Goal: Task Accomplishment & Management: Manage account settings

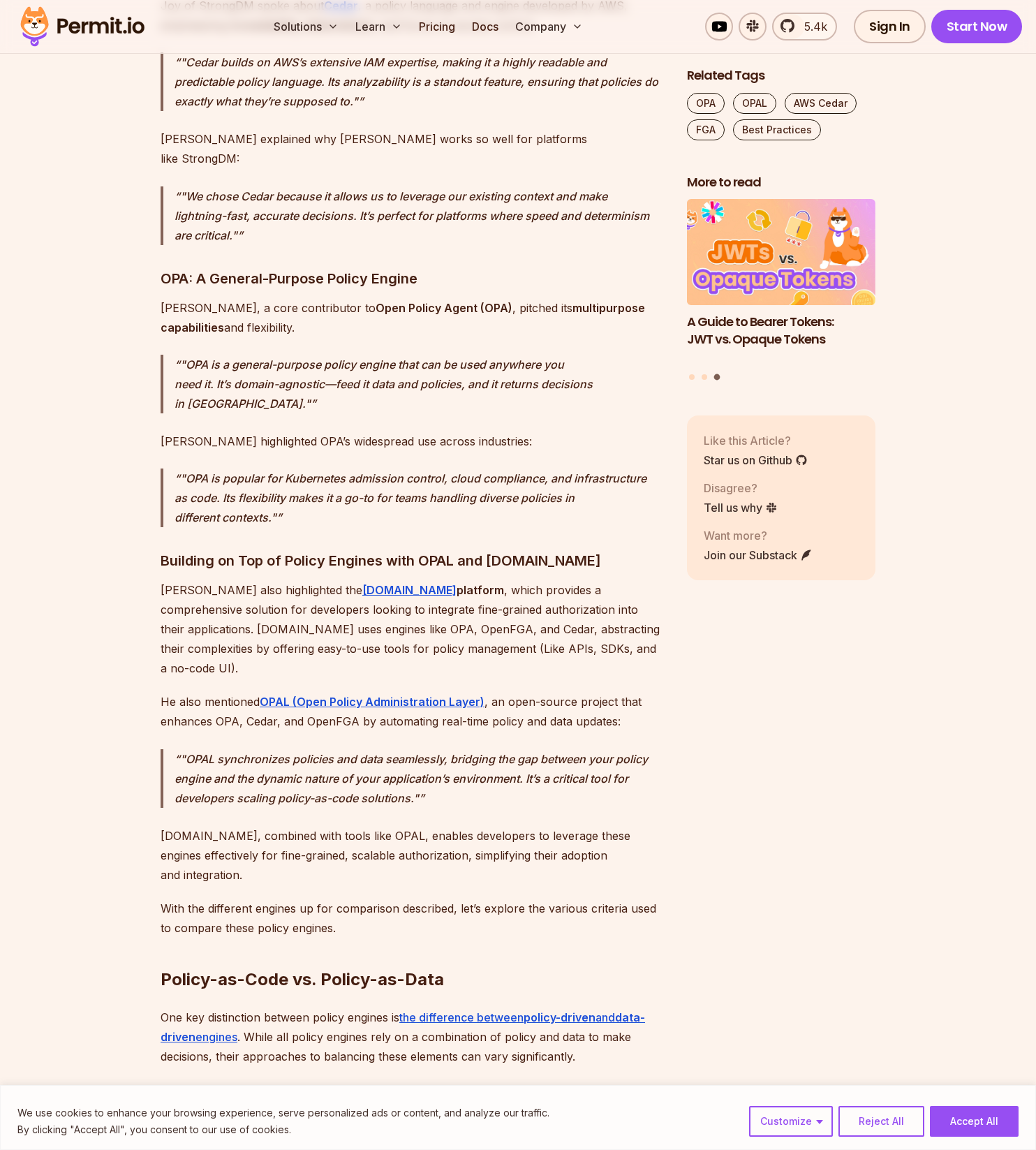
scroll to position [2885, 0]
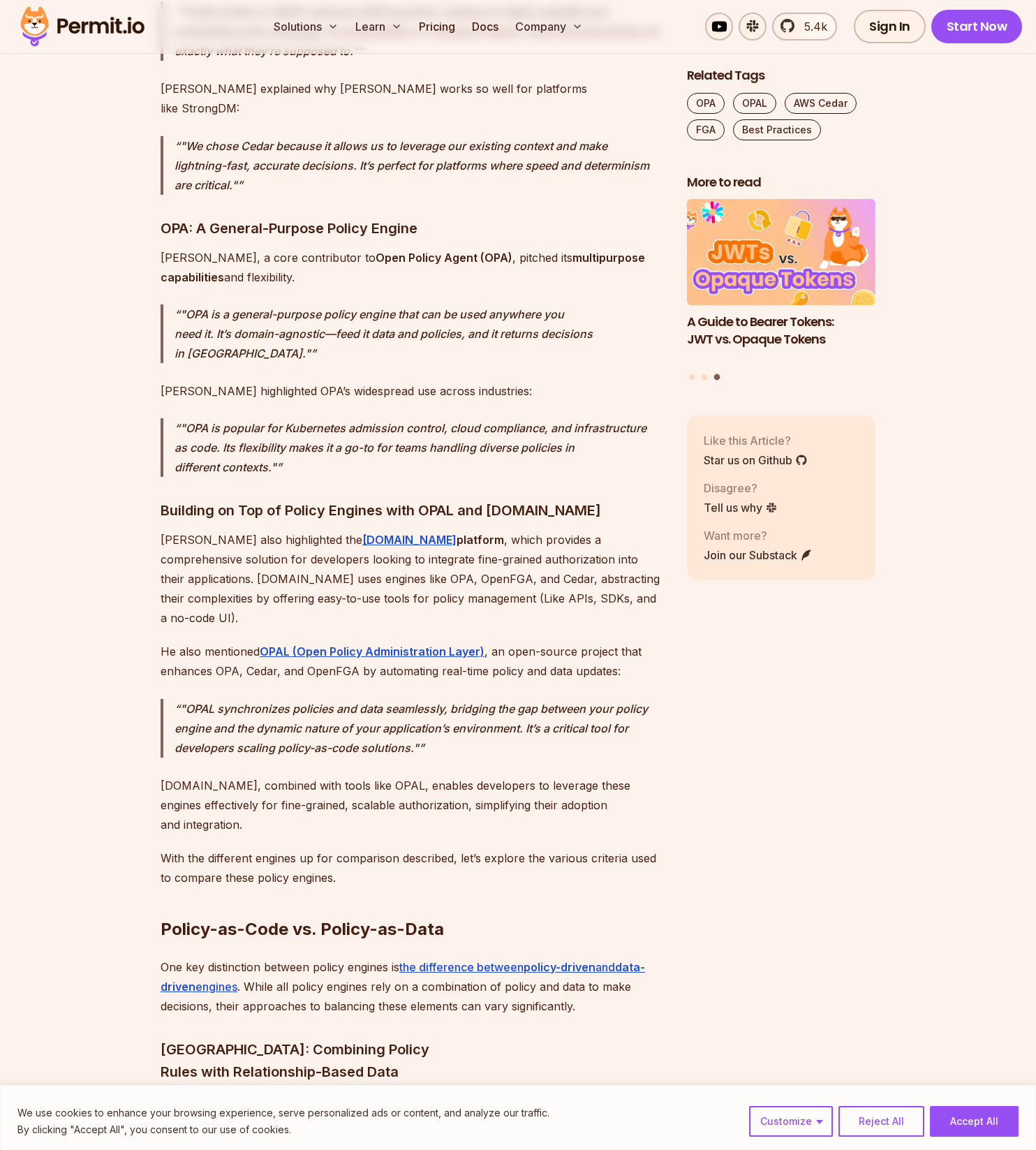
drag, startPoint x: 225, startPoint y: 669, endPoint x: 236, endPoint y: 625, distance: 45.4
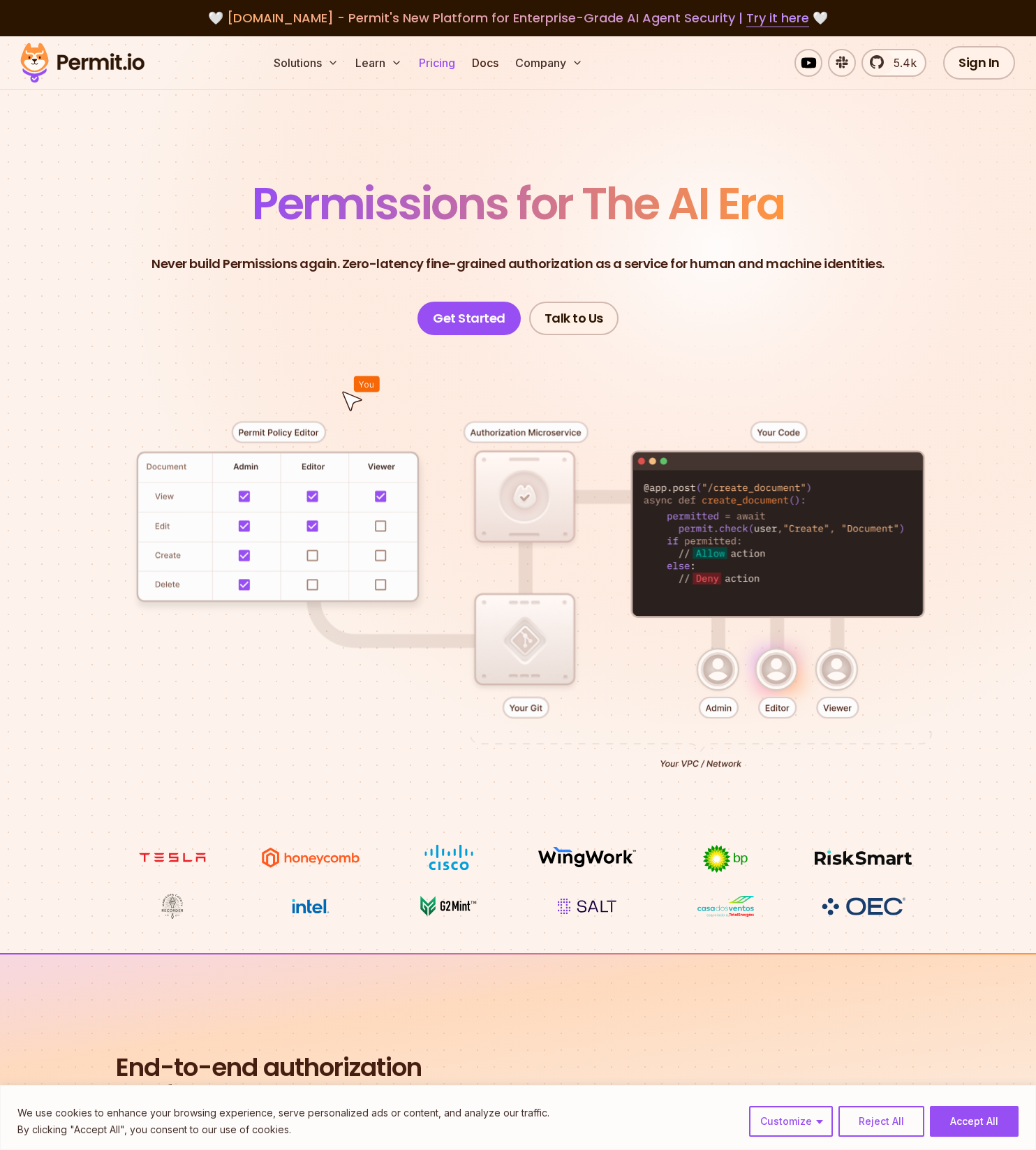
click at [449, 65] on link "Pricing" at bounding box center [436, 63] width 47 height 28
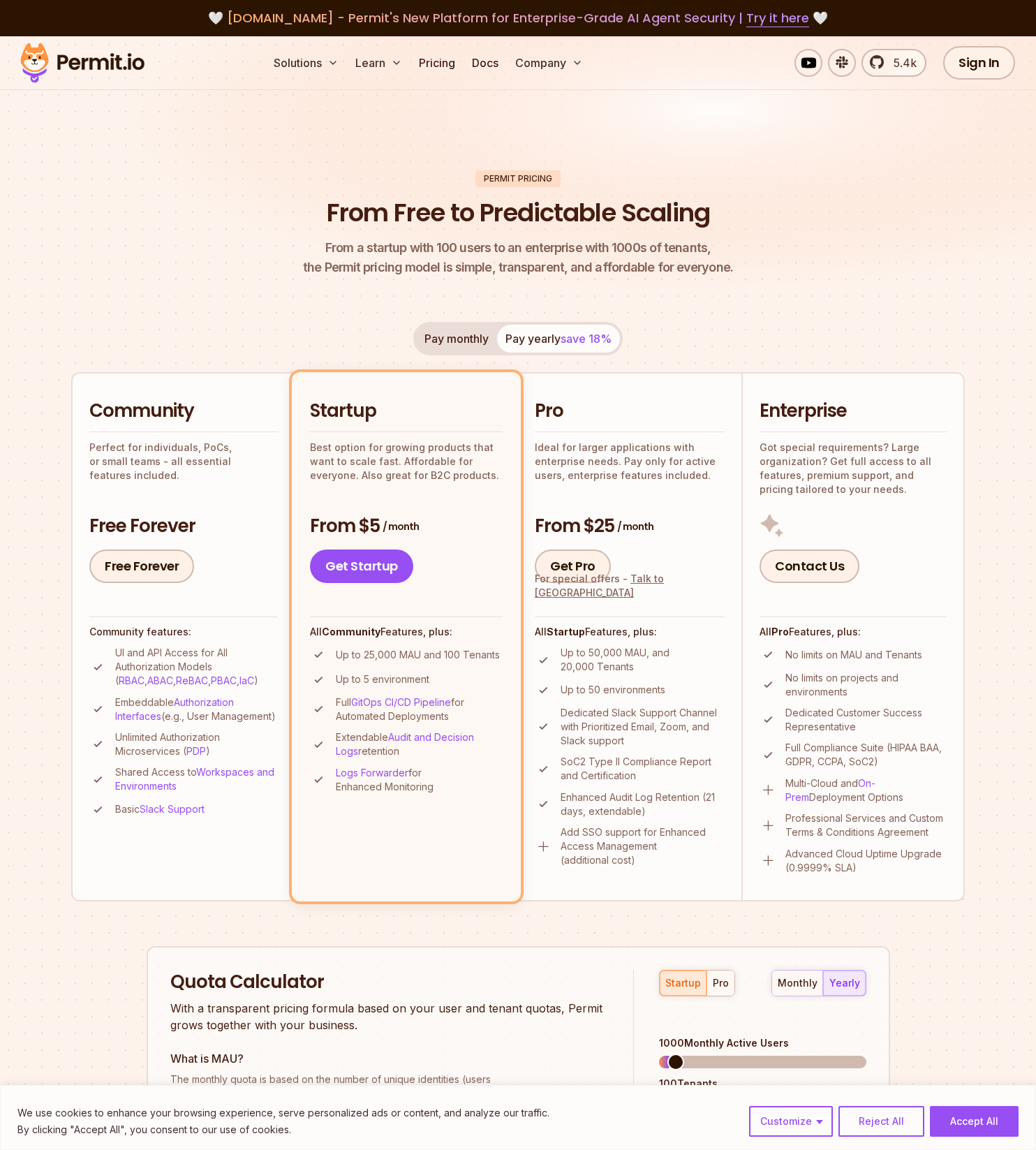
click at [406, 458] on p "Best option for growing products that want to scale fast. Affordable for everyo…" at bounding box center [405, 461] width 193 height 42
click at [406, 472] on p "Best option for growing products that want to scale fast. Affordable for everyo…" at bounding box center [405, 461] width 193 height 42
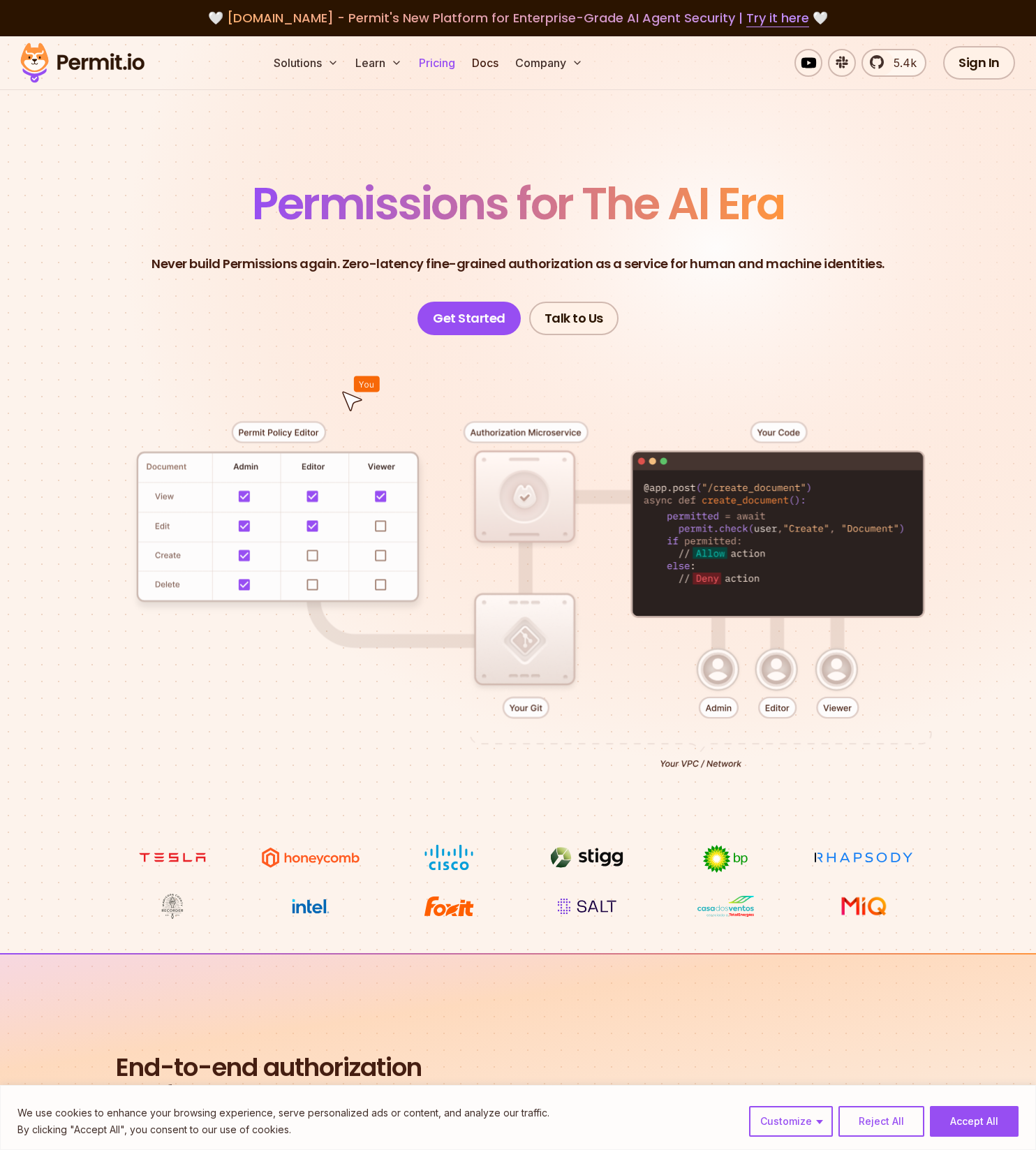
click at [445, 66] on link "Pricing" at bounding box center [436, 63] width 47 height 28
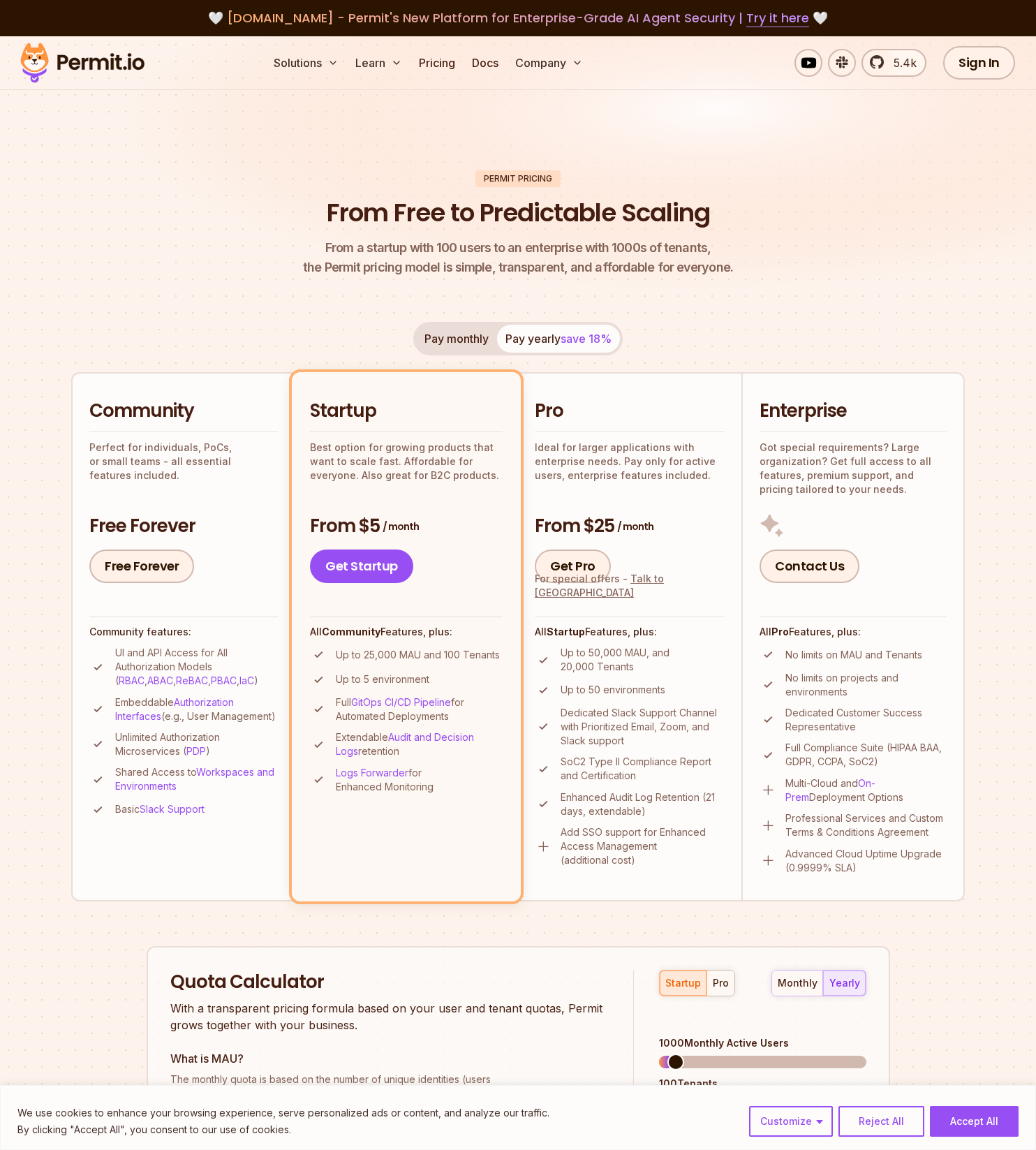
drag, startPoint x: 450, startPoint y: 819, endPoint x: 306, endPoint y: 632, distance: 236.0
click at [306, 632] on li "Startup Best option for growing products that want to scale fast. Affordable fo…" at bounding box center [406, 636] width 229 height 528
click at [403, 836] on li "Startup Best option for growing products that want to scale fast. Affordable fo…" at bounding box center [406, 636] width 229 height 528
click at [765, 795] on img at bounding box center [768, 790] width 18 height 18
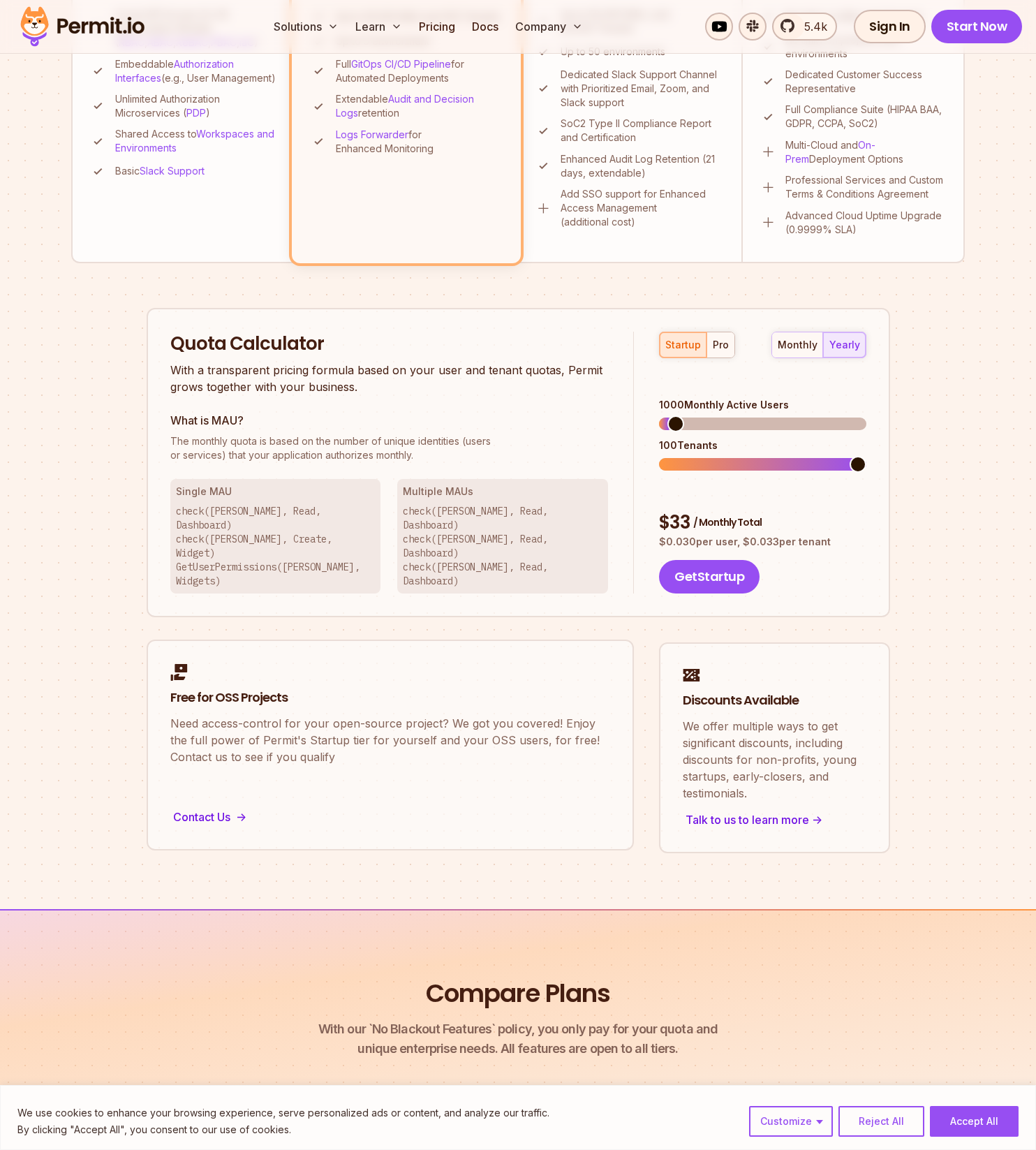
scroll to position [469, 0]
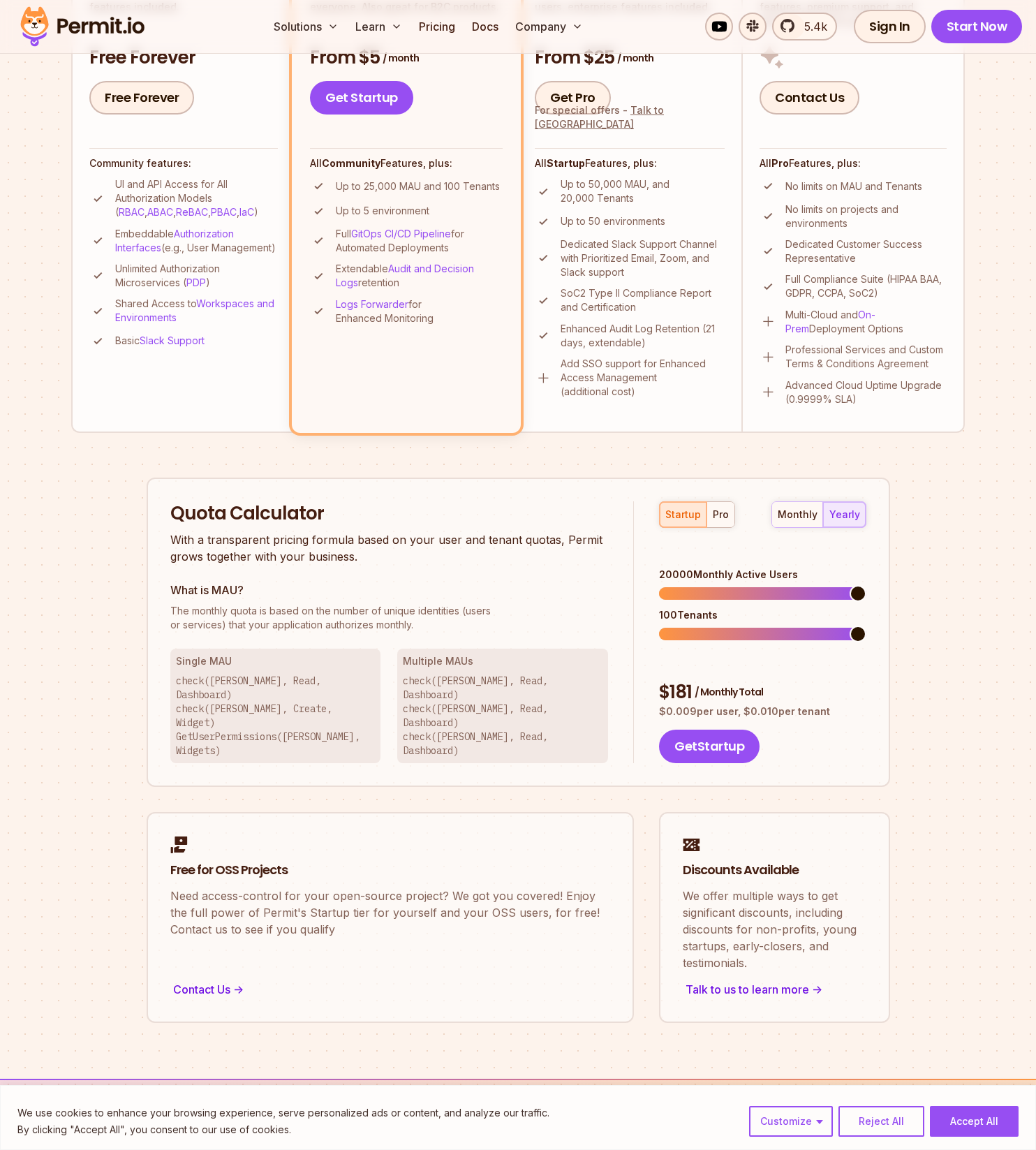
click at [867, 585] on span at bounding box center [858, 594] width 17 height 17
click at [715, 511] on div "pro" at bounding box center [720, 515] width 16 height 14
click at [677, 520] on div "startup" at bounding box center [683, 515] width 35 height 14
click at [248, 715] on p "check(John, Read, Dashboard) check(John, Create, Widget) GetUserPermissions(Joh…" at bounding box center [275, 715] width 200 height 84
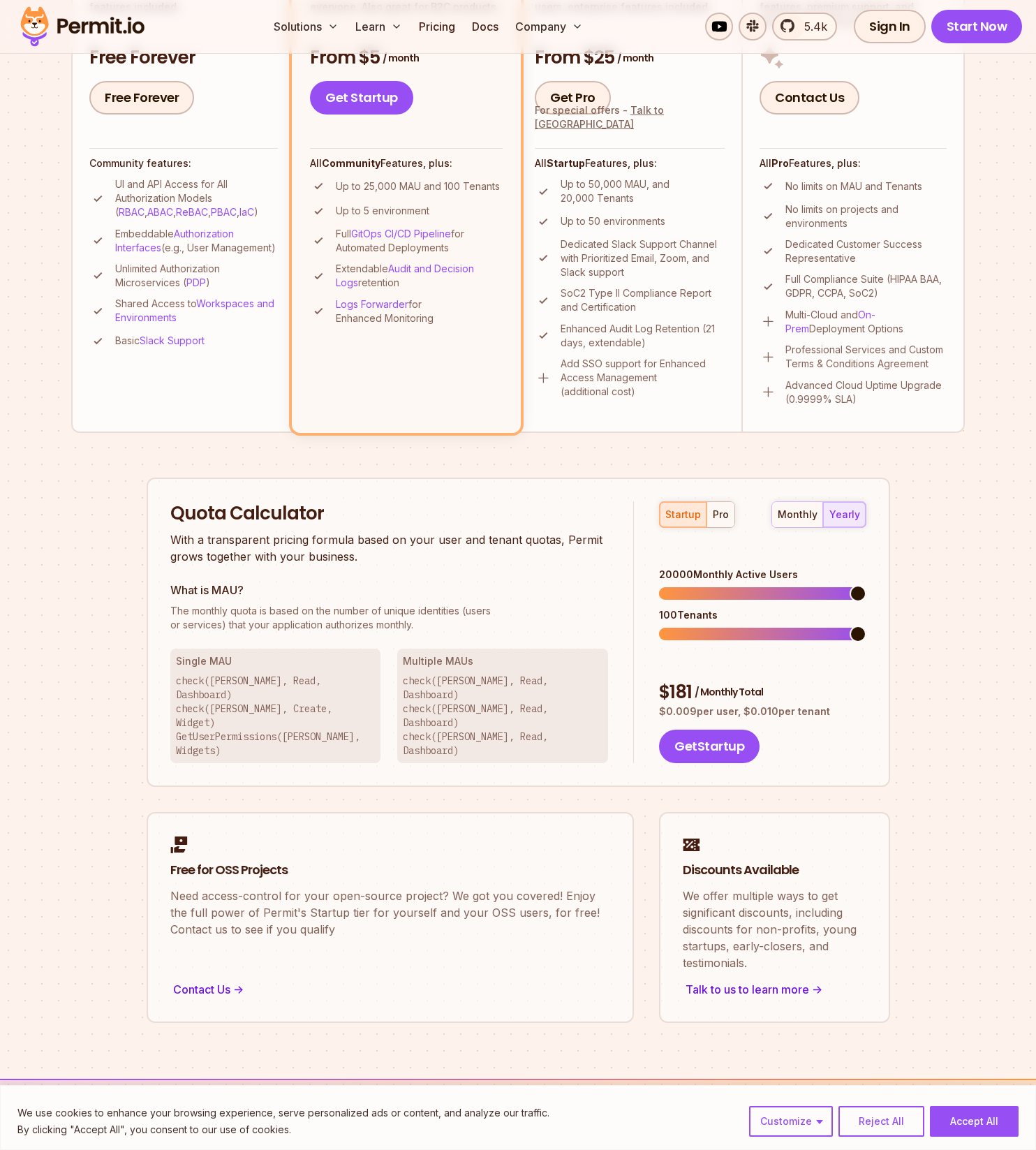
click at [248, 702] on p "check(John, Read, Dashboard) check(John, Create, Widget) GetUserPermissions(Joh…" at bounding box center [275, 715] width 200 height 84
click at [230, 685] on p "check(John, Read, Dashboard) check(John, Create, Widget) GetUserPermissions(Joh…" at bounding box center [275, 715] width 200 height 84
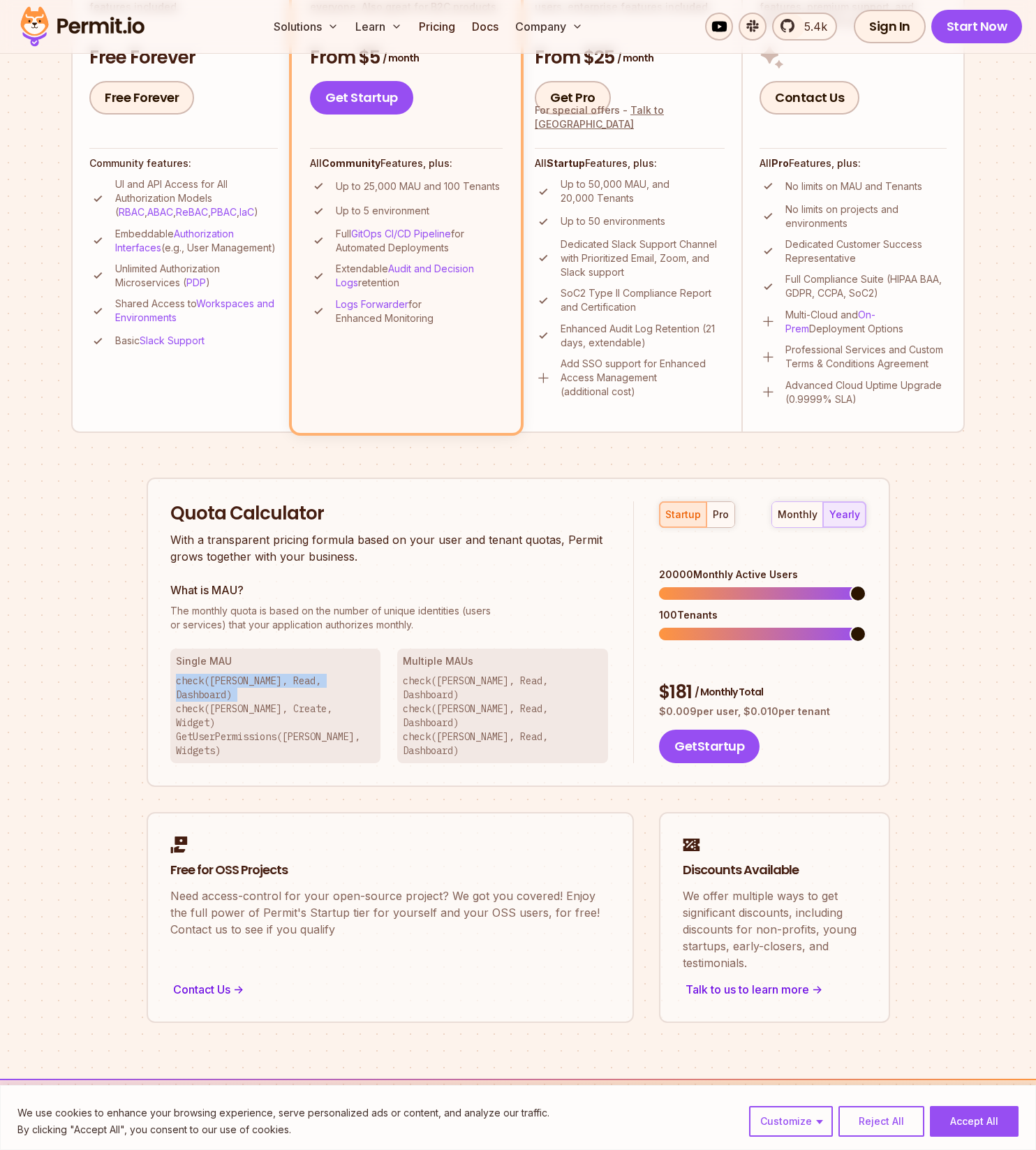
click at [230, 685] on p "check(John, Read, Dashboard) check(John, Create, Widget) GetUserPermissions(Joh…" at bounding box center [275, 715] width 200 height 84
click at [285, 693] on p "check(John, Read, Dashboard) check(John, Create, Widget) GetUserPermissions(Joh…" at bounding box center [275, 715] width 200 height 84
click at [85, 751] on div "Permit Pricing From Free to Predictable Scaling From a startup with 100 users t…" at bounding box center [518, 362] width 894 height 1321
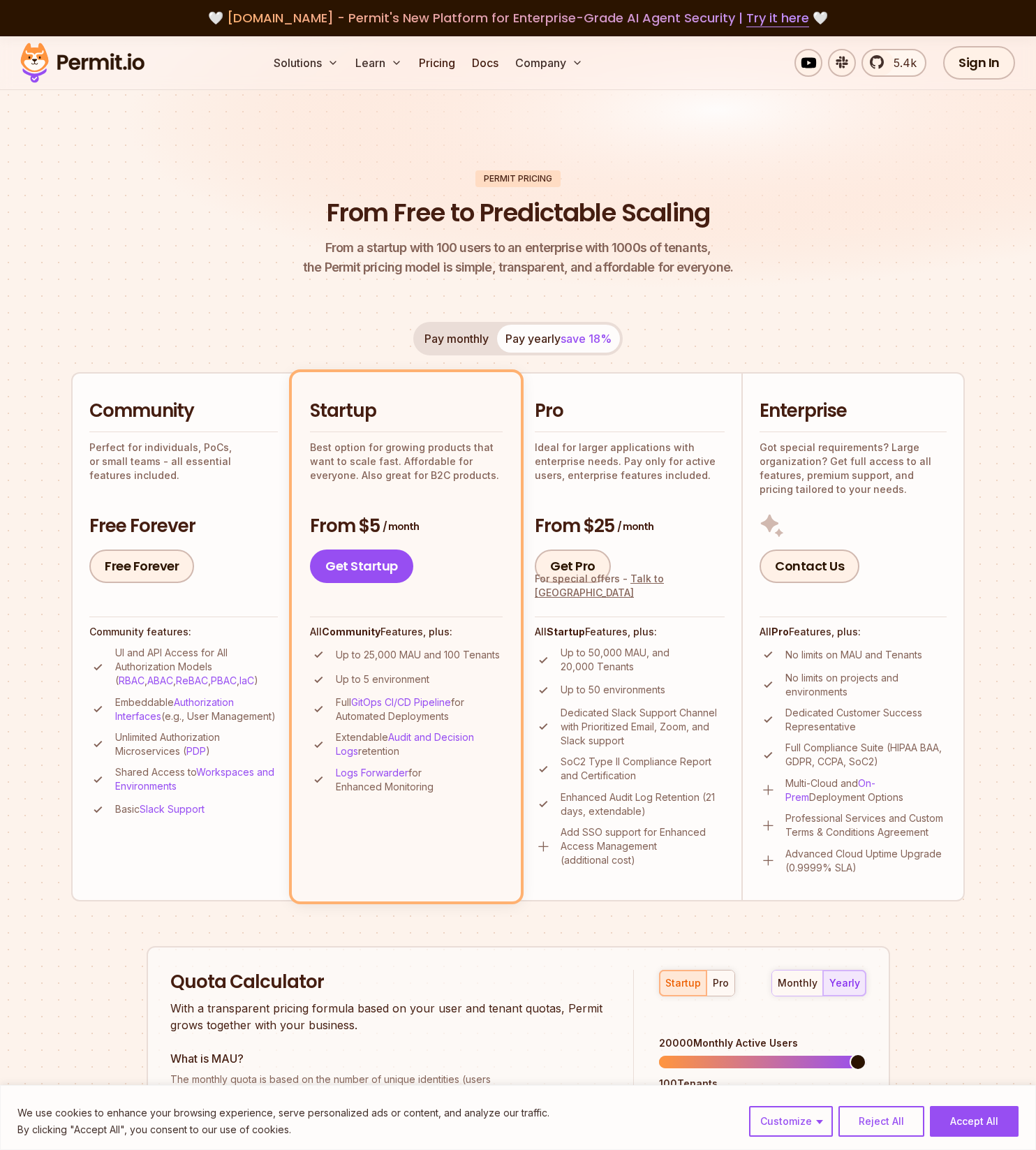
scroll to position [0, 0]
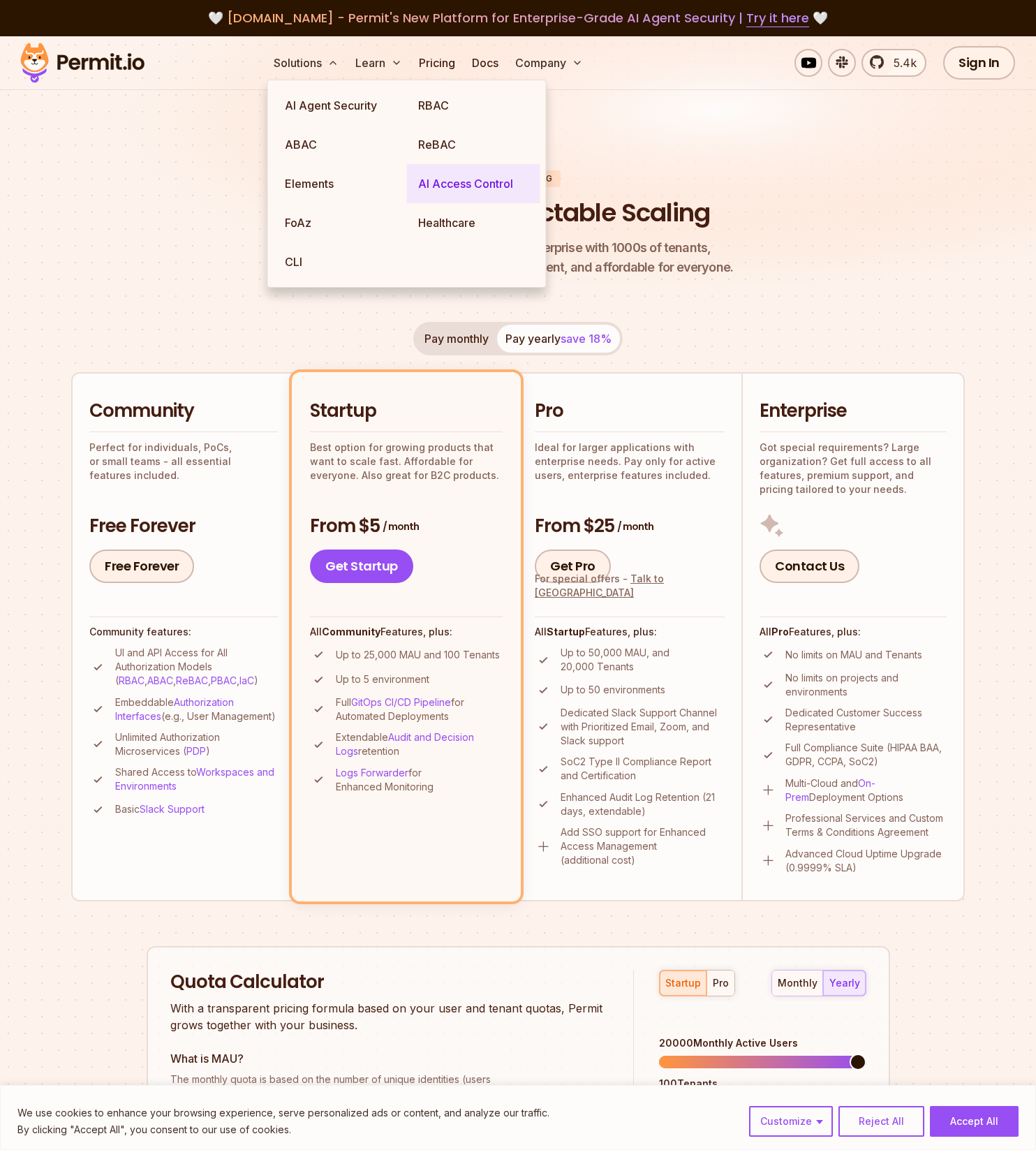
click at [452, 181] on link "AI Access Control" at bounding box center [473, 183] width 133 height 39
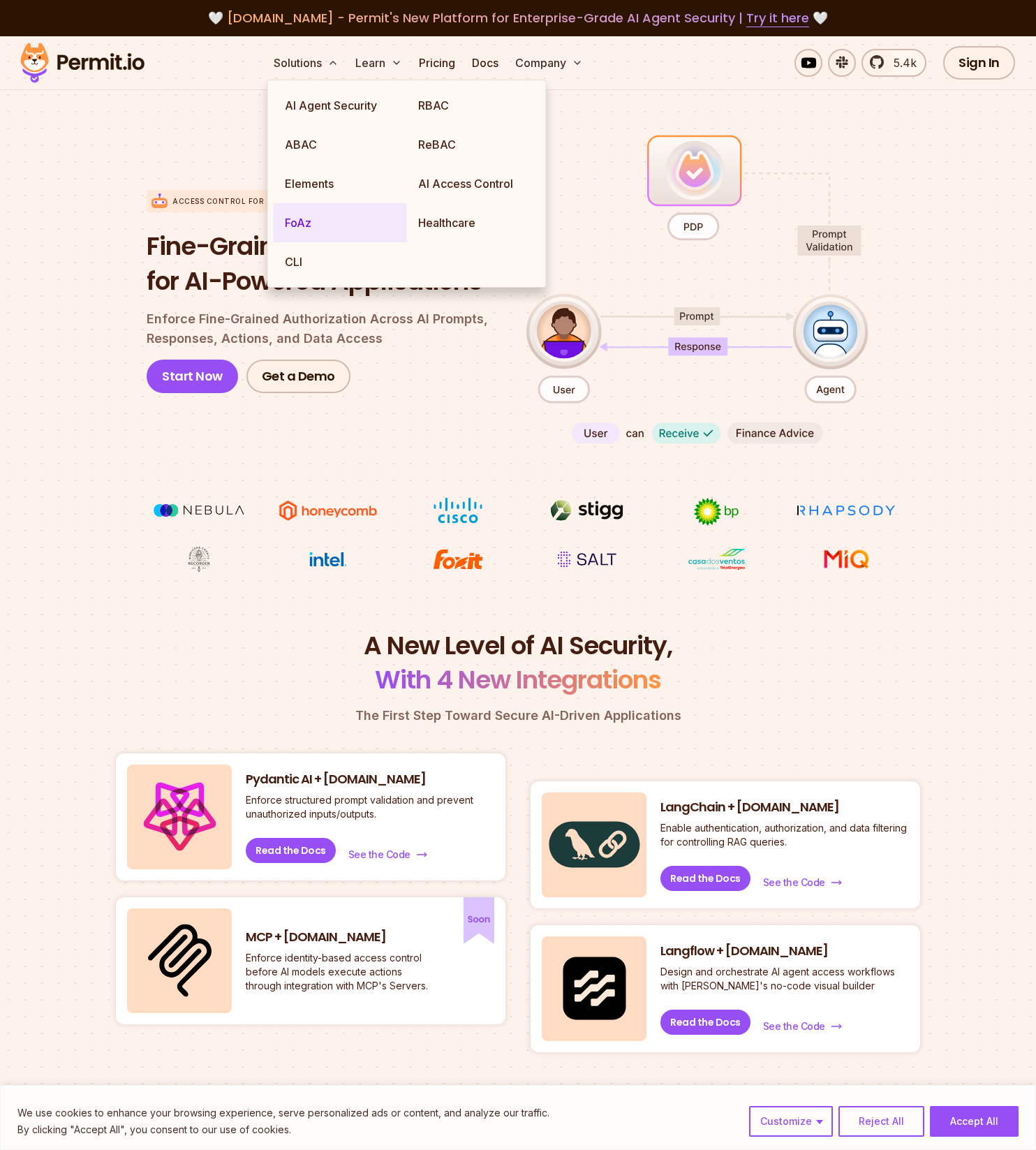
click at [291, 229] on link "FoAz" at bounding box center [339, 222] width 133 height 39
click at [456, 142] on link "ReBAC" at bounding box center [473, 144] width 133 height 39
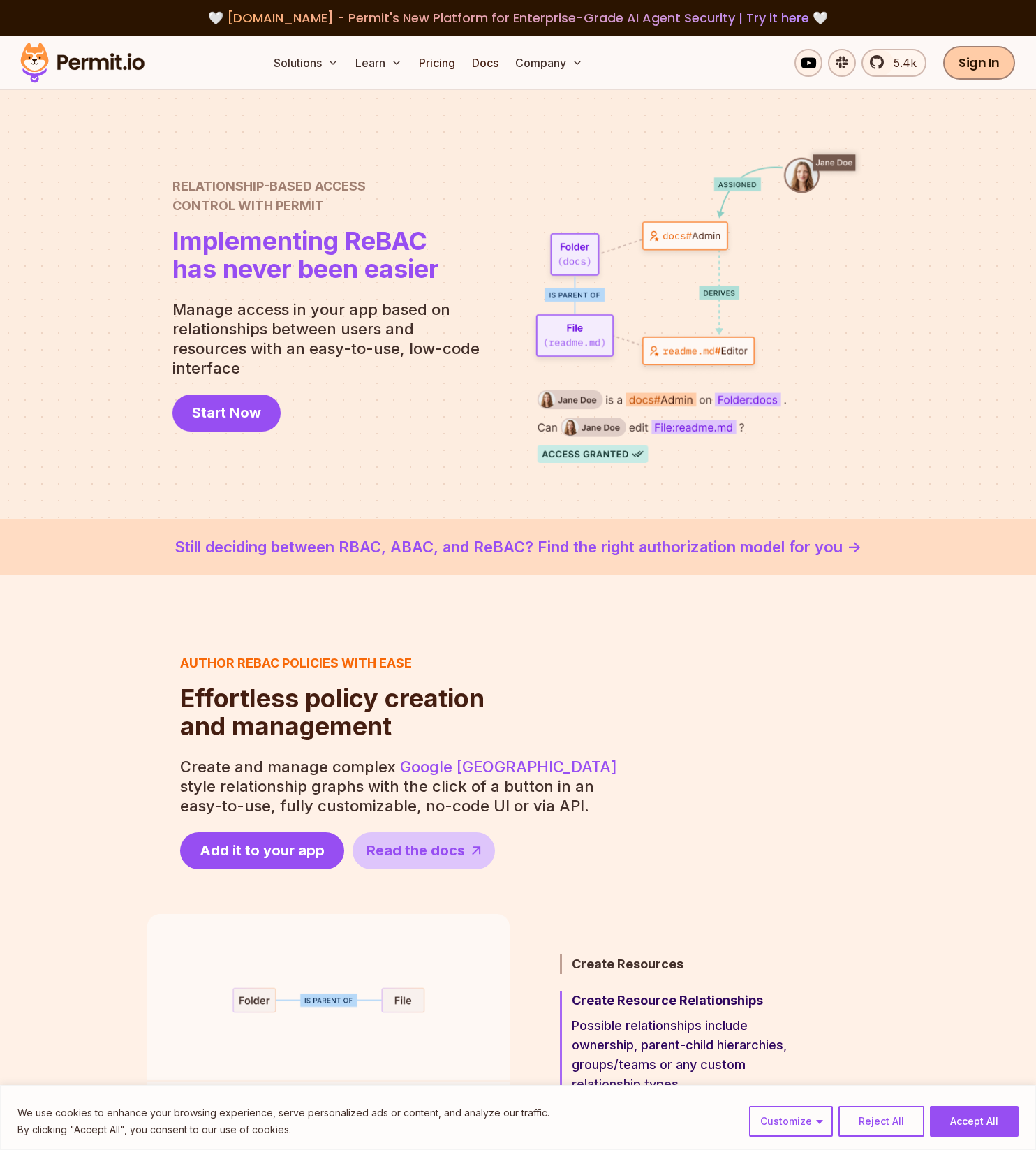
click at [956, 63] on link "Sign In" at bounding box center [978, 63] width 72 height 33
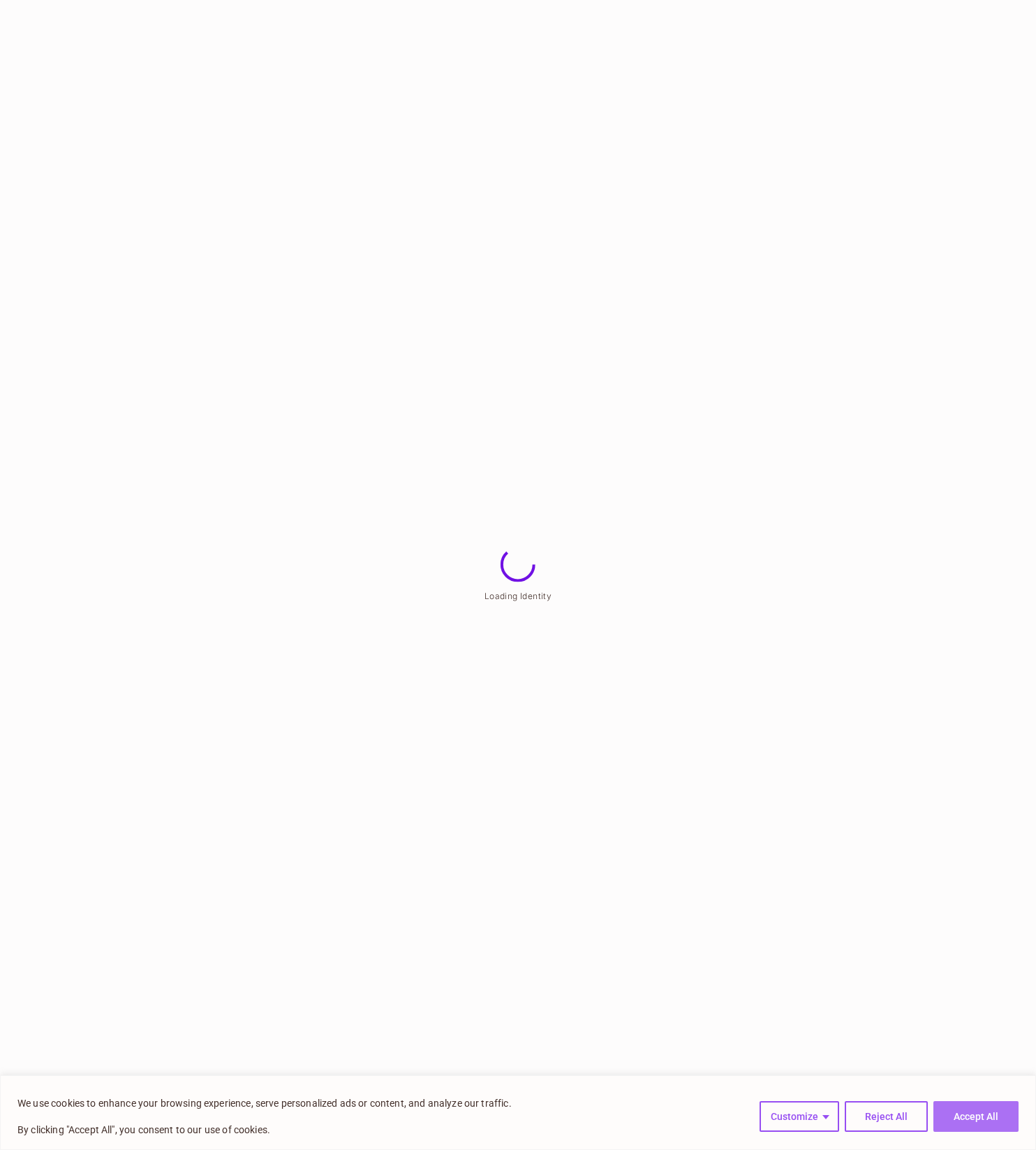
click at [970, 1128] on button "Accept All" at bounding box center [976, 1117] width 86 height 31
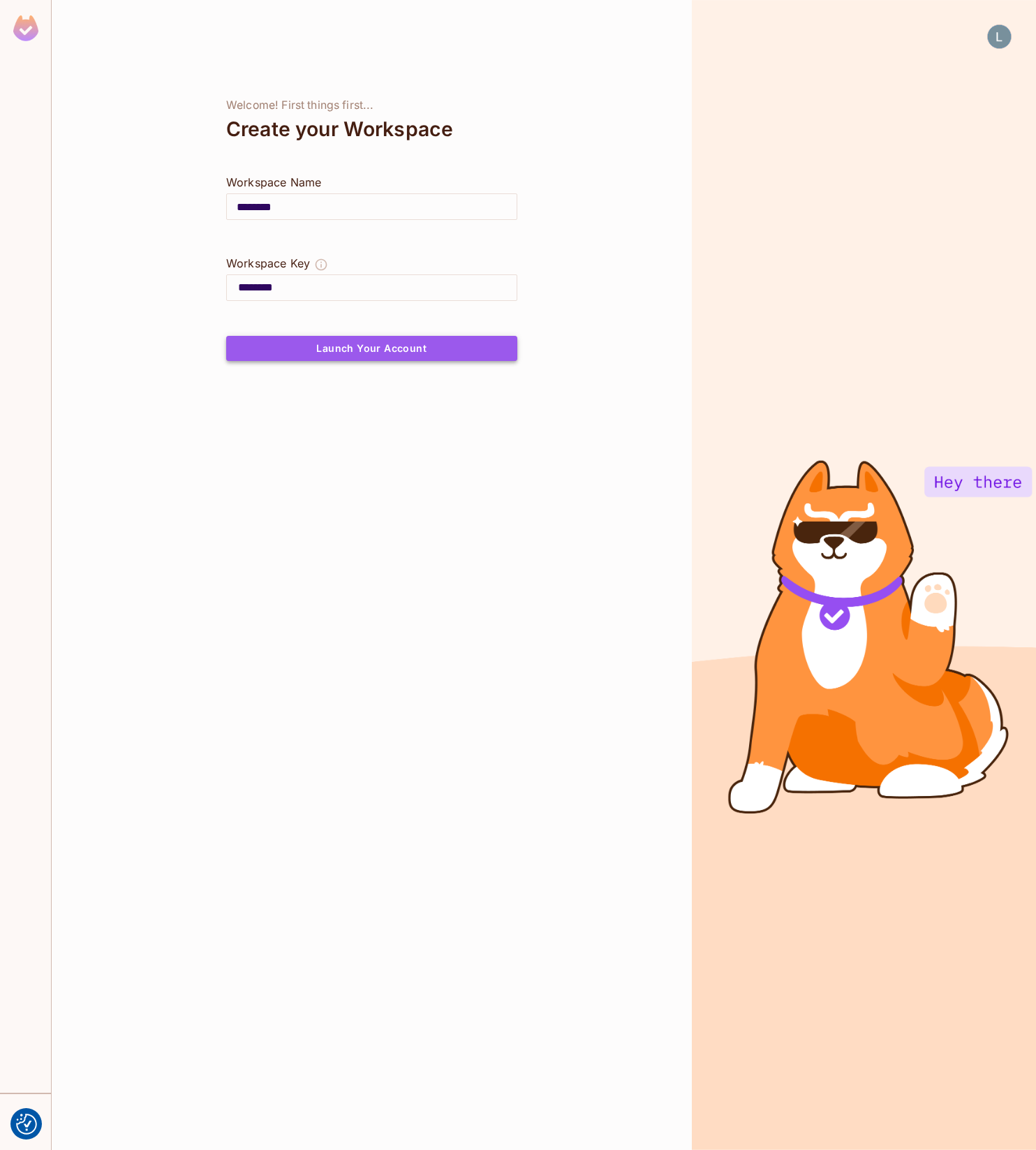
click at [300, 344] on button "Launch Your Account" at bounding box center [371, 348] width 291 height 25
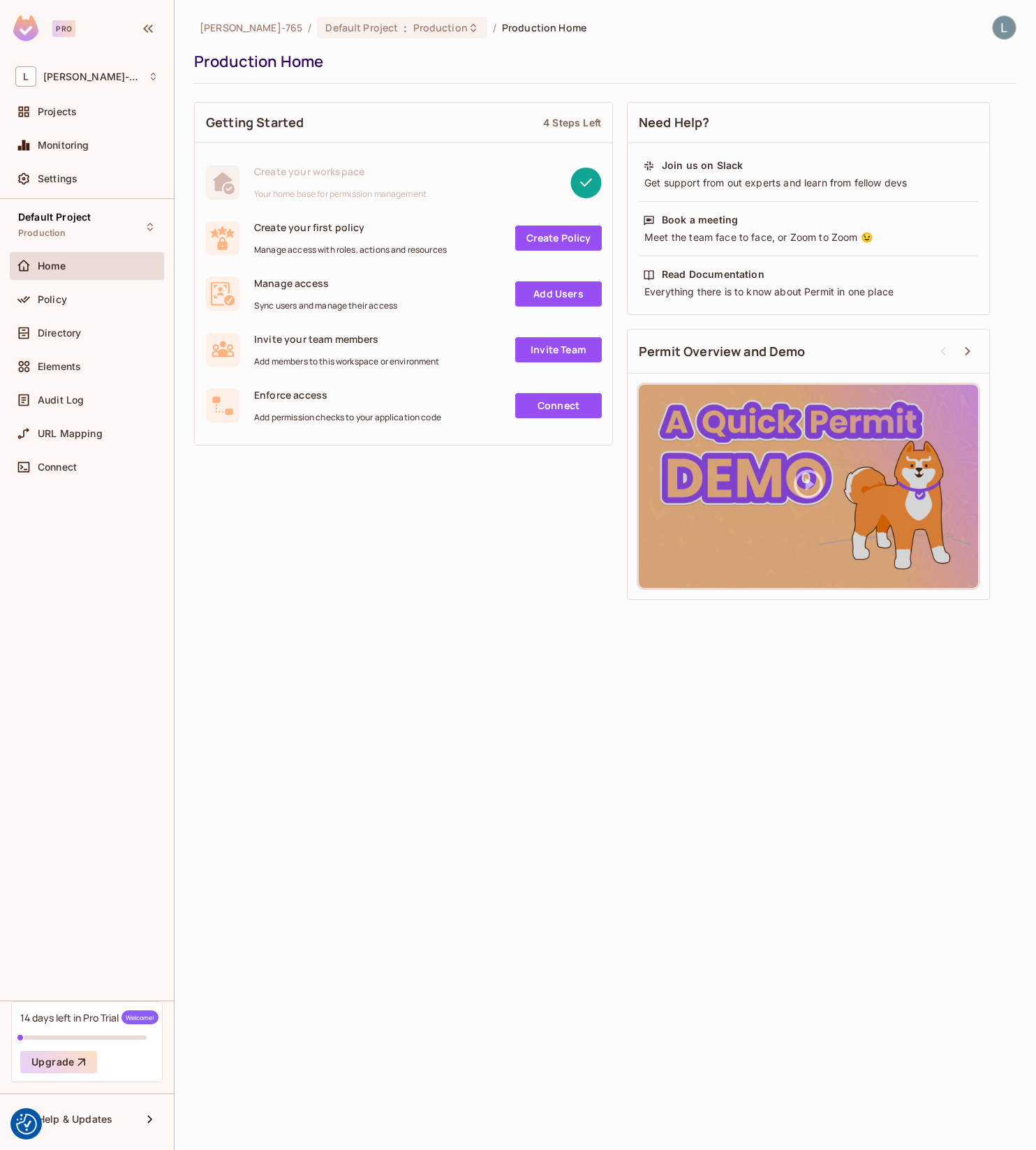
click at [319, 222] on span "Create your first policy" at bounding box center [350, 227] width 193 height 13
click at [299, 281] on span "Manage access" at bounding box center [325, 283] width 143 height 13
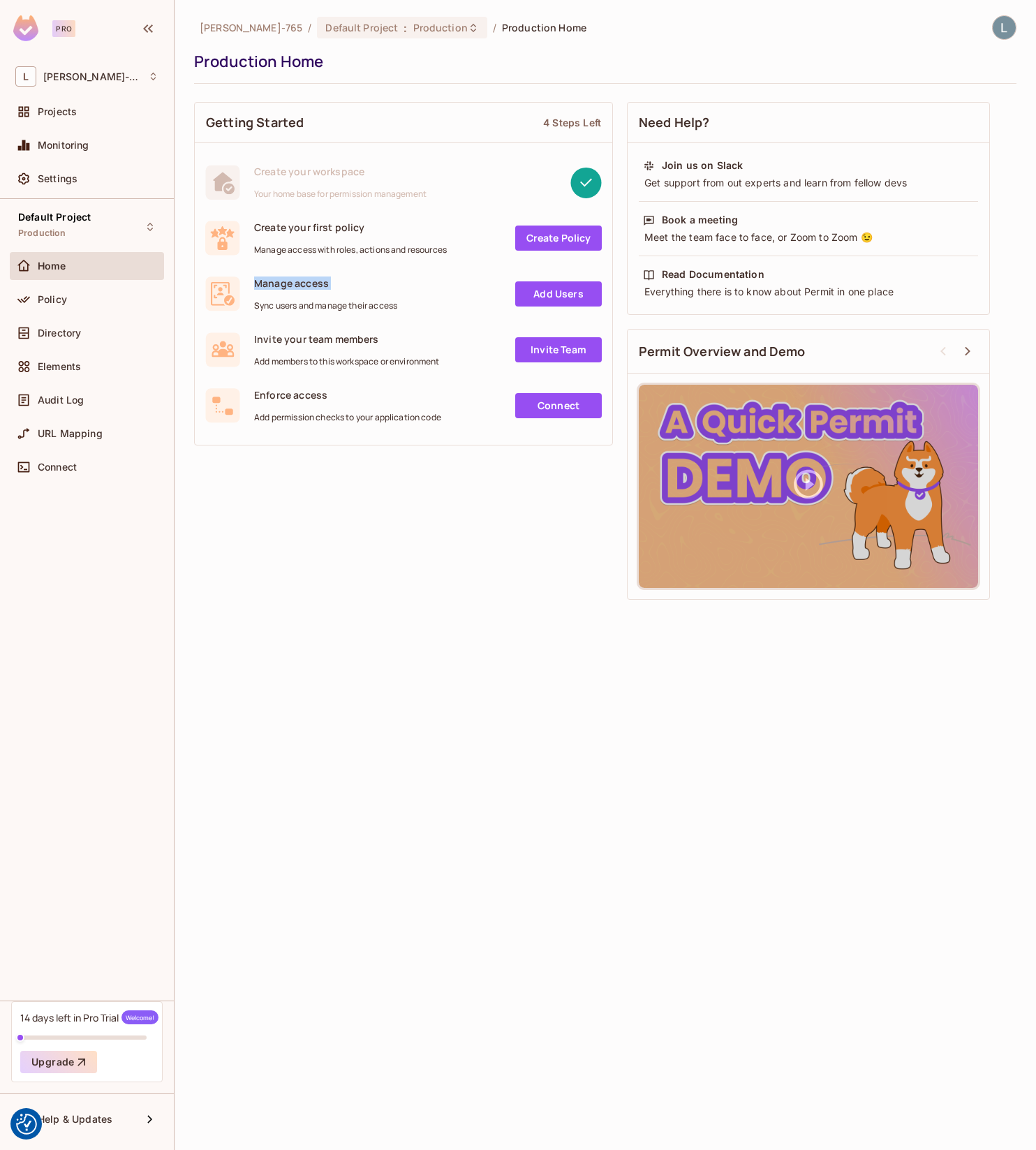
click at [299, 281] on span "Manage access" at bounding box center [325, 283] width 143 height 13
click at [268, 491] on div "Getting Started 4 Steps Left Create your workspace Your home base for permissio…" at bounding box center [605, 351] width 822 height 512
click at [564, 354] on link "Invite Team" at bounding box center [558, 350] width 86 height 25
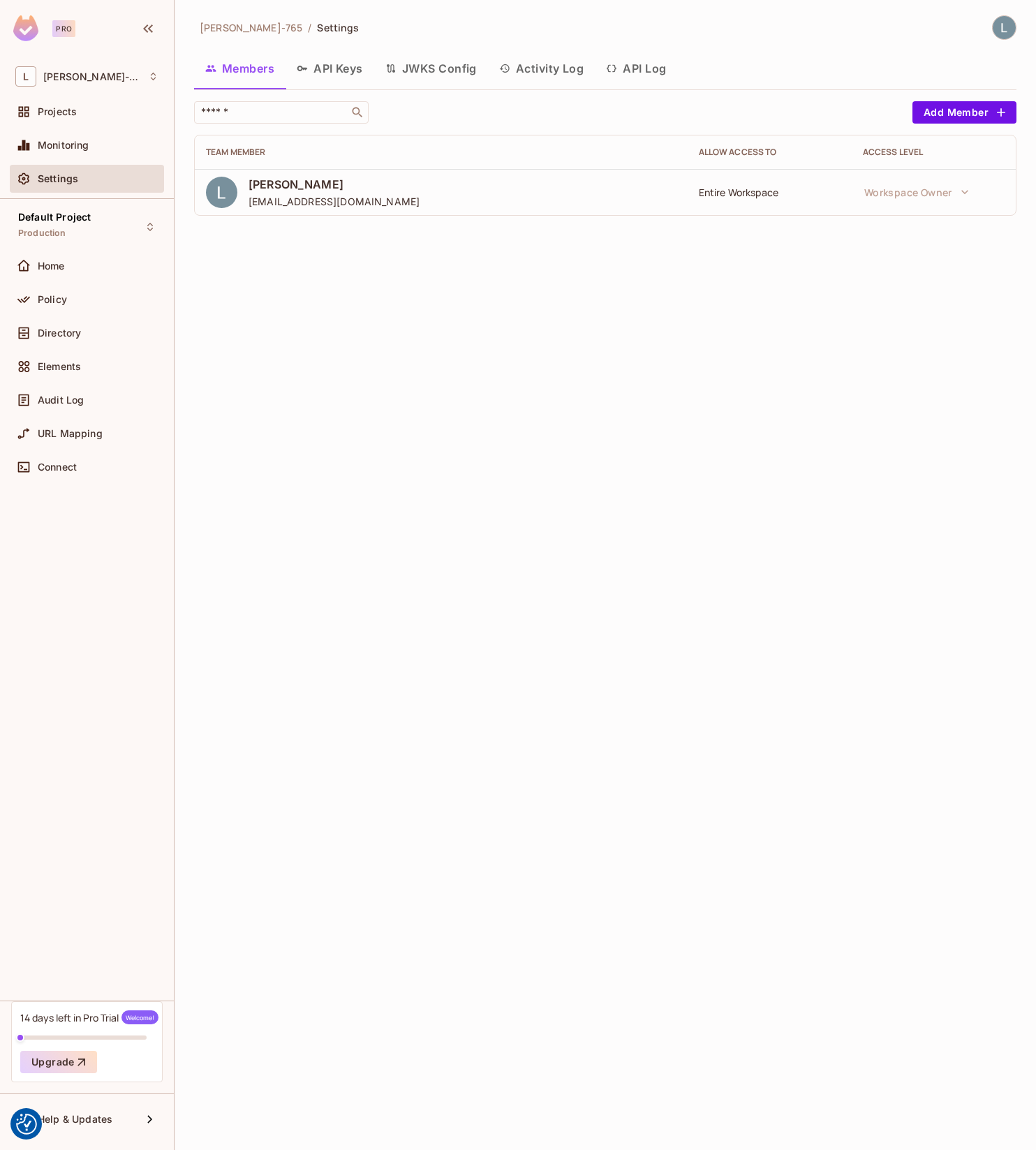
click at [799, 388] on div "Lars-765 / Settings Members API Keys JWKS Config Activity Log API Log ​ Add Mem…" at bounding box center [605, 575] width 861 height 1150
click at [438, 510] on div "Lars-765 / Settings Members API Keys JWKS Config Activity Log API Log ​ Add Mem…" at bounding box center [605, 575] width 861 height 1150
click at [555, 649] on div "Lars-765 / Settings Members API Keys JWKS Config Activity Log API Log ​ Add Mem…" at bounding box center [605, 575] width 861 height 1150
click at [441, 655] on div "Lars-765 / Settings Members API Keys JWKS Config Activity Log API Log ​ Add Mem…" at bounding box center [605, 575] width 861 height 1150
click at [49, 436] on span "URL Mapping" at bounding box center [71, 434] width 65 height 11
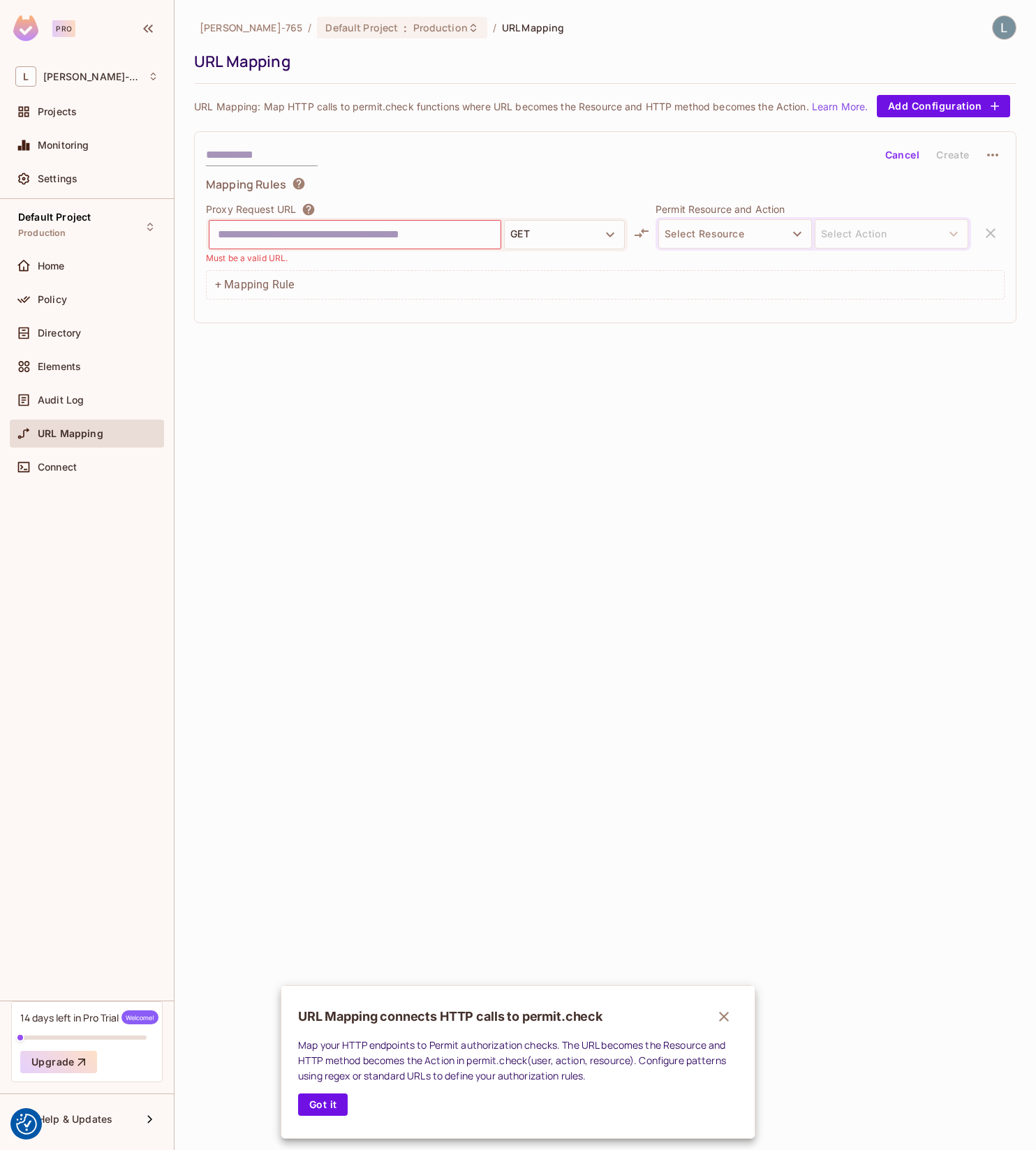
click at [98, 396] on div at bounding box center [518, 575] width 1036 height 1150
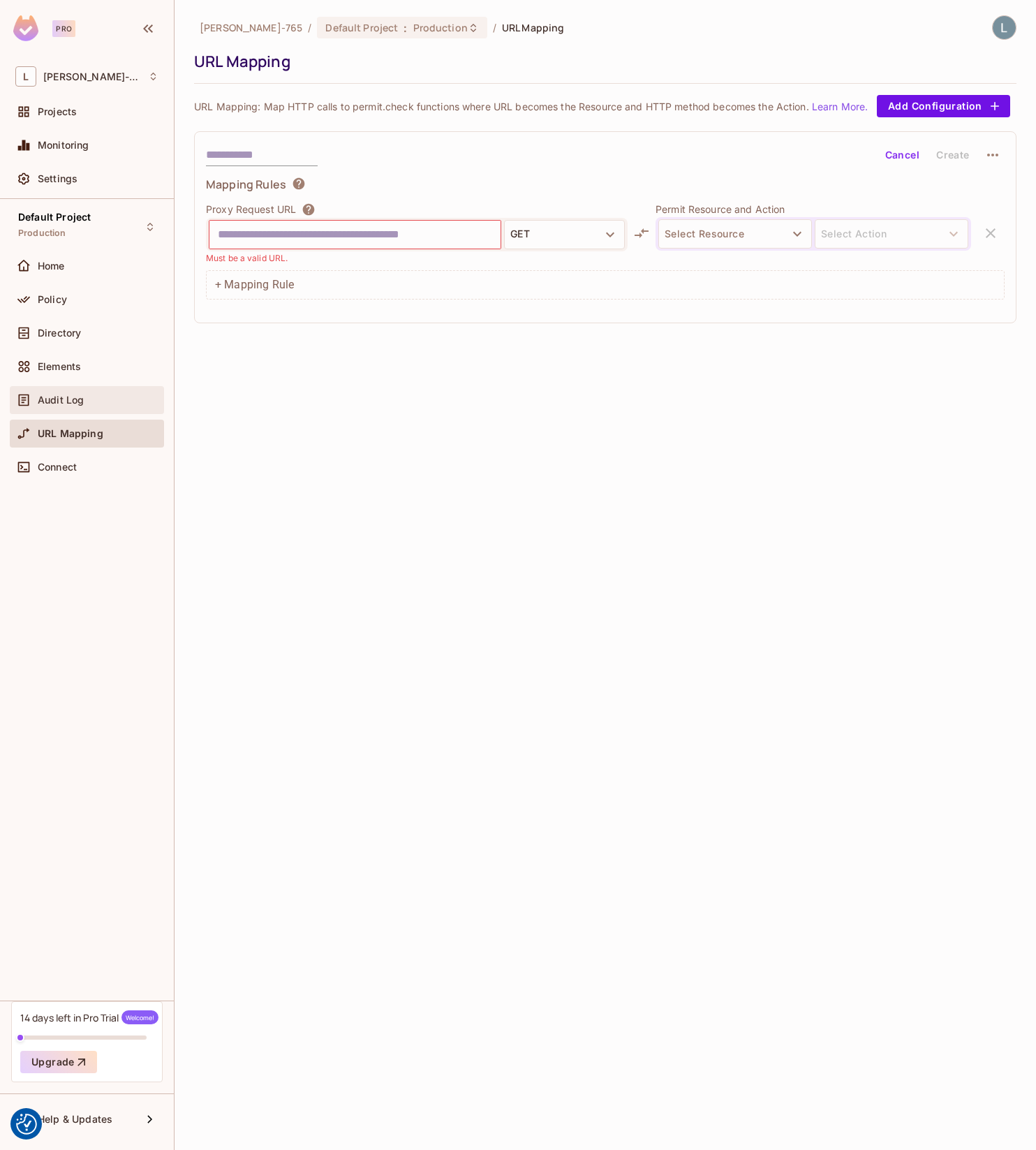
click at [86, 405] on div "Audit Log" at bounding box center [99, 400] width 121 height 11
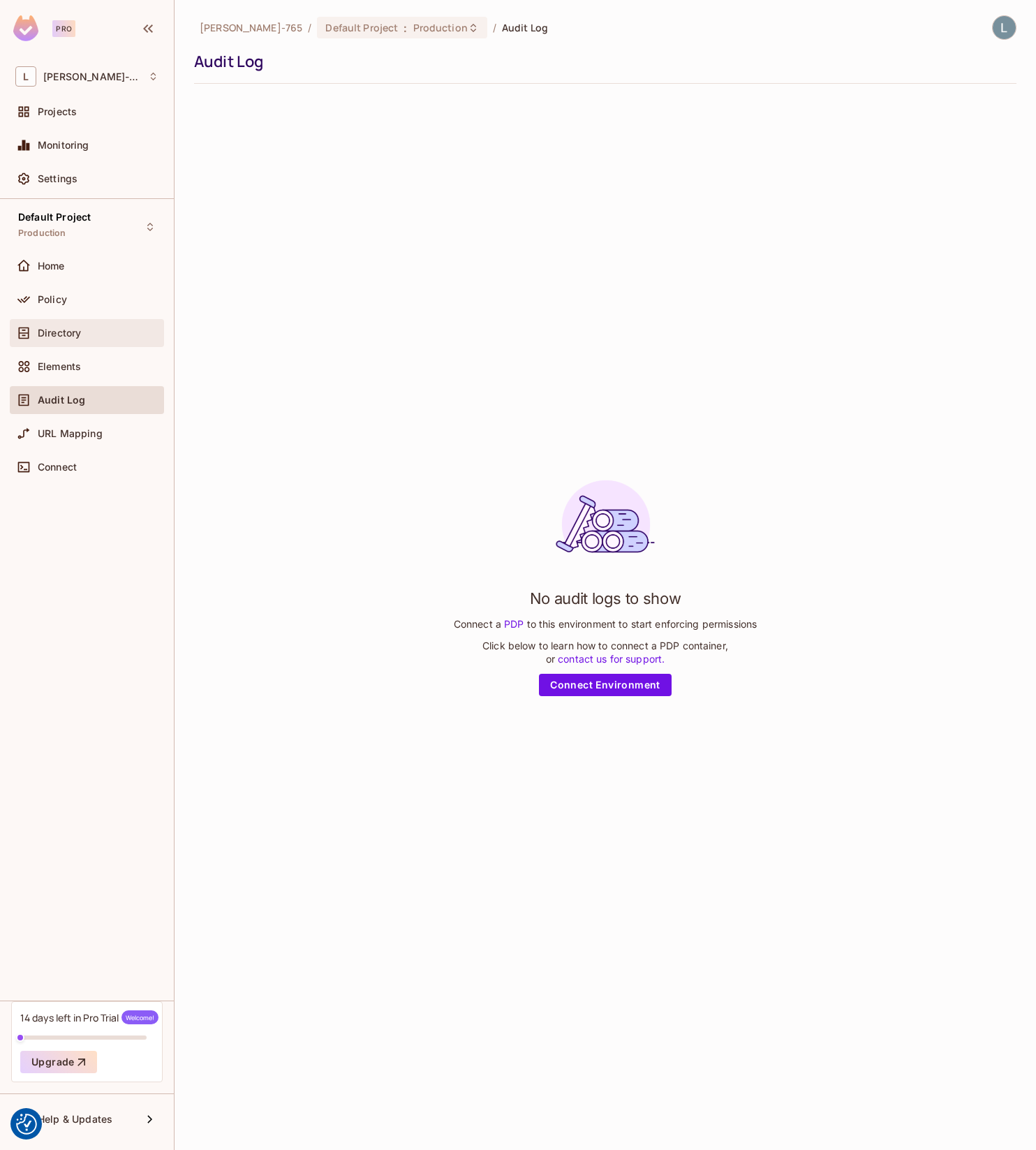
click at [82, 323] on div "Directory" at bounding box center [87, 333] width 154 height 28
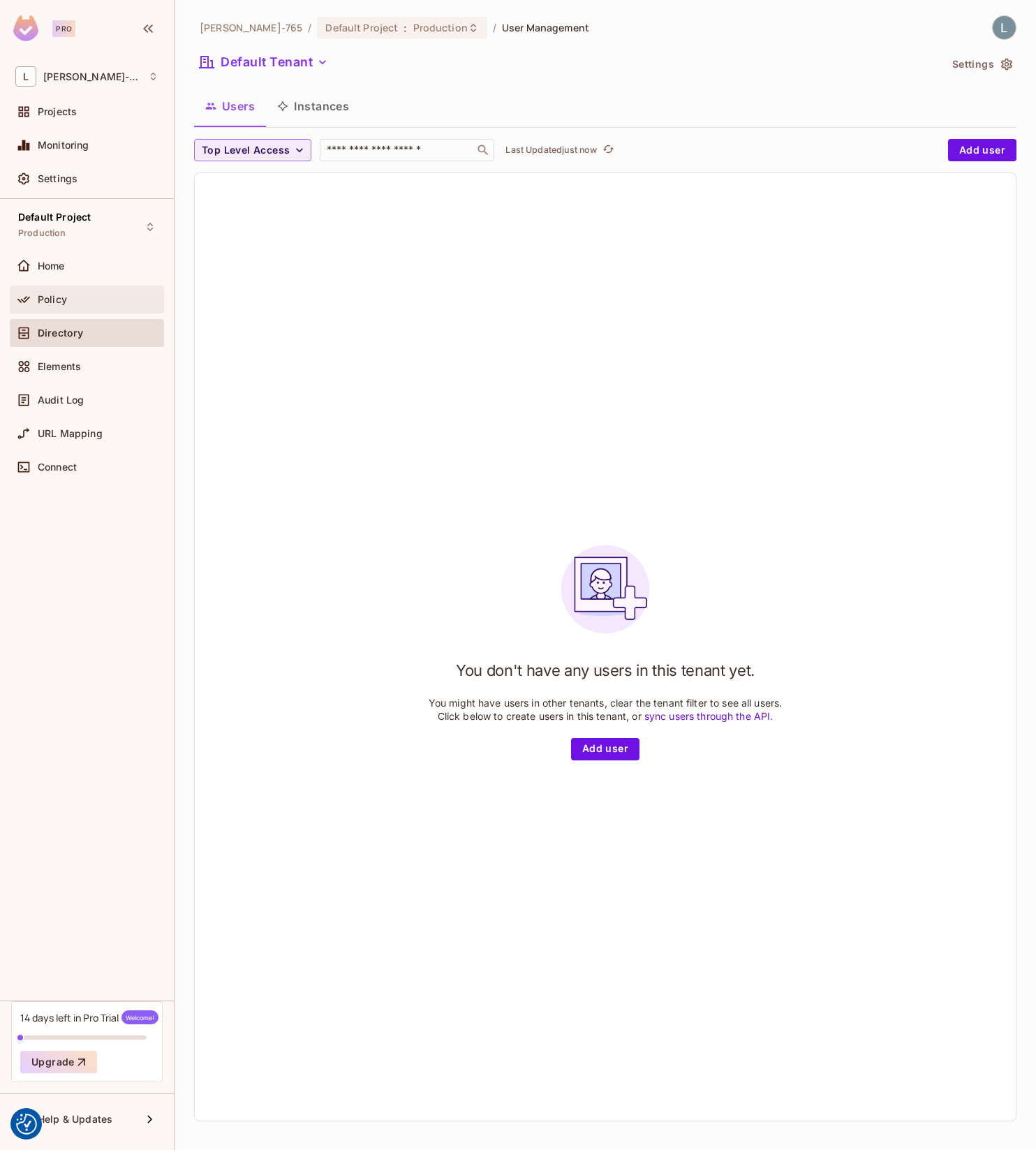
click at [83, 303] on div "Policy" at bounding box center [99, 300] width 121 height 11
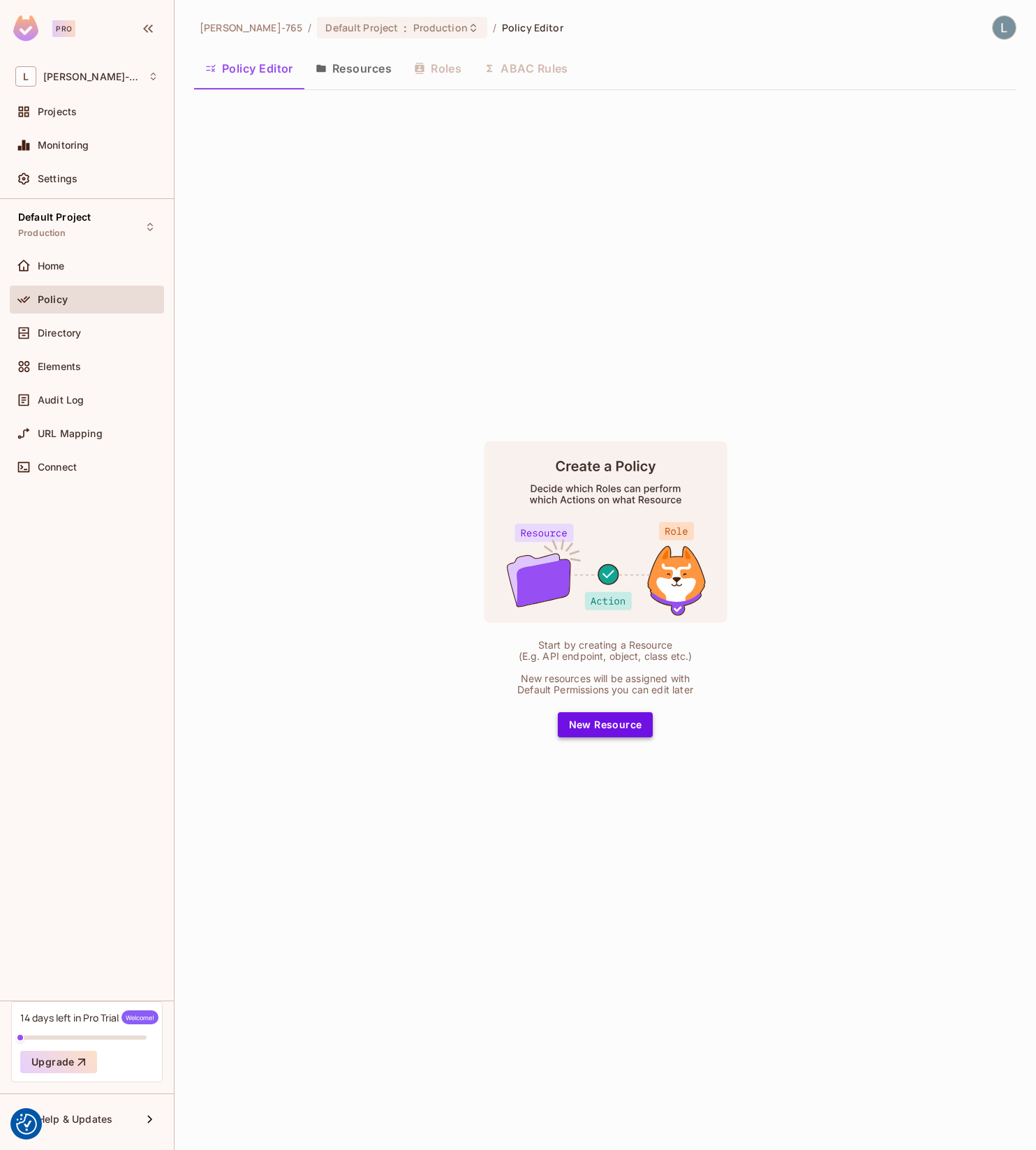
click at [603, 721] on button "New Resource" at bounding box center [605, 725] width 96 height 25
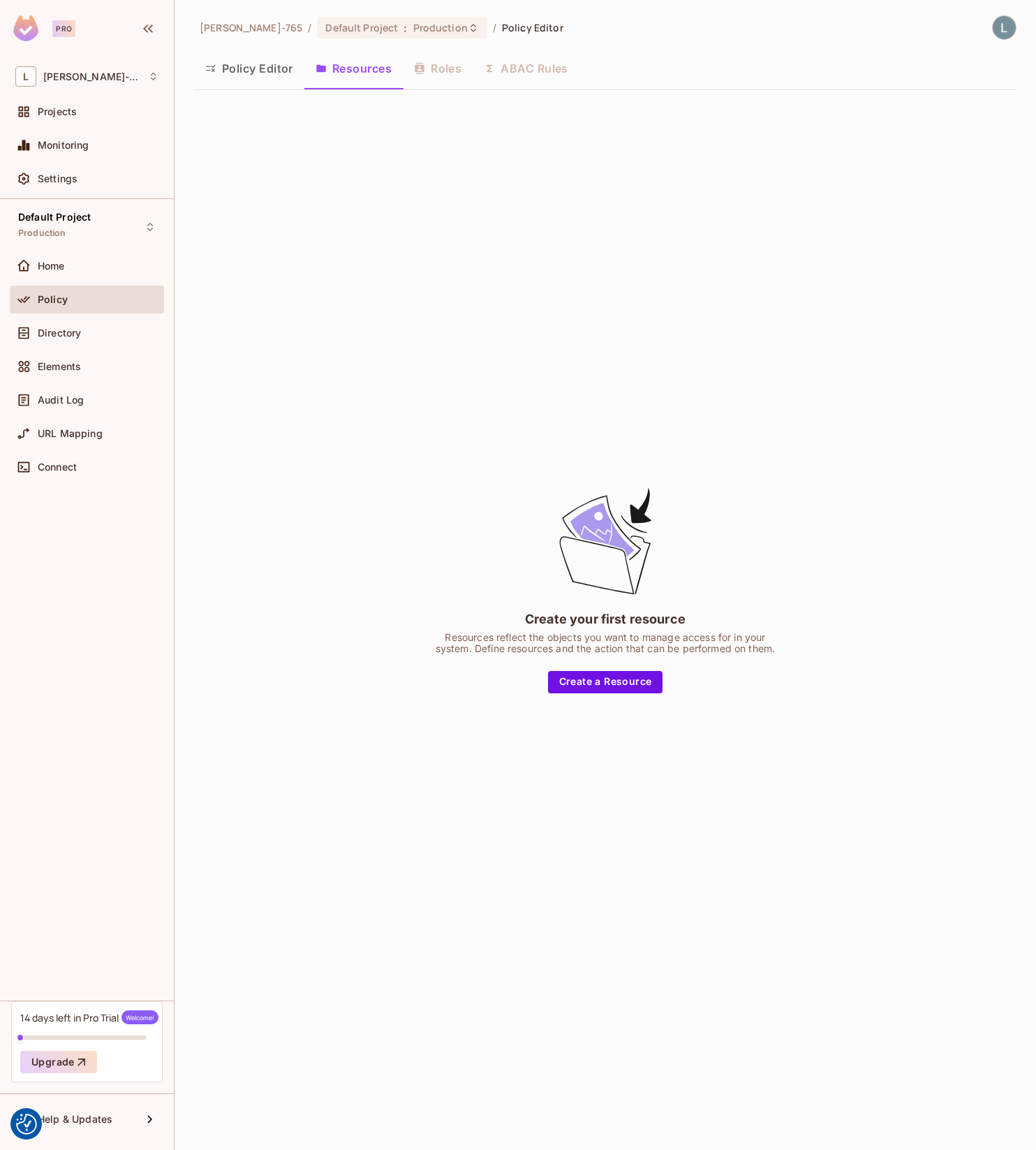
click at [254, 62] on button "Policy Editor" at bounding box center [249, 69] width 111 height 35
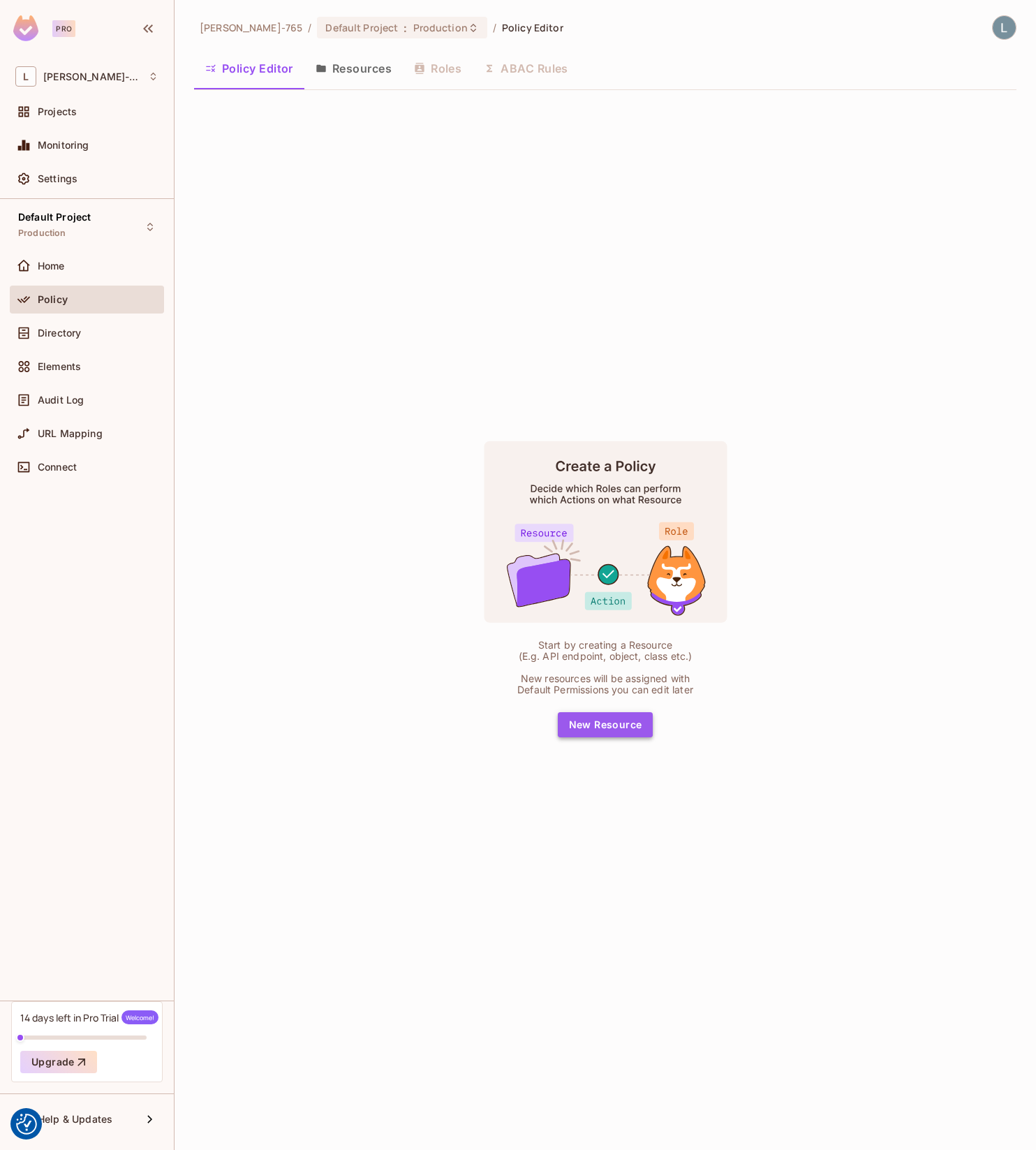
click at [604, 724] on button "New Resource" at bounding box center [605, 725] width 96 height 25
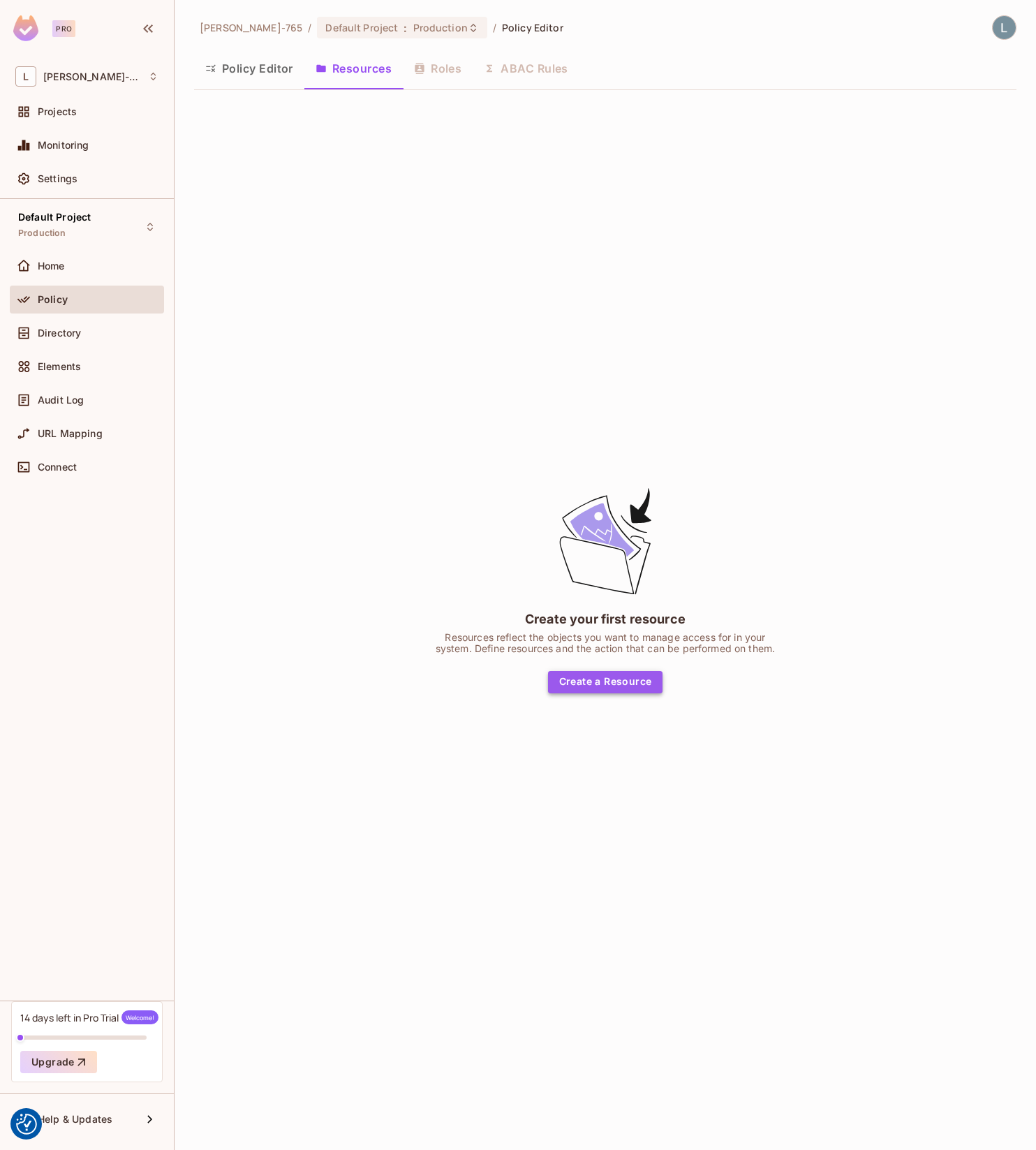
click at [597, 683] on button "Create a Resource" at bounding box center [605, 682] width 115 height 22
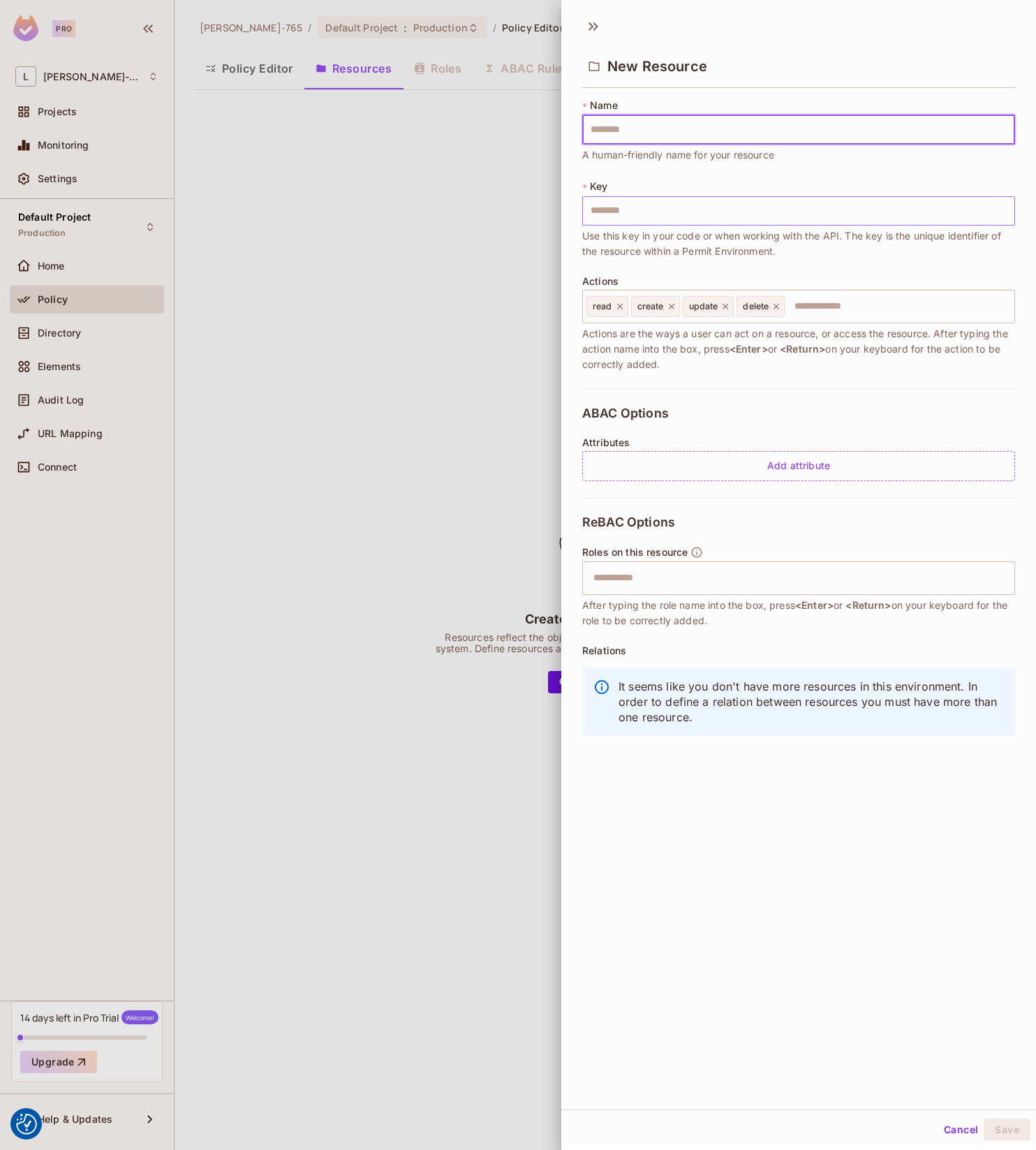
click at [633, 221] on input "text" at bounding box center [798, 211] width 432 height 30
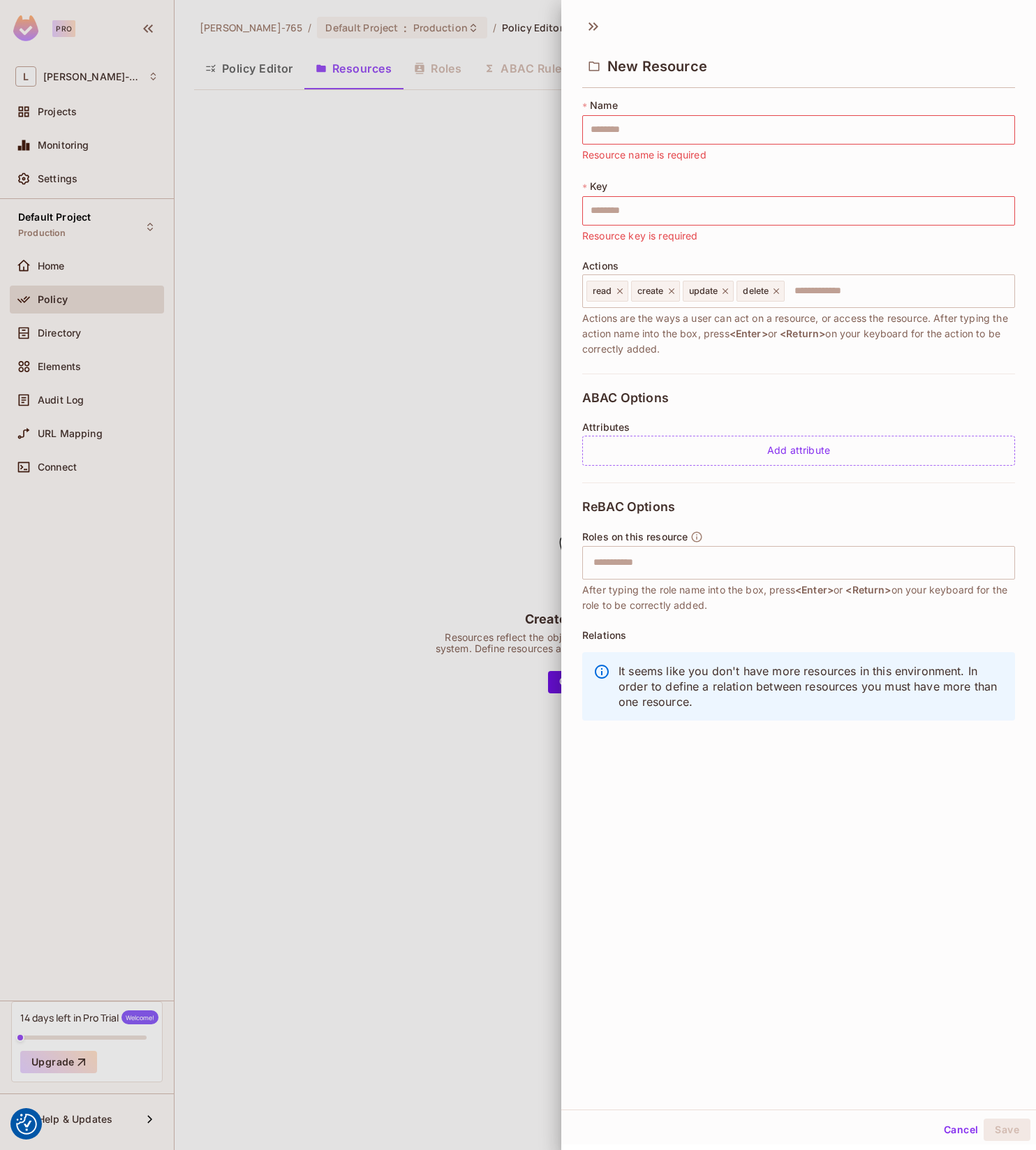
click at [396, 733] on div at bounding box center [518, 575] width 1036 height 1150
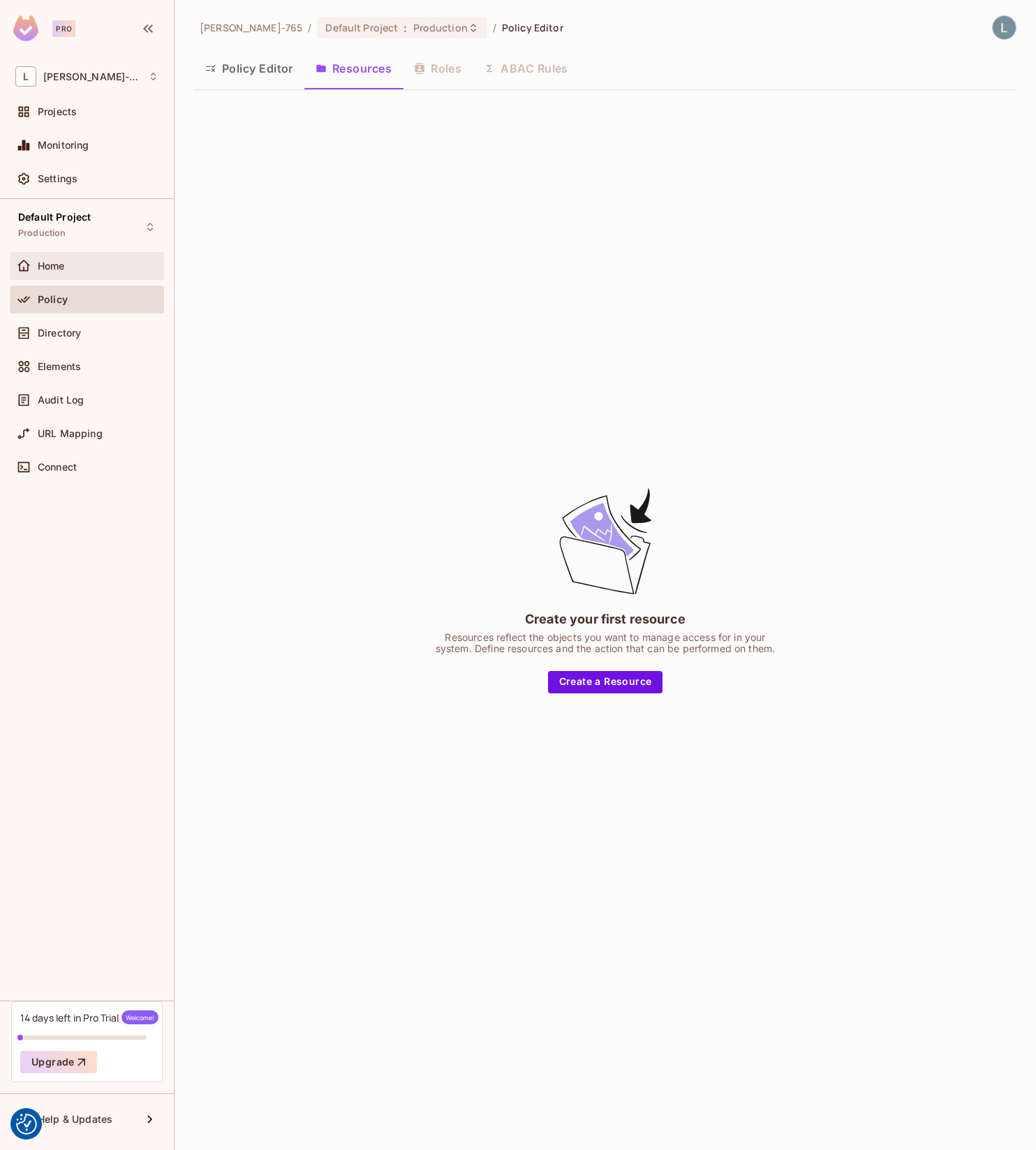
click at [70, 265] on div "Home" at bounding box center [99, 266] width 121 height 11
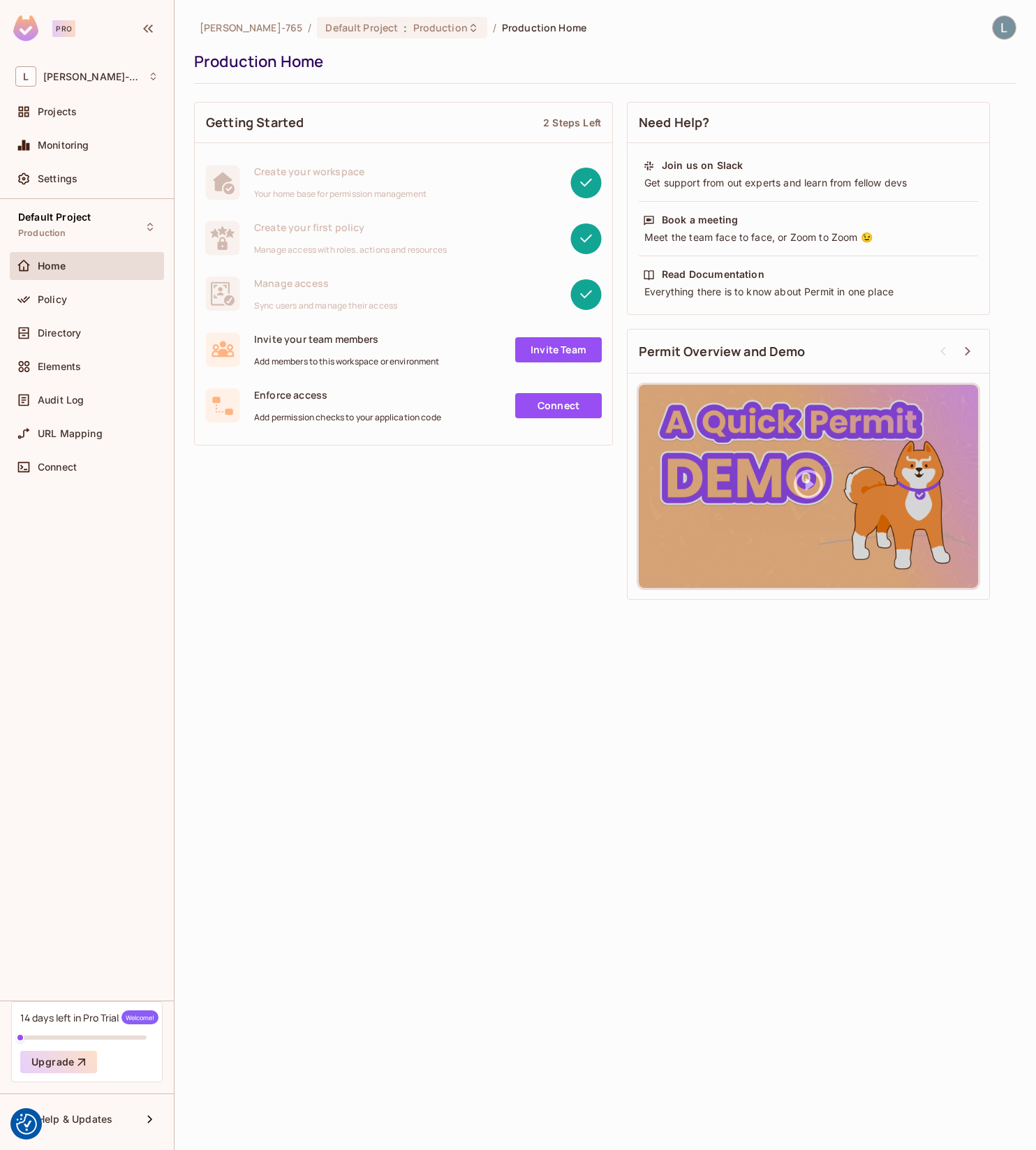
click at [550, 410] on link "Connect" at bounding box center [558, 406] width 86 height 25
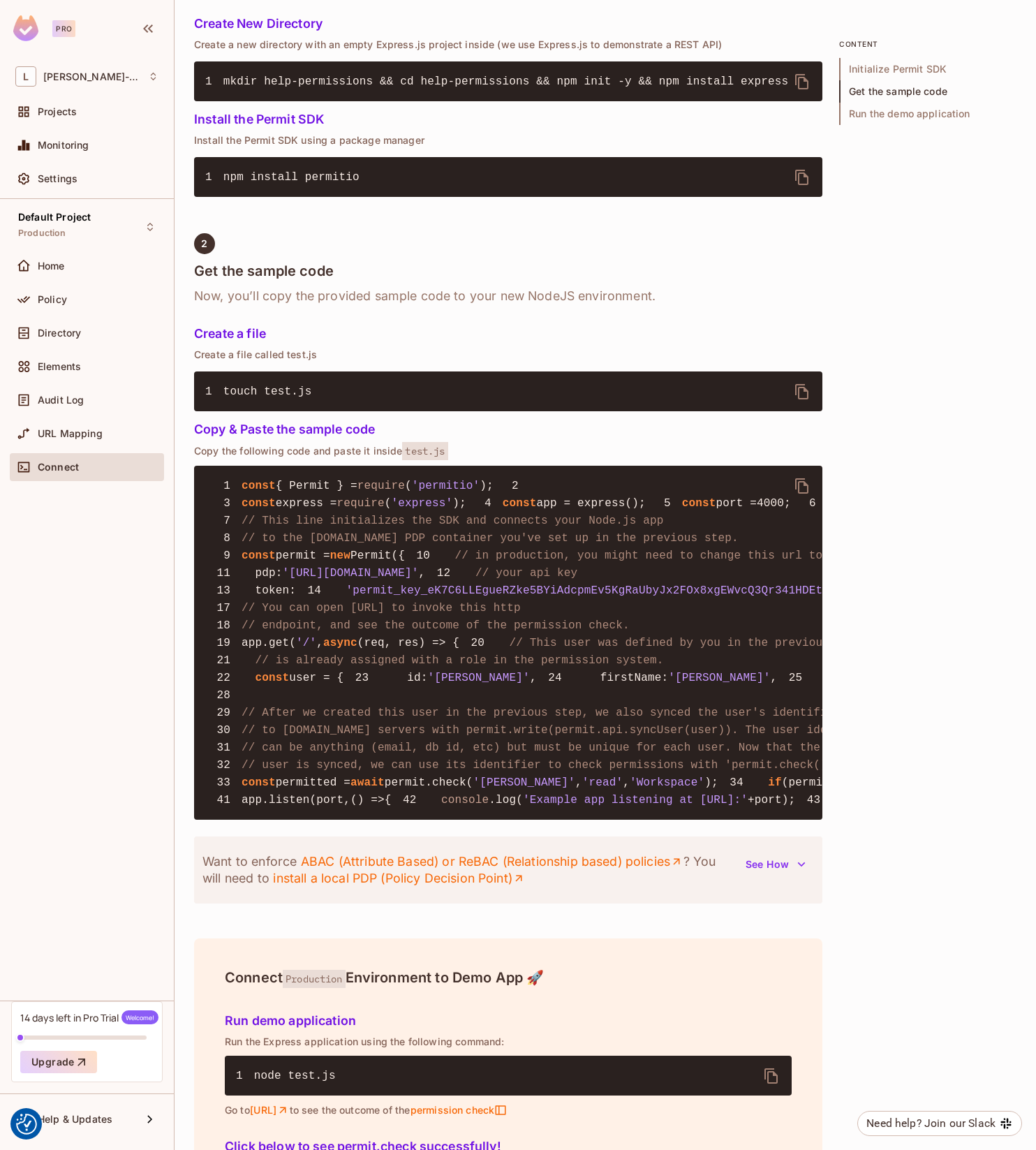
scroll to position [745, 0]
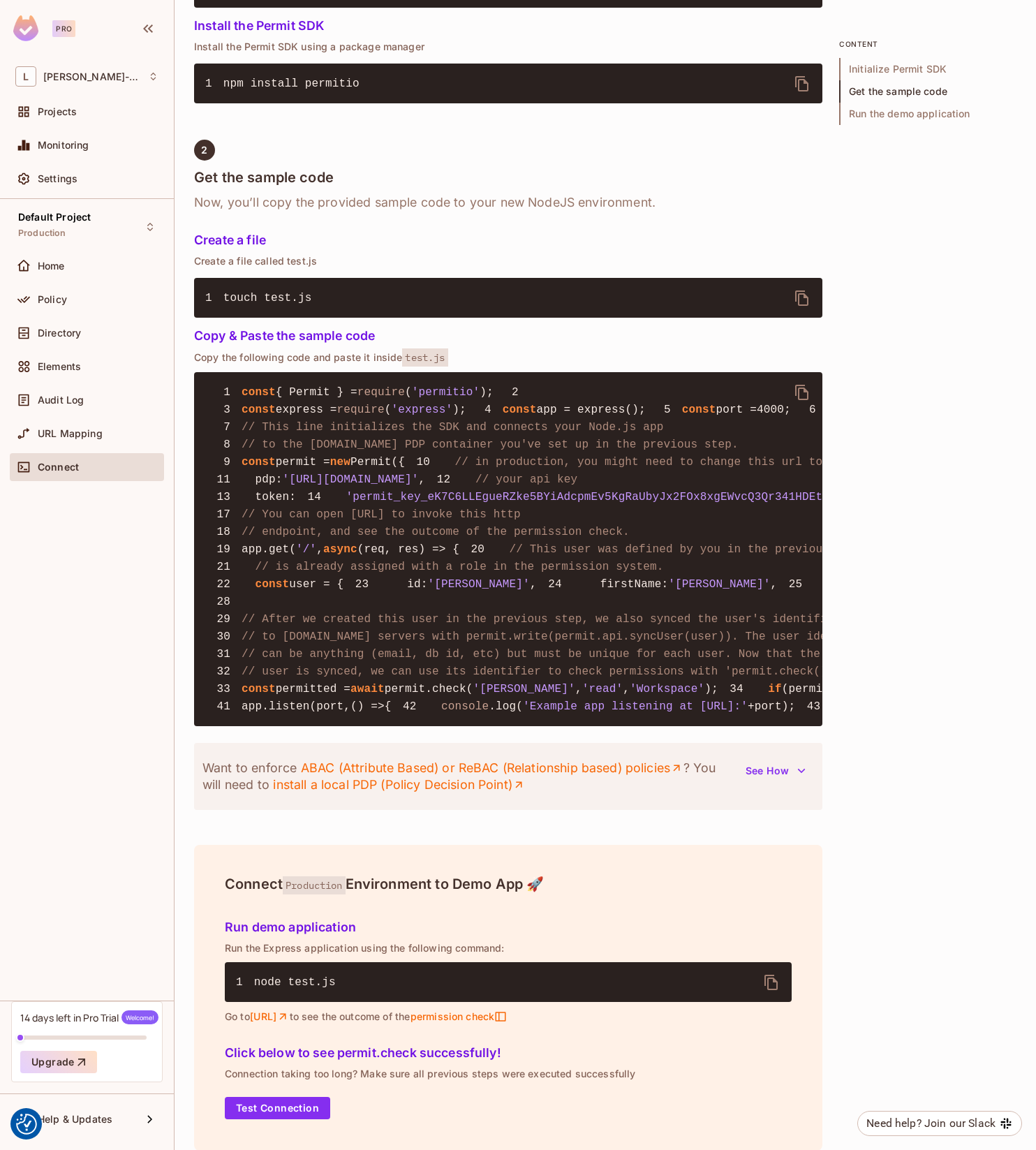
click at [345, 87] on span "npm install permitio" at bounding box center [291, 84] width 136 height 13
copy span "permitio"
click at [329, 591] on span "user = {" at bounding box center [316, 585] width 55 height 13
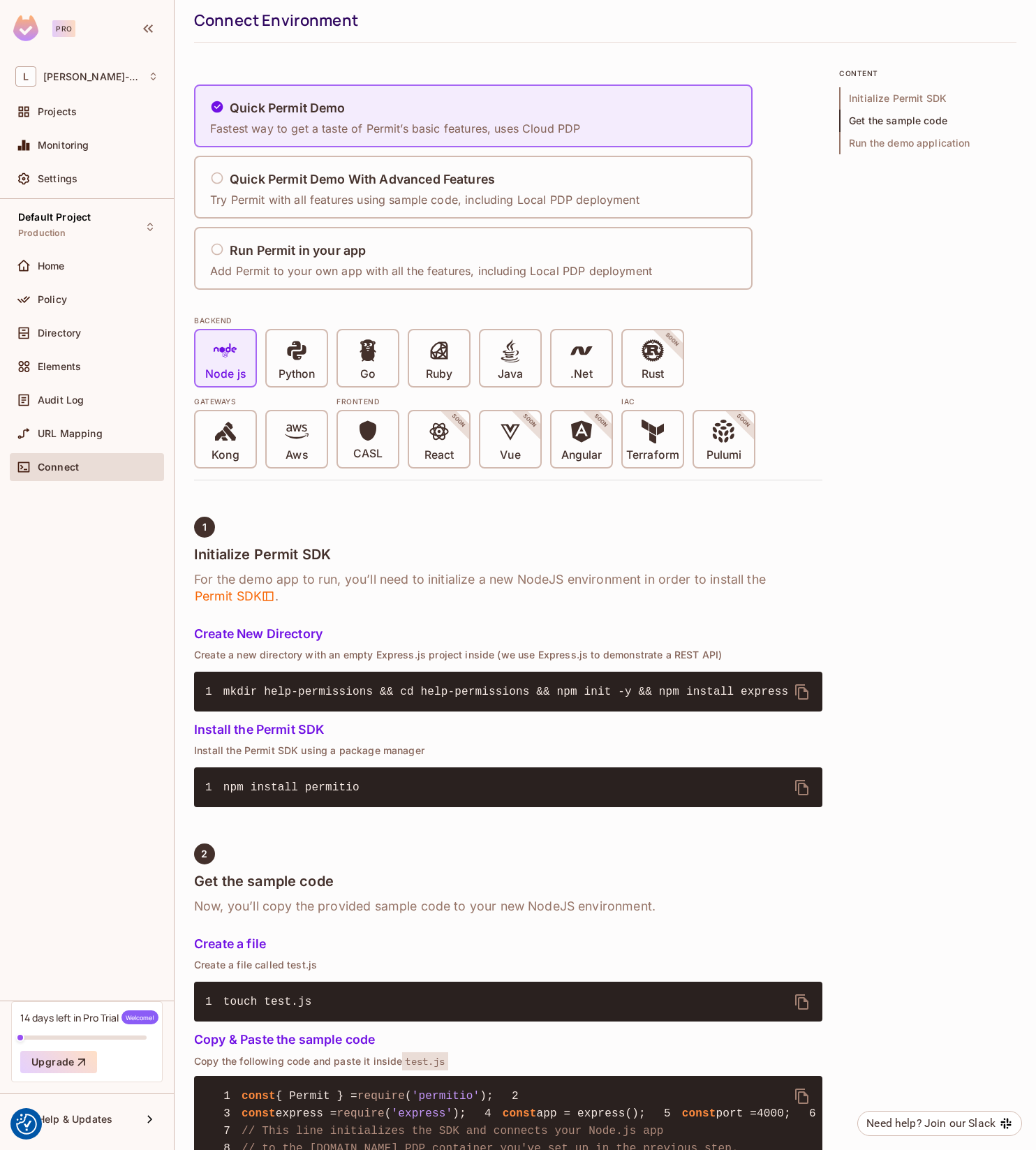
scroll to position [0, 0]
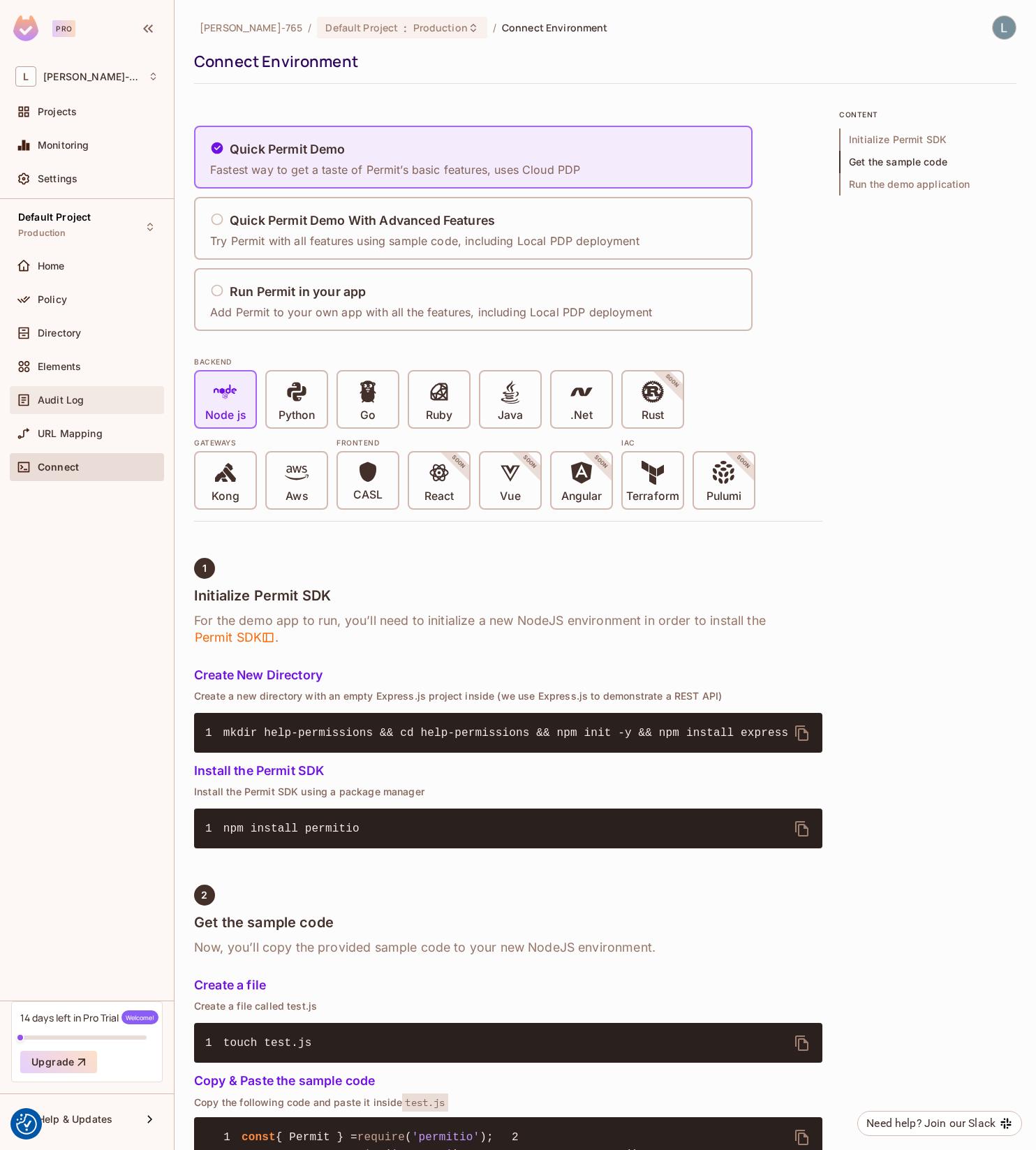
click at [72, 394] on span "Audit Log" at bounding box center [61, 400] width 46 height 11
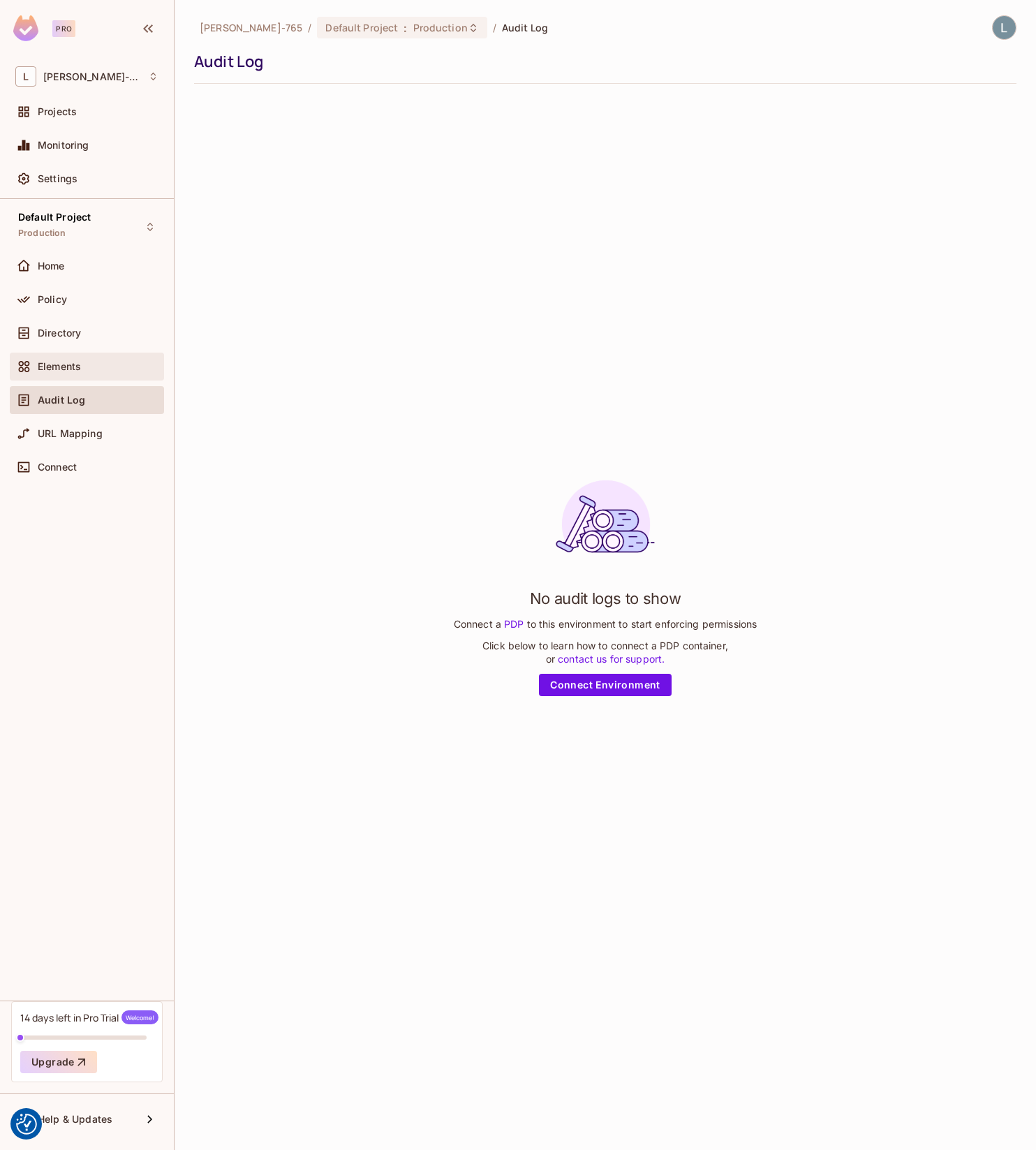
click at [70, 374] on div "Elements" at bounding box center [87, 367] width 143 height 17
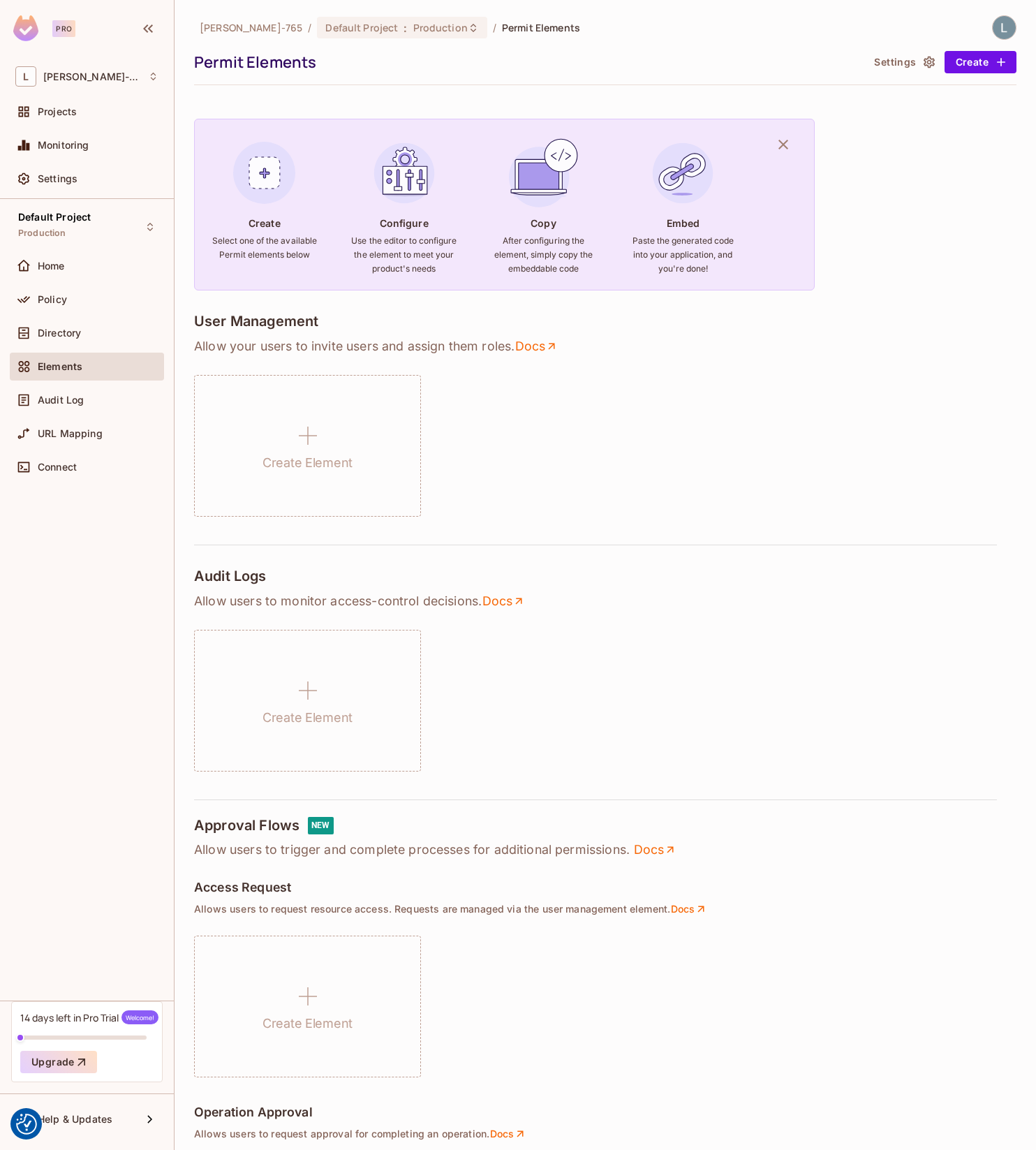
click at [60, 317] on div "Policy" at bounding box center [87, 302] width 154 height 33
click at [61, 329] on span "Directory" at bounding box center [60, 333] width 44 height 11
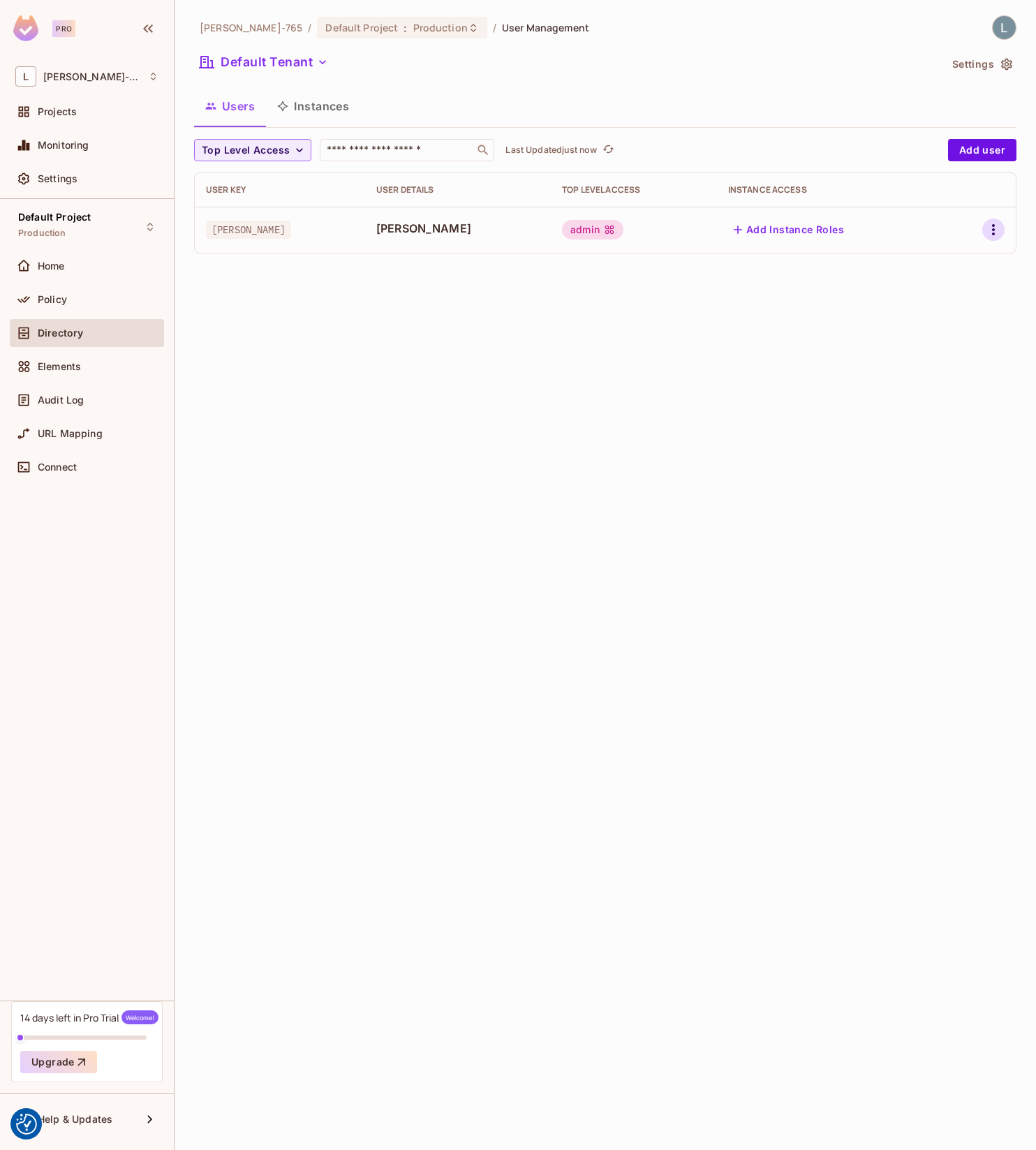
click at [1003, 228] on button "button" at bounding box center [993, 230] width 22 height 22
click at [950, 270] on li "Edit" at bounding box center [933, 261] width 124 height 31
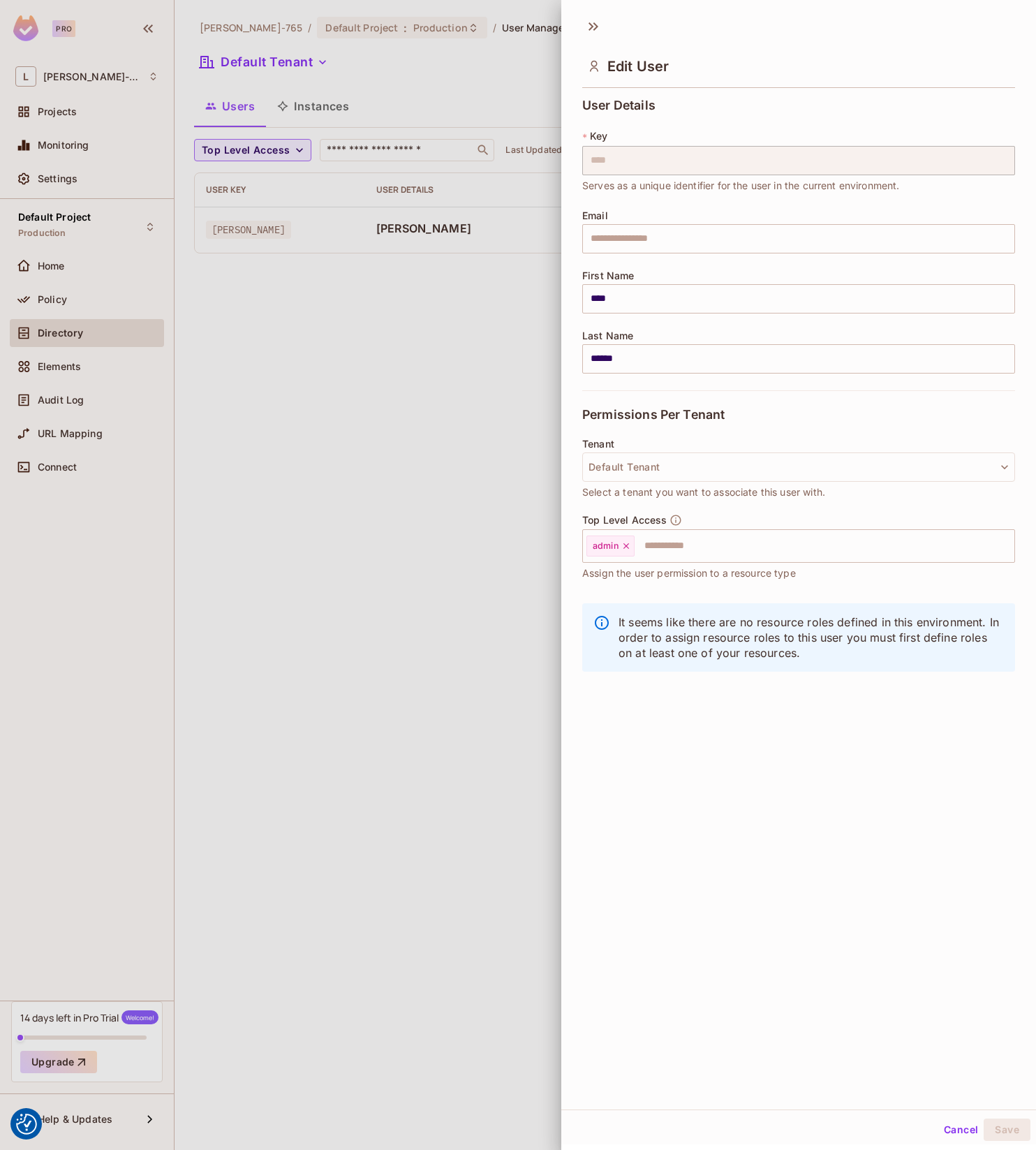
click at [492, 421] on div at bounding box center [518, 575] width 1036 height 1150
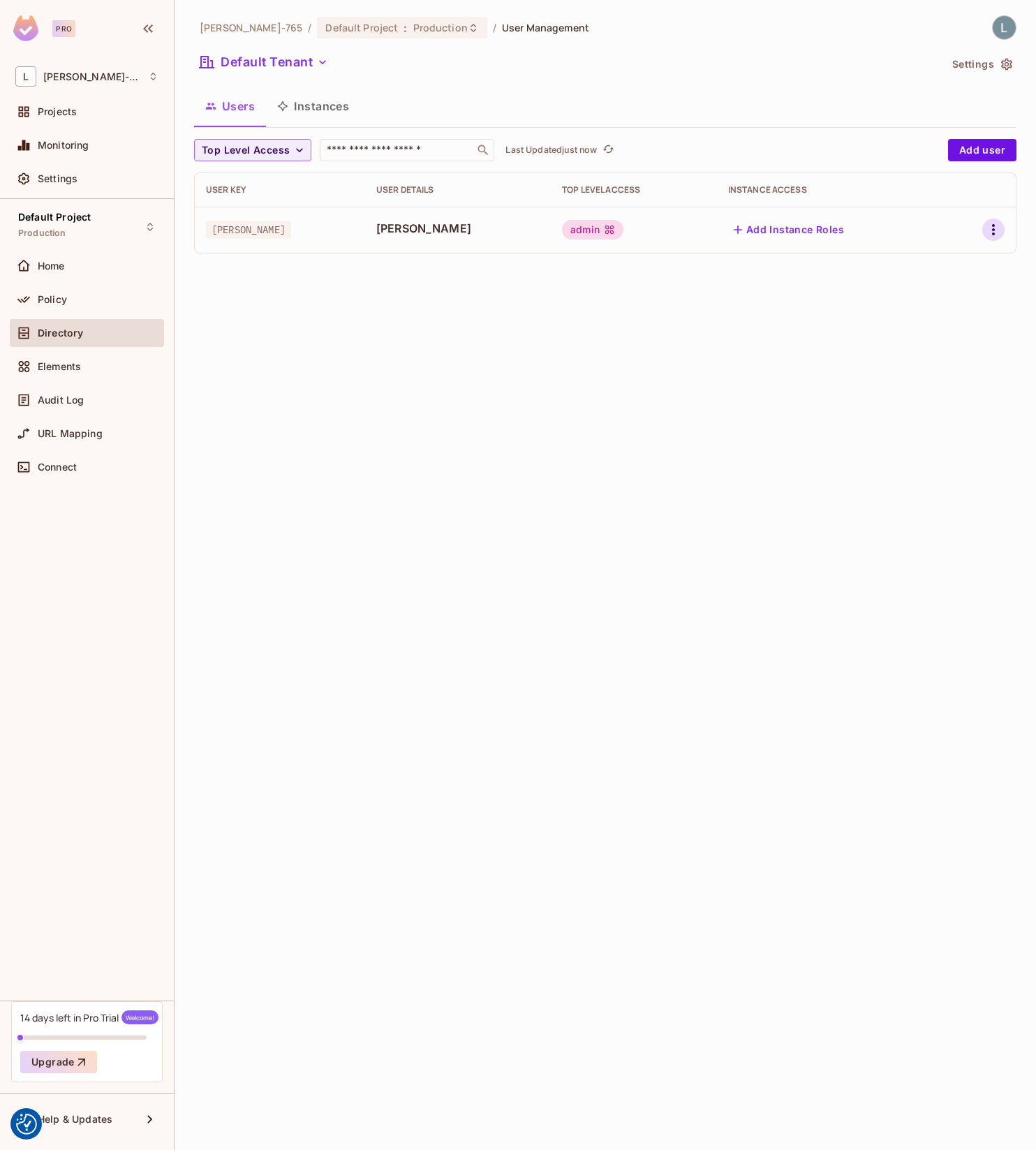
click at [986, 231] on icon "button" at bounding box center [993, 230] width 17 height 17
click at [942, 286] on div "Edit Attributes" at bounding box center [945, 292] width 69 height 14
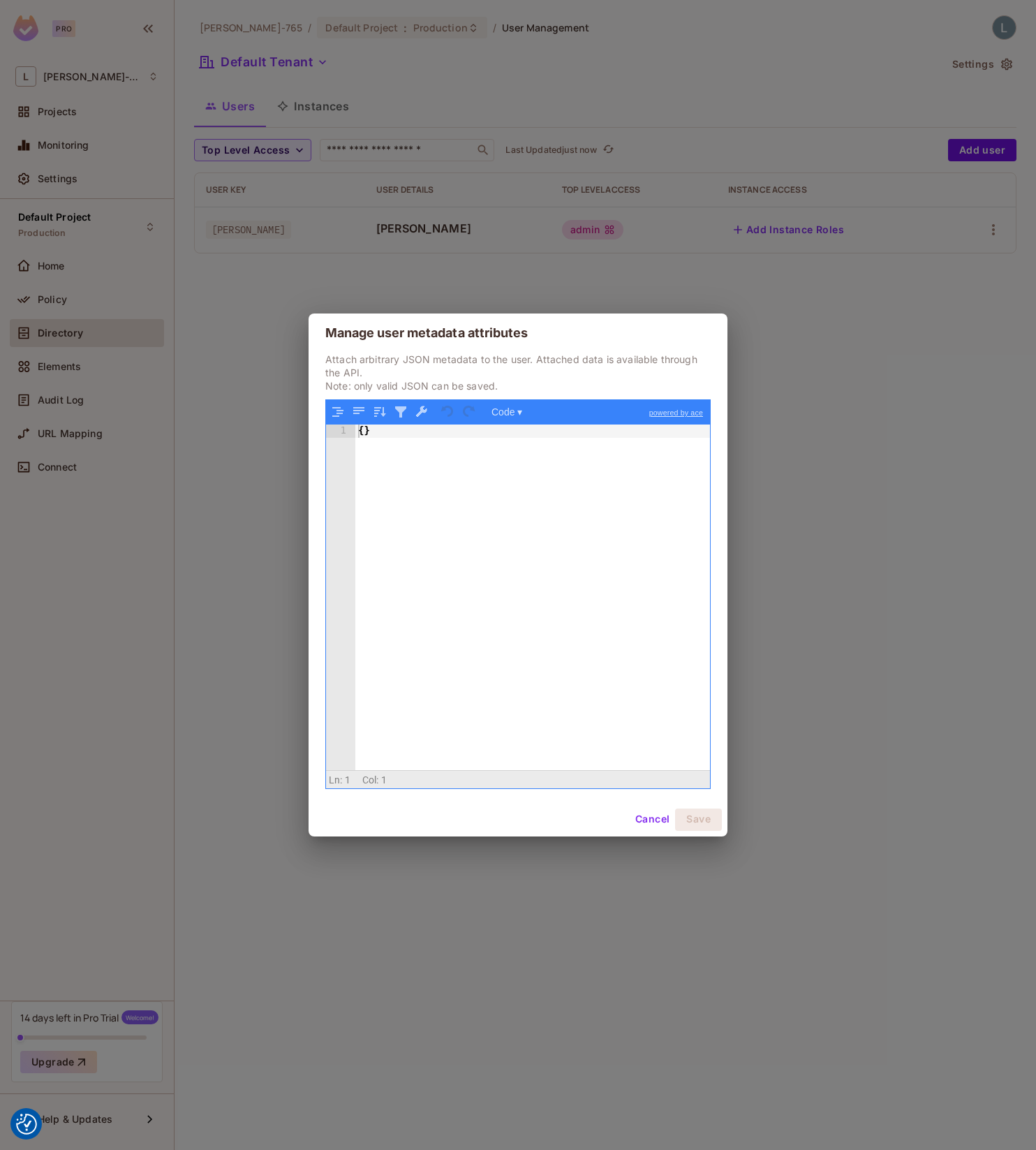
click at [653, 820] on button "Cancel" at bounding box center [652, 820] width 46 height 22
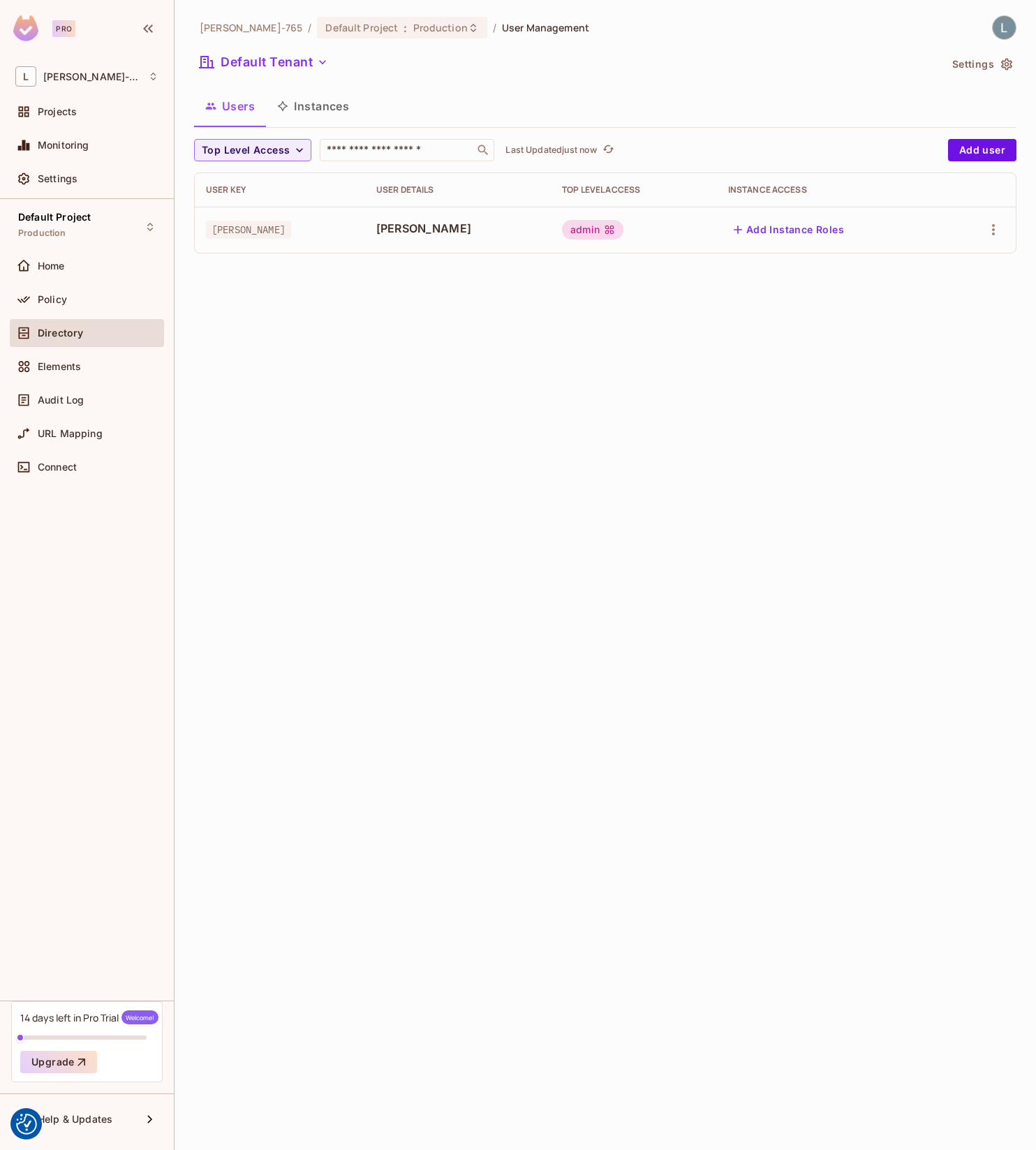
click at [441, 402] on div "Lars-765 / Default Project : Production / User Management Default Tenant Settin…" at bounding box center [605, 575] width 861 height 1150
click at [303, 356] on div "Lars-765 / Default Project : Production / User Management Default Tenant Settin…" at bounding box center [605, 575] width 861 height 1150
click at [325, 97] on button "Instances" at bounding box center [312, 106] width 94 height 35
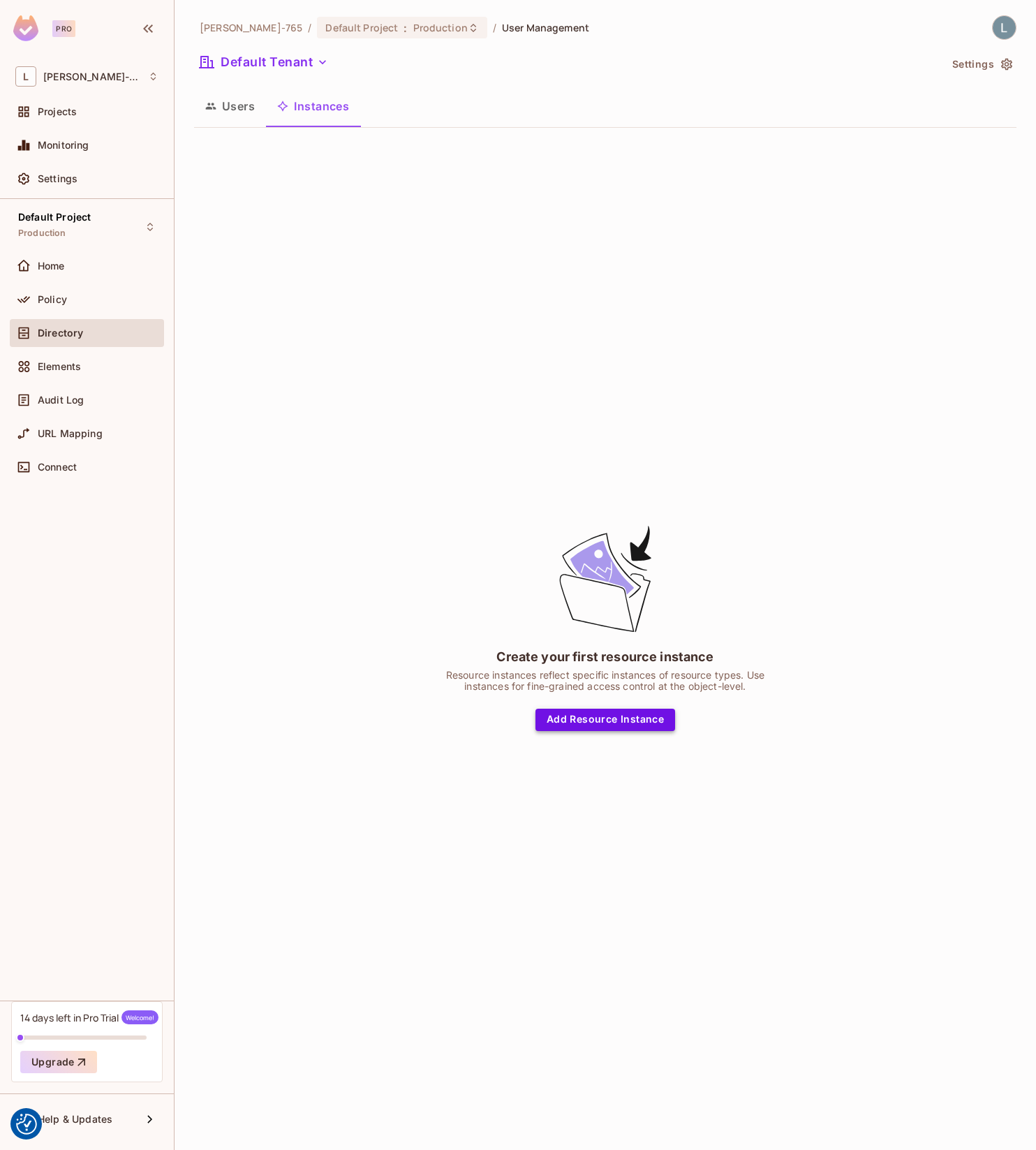
click at [584, 724] on button "Add Resource Instance" at bounding box center [605, 720] width 139 height 22
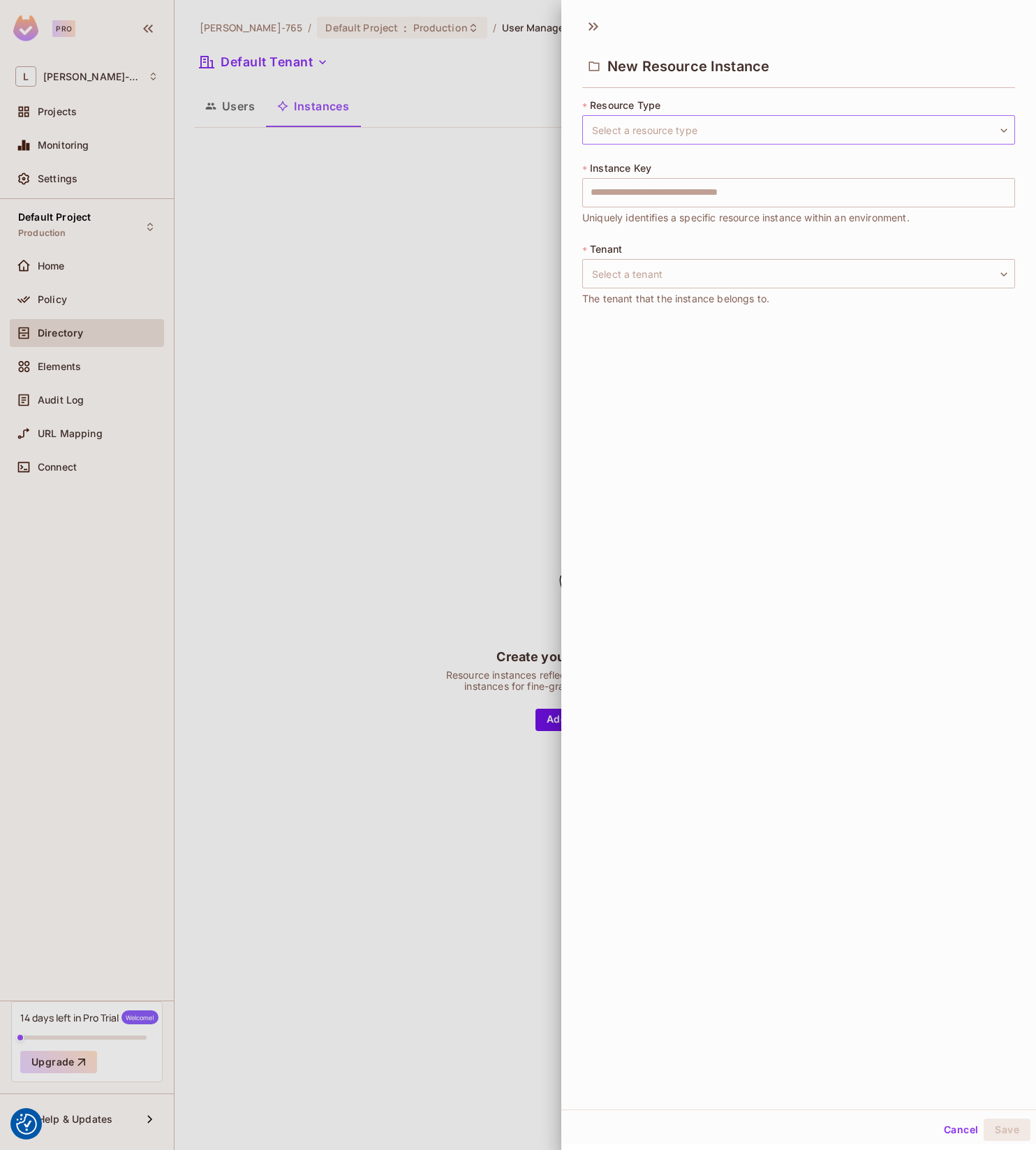
click at [693, 130] on body "We use cookies to enhance your browsing experience, serve personalized ads or c…" at bounding box center [518, 575] width 1036 height 1150
click at [670, 199] on li "Workspace" at bounding box center [798, 195] width 432 height 25
type input "*********"
click at [623, 197] on input "text" at bounding box center [798, 193] width 432 height 30
click at [637, 283] on body "We use cookies to enhance your browsing experience, serve personalized ads or c…" at bounding box center [518, 575] width 1036 height 1150
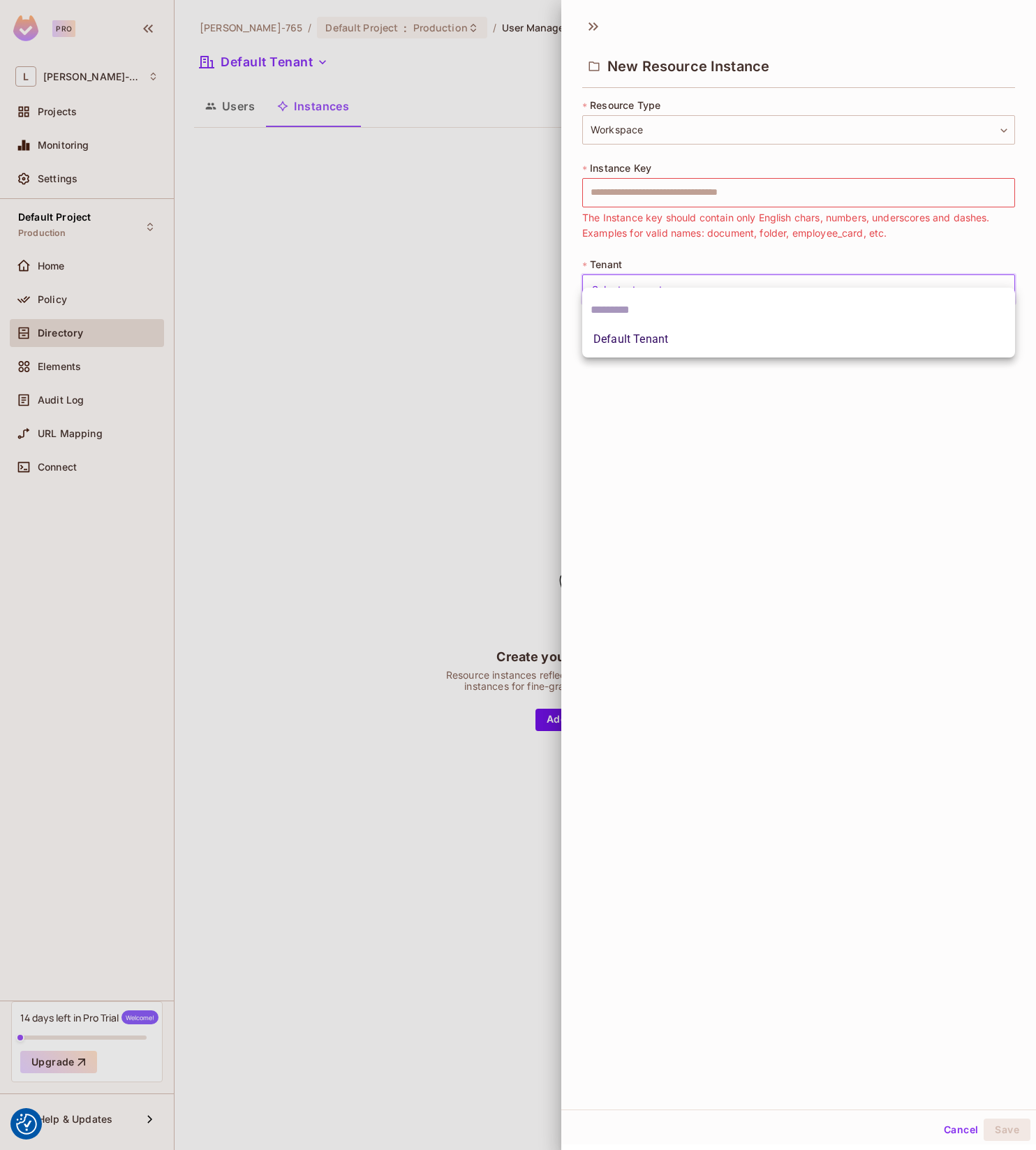
click at [628, 548] on div at bounding box center [518, 575] width 1036 height 1150
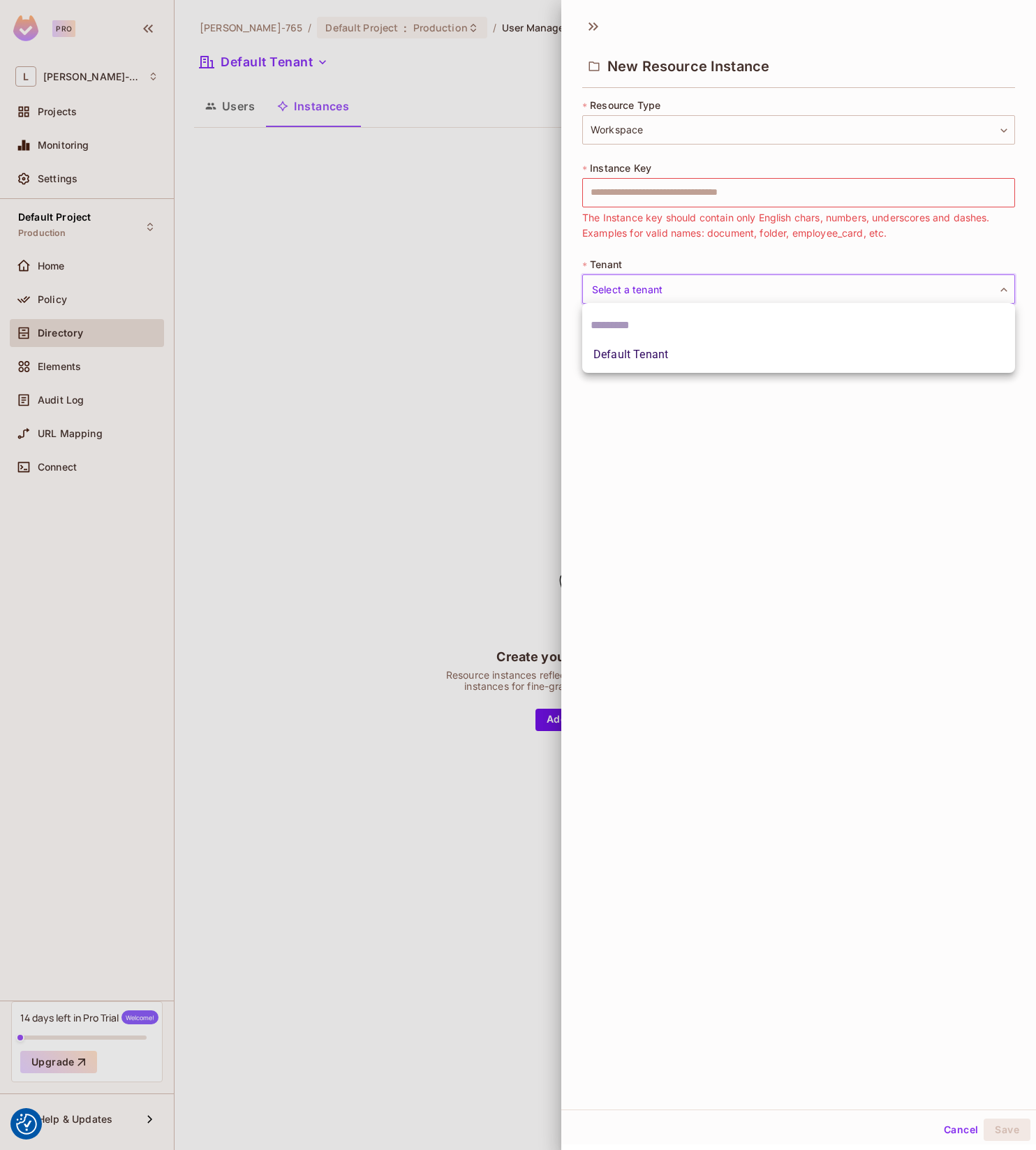
click at [668, 293] on body "We use cookies to enhance your browsing experience, serve personalized ads or c…" at bounding box center [518, 575] width 1036 height 1150
click at [705, 466] on div at bounding box center [518, 575] width 1036 height 1150
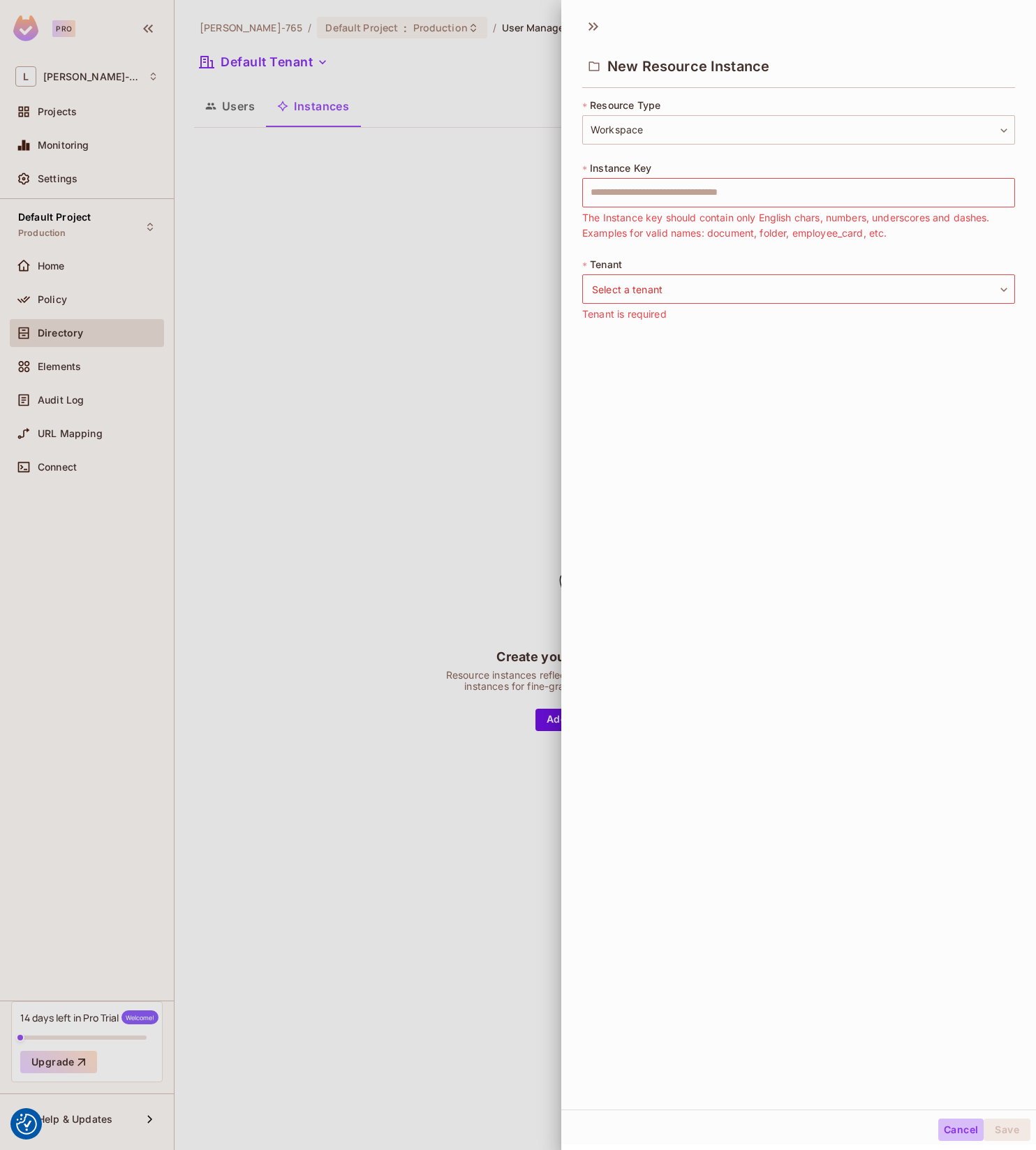
click at [950, 1121] on button "Cancel" at bounding box center [961, 1130] width 46 height 22
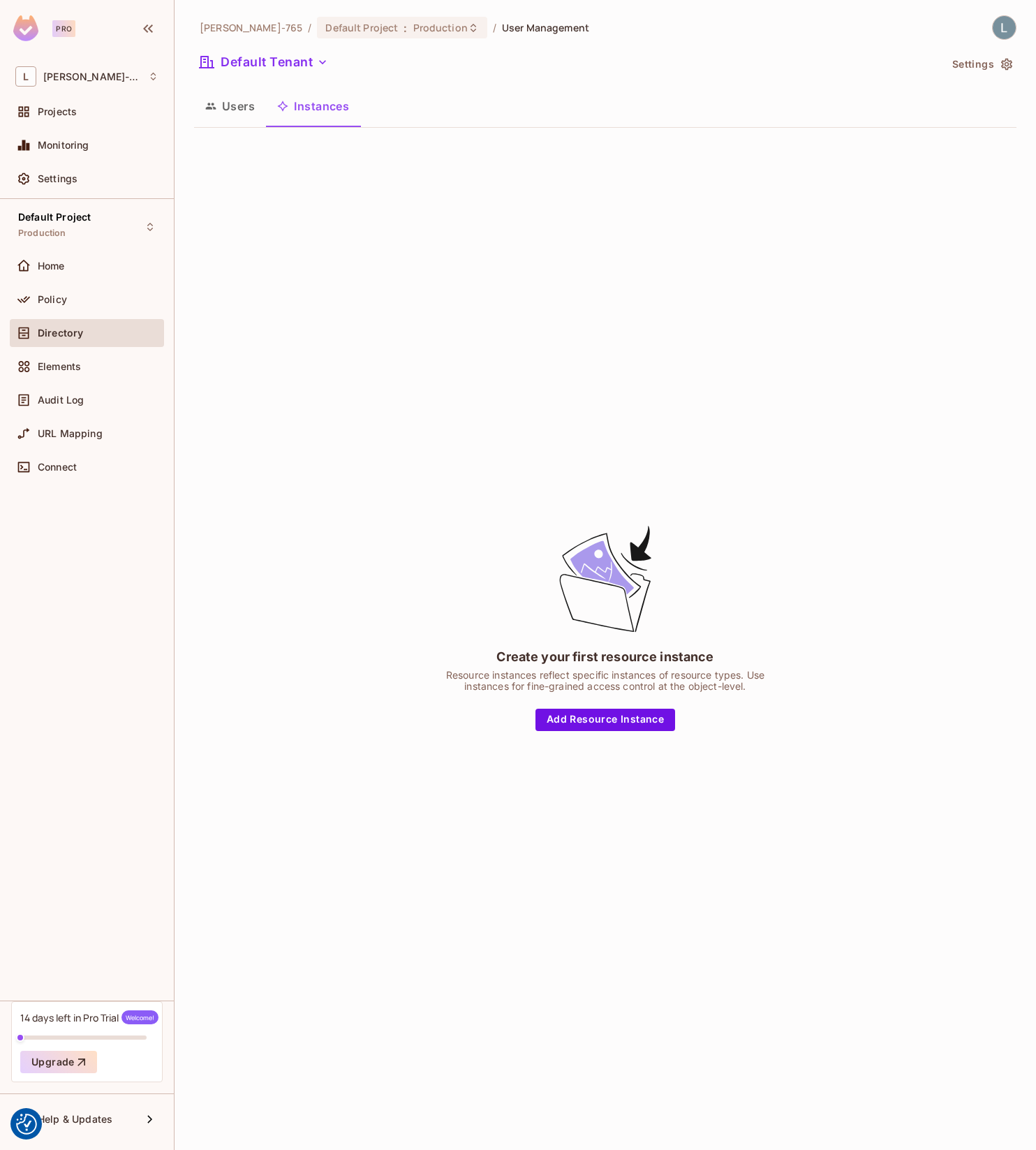
click at [388, 413] on div "Create your first resource instance Resource instances reflect specific instanc…" at bounding box center [605, 626] width 822 height 976
click at [58, 299] on span "Policy" at bounding box center [53, 300] width 30 height 11
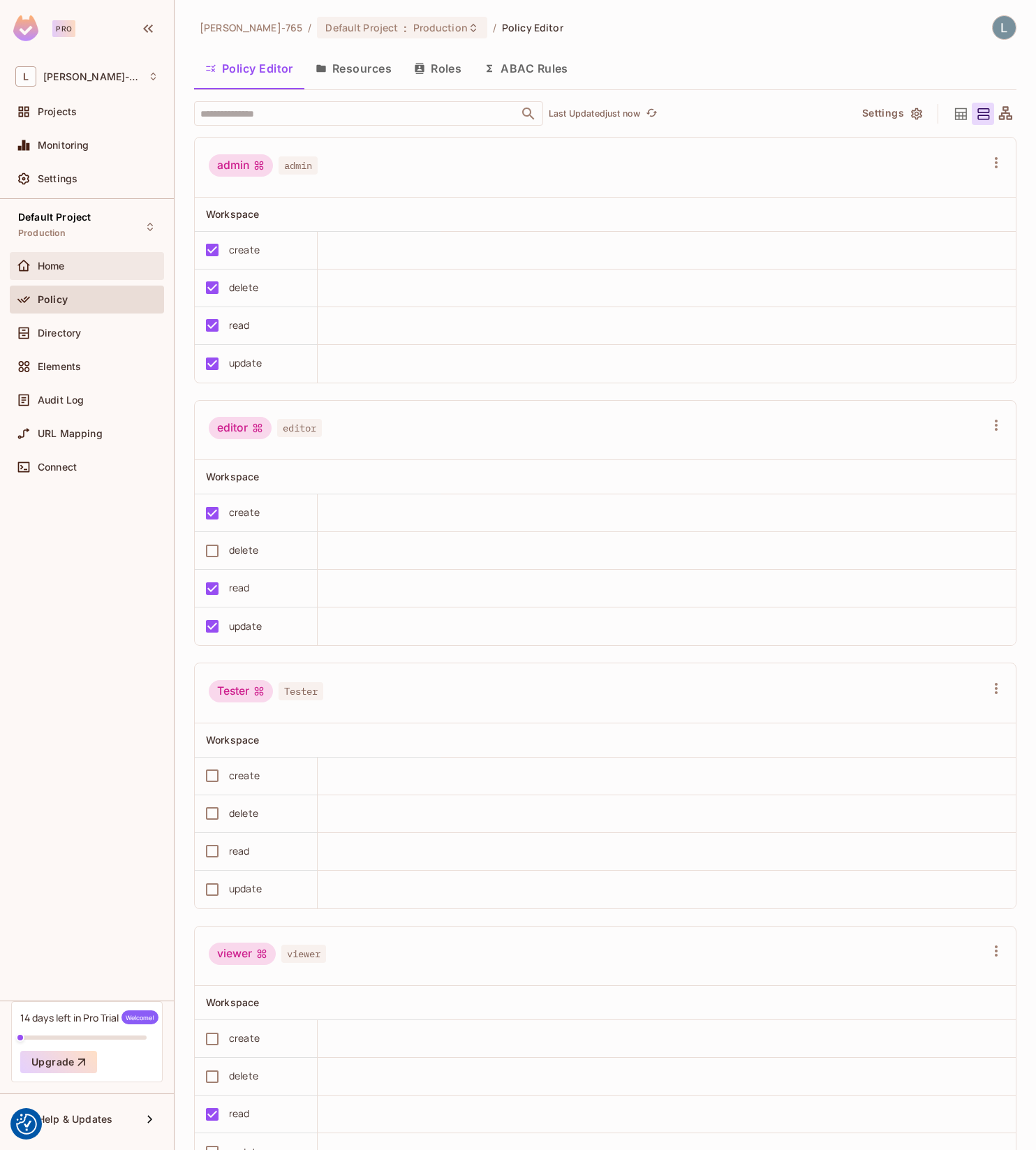
click at [82, 261] on div "Home" at bounding box center [99, 266] width 121 height 11
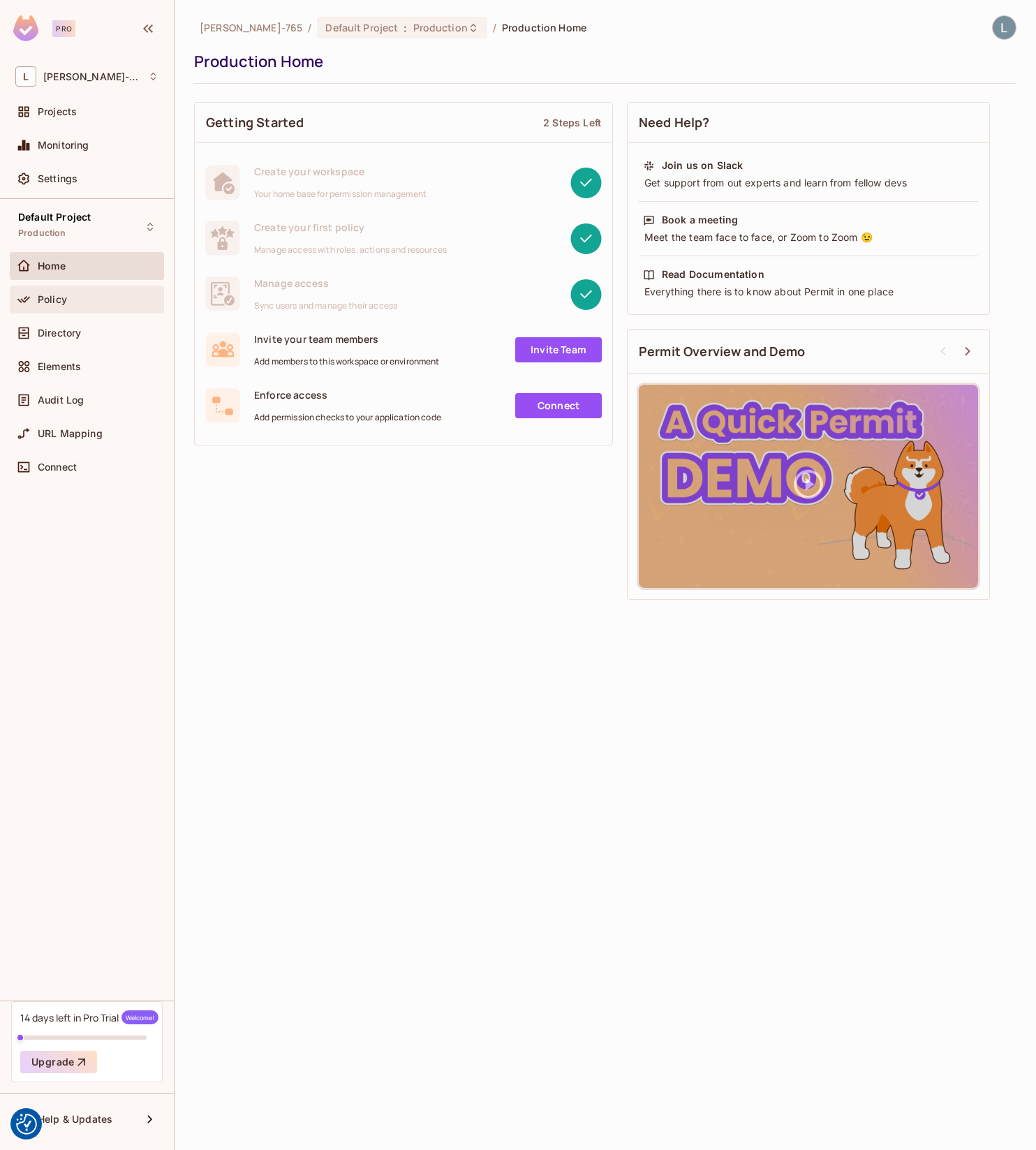
click at [77, 297] on div "Policy" at bounding box center [99, 300] width 121 height 11
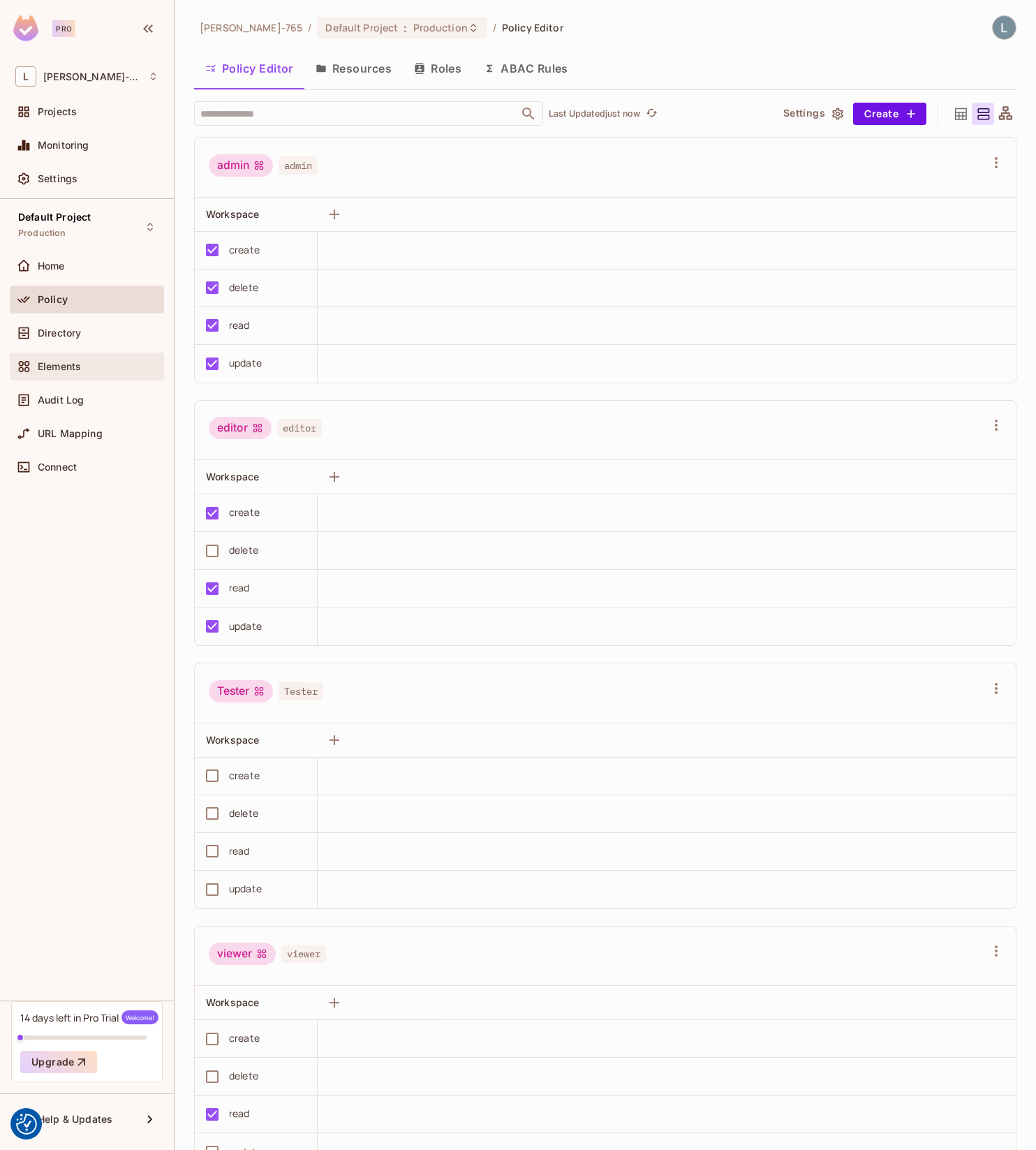
click at [68, 361] on span "Elements" at bounding box center [60, 367] width 44 height 11
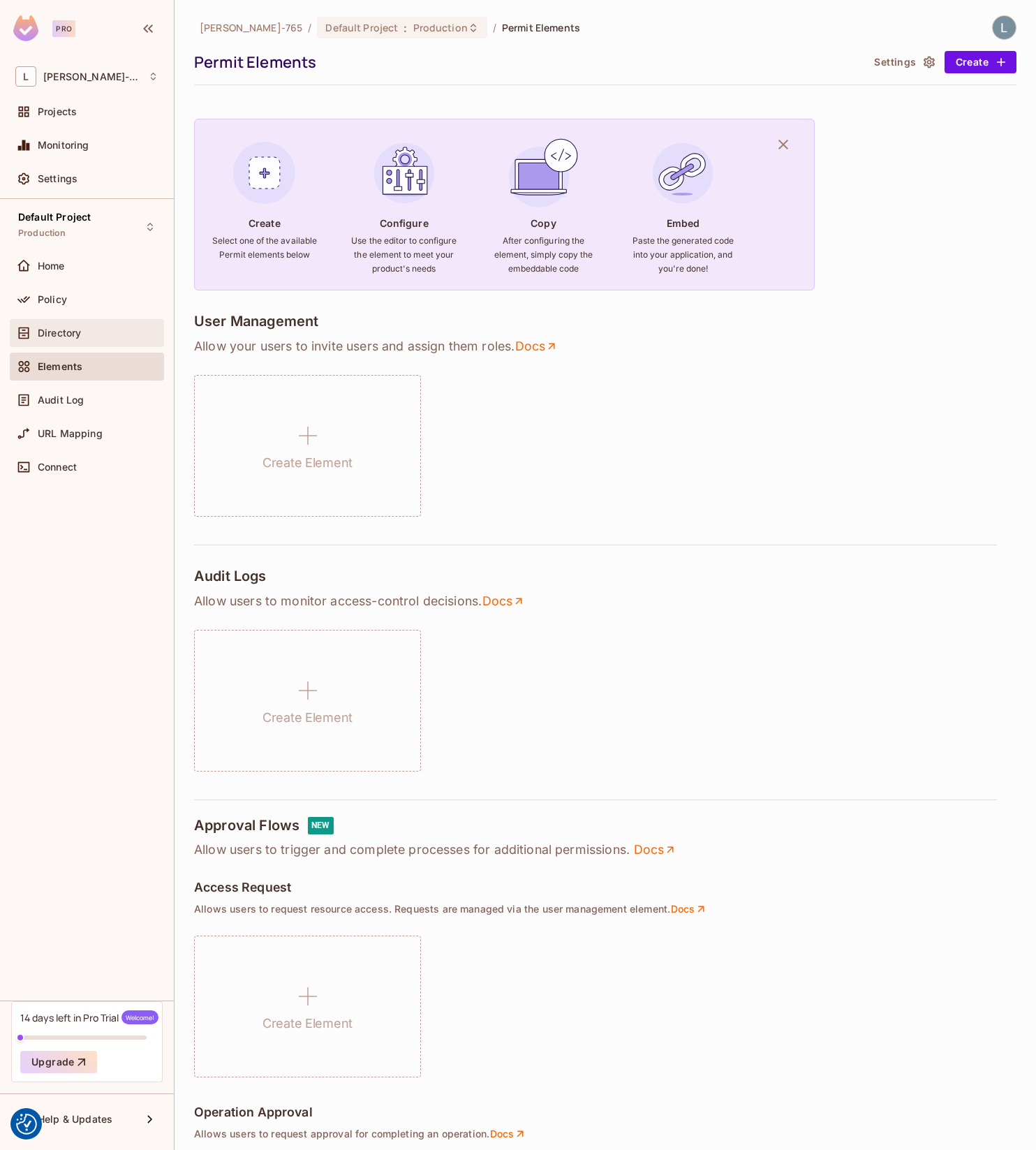
click at [63, 325] on div "Directory" at bounding box center [87, 333] width 143 height 17
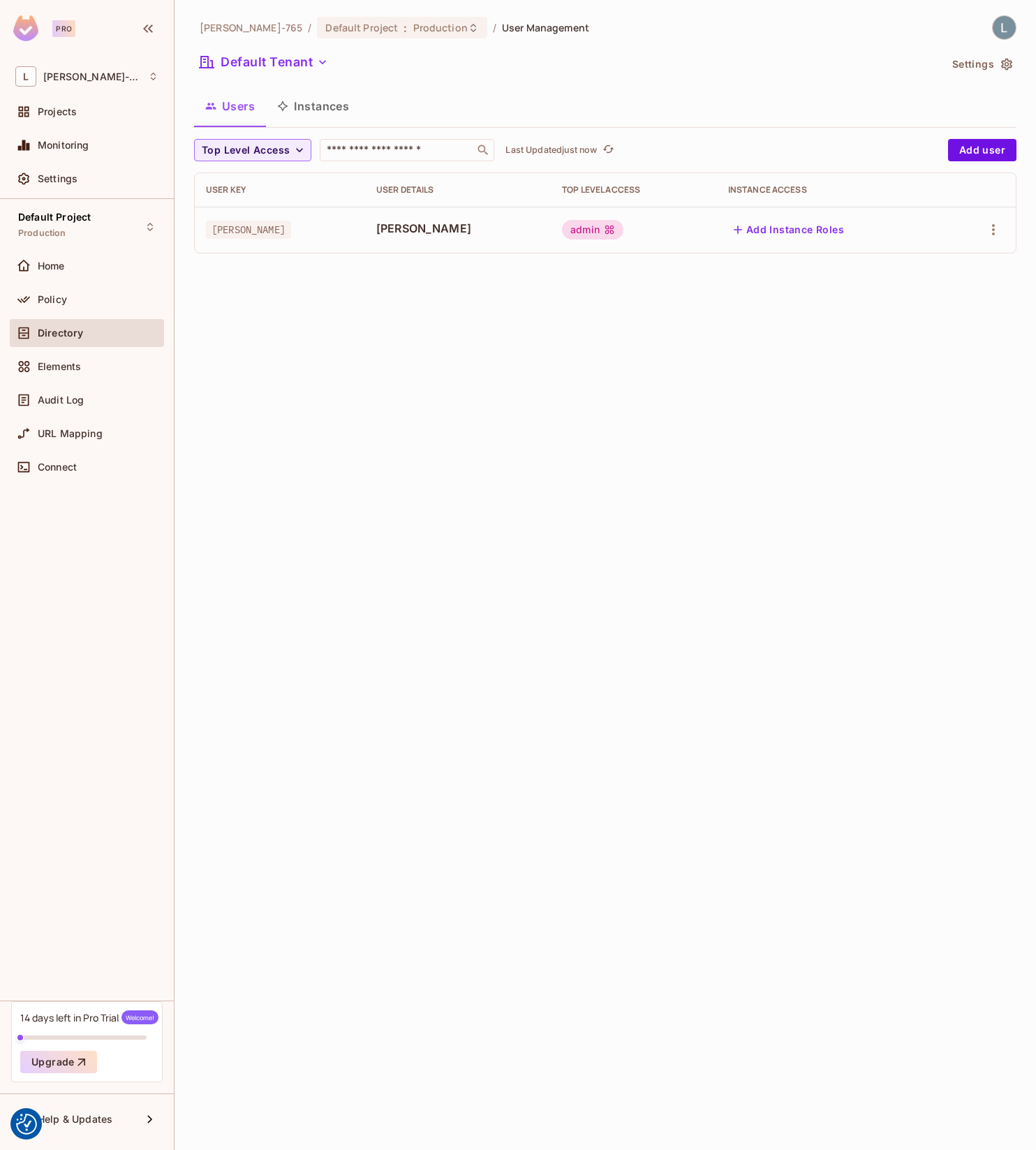
click at [546, 342] on div "Lars-765 / Default Project : Production / User Management Default Tenant Settin…" at bounding box center [605, 575] width 861 height 1150
click at [307, 108] on button "Instances" at bounding box center [312, 106] width 94 height 35
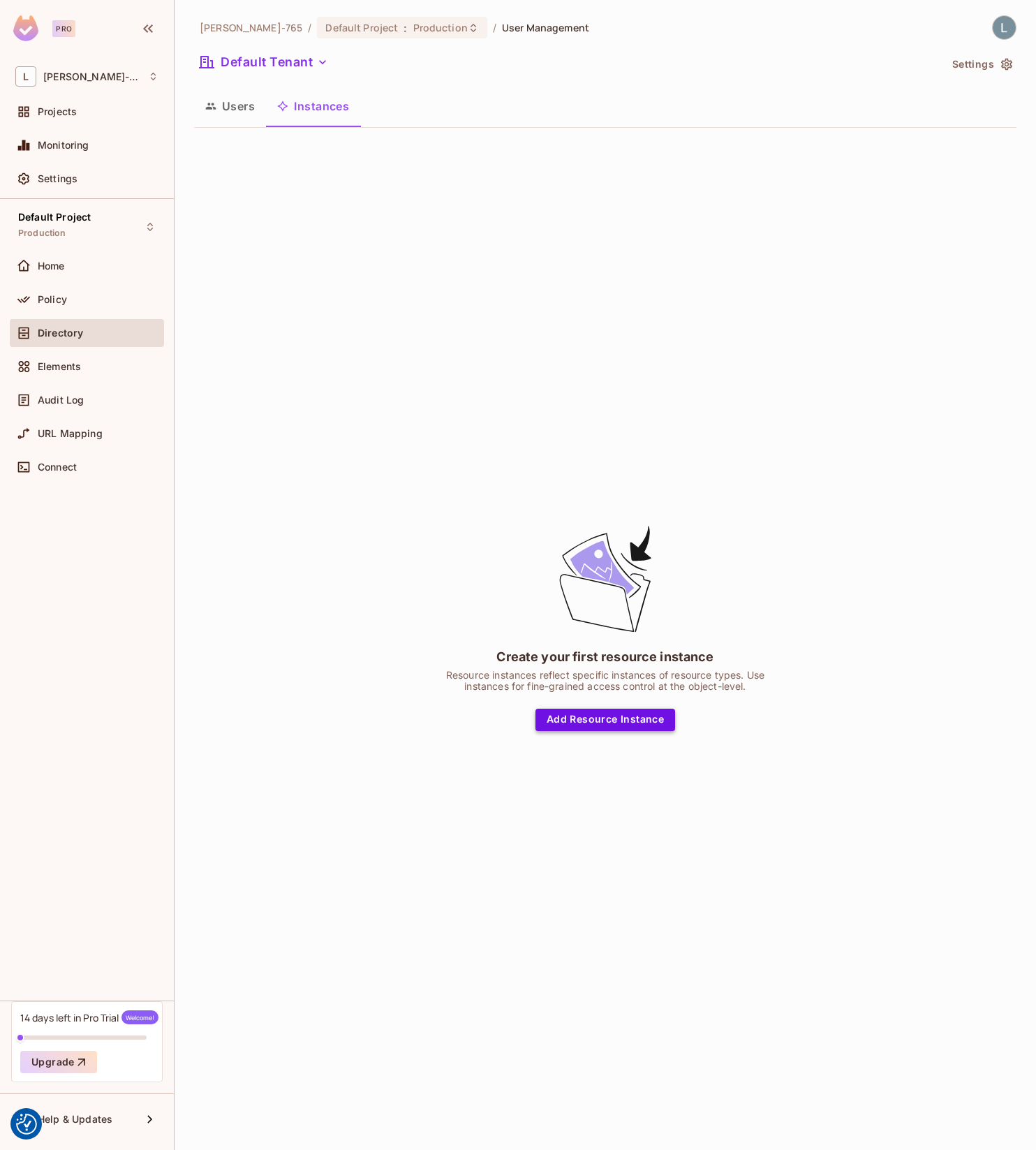
click at [577, 725] on button "Add Resource Instance" at bounding box center [605, 720] width 139 height 22
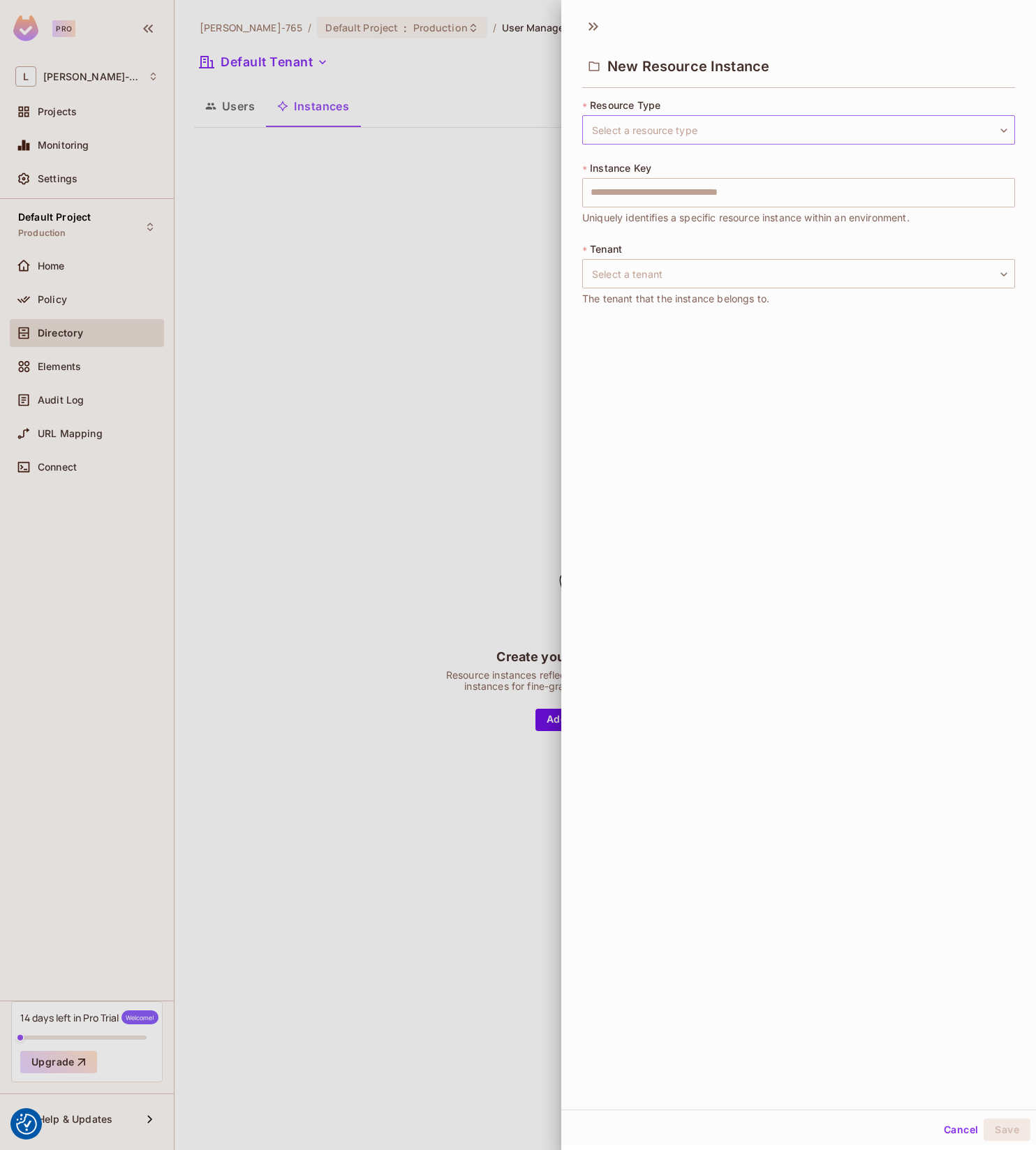
click at [703, 124] on body "We use cookies to enhance your browsing experience, serve personalized ads or c…" at bounding box center [518, 575] width 1036 height 1150
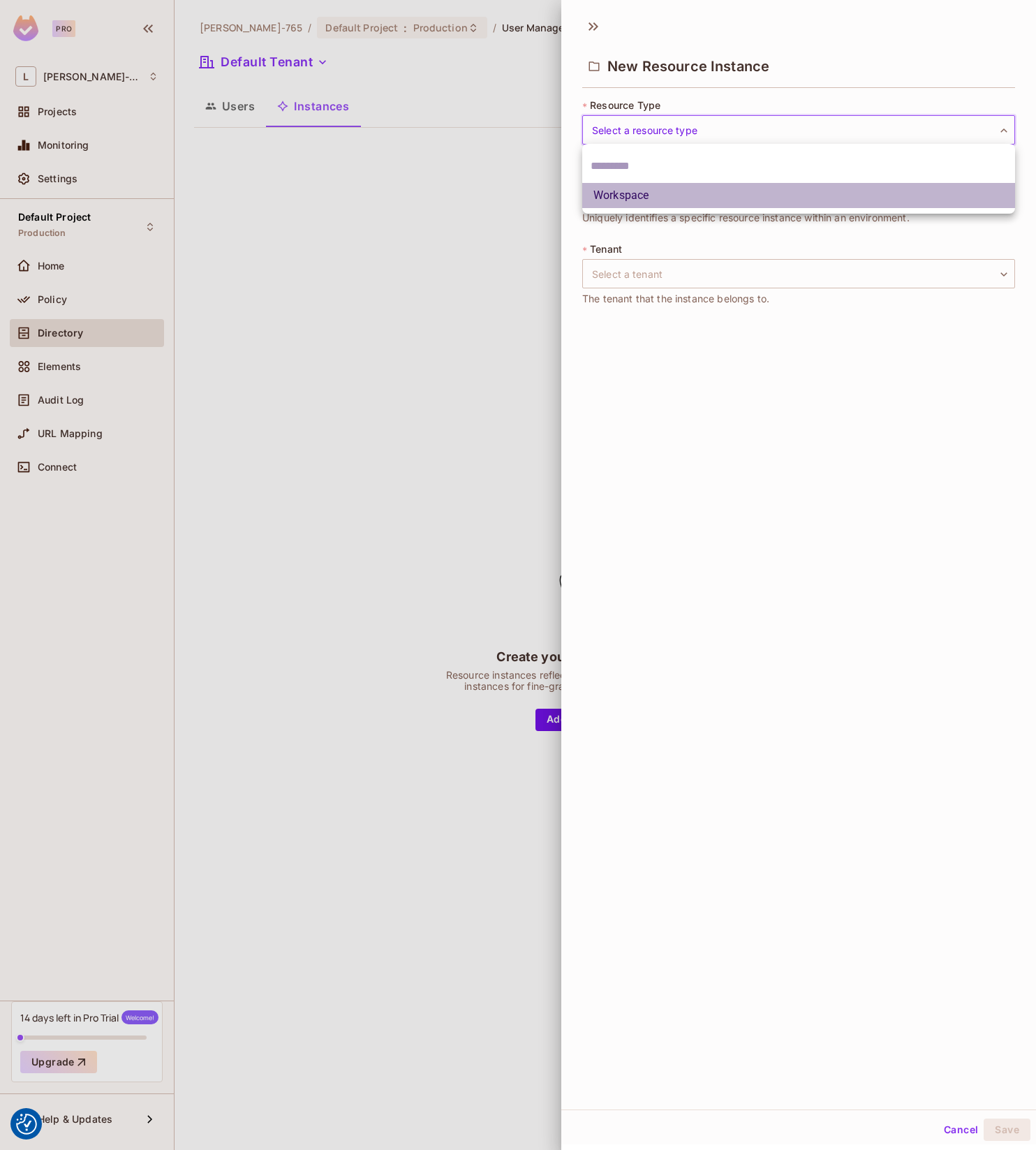
click at [635, 194] on li "Workspace" at bounding box center [798, 195] width 432 height 25
type input "*********"
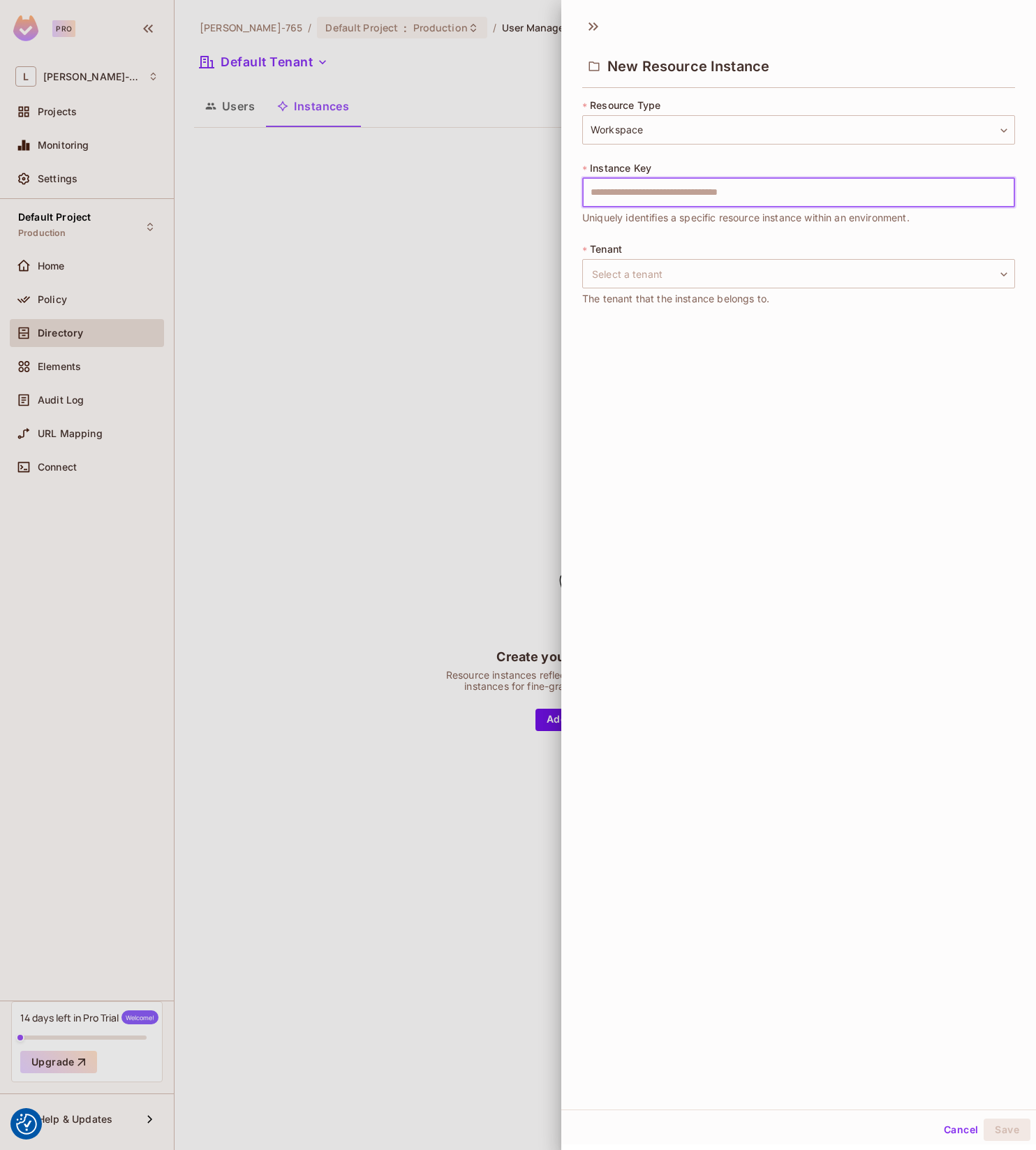
click at [653, 194] on input "text" at bounding box center [798, 193] width 432 height 30
type input "***"
click at [651, 274] on body "We use cookies to enhance your browsing experience, serve personalized ads or c…" at bounding box center [518, 575] width 1036 height 1150
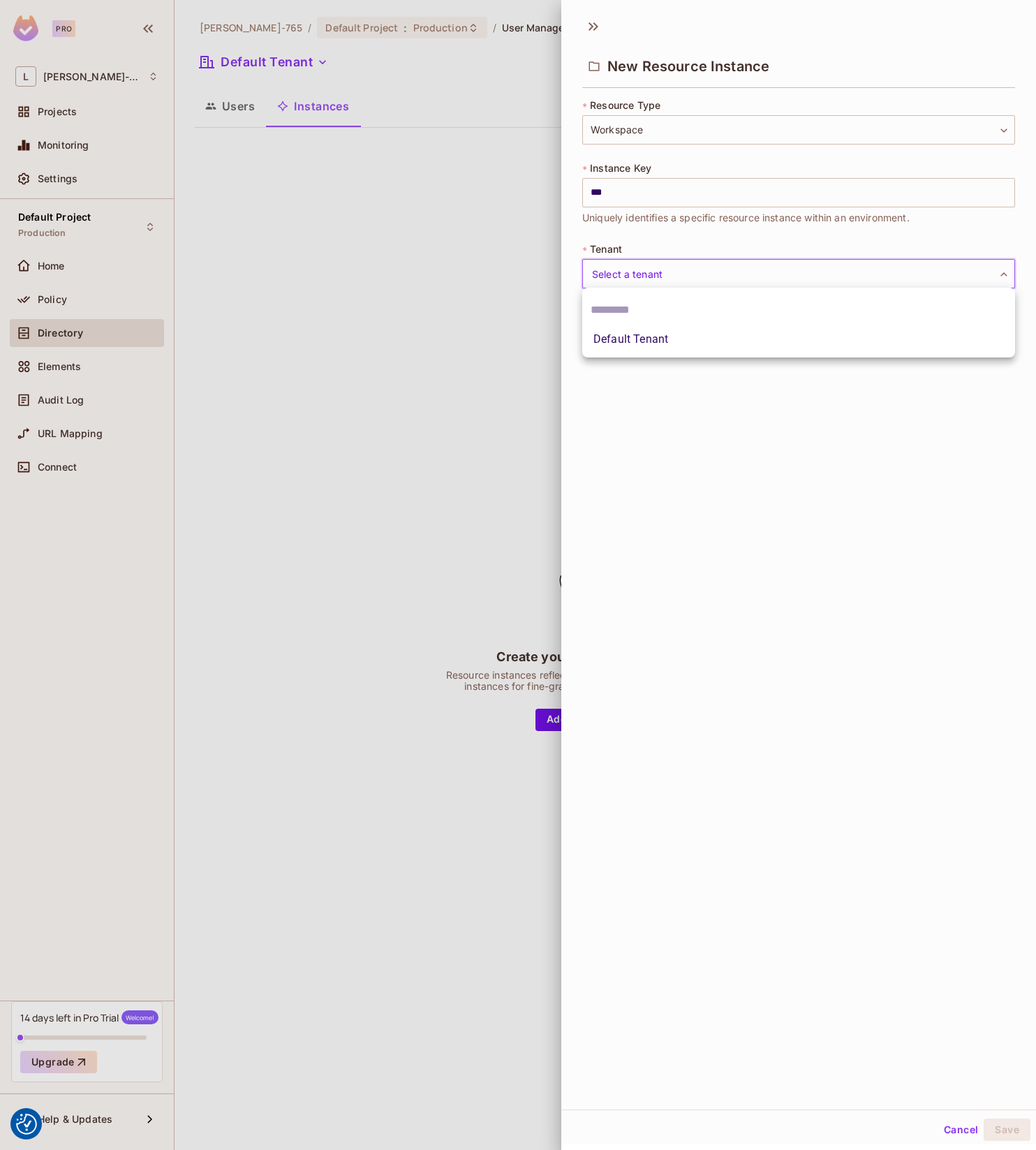
click at [657, 443] on div at bounding box center [518, 575] width 1036 height 1150
click at [662, 278] on body "We use cookies to enhance your browsing experience, serve personalized ads or c…" at bounding box center [518, 575] width 1036 height 1150
click at [657, 345] on li "Default Tenant" at bounding box center [798, 339] width 432 height 25
type input "*******"
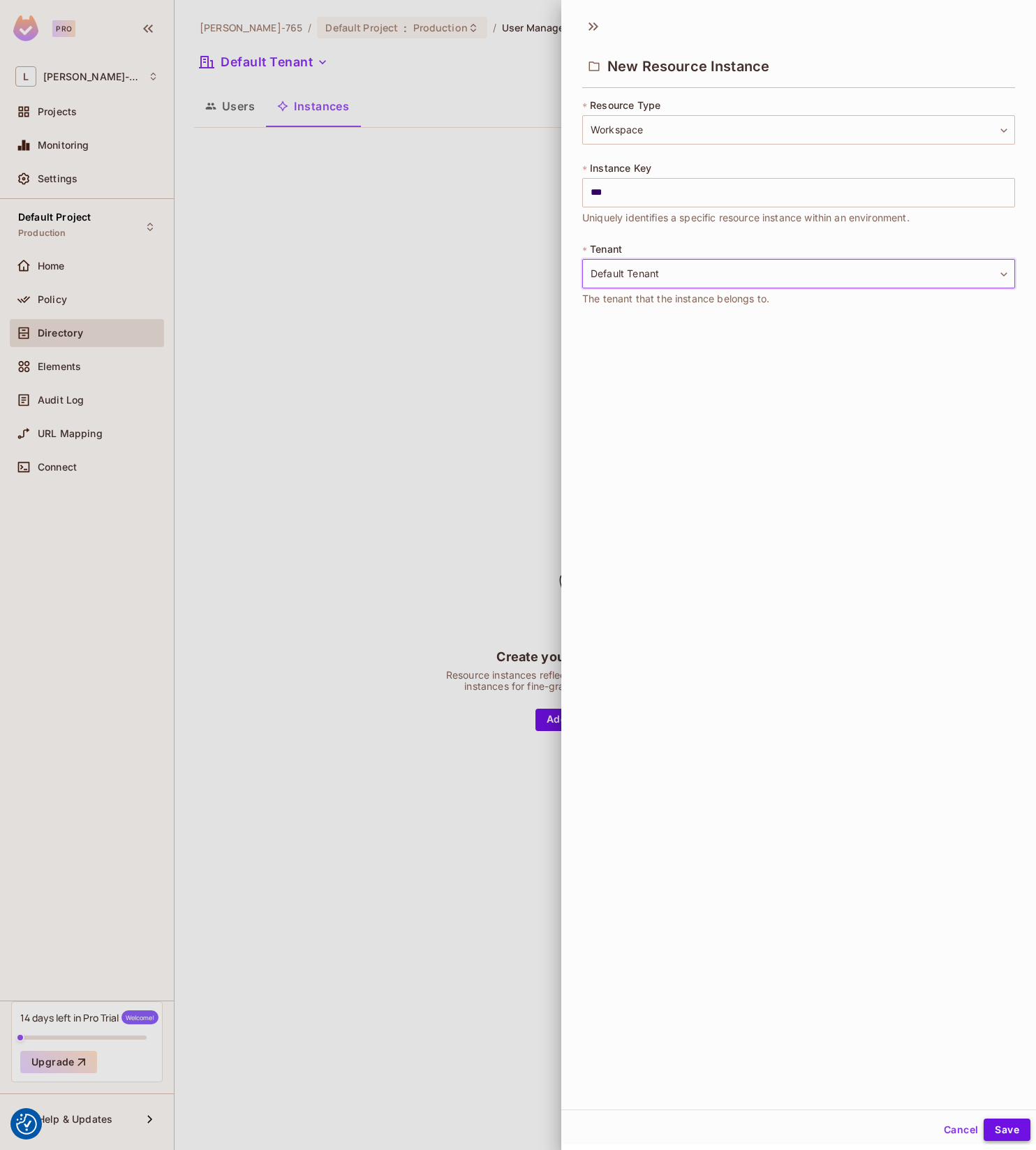
click at [1016, 1136] on button "Save" at bounding box center [1007, 1130] width 46 height 22
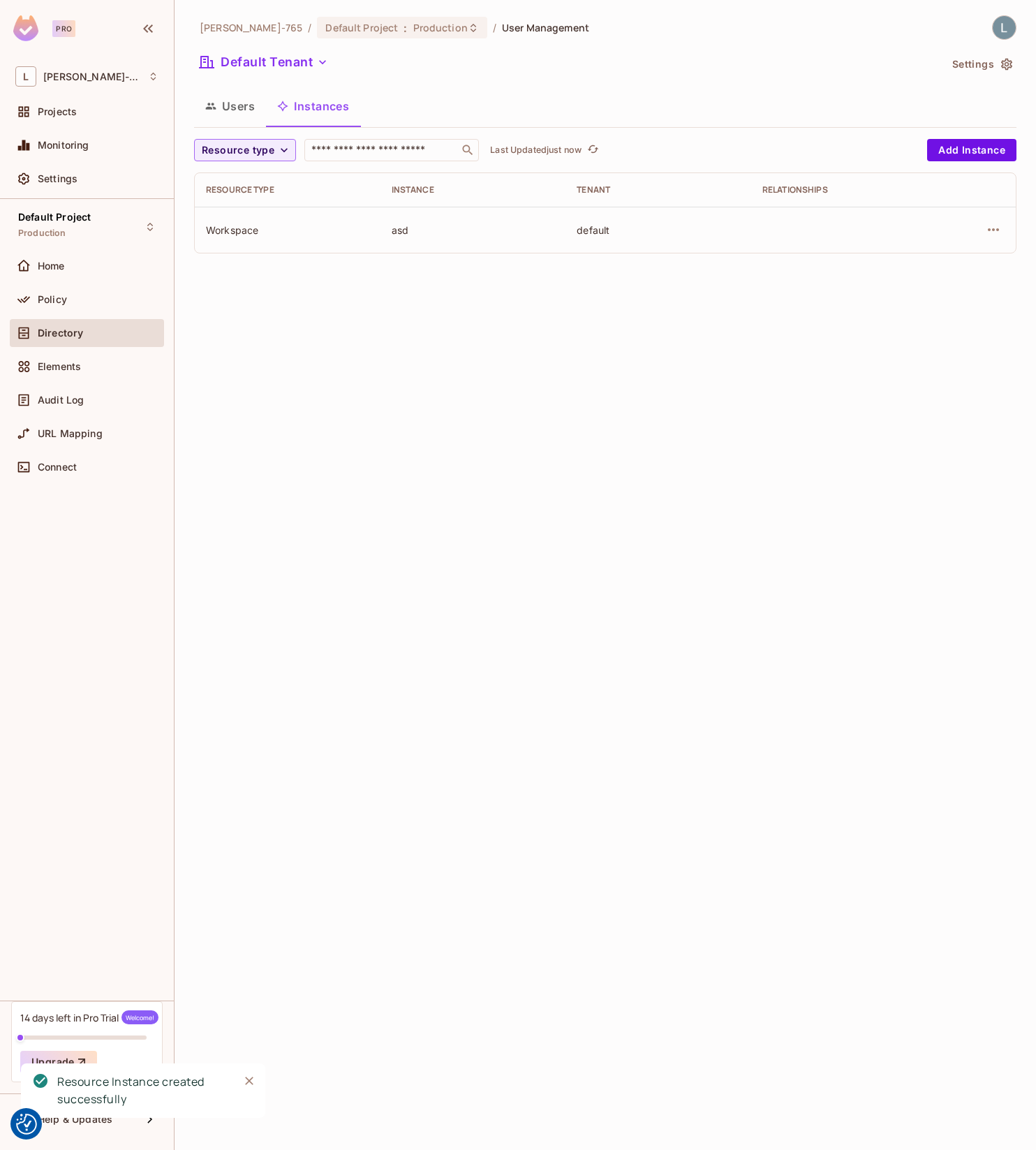
click at [254, 230] on div "Workspace" at bounding box center [287, 230] width 164 height 13
click at [998, 232] on icon "button" at bounding box center [993, 230] width 17 height 17
click at [564, 340] on div at bounding box center [518, 575] width 1036 height 1150
click at [55, 299] on span "Policy" at bounding box center [53, 300] width 30 height 11
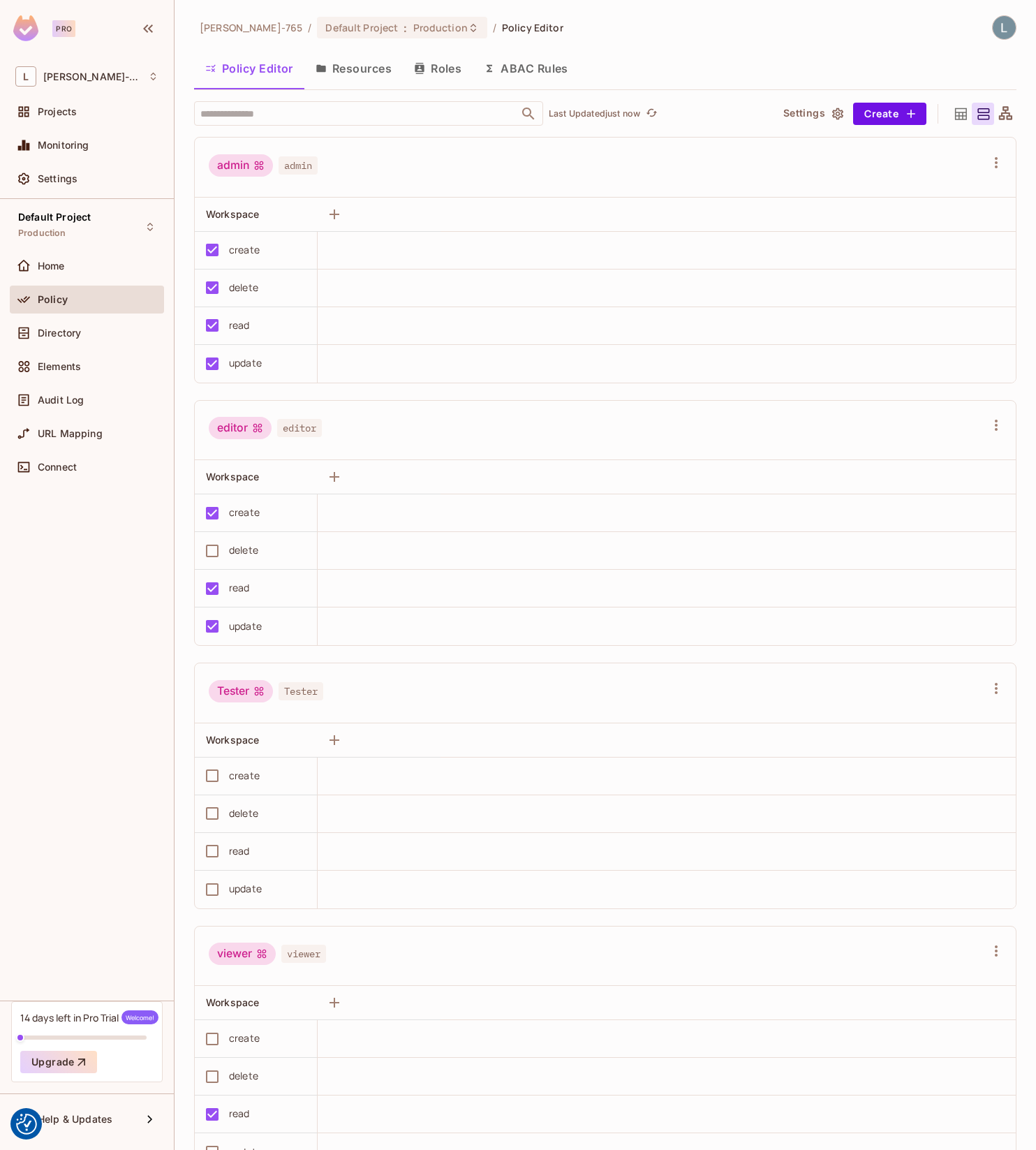
click at [341, 44] on div "Lars-765 / Default Project : Production / Policy Editor Policy Editor Resources…" at bounding box center [605, 583] width 822 height 1136
click at [346, 66] on button "Resources" at bounding box center [353, 69] width 99 height 35
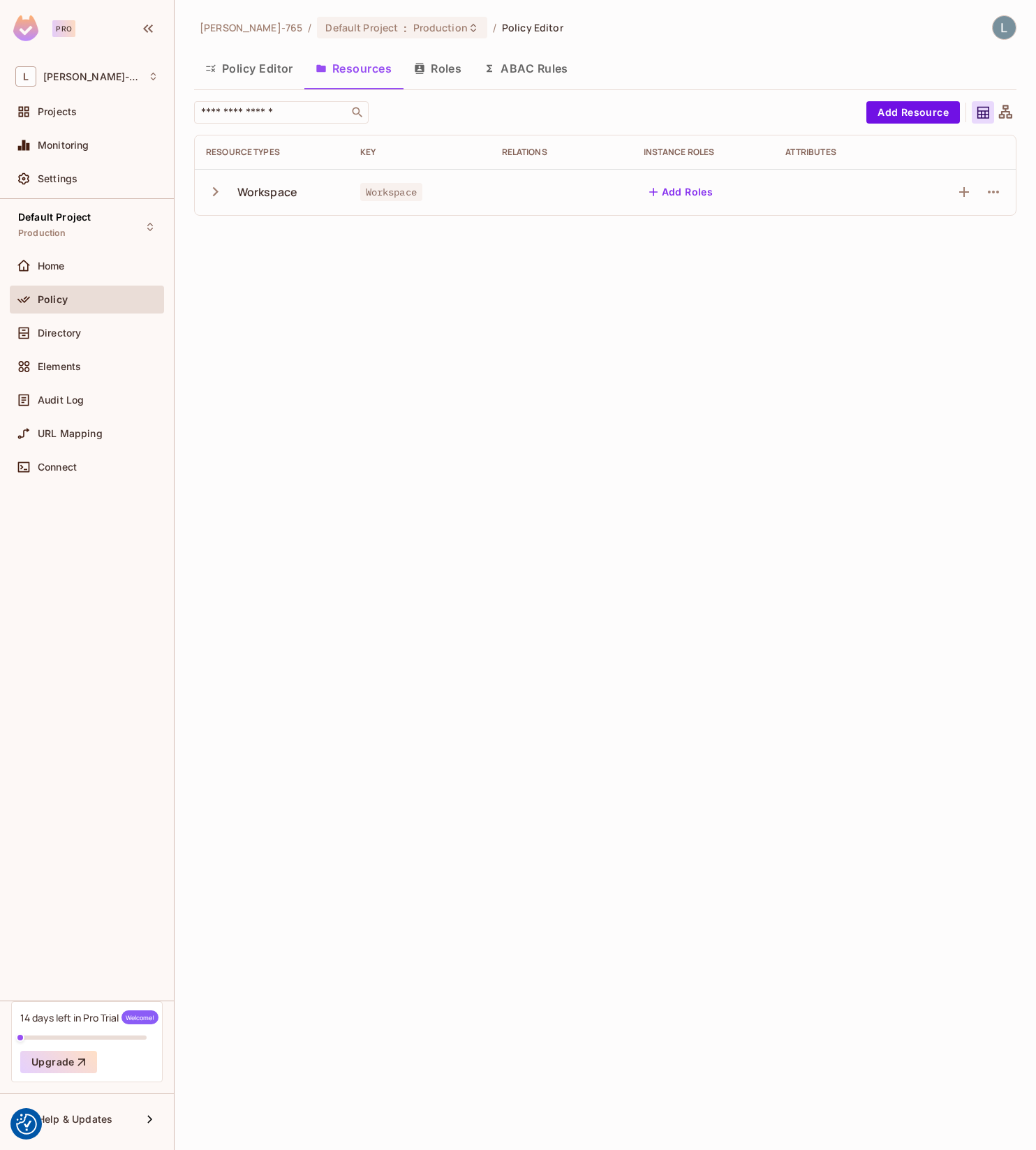
click at [272, 194] on div "Workspace" at bounding box center [267, 192] width 60 height 16
click at [214, 194] on icon "button" at bounding box center [216, 192] width 6 height 9
click at [214, 194] on icon "button" at bounding box center [215, 192] width 19 height 19
click at [673, 195] on button "Add Roles" at bounding box center [681, 192] width 75 height 22
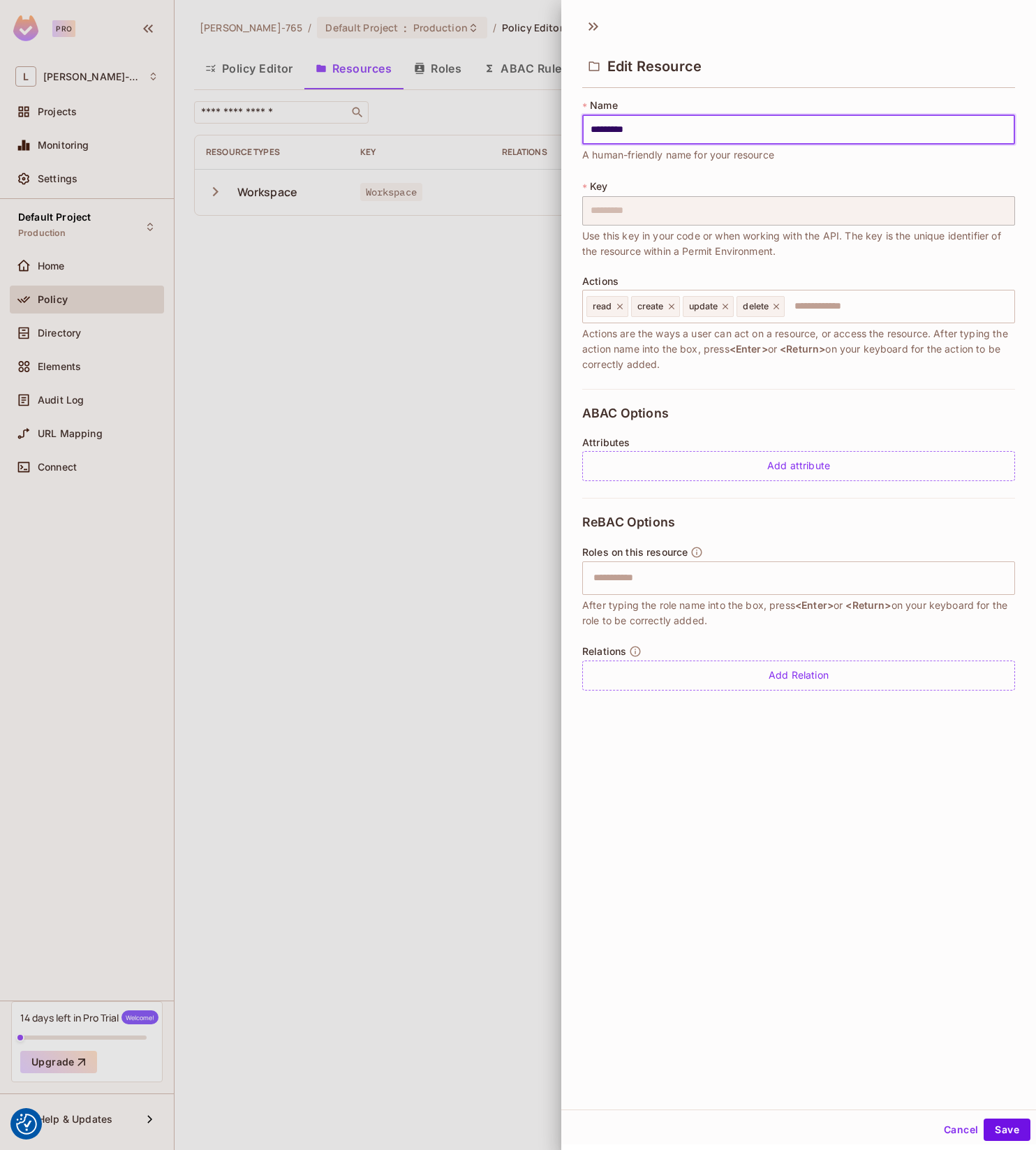
click at [463, 394] on div at bounding box center [518, 575] width 1036 height 1150
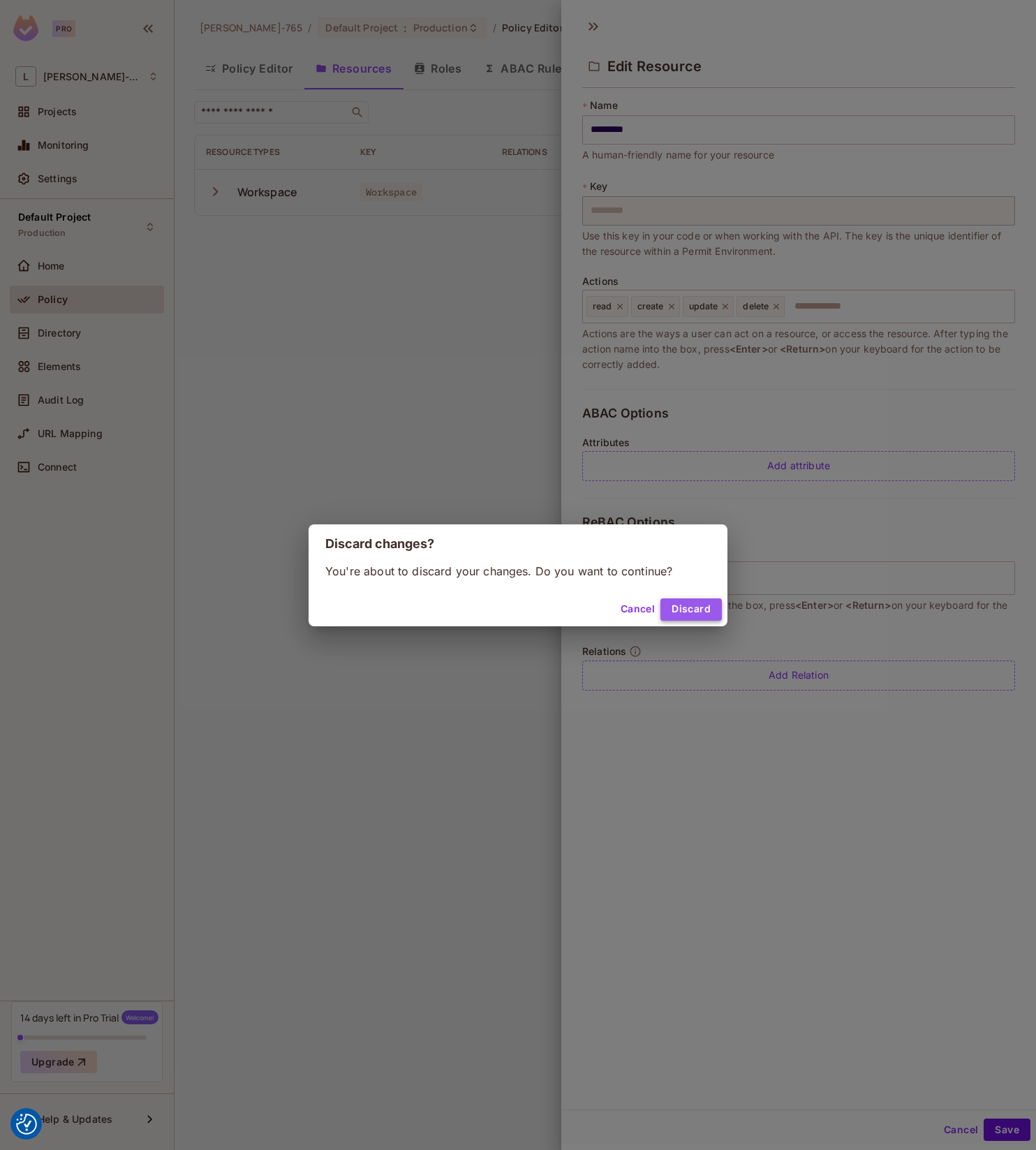
click at [678, 612] on button "Discard" at bounding box center [691, 609] width 61 height 22
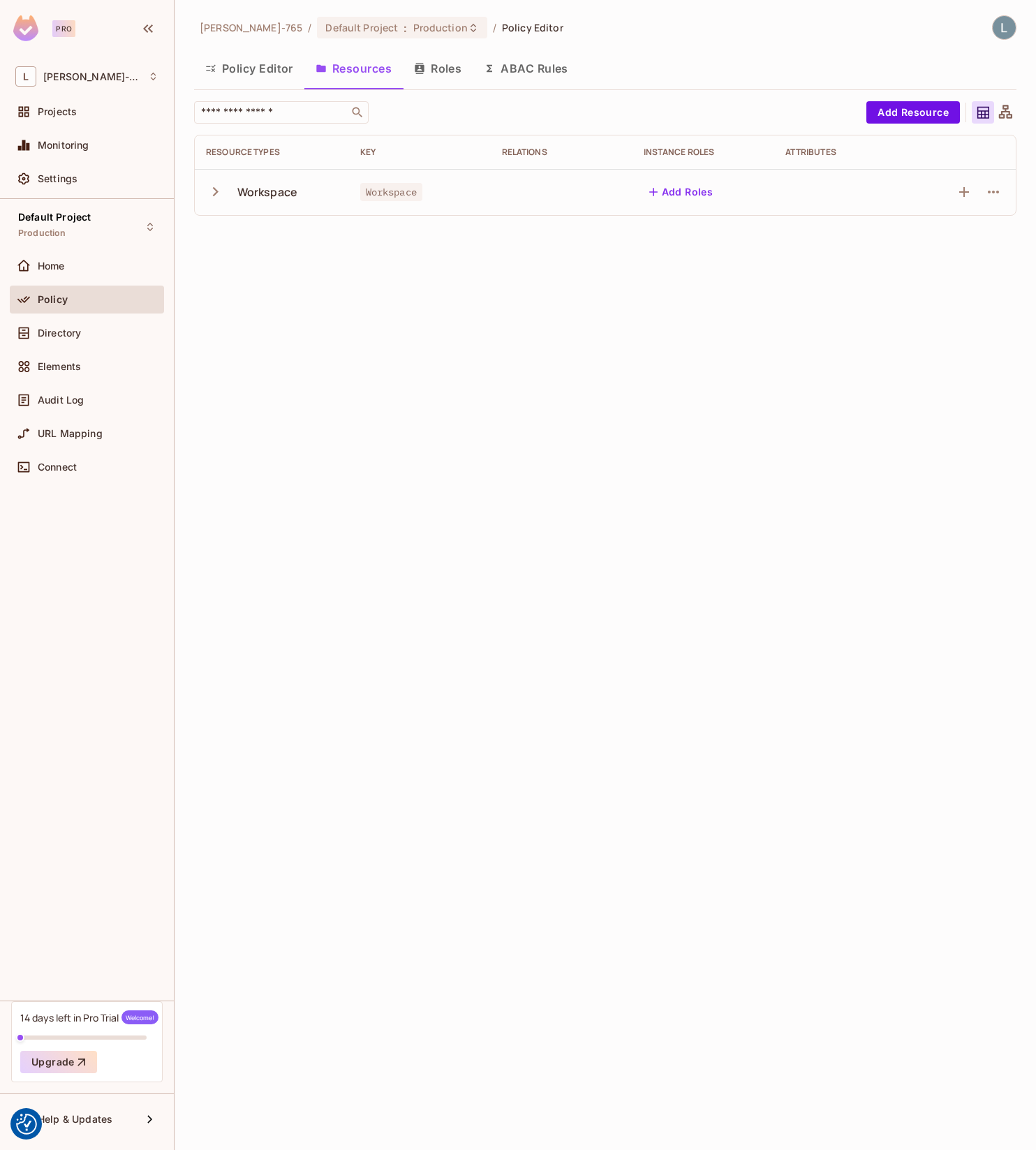
click at [451, 66] on button "Roles" at bounding box center [437, 69] width 70 height 35
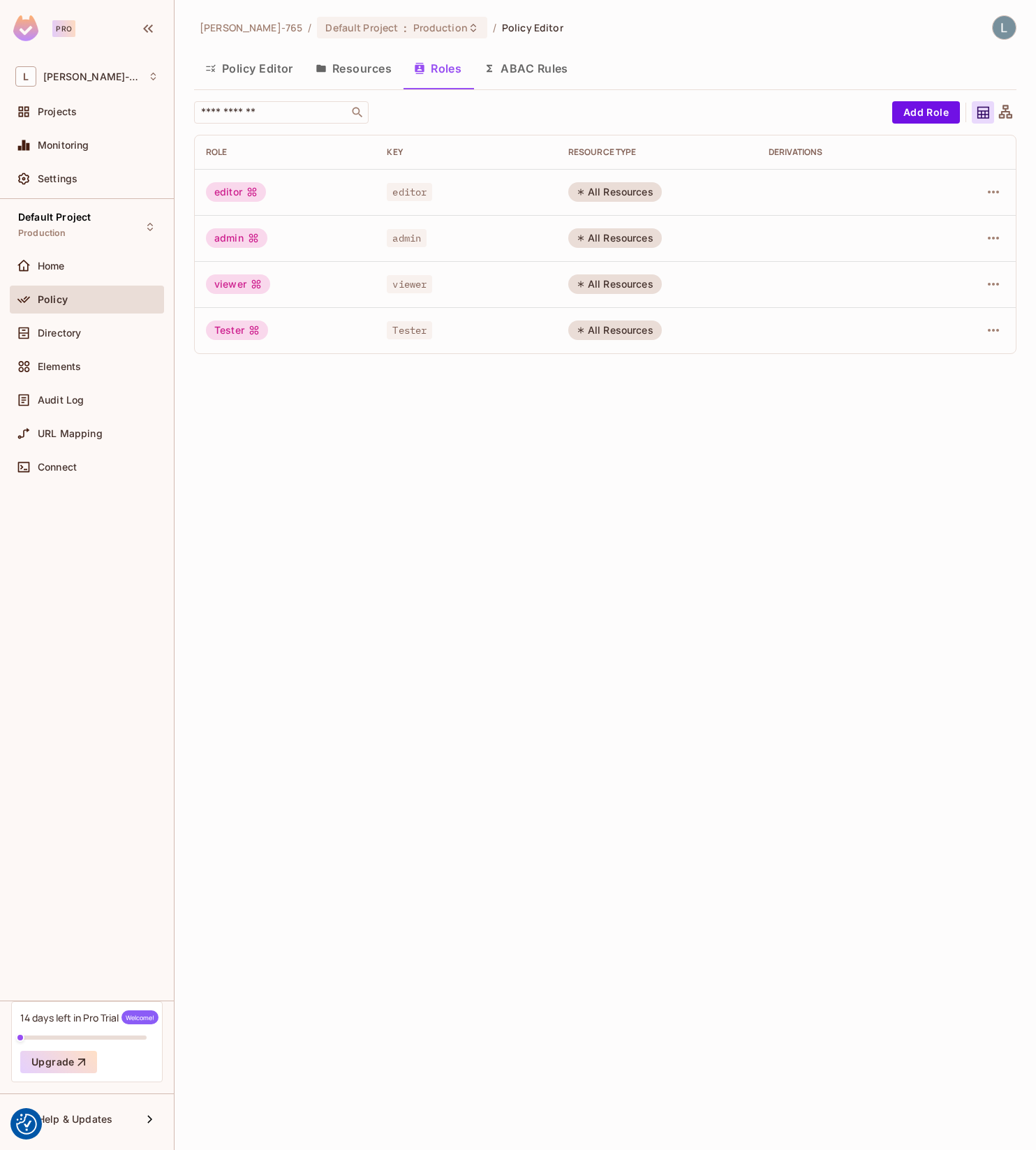
click at [520, 67] on button "ABAC Rules" at bounding box center [525, 69] width 107 height 35
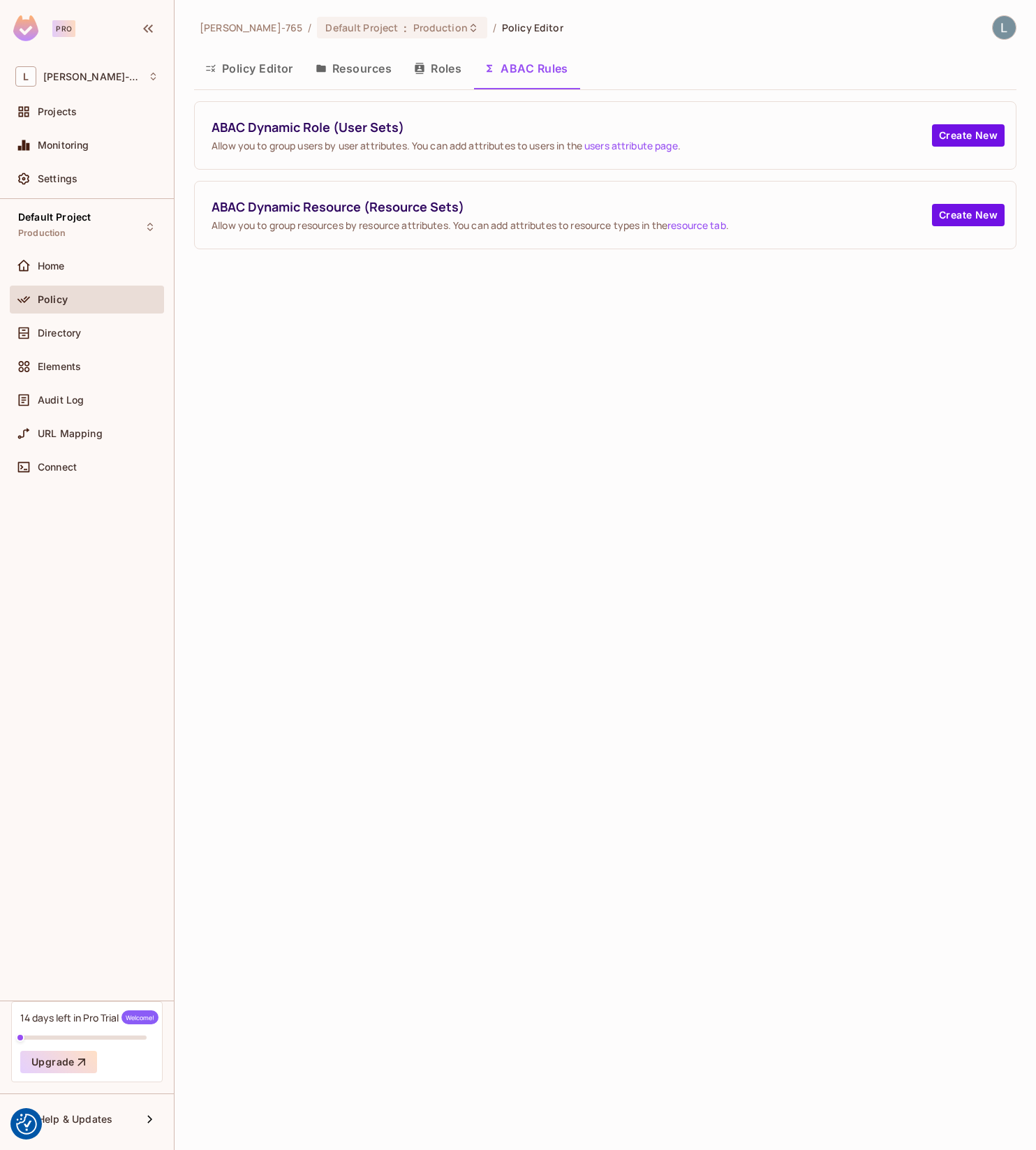
click at [351, 69] on button "Resources" at bounding box center [353, 69] width 99 height 35
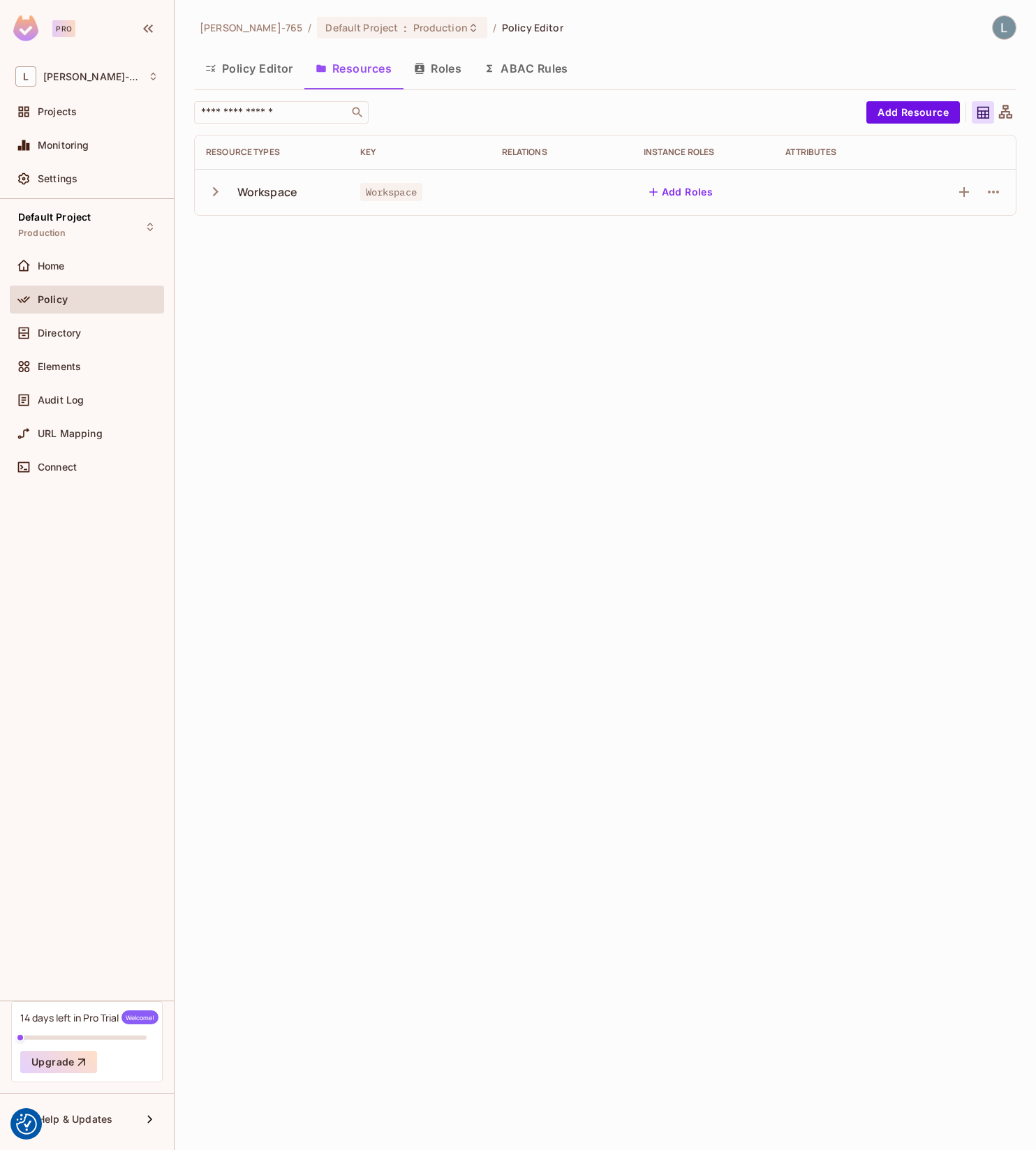
click at [259, 79] on button "Policy Editor" at bounding box center [249, 69] width 111 height 35
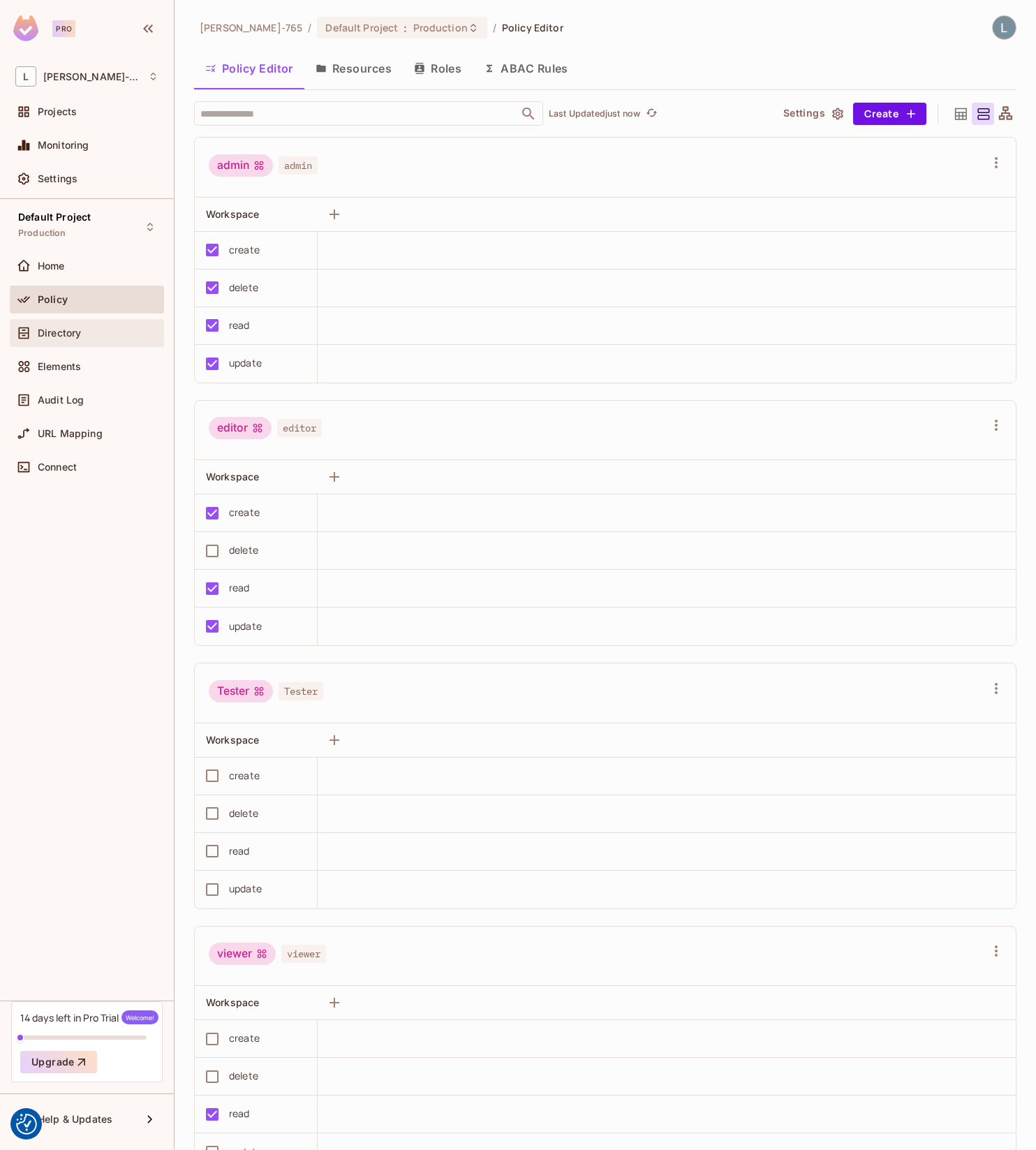
click at [95, 346] on div "Directory" at bounding box center [87, 333] width 154 height 28
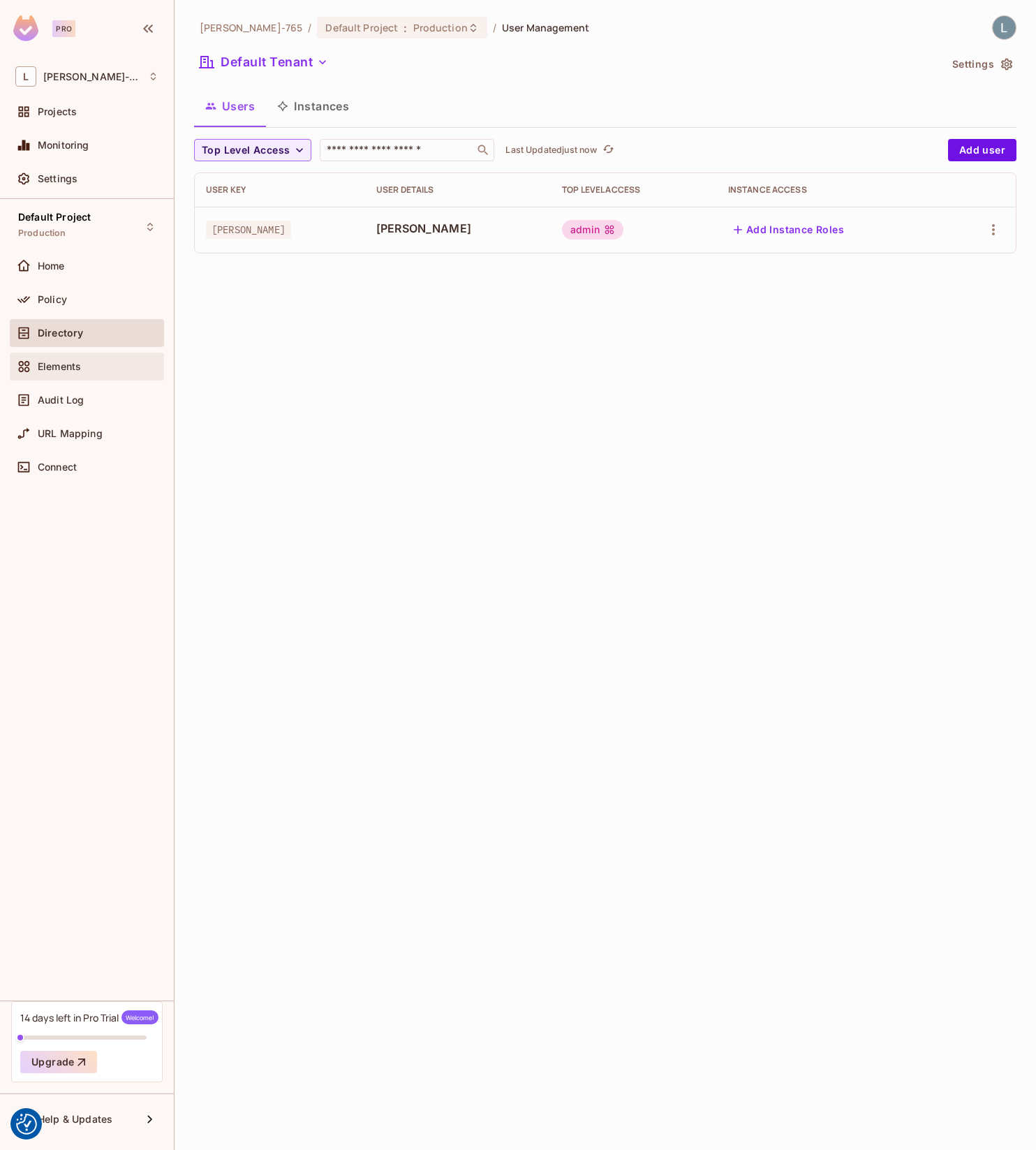
click at [84, 372] on div "Elements" at bounding box center [87, 367] width 143 height 17
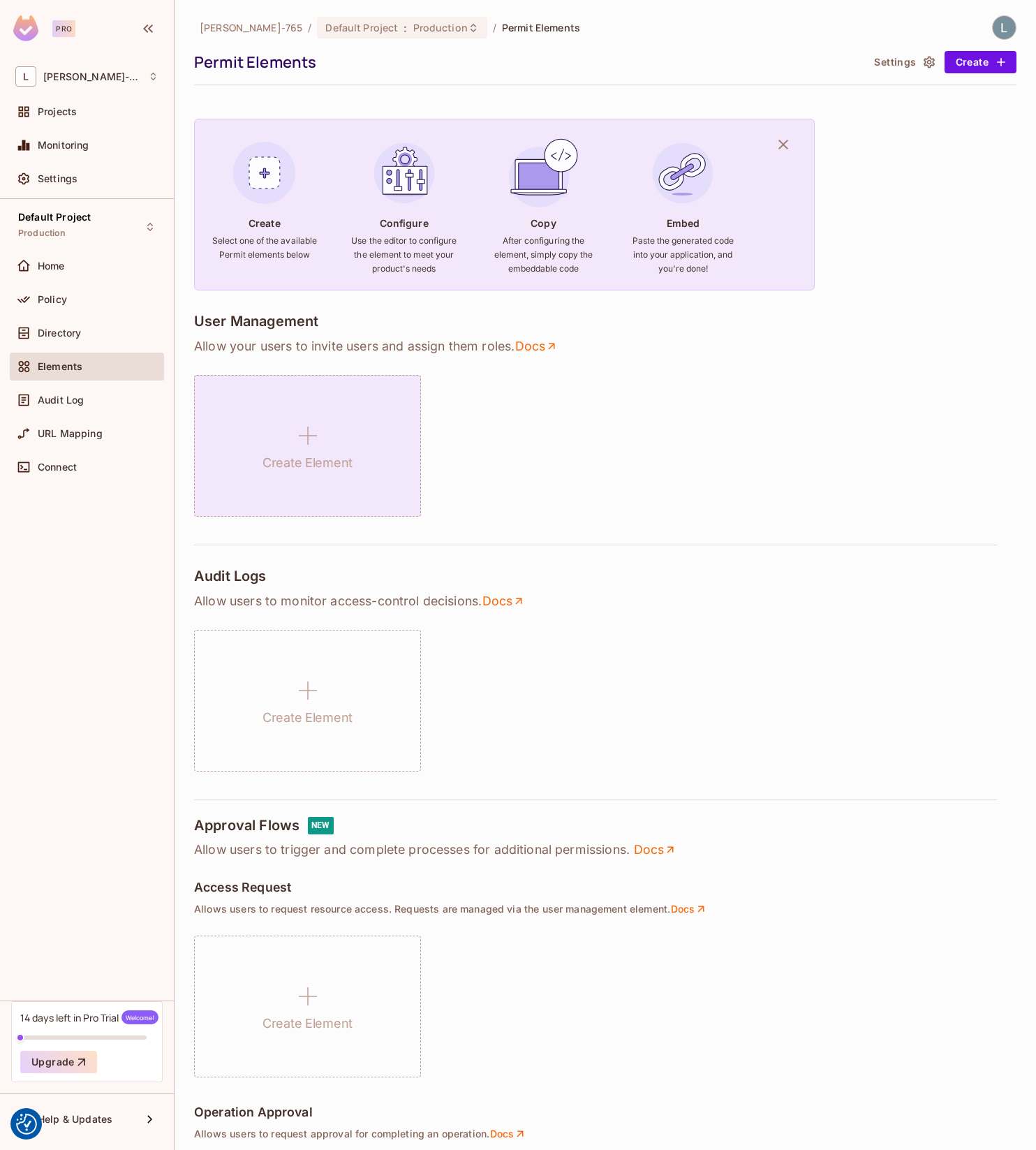
drag, startPoint x: 613, startPoint y: 360, endPoint x: 310, endPoint y: 482, distance: 326.6
click at [612, 361] on div "User Management Allow your users to invite users and assign them roles . Docs C…" at bounding box center [605, 414] width 822 height 204
click at [320, 433] on icon at bounding box center [308, 435] width 33 height 33
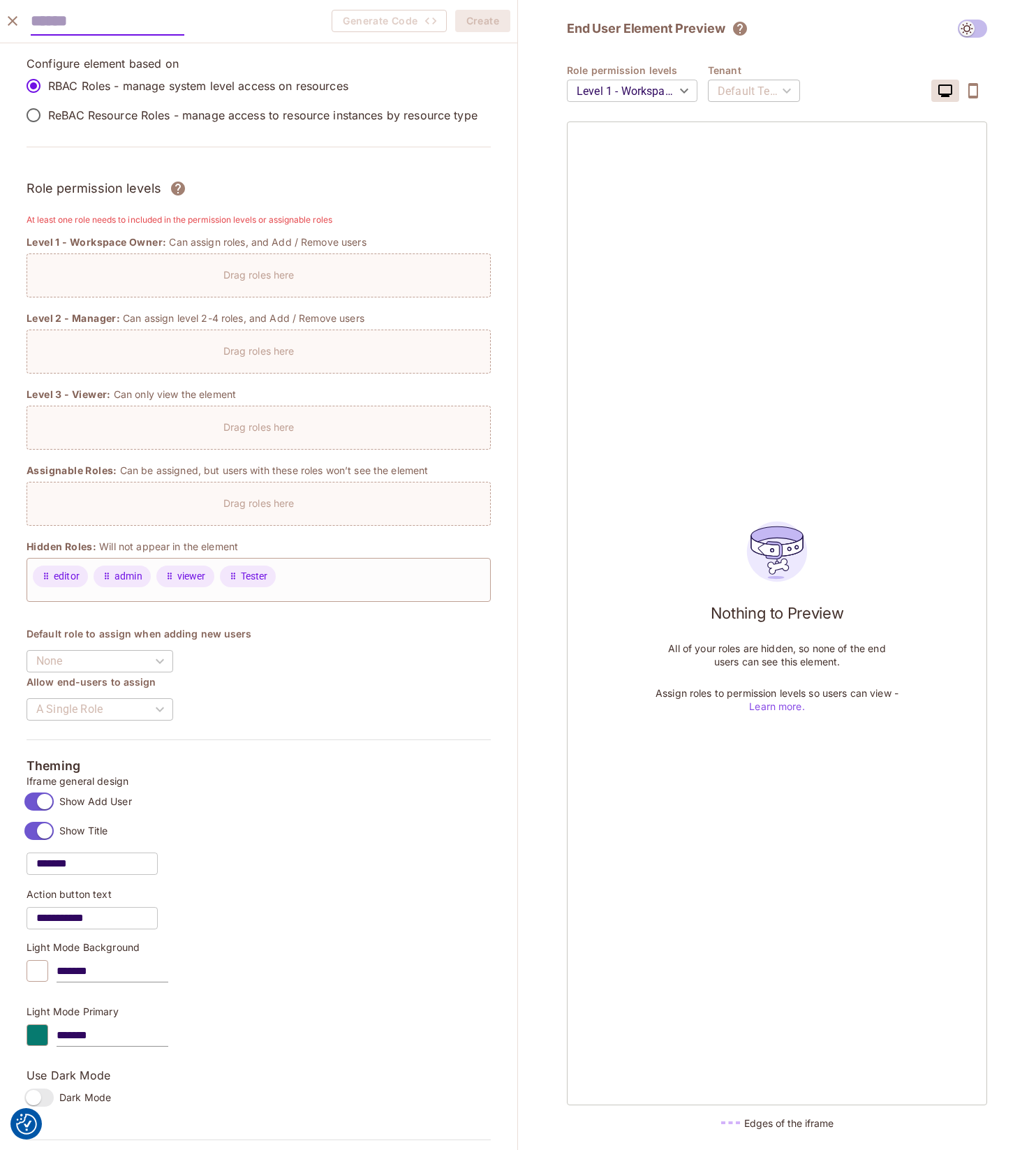
click at [257, 274] on p "Drag roles here" at bounding box center [259, 274] width 72 height 13
click at [245, 343] on div "Drag roles here" at bounding box center [259, 348] width 463 height 20
click at [663, 96] on body "We use cookies to enhance your browsing experience, serve personalized ads or c…" at bounding box center [518, 575] width 1036 height 1150
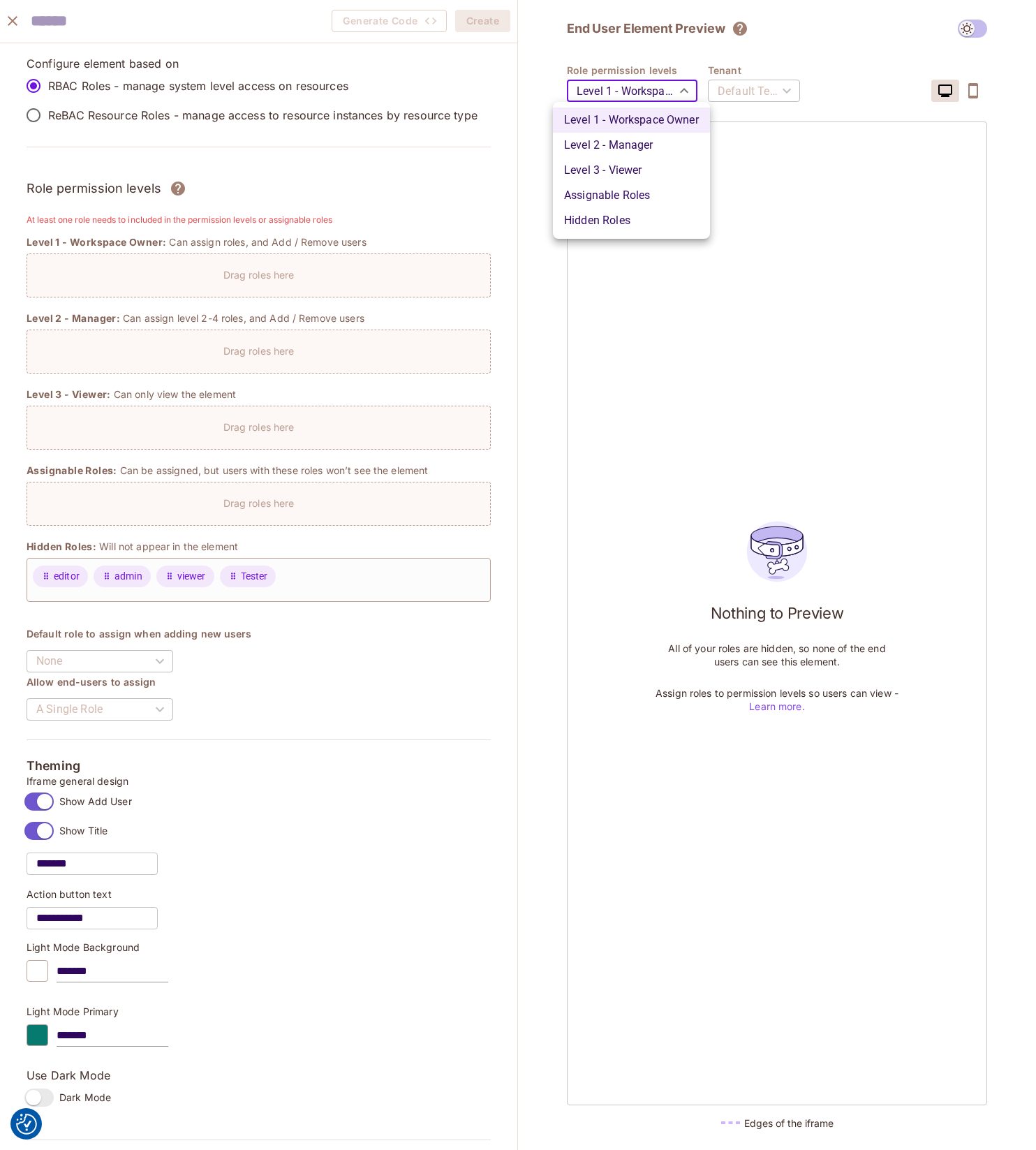
click at [769, 245] on div at bounding box center [518, 575] width 1036 height 1150
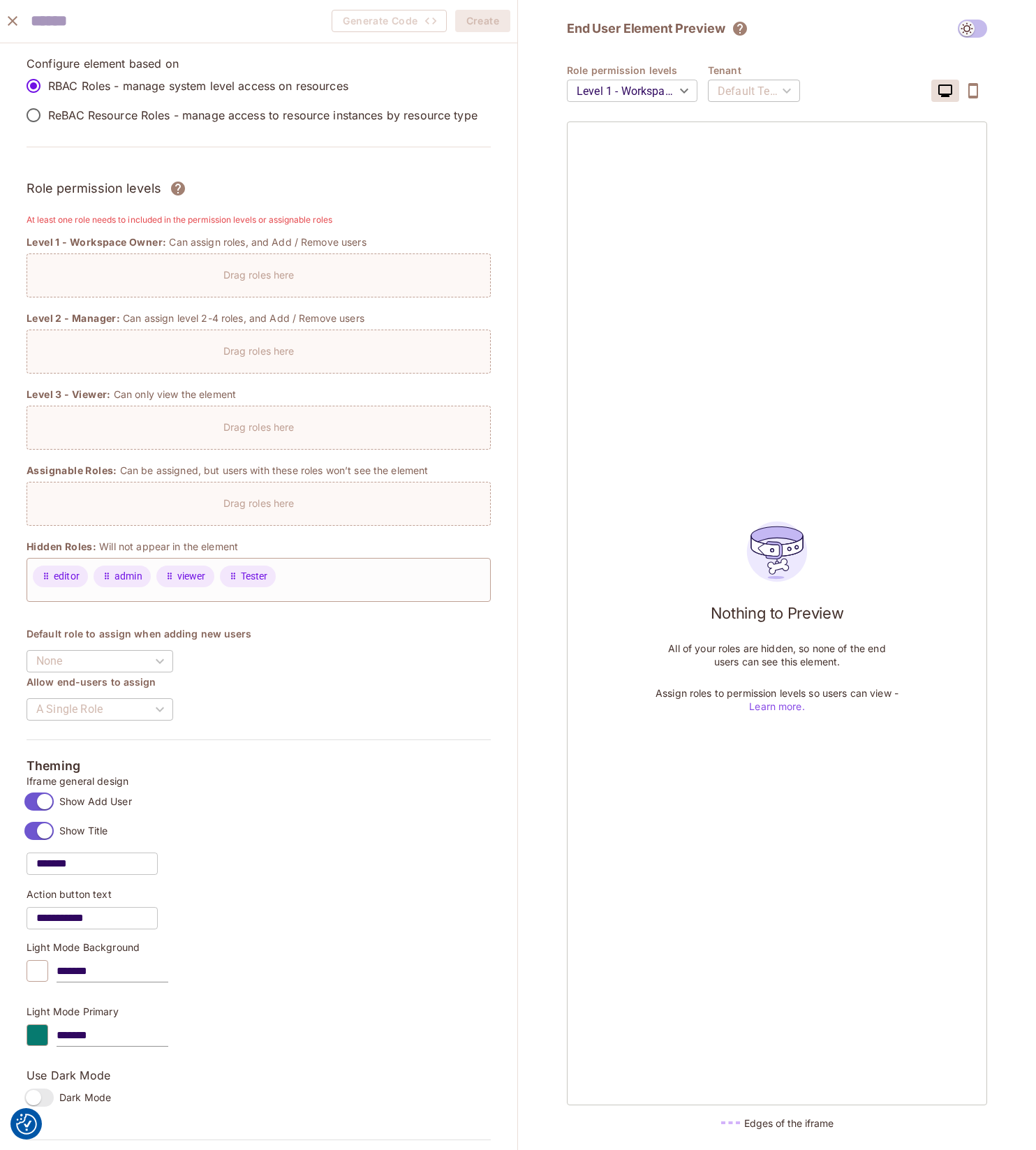
click at [237, 284] on div "Drag roles here" at bounding box center [259, 275] width 464 height 44
click at [55, 119] on p "ReBAC Resource Roles - manage access to resource instances by resource type" at bounding box center [263, 115] width 430 height 16
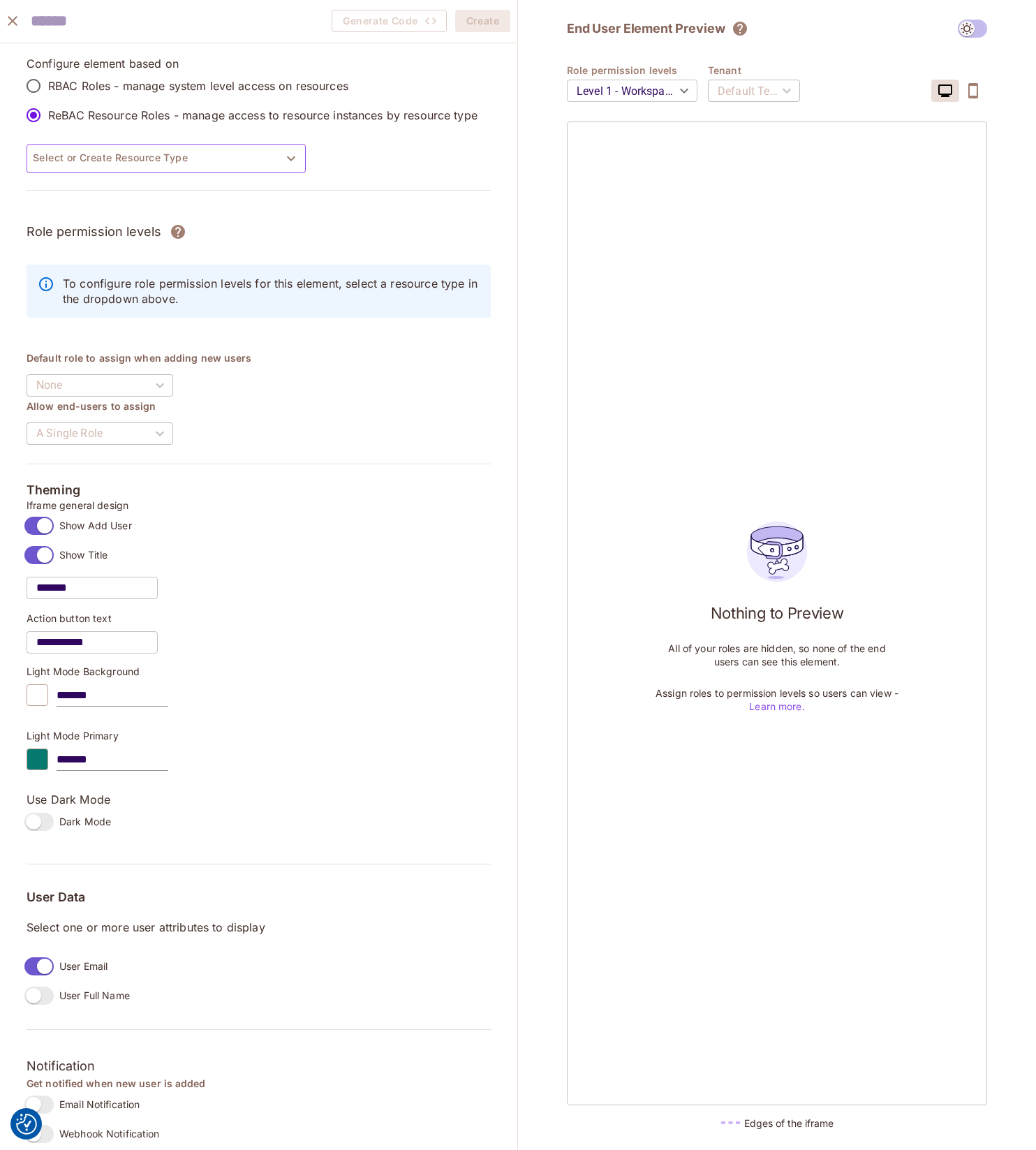
click at [126, 155] on button "Select or Create Resource Type" at bounding box center [166, 159] width 279 height 30
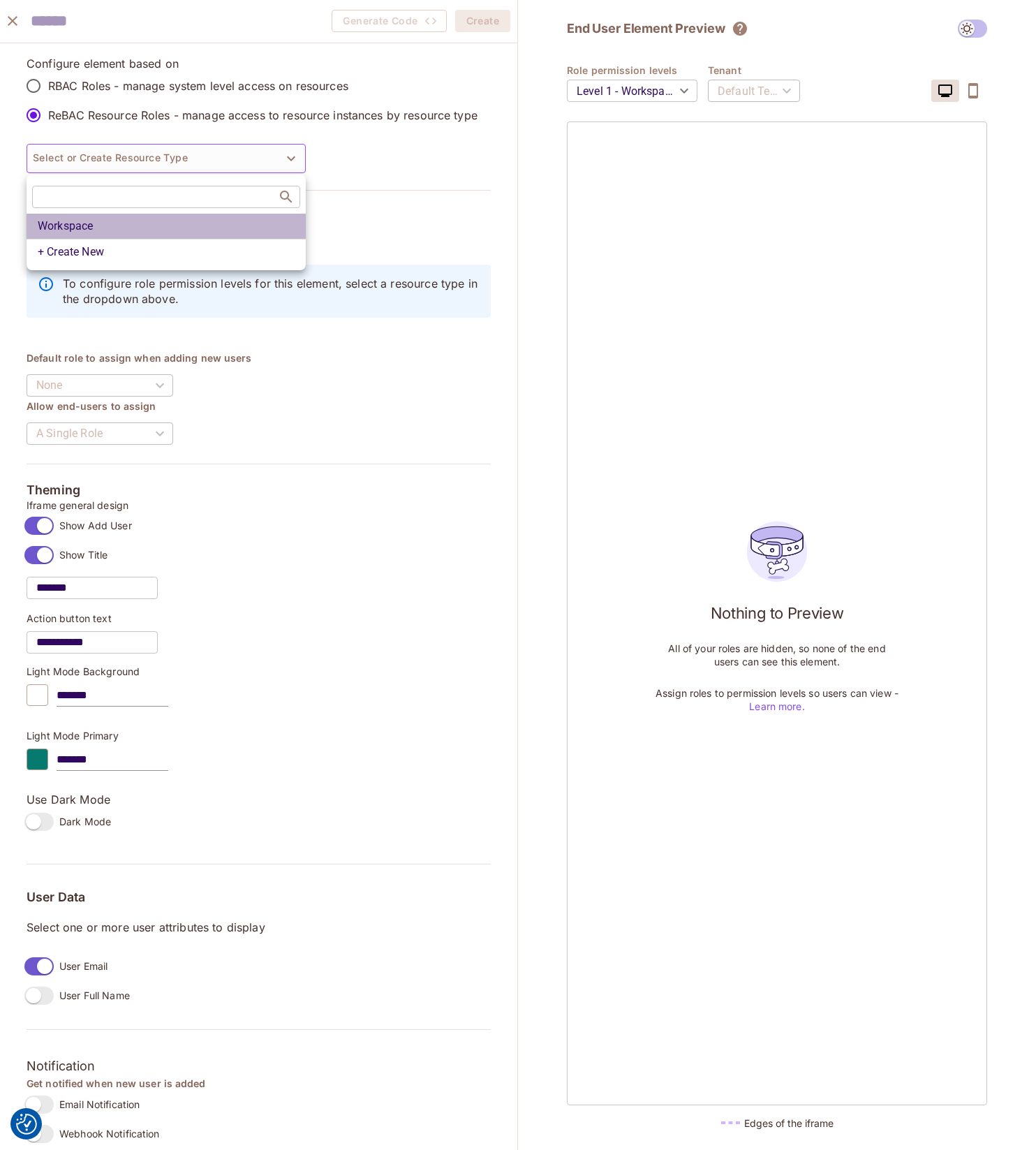
click at [112, 234] on li "Workspace" at bounding box center [166, 226] width 279 height 25
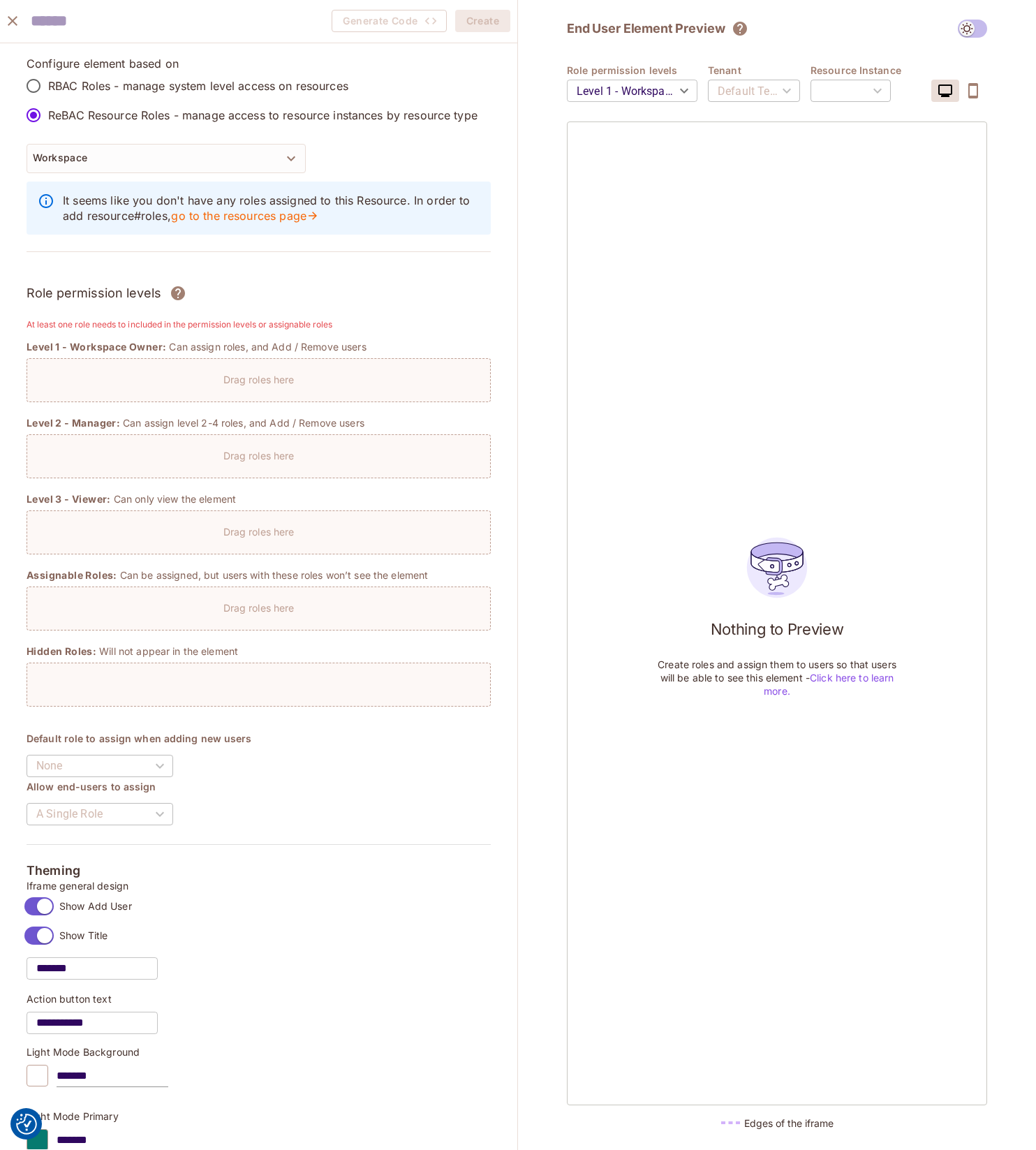
type input "***"
click at [206, 385] on div "Drag roles here" at bounding box center [259, 376] width 463 height 20
click at [240, 215] on link "go to the resources page" at bounding box center [246, 216] width 149 height 16
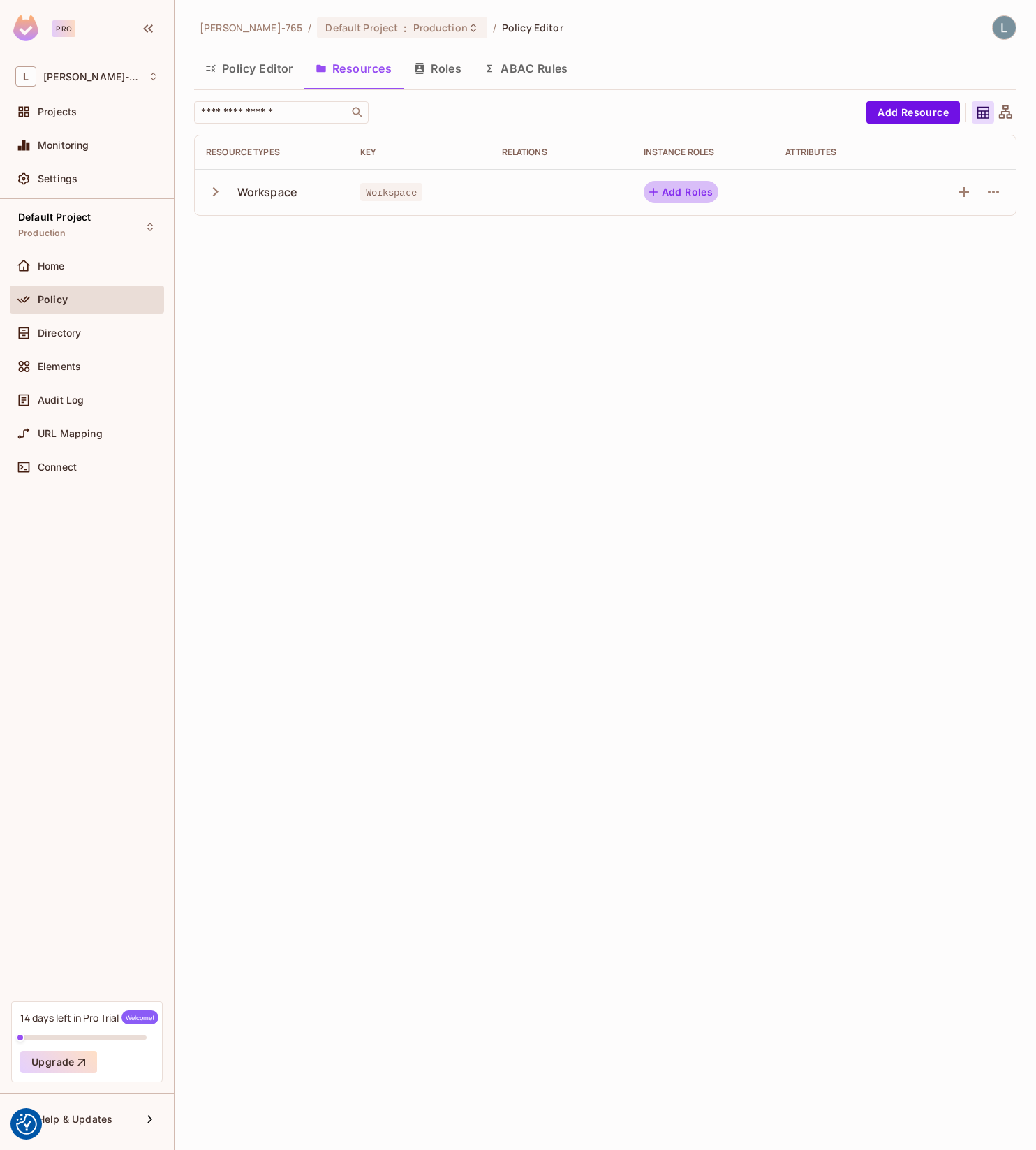
click at [671, 190] on button "Add Roles" at bounding box center [681, 192] width 75 height 22
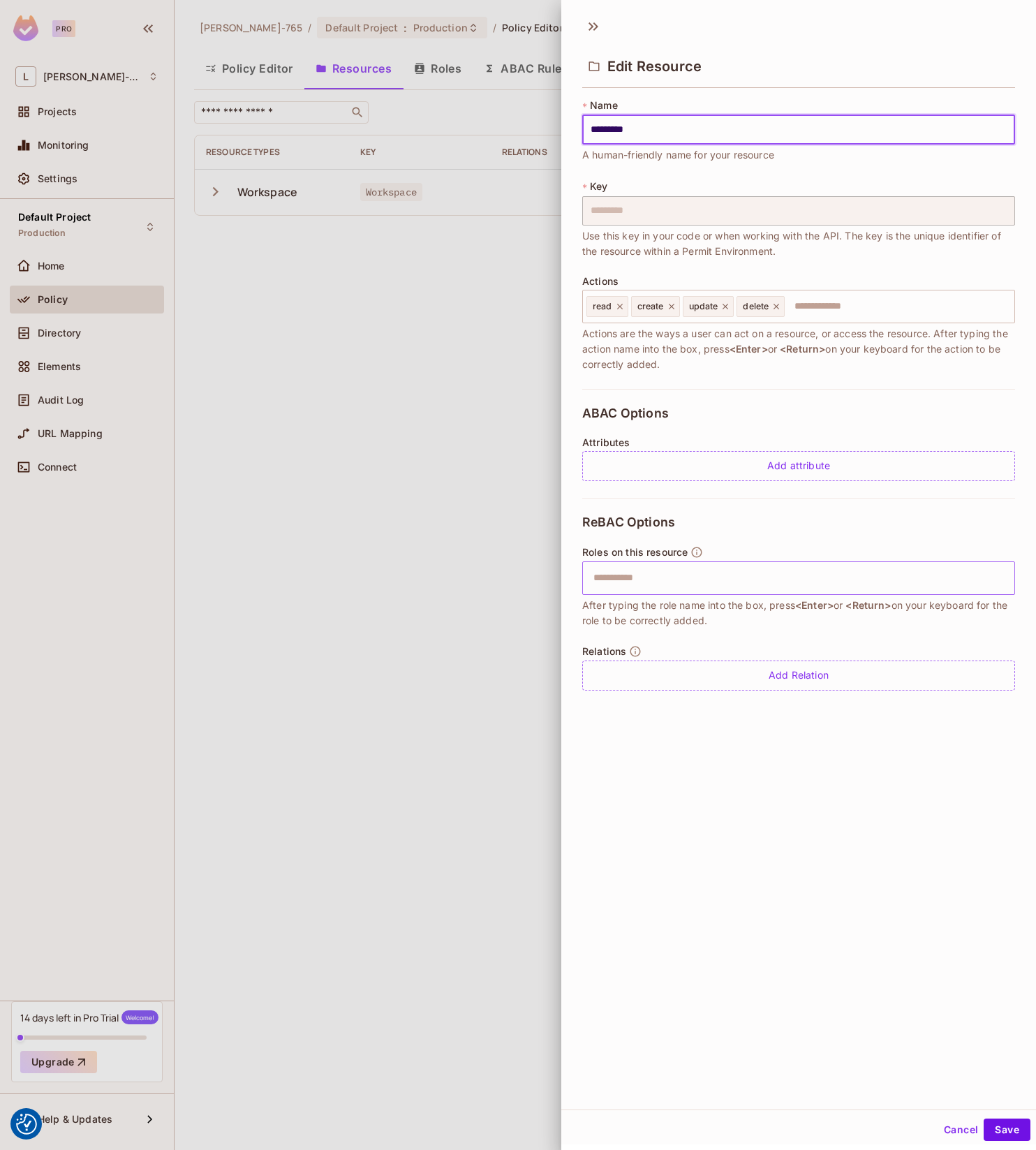
click at [698, 586] on input "text" at bounding box center [797, 579] width 424 height 28
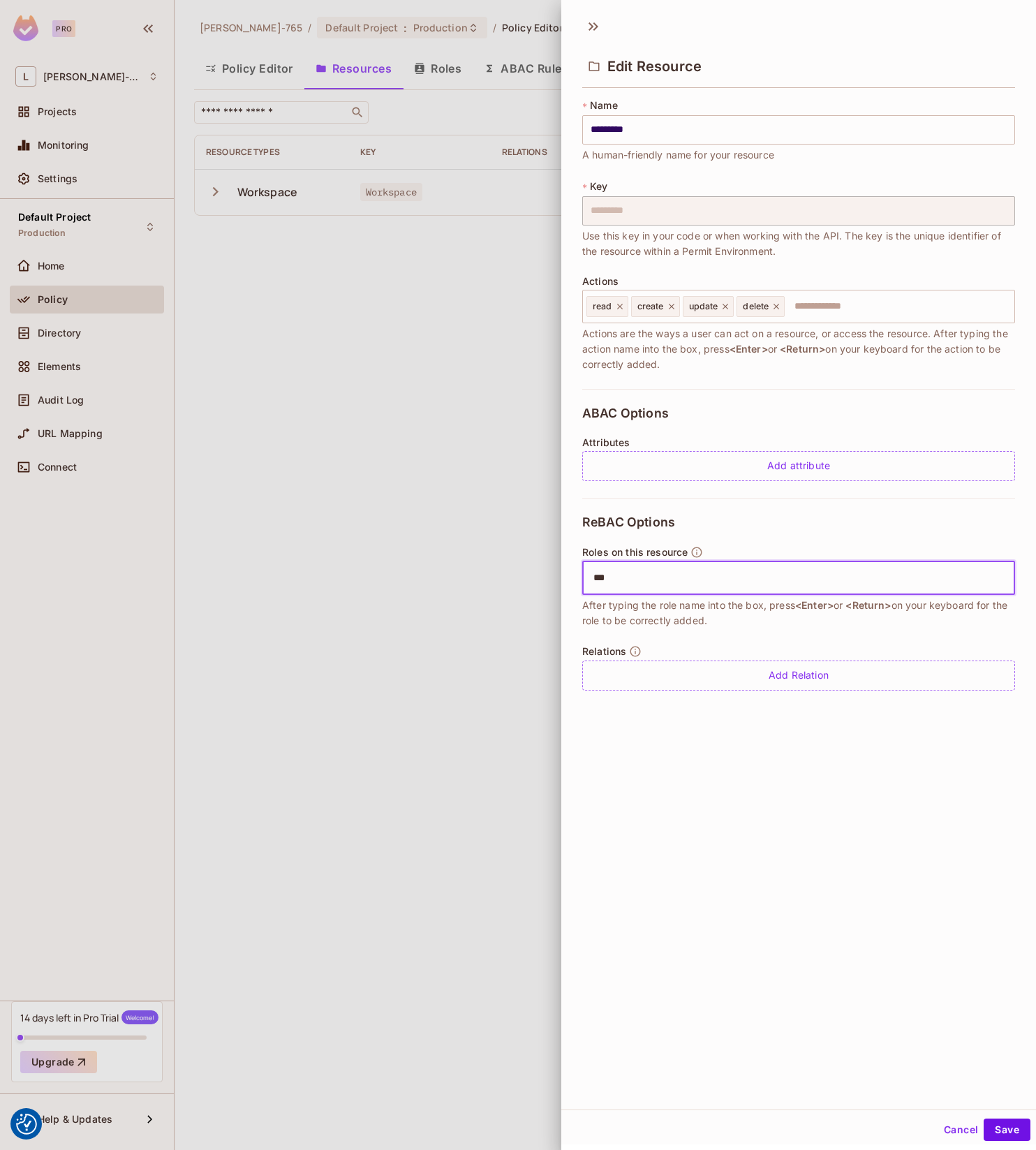
type input "****"
type input "******"
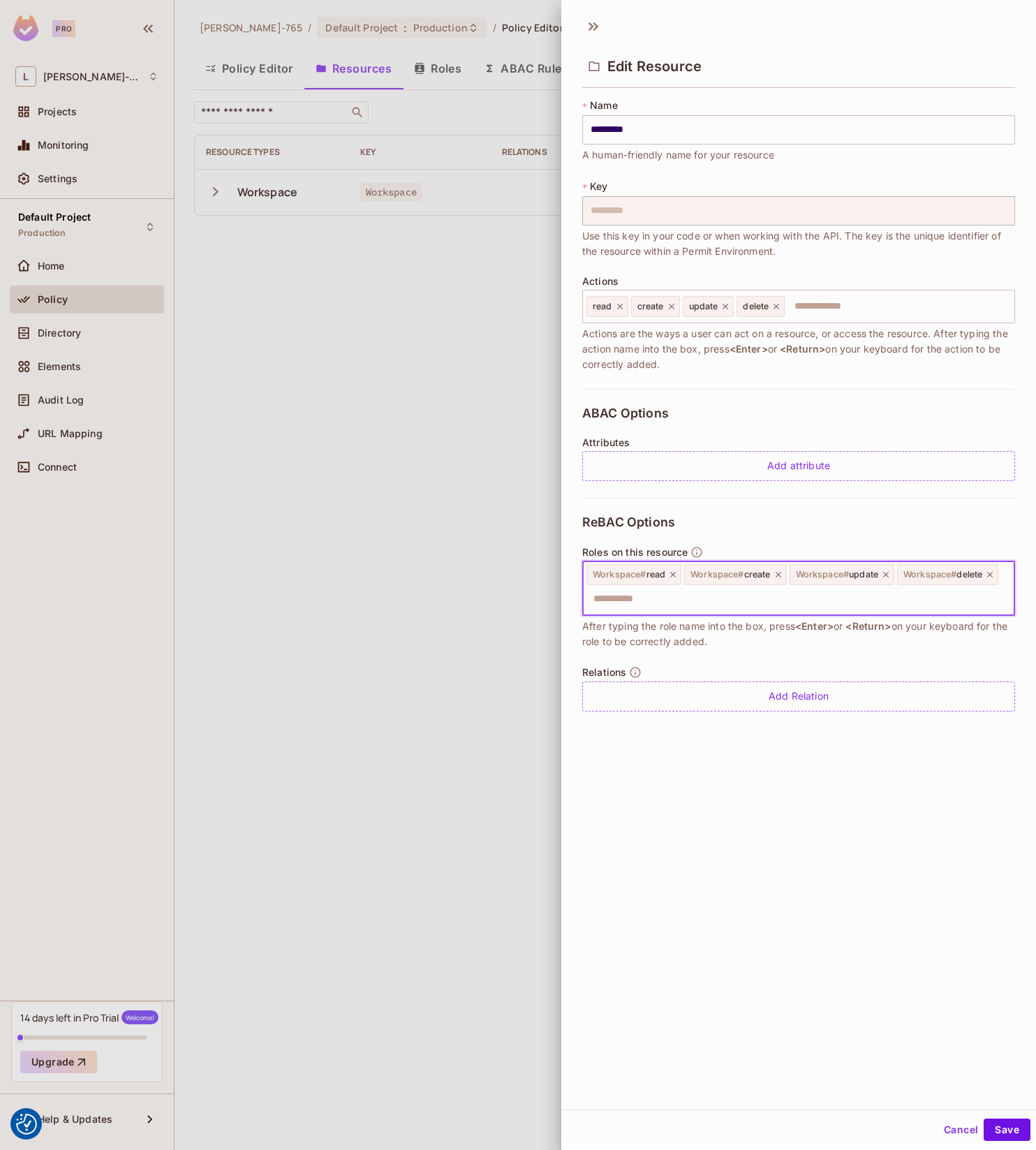
click at [1022, 1143] on div "Cancel Save" at bounding box center [799, 1130] width 474 height 33
click at [1013, 1137] on button "Save" at bounding box center [1007, 1130] width 46 height 22
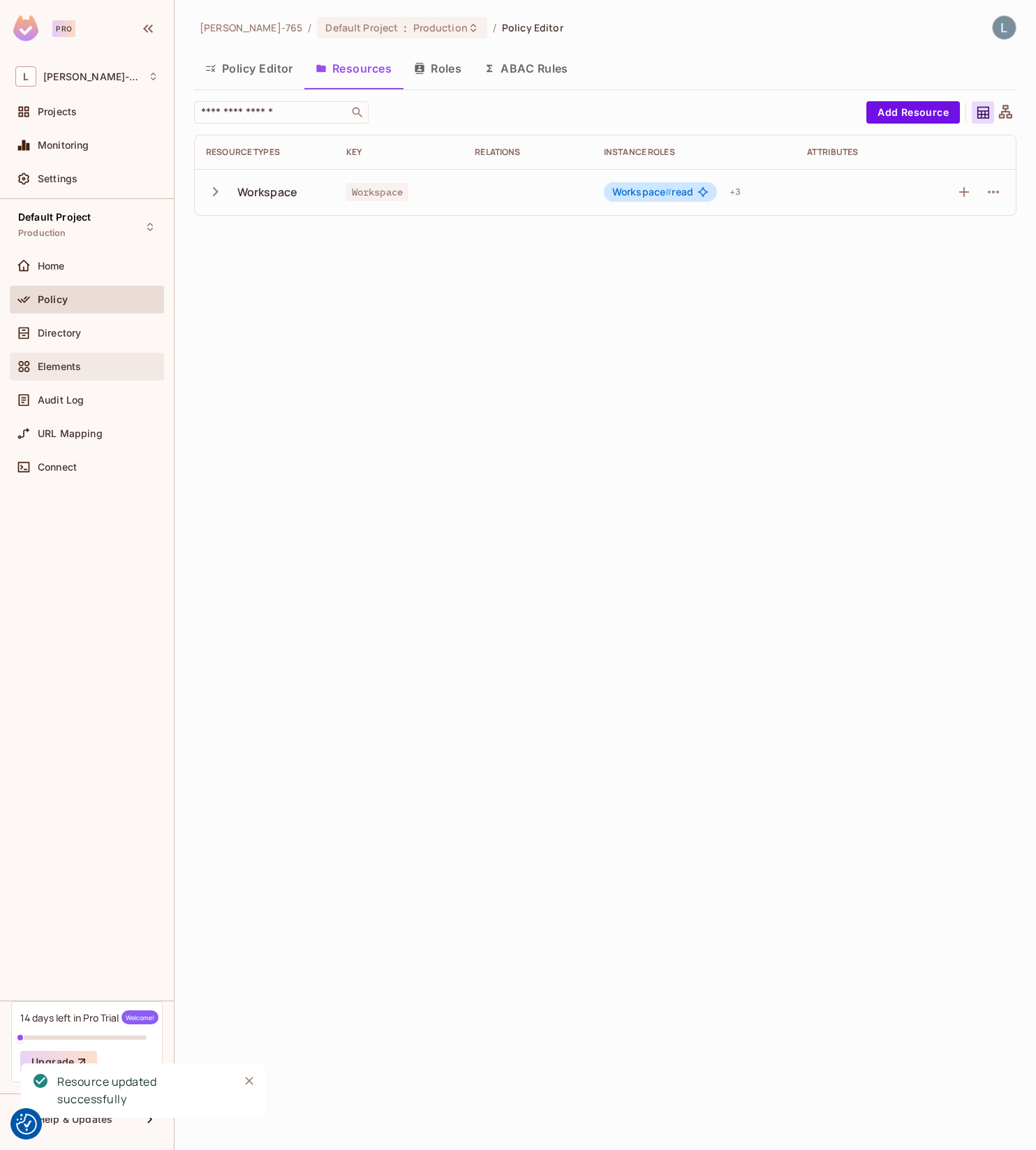
click at [86, 371] on div "Elements" at bounding box center [99, 367] width 121 height 11
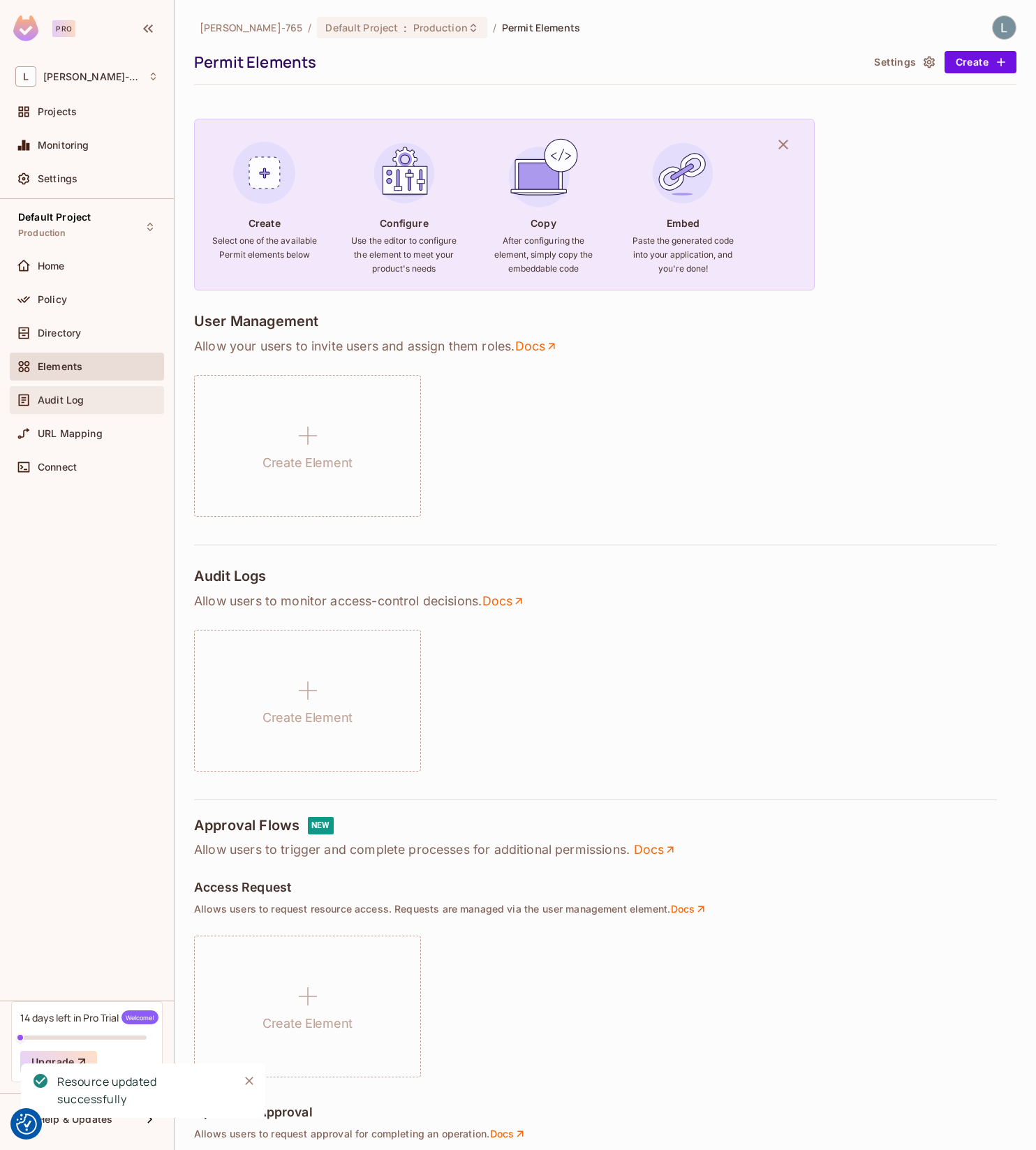
click at [83, 404] on span "Audit Log" at bounding box center [61, 400] width 46 height 11
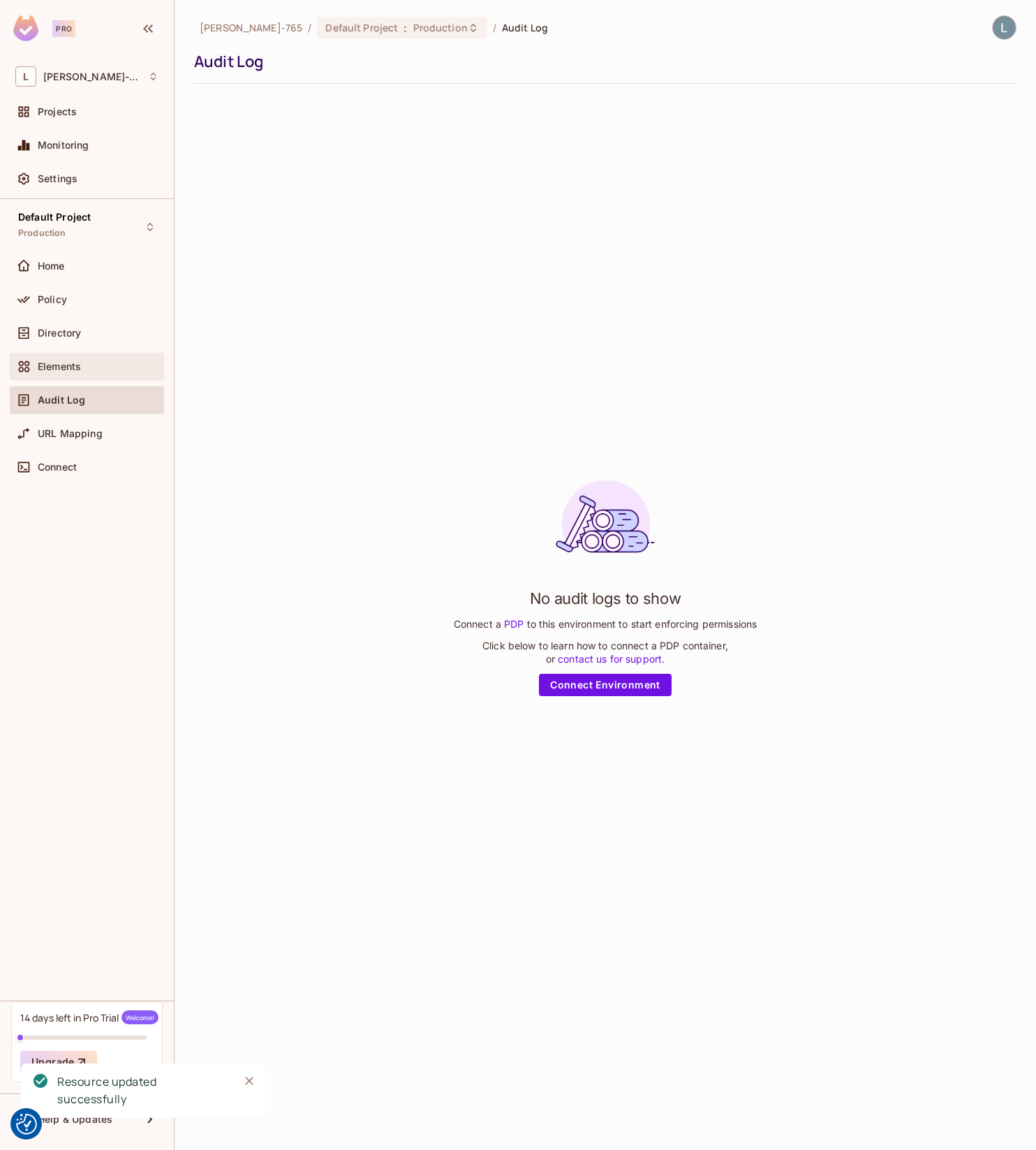
click at [91, 369] on div "Elements" at bounding box center [99, 367] width 121 height 11
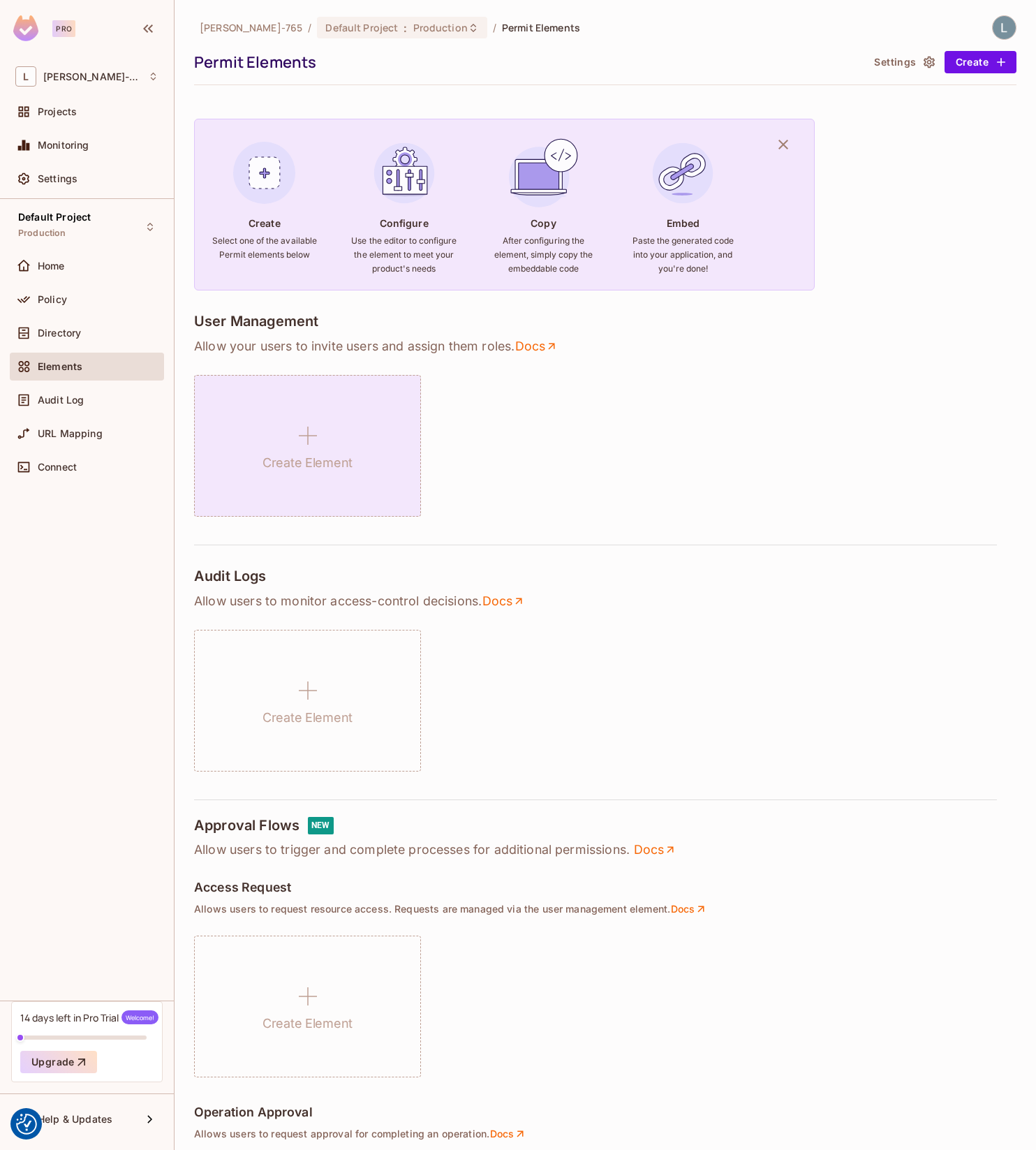
click at [377, 480] on div "Create Element" at bounding box center [308, 446] width 227 height 141
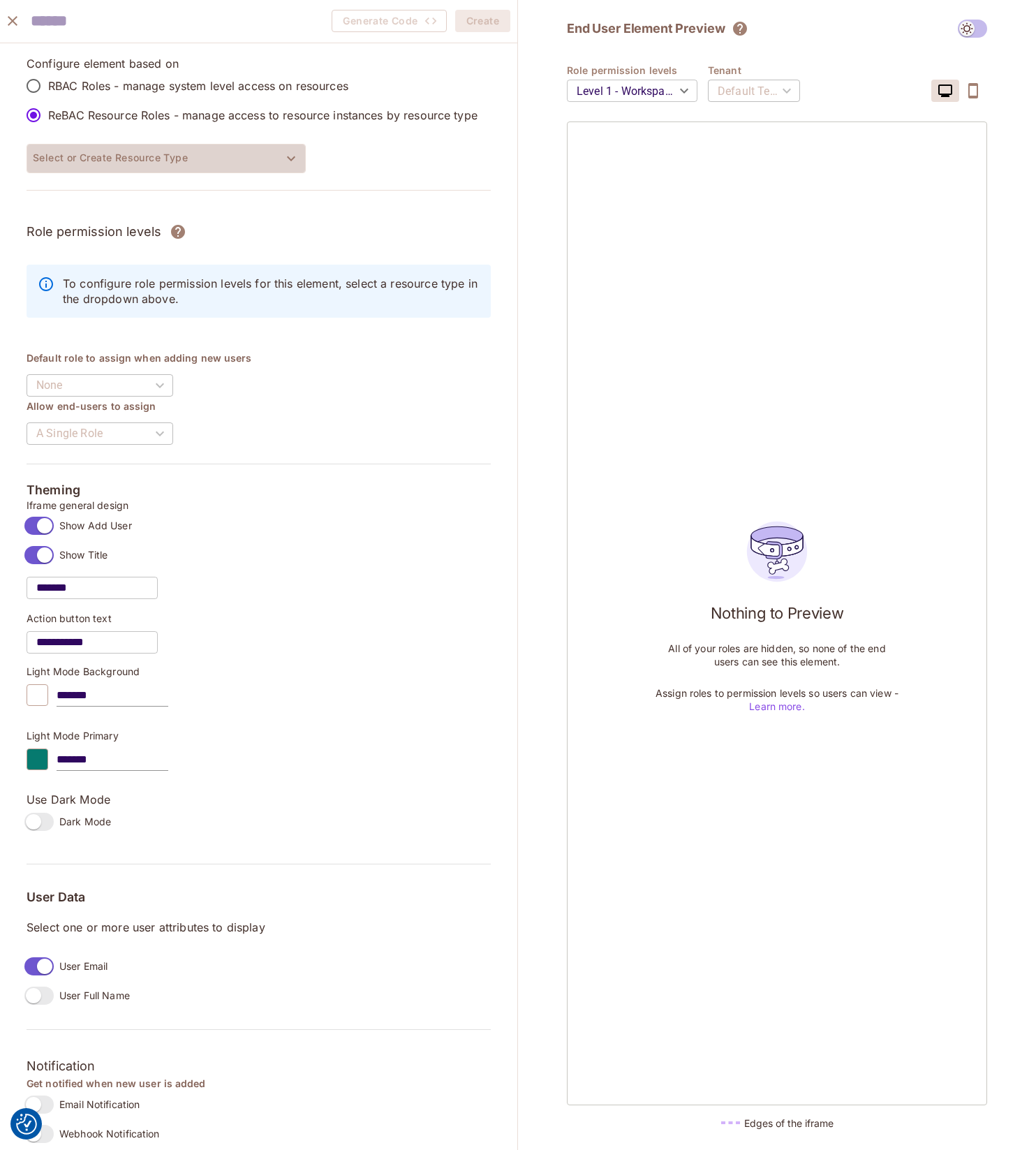
click at [122, 173] on button "Select or Create Resource Type" at bounding box center [166, 159] width 279 height 30
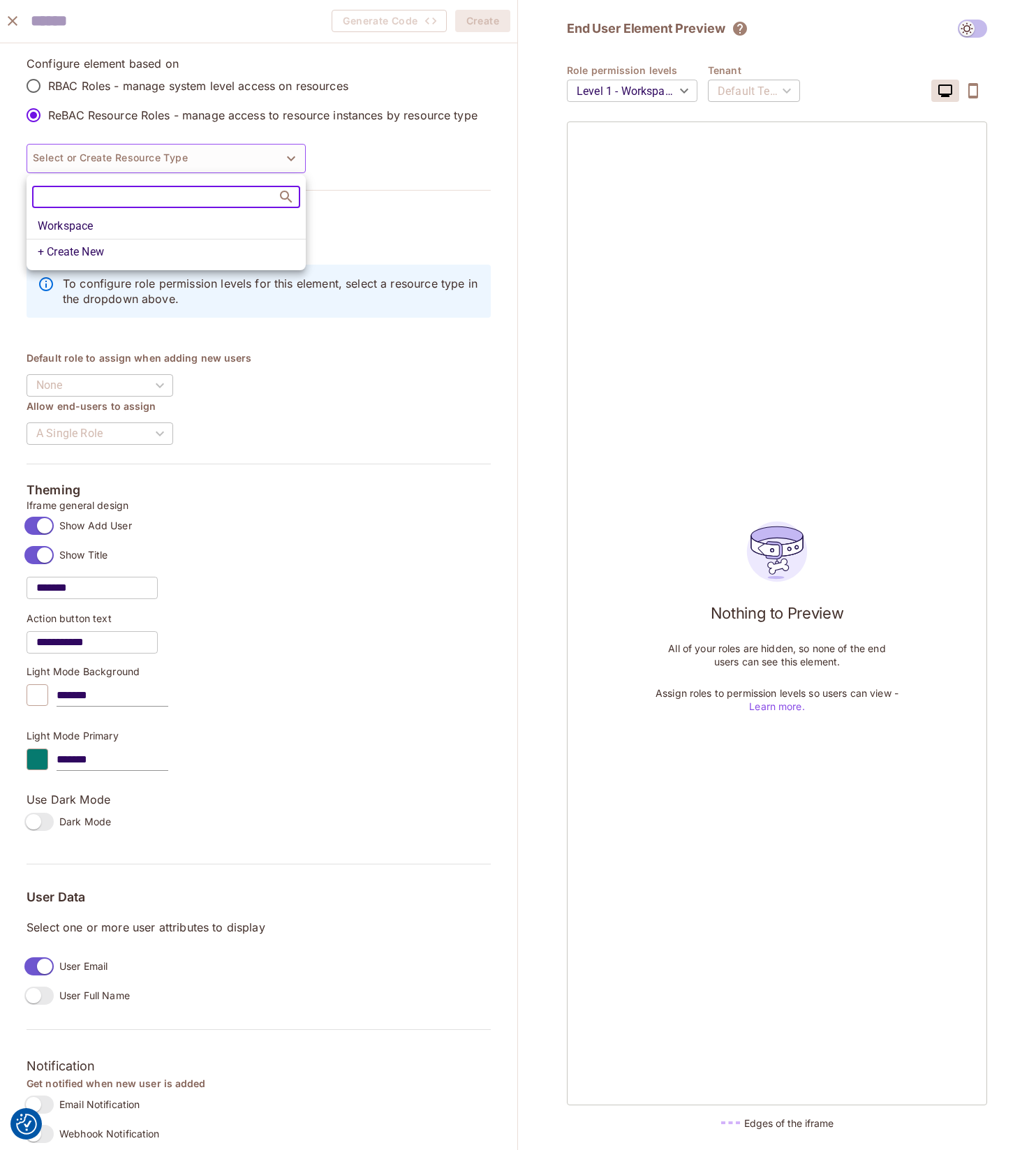
click at [93, 229] on li "Workspace" at bounding box center [166, 226] width 279 height 25
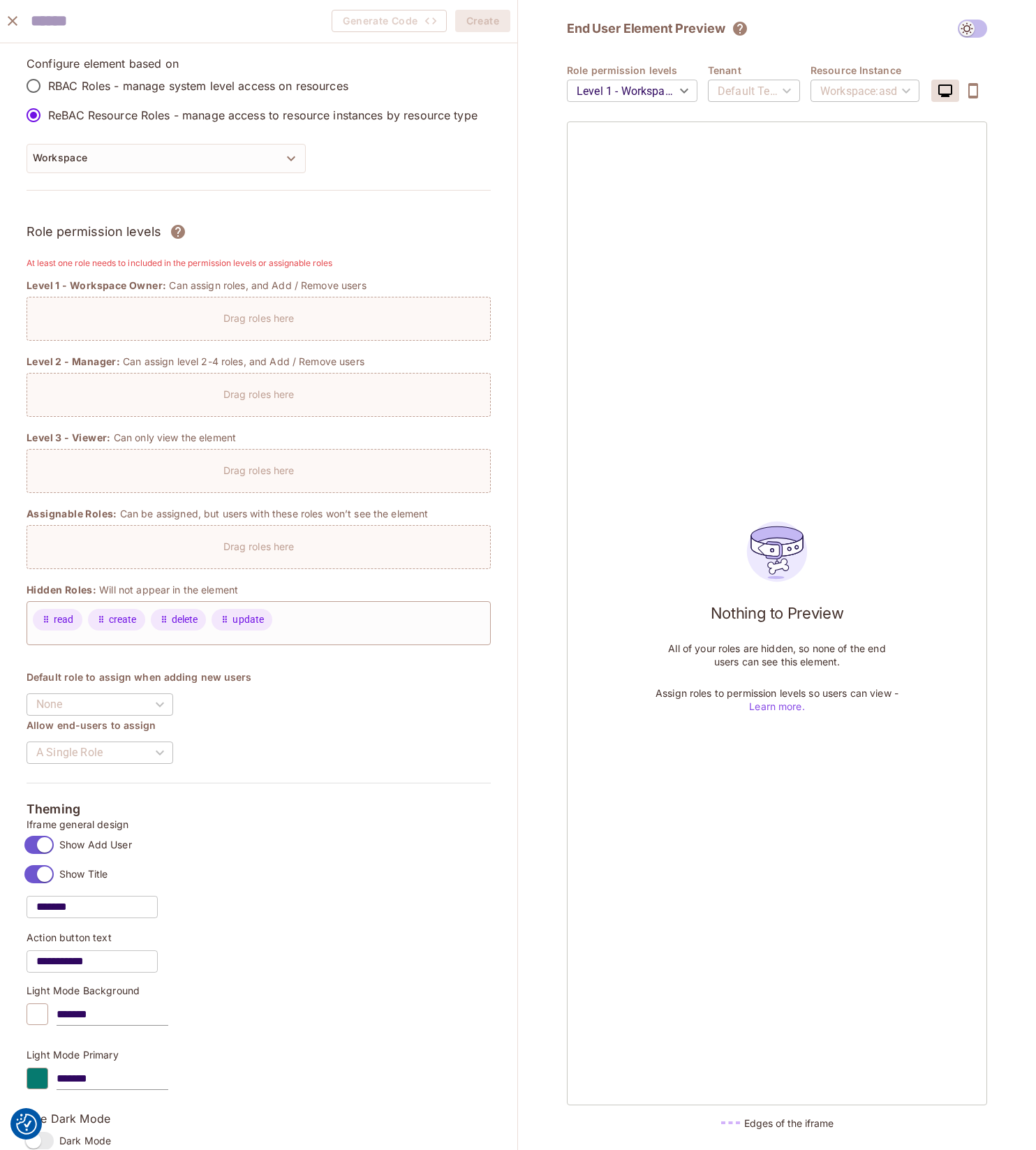
click at [141, 312] on div "Drag roles here" at bounding box center [259, 314] width 463 height 20
click at [225, 316] on p "Drag roles here" at bounding box center [259, 318] width 72 height 13
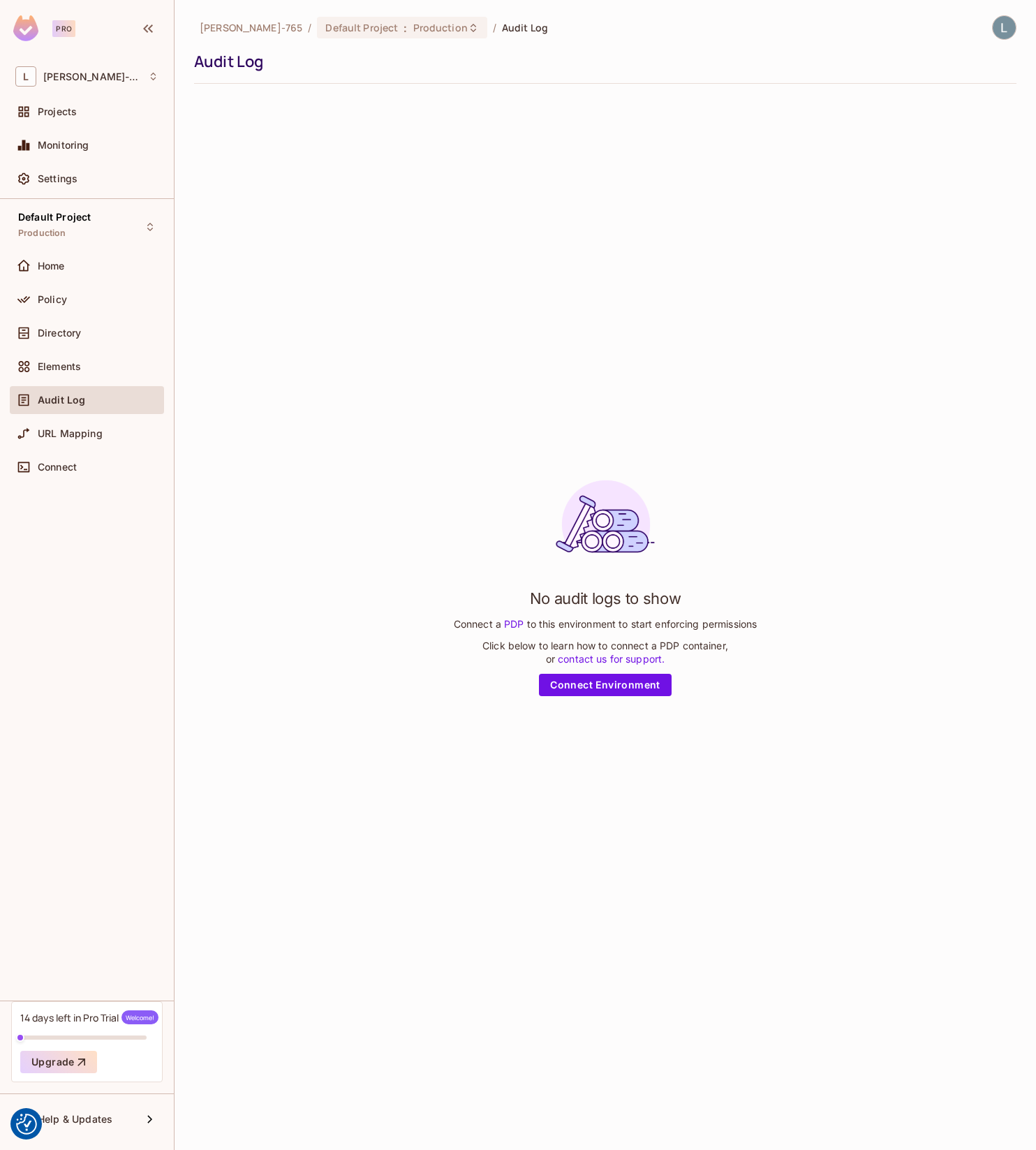
drag, startPoint x: 259, startPoint y: 439, endPoint x: 259, endPoint y: 429, distance: 10.0
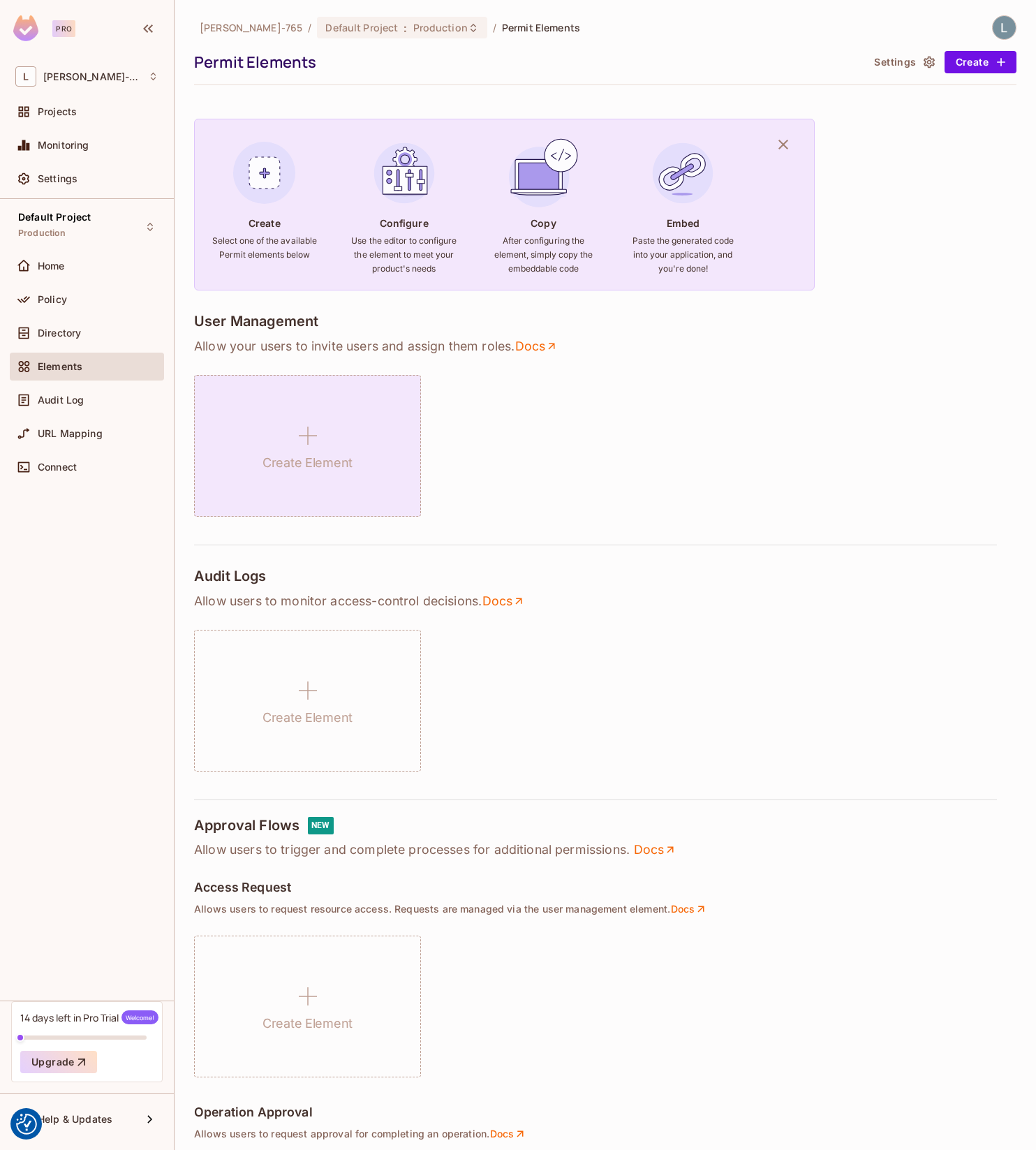
click at [299, 412] on div "Create Element" at bounding box center [308, 446] width 227 height 141
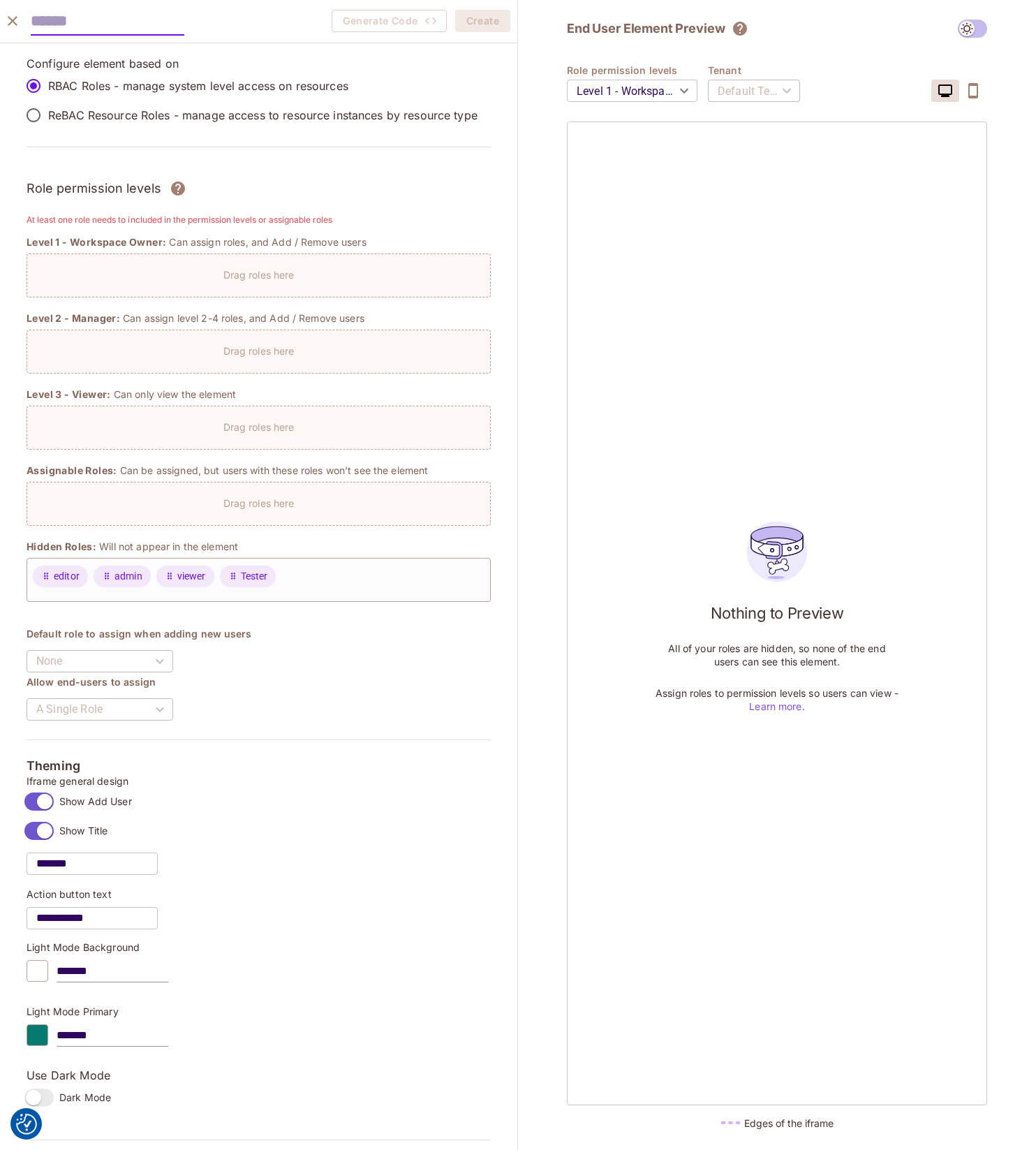
click at [63, 119] on p "ReBAC Resource Roles - manage access to resource instances by resource type" at bounding box center [263, 115] width 430 height 16
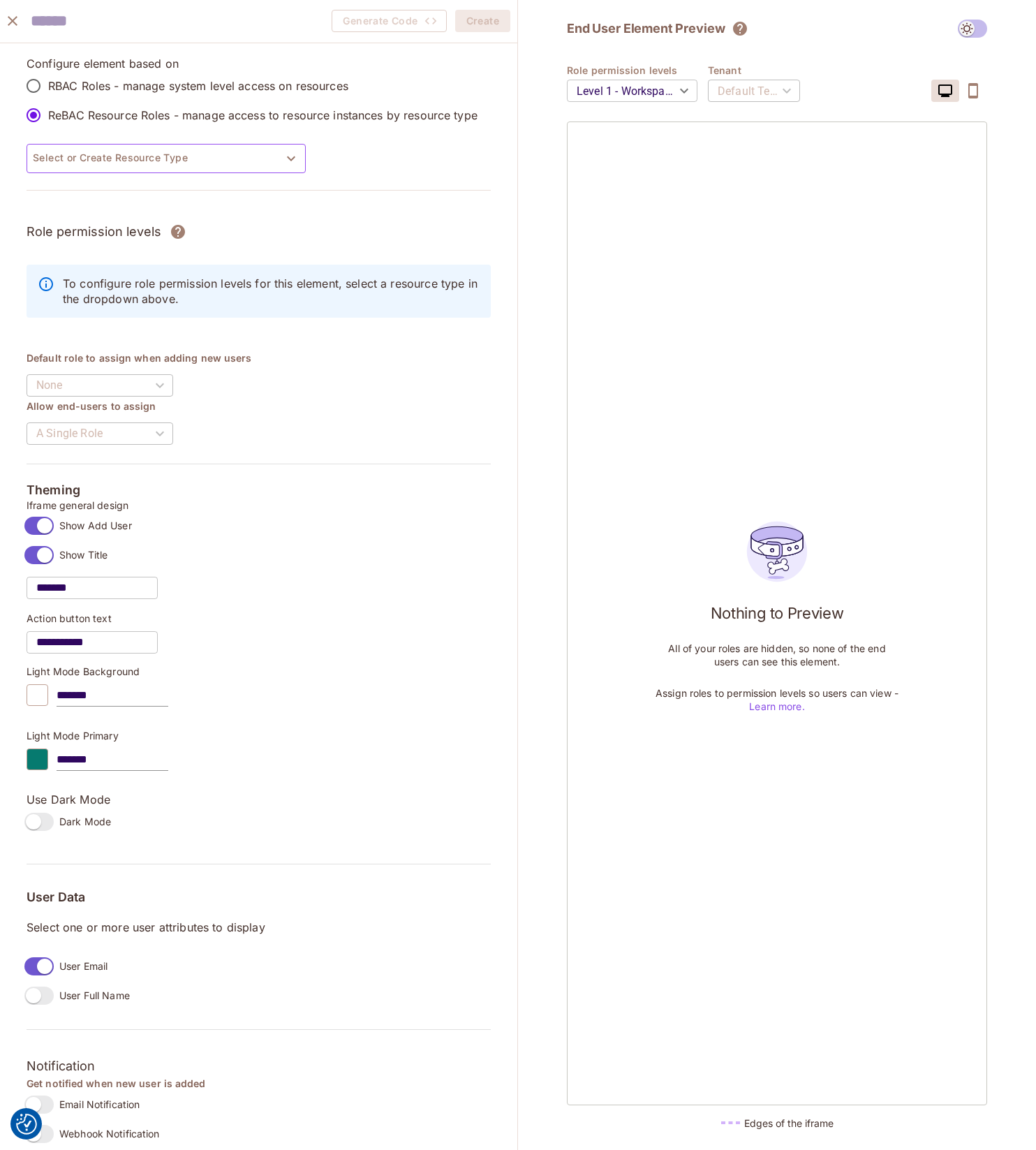
click at [117, 160] on button "Select or Create Resource Type" at bounding box center [166, 159] width 279 height 30
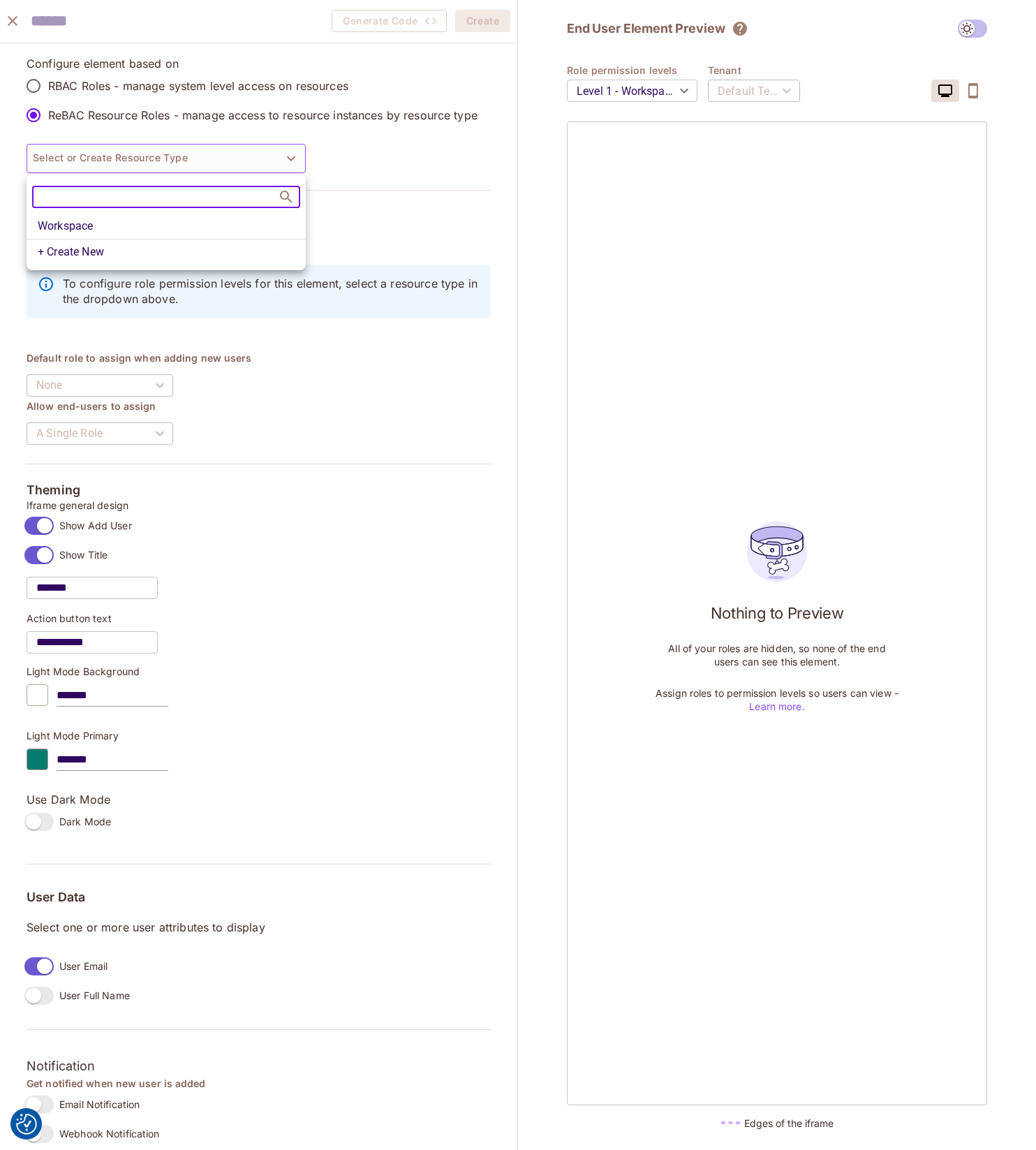
click at [92, 225] on li "Workspace" at bounding box center [166, 226] width 279 height 25
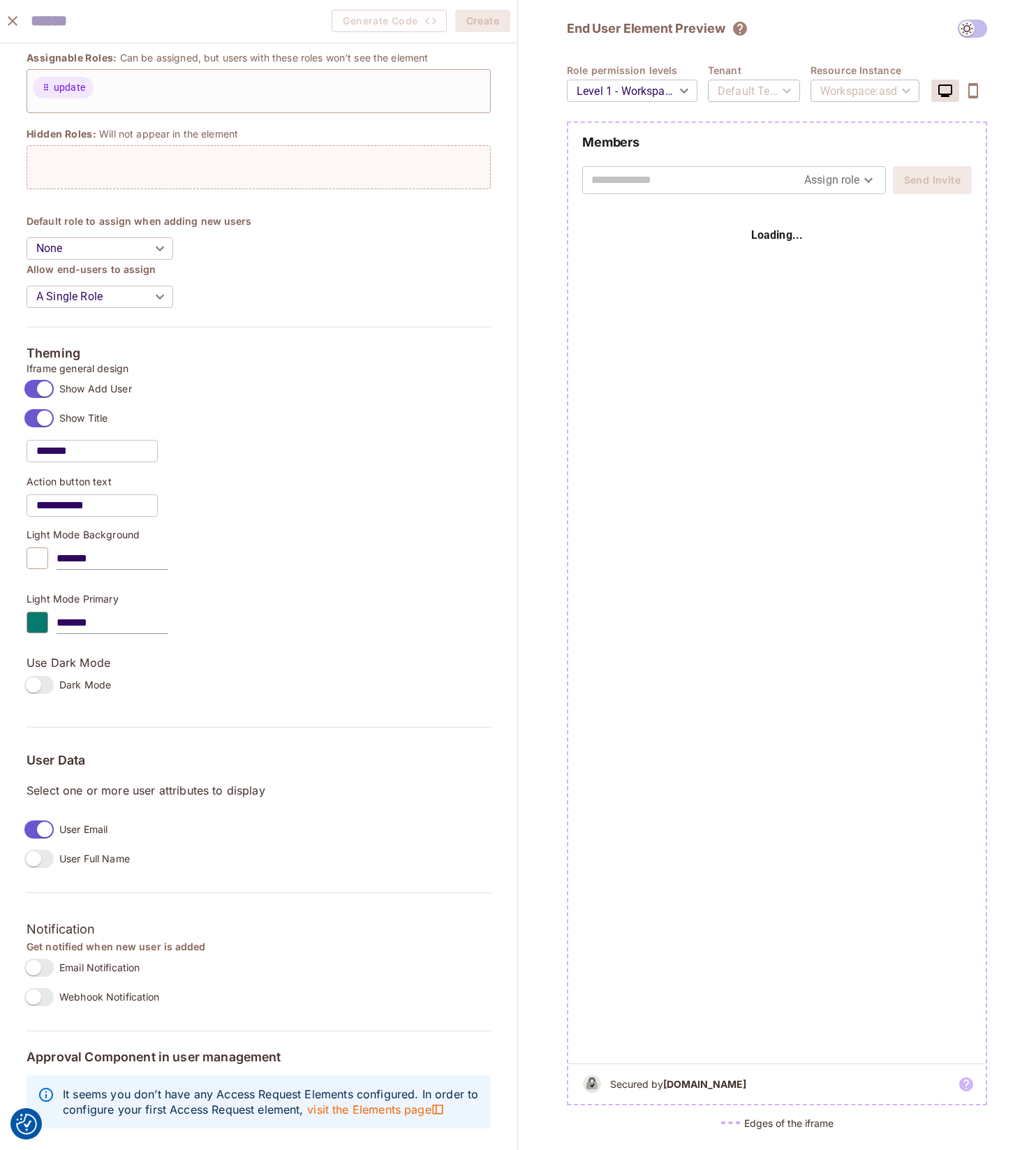
scroll to position [77, 0]
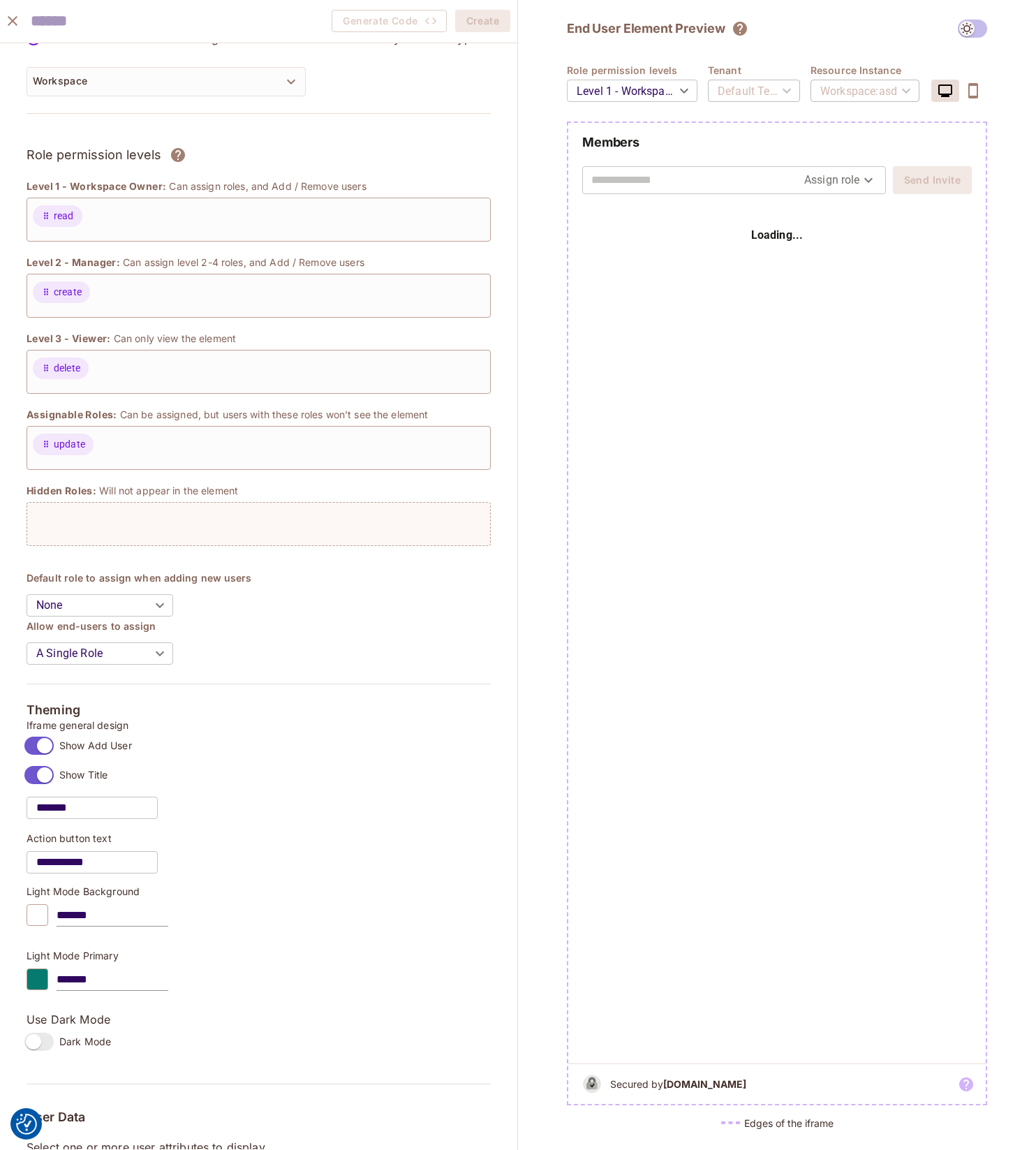
click at [88, 605] on body "We use cookies to enhance your browsing experience, serve personalized ads or c…" at bounding box center [518, 575] width 1036 height 1150
click at [100, 630] on li "read" at bounding box center [100, 630] width 147 height 25
type input "****"
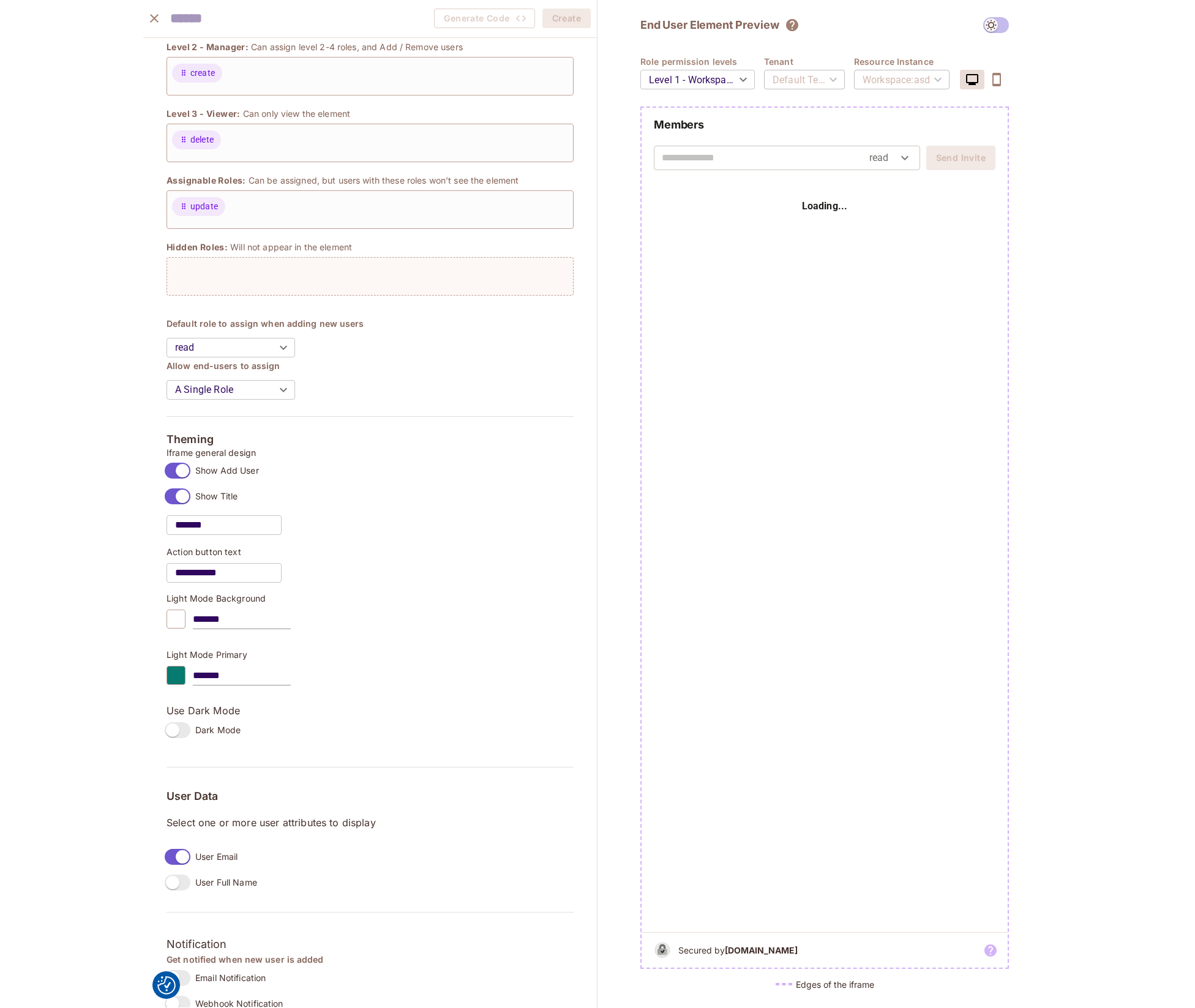
scroll to position [0, 0]
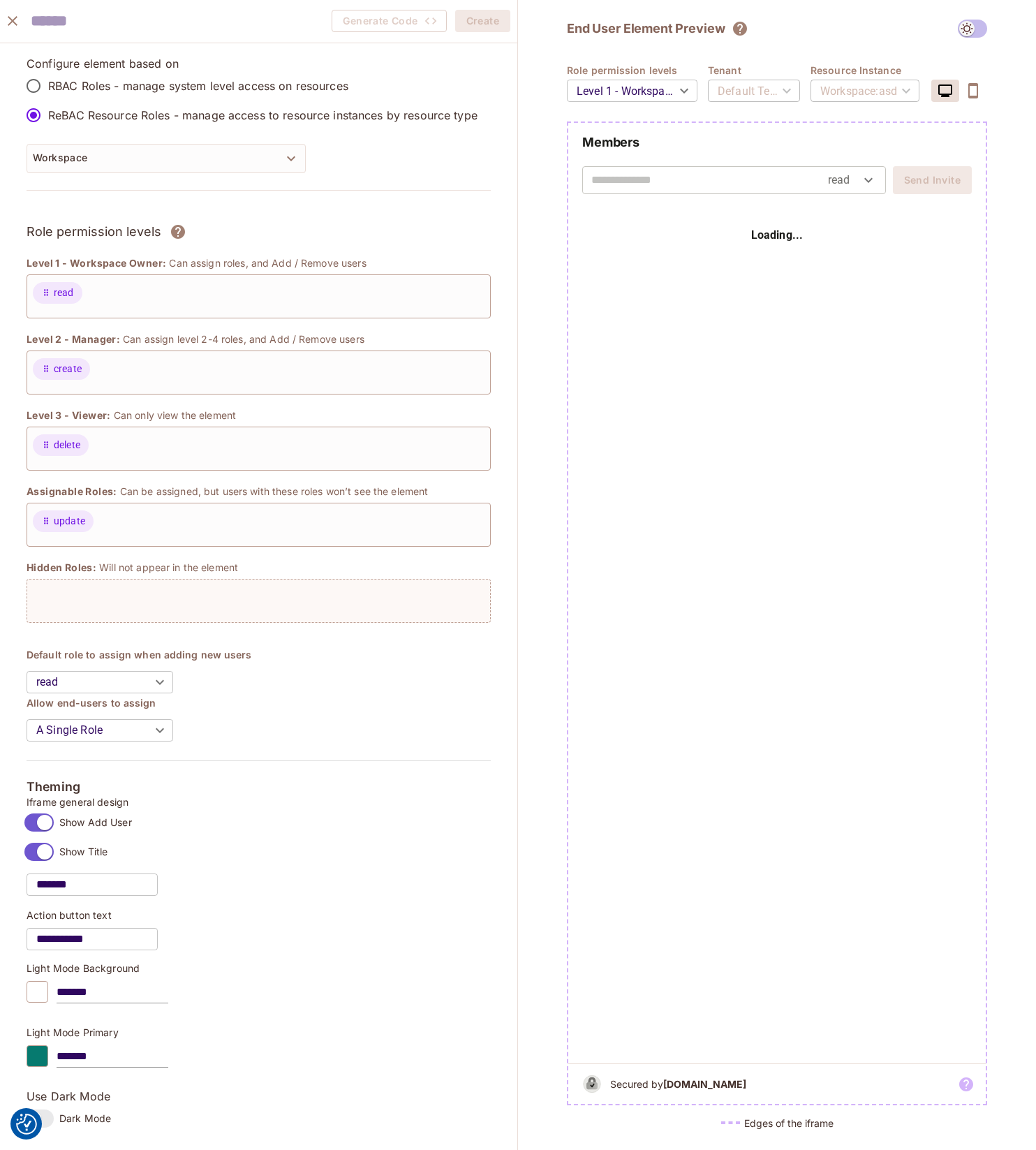
click at [795, 424] on div "Loading..." at bounding box center [777, 636] width 418 height 854
click at [853, 87] on div "Workspace : asd" at bounding box center [865, 91] width 109 height 39
click at [908, 90] on div "Workspace : asd" at bounding box center [865, 91] width 109 height 39
click at [781, 89] on div "Default Tenant" at bounding box center [753, 91] width 92 height 39
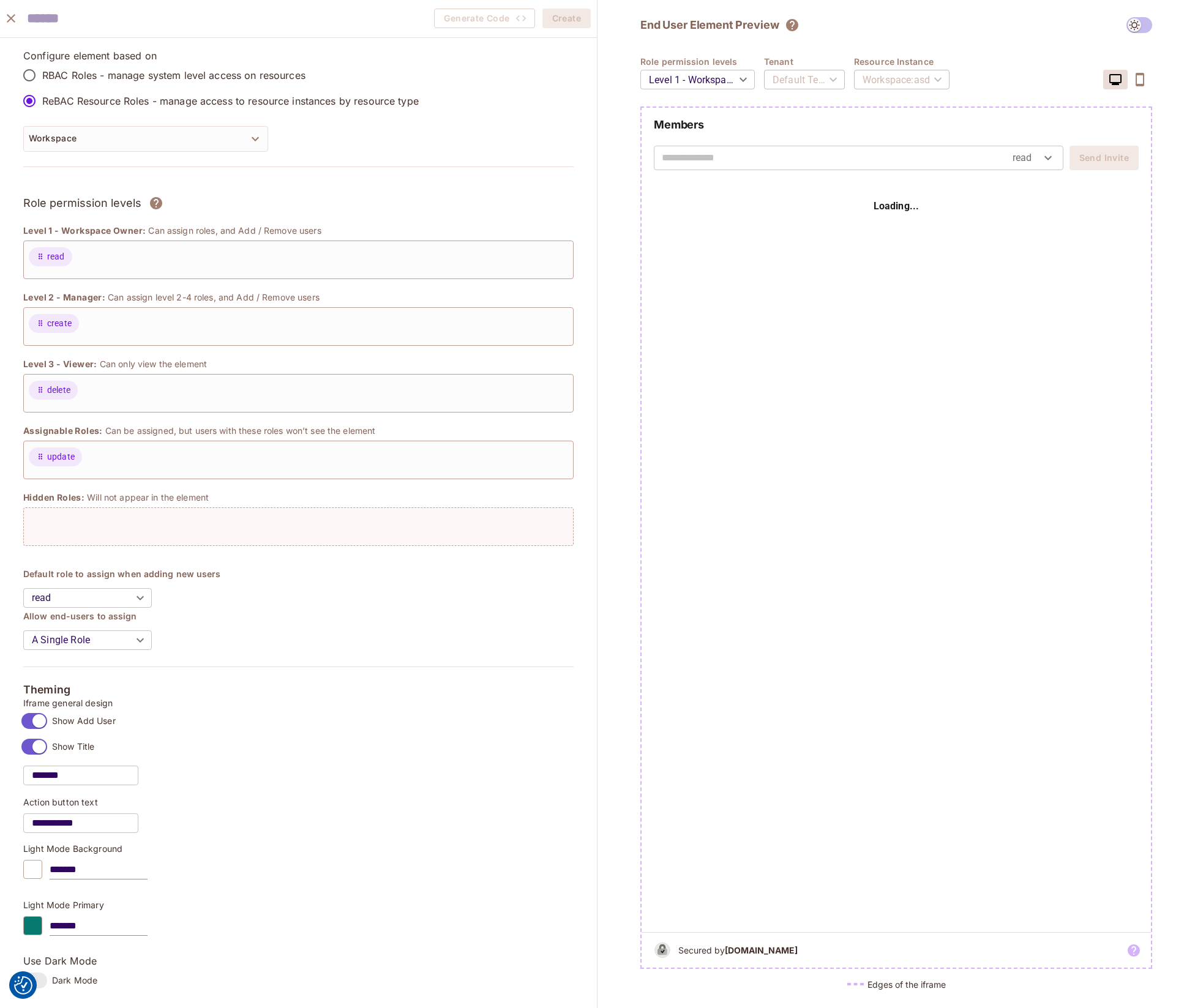
click at [124, 527] on div at bounding box center [299, 526] width 551 height 38
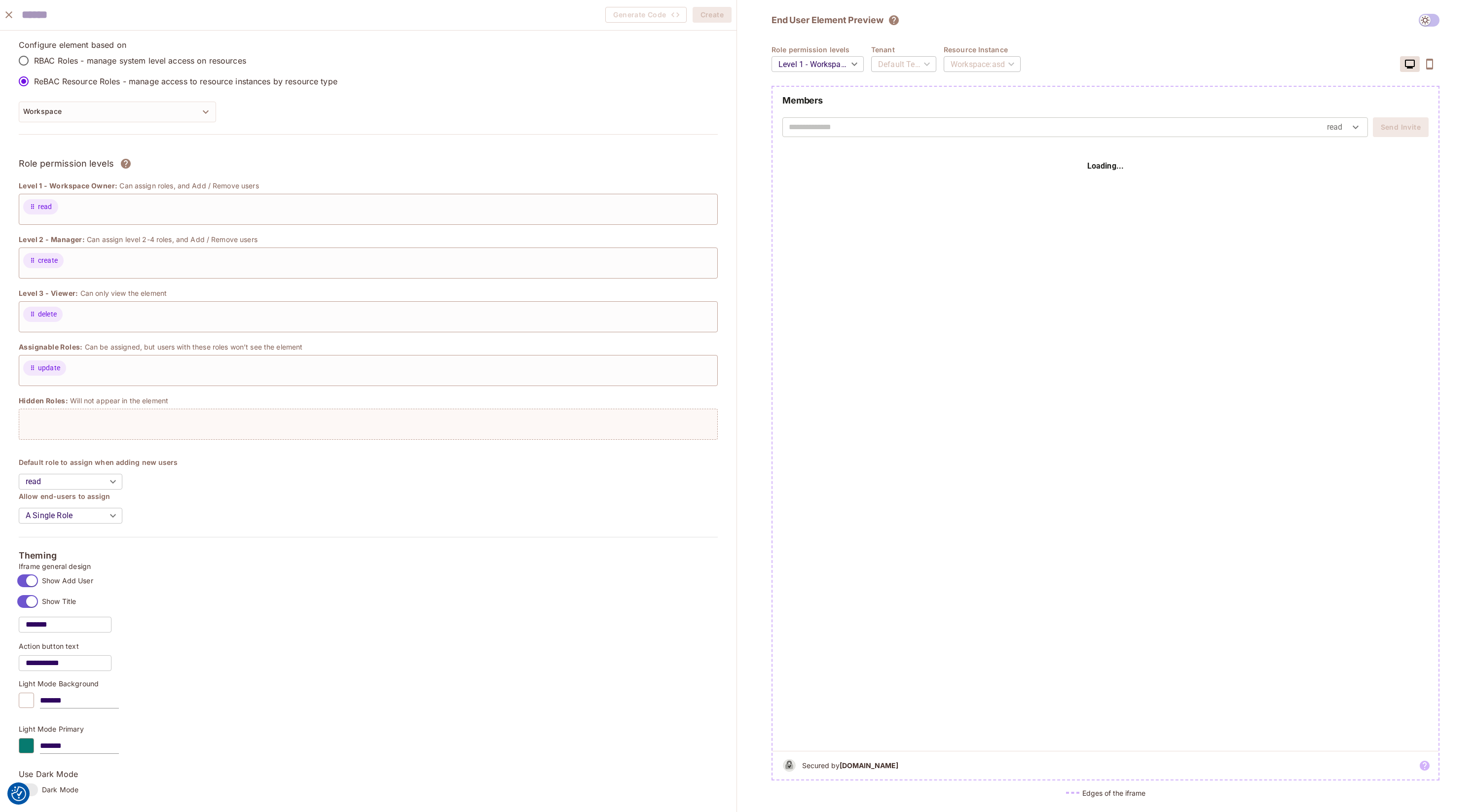
click at [731, 125] on input "text" at bounding box center [1057, 127] width 538 height 16
type input "**********"
click at [731, 129] on body "We use cookies to enhance your browsing experience, serve personalized ads or c…" at bounding box center [737, 406] width 1474 height 812
click at [731, 162] on li "create" at bounding box center [1345, 167] width 41 height 18
click at [731, 129] on body "We use cookies to enhance your browsing experience, serve personalized ads or c…" at bounding box center [737, 406] width 1474 height 812
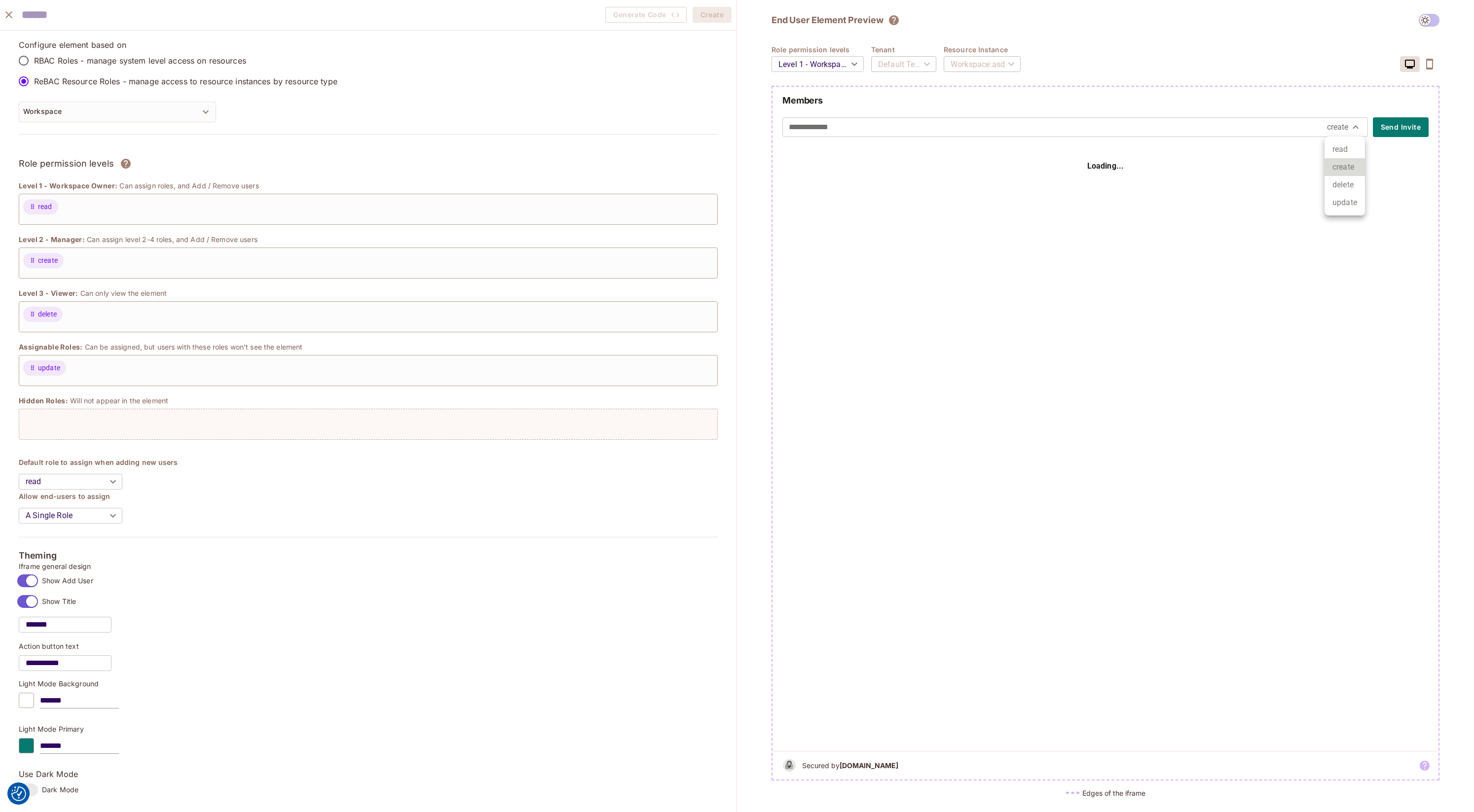
click at [731, 145] on li "read" at bounding box center [1345, 149] width 41 height 18
type input "****"
click at [731, 124] on body "We use cookies to enhance your browsing experience, serve personalized ads or c…" at bounding box center [737, 406] width 1474 height 812
click at [270, 474] on div at bounding box center [737, 406] width 1474 height 812
drag, startPoint x: 913, startPoint y: 129, endPoint x: 720, endPoint y: 134, distance: 193.1
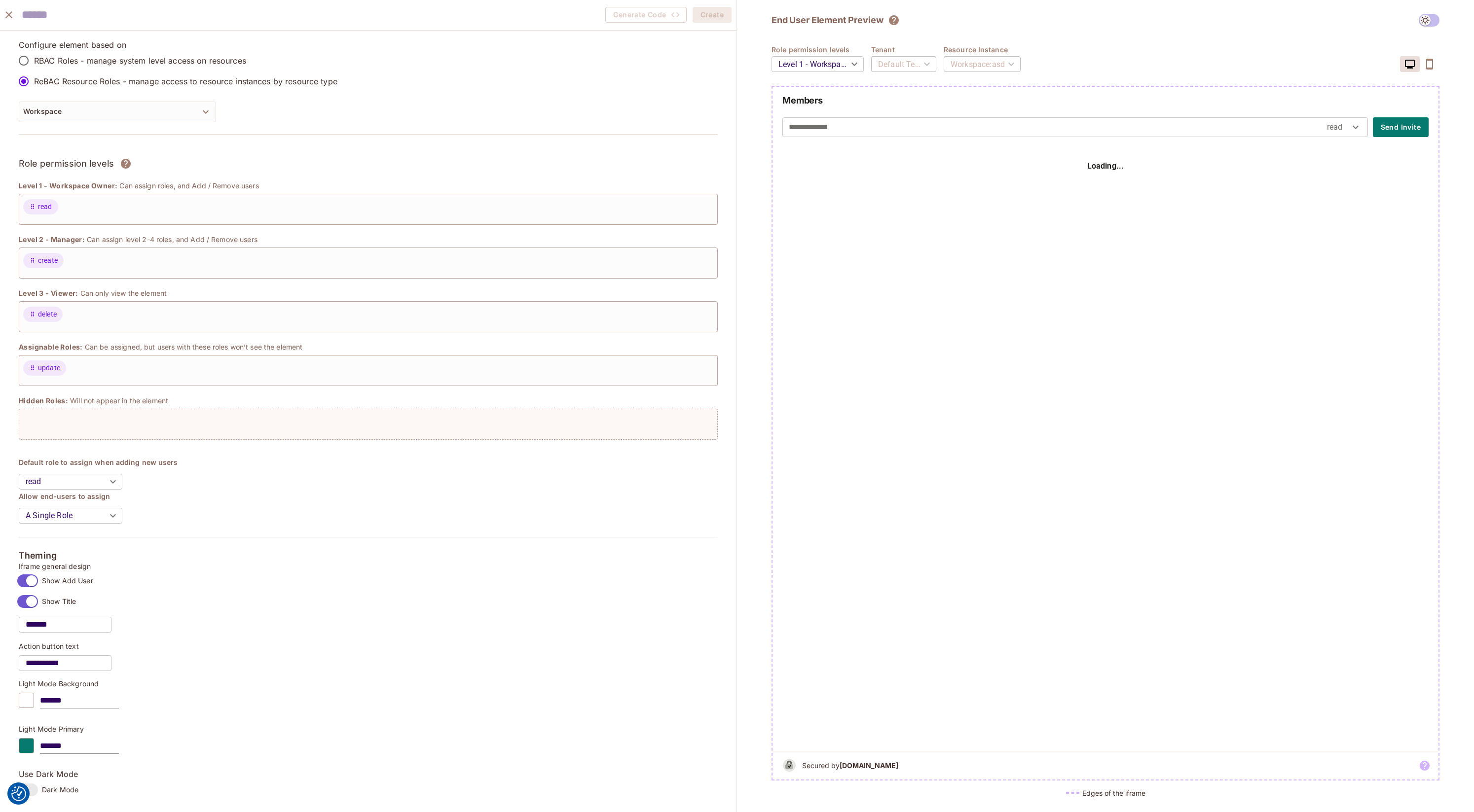
click at [721, 133] on div "**********" at bounding box center [737, 406] width 1474 height 812
type input "**********"
click at [731, 129] on div "**********" at bounding box center [1105, 127] width 646 height 20
click at [731, 127] on button "Send Invite" at bounding box center [1400, 127] width 56 height 20
click at [731, 61] on icon "button" at bounding box center [1429, 64] width 7 height 11
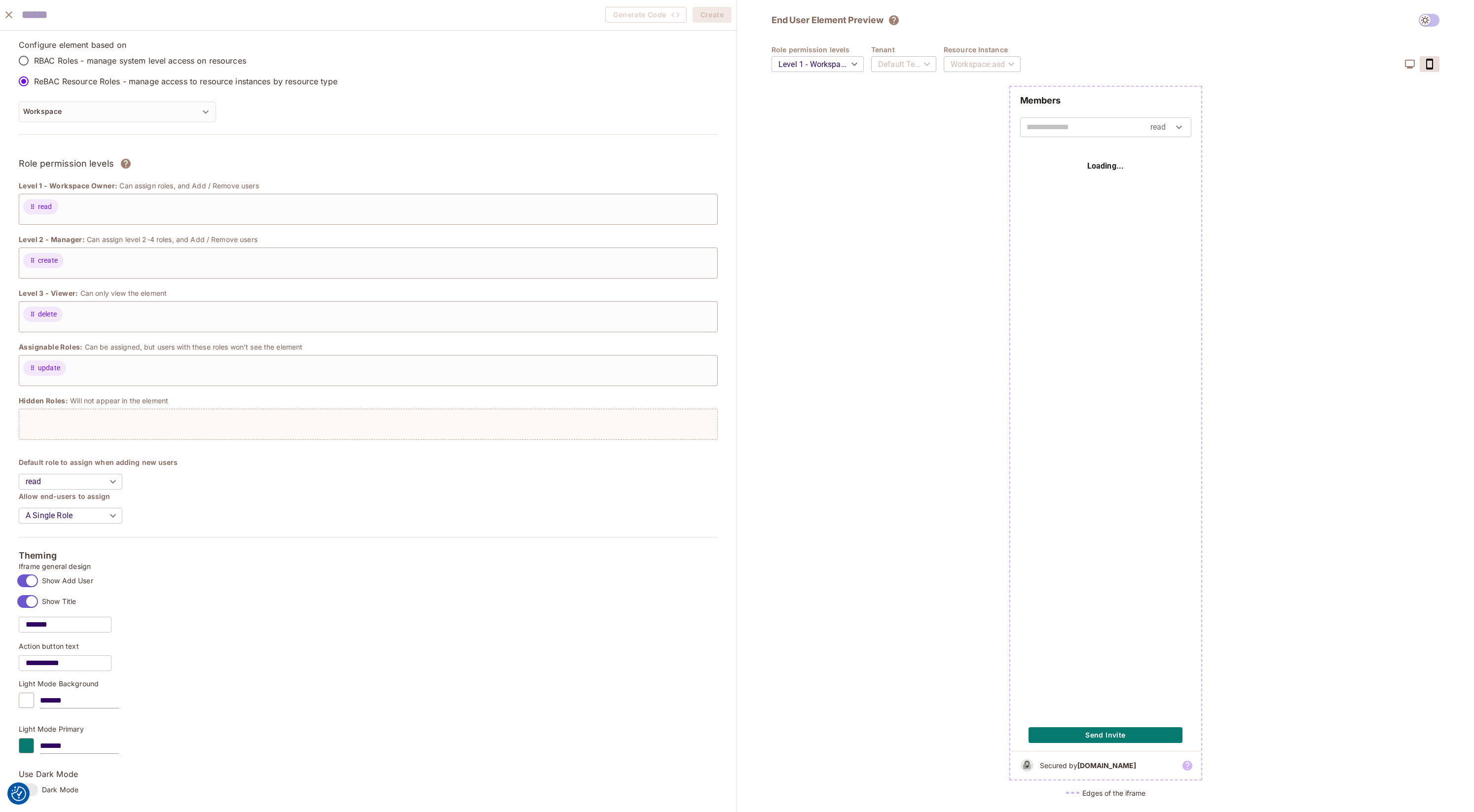
click at [731, 134] on input "text" at bounding box center [1088, 127] width 124 height 16
click at [731, 765] on icon at bounding box center [1187, 765] width 10 height 10
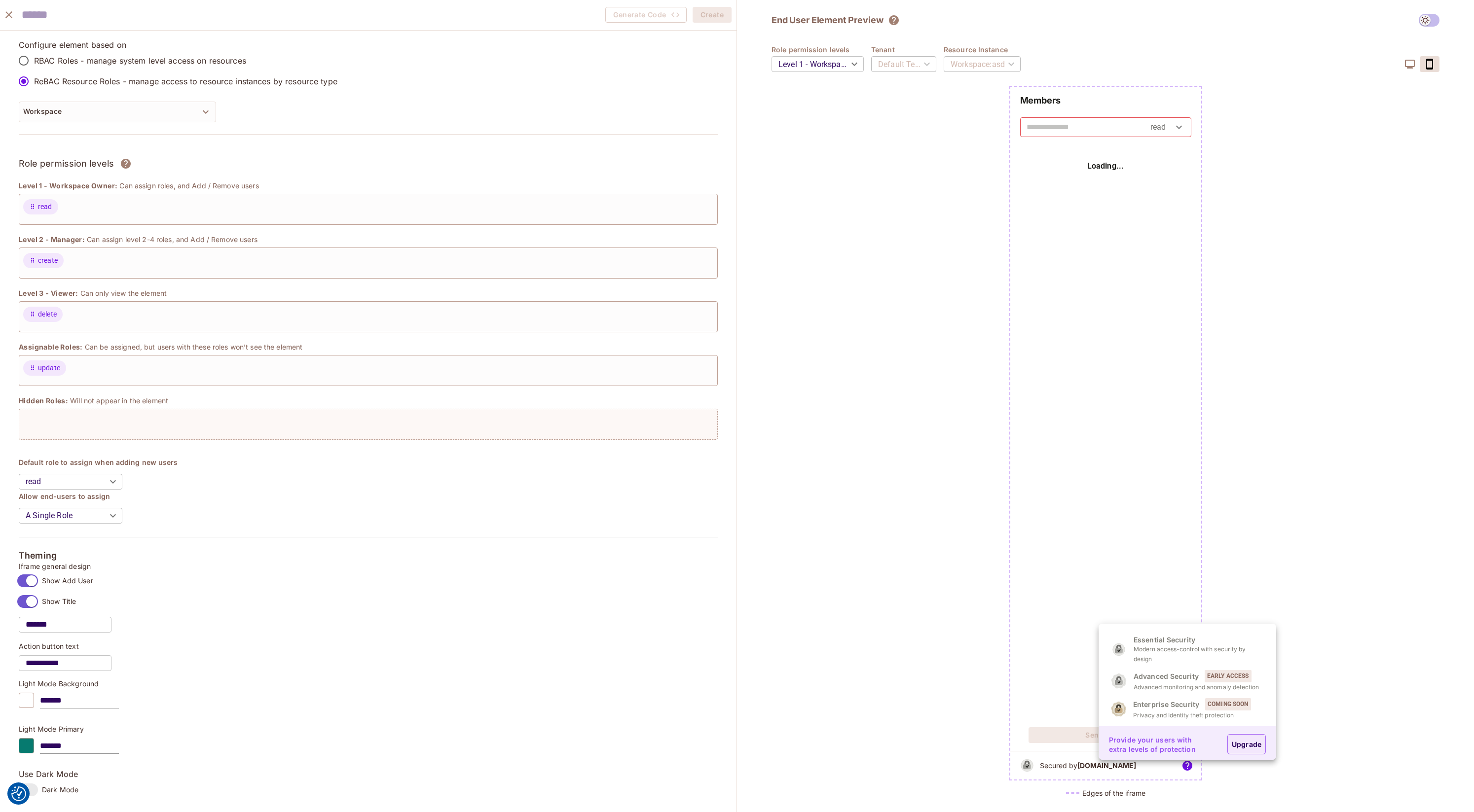
click at [731, 539] on div at bounding box center [737, 406] width 1474 height 812
click at [731, 769] on icon at bounding box center [1187, 766] width 12 height 12
click at [731, 744] on link "Upgrade" at bounding box center [1247, 744] width 39 height 20
click at [731, 472] on div at bounding box center [737, 406] width 1474 height 812
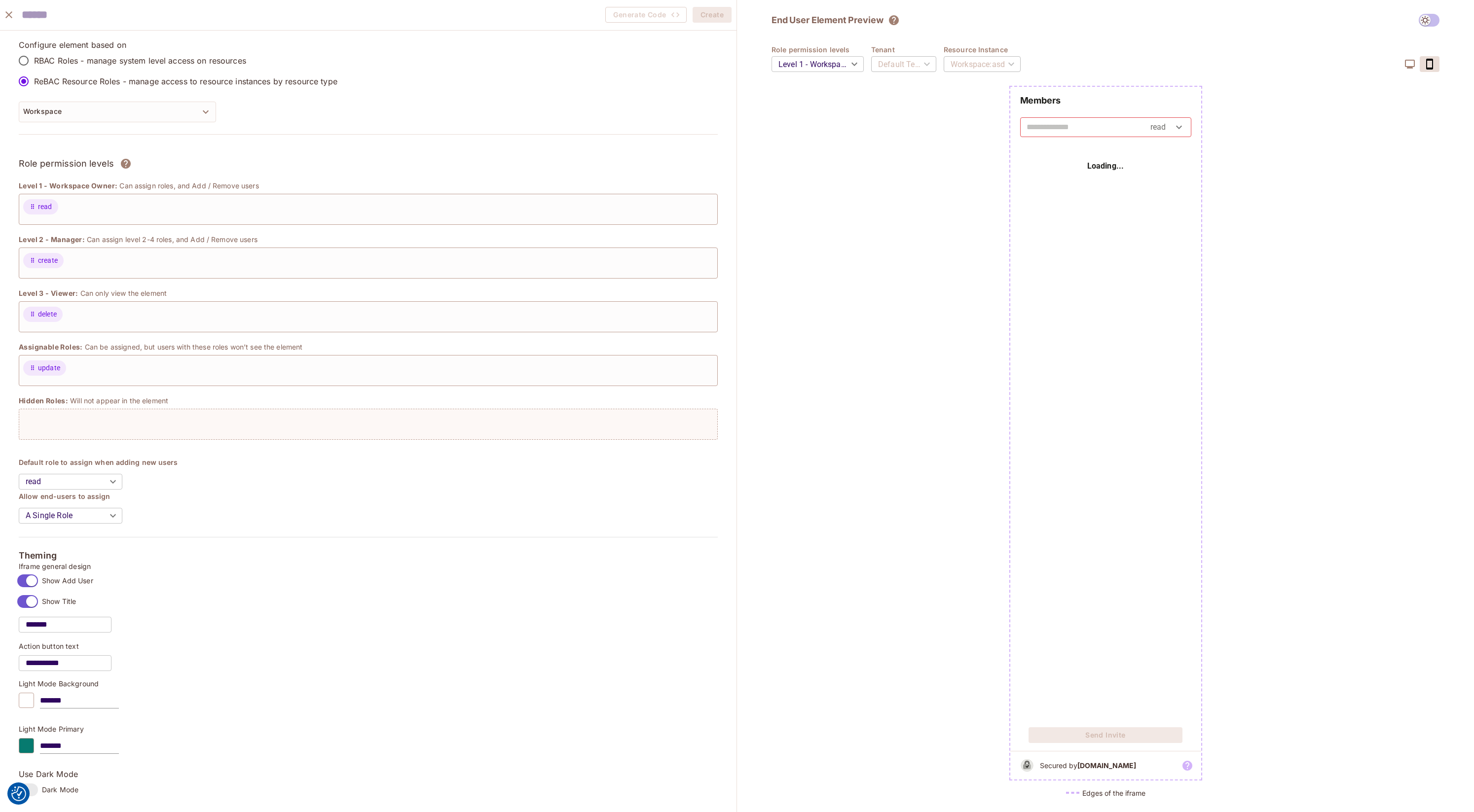
click at [731, 64] on icon "button" at bounding box center [1410, 64] width 12 height 12
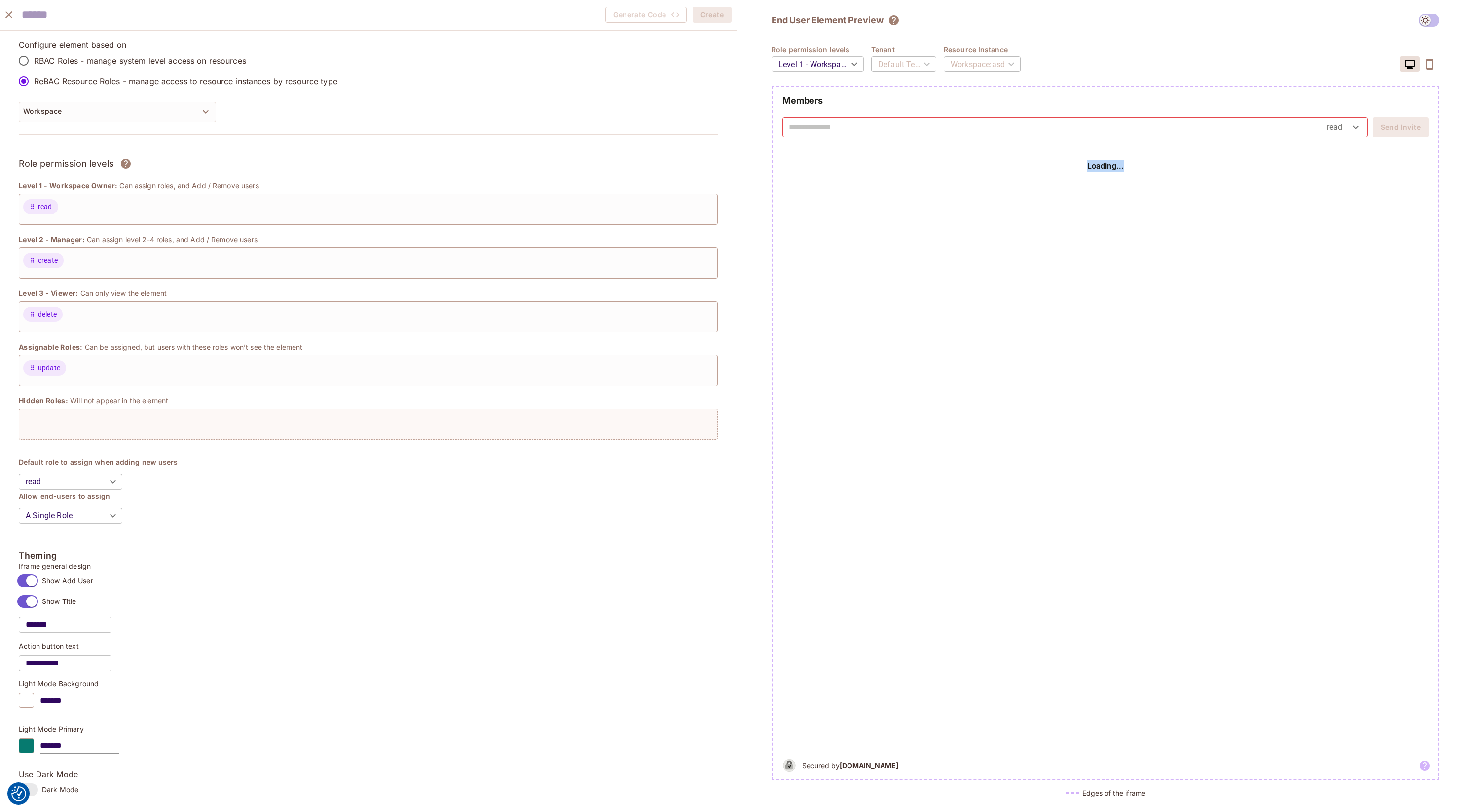
drag, startPoint x: 1072, startPoint y: 154, endPoint x: 1194, endPoint y: 199, distance: 130.0
click at [731, 199] on div "Loading..." at bounding box center [1105, 449] width 666 height 603
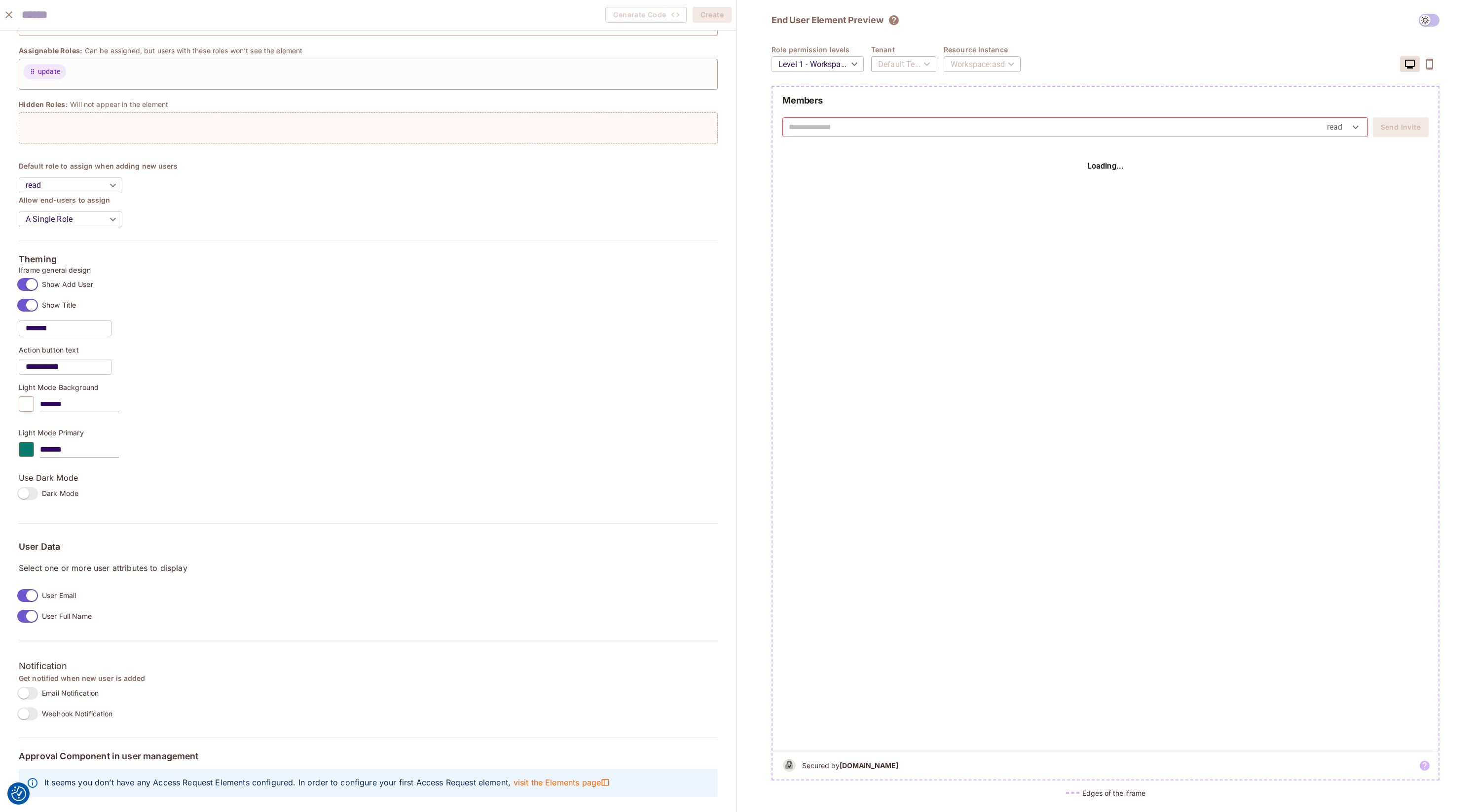
click at [731, 138] on div "Members read **** Send Invite" at bounding box center [1105, 121] width 666 height 53
click at [731, 127] on input "text" at bounding box center [1057, 127] width 538 height 16
click at [731, 245] on div "End User Element Preview Role permission levels Level 1 - Workspace Owner *****…" at bounding box center [1106, 406] width 737 height 812
click at [731, 131] on input "text" at bounding box center [1057, 127] width 538 height 16
click at [23, 719] on span at bounding box center [28, 714] width 21 height 13
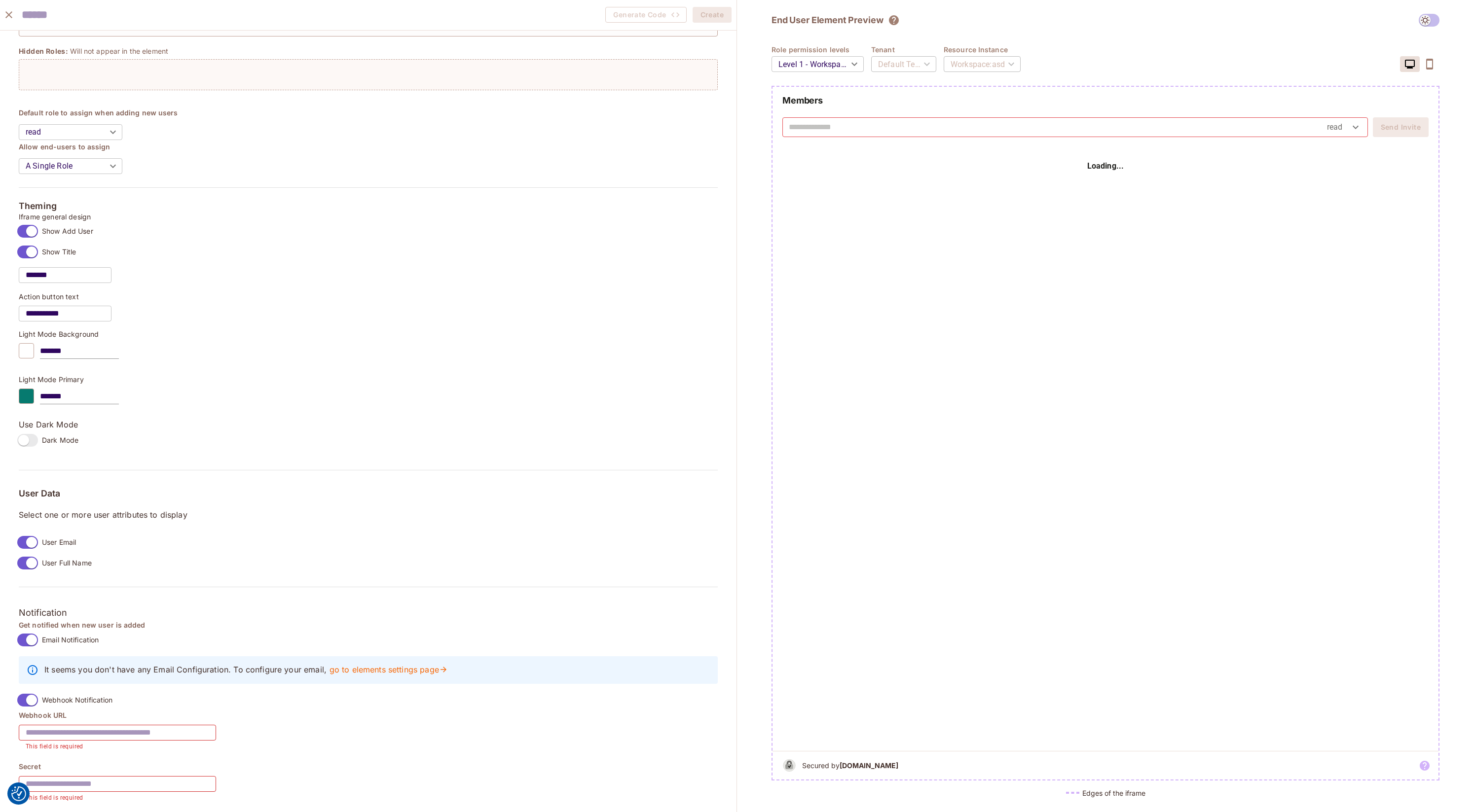
scroll to position [397, 0]
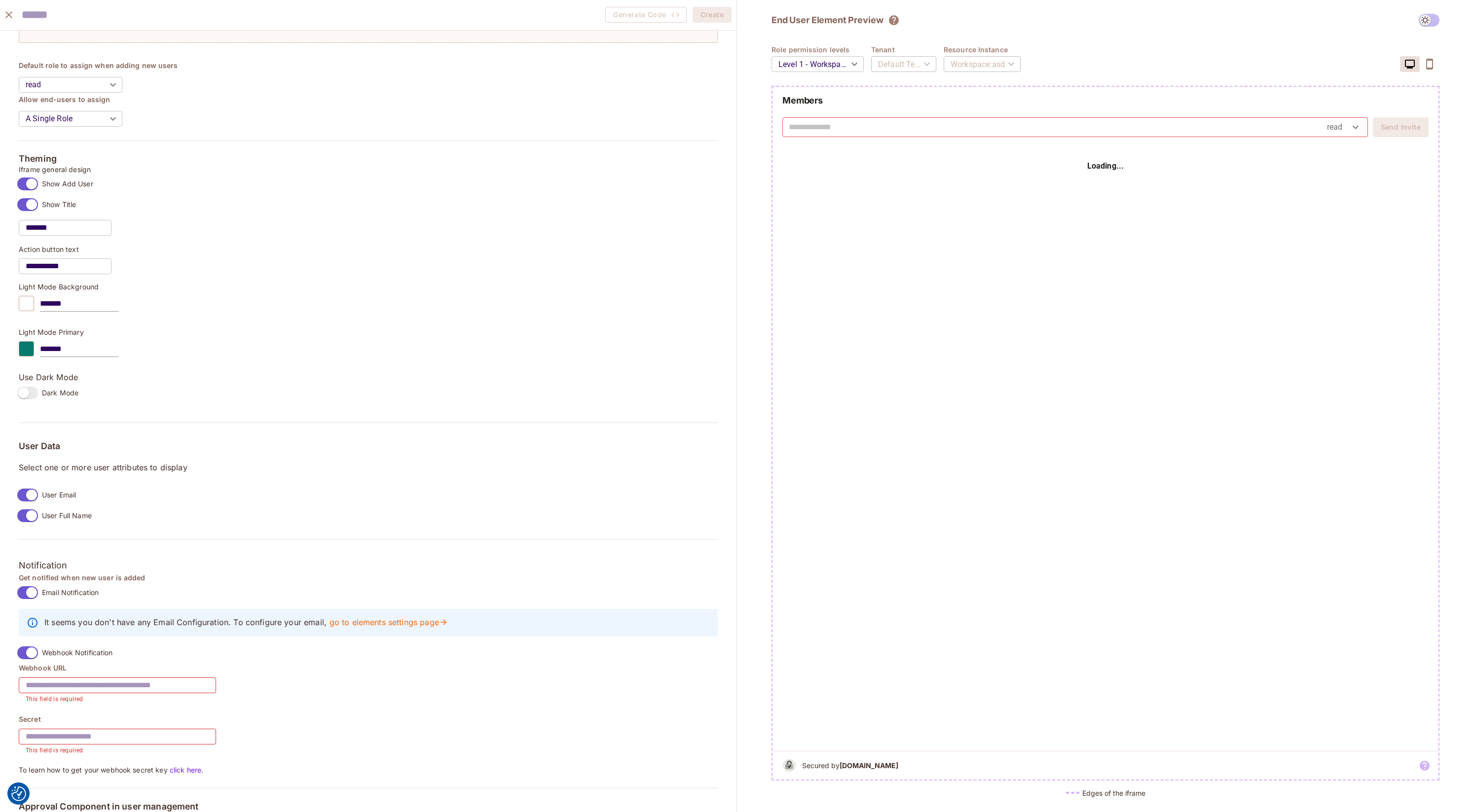
click at [108, 691] on input "text" at bounding box center [118, 685] width 197 height 28
click at [99, 738] on input "text" at bounding box center [118, 737] width 197 height 28
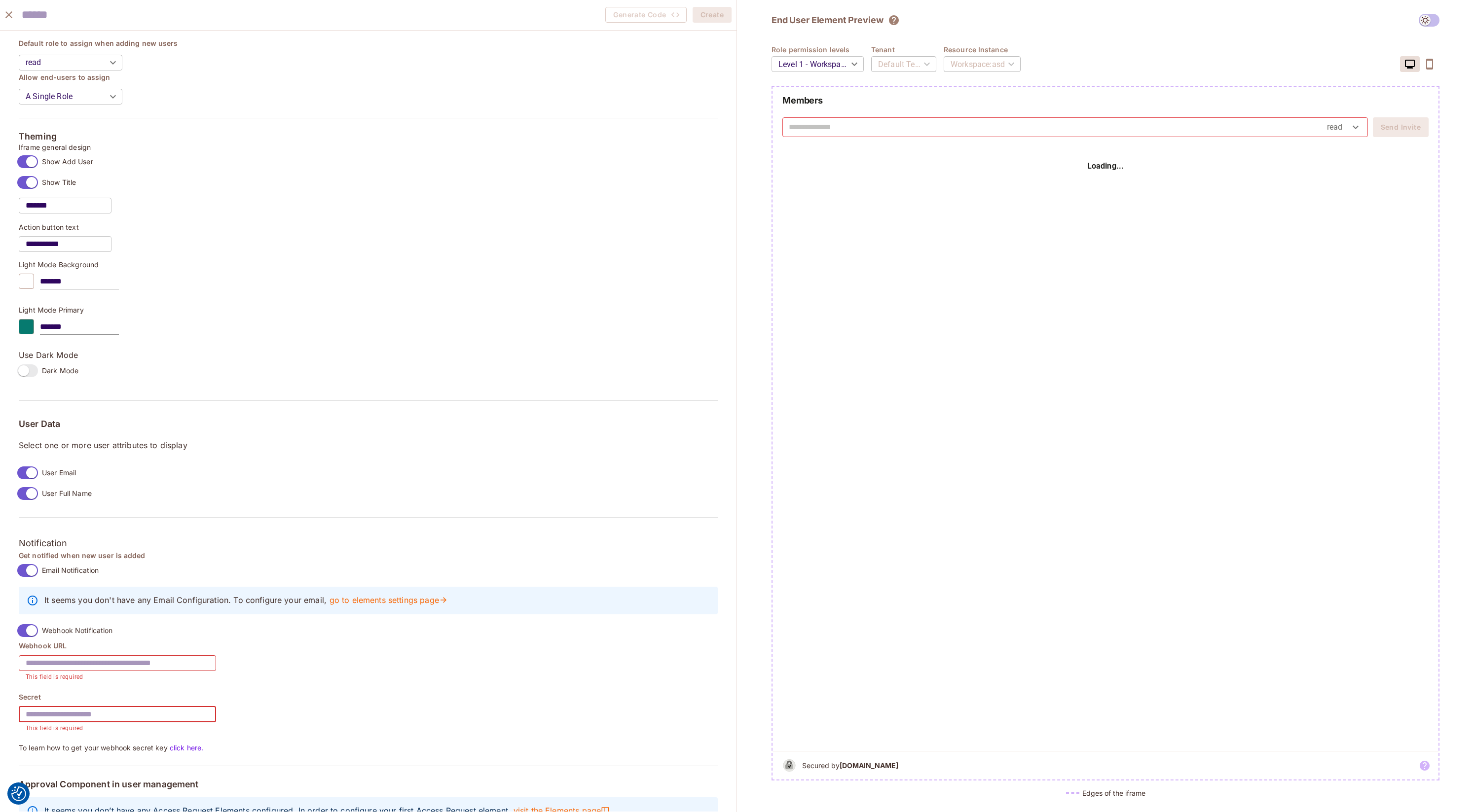
scroll to position [448, 0]
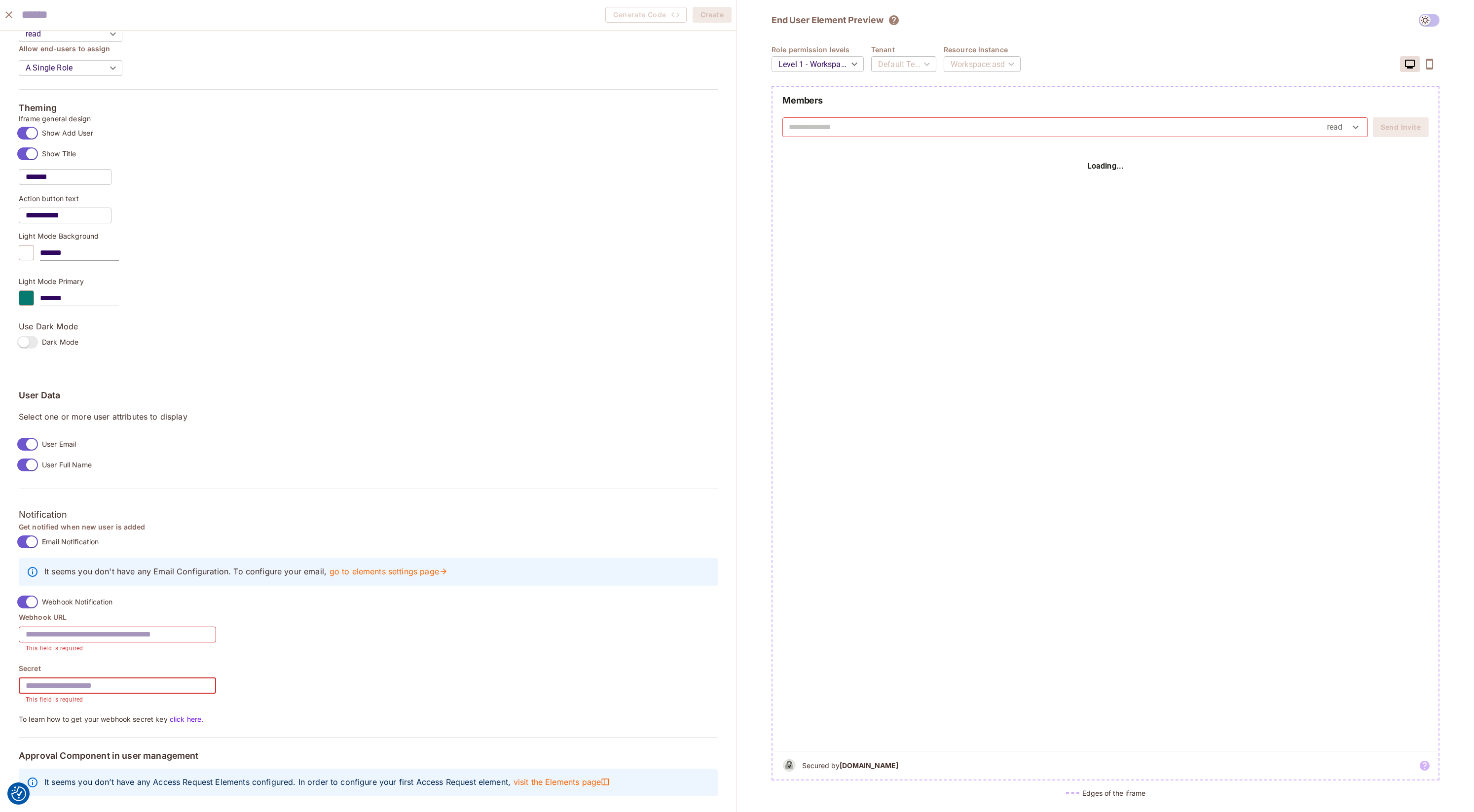
click at [275, 710] on div "Webhook URL ​ This field is required Secret ​ This field is required To learn h…" at bounding box center [369, 668] width 699 height 112
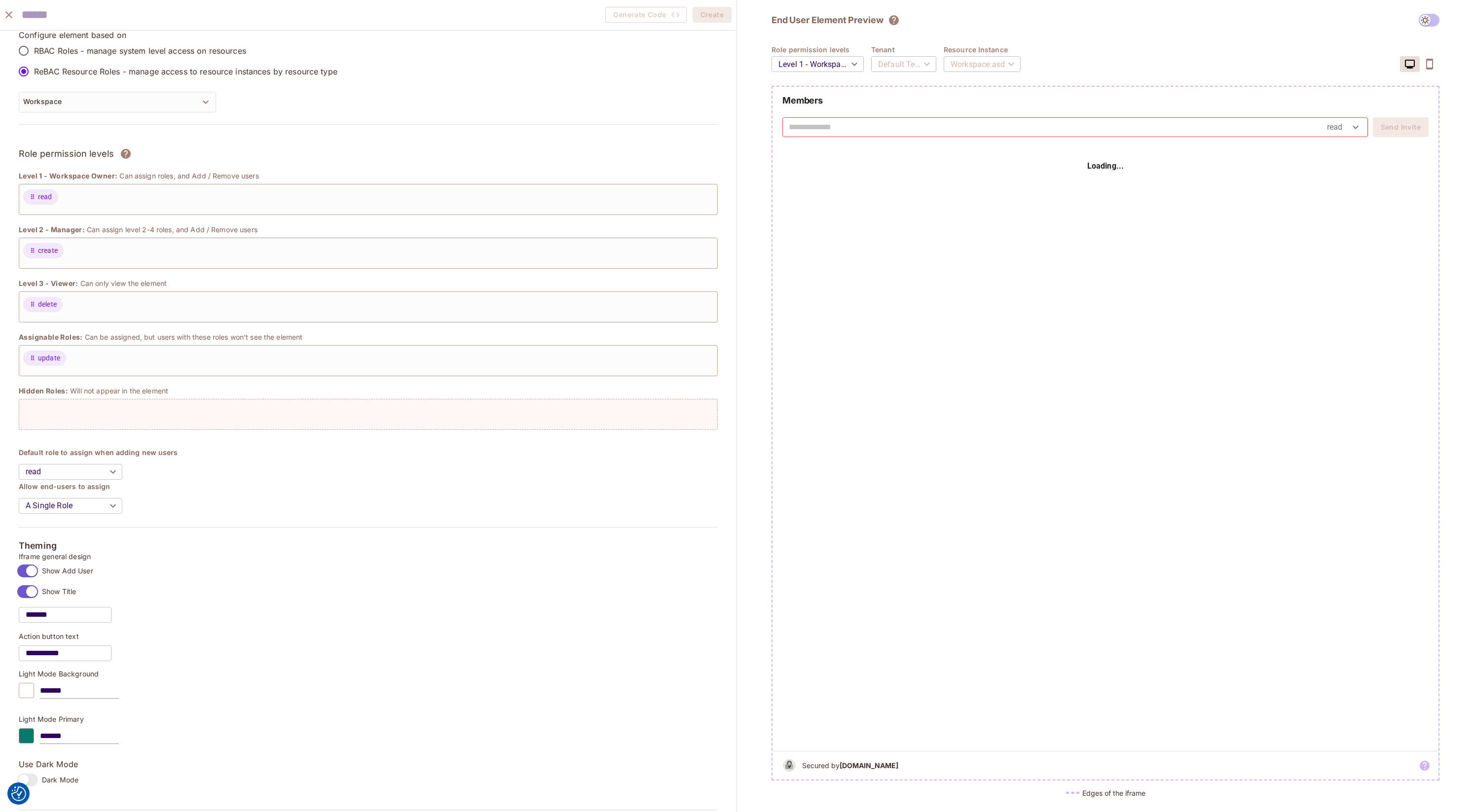
scroll to position [0, 0]
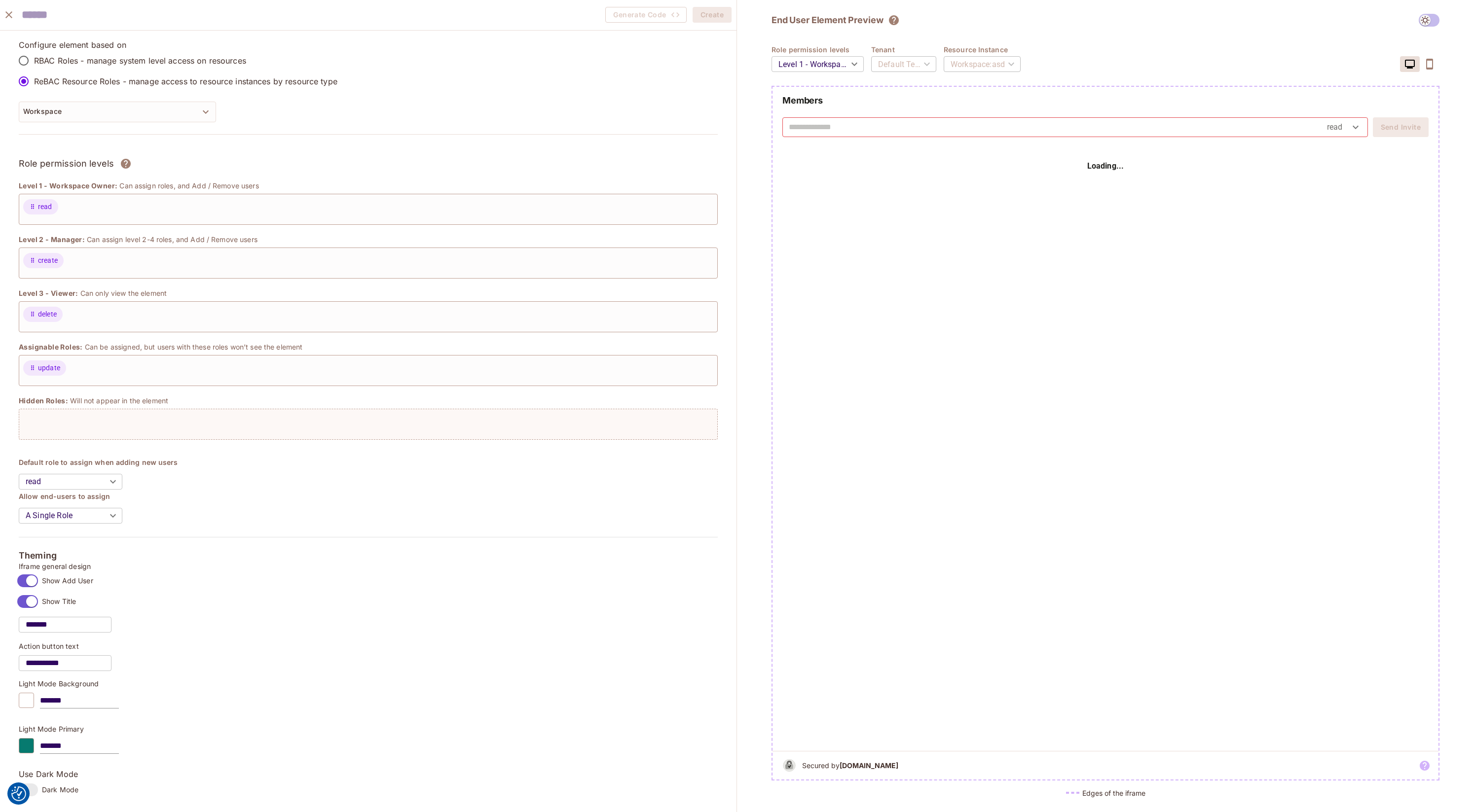
click at [731, 21] on span at bounding box center [1429, 20] width 21 height 13
click at [731, 22] on span at bounding box center [1429, 20] width 21 height 13
click at [731, 21] on span at bounding box center [1429, 20] width 21 height 13
drag, startPoint x: 1268, startPoint y: 41, endPoint x: 1178, endPoint y: 52, distance: 90.7
click at [731, 41] on div "End User Element Preview Role permission levels Level 1 - Workspace Owner *****…" at bounding box center [1105, 409] width 668 height 792
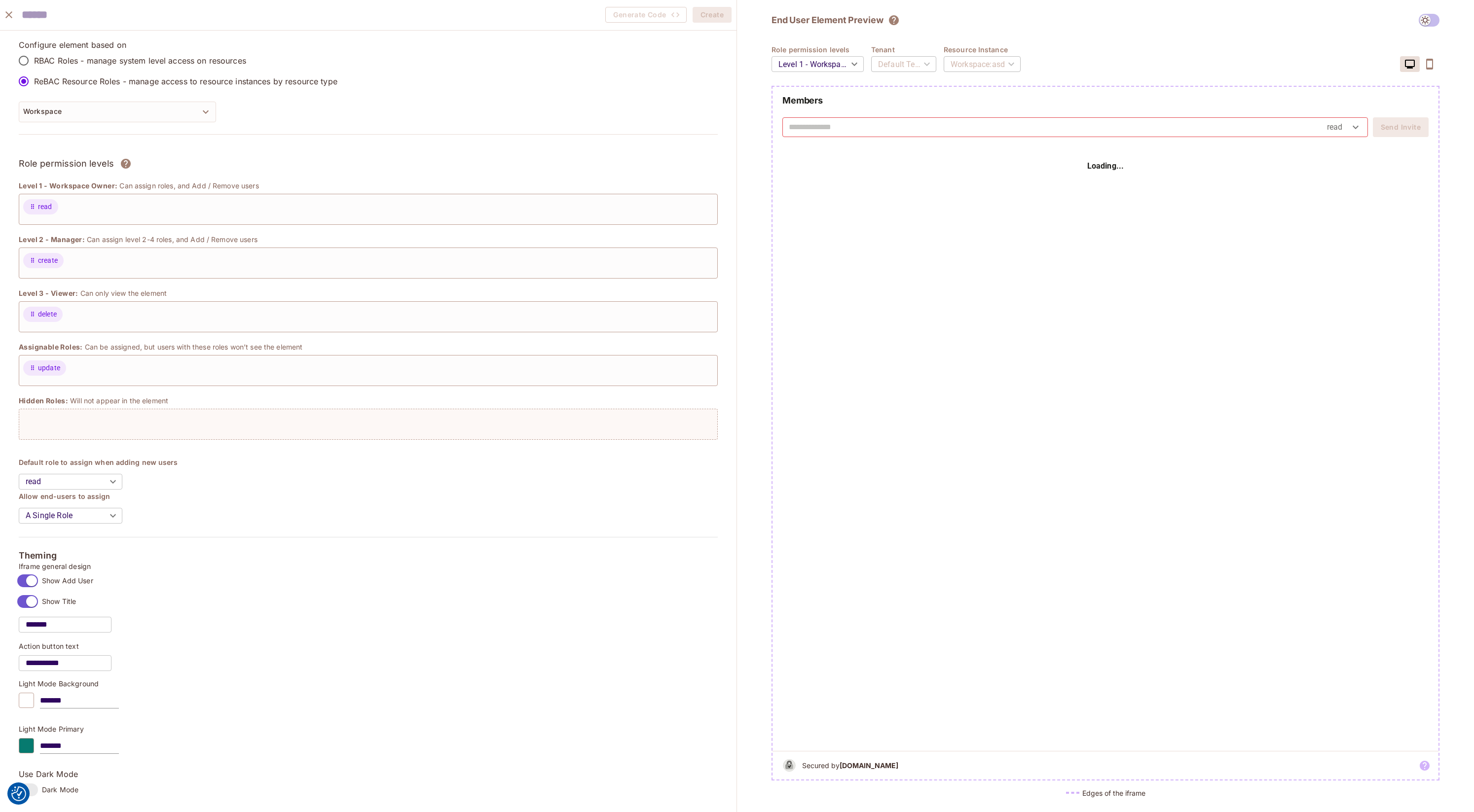
click at [731, 64] on div "Default Tenant" at bounding box center [904, 64] width 65 height 28
click at [731, 59] on body "We use cookies to enhance your browsing experience, serve personalized ads or c…" at bounding box center [737, 406] width 1474 height 812
click at [731, 114] on li "Level 3 - Viewer" at bounding box center [817, 120] width 111 height 18
click at [731, 792] on div at bounding box center [1072, 793] width 13 height 2
click at [731, 794] on h5 "Edges of the iframe" at bounding box center [1114, 793] width 63 height 9
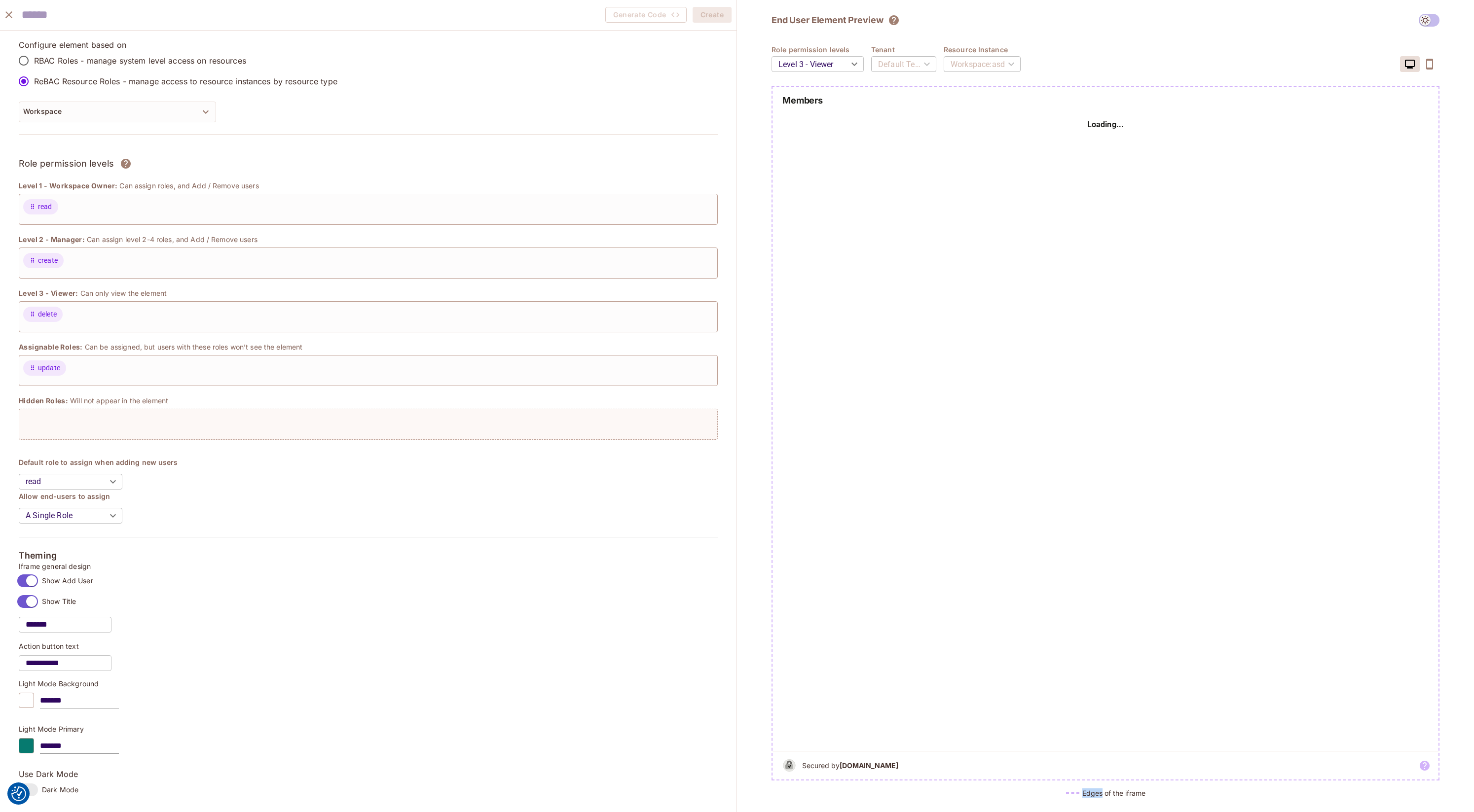
click at [731, 794] on h5 "Edges of the iframe" at bounding box center [1114, 793] width 63 height 9
click at [676, 656] on div "**********" at bounding box center [369, 617] width 699 height 108
click at [731, 67] on body "We use cookies to enhance your browsing experience, serve personalized ads or c…" at bounding box center [737, 406] width 1474 height 812
click at [731, 88] on li "Level 1 - Workspace Owner" at bounding box center [817, 85] width 111 height 18
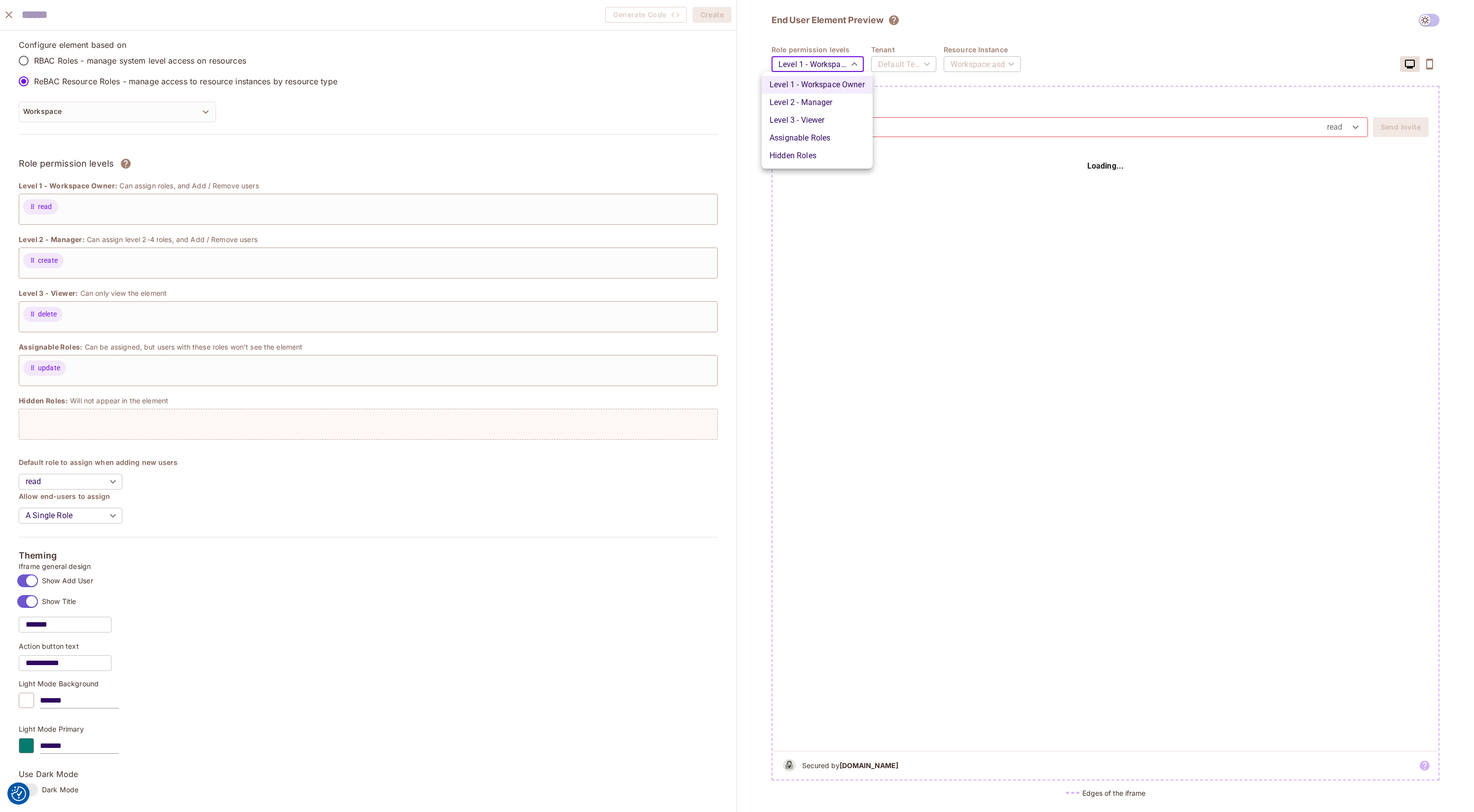
click at [731, 64] on body "We use cookies to enhance your browsing experience, serve personalized ads or c…" at bounding box center [737, 406] width 1474 height 812
click at [731, 102] on li "Level 2 - Manager" at bounding box center [817, 102] width 111 height 18
click at [731, 63] on body "We use cookies to enhance your browsing experience, serve personalized ads or c…" at bounding box center [737, 406] width 1474 height 812
click at [731, 114] on li "Level 3 - Viewer" at bounding box center [817, 120] width 111 height 18
click at [731, 70] on body "We use cookies to enhance your browsing experience, serve personalized ads or c…" at bounding box center [737, 406] width 1474 height 812
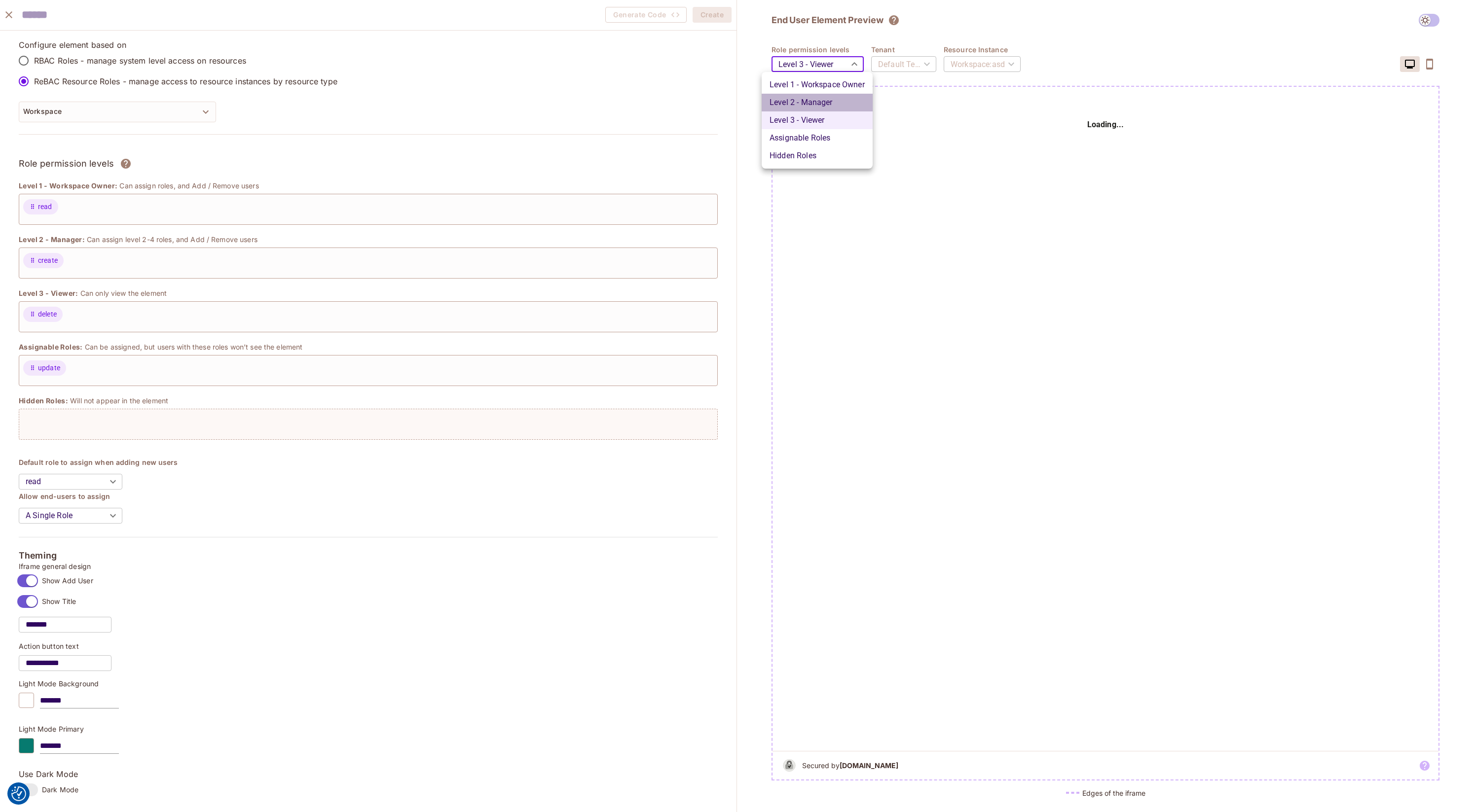
drag, startPoint x: 825, startPoint y: 105, endPoint x: 819, endPoint y: 72, distance: 33.5
click at [731, 105] on li "Level 2 - Manager" at bounding box center [817, 102] width 111 height 18
drag, startPoint x: 820, startPoint y: 66, endPoint x: 823, endPoint y: 72, distance: 6.7
click at [731, 60] on body "We use cookies to enhance your browsing experience, serve personalized ads or c…" at bounding box center [737, 406] width 1474 height 812
click at [731, 86] on li "Level 1 - Workspace Owner" at bounding box center [817, 85] width 111 height 18
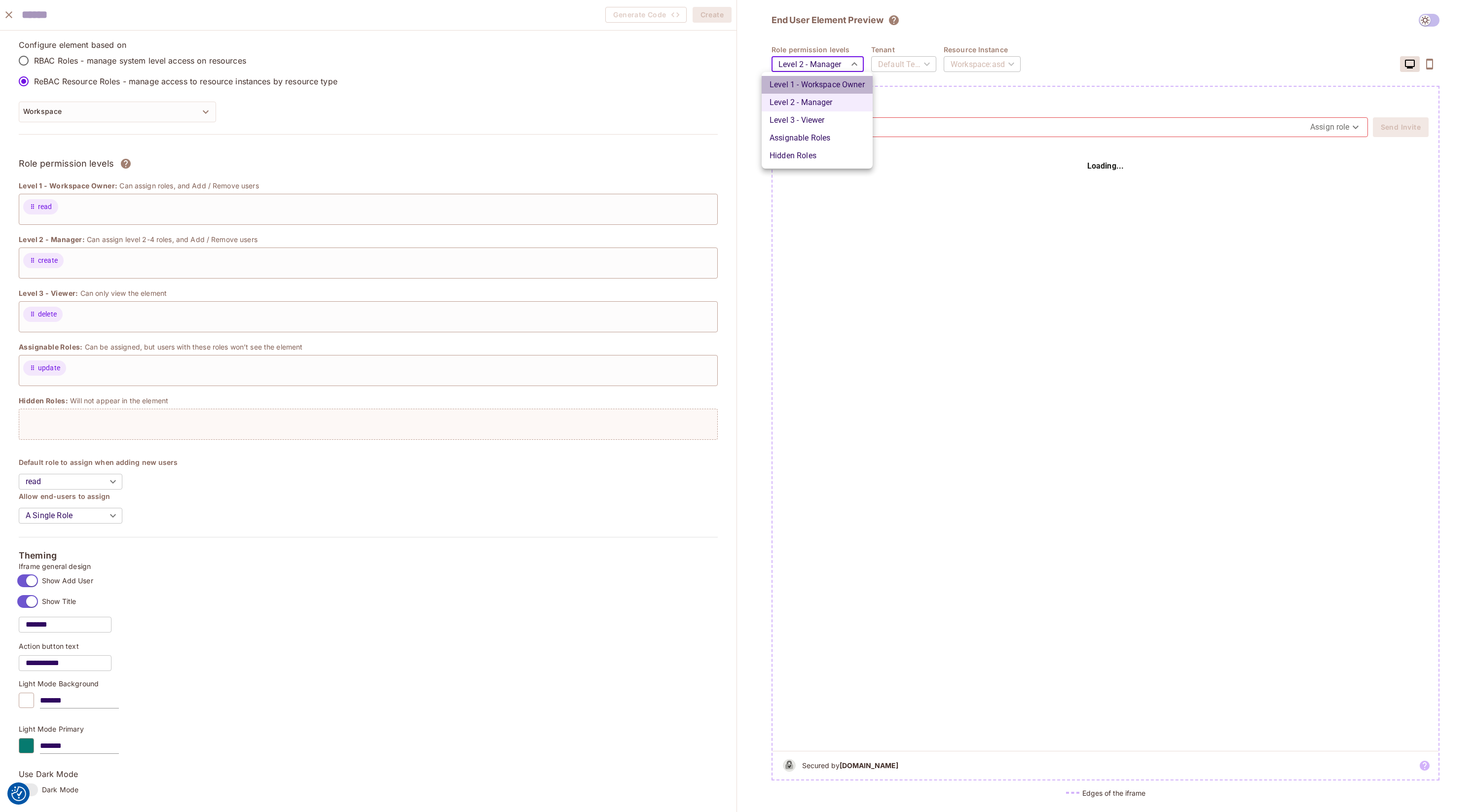
type input "*******"
click at [731, 66] on div "Default Tenant" at bounding box center [904, 64] width 65 height 28
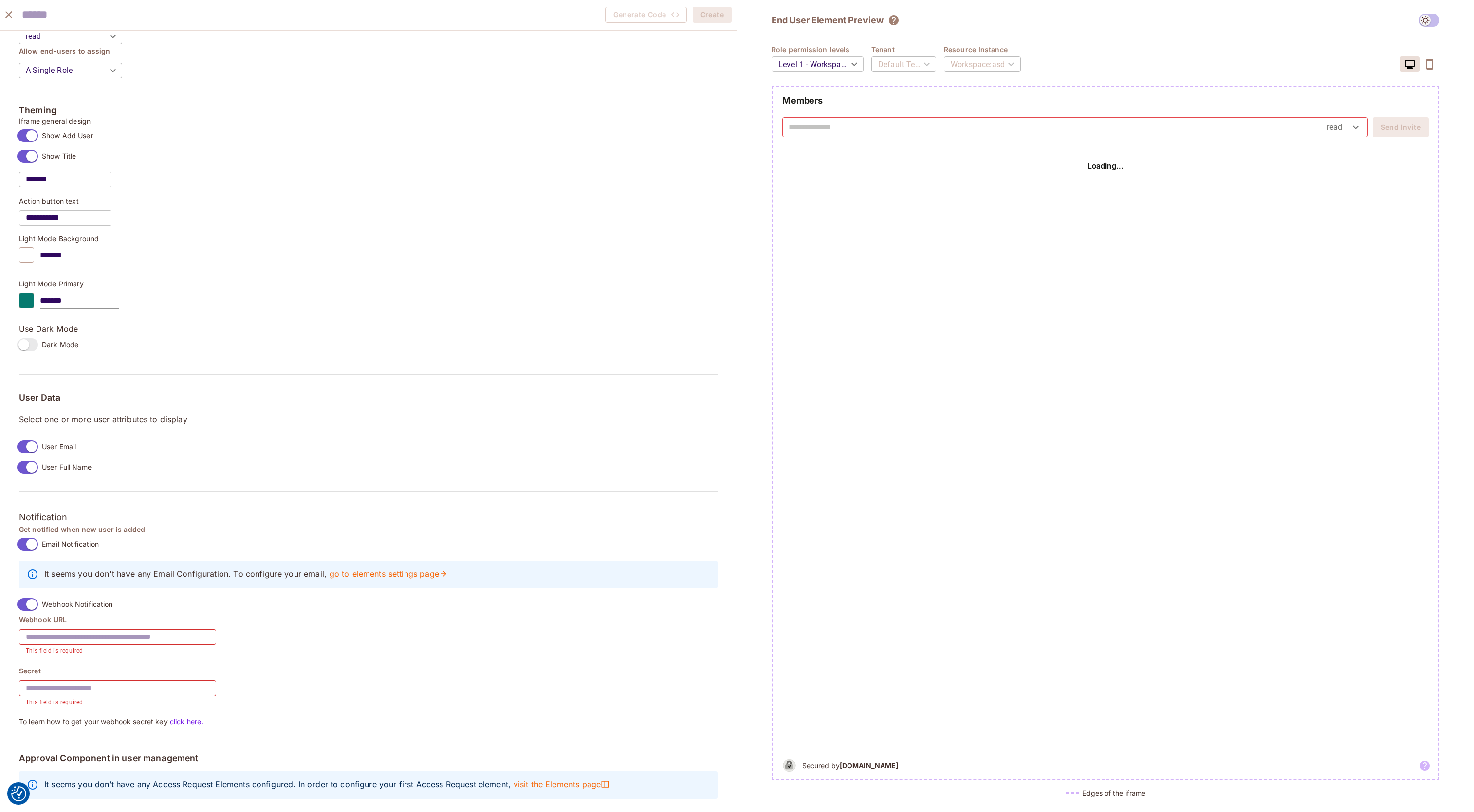
scroll to position [448, 0]
click at [532, 776] on div "It seems you don’t have any Access Request Elements configured. In order to con…" at bounding box center [369, 782] width 699 height 28
click at [532, 778] on span "visit the Elements page" at bounding box center [561, 782] width 97 height 11
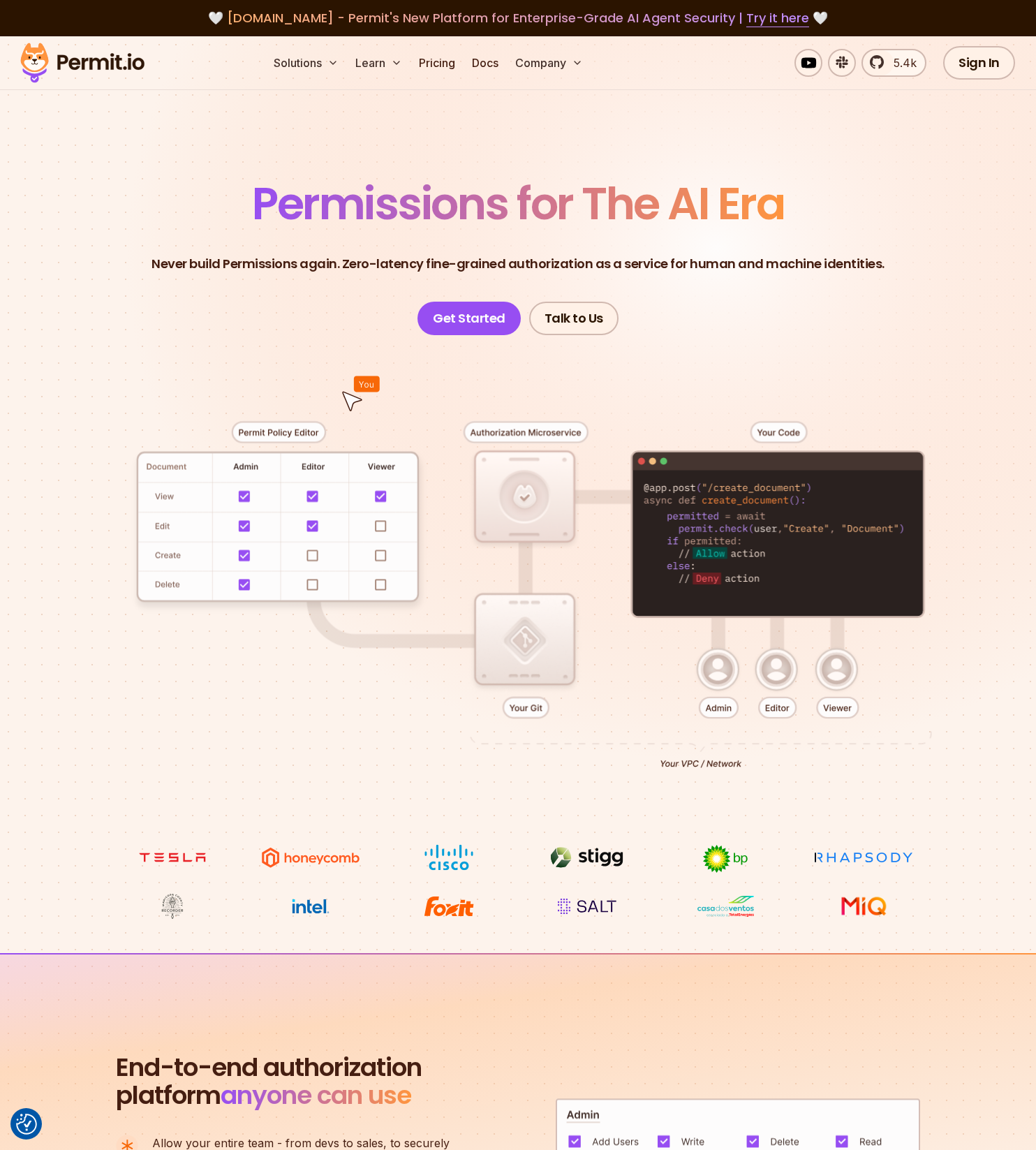
scroll to position [635, 0]
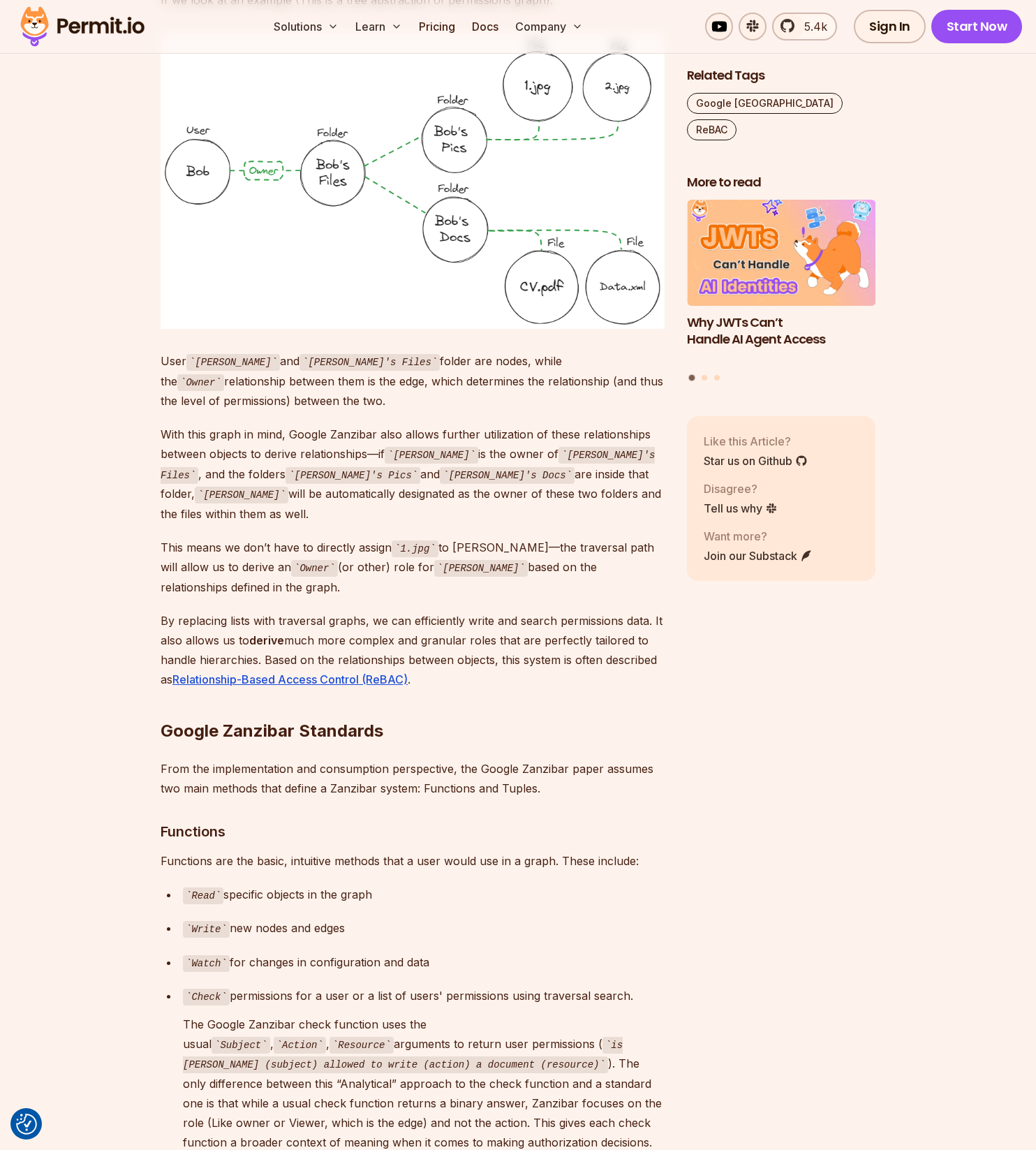
scroll to position [4056, 0]
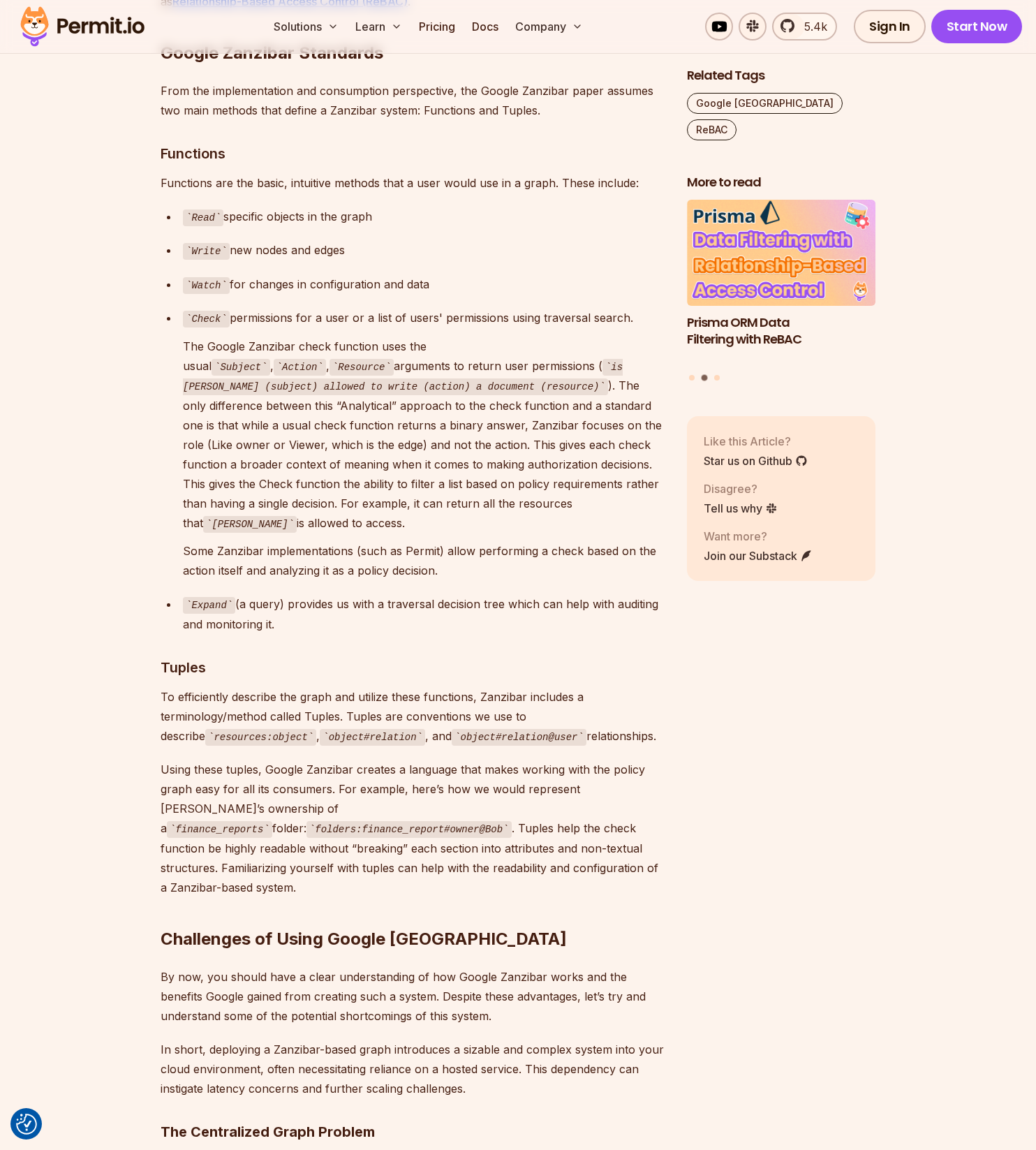
click at [113, 499] on section "Table of Contents Google Zanzibar is a white paper that describes Google's auth…" at bounding box center [518, 293] width 1036 height 6874
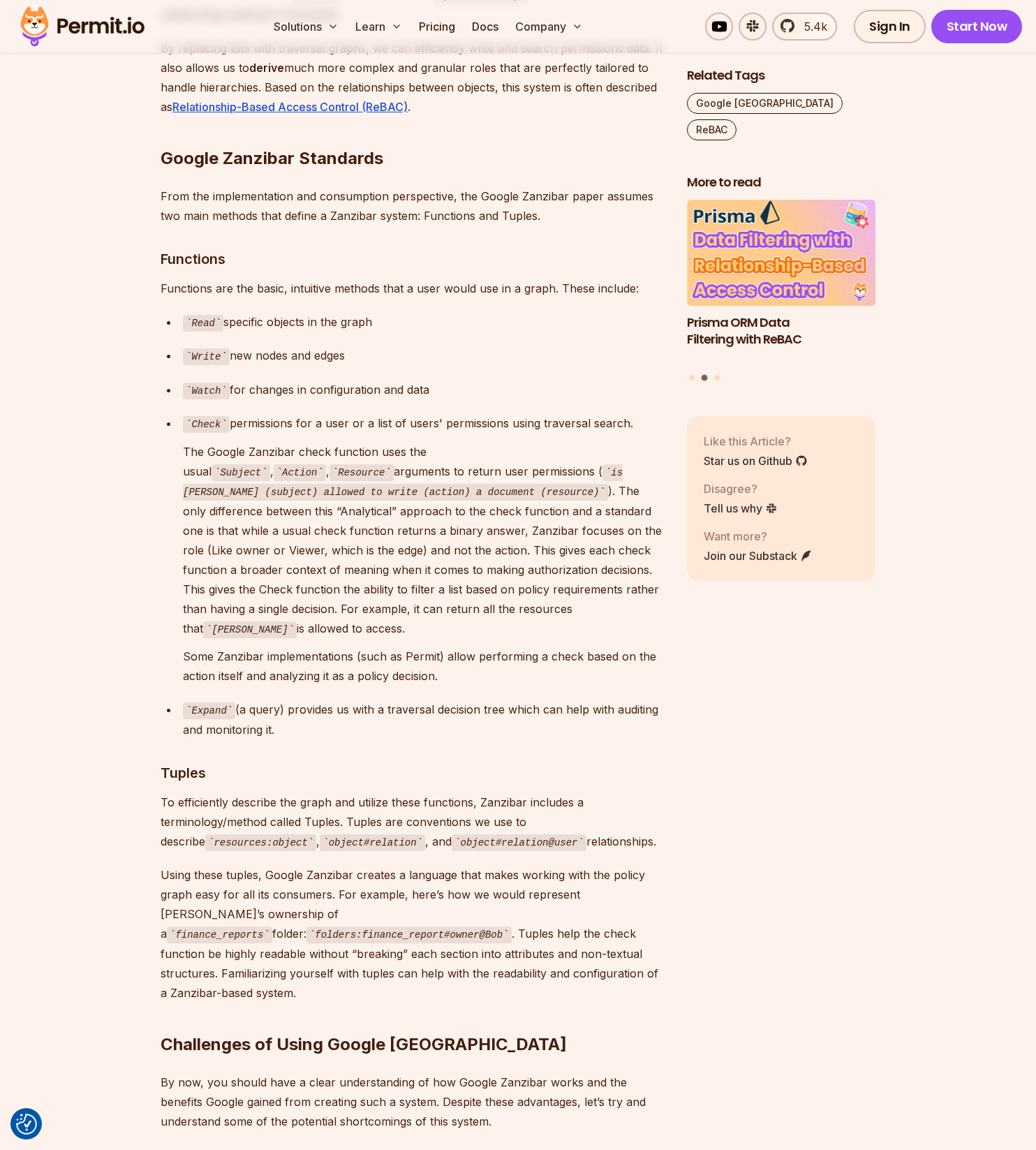
scroll to position [3815, 0]
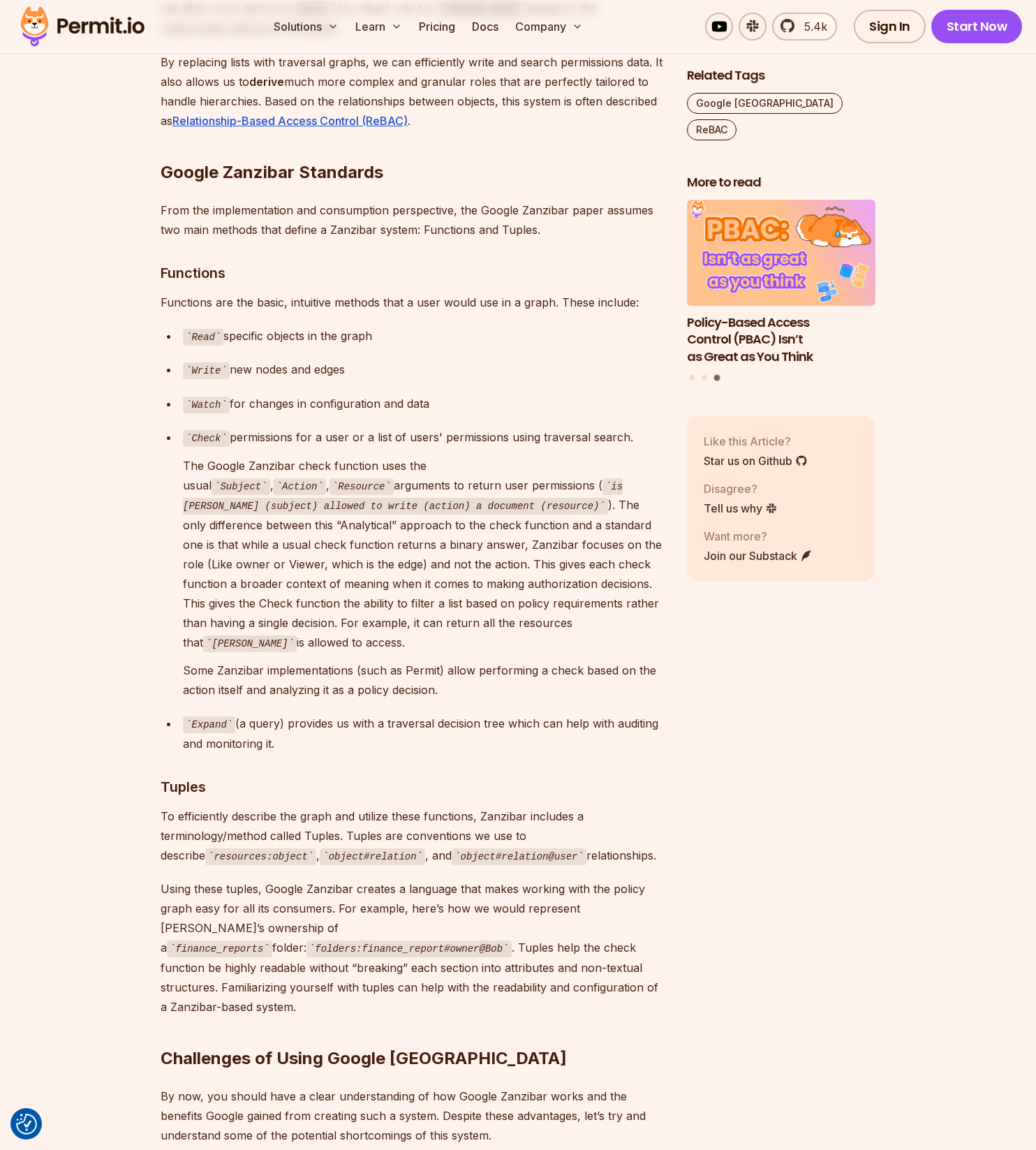
click at [109, 562] on section "Table of Contents Google Zanzibar is a white paper that describes Google's auth…" at bounding box center [518, 412] width 1036 height 6874
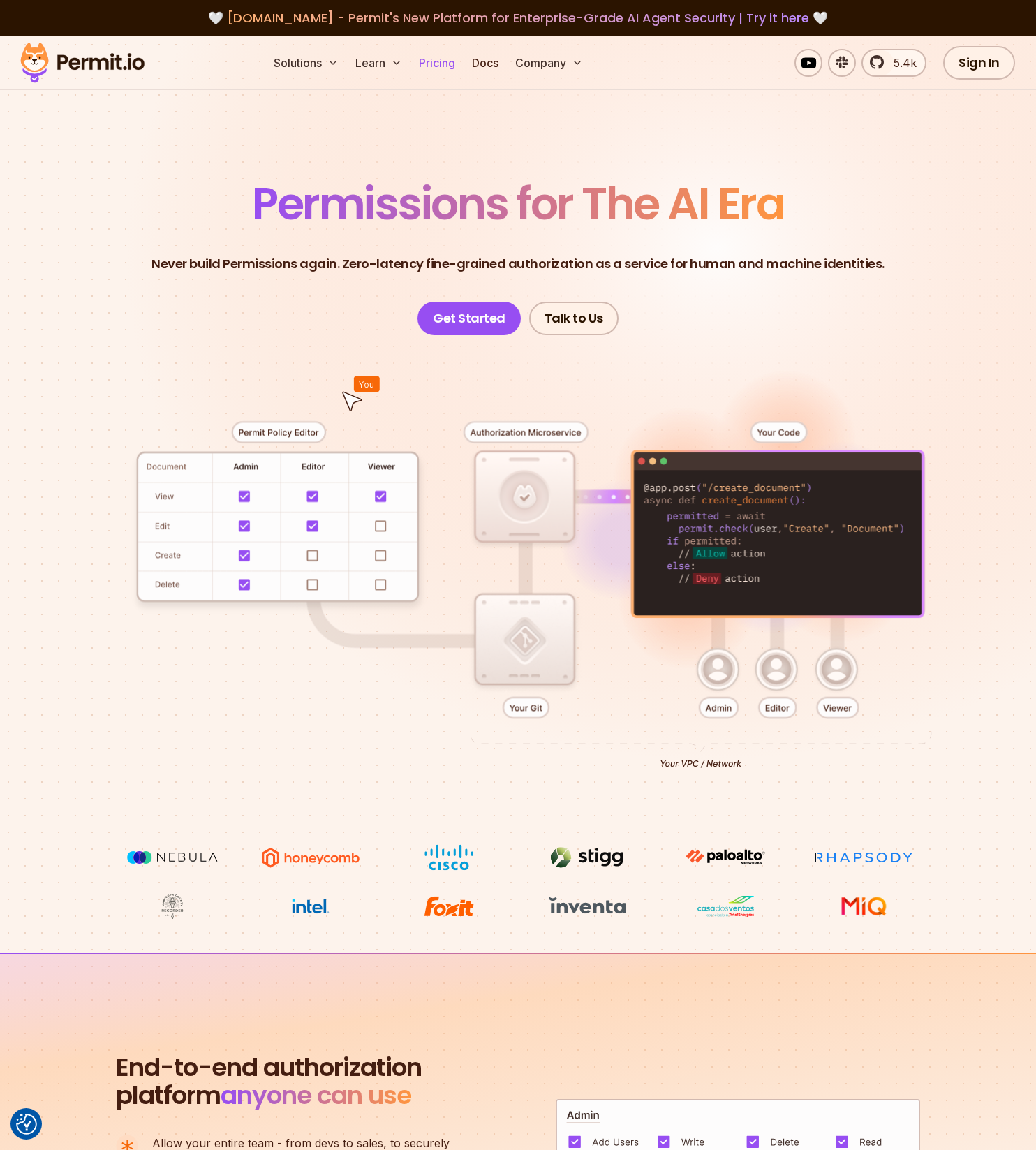
click at [431, 73] on link "Pricing" at bounding box center [436, 63] width 47 height 28
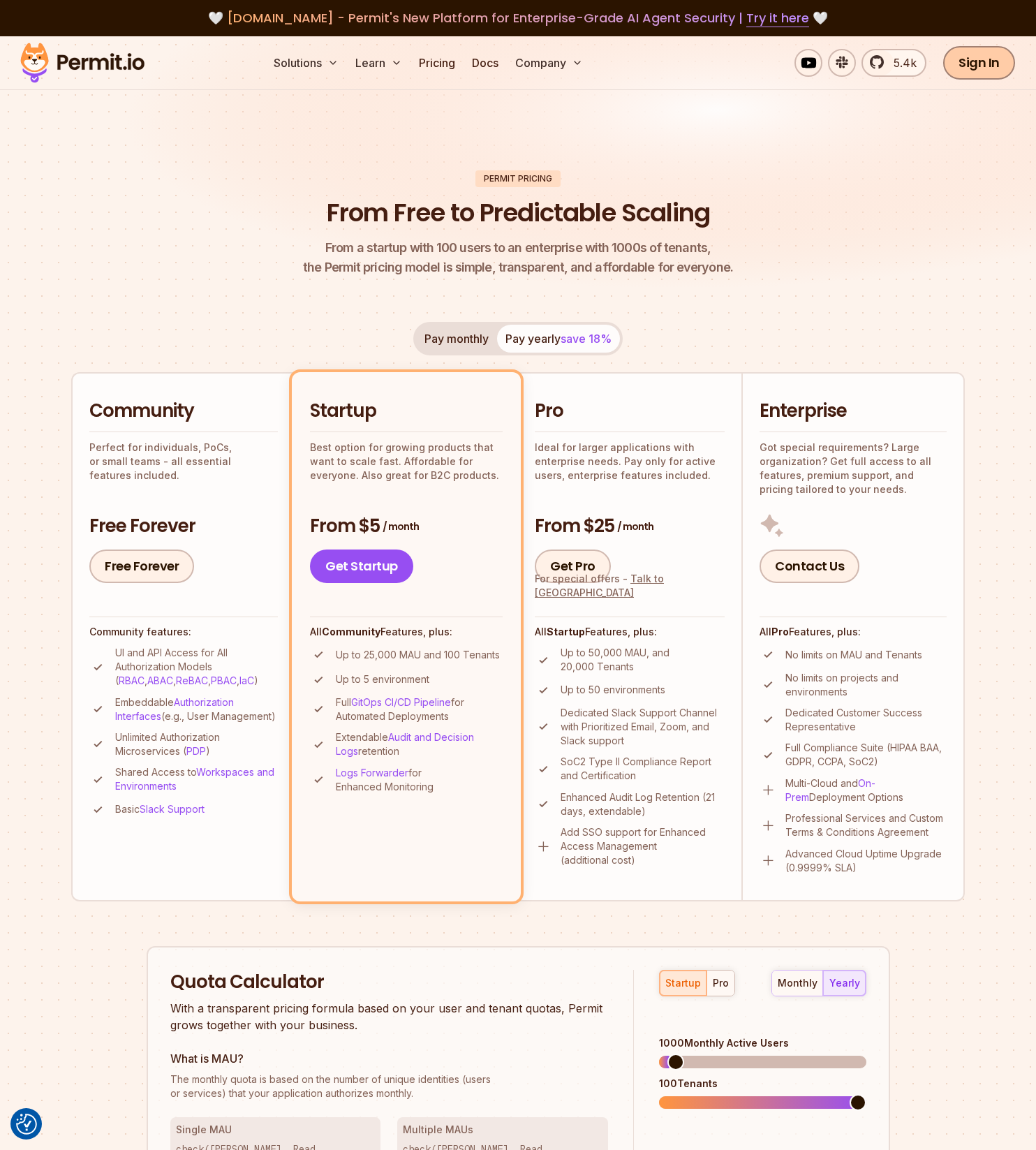
click at [976, 68] on link "Sign In" at bounding box center [978, 63] width 72 height 33
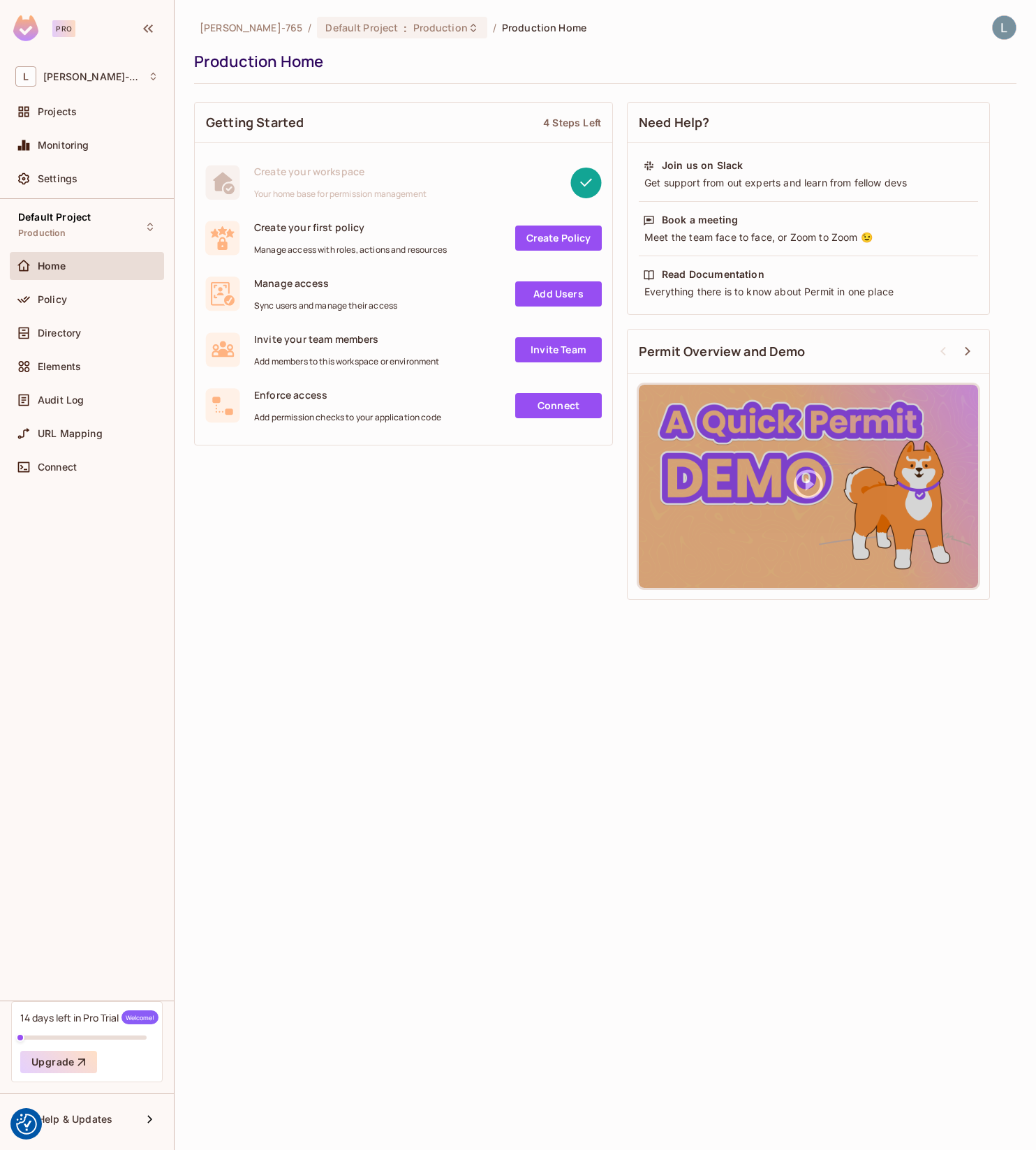
click at [326, 253] on span "Manage access with roles, actions and resources" at bounding box center [350, 250] width 193 height 11
click at [326, 254] on span "Manage access with roles, actions and resources" at bounding box center [350, 250] width 193 height 11
click at [347, 475] on div "Getting Started 4 Steps Left Create your workspace Your home base for permissio…" at bounding box center [605, 351] width 822 height 512
click at [316, 341] on span "Invite your team members" at bounding box center [347, 339] width 186 height 13
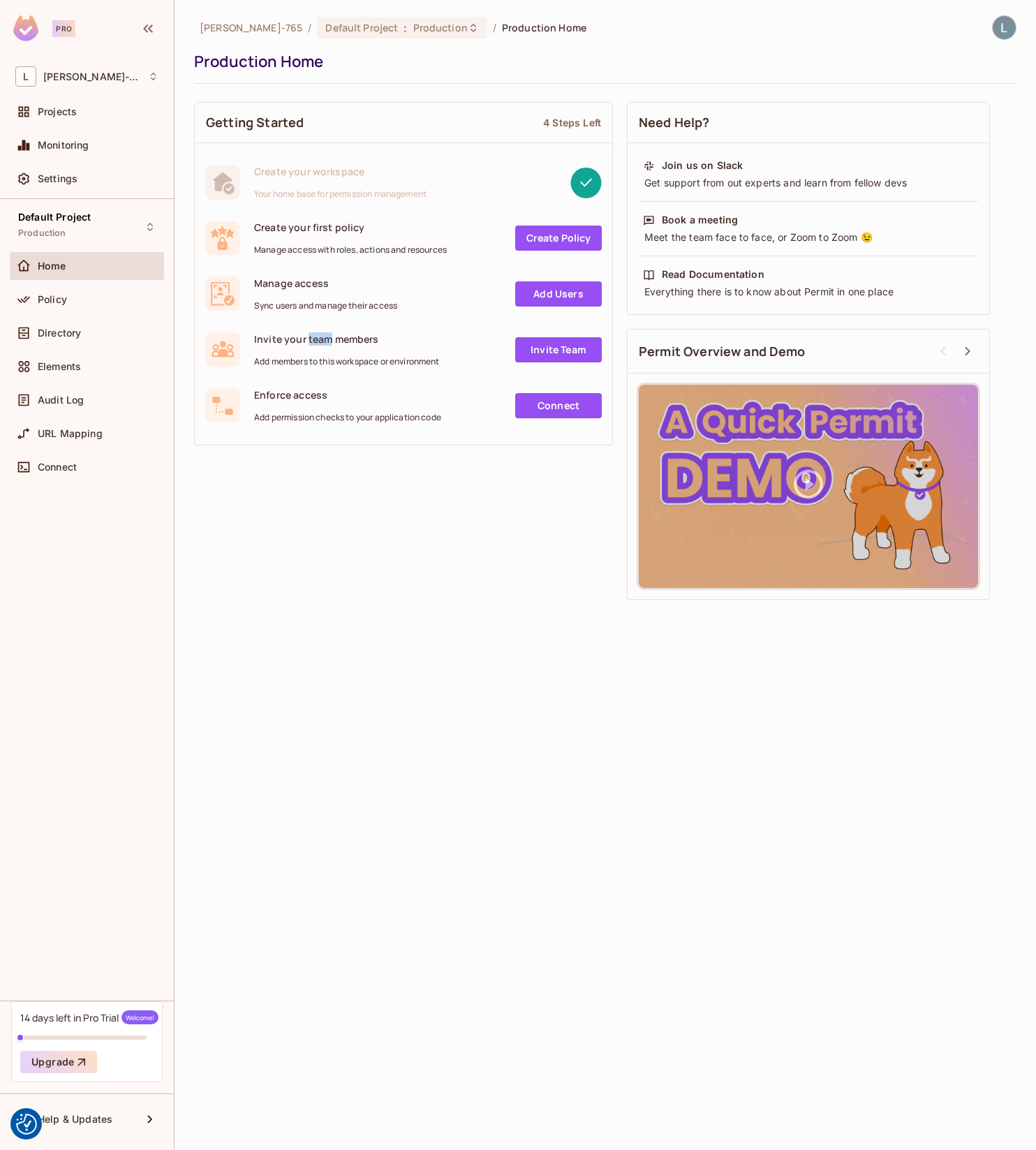
click at [316, 341] on span "Invite your team members" at bounding box center [347, 339] width 186 height 13
click at [333, 371] on div "Invite your team members Add members to this workspace or environment Invite Te…" at bounding box center [403, 350] width 418 height 56
click at [339, 364] on span "Add members to this workspace or environment" at bounding box center [347, 362] width 186 height 11
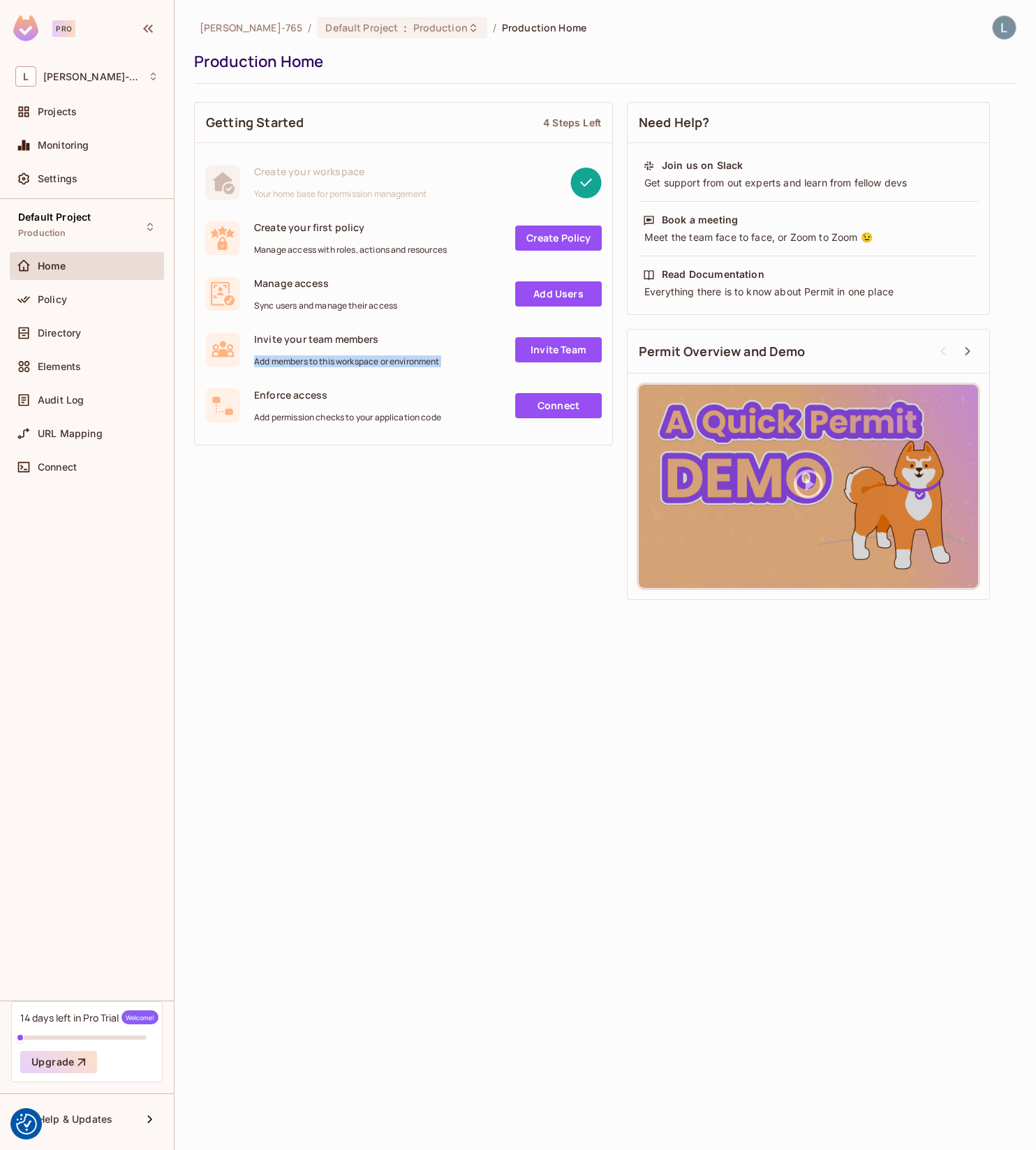
click at [339, 364] on span "Add members to this workspace or environment" at bounding box center [347, 362] width 186 height 11
click at [344, 459] on div "Getting Started 4 Steps Left Create your workspace Your home base for permissio…" at bounding box center [605, 351] width 822 height 512
click at [338, 412] on span "Add permission checks to your application code" at bounding box center [347, 418] width 187 height 11
click at [338, 420] on span "Add permission checks to your application code" at bounding box center [347, 418] width 187 height 11
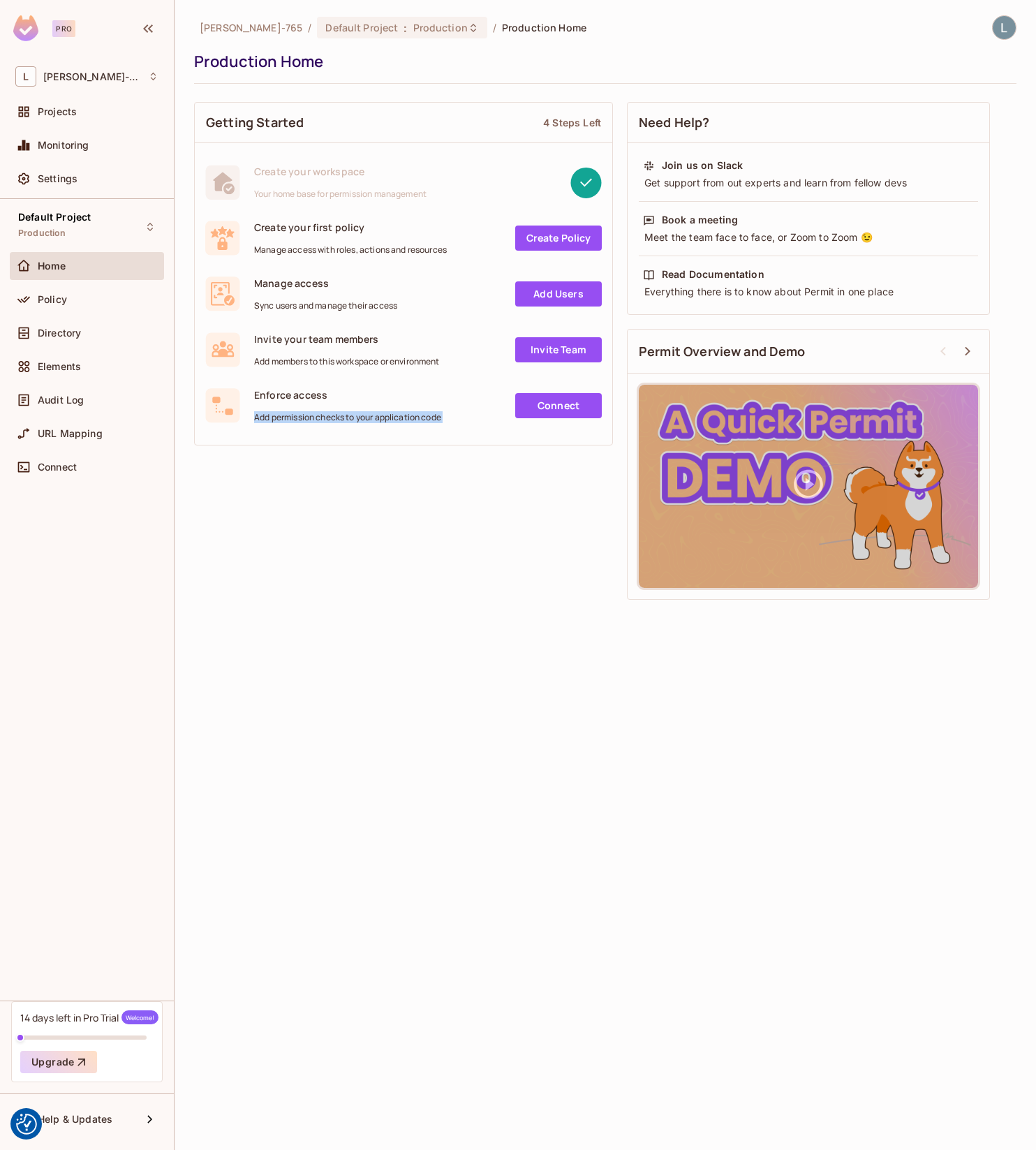
click at [338, 420] on span "Add permission checks to your application code" at bounding box center [347, 418] width 187 height 11
click at [265, 394] on span "Enforce access" at bounding box center [347, 394] width 187 height 13
click at [332, 420] on span "Add permission checks to your application code" at bounding box center [347, 418] width 187 height 11
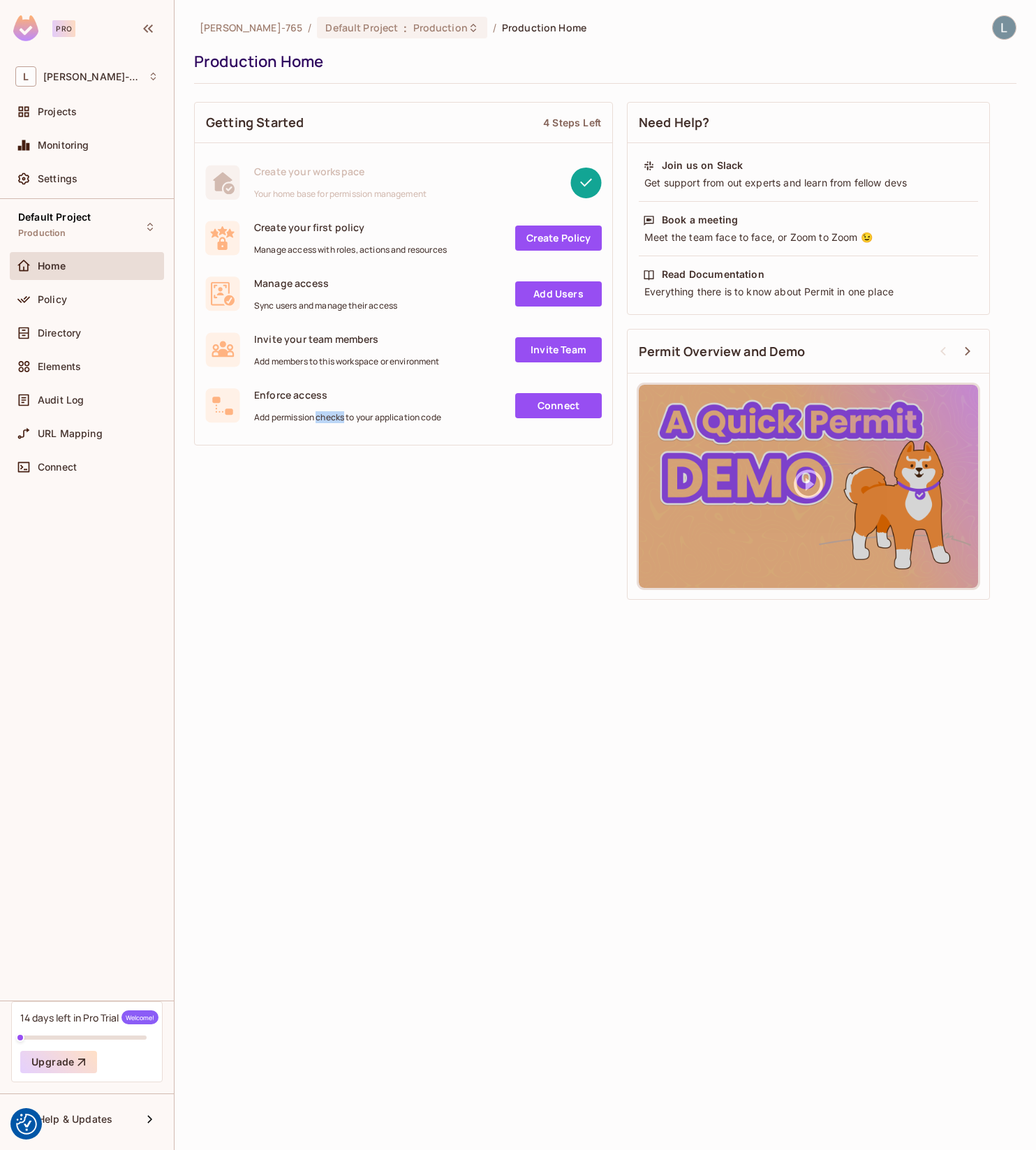
click at [332, 420] on span "Add permission checks to your application code" at bounding box center [347, 418] width 187 height 11
click at [357, 494] on div "Getting Started 4 Steps Left Create your workspace Your home base for permissio…" at bounding box center [605, 351] width 822 height 512
click at [542, 289] on link "Add Users" at bounding box center [558, 294] width 86 height 25
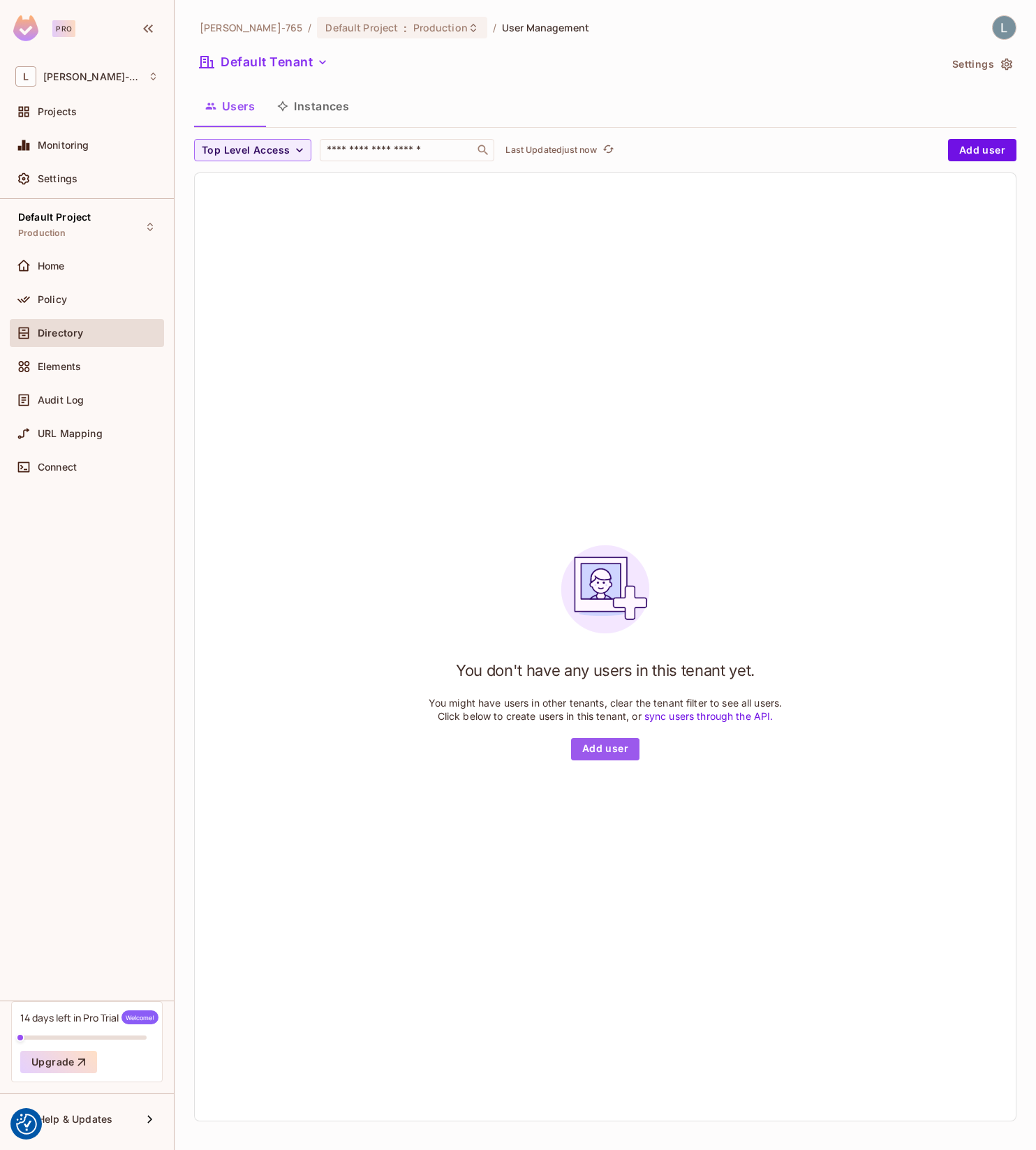
drag, startPoint x: 590, startPoint y: 750, endPoint x: 519, endPoint y: 757, distance: 71.3
click at [519, 757] on div "You don't have any users in this tenant yet. You might have users in other tena…" at bounding box center [605, 647] width 354 height 226
click at [609, 747] on button "Add user" at bounding box center [605, 749] width 69 height 22
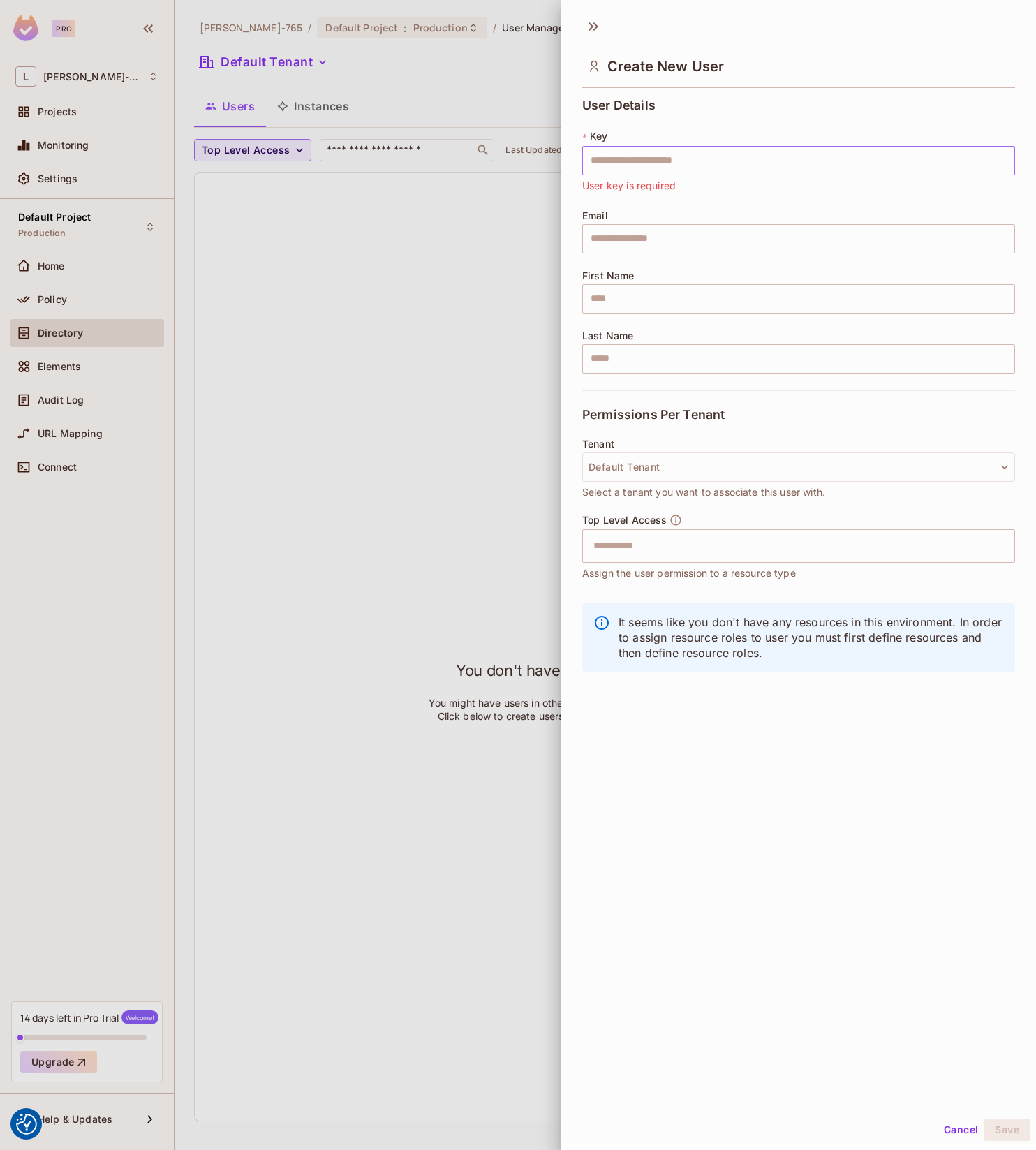
click at [650, 158] on input "text" at bounding box center [798, 161] width 432 height 30
click at [637, 224] on input "text" at bounding box center [798, 239] width 432 height 30
click at [632, 303] on input "text" at bounding box center [798, 300] width 432 height 30
click at [604, 359] on input "text" at bounding box center [798, 359] width 432 height 30
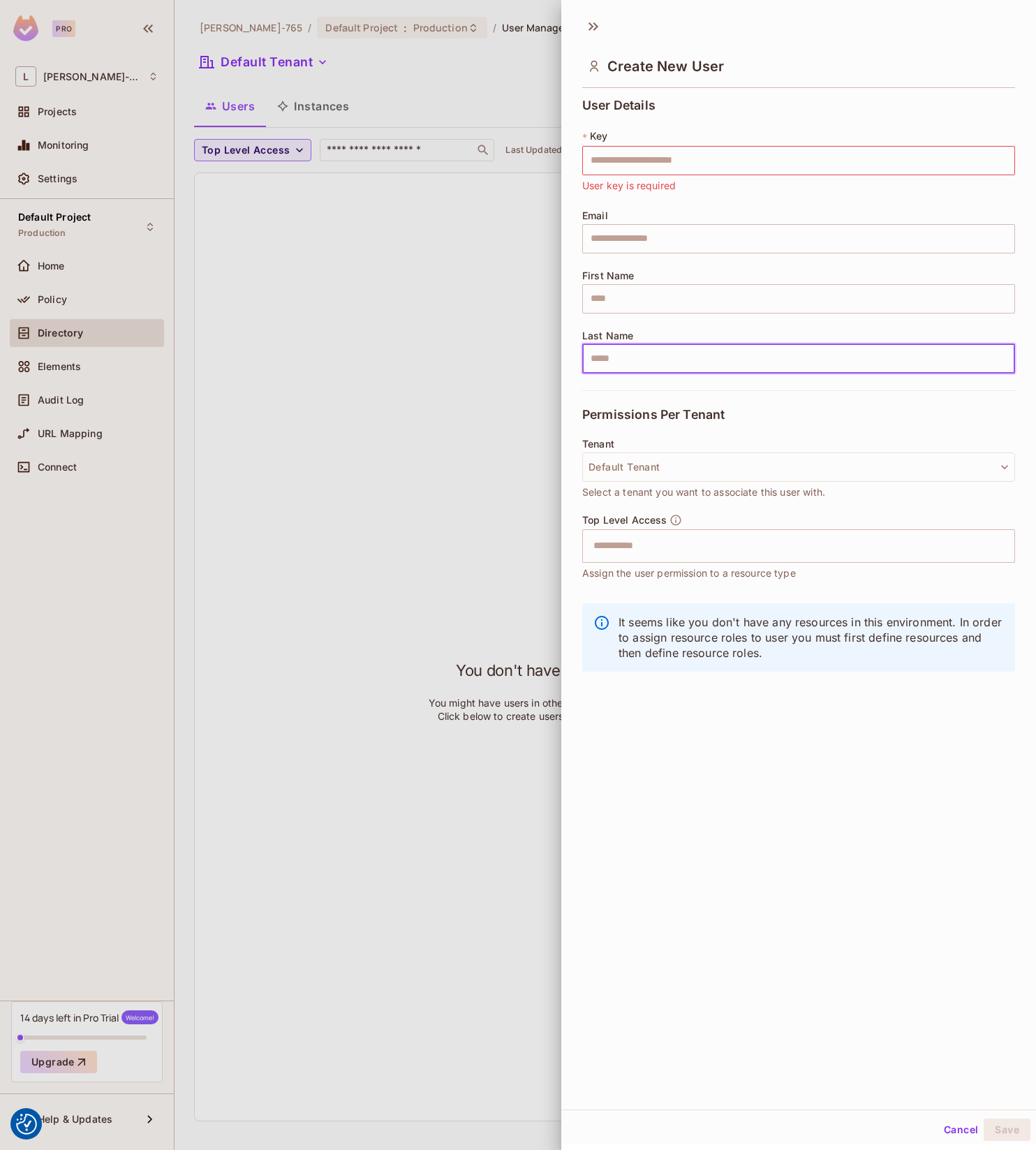
click at [468, 460] on div at bounding box center [518, 575] width 1036 height 1150
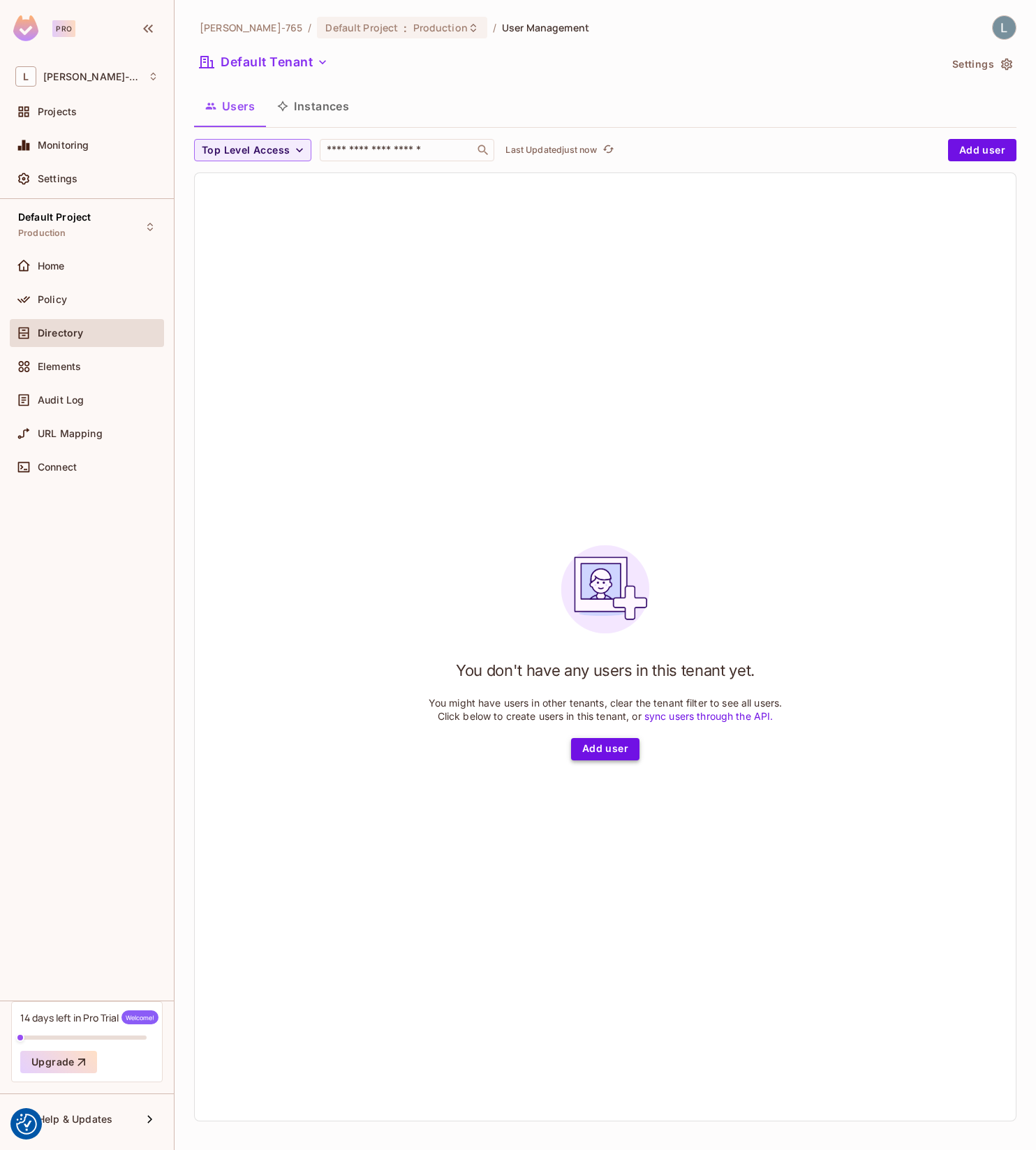
click at [601, 744] on button "Add user" at bounding box center [605, 749] width 69 height 22
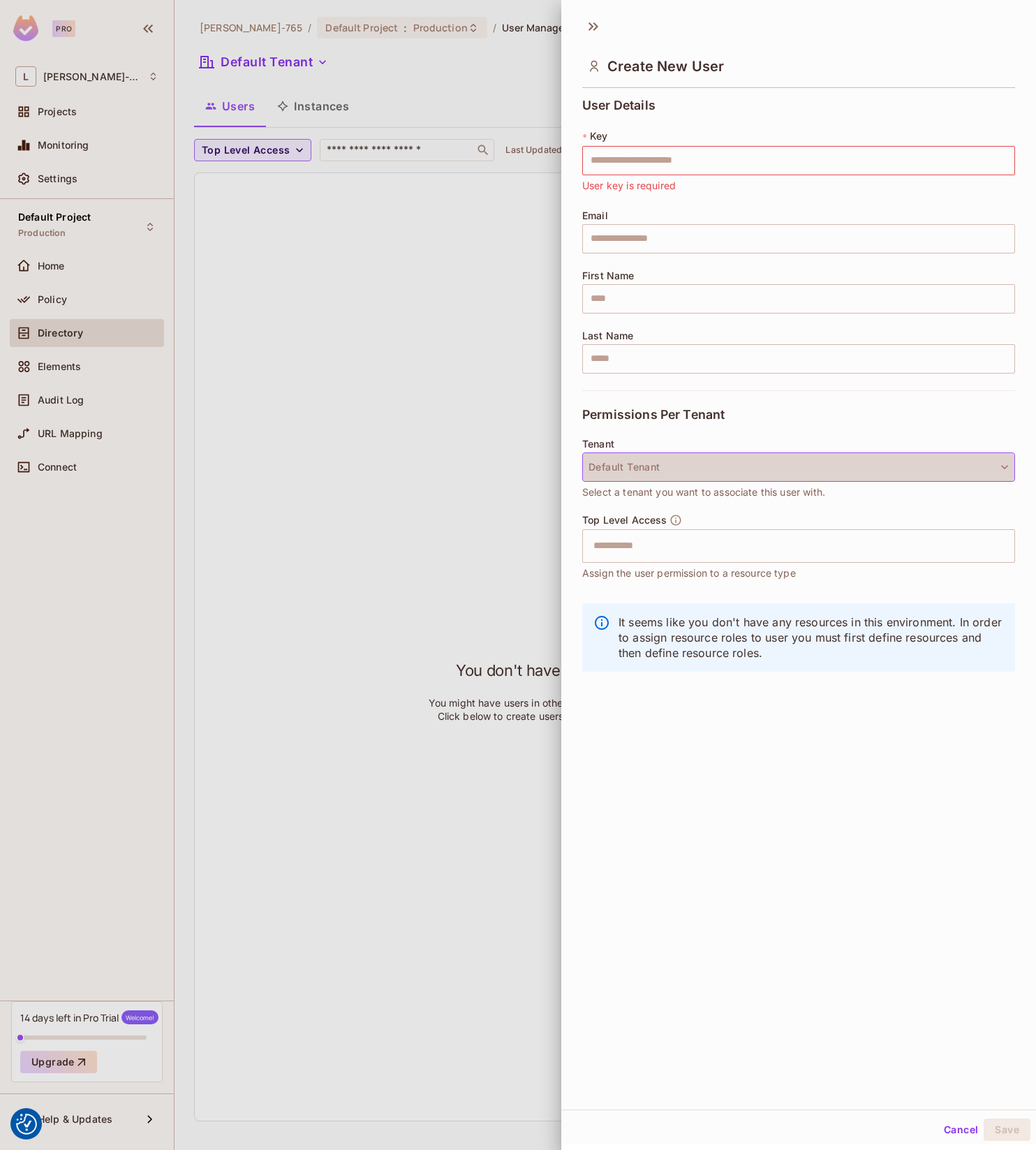
click at [675, 465] on button "Default Tenant" at bounding box center [798, 467] width 432 height 30
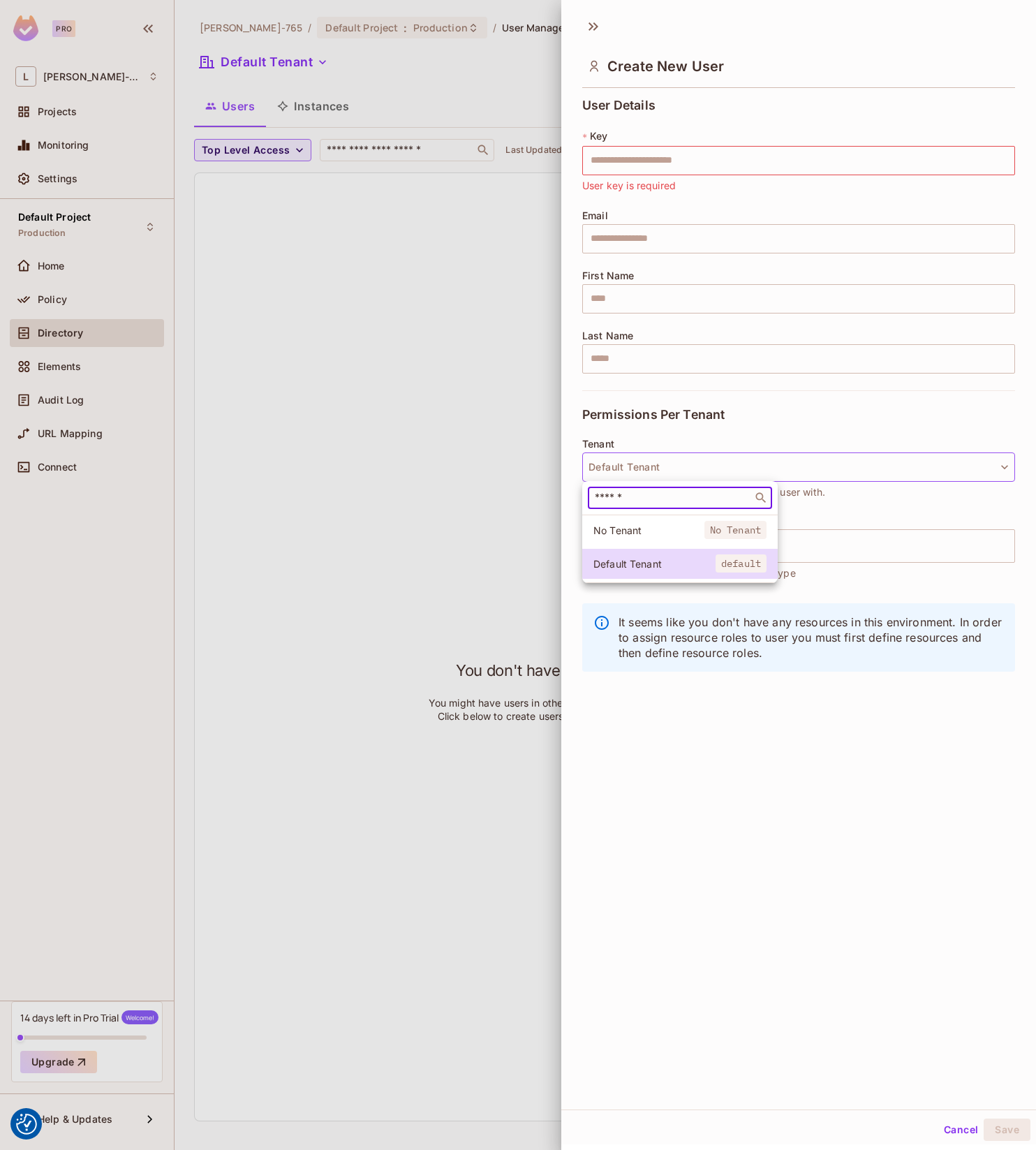
click at [640, 504] on input "text" at bounding box center [671, 498] width 156 height 14
click at [730, 756] on div at bounding box center [518, 575] width 1036 height 1150
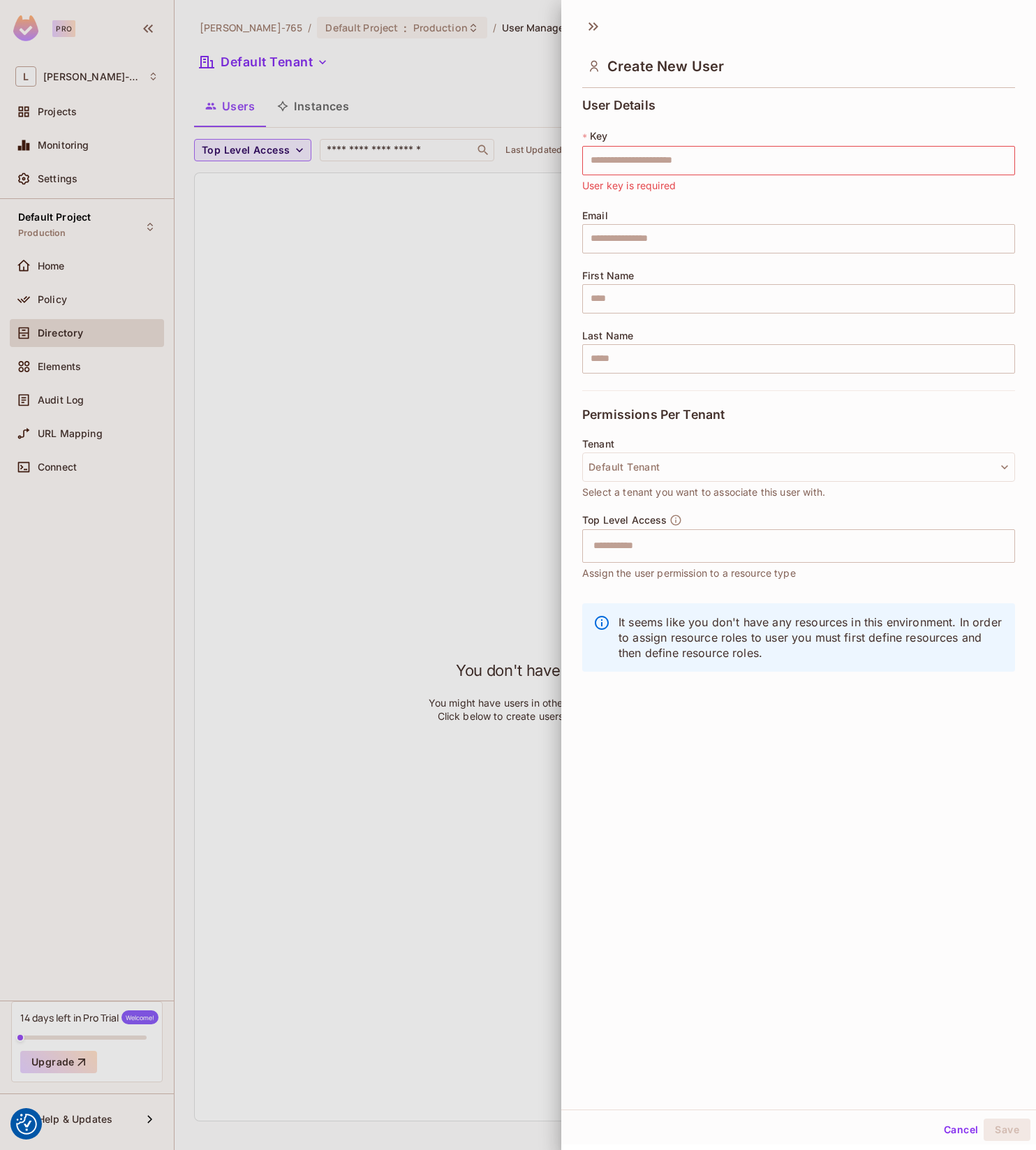
click at [664, 747] on div "Create New User User Details * Key ​ User key is required Email ​ First Name ​ …" at bounding box center [799, 560] width 474 height 1100
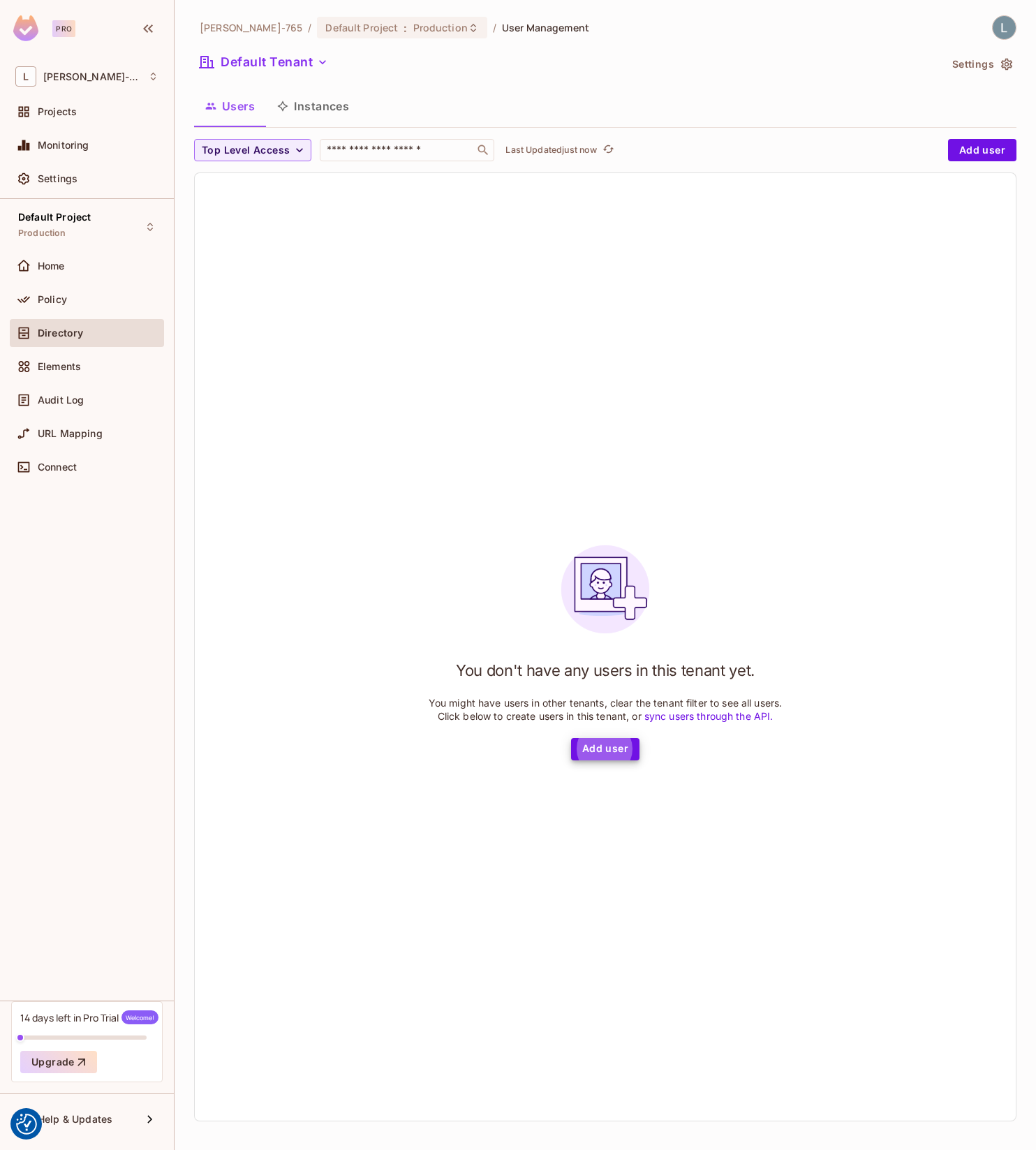
click at [297, 105] on button "Instances" at bounding box center [312, 106] width 94 height 35
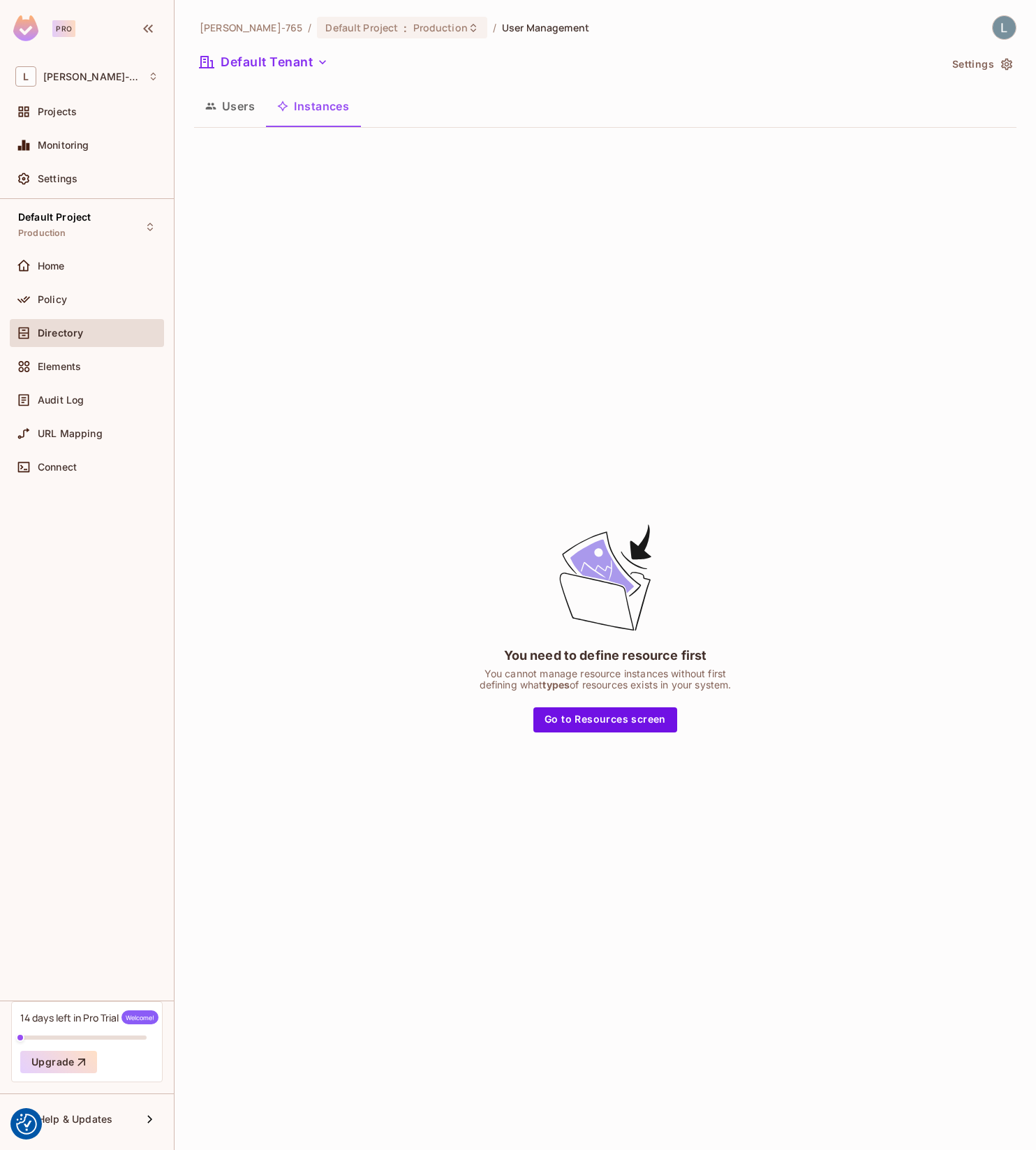
click at [219, 105] on button "Users" at bounding box center [230, 106] width 72 height 35
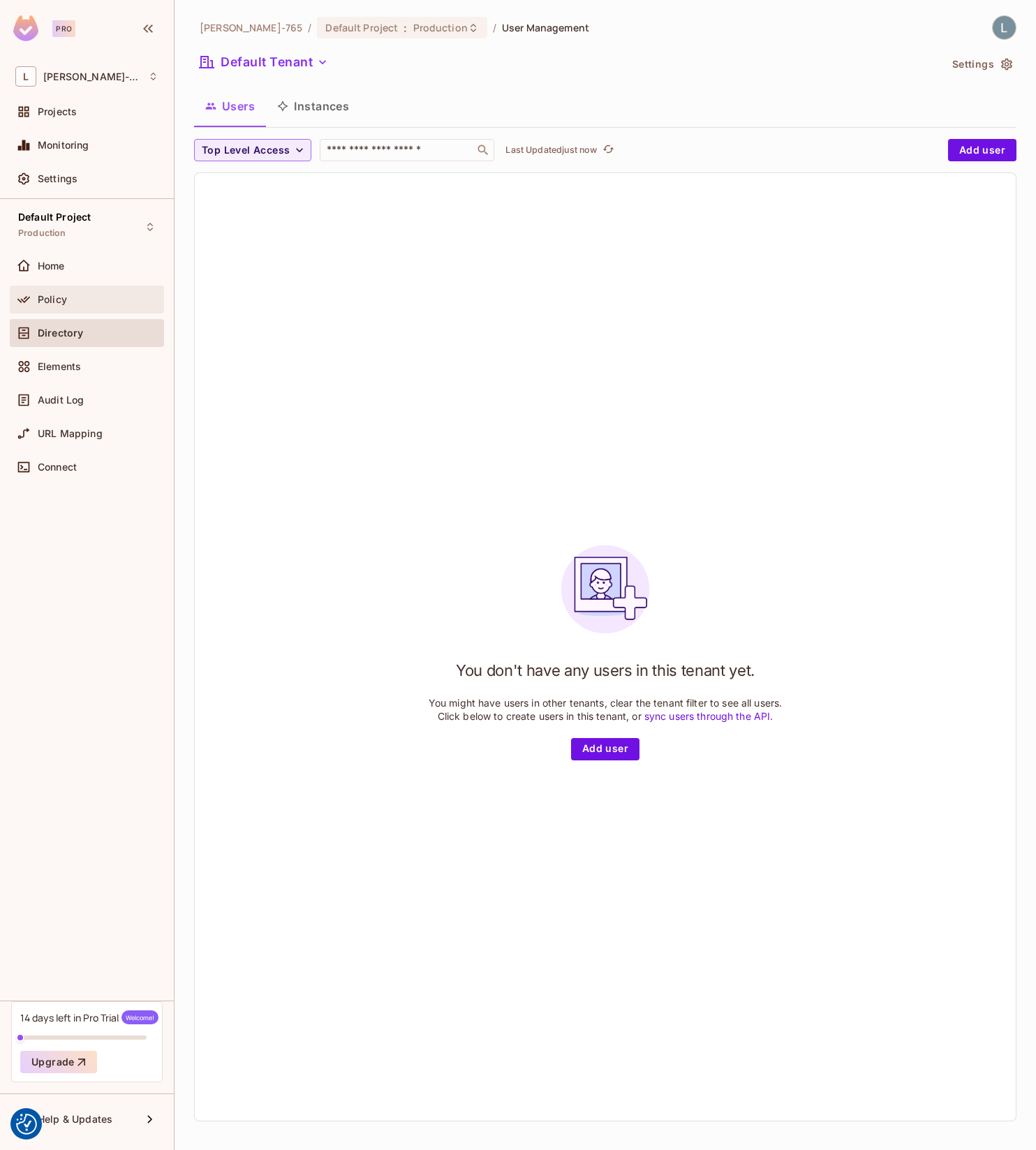
click at [100, 307] on div "Policy" at bounding box center [87, 300] width 143 height 17
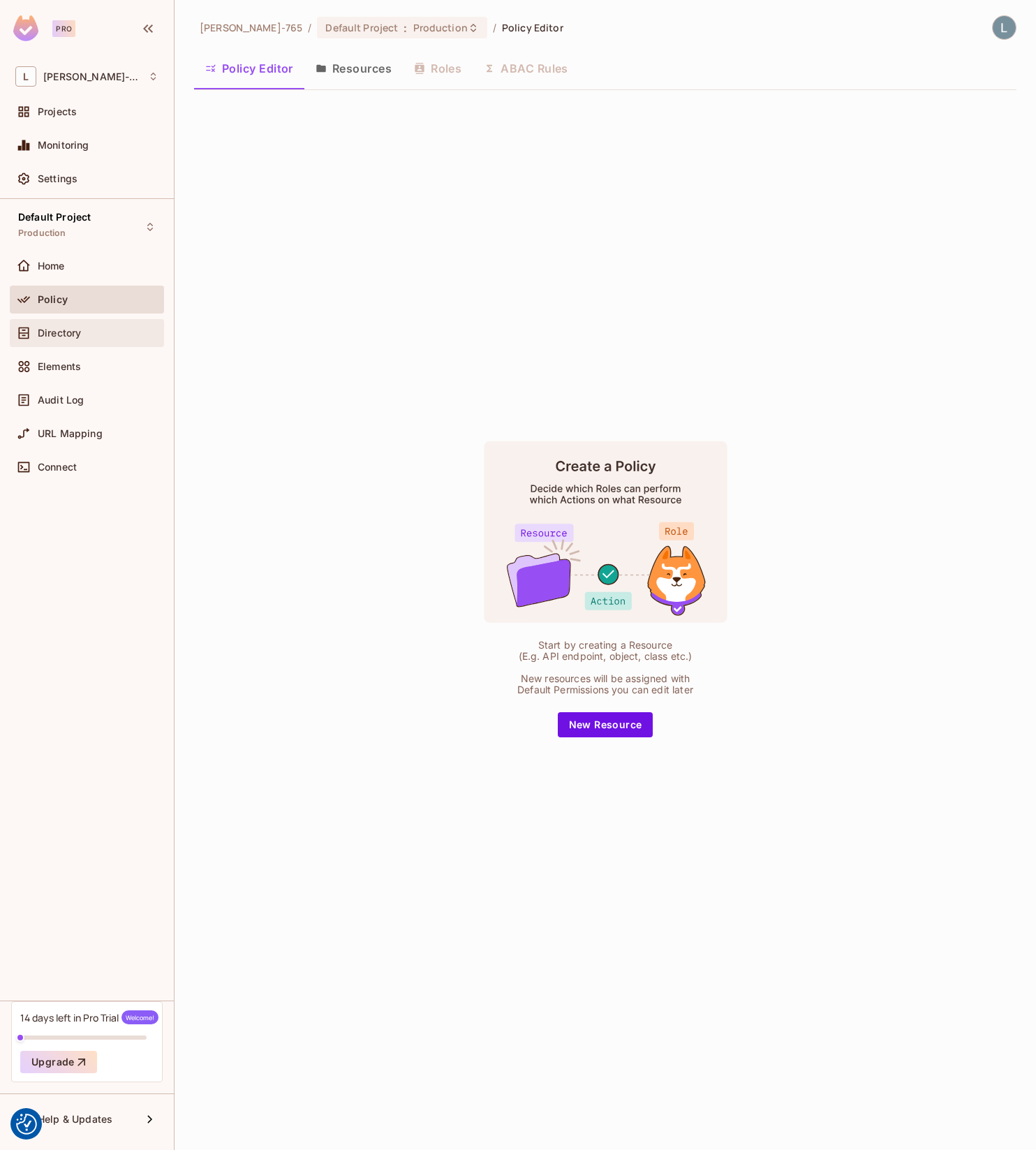
click at [84, 329] on div "Directory" at bounding box center [99, 333] width 121 height 11
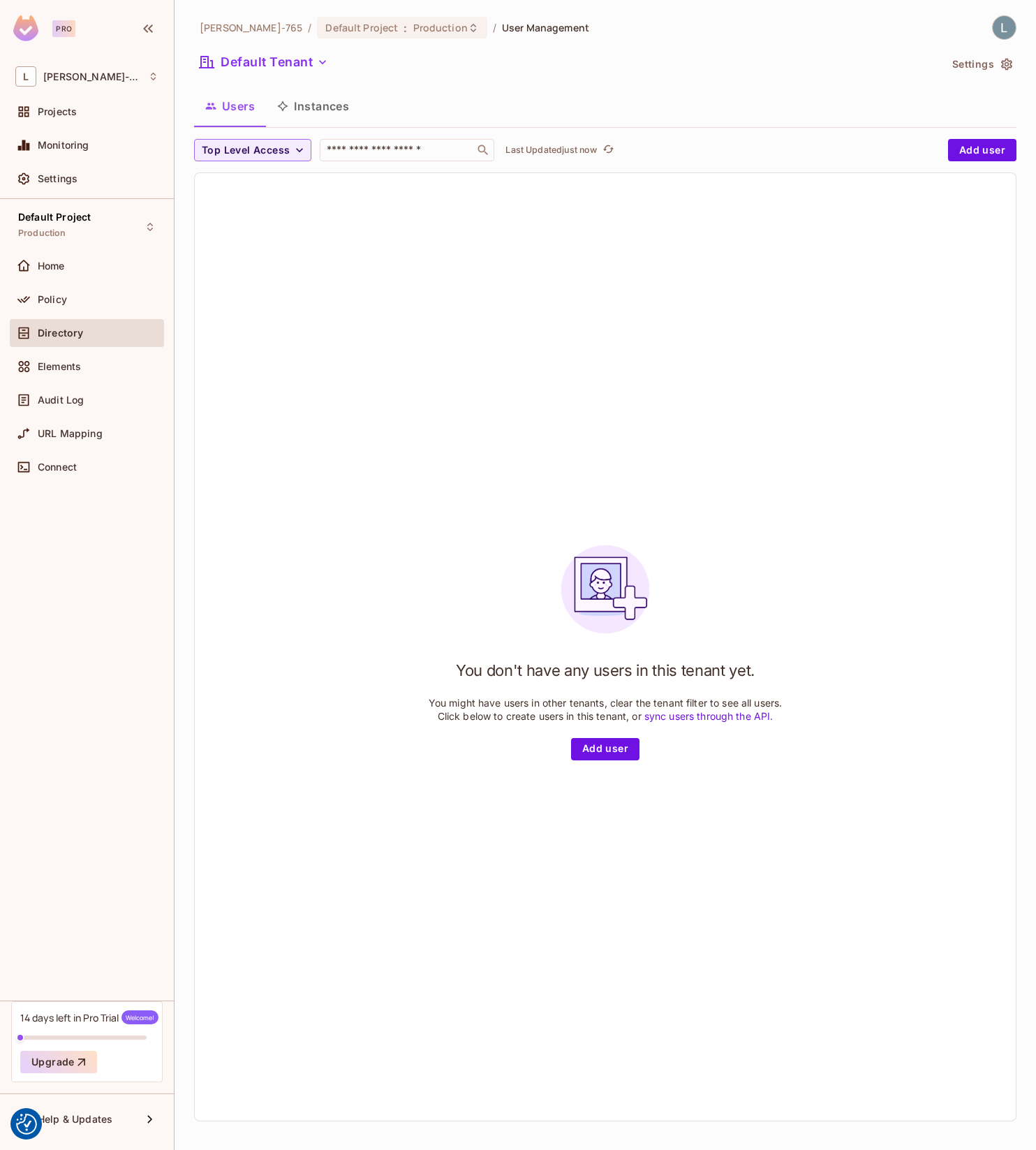
click at [343, 564] on div "You don't have any users in this tenant yet. You might have users in other tena…" at bounding box center [604, 647] width 821 height 948
click at [75, 307] on div "Policy" at bounding box center [87, 300] width 143 height 17
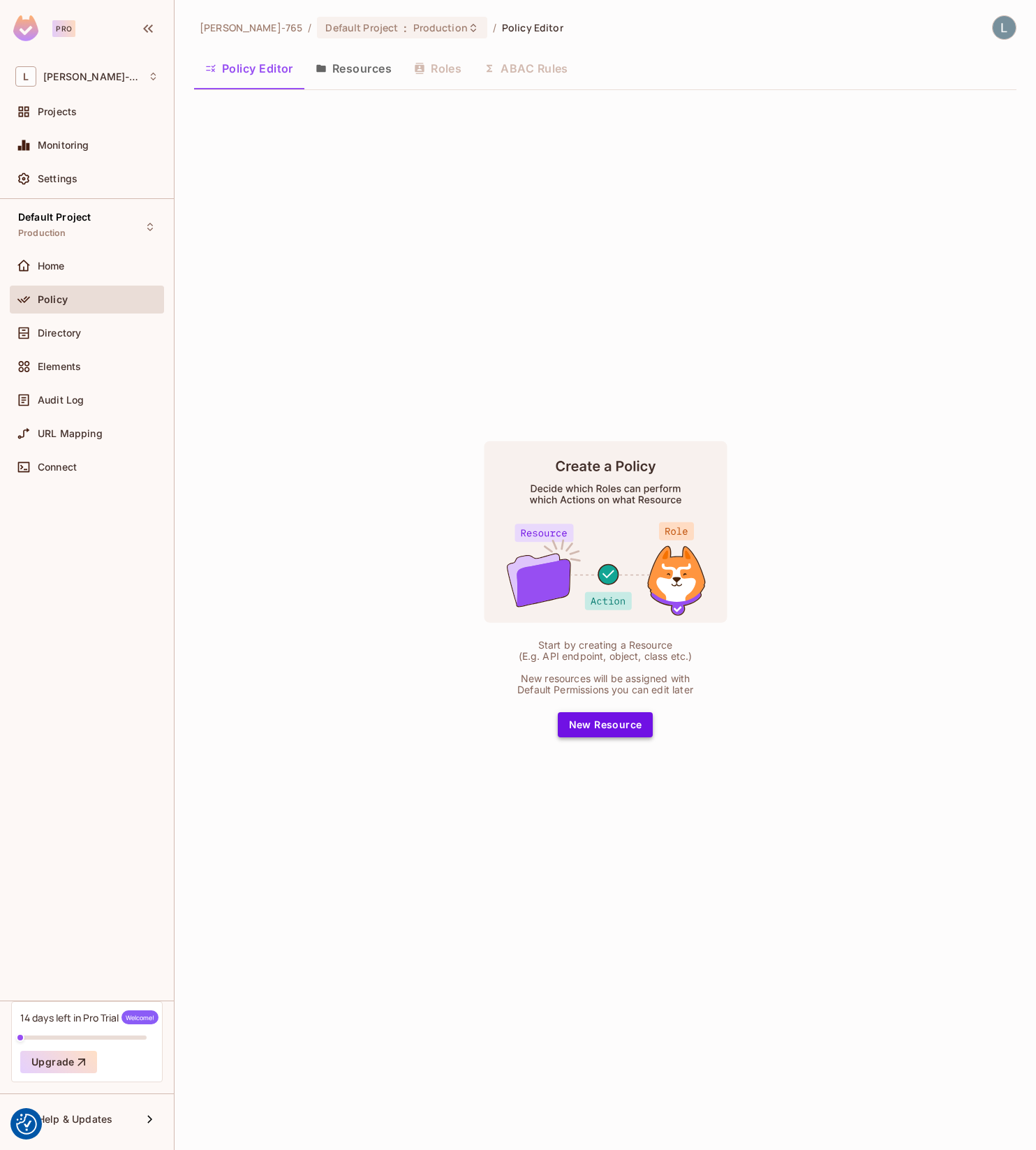
click at [616, 729] on button "New Resource" at bounding box center [605, 725] width 96 height 25
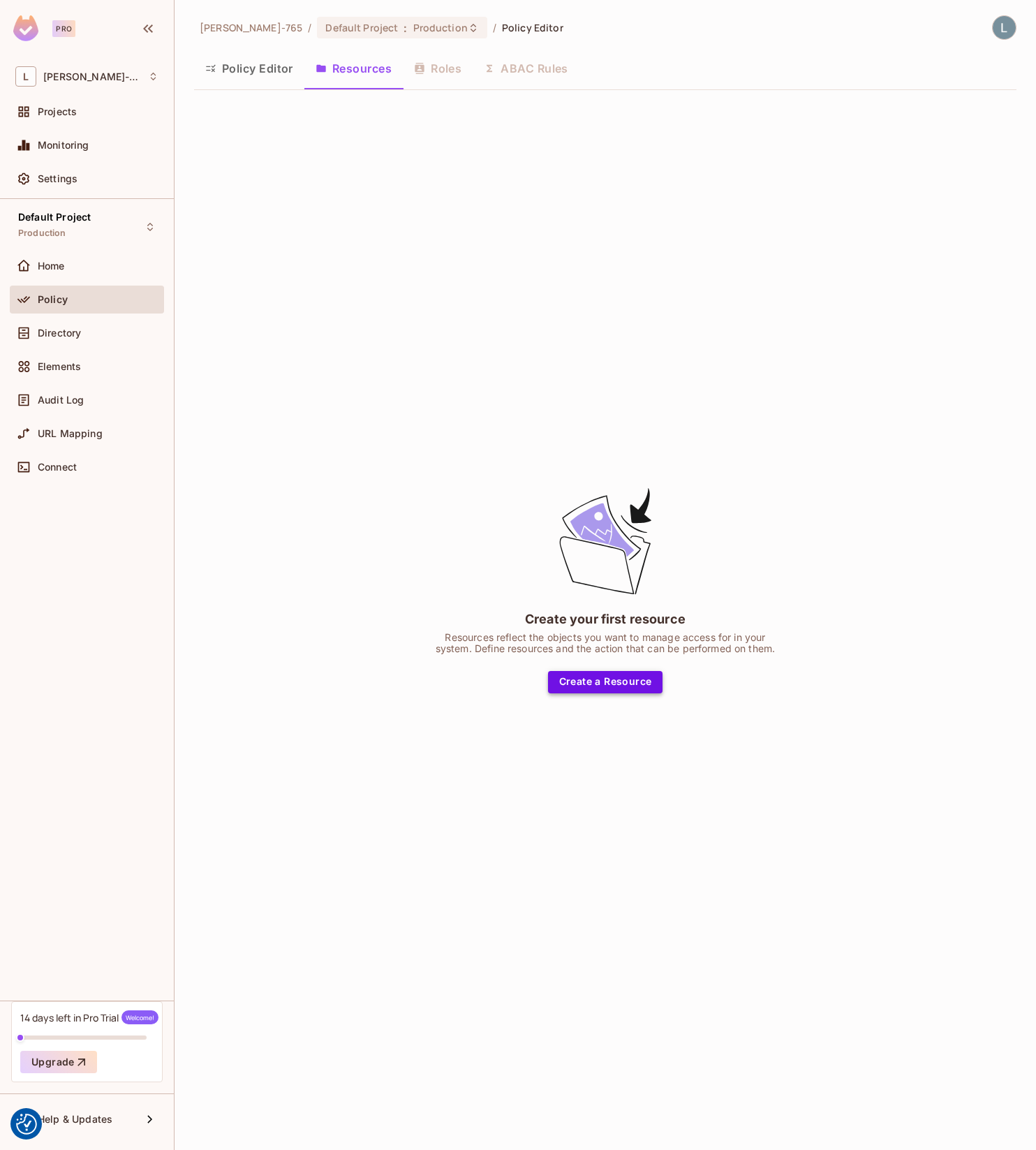
click at [609, 690] on div "Create your first resource Resources reflect the objects you want to manage acc…" at bounding box center [605, 589] width 822 height 976
click at [609, 683] on button "Create a Resource" at bounding box center [605, 682] width 115 height 22
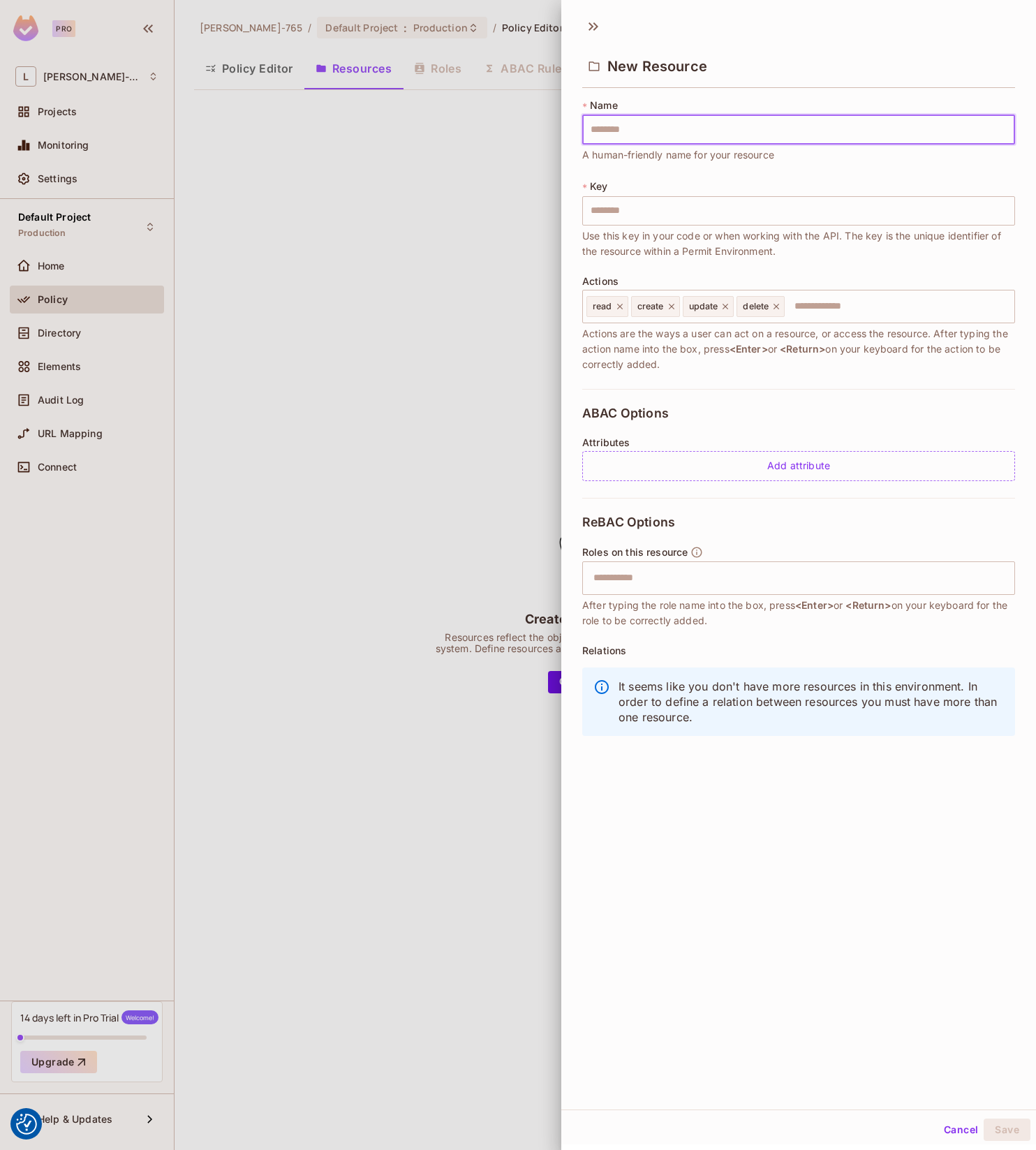
type input "*"
type input "**"
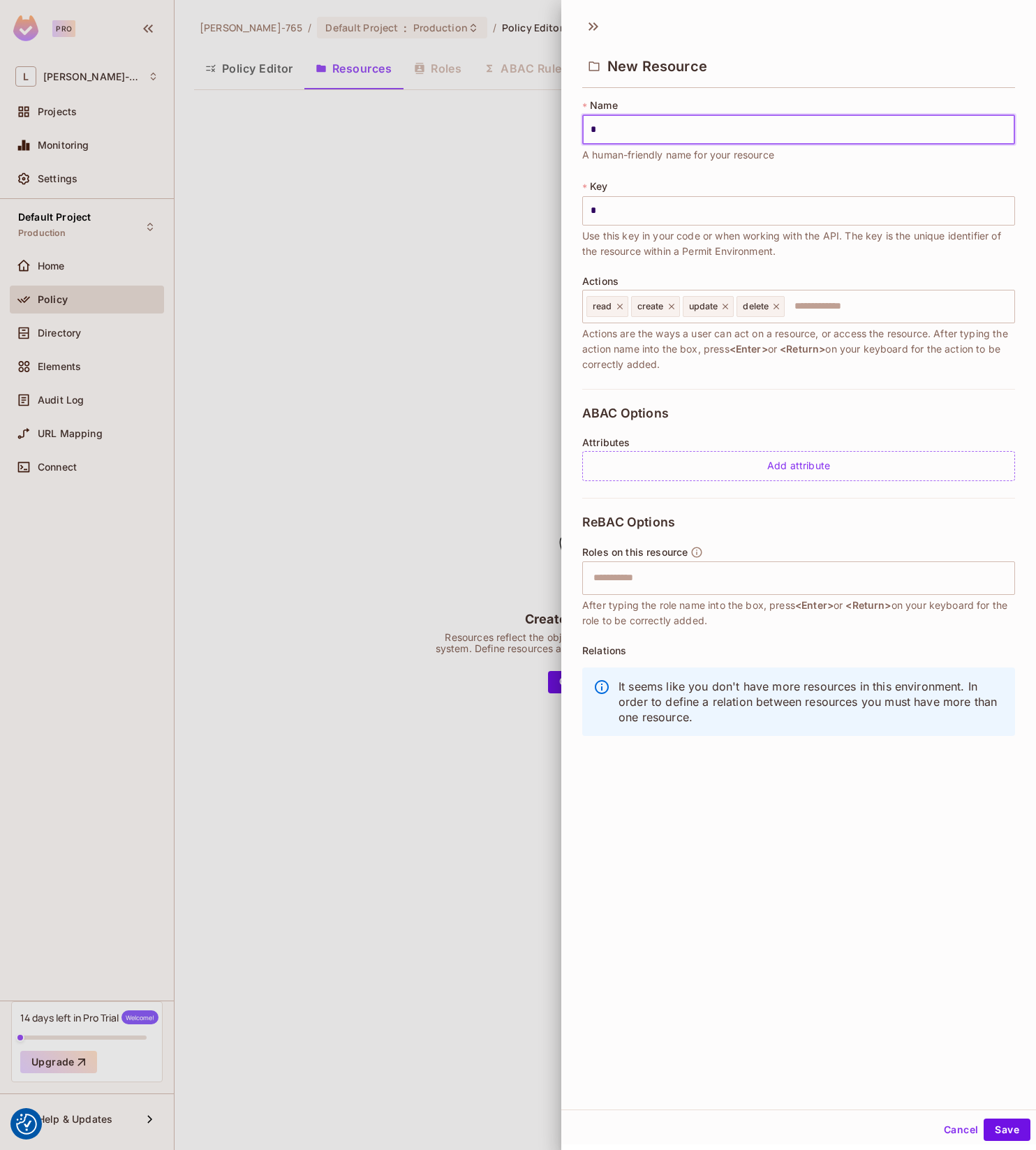
type input "**"
type input "***"
type input "****"
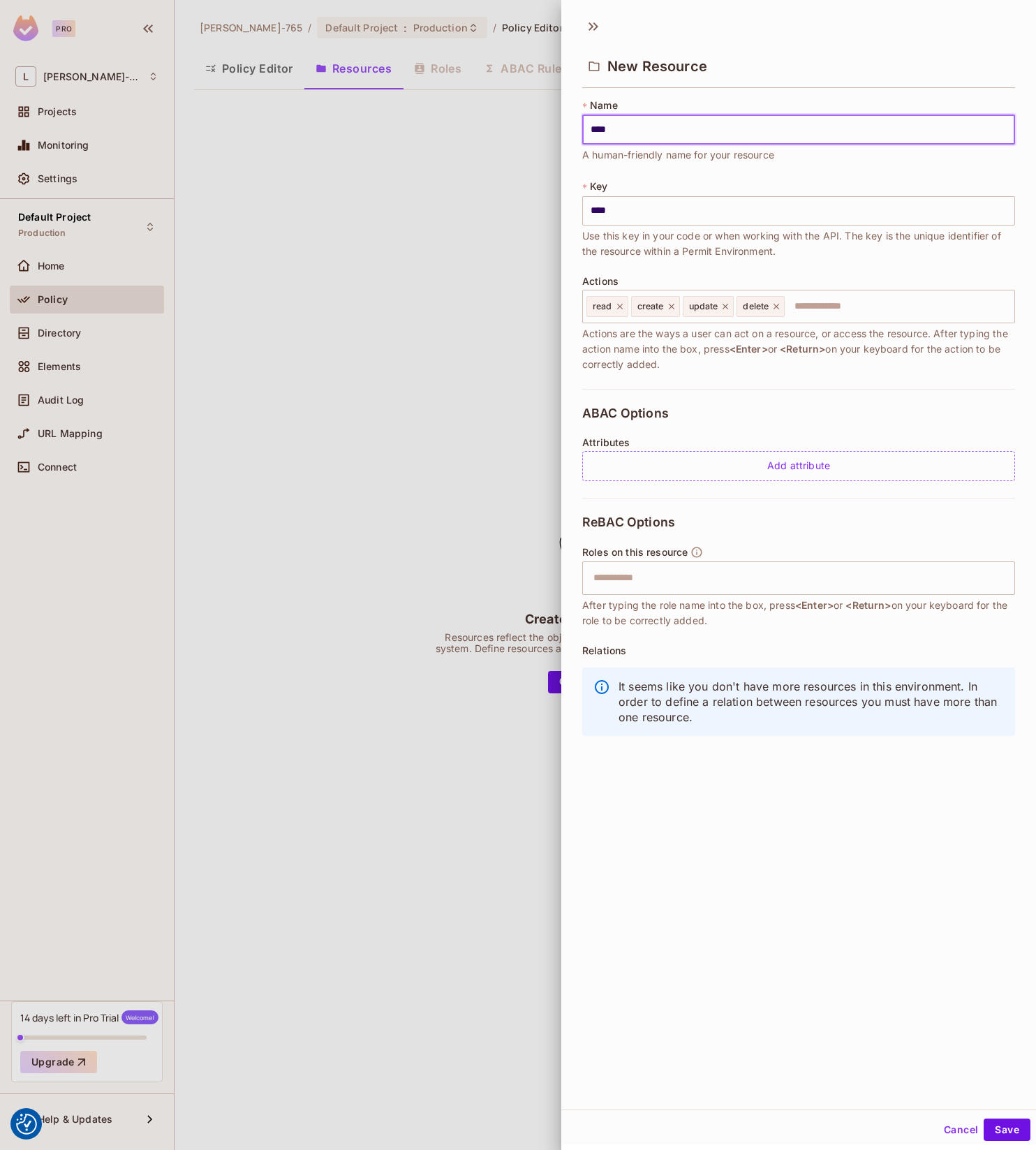
type input "*****"
type input "******"
type input "*******"
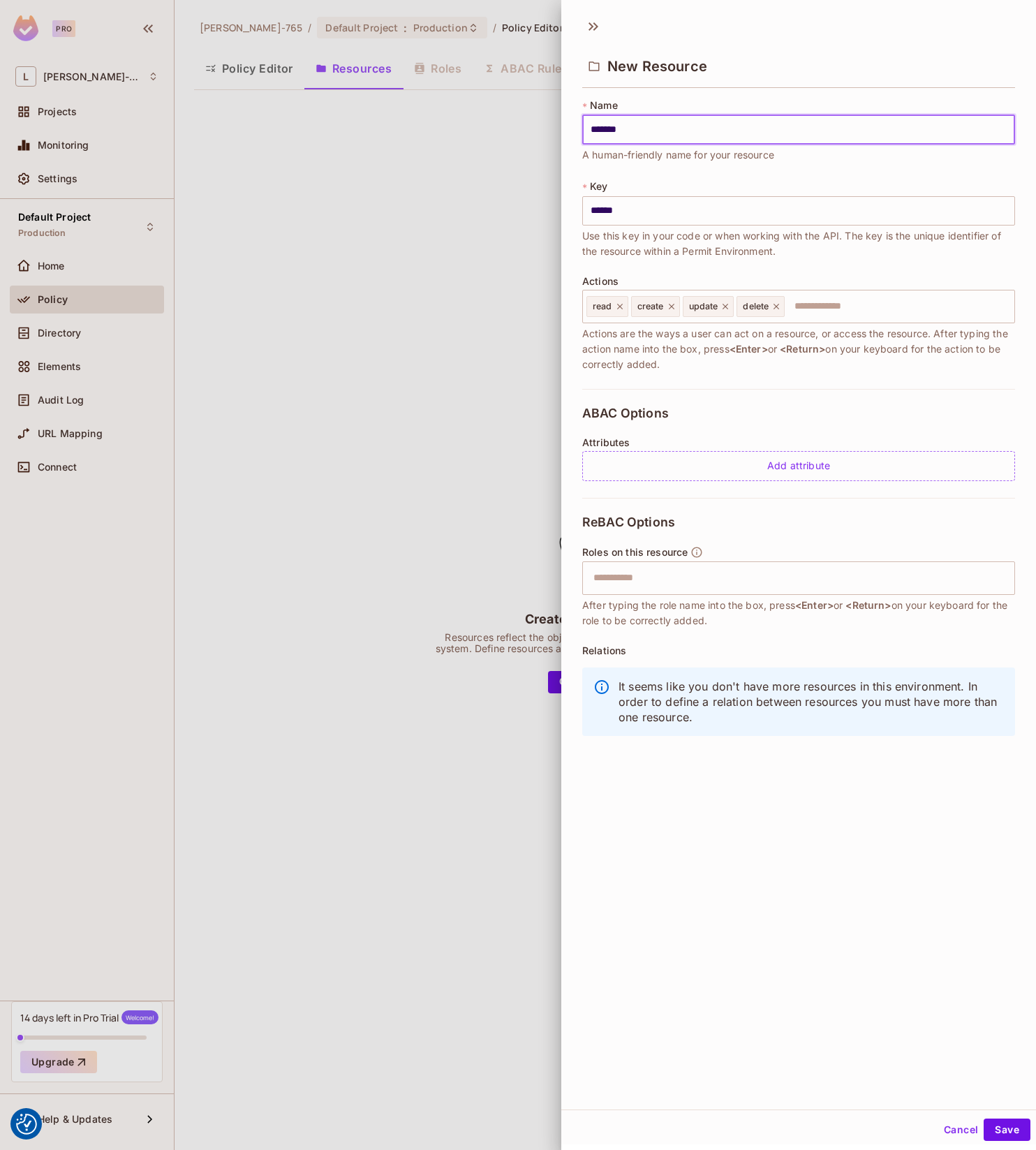
type input "*******"
type input "********"
type input "*********"
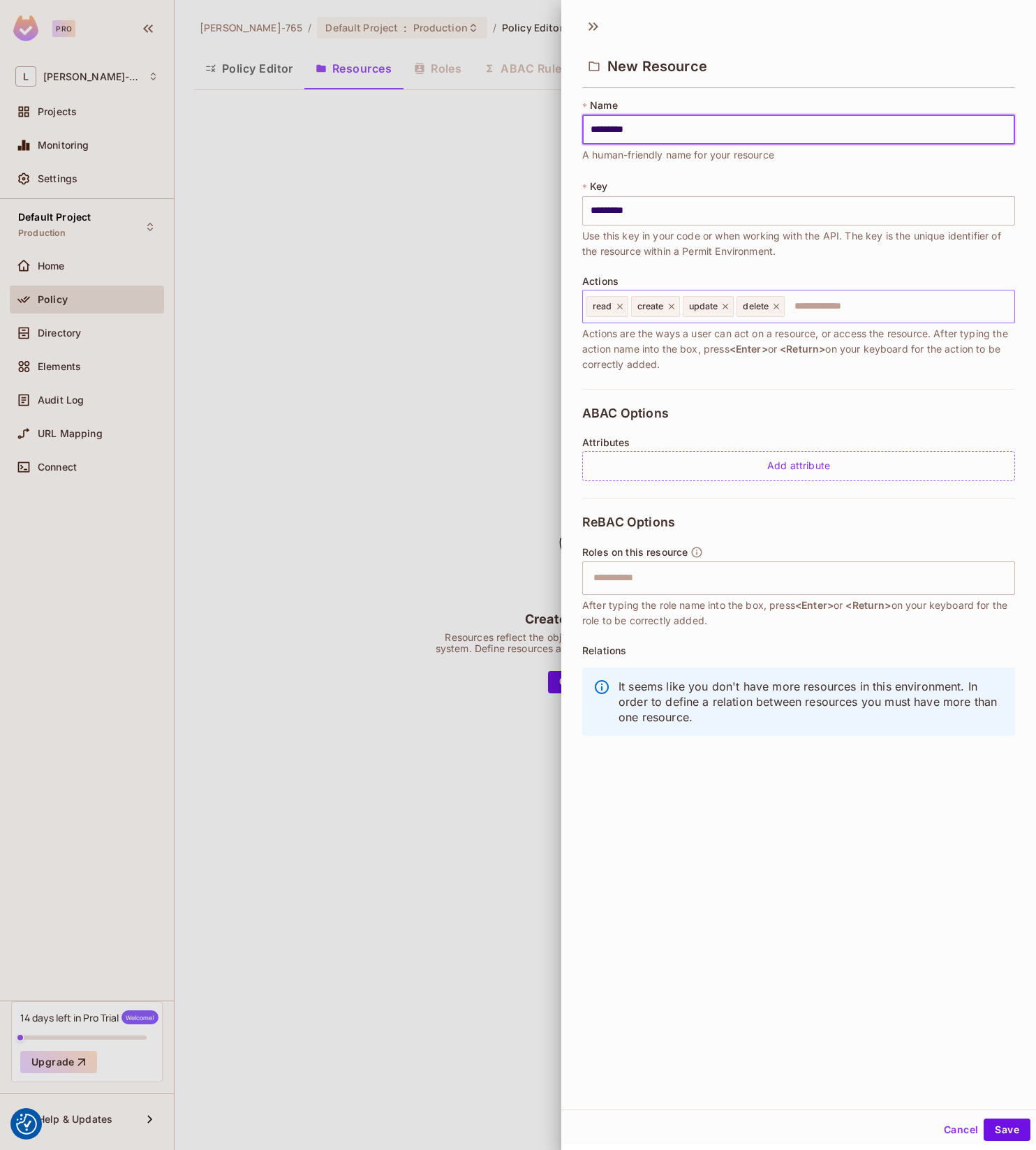
type input "*********"
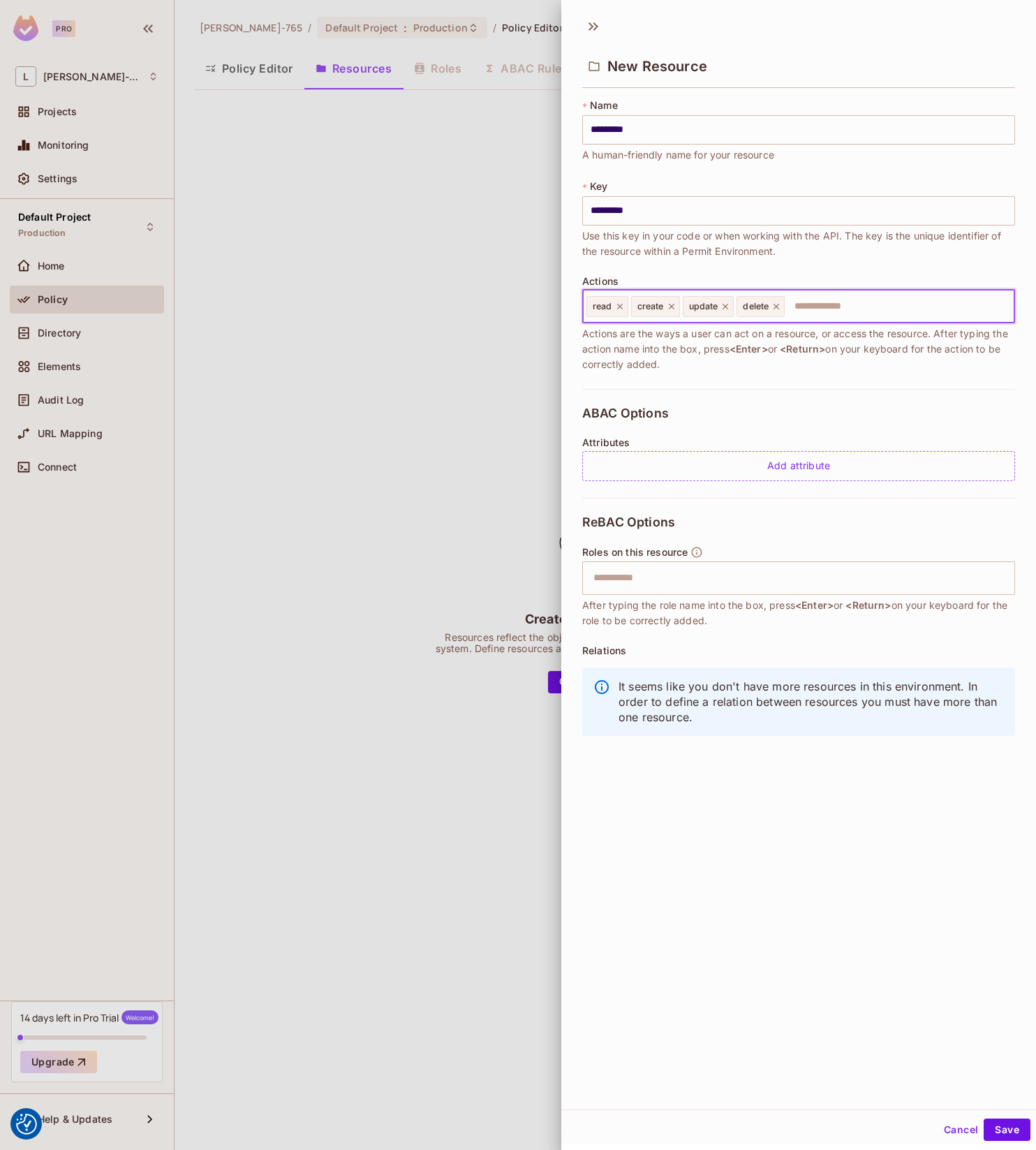
click at [811, 308] on input "text" at bounding box center [897, 307] width 222 height 28
click at [695, 573] on input "text" at bounding box center [797, 579] width 424 height 28
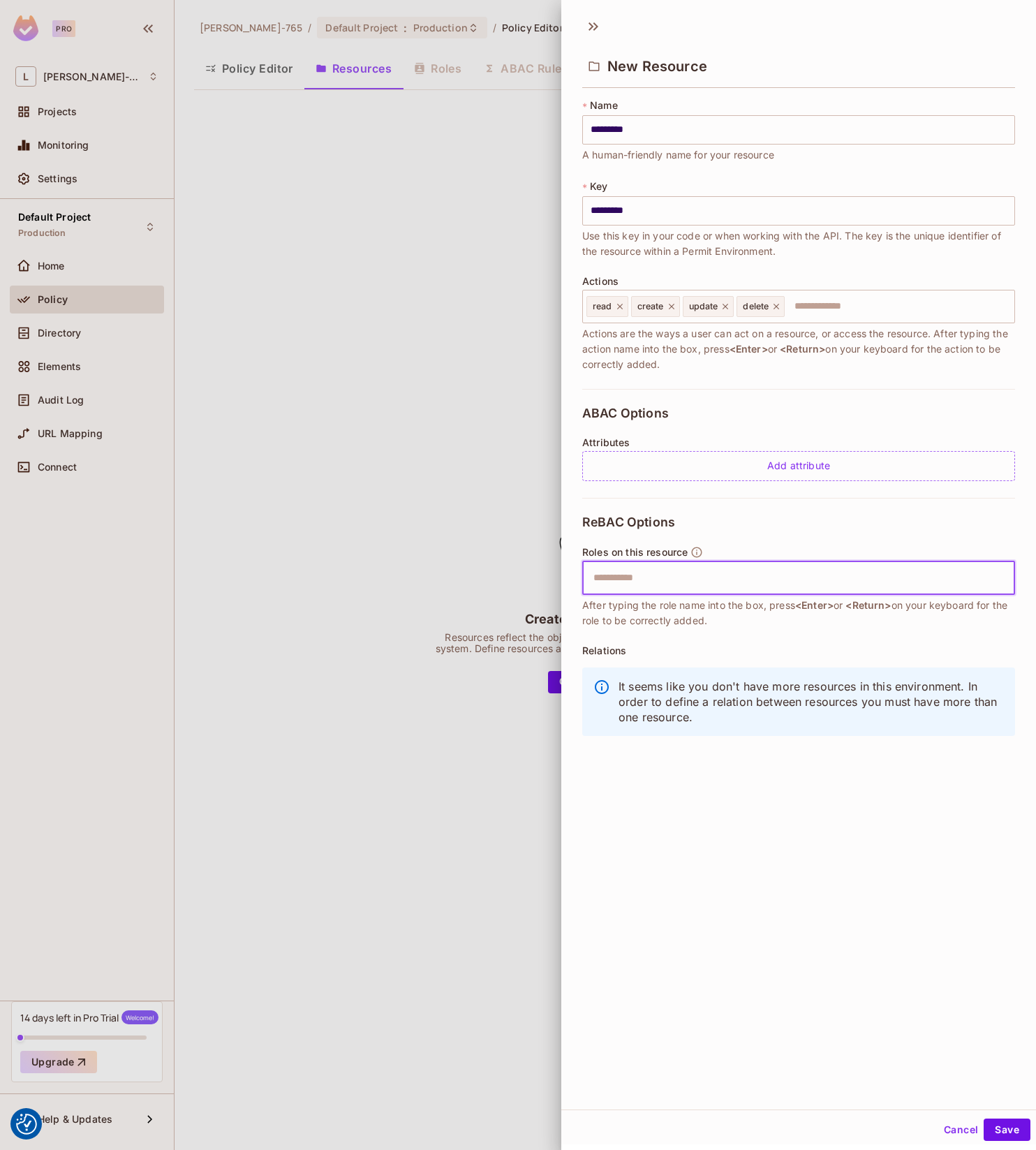
click at [717, 539] on div "ReBAC Options Roles on this resource ​ After typing the role name into the box,…" at bounding box center [798, 629] width 432 height 263
click at [769, 637] on div "ReBAC Options Roles on this resource ​ After typing the role name into the box,…" at bounding box center [798, 629] width 432 height 263
drag, startPoint x: 1015, startPoint y: 1142, endPoint x: 1013, endPoint y: 1132, distance: 10.2
click at [1015, 1142] on div "Cancel Save" at bounding box center [799, 1130] width 474 height 33
click at [1010, 1127] on button "Save" at bounding box center [1007, 1130] width 46 height 22
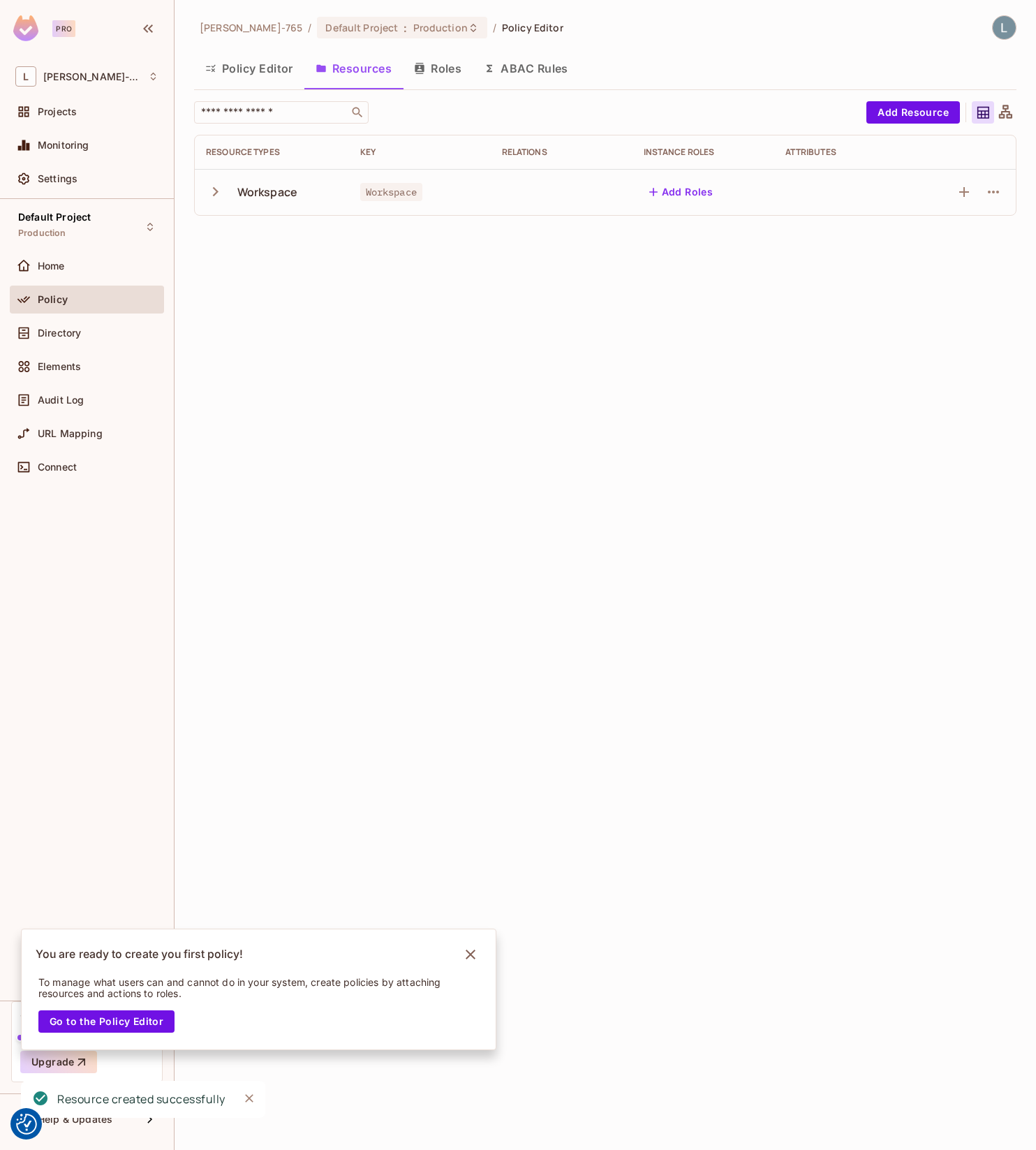
drag, startPoint x: 467, startPoint y: 956, endPoint x: 447, endPoint y: 896, distance: 63.2
click at [467, 956] on icon "Notifications Alt+T" at bounding box center [471, 955] width 22 height 22
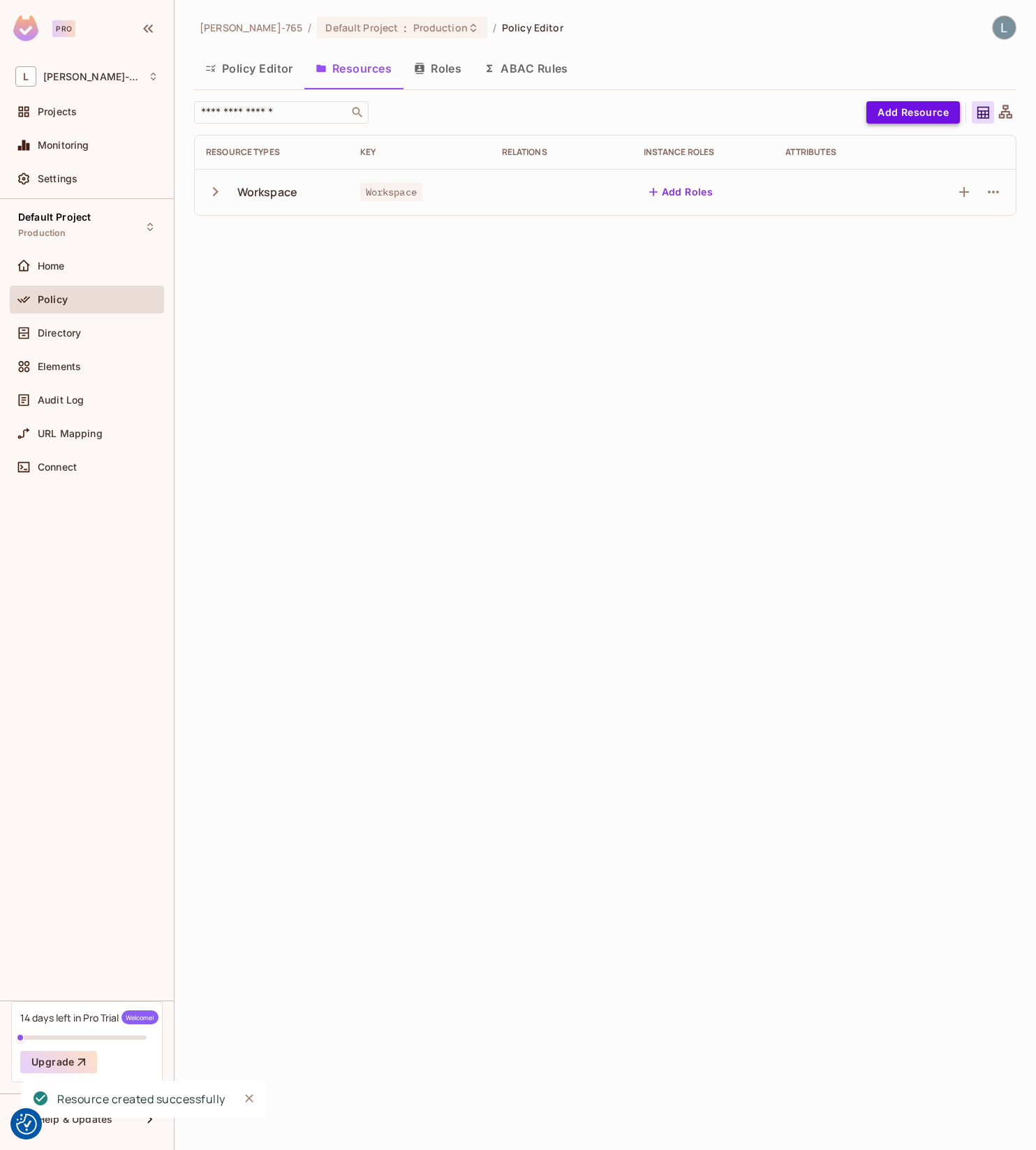
click at [925, 116] on button "Add Resource" at bounding box center [913, 113] width 94 height 22
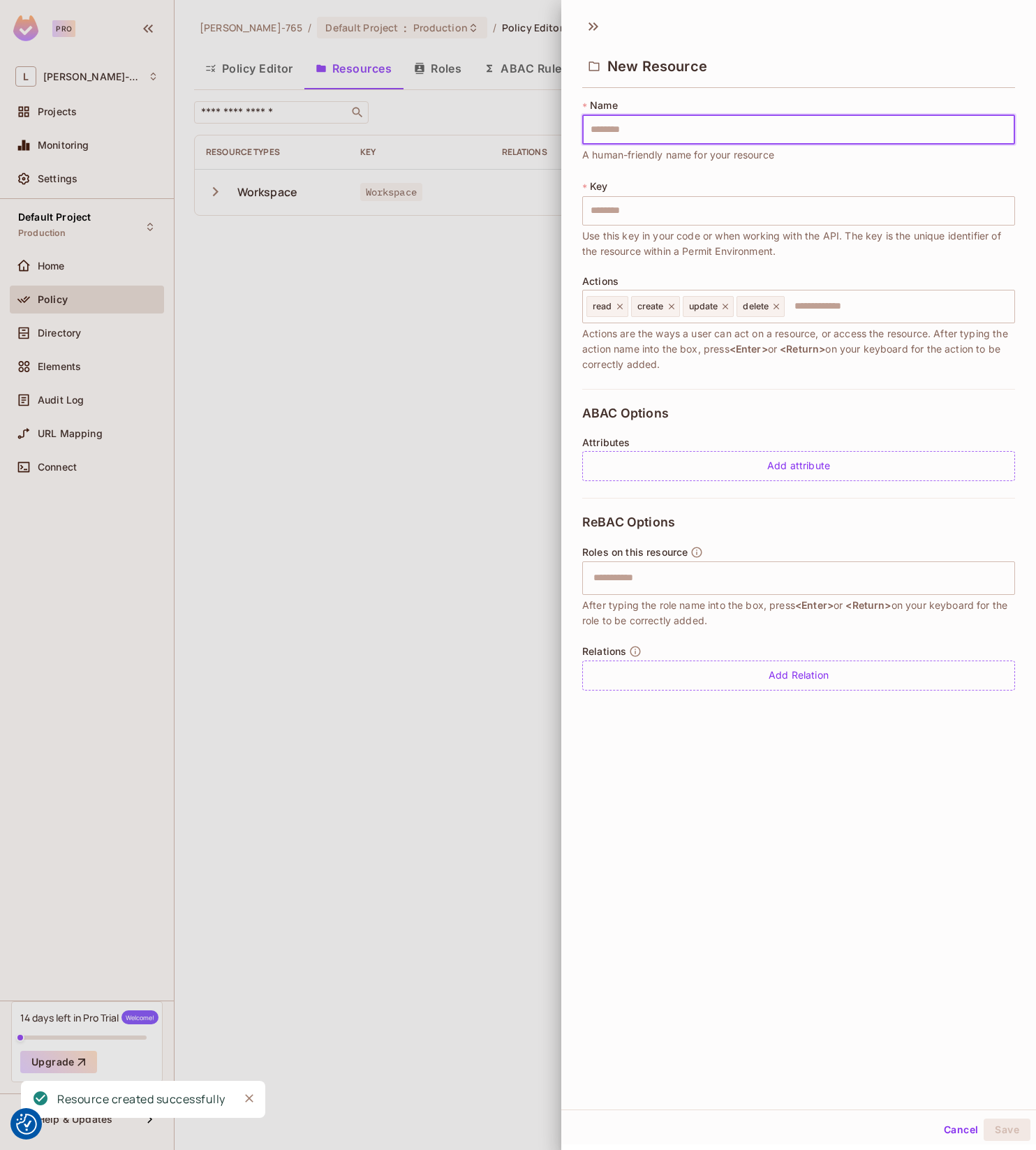
type input "*"
type input "**"
type input "***"
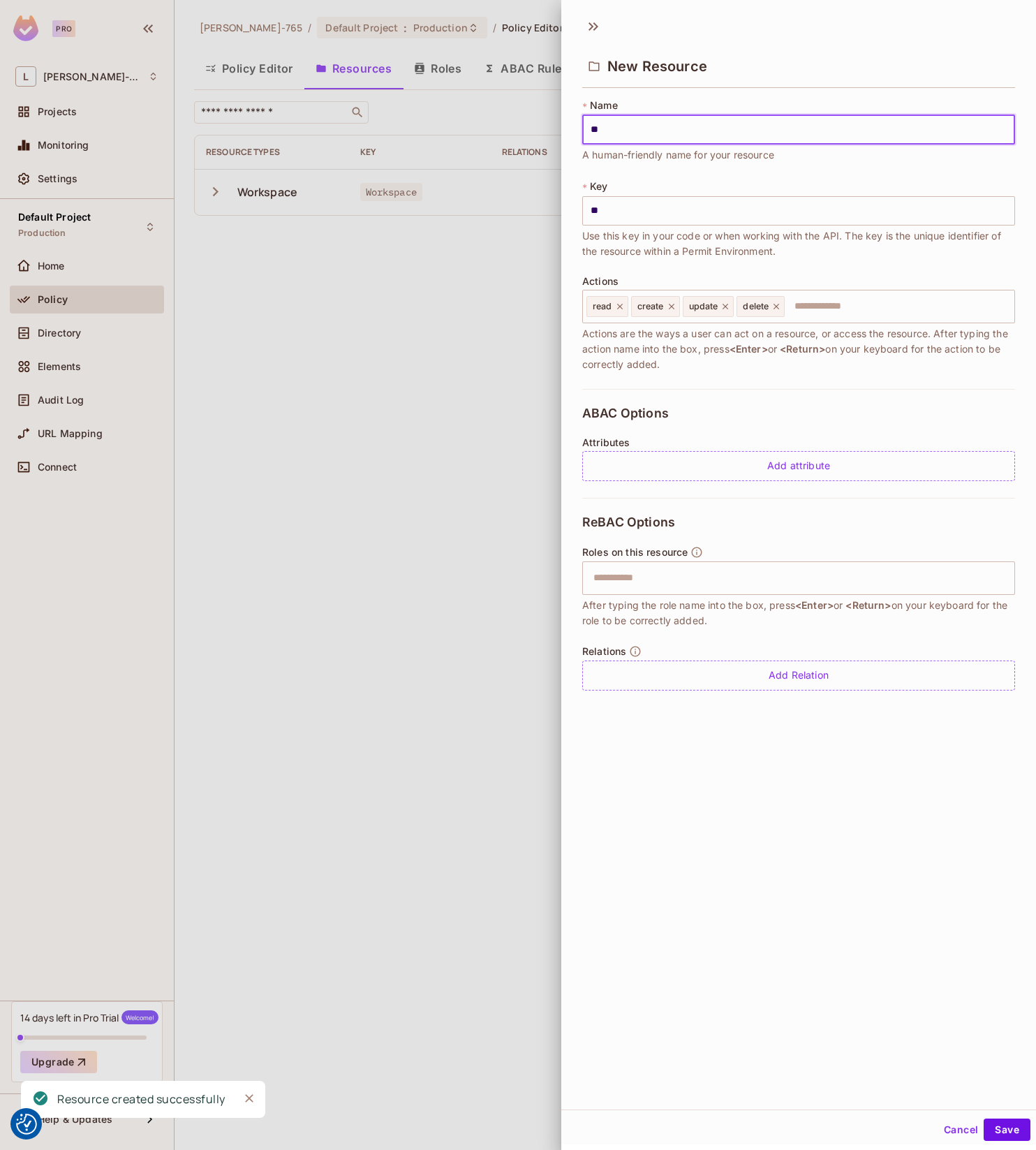
type input "***"
type input "****"
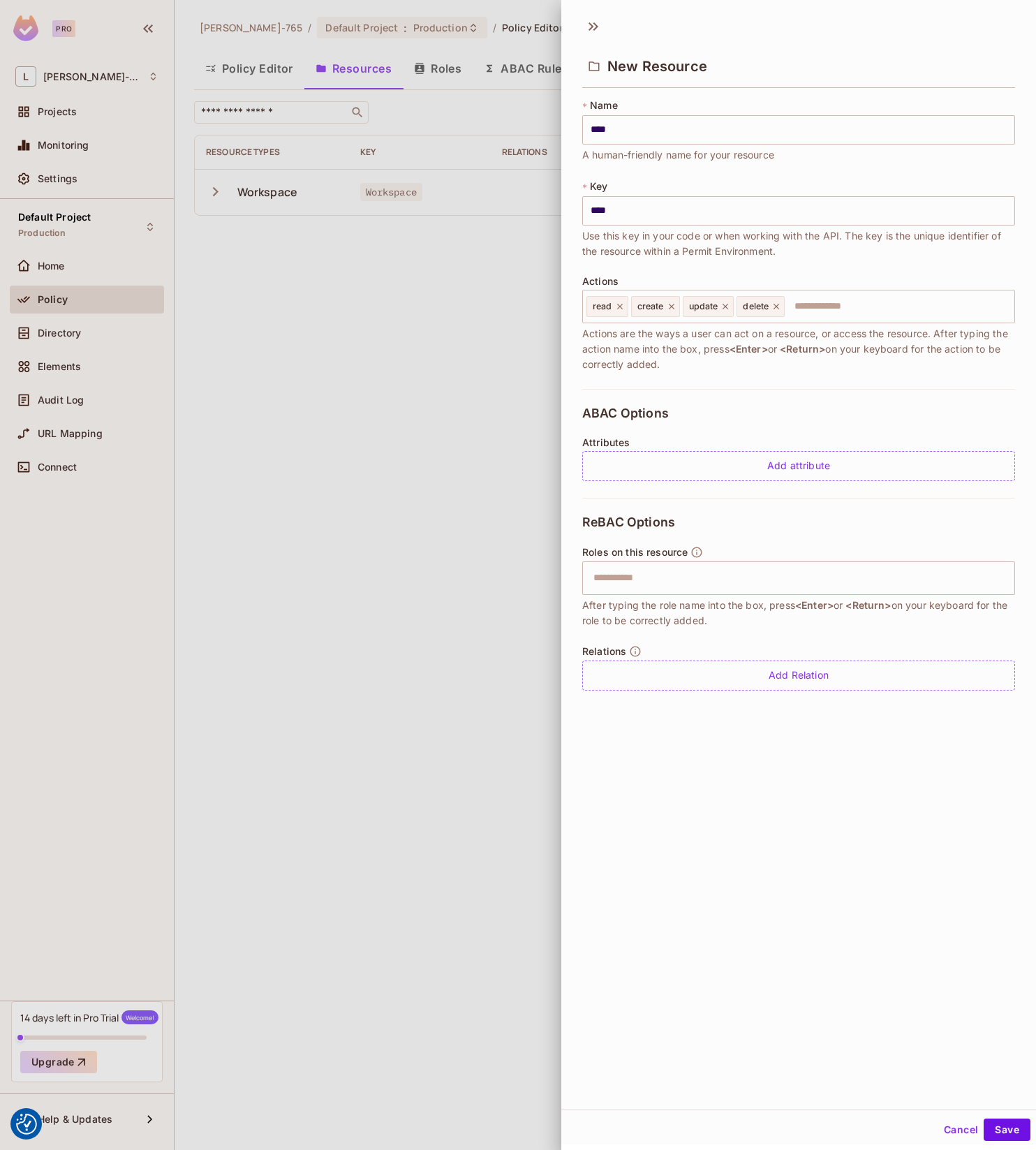
click at [757, 829] on div "New Resource * Name **** ​ A human-friendly name for your resource * Key **** ​…" at bounding box center [799, 560] width 474 height 1100
click at [778, 307] on icon at bounding box center [777, 307] width 6 height 6
click at [726, 307] on icon at bounding box center [725, 306] width 10 height 10
click at [673, 306] on icon at bounding box center [671, 306] width 10 height 10
click at [620, 308] on icon at bounding box center [619, 306] width 10 height 10
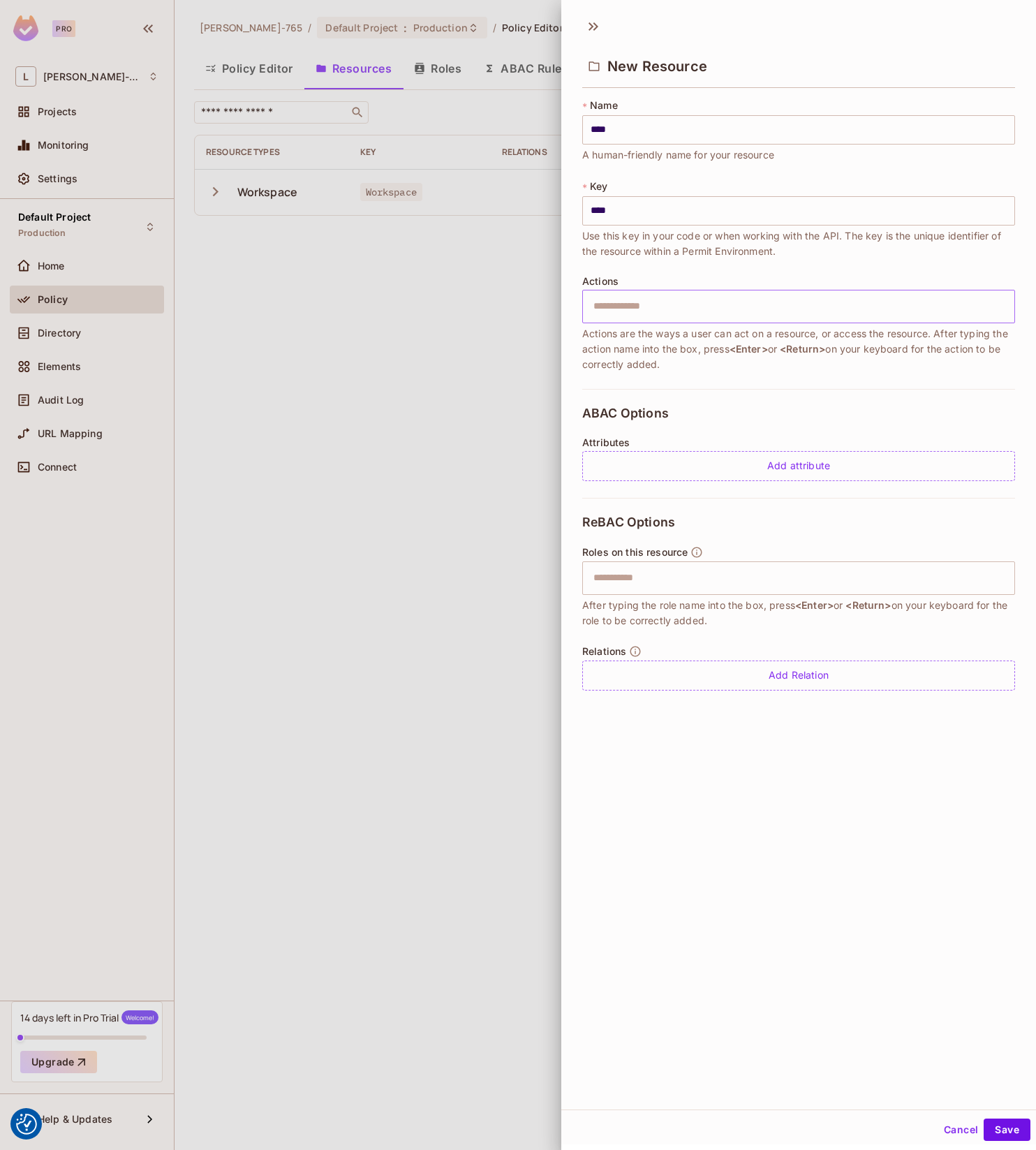
click at [388, 738] on div at bounding box center [518, 575] width 1036 height 1150
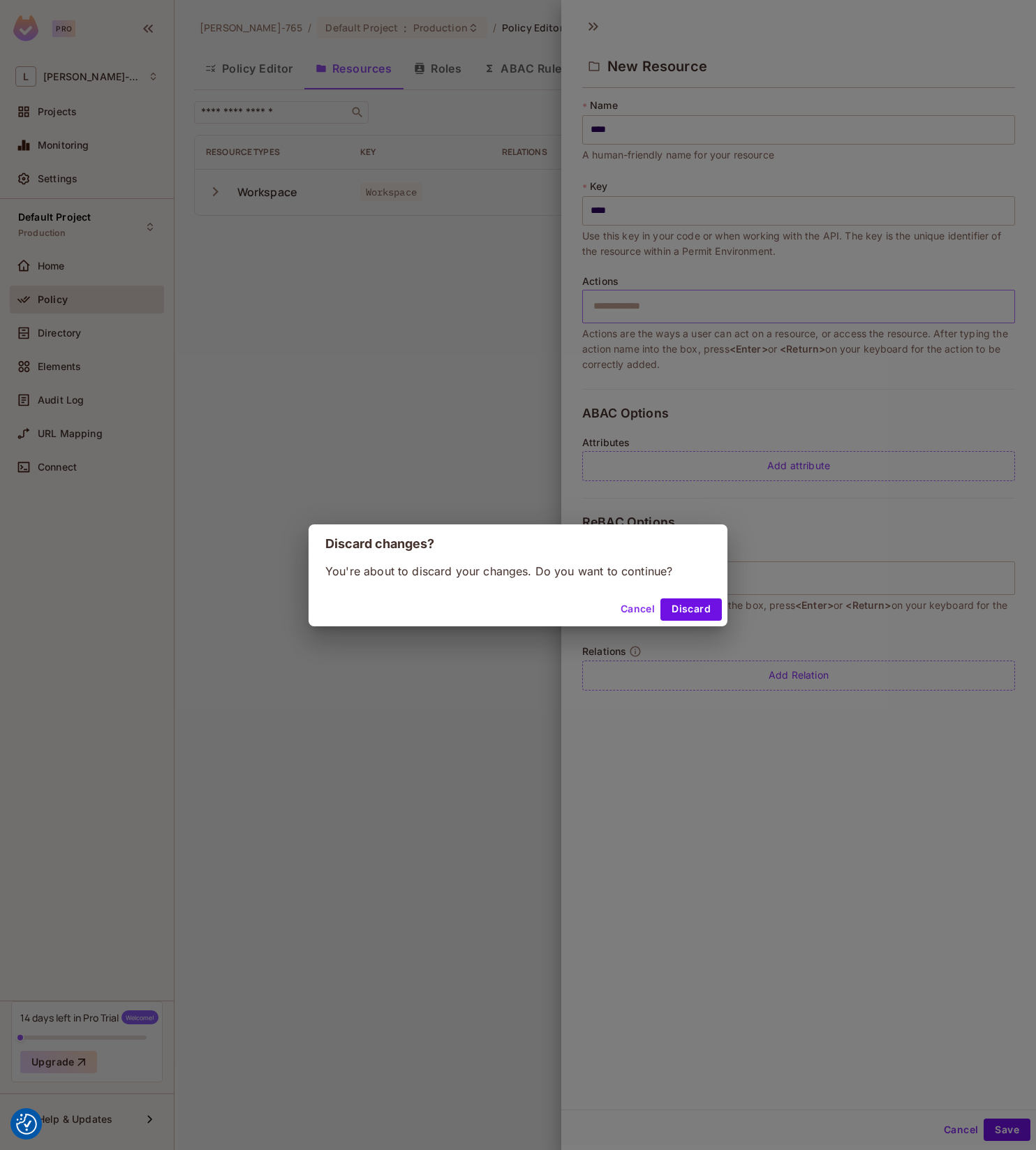
click at [641, 610] on button "Cancel" at bounding box center [637, 609] width 46 height 22
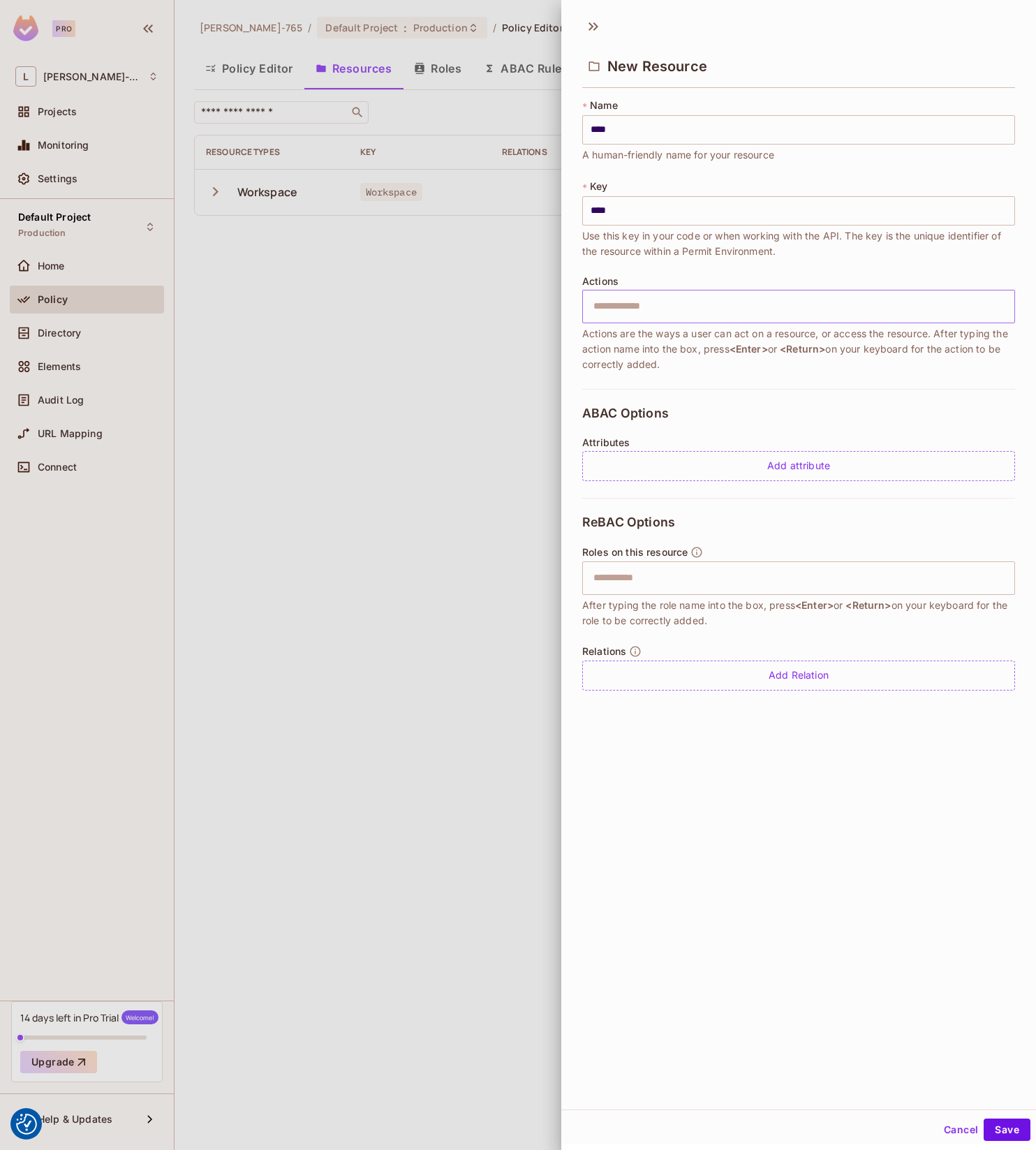
click at [88, 332] on div at bounding box center [518, 575] width 1036 height 1150
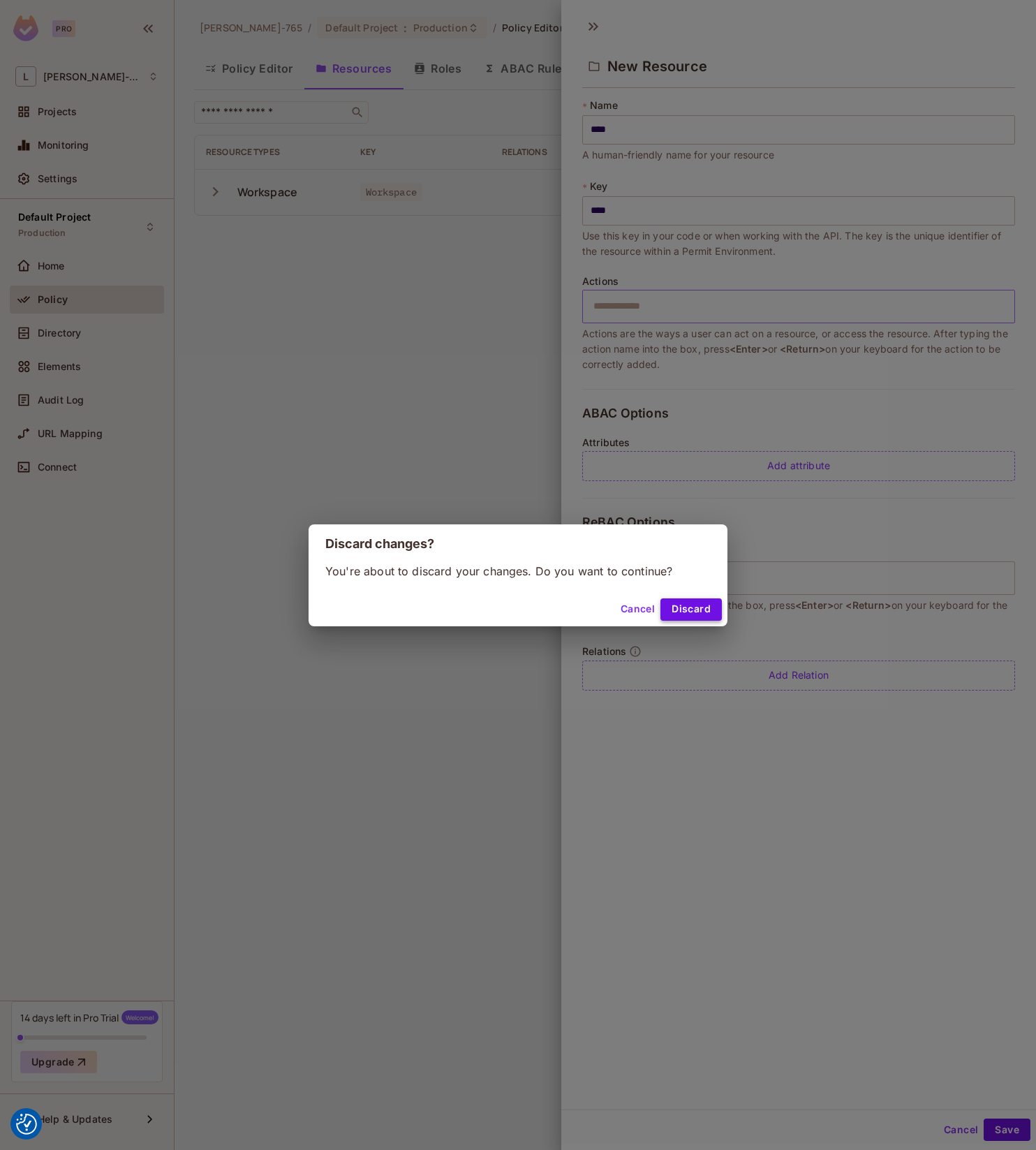
click at [704, 611] on button "Discard" at bounding box center [691, 609] width 61 height 22
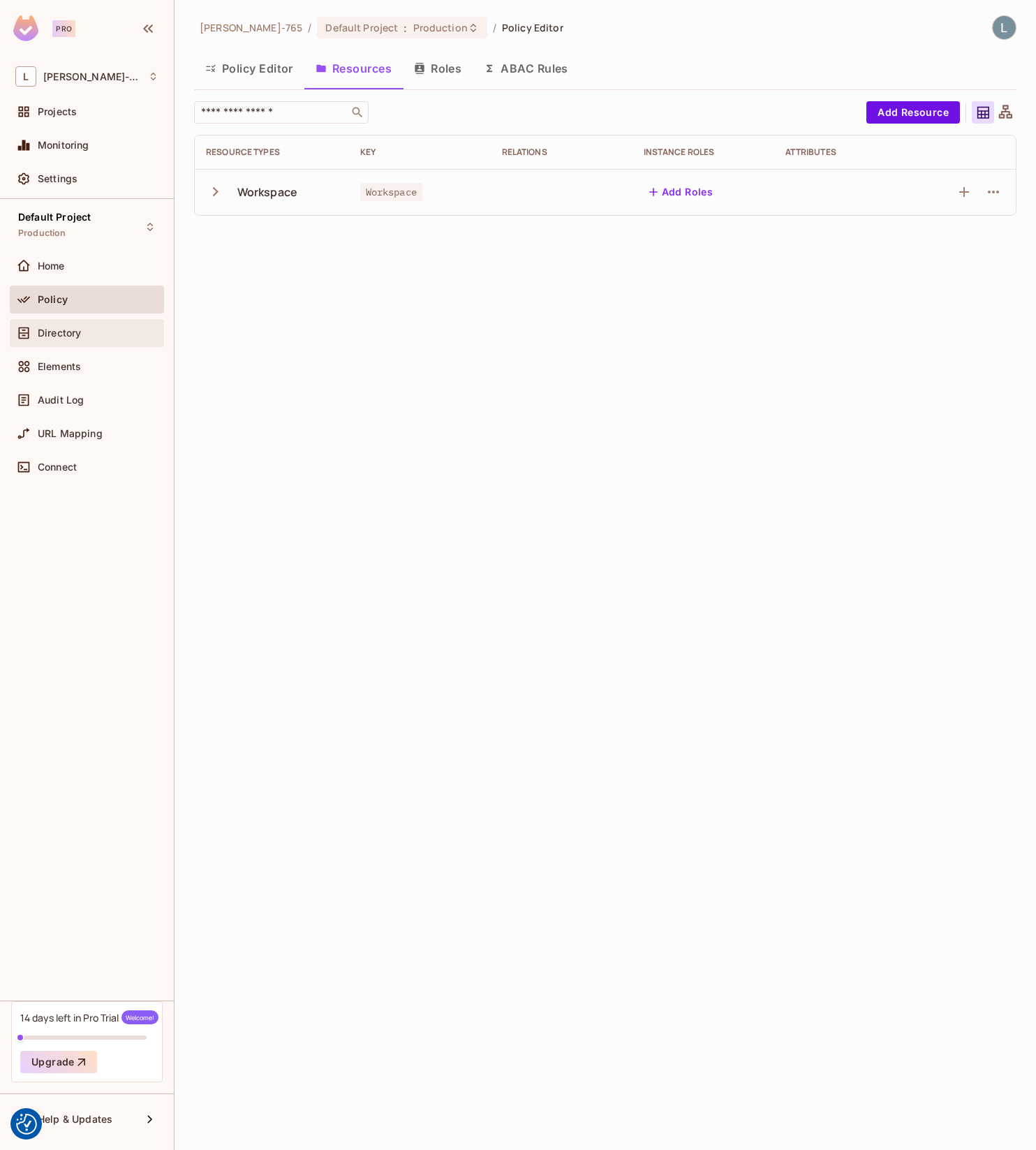
click at [97, 336] on div "Directory" at bounding box center [99, 333] width 121 height 11
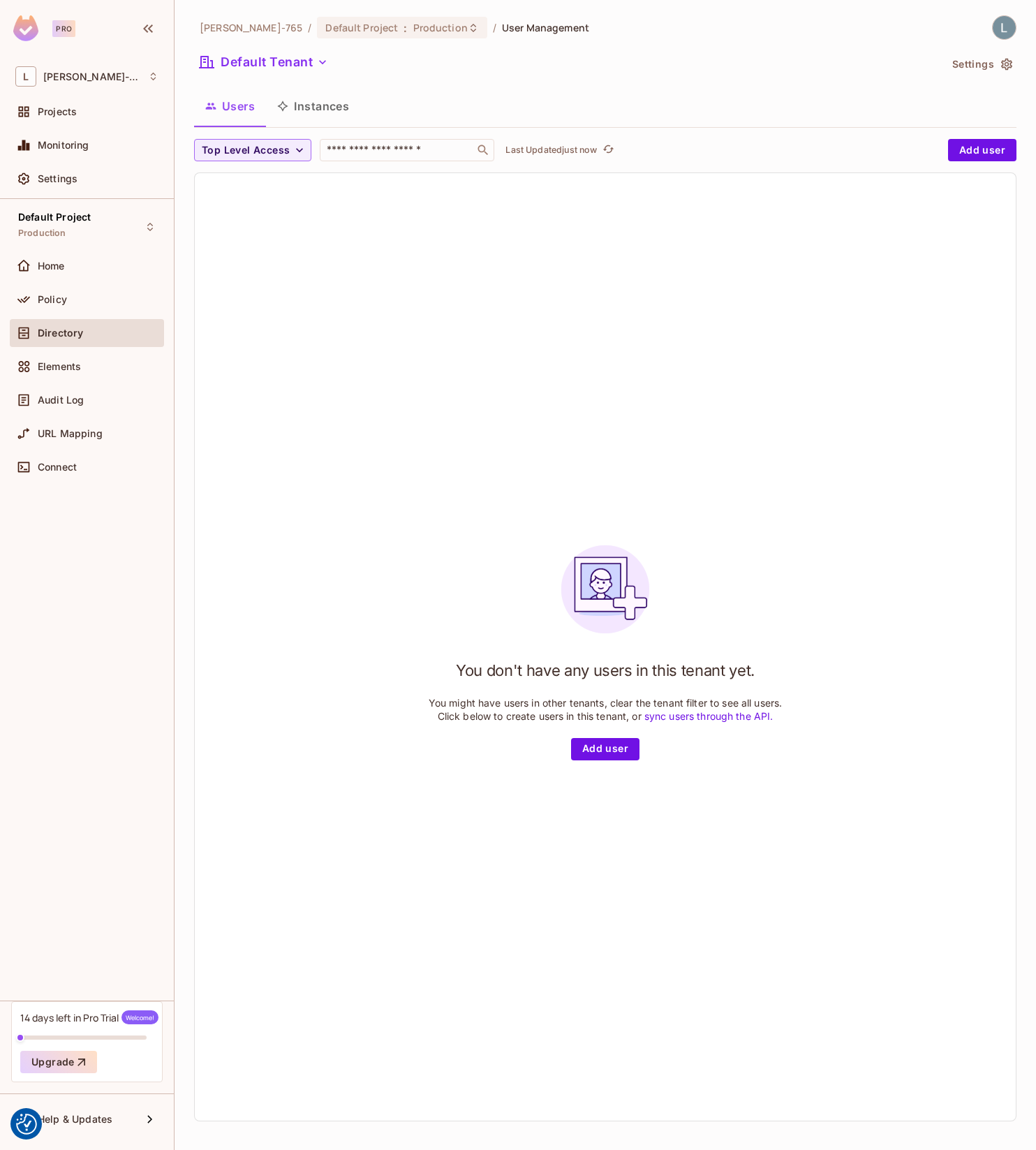
click at [315, 233] on div "You don't have any users in this tenant yet. You might have users in other tena…" at bounding box center [604, 647] width 821 height 948
click at [609, 746] on button "Add user" at bounding box center [605, 749] width 69 height 22
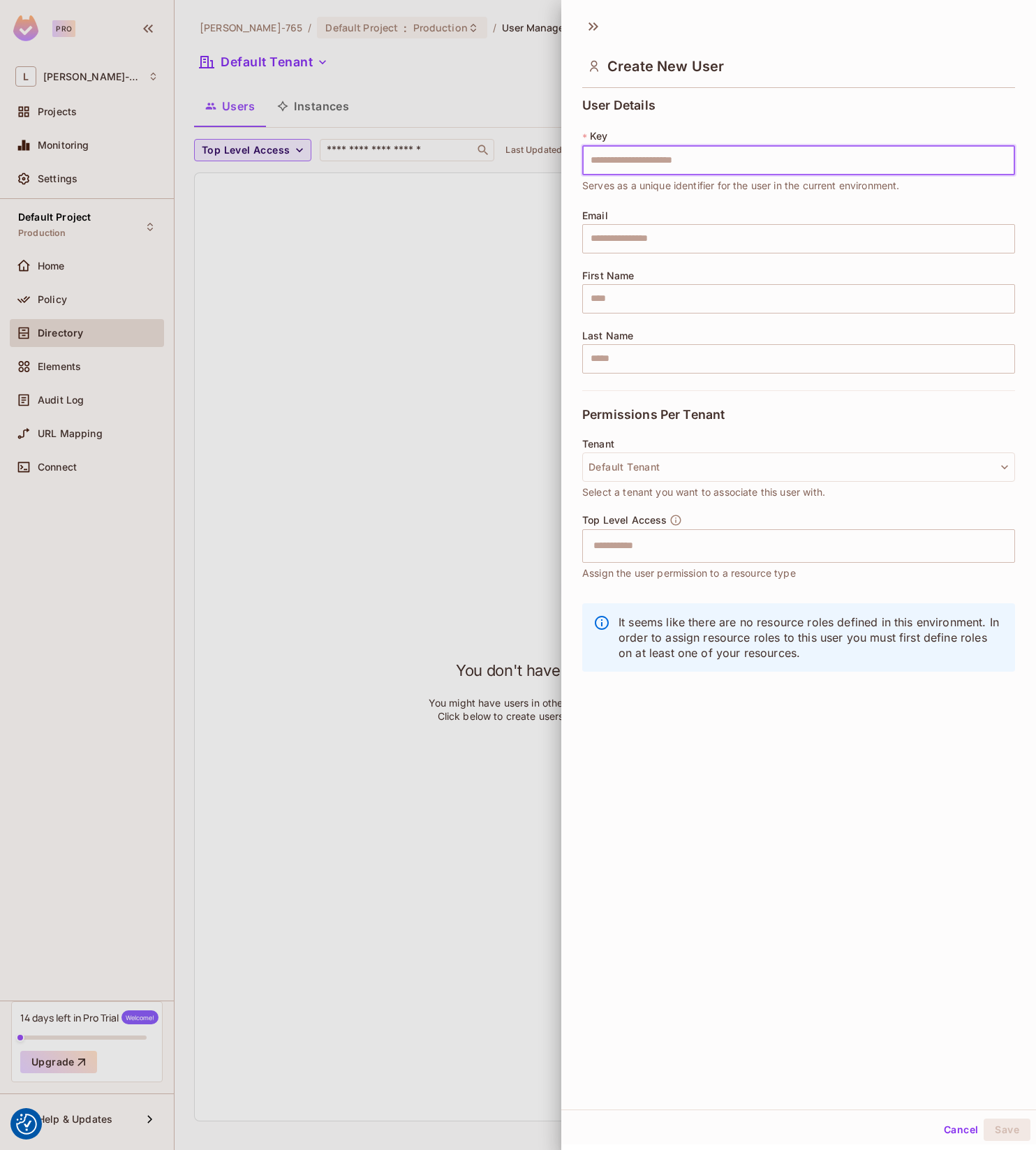
click at [678, 163] on input "text" at bounding box center [798, 161] width 432 height 30
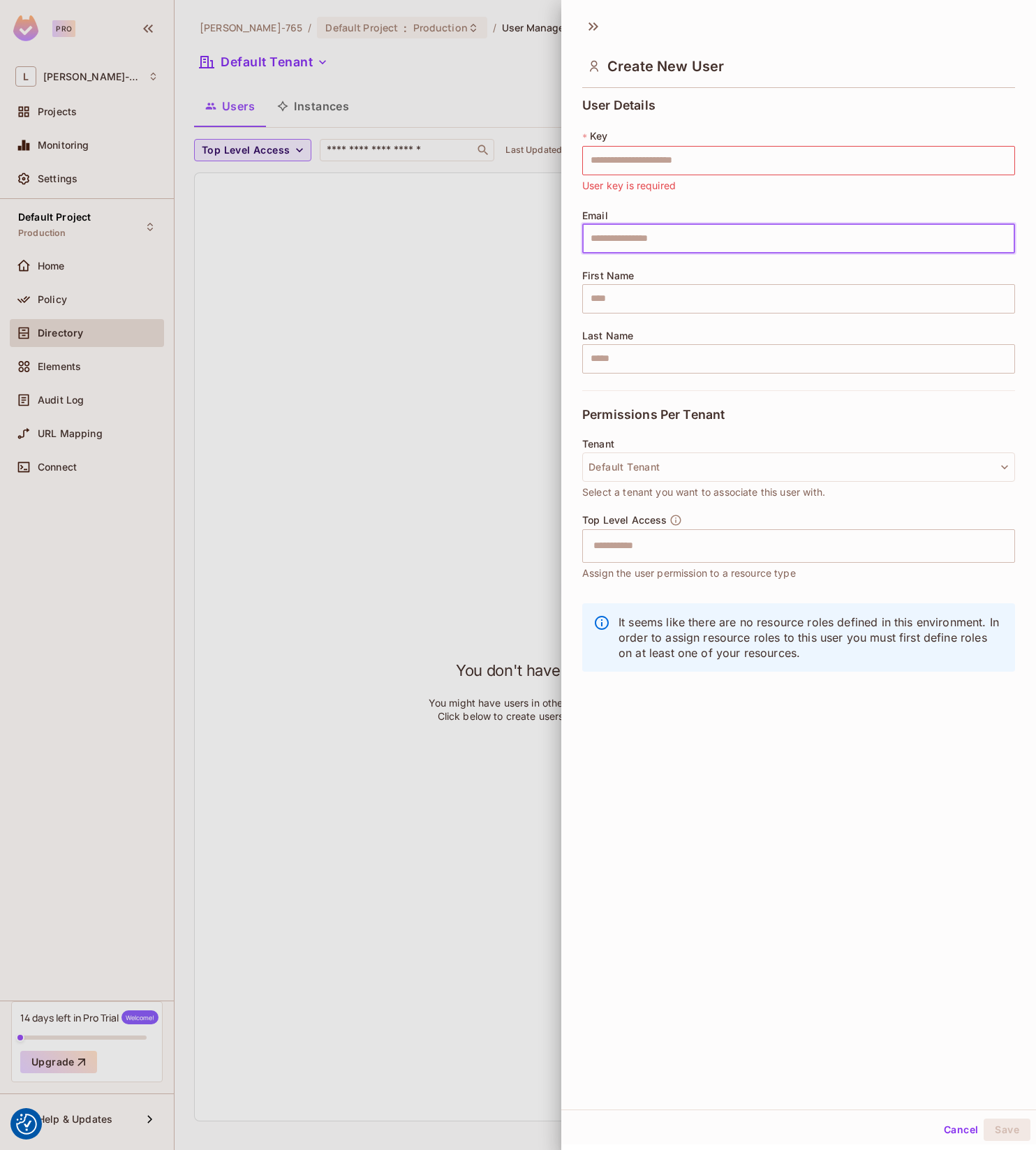
click at [701, 238] on input "text" at bounding box center [798, 239] width 432 height 30
click at [665, 285] on input "text" at bounding box center [798, 300] width 432 height 30
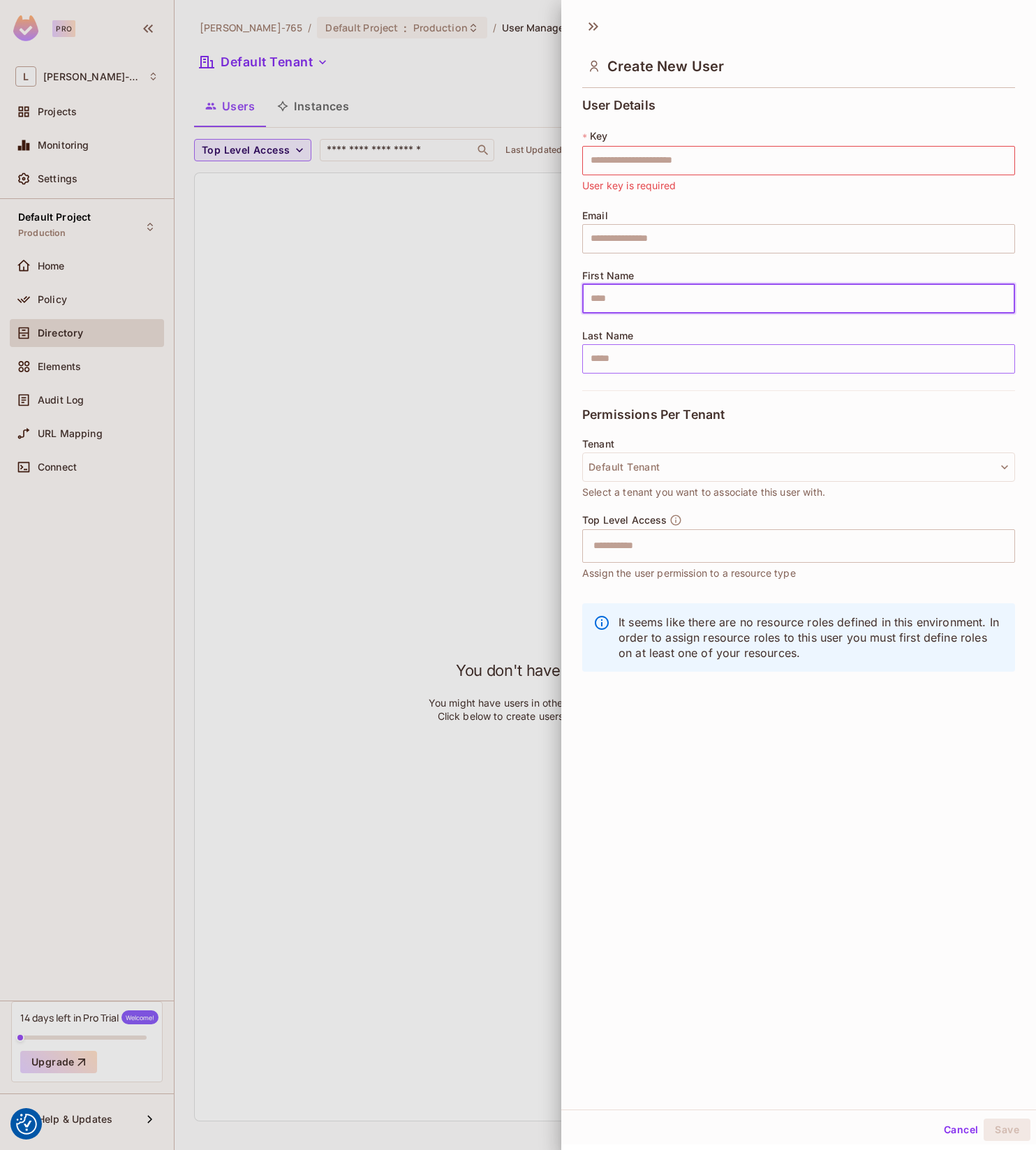
click at [658, 347] on input "text" at bounding box center [798, 359] width 432 height 30
click at [650, 304] on input "text" at bounding box center [798, 300] width 432 height 30
type input "*"
type input "****"
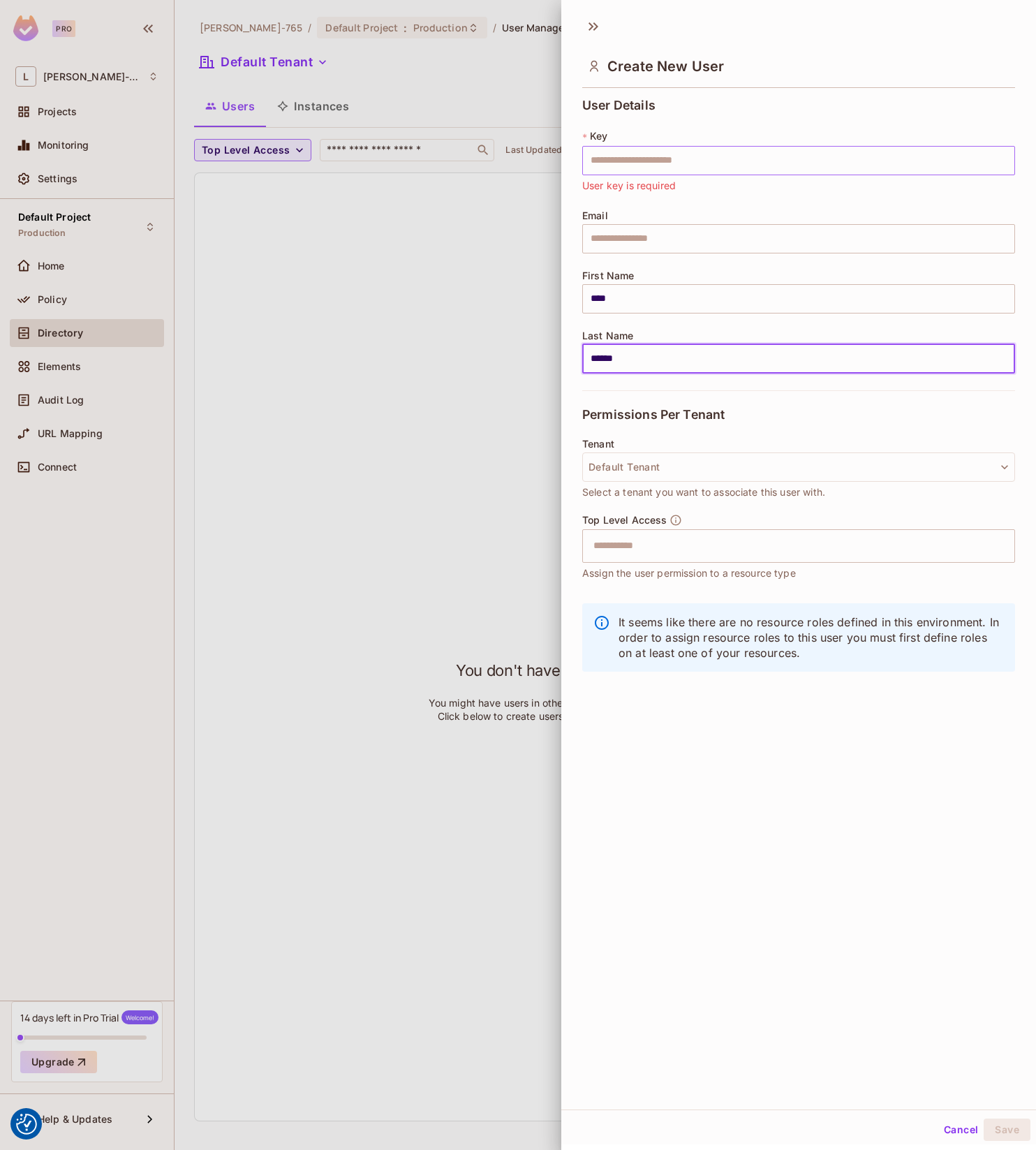
type input "******"
click at [624, 161] on input "text" at bounding box center [798, 161] width 432 height 30
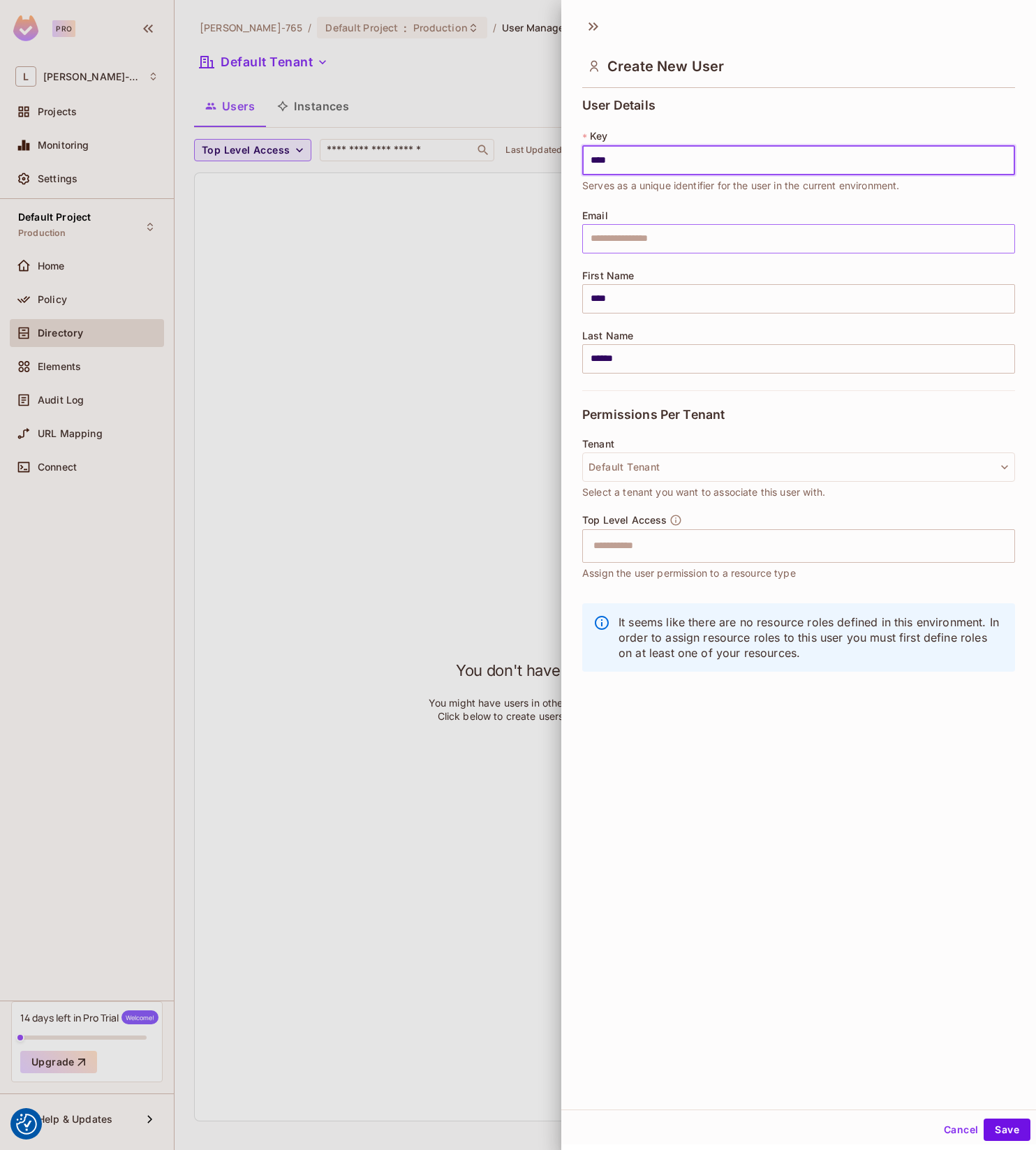
type input "****"
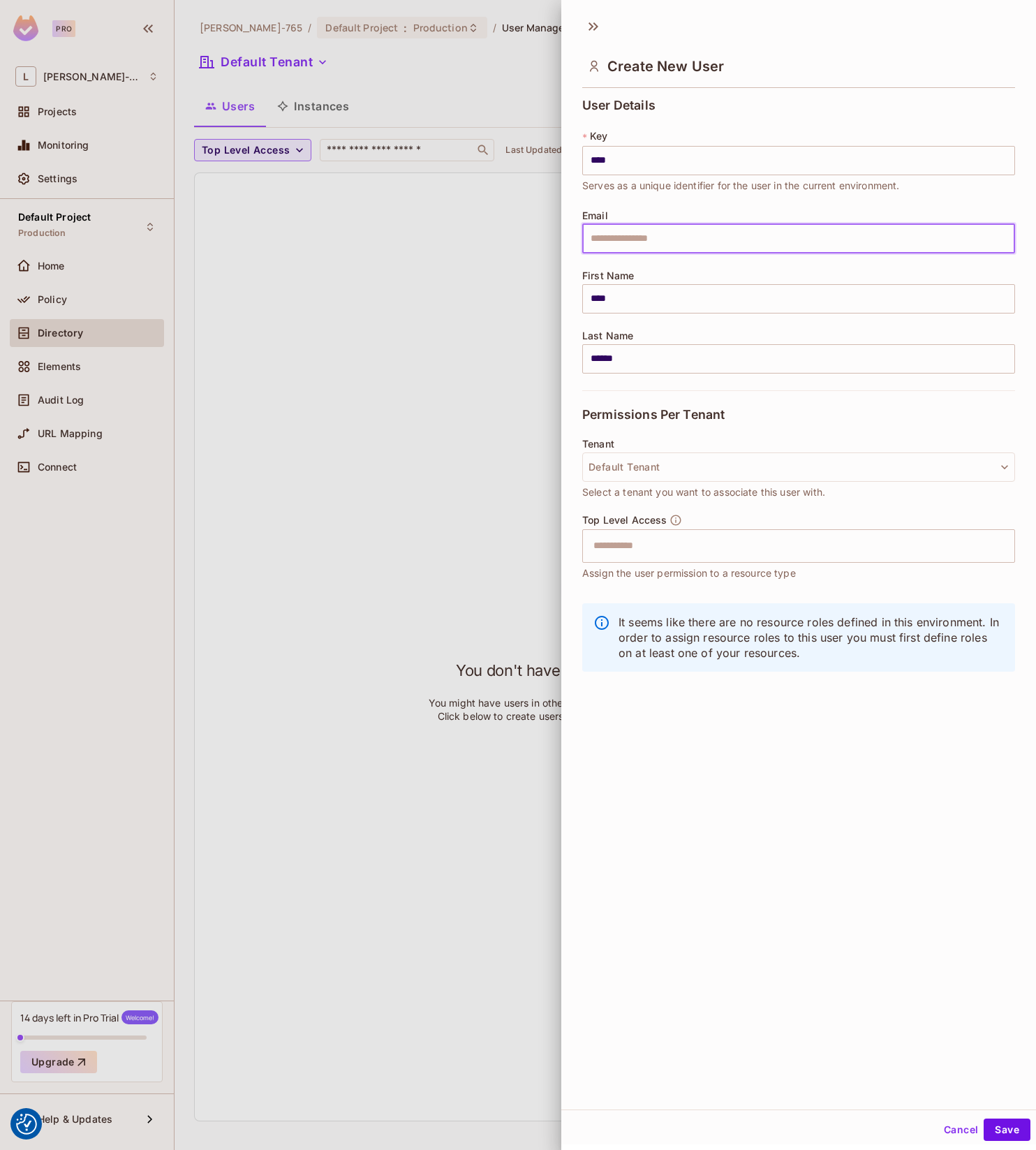
click at [638, 233] on input "text" at bounding box center [798, 239] width 432 height 30
click at [750, 761] on div "Create New User User Details * Key **** ​ Serves as a unique identifier for the…" at bounding box center [799, 560] width 474 height 1100
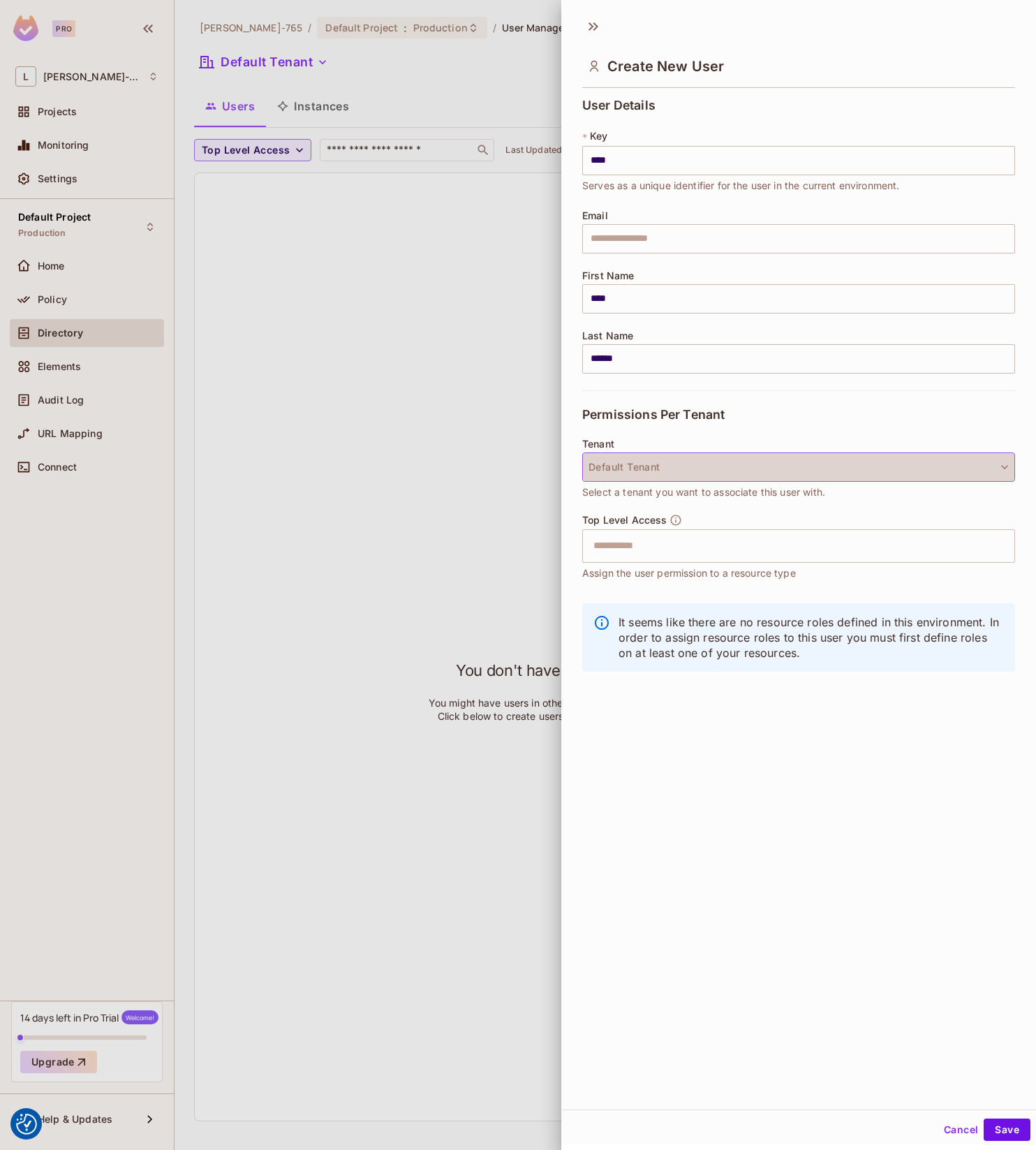
click at [688, 477] on button "Default Tenant" at bounding box center [798, 467] width 432 height 30
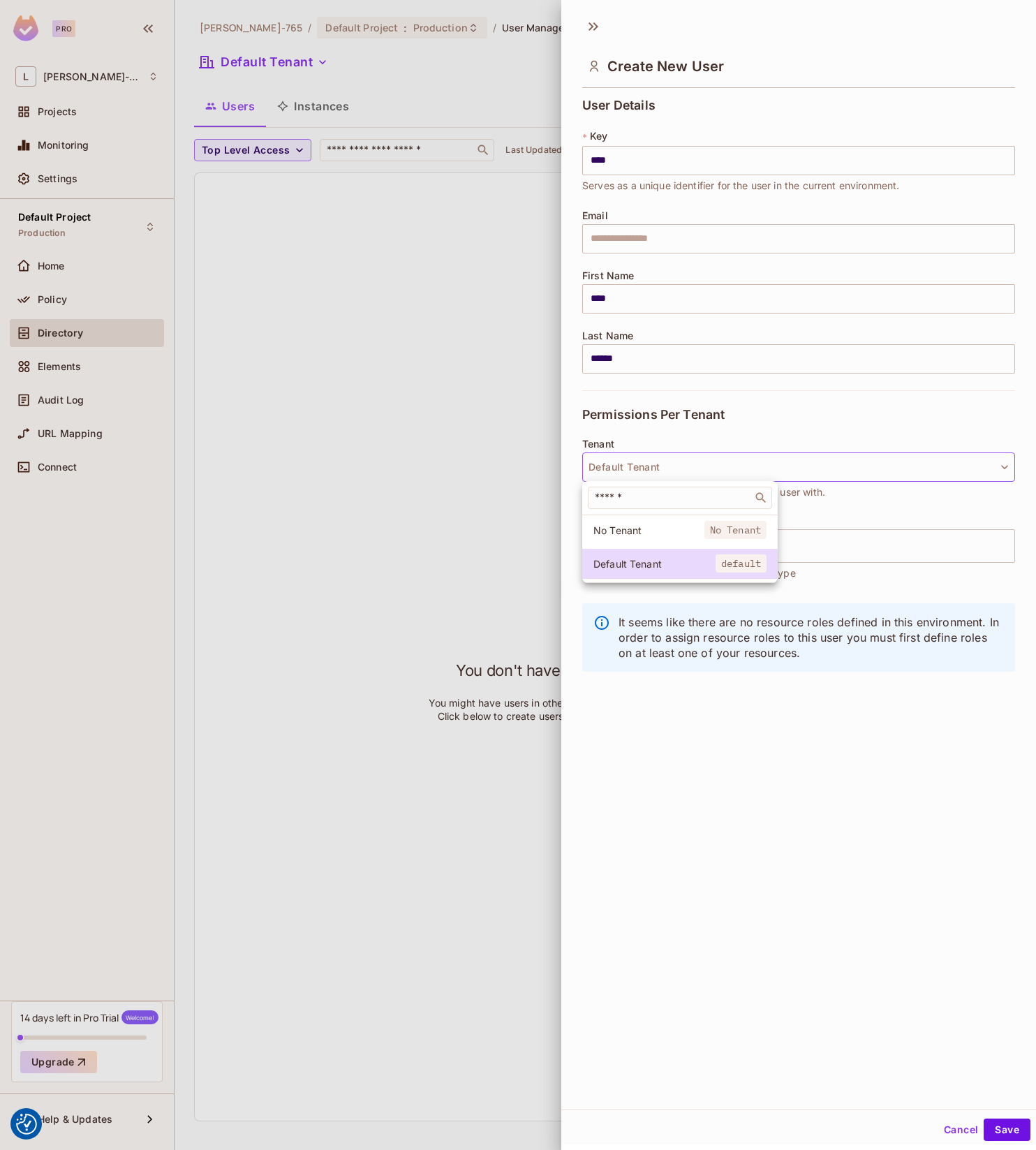
click at [790, 778] on div at bounding box center [518, 575] width 1036 height 1150
click at [677, 475] on button "Default Tenant" at bounding box center [798, 467] width 432 height 30
click at [663, 498] on input "text" at bounding box center [671, 498] width 156 height 14
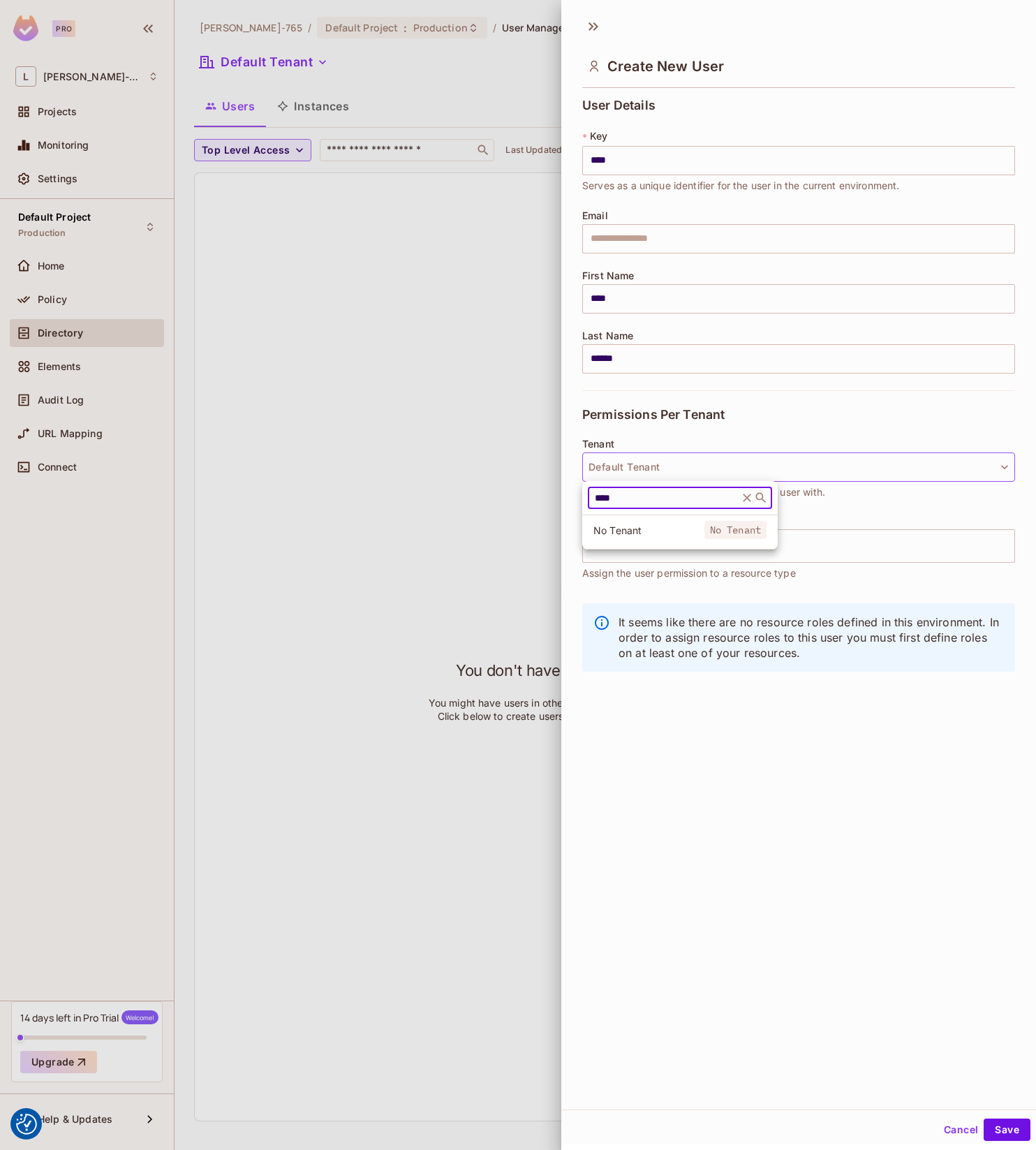
type input "****"
click at [772, 420] on div at bounding box center [518, 575] width 1036 height 1150
click at [692, 549] on input "text" at bounding box center [786, 546] width 403 height 28
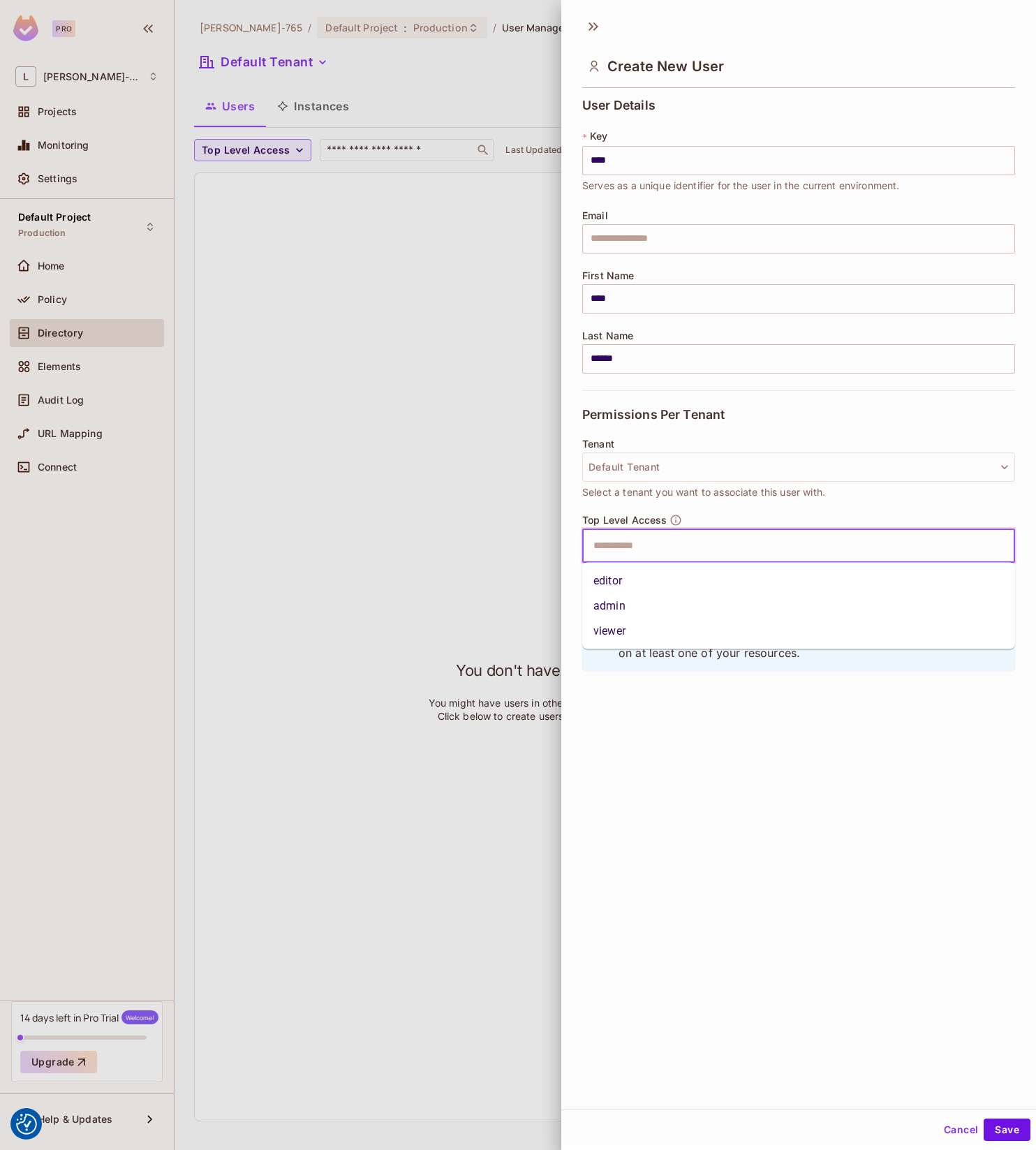
click at [727, 520] on div "Top Level Access ​ Assign the user permission to a resource type" at bounding box center [798, 548] width 432 height 67
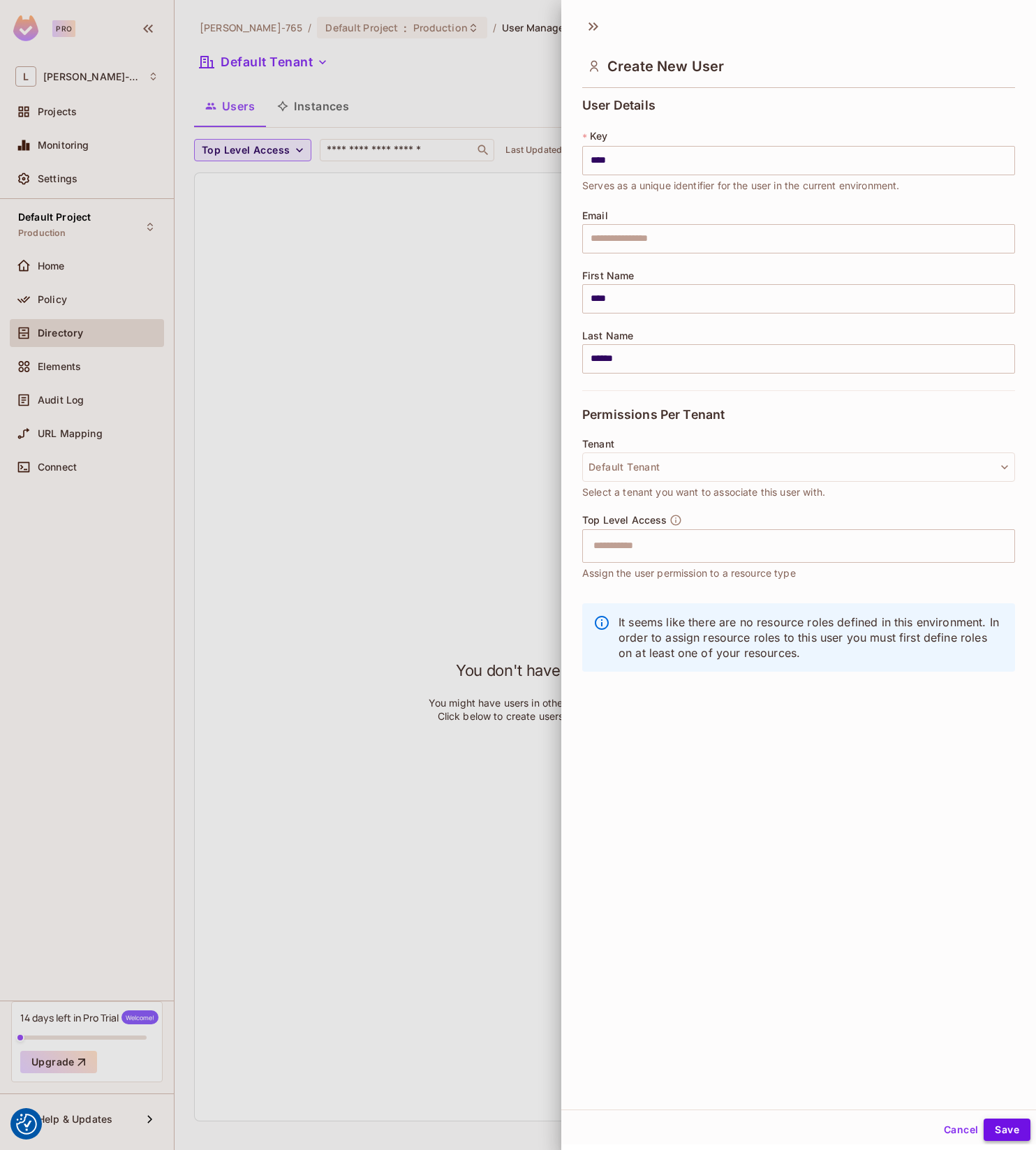
click at [996, 1126] on button "Save" at bounding box center [1007, 1130] width 46 height 22
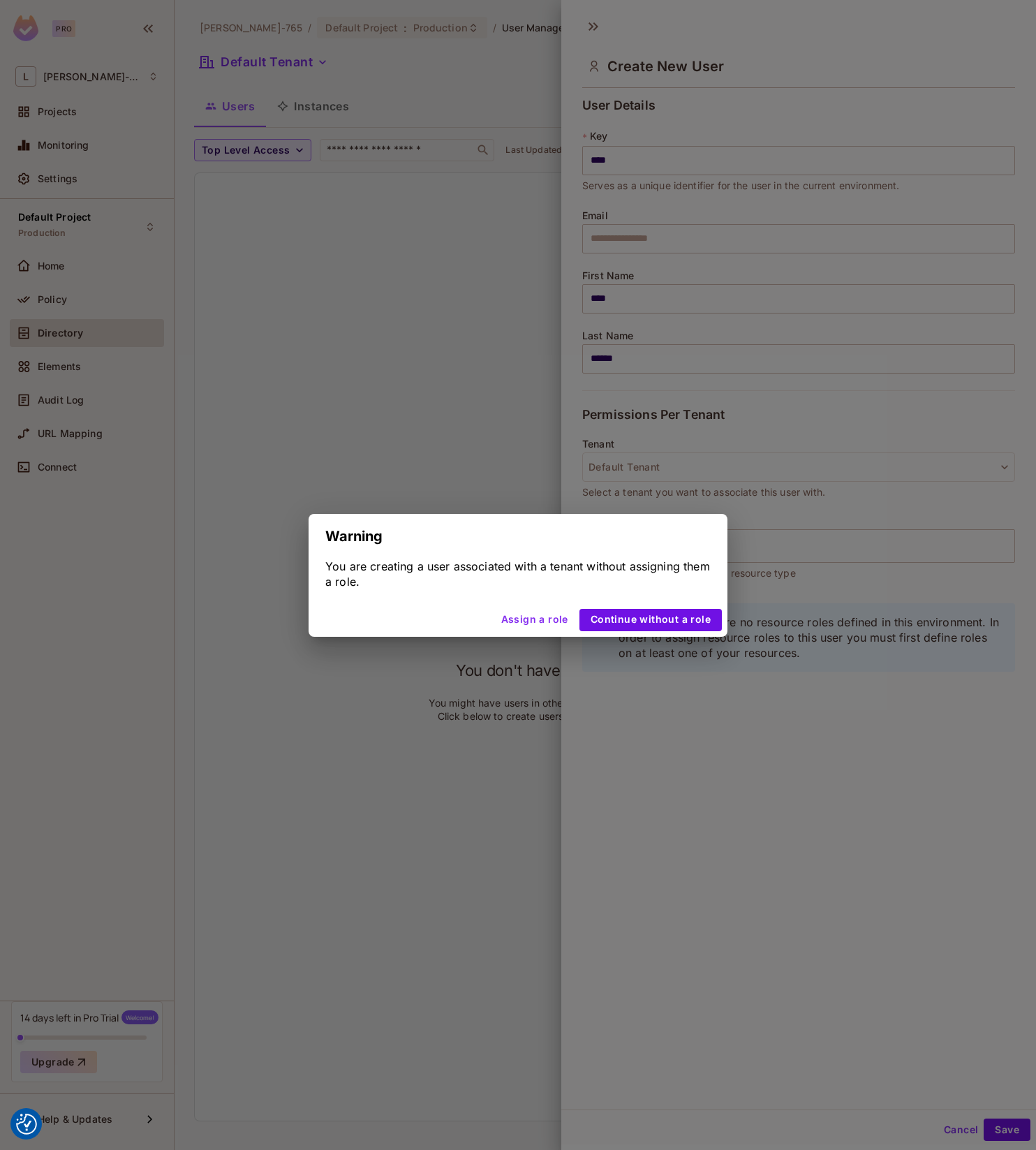
drag, startPoint x: 552, startPoint y: 622, endPoint x: 726, endPoint y: 787, distance: 239.8
click at [727, 787] on div "Warning You are creating a user associated with a tenant without assigning them…" at bounding box center [518, 575] width 1036 height 1150
click at [545, 623] on button "Assign a role" at bounding box center [535, 621] width 78 height 22
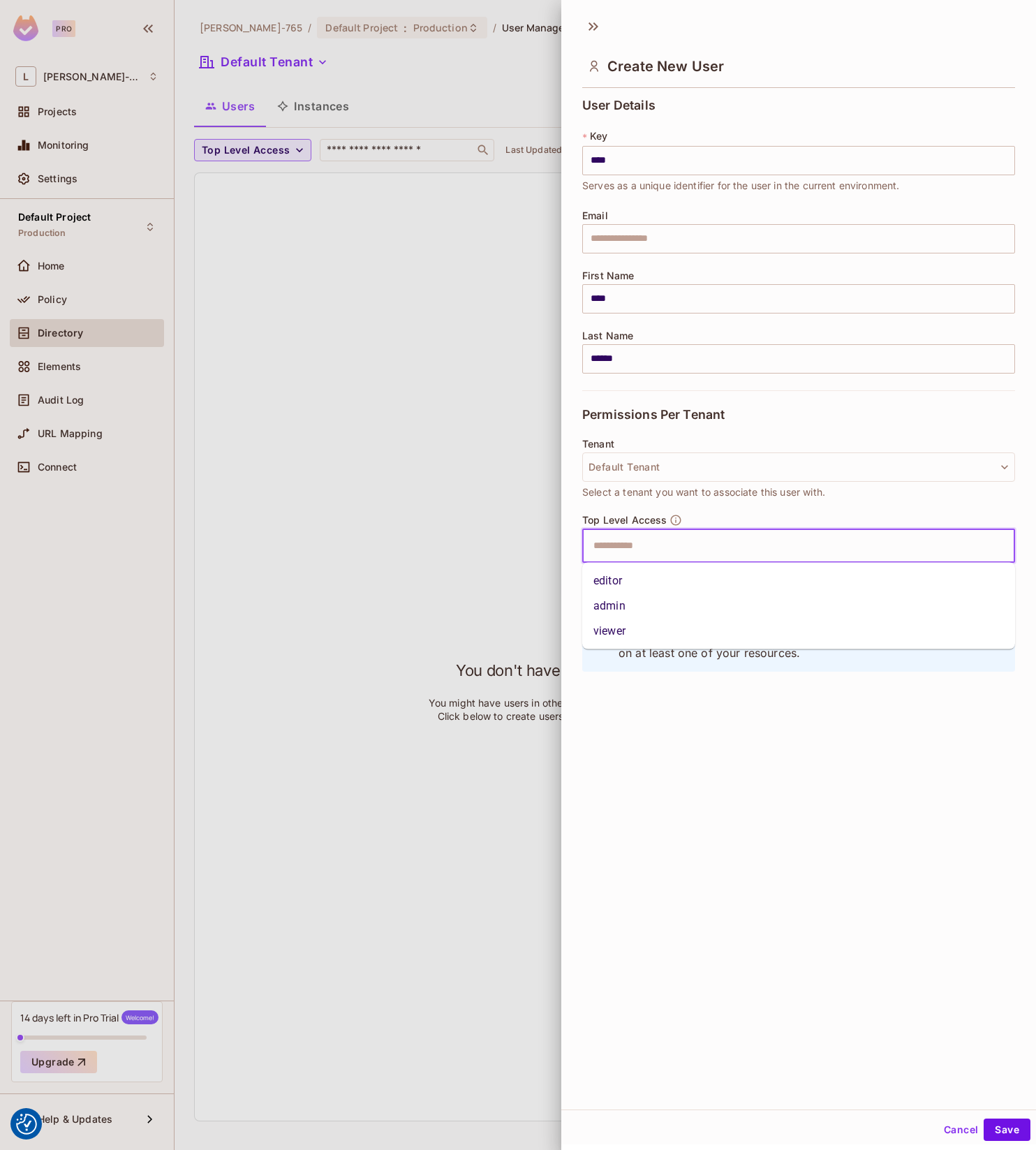
click at [678, 554] on input "text" at bounding box center [786, 546] width 403 height 28
click at [635, 600] on li "admin" at bounding box center [798, 606] width 432 height 25
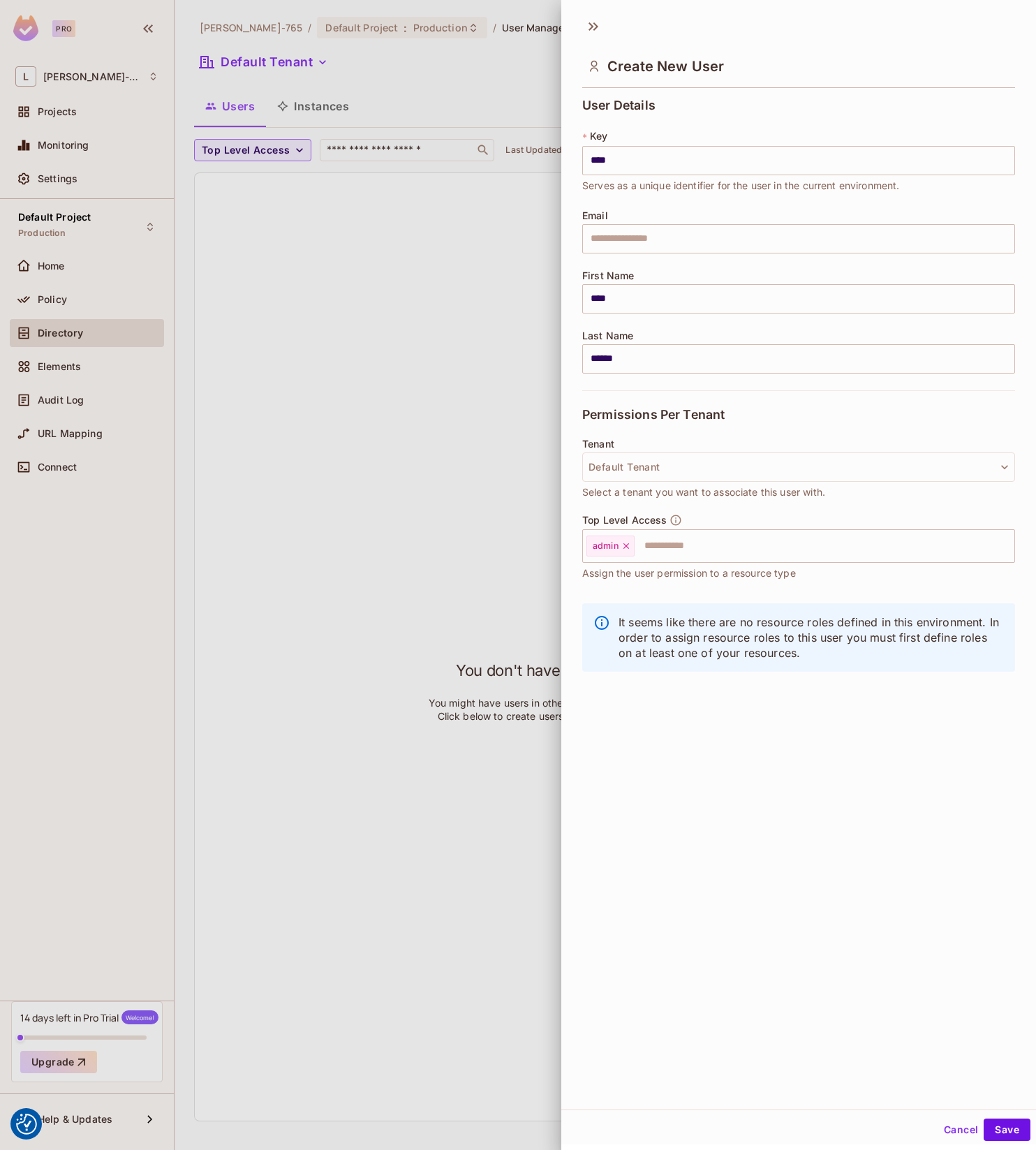
click at [955, 994] on div "Create New User User Details * Key **** ​ Serves as a unique identifier for the…" at bounding box center [799, 560] width 474 height 1100
click at [1014, 1127] on button "Save" at bounding box center [1007, 1130] width 46 height 22
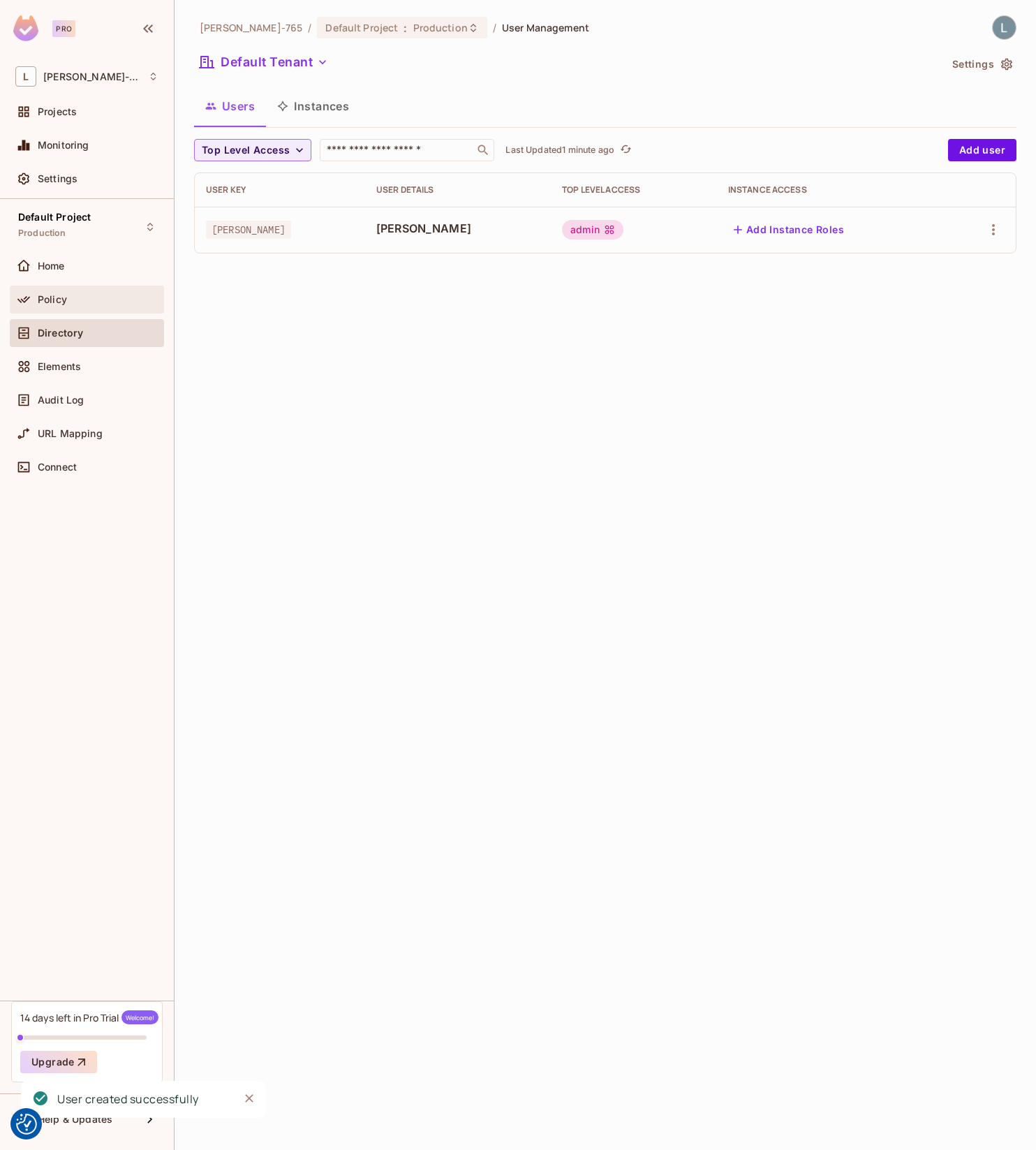
click at [63, 302] on span "Policy" at bounding box center [53, 300] width 30 height 11
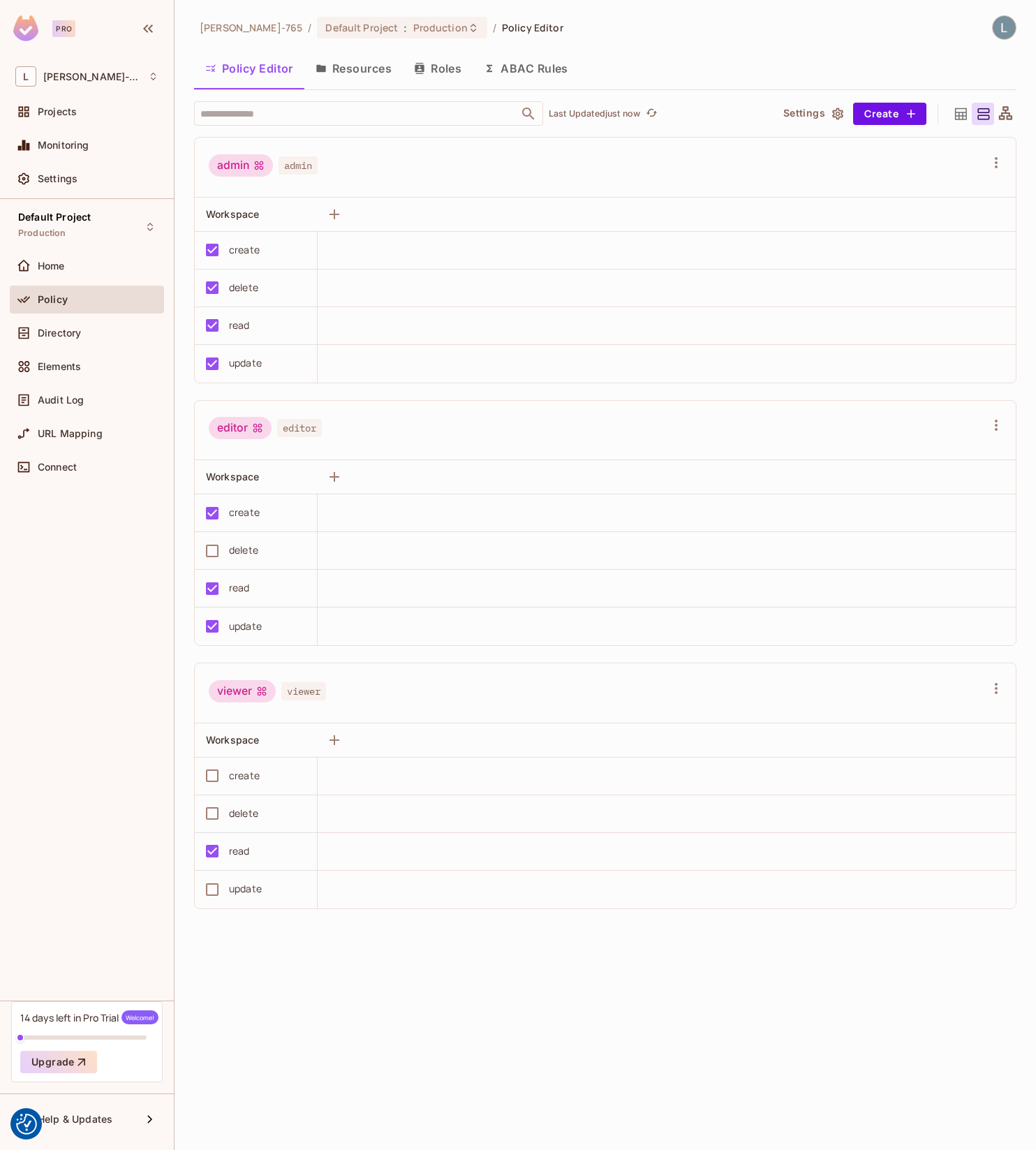
click at [251, 167] on div "admin" at bounding box center [240, 166] width 64 height 22
click at [239, 427] on div "editor" at bounding box center [240, 428] width 63 height 22
click at [236, 694] on div "viewer" at bounding box center [242, 691] width 67 height 22
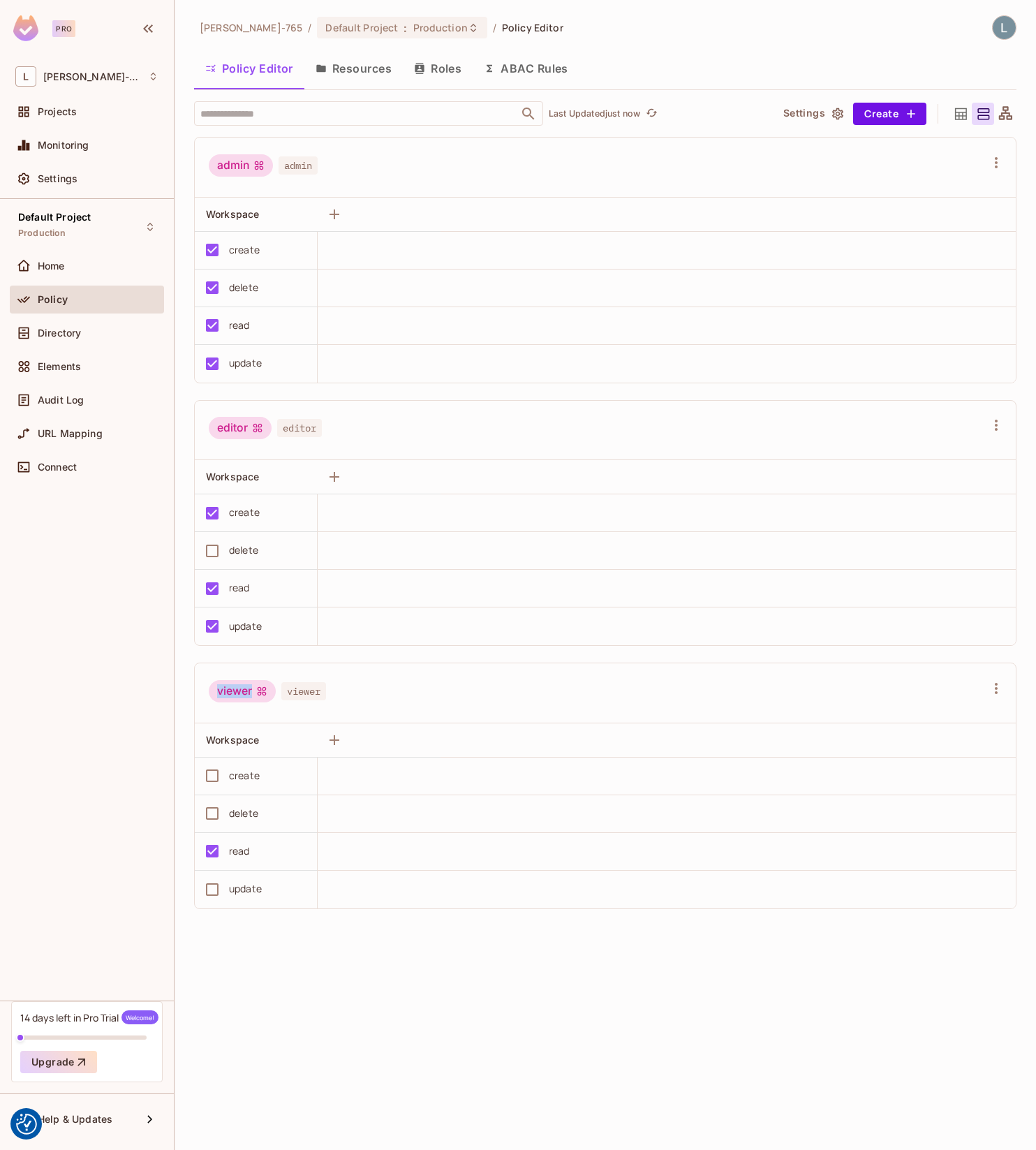
click at [236, 694] on div "viewer" at bounding box center [242, 691] width 67 height 22
click at [287, 688] on span "viewer" at bounding box center [304, 691] width 45 height 19
click at [302, 697] on span "viewer" at bounding box center [304, 691] width 45 height 19
click at [246, 434] on div "editor" at bounding box center [240, 428] width 63 height 22
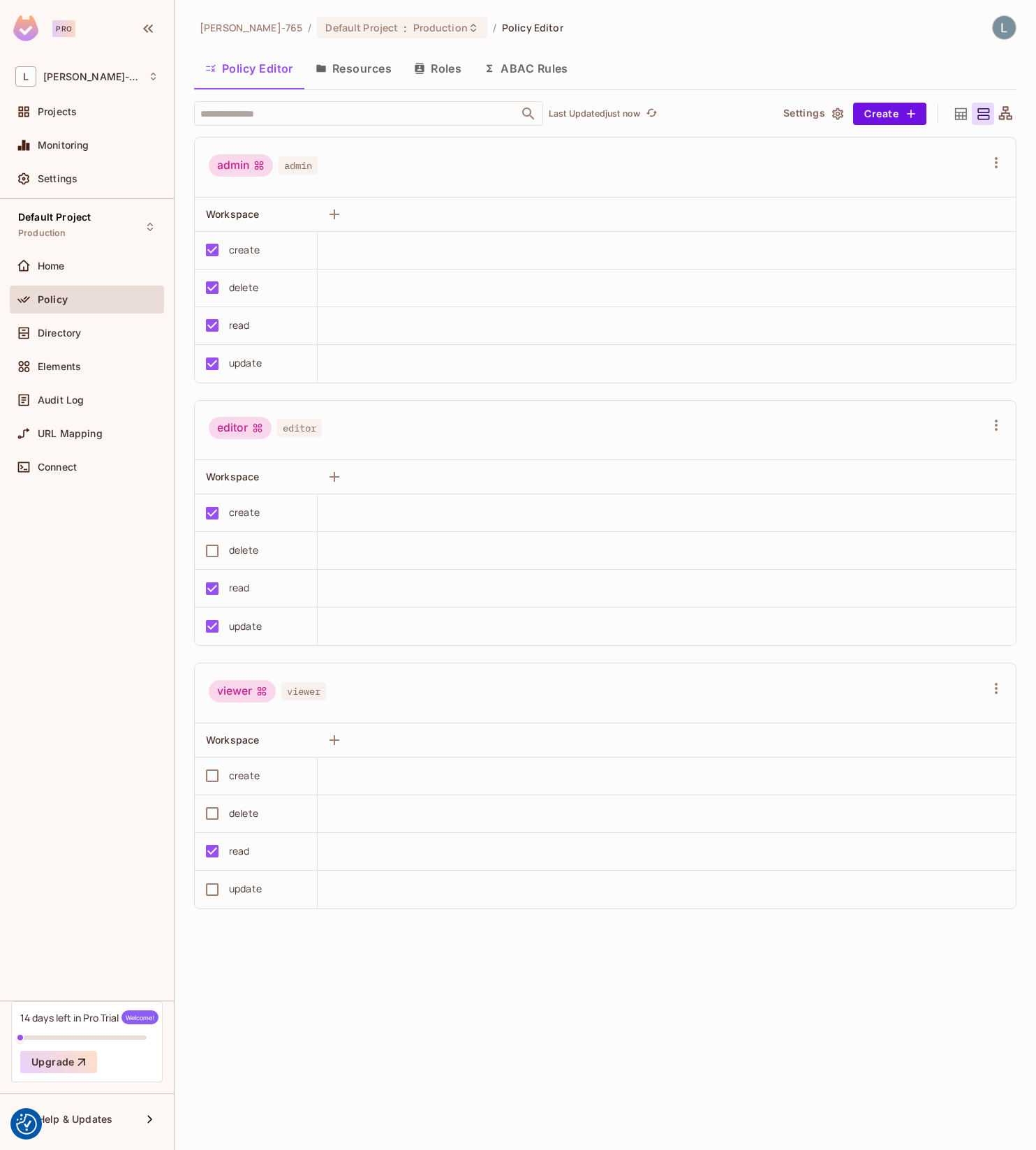
click at [246, 434] on div "editor" at bounding box center [240, 428] width 63 height 22
click at [279, 434] on span "editor" at bounding box center [299, 428] width 45 height 19
click at [293, 428] on span "editor" at bounding box center [299, 428] width 45 height 19
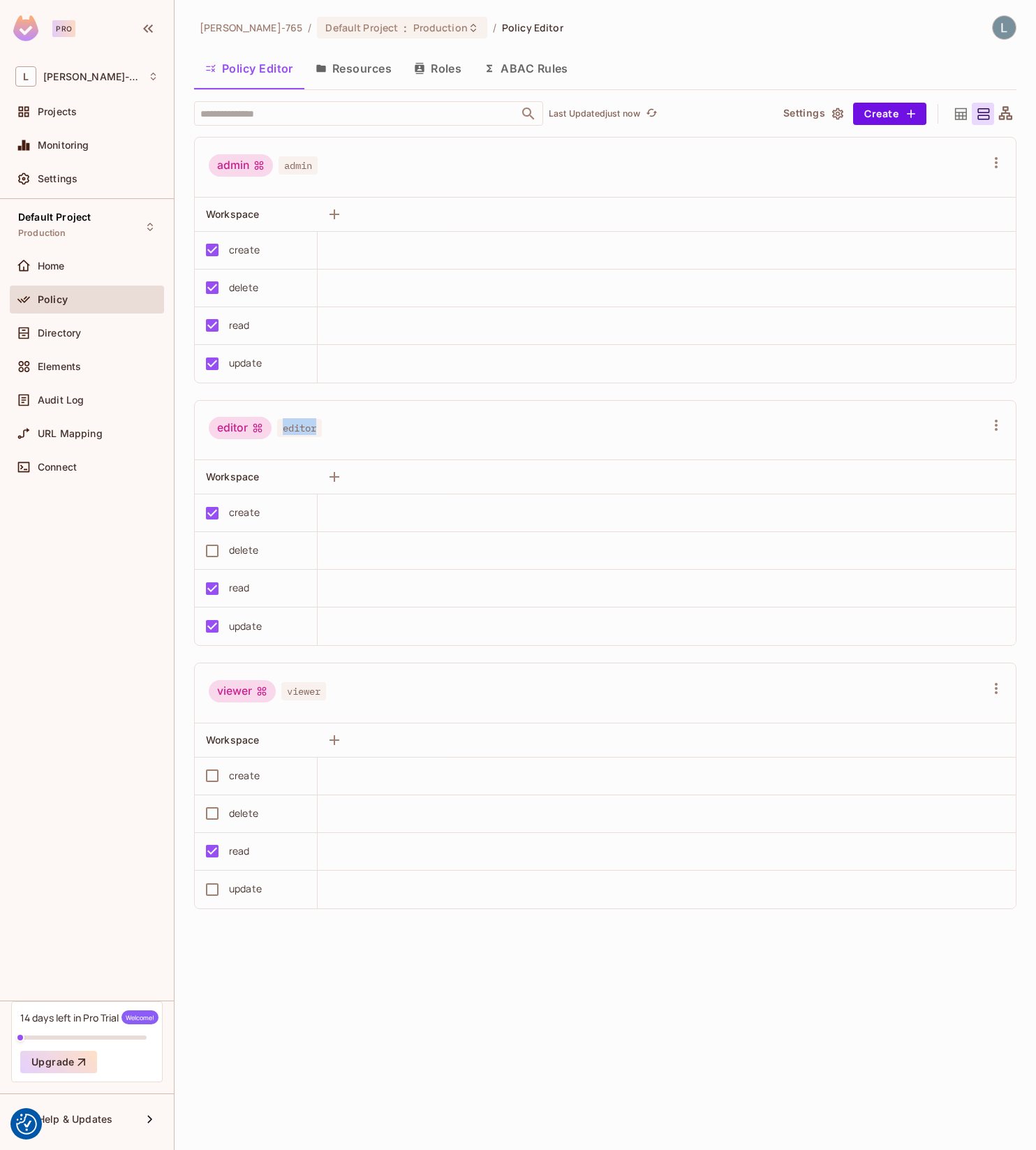
drag, startPoint x: 293, startPoint y: 428, endPoint x: 267, endPoint y: 314, distance: 116.9
click at [293, 428] on span "editor" at bounding box center [299, 428] width 45 height 19
click at [230, 163] on div "admin" at bounding box center [240, 166] width 64 height 22
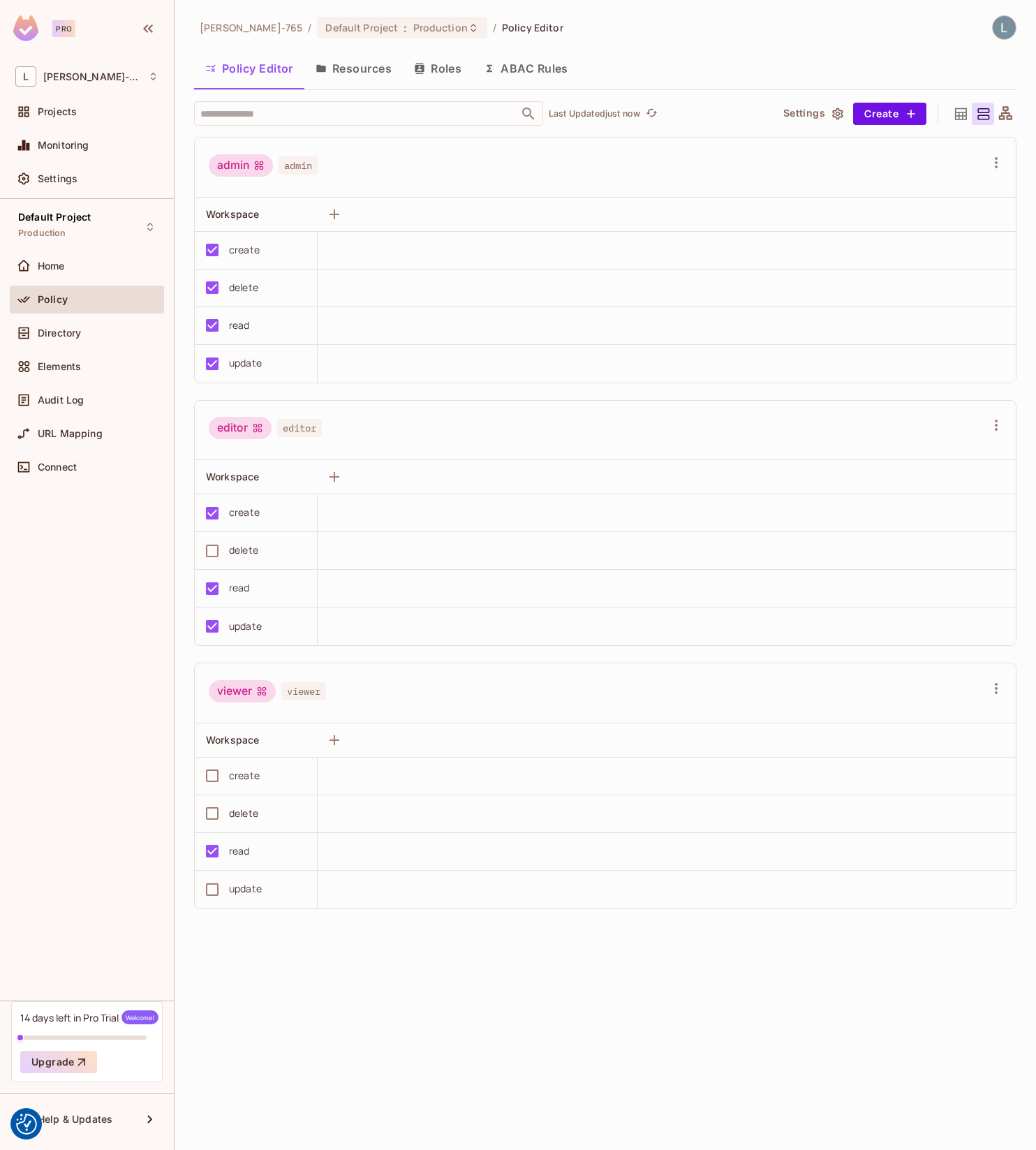
click at [299, 160] on span "admin" at bounding box center [299, 166] width 39 height 19
click at [421, 178] on div "admin admin" at bounding box center [596, 167] width 777 height 27
click at [990, 157] on icon "button" at bounding box center [996, 163] width 17 height 17
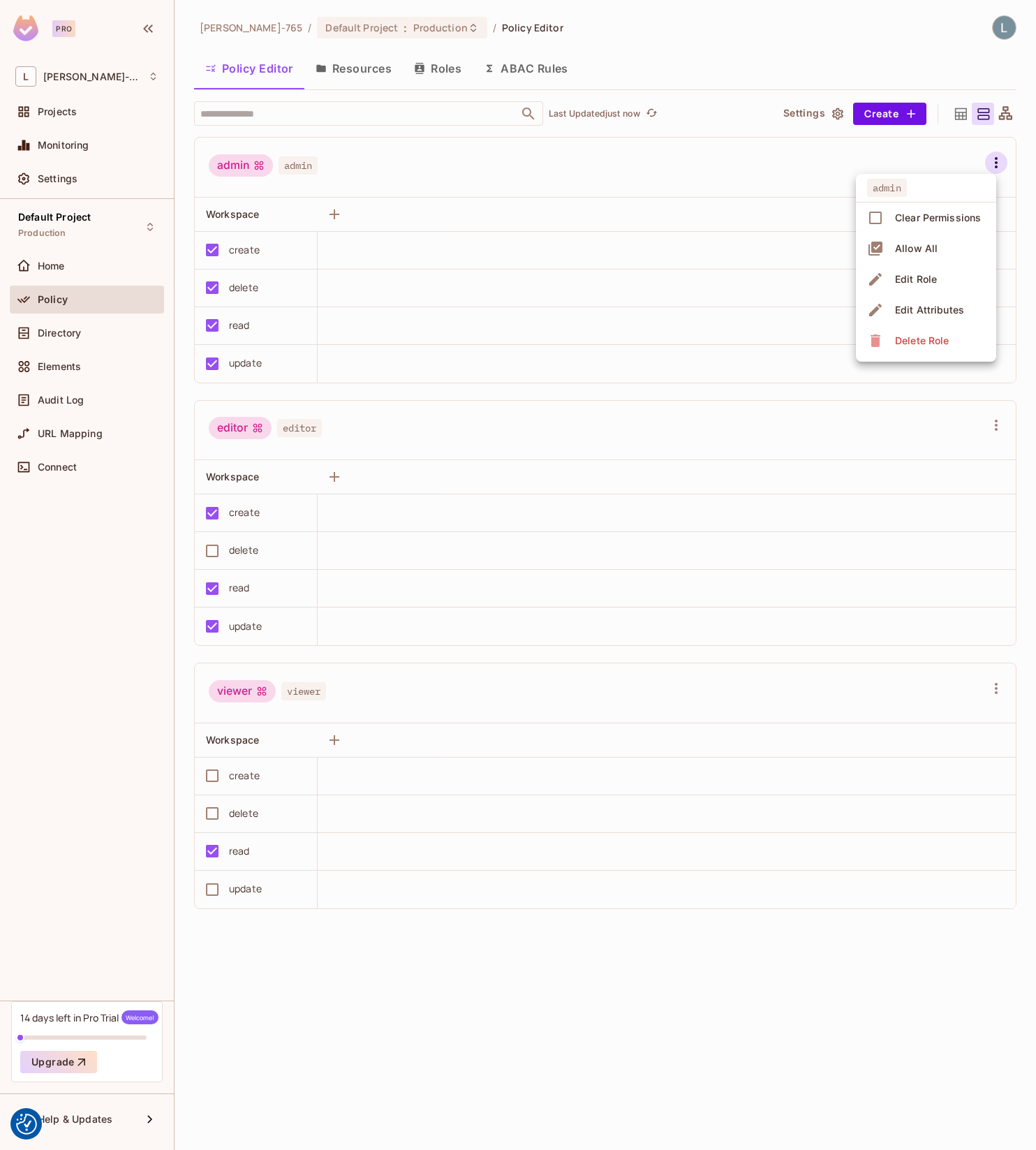
click at [518, 181] on div at bounding box center [518, 575] width 1036 height 1150
click at [994, 159] on icon "button" at bounding box center [996, 163] width 17 height 17
click at [936, 297] on li "Edit Attributes" at bounding box center [925, 310] width 140 height 31
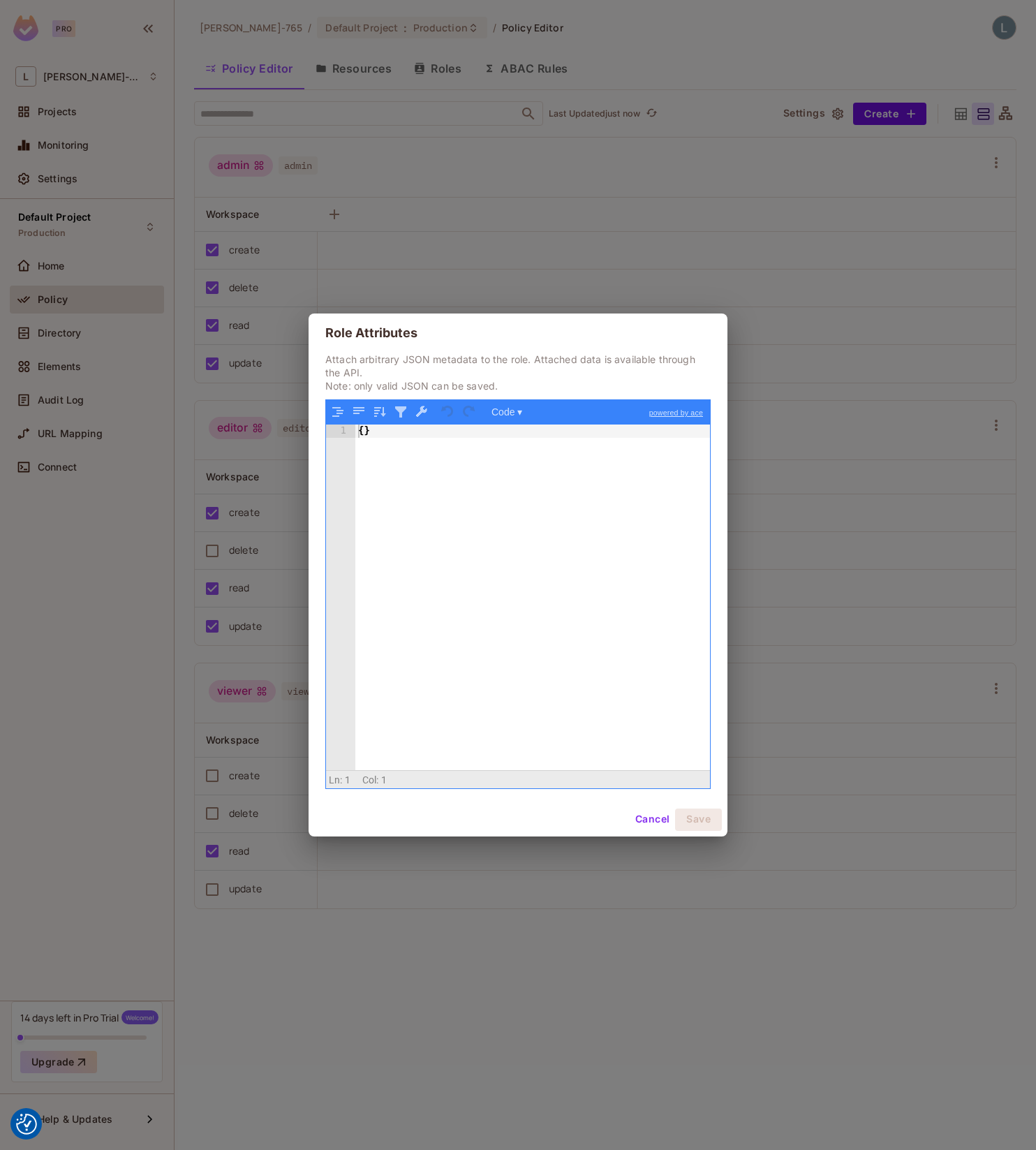
click at [418, 458] on div "{ }" at bounding box center [532, 609] width 354 height 371
click at [714, 822] on button "Save" at bounding box center [698, 820] width 46 height 22
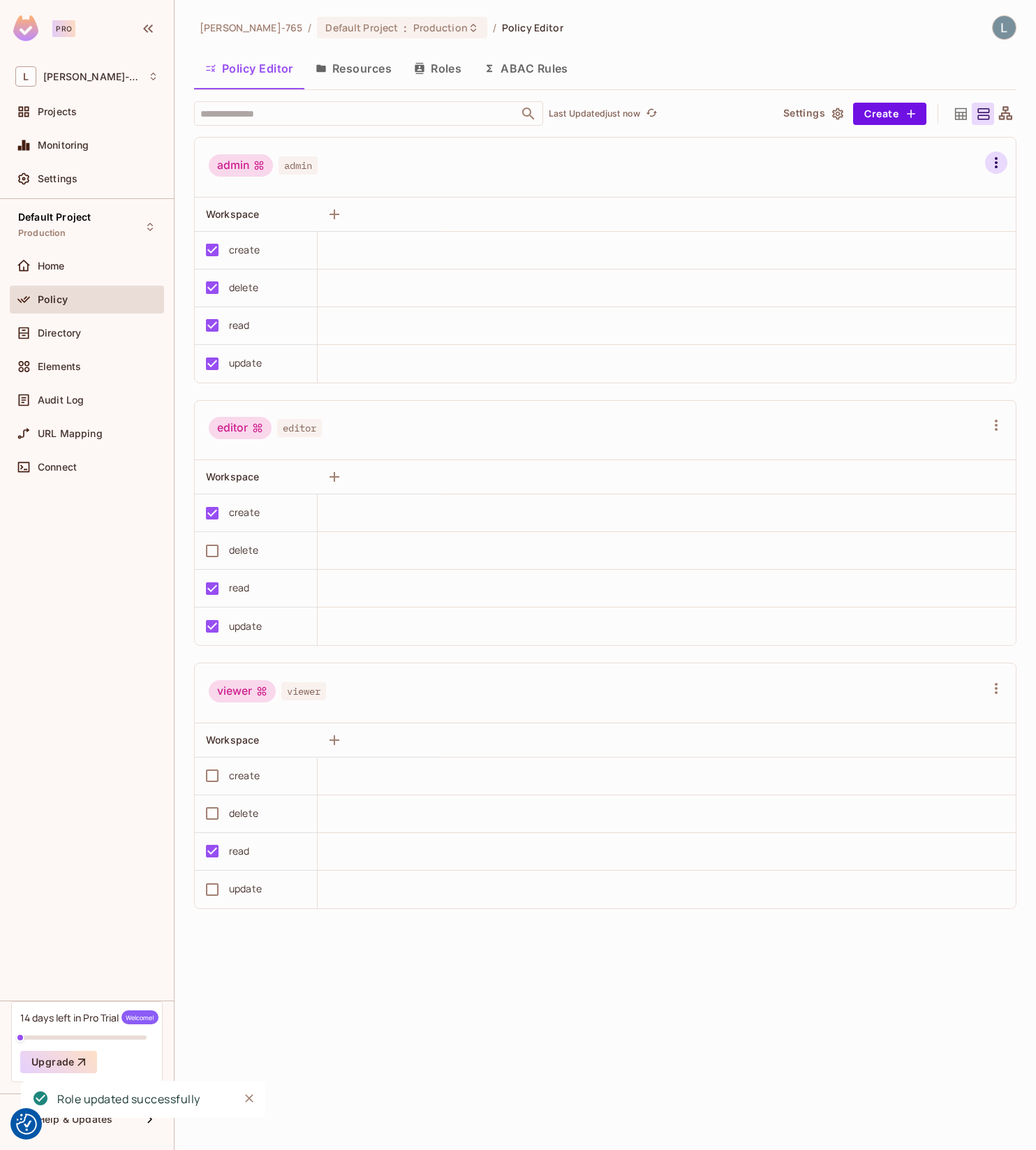
click at [998, 158] on icon "button" at bounding box center [996, 163] width 17 height 17
click at [937, 301] on span "Edit Attributes" at bounding box center [929, 310] width 77 height 22
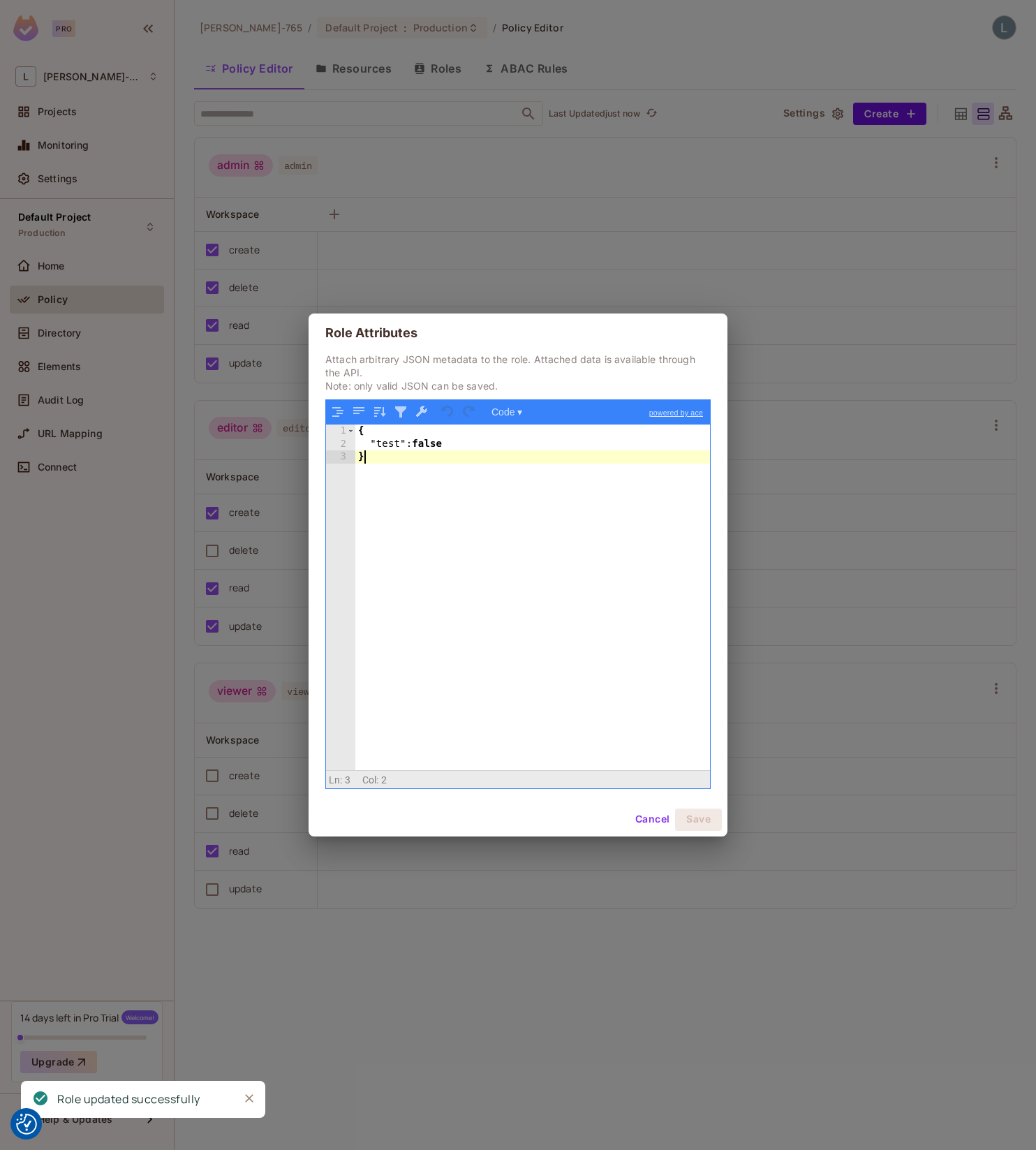
click at [450, 478] on div "{ "test" : false }" at bounding box center [532, 609] width 354 height 371
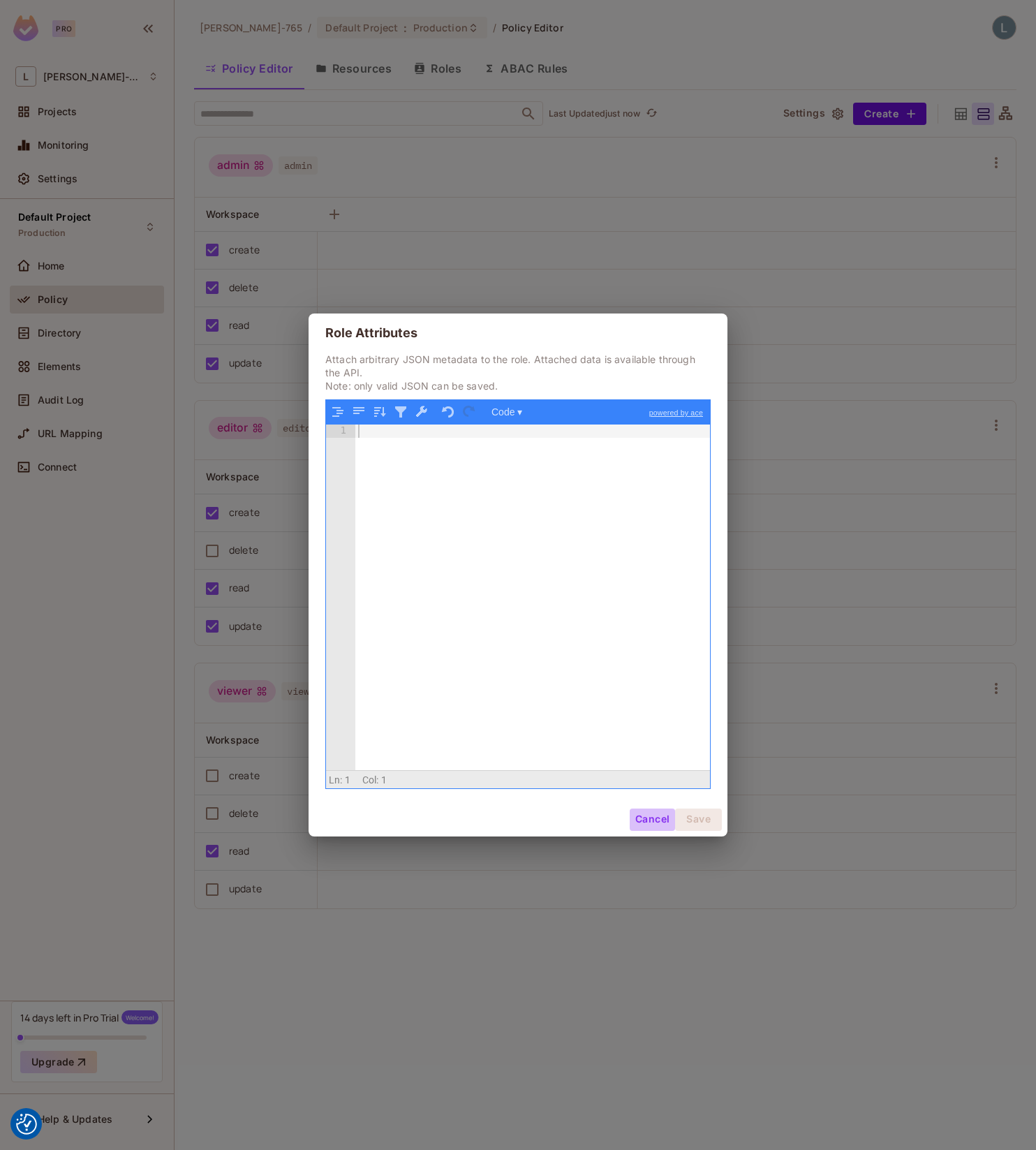
click at [697, 826] on div "Cancel Save" at bounding box center [675, 820] width 92 height 22
click at [493, 567] on div at bounding box center [532, 609] width 354 height 371
click at [702, 825] on button "Save" at bounding box center [698, 820] width 46 height 22
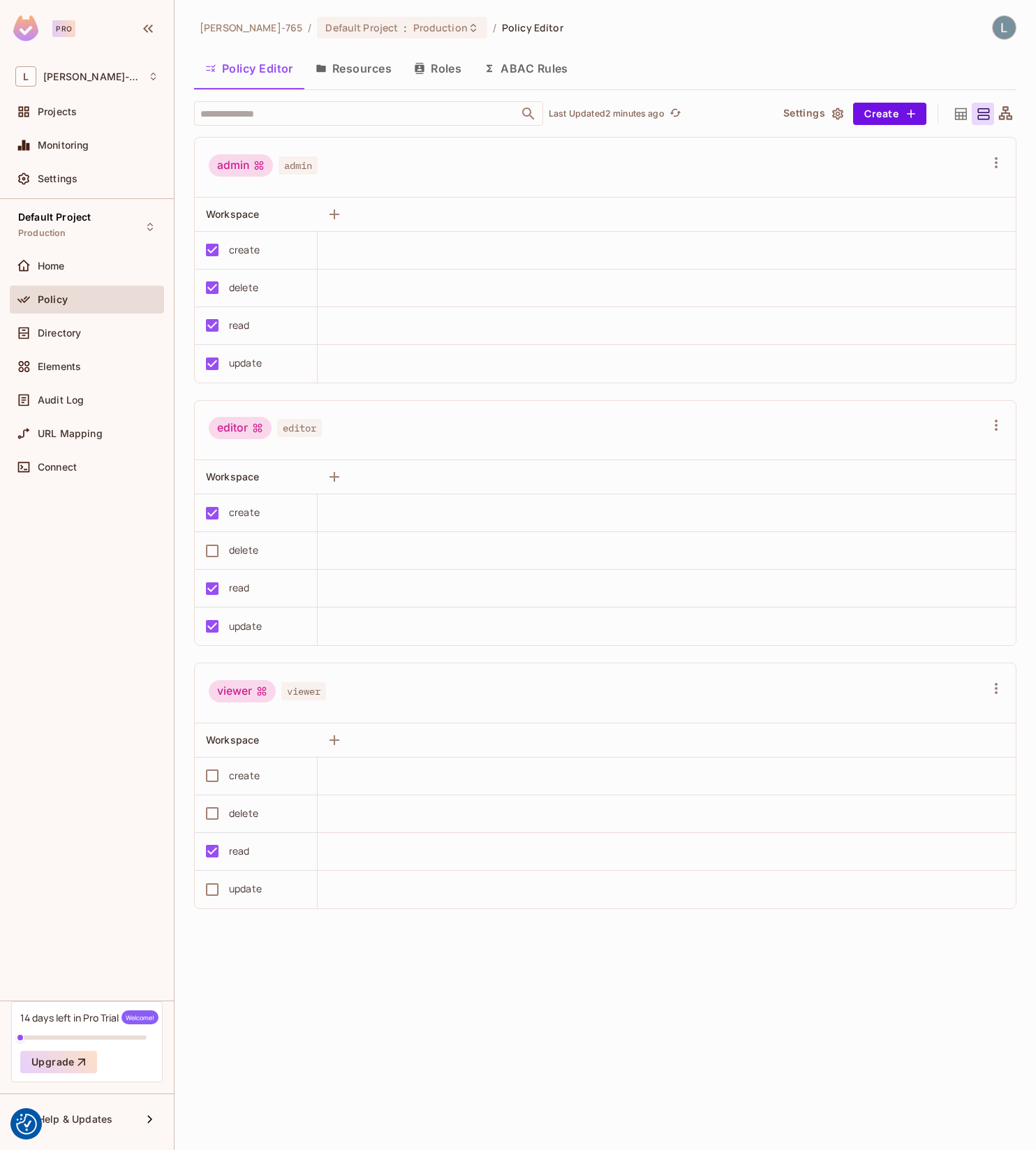
click at [405, 972] on div "Lars-765 / Default Project : Production / Policy Editor Policy Editor Resources…" at bounding box center [605, 575] width 861 height 1150
click at [452, 74] on button "Roles" at bounding box center [437, 69] width 70 height 35
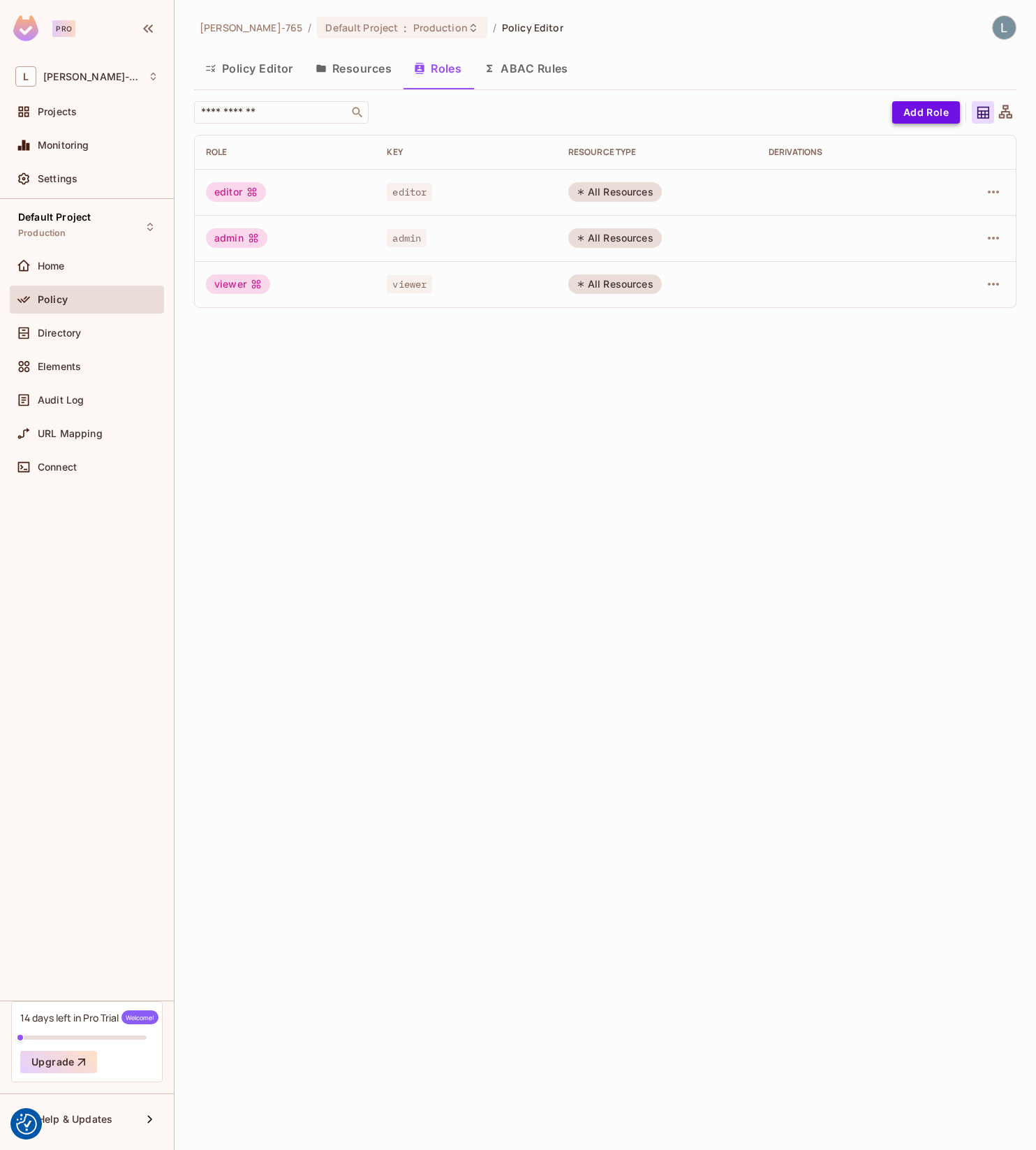
click at [903, 119] on button "Add Role" at bounding box center [925, 113] width 68 height 22
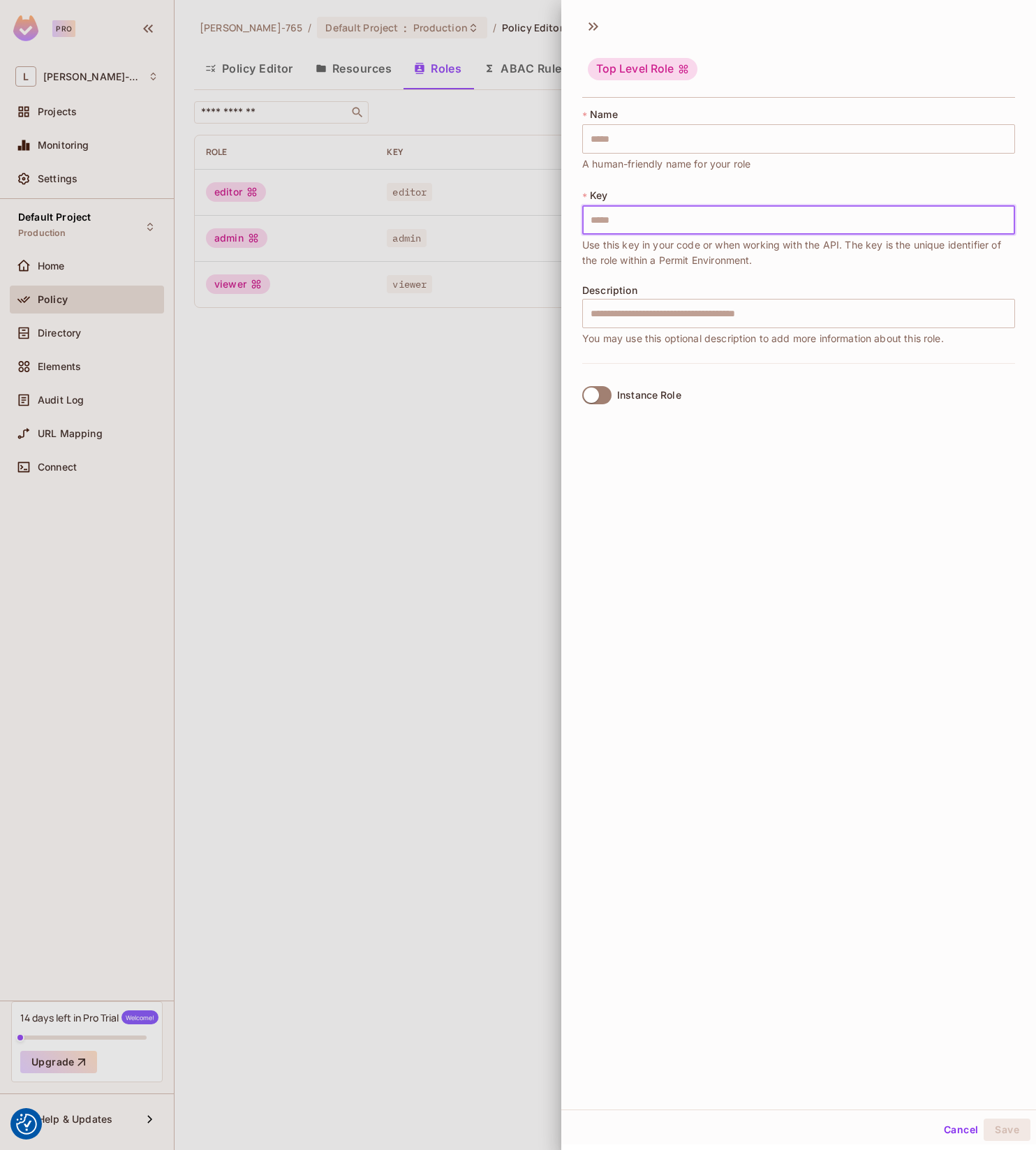
click at [657, 224] on input "text" at bounding box center [798, 221] width 432 height 30
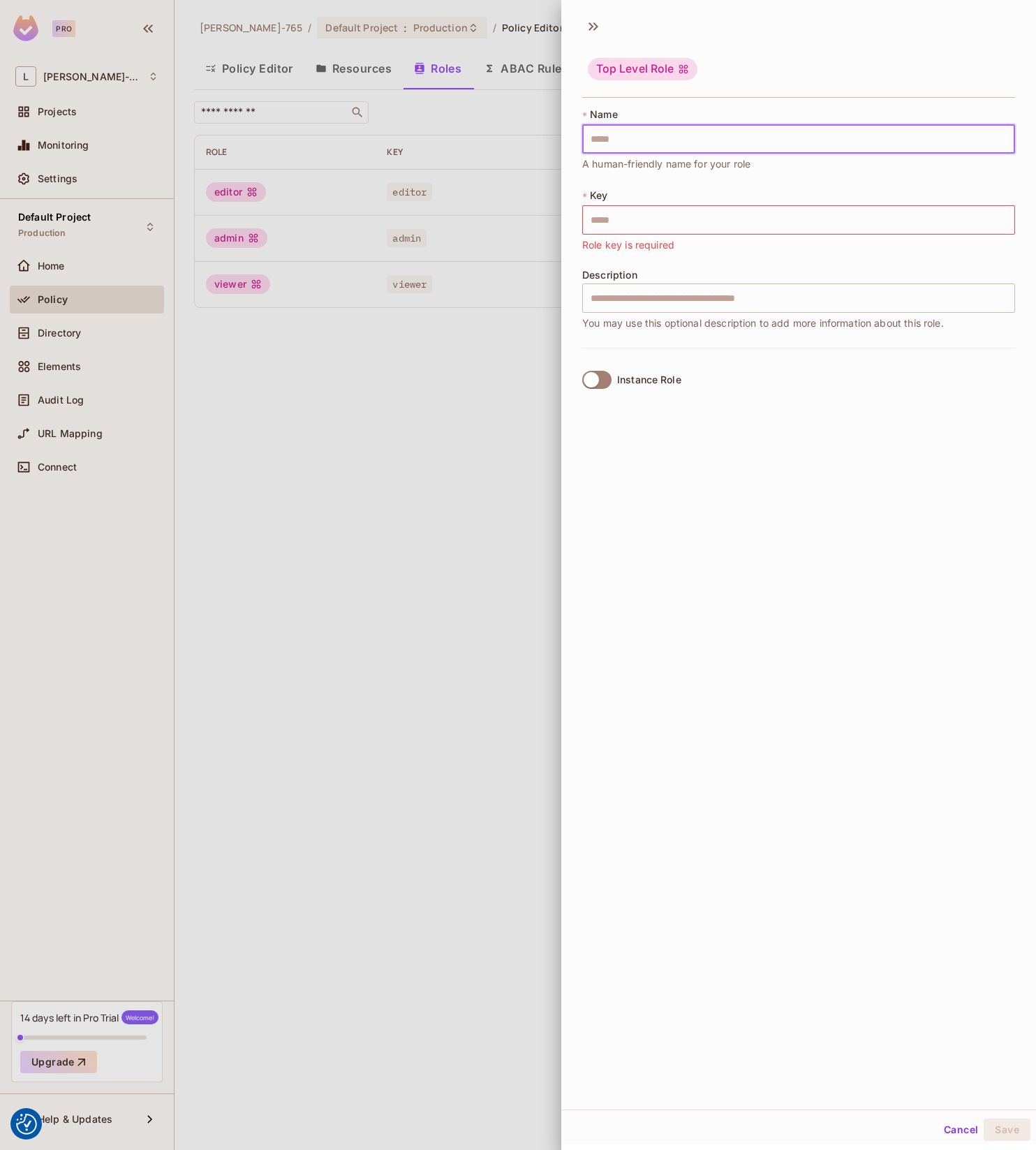
click at [635, 143] on input "text" at bounding box center [798, 140] width 432 height 30
type input "*"
type input "**"
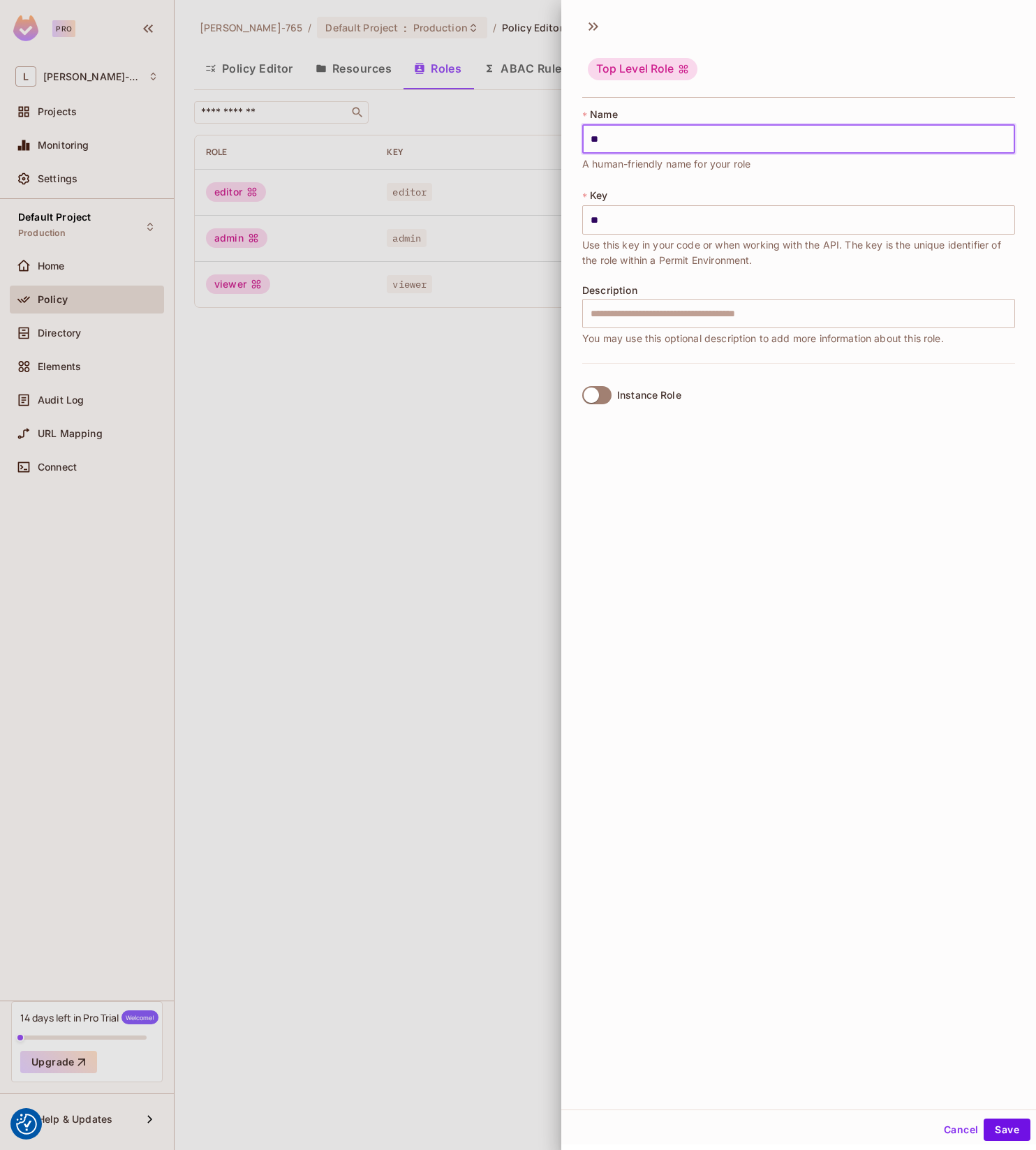
type input "***"
type input "****"
type input "*****"
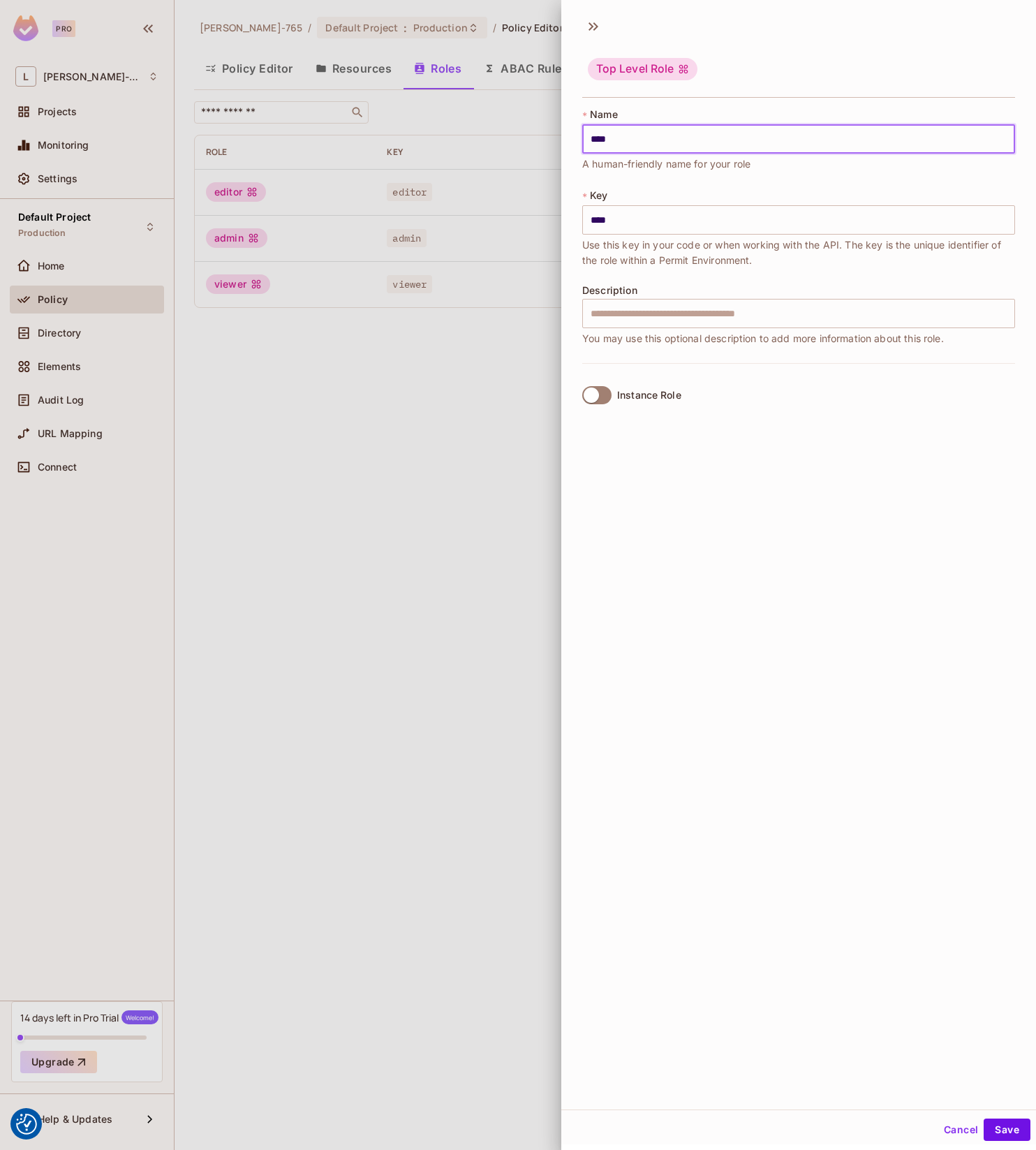
type input "*****"
type input "******"
type input "*******"
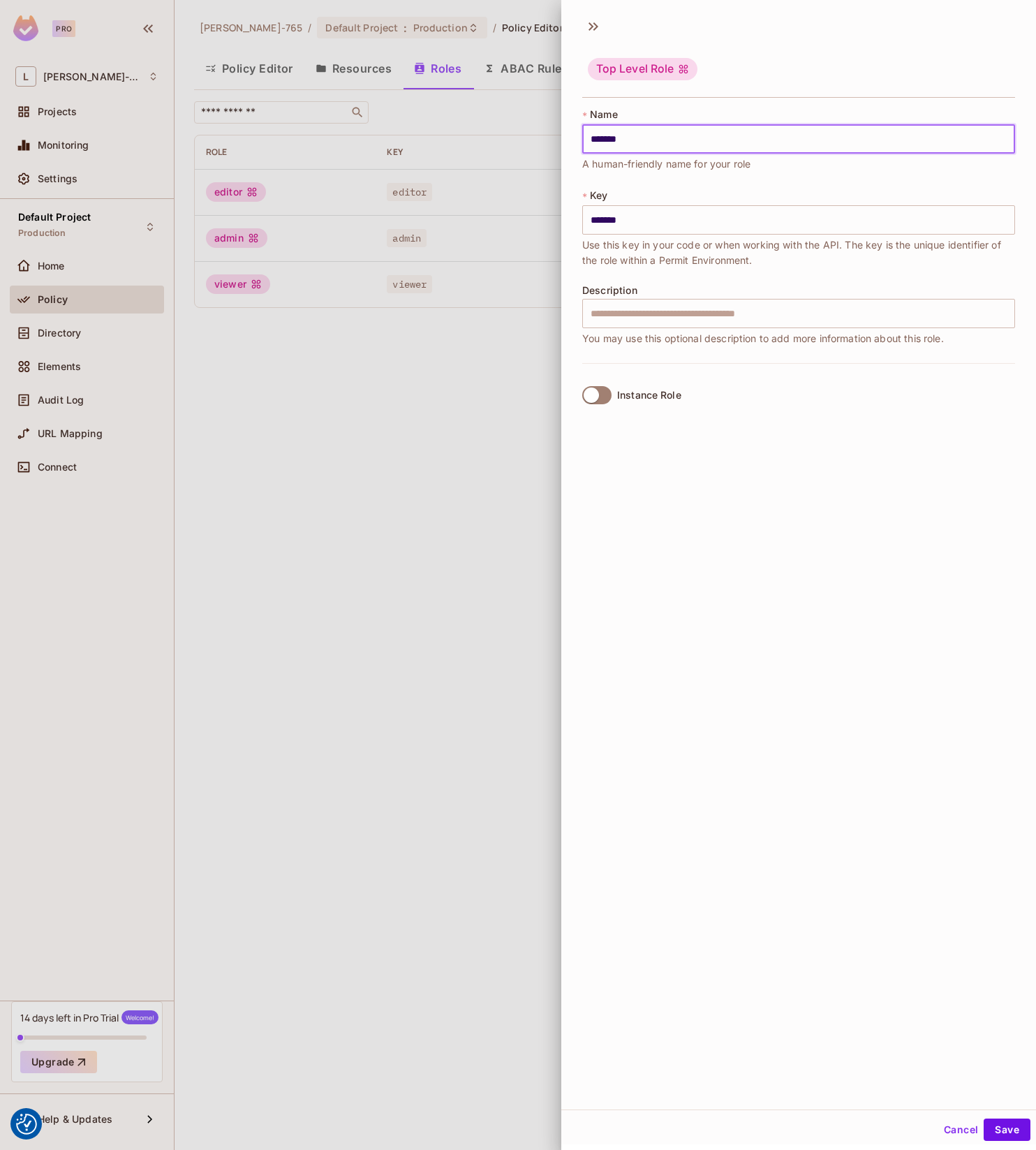
type input "********"
type input "*********"
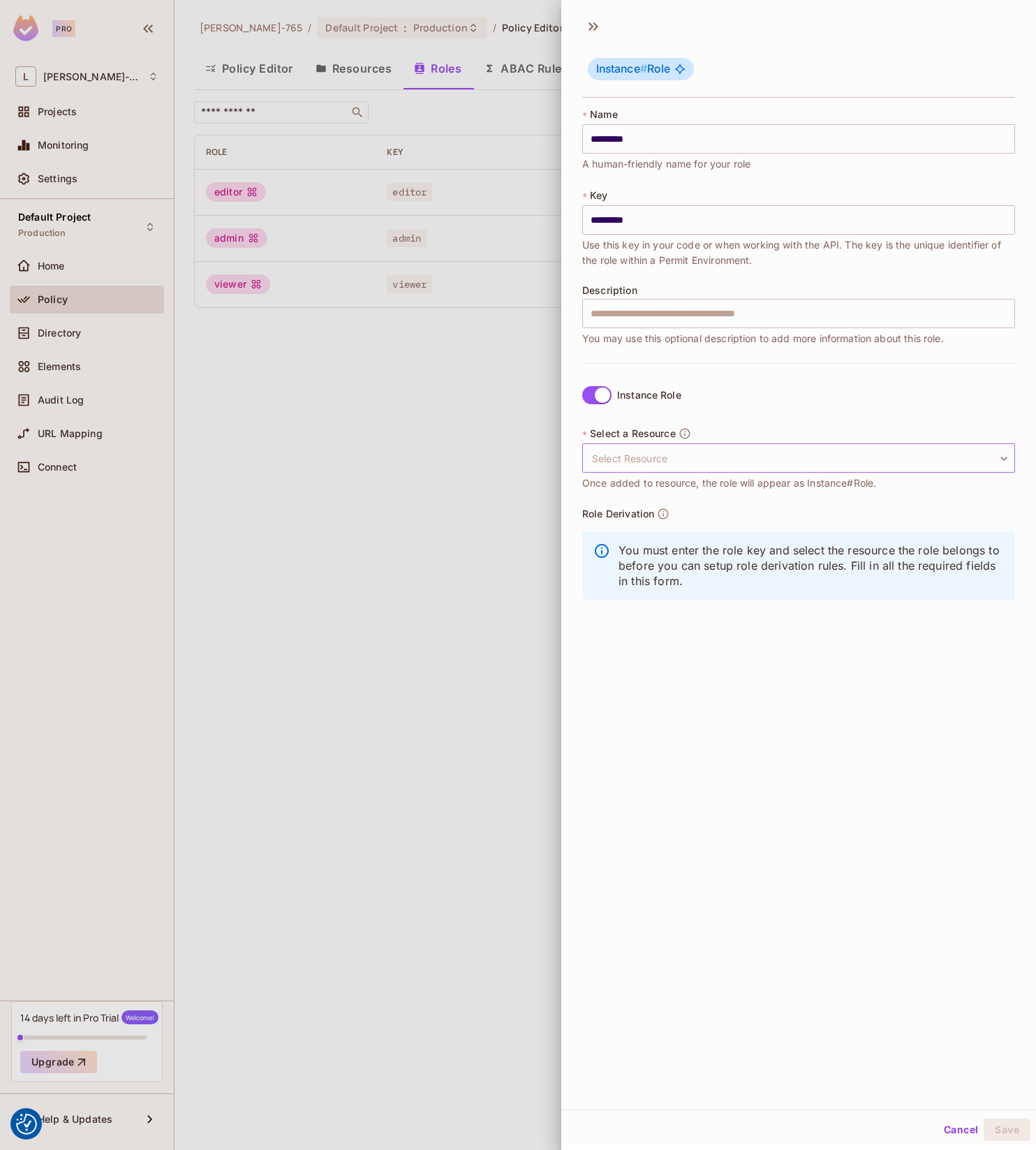
click at [720, 457] on body "We use cookies to enhance your browsing experience, serve personalized ads or c…" at bounding box center [518, 575] width 1036 height 1150
click at [682, 718] on div at bounding box center [518, 575] width 1036 height 1150
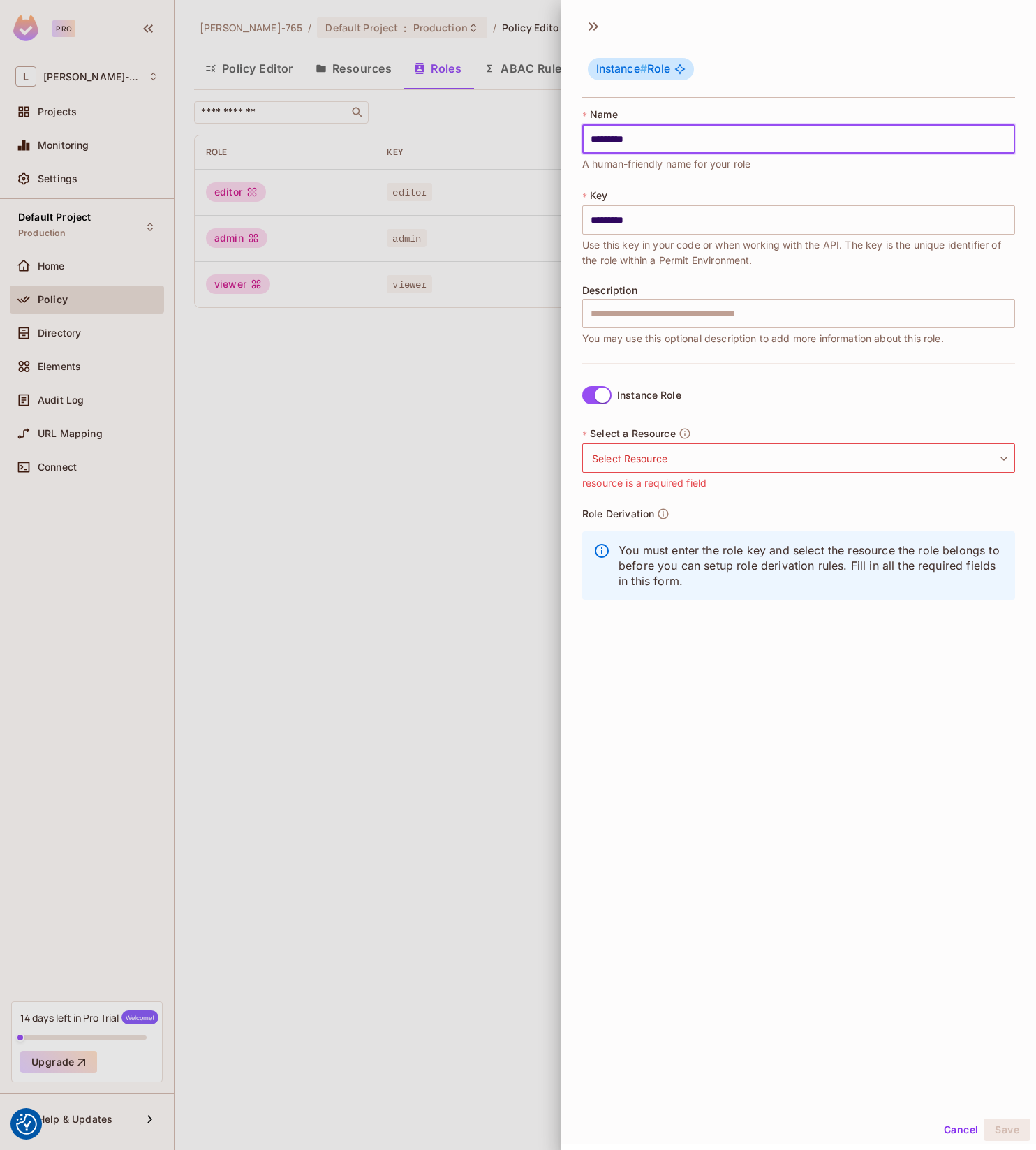
drag, startPoint x: 636, startPoint y: 143, endPoint x: 519, endPoint y: 144, distance: 117.0
click at [513, 141] on div "Instance # Role * Name ********* ​ A human-friendly name for your role * Key **…" at bounding box center [518, 575] width 1036 height 1150
type input "*"
type input "**"
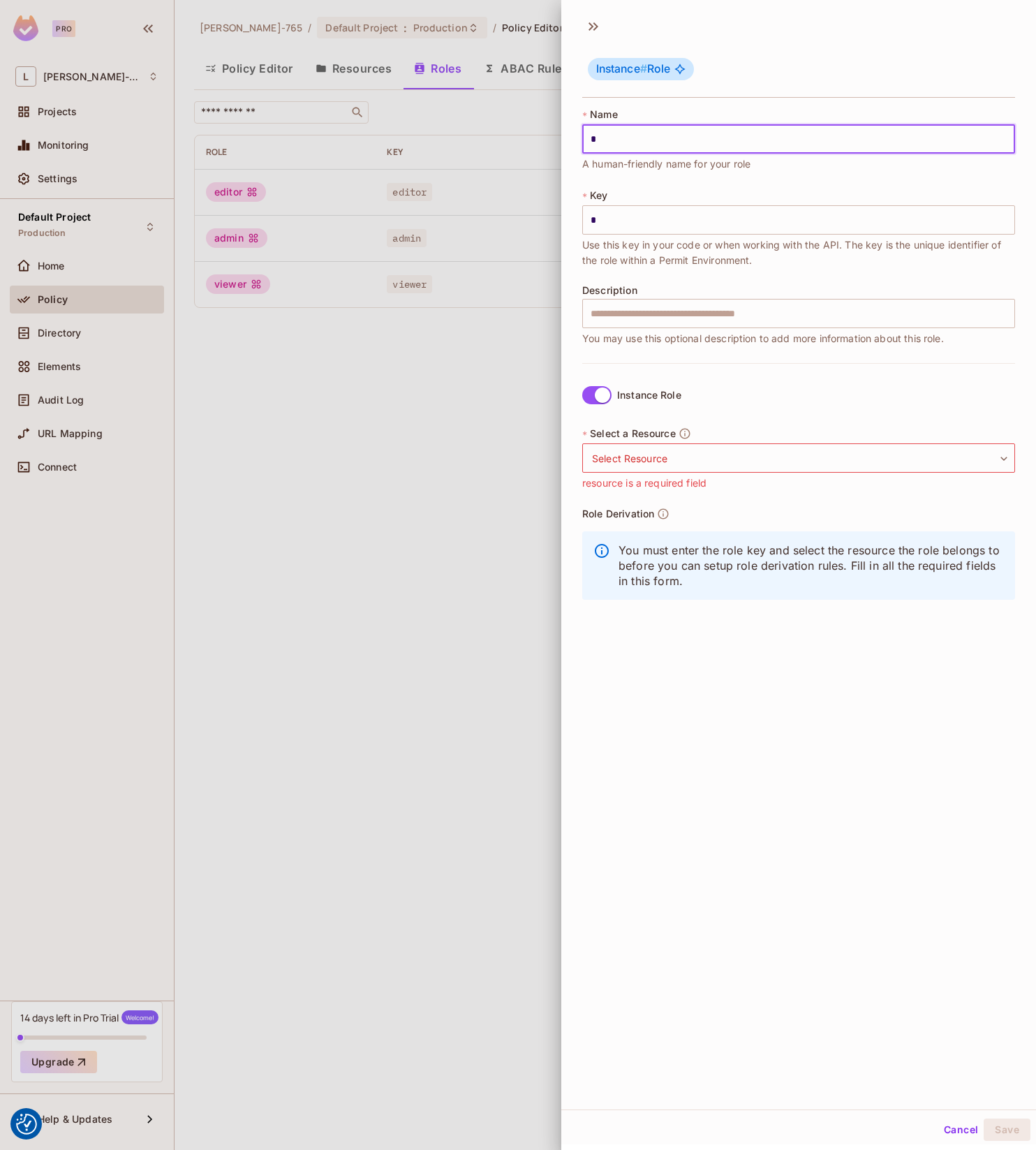
type input "**"
type input "***"
type input "**"
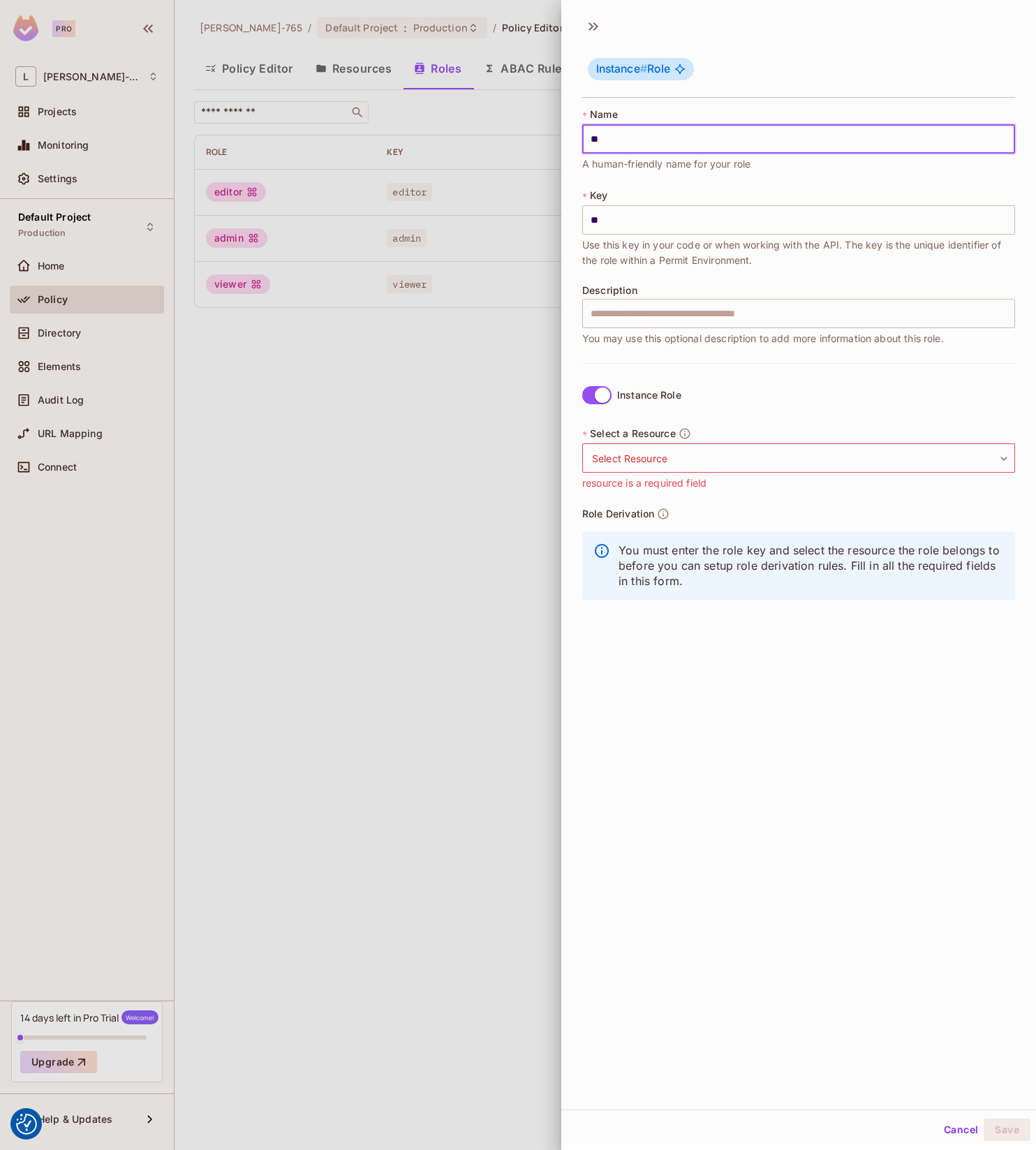
type input "*"
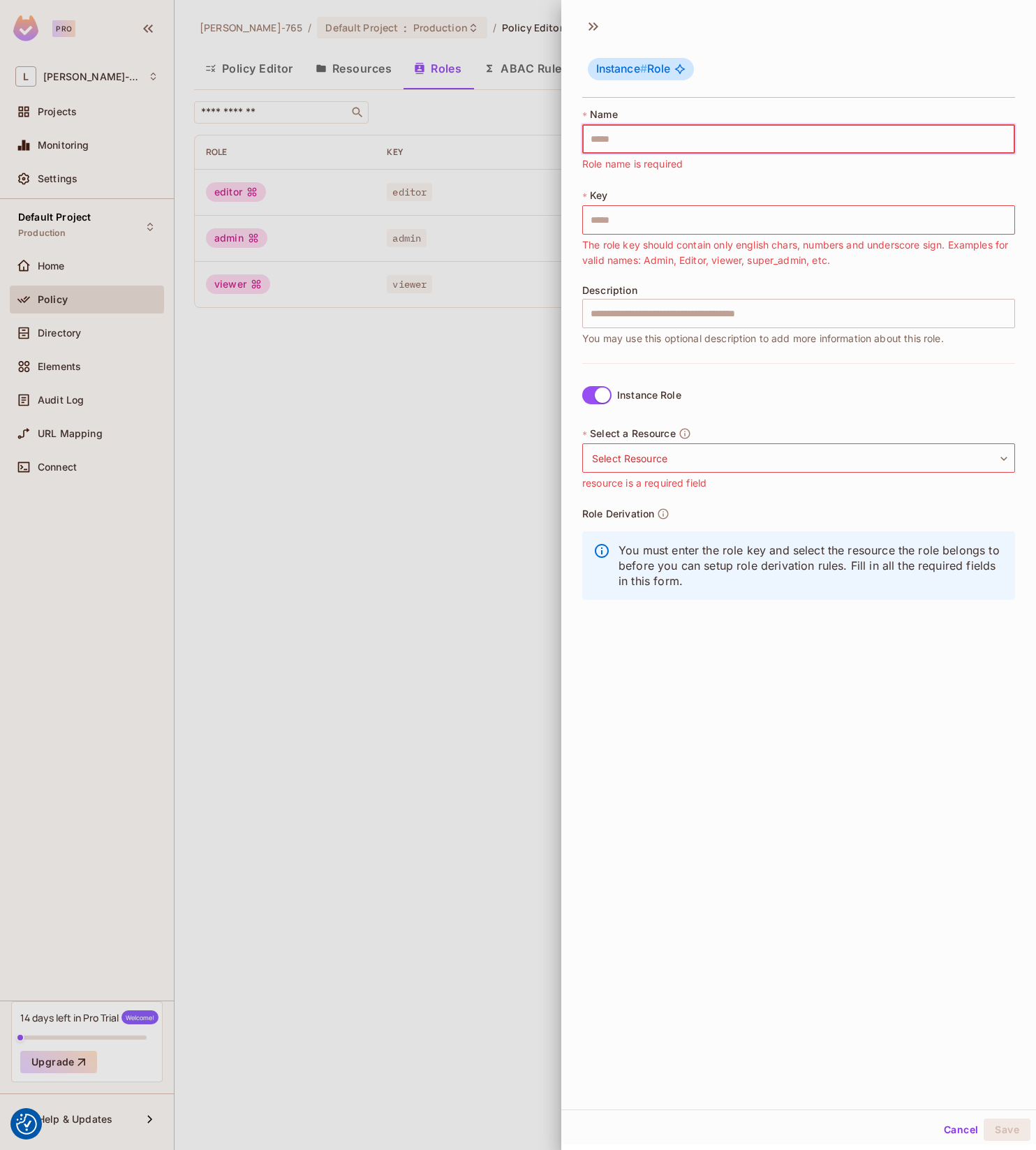
type input "*"
type input "**"
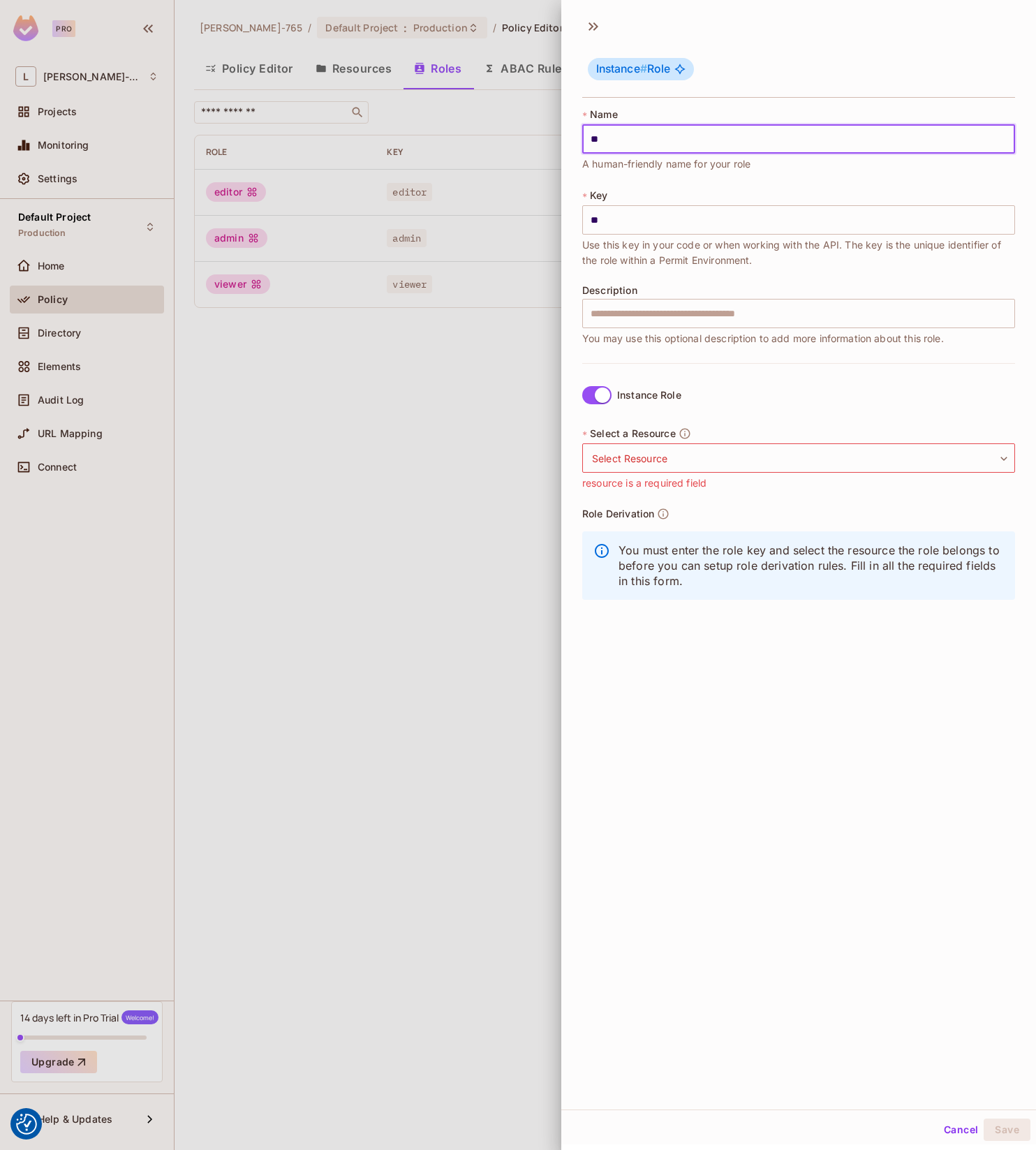
type input "***"
type input "****"
type input "*****"
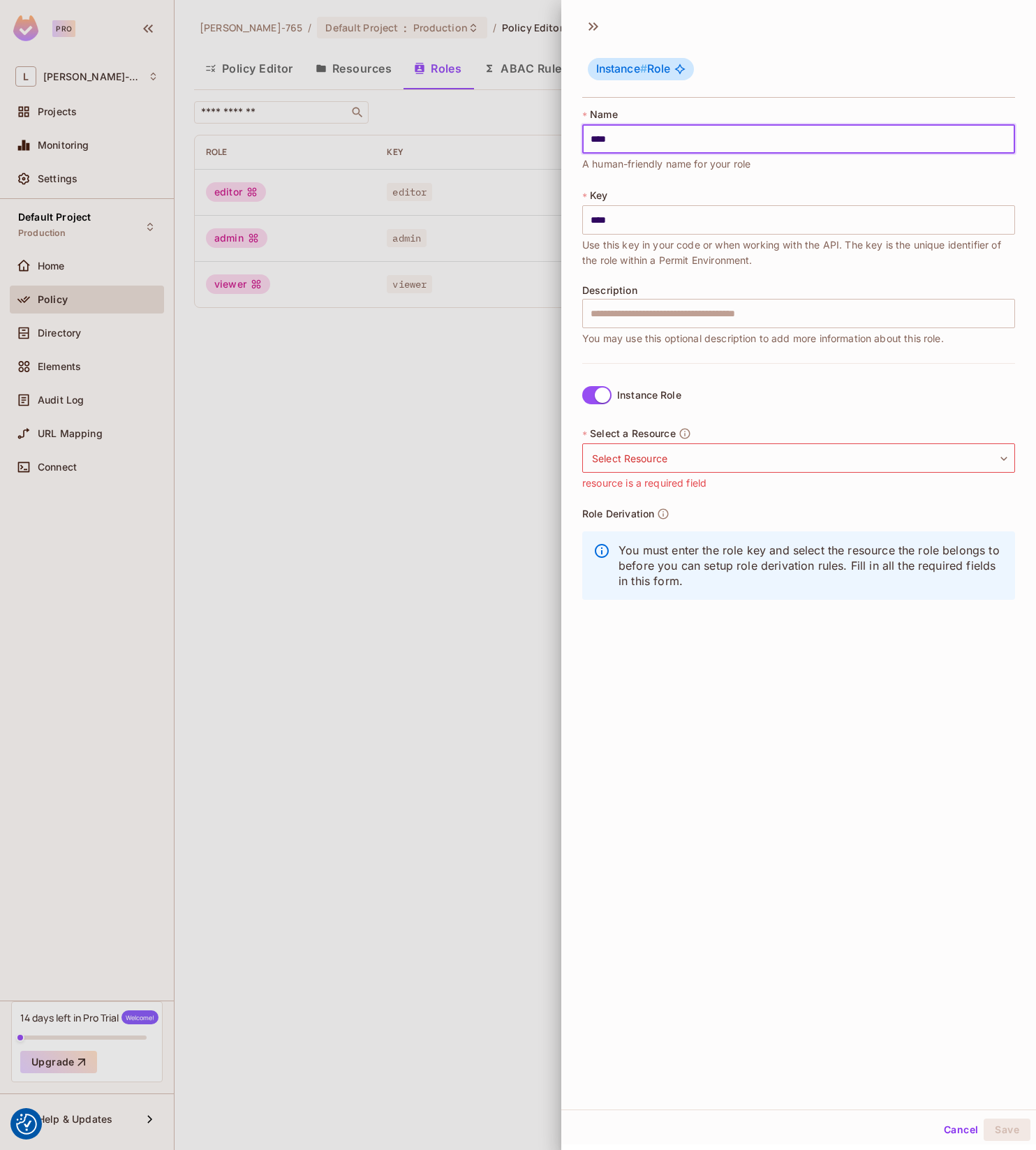
type input "*****"
type input "****"
type input "***"
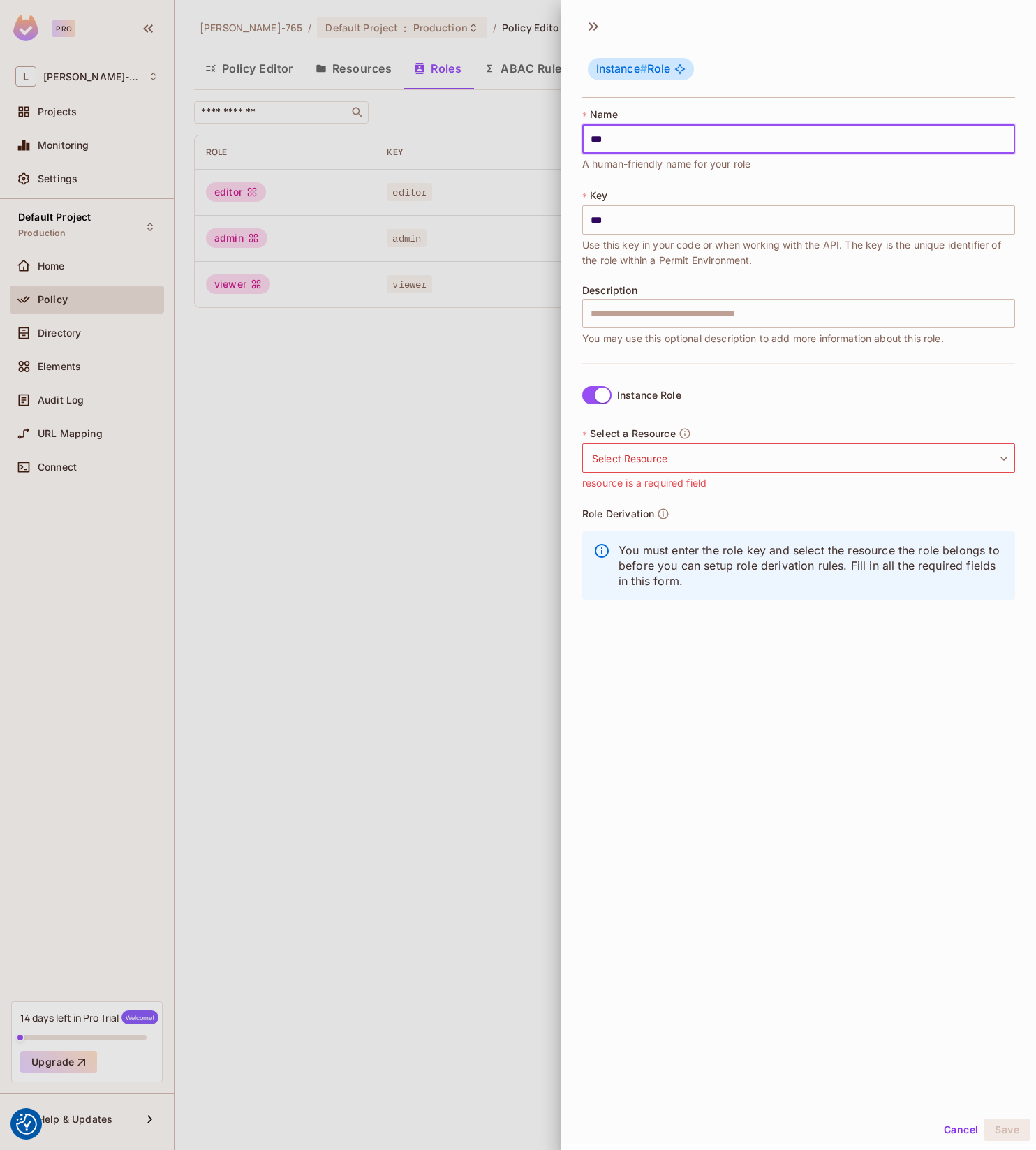
type input "**"
type input "*"
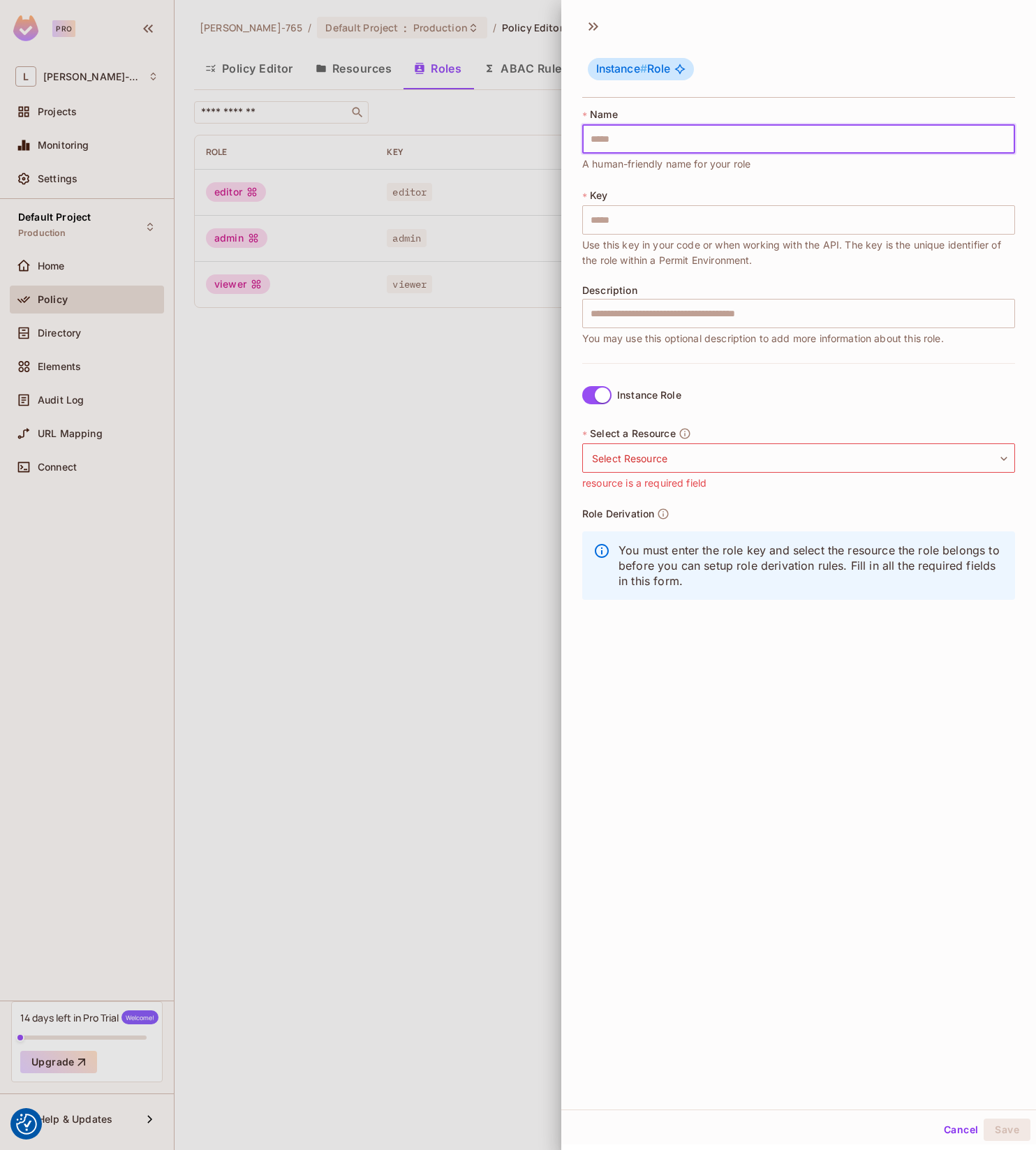
type input "*"
type input "**"
type input "***"
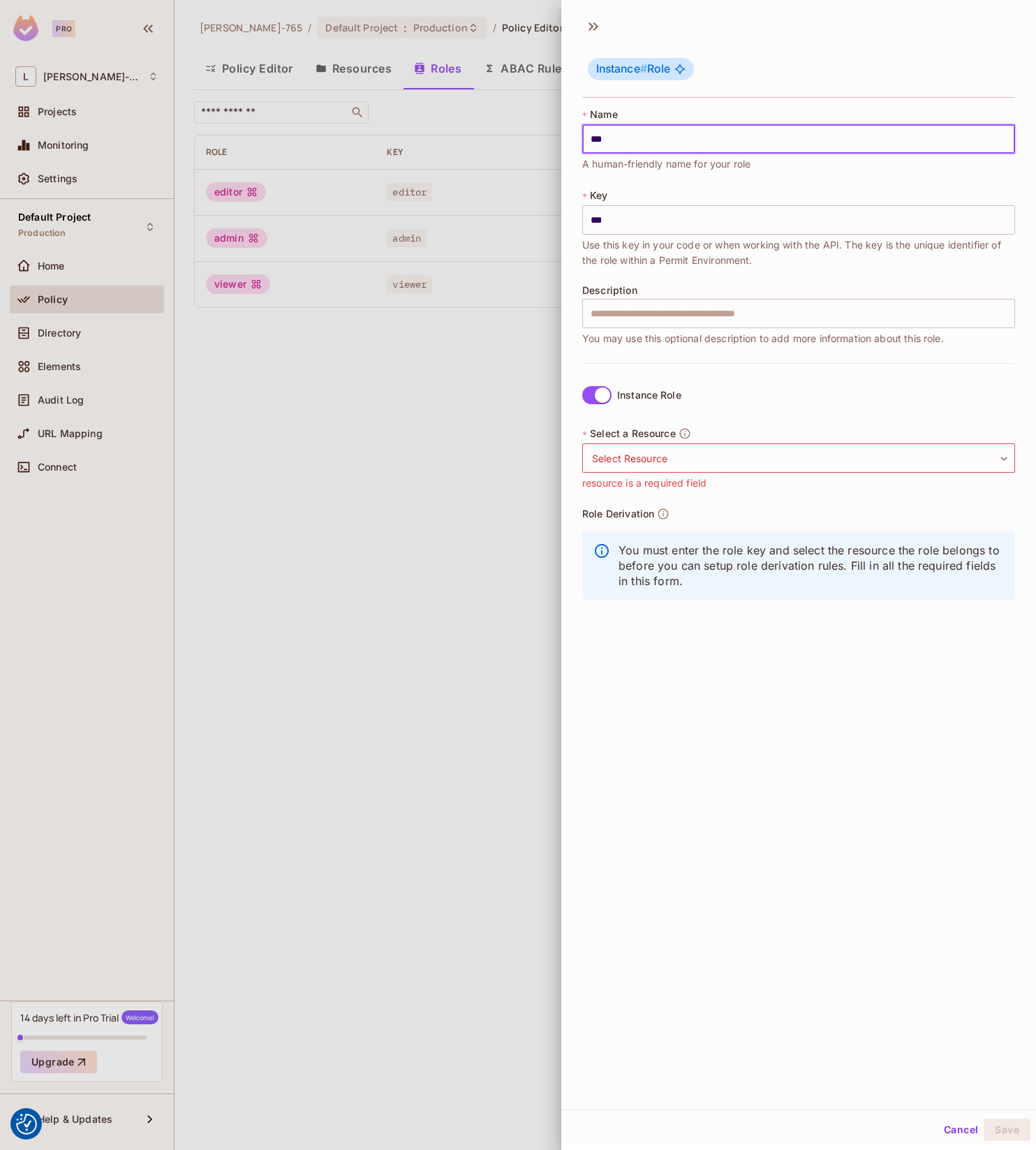
type input "****"
type input "***"
type input "**"
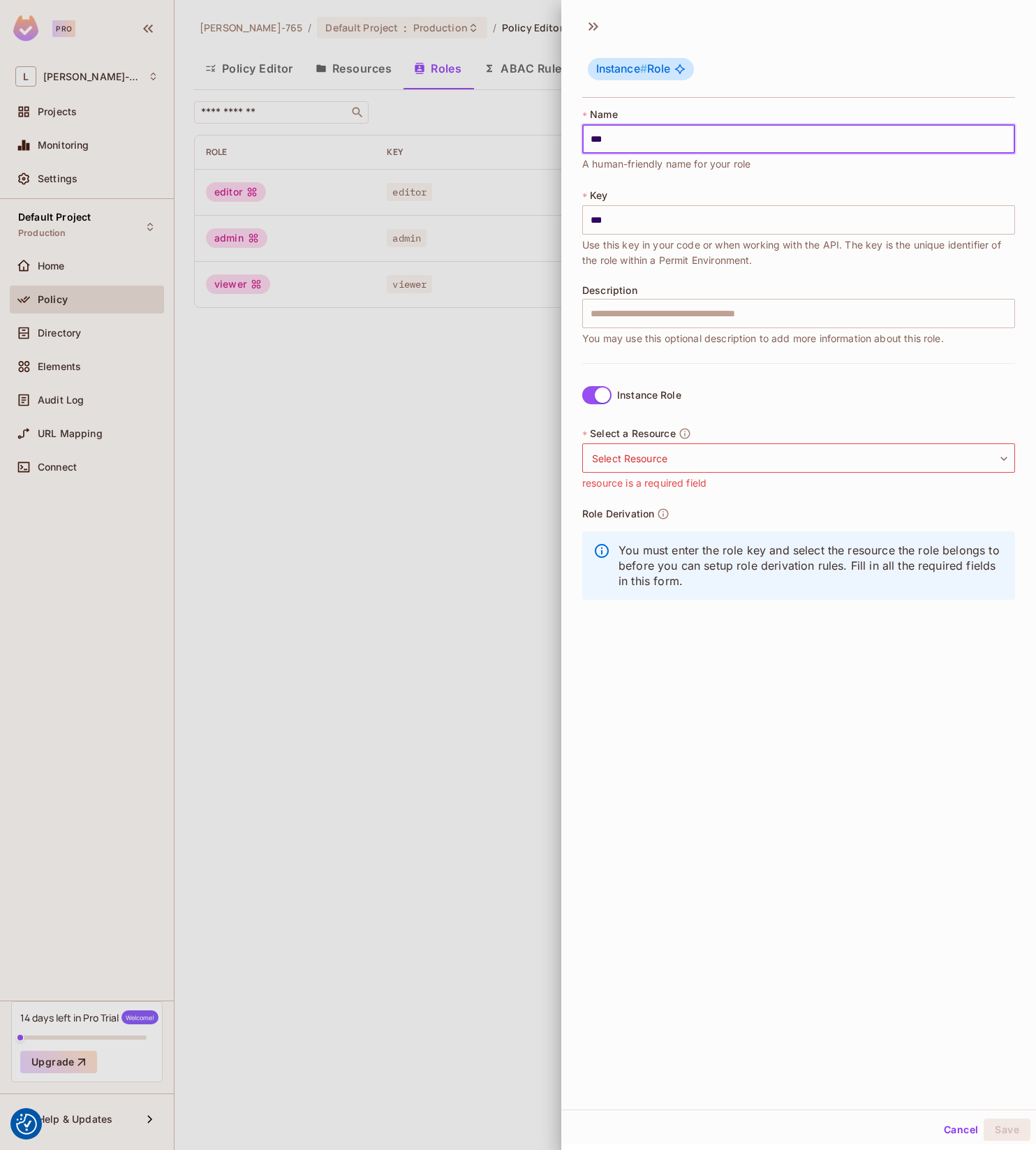
type input "**"
type input "*"
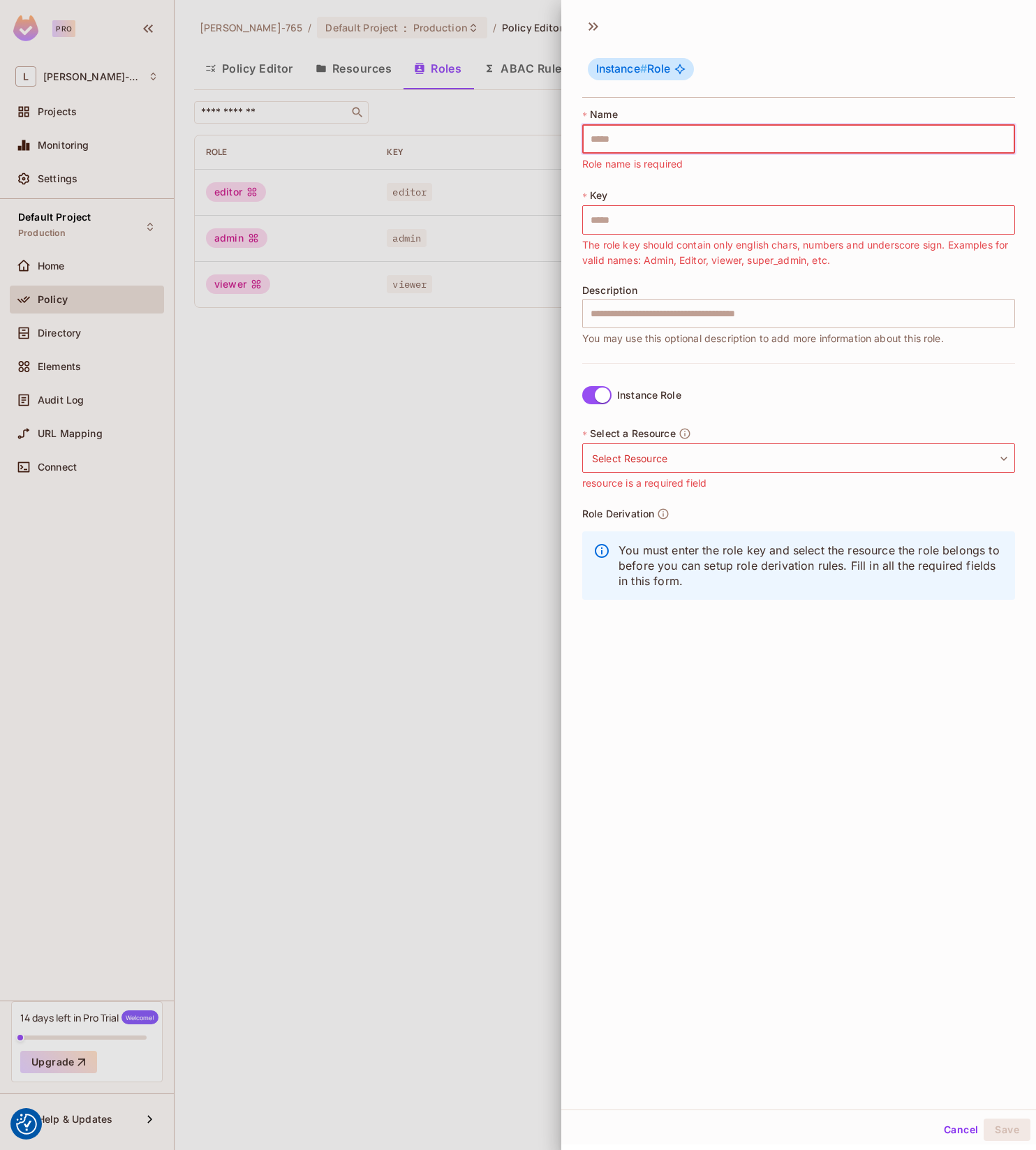
type input "*"
type input "**"
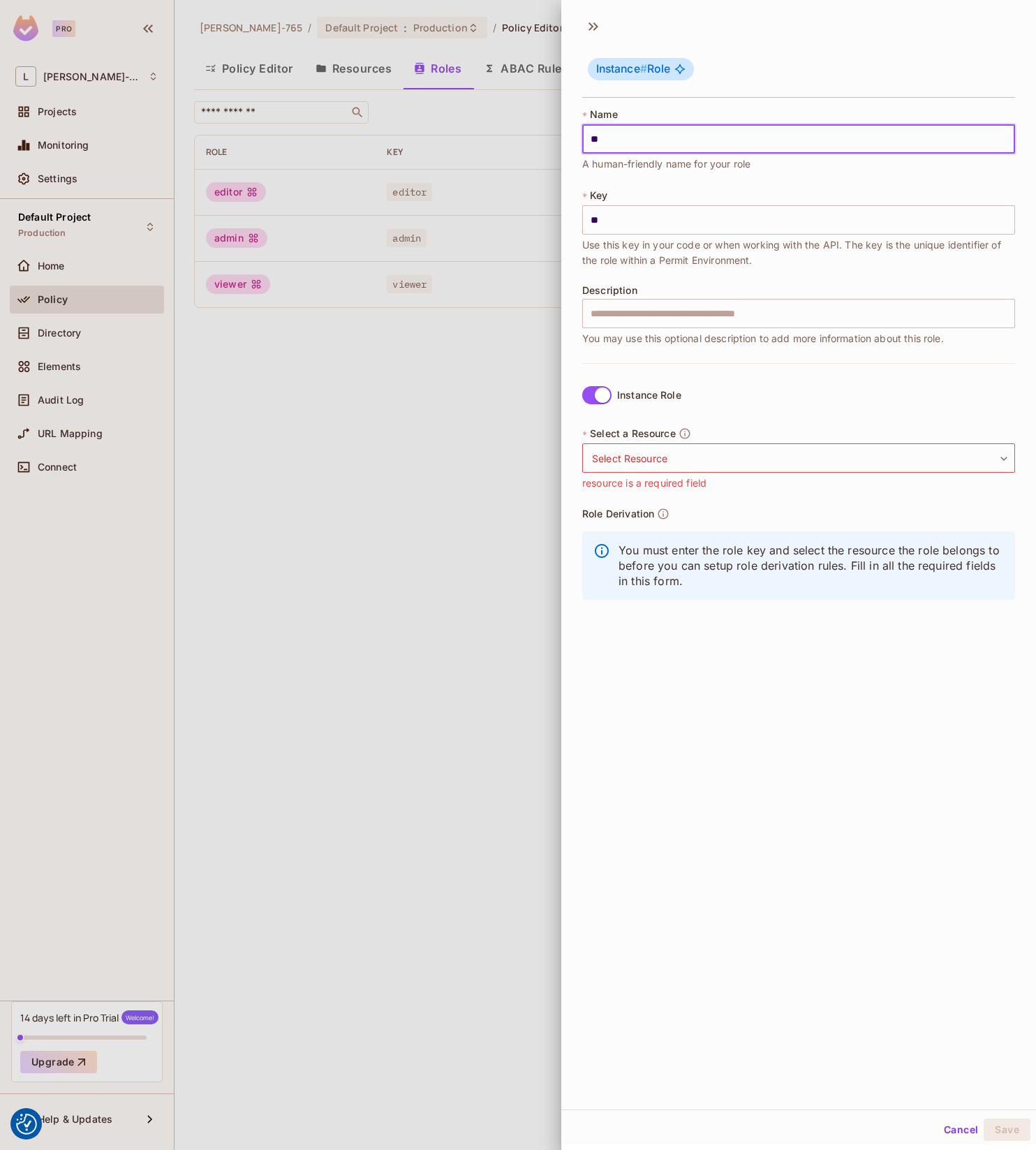
type input "***"
type input "****"
type input "*****"
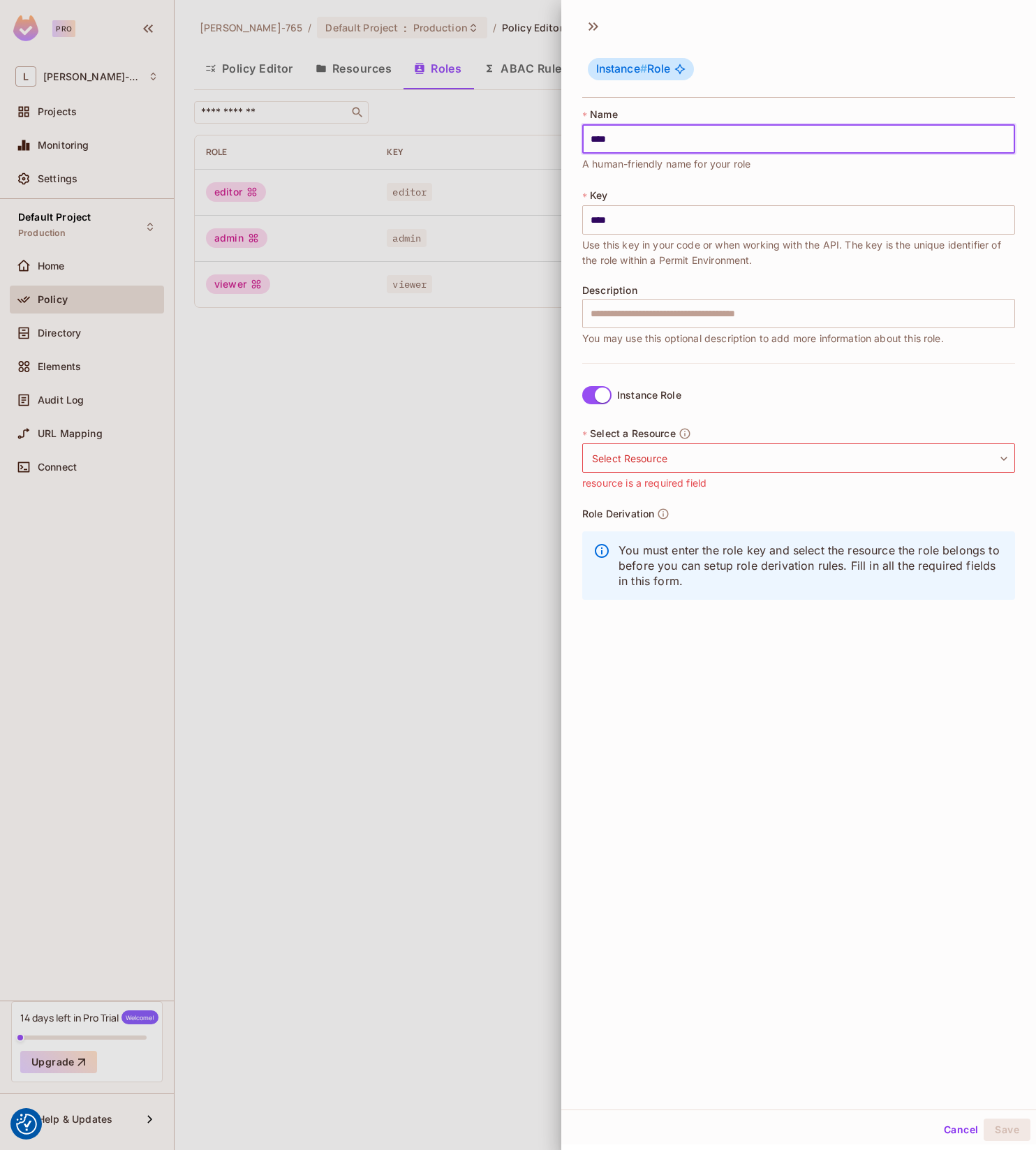
type input "*****"
type input "******"
click at [689, 464] on body "We use cookies to enhance your browsing experience, serve personalized ads or c…" at bounding box center [518, 575] width 1036 height 1150
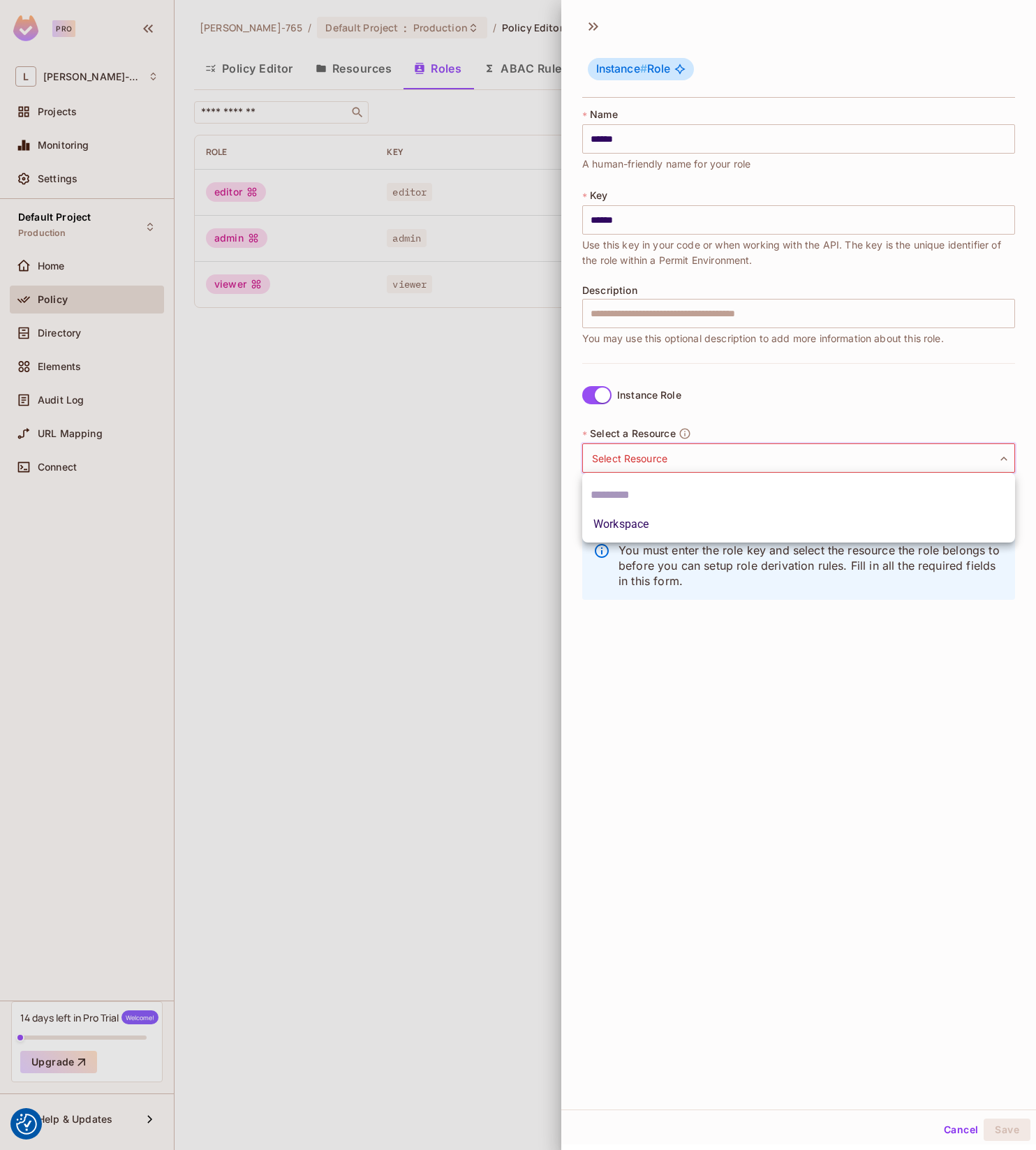
drag, startPoint x: 664, startPoint y: 707, endPoint x: 662, endPoint y: 697, distance: 10.2
click at [664, 707] on div at bounding box center [518, 575] width 1036 height 1150
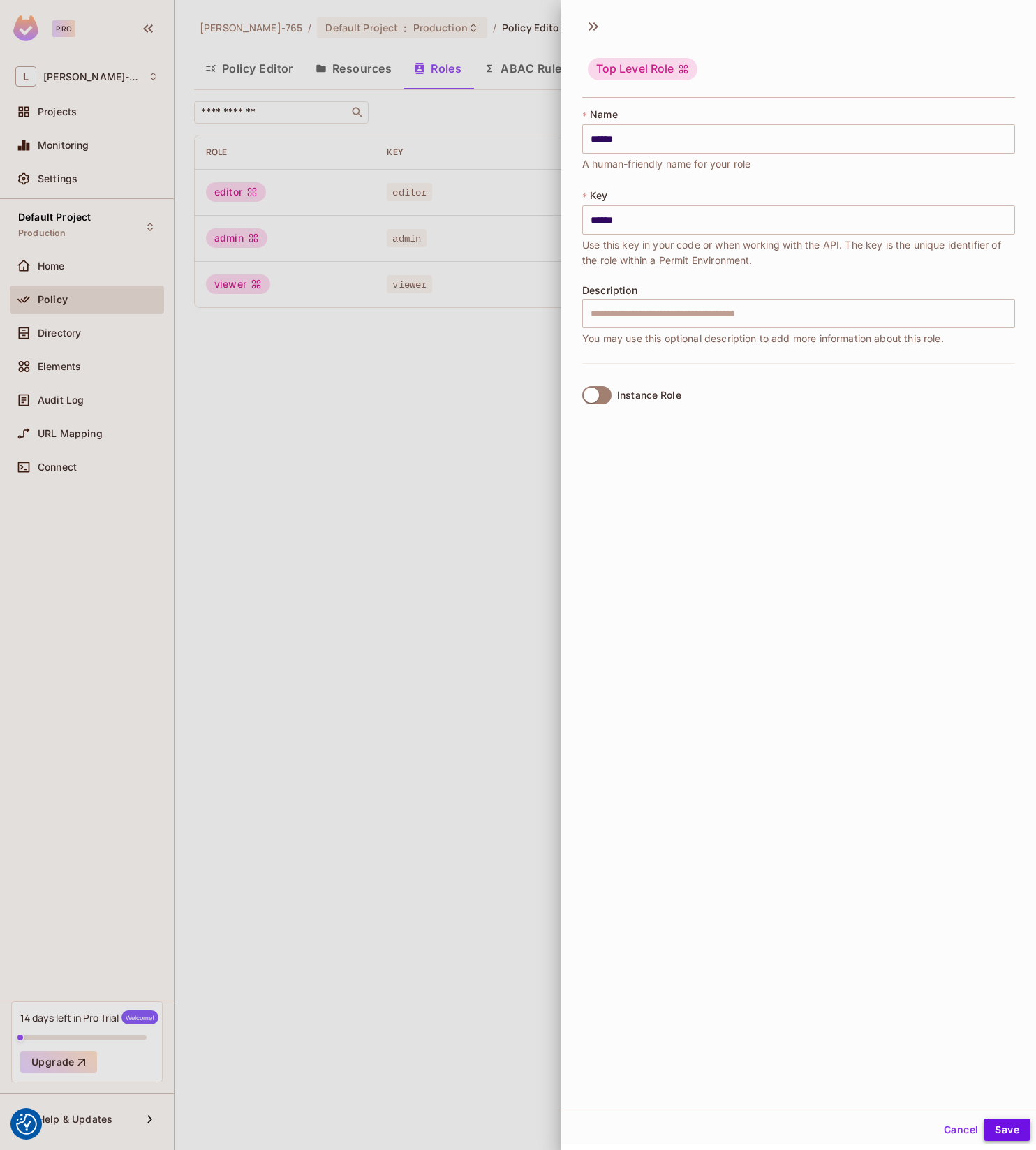
click at [1008, 1132] on button "Save" at bounding box center [1007, 1130] width 46 height 22
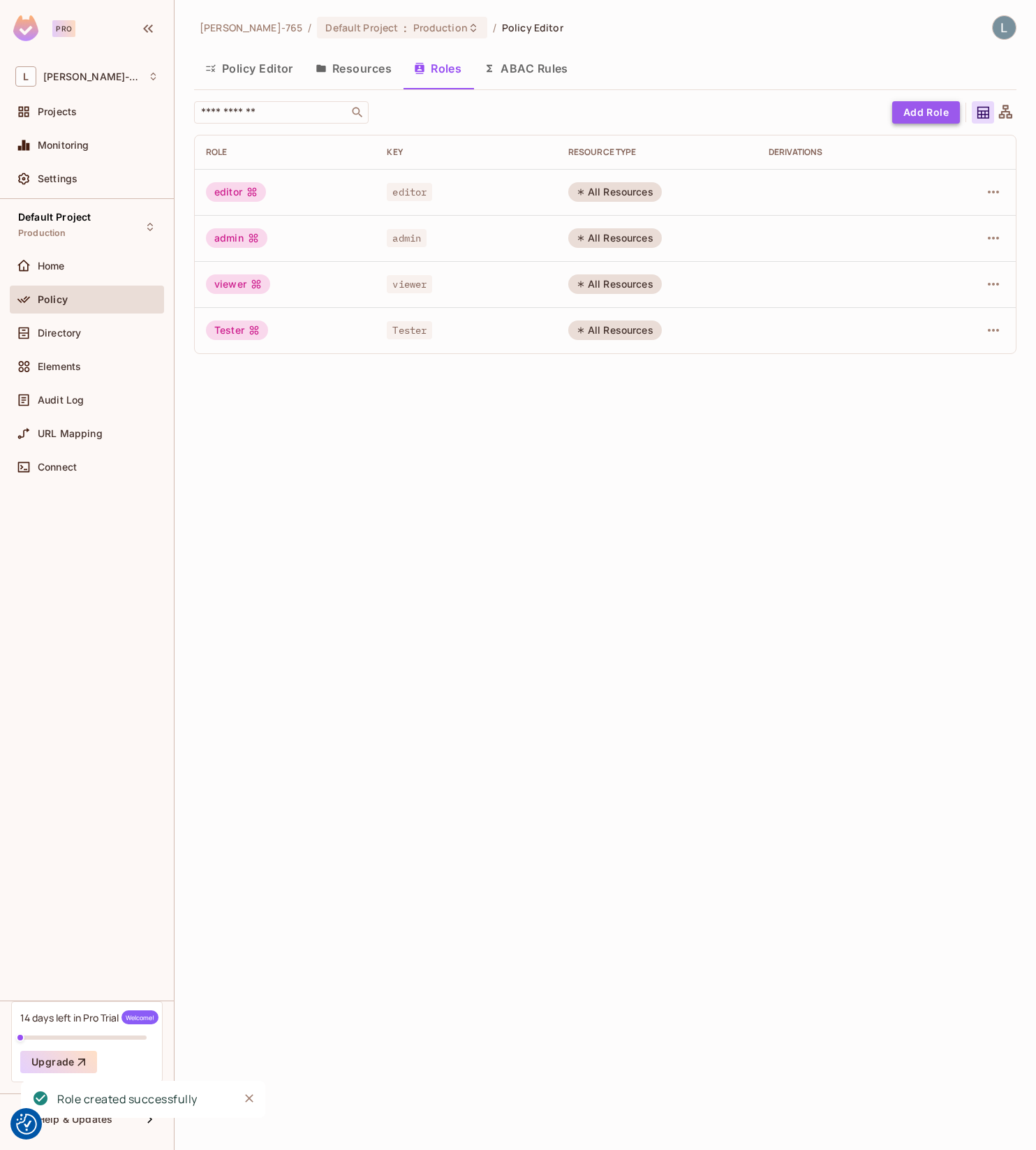
click at [917, 114] on button "Add Role" at bounding box center [925, 113] width 68 height 22
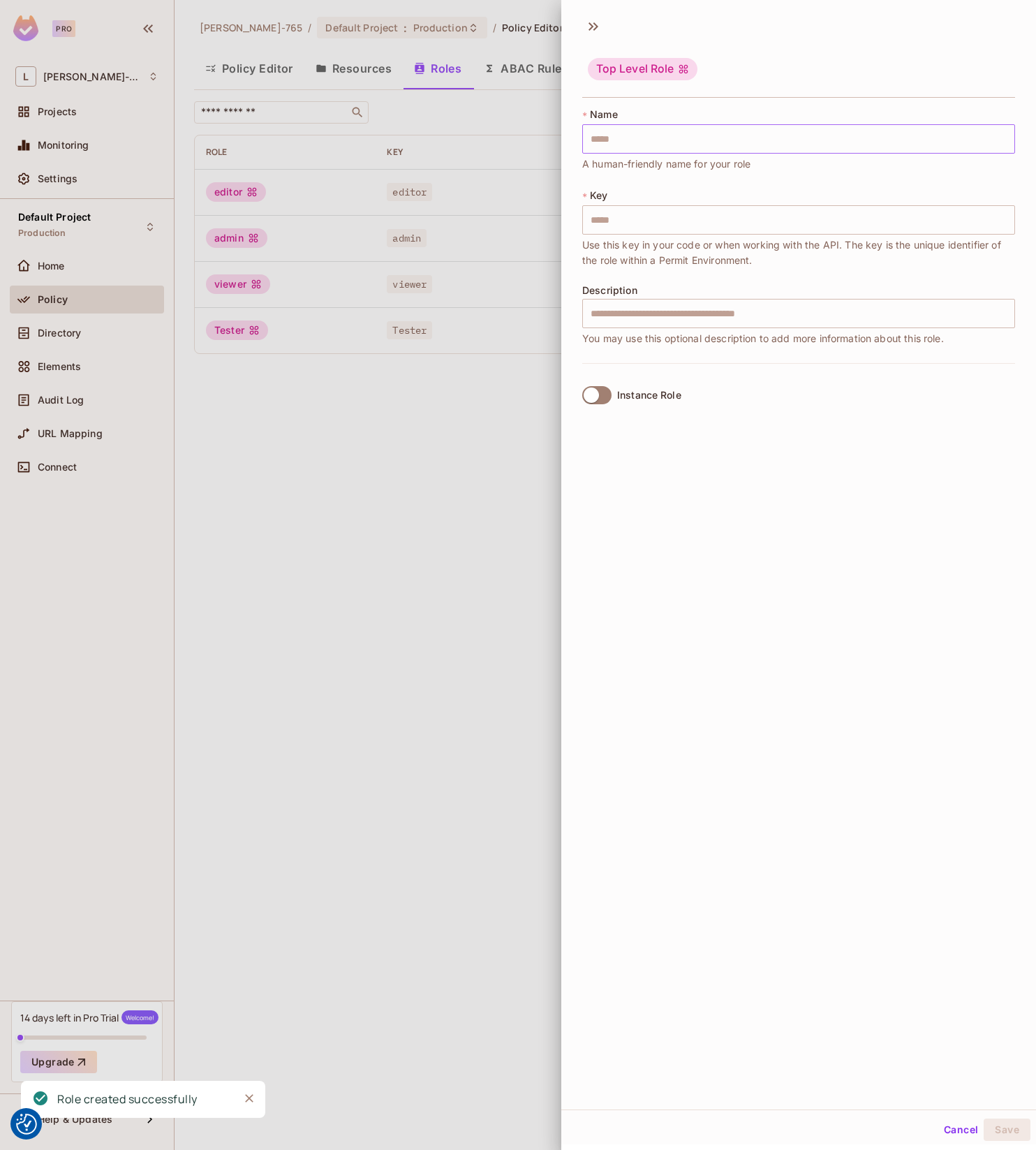
click at [641, 140] on input "text" at bounding box center [798, 140] width 432 height 30
paste input "******"
type input "******"
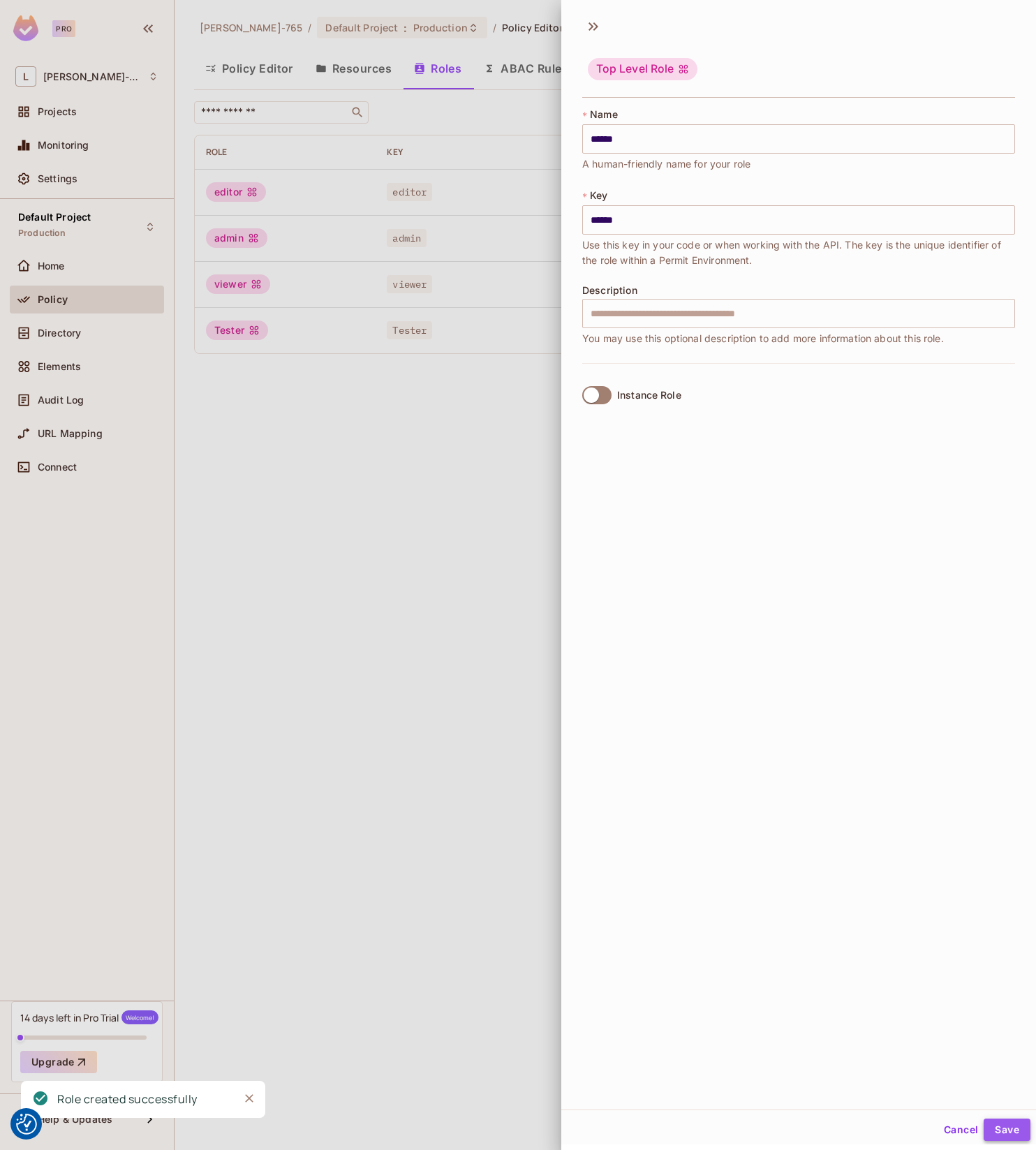
click at [1016, 1136] on button "Save" at bounding box center [1007, 1130] width 46 height 22
click at [595, 246] on span "Use this key in your code or when working with the API. The key is the unique i…" at bounding box center [798, 252] width 432 height 31
click at [628, 254] on span "Use this key in your code or when working with the API. The key is the unique i…" at bounding box center [798, 252] width 432 height 31
click at [1013, 1120] on button "Save" at bounding box center [1007, 1130] width 46 height 22
click at [615, 247] on span "Use this key in your code or when working with the API. The key is the unique i…" at bounding box center [798, 252] width 432 height 31
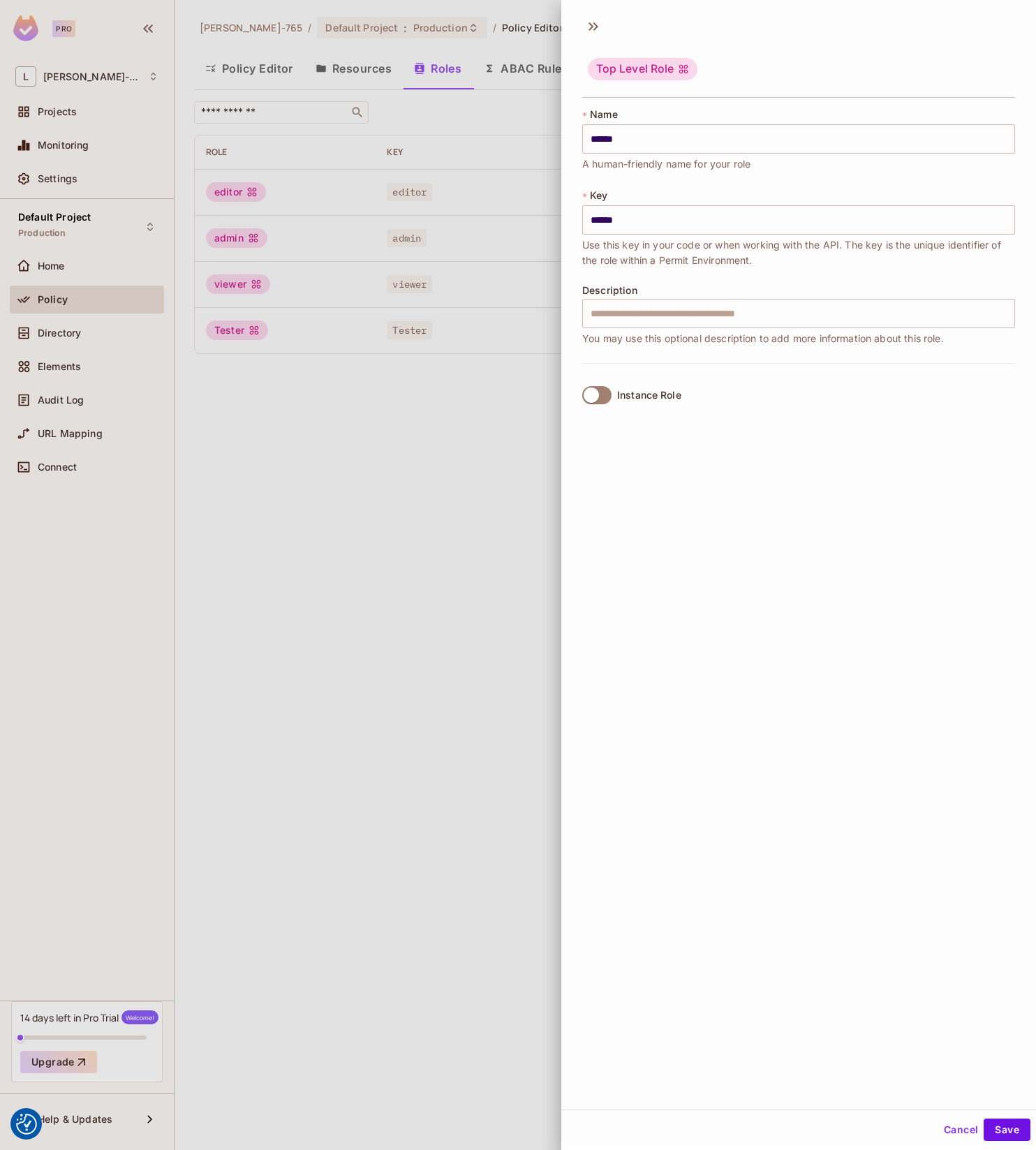
click at [618, 251] on span "Use this key in your code or when working with the API. The key is the unique i…" at bounding box center [798, 252] width 432 height 31
click at [1013, 1120] on button "Save" at bounding box center [1007, 1130] width 46 height 22
click at [353, 640] on div at bounding box center [518, 575] width 1036 height 1150
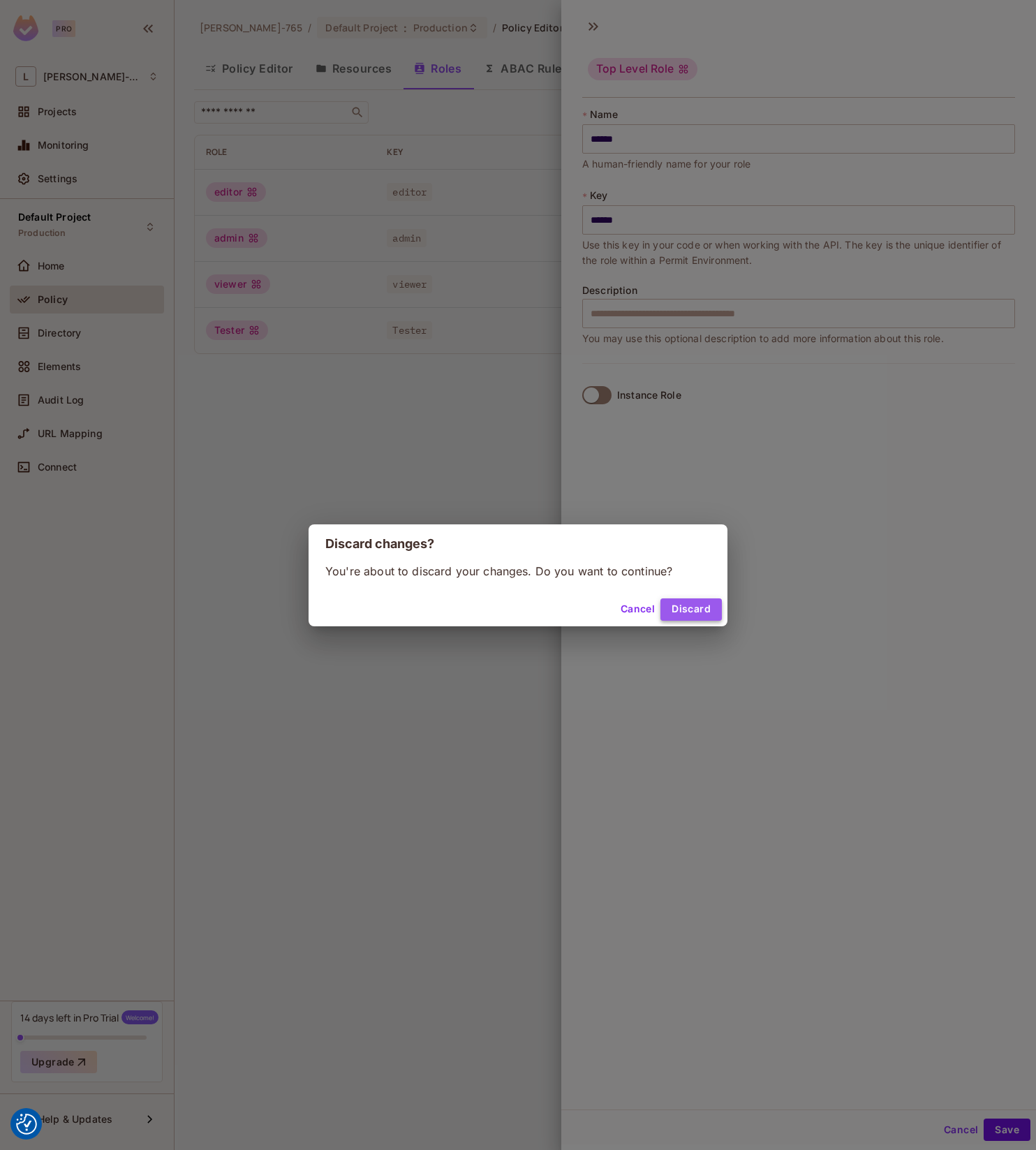
click at [684, 606] on button "Discard" at bounding box center [691, 609] width 61 height 22
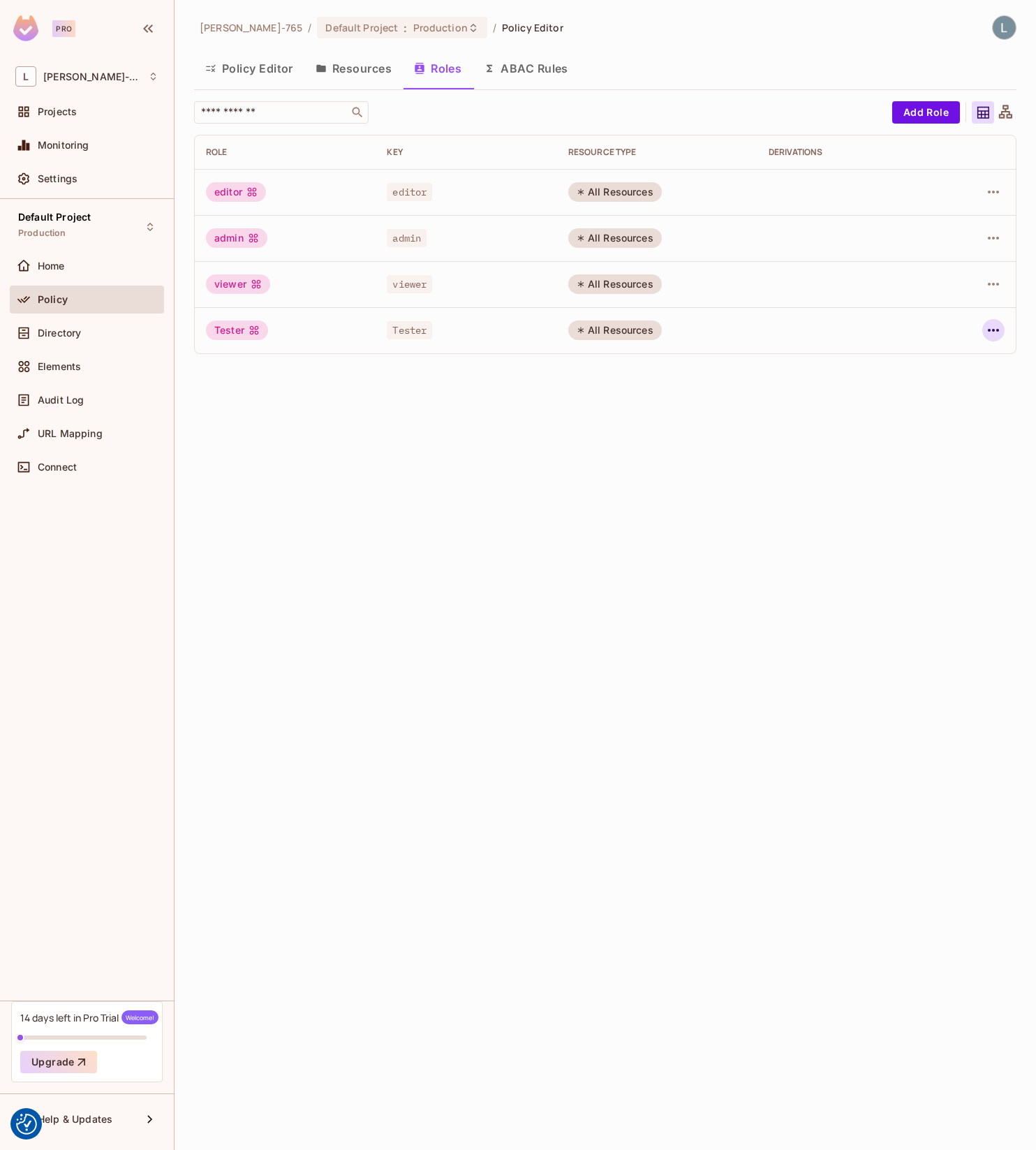
click at [993, 329] on icon "button" at bounding box center [993, 330] width 11 height 3
click at [950, 357] on div "Edit Role" at bounding box center [931, 362] width 42 height 14
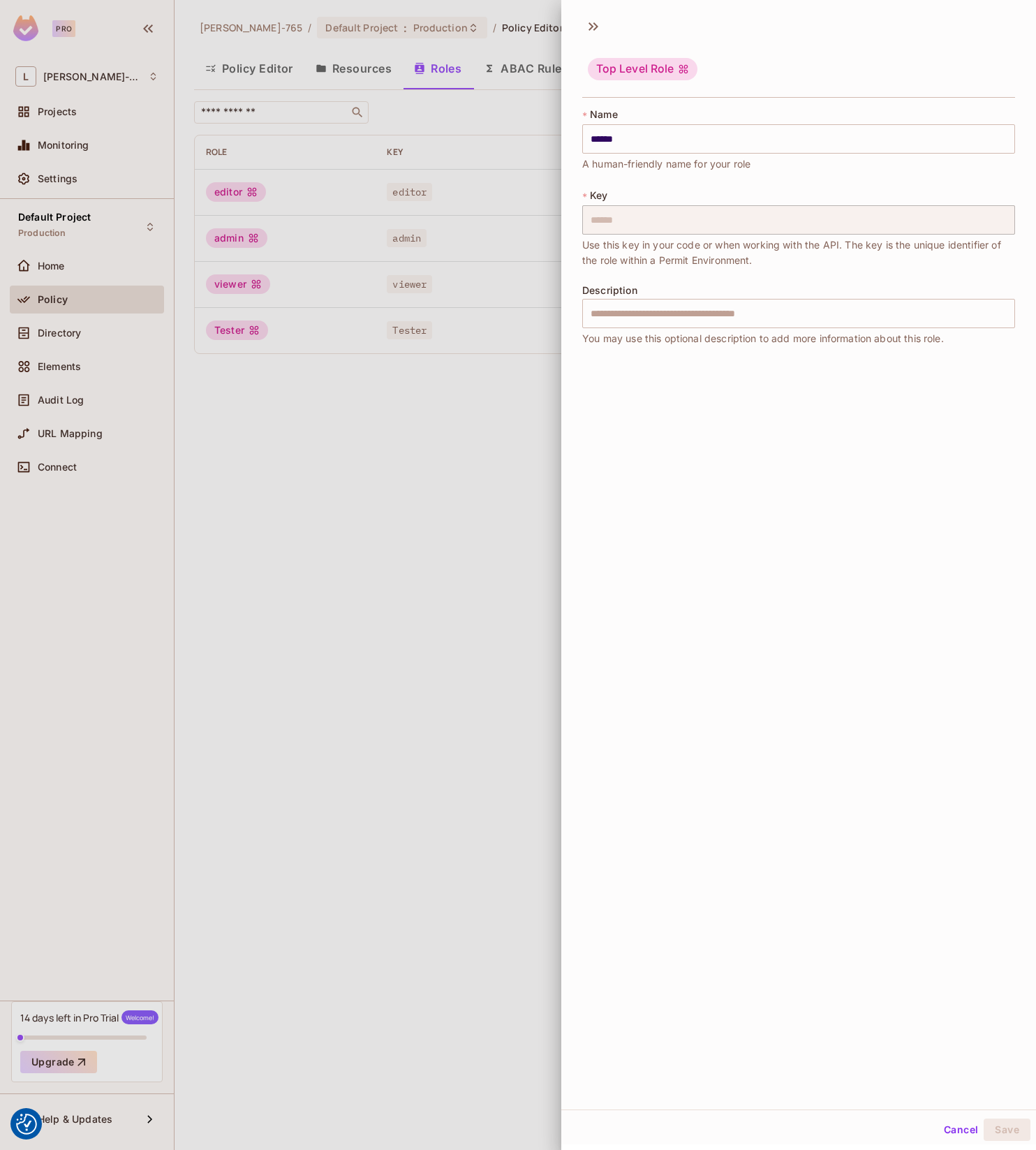
click at [970, 1126] on button "Cancel" at bounding box center [961, 1130] width 46 height 22
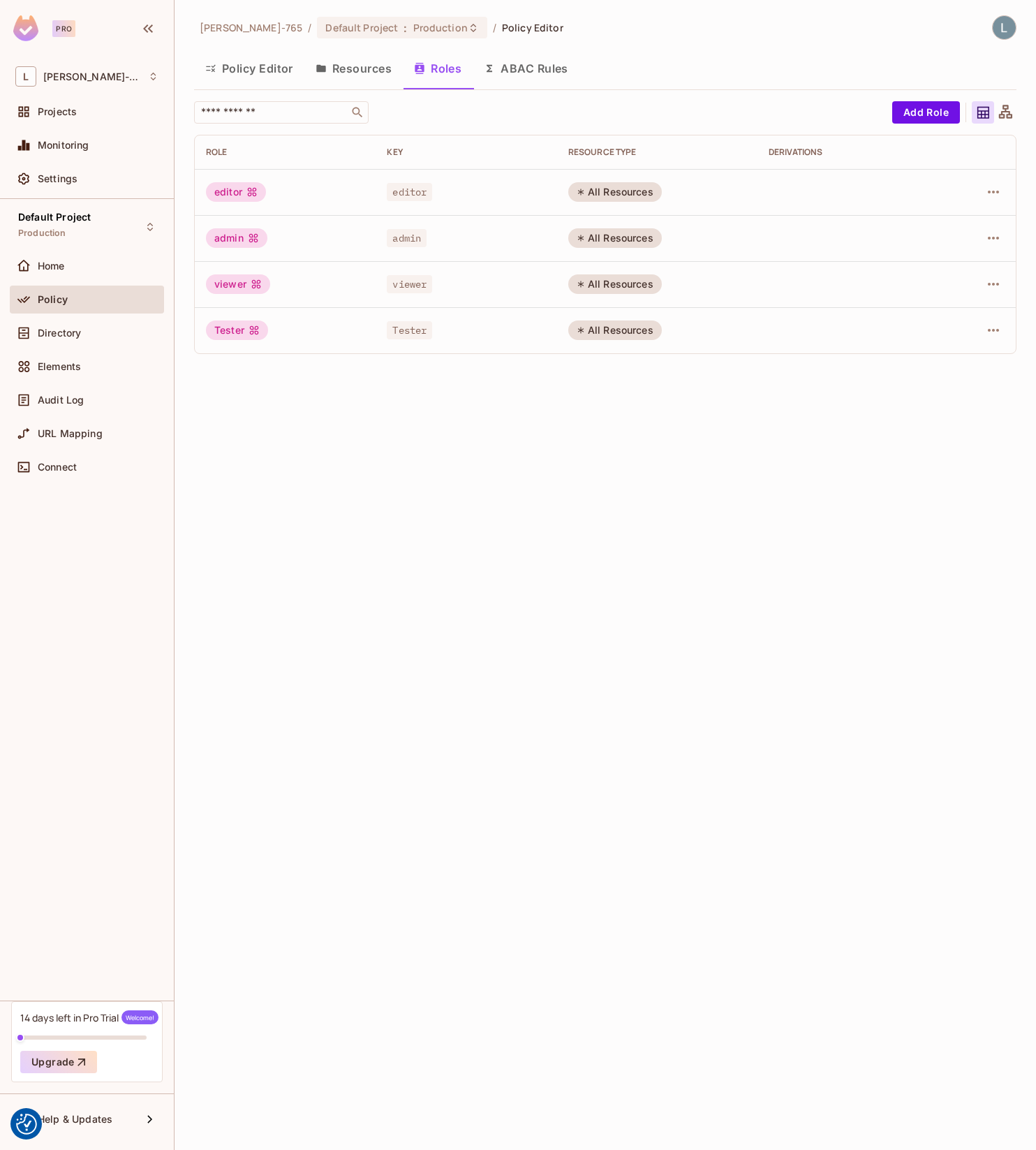
click at [251, 67] on button "Policy Editor" at bounding box center [249, 69] width 111 height 35
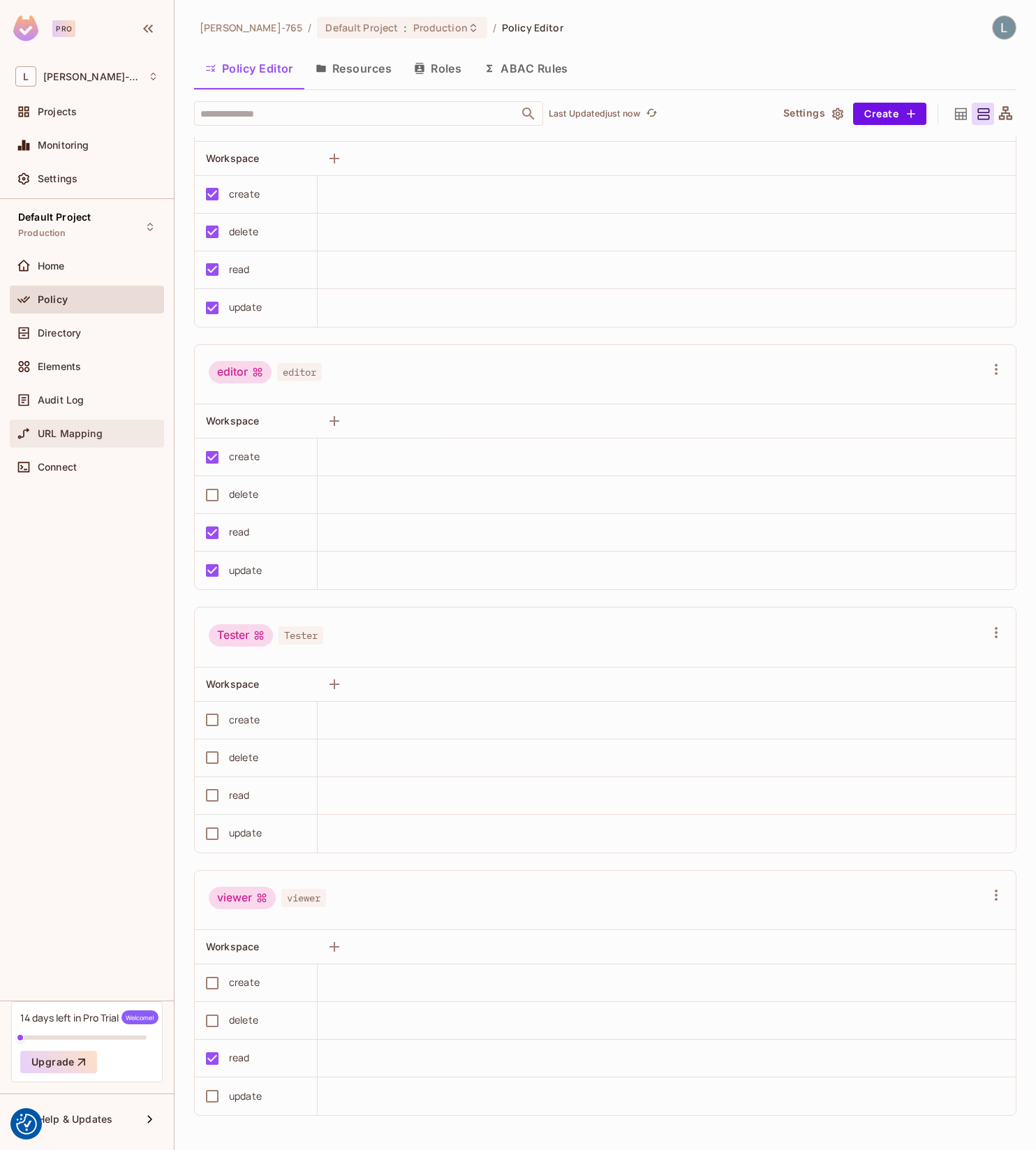
click at [72, 444] on div "URL Mapping" at bounding box center [87, 434] width 154 height 28
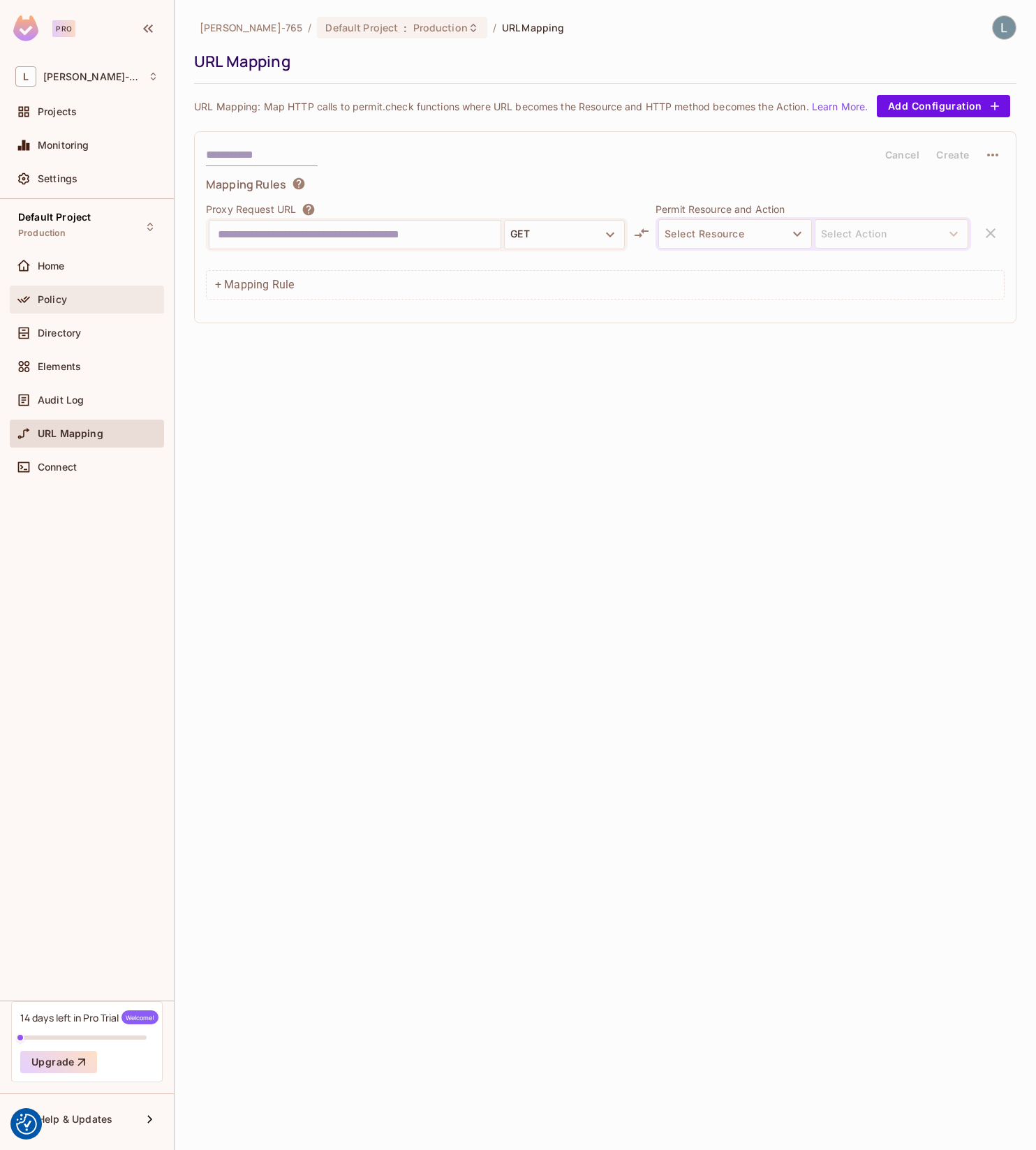
click at [74, 299] on div "Policy" at bounding box center [99, 300] width 121 height 11
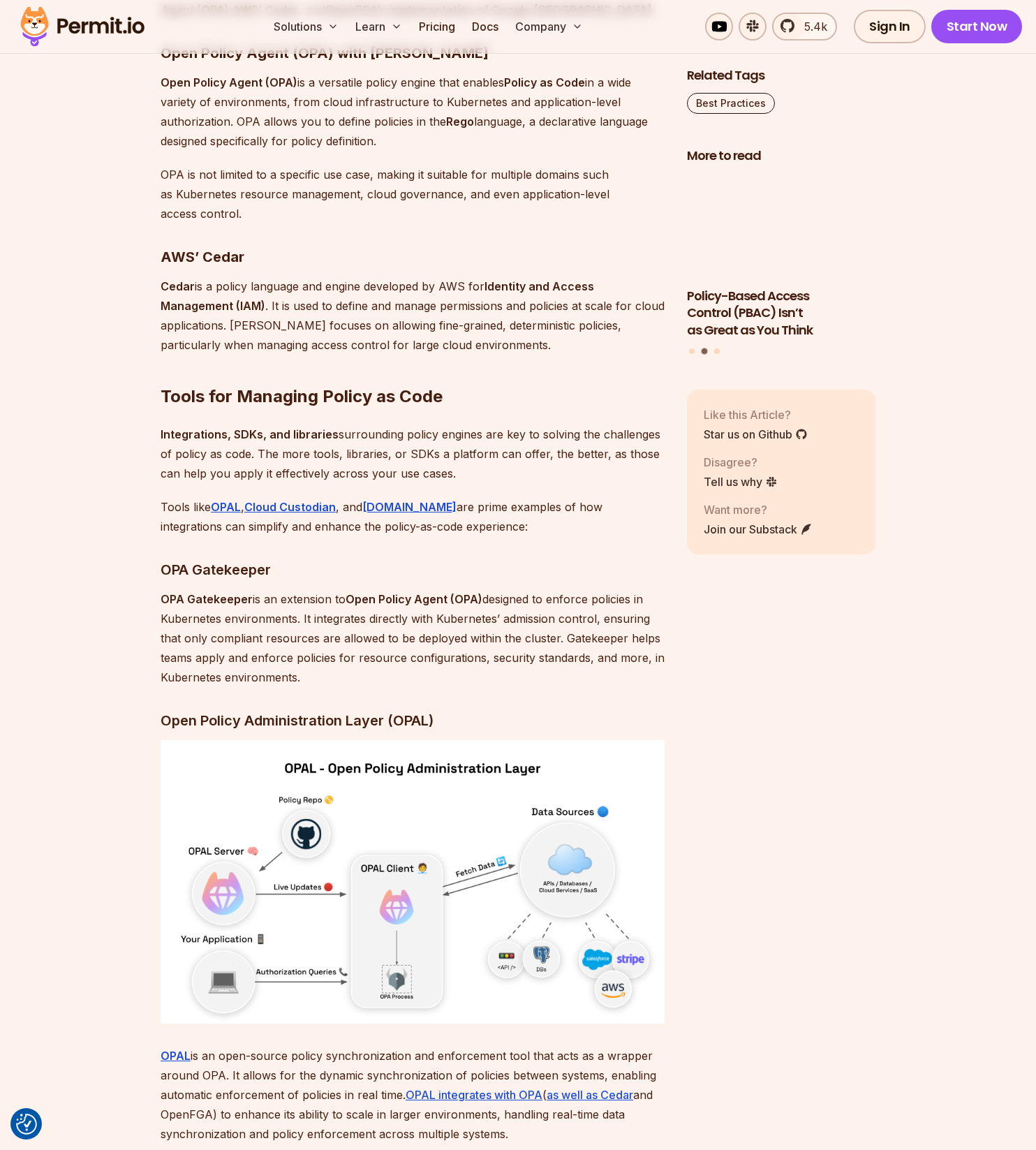
scroll to position [3725, 0]
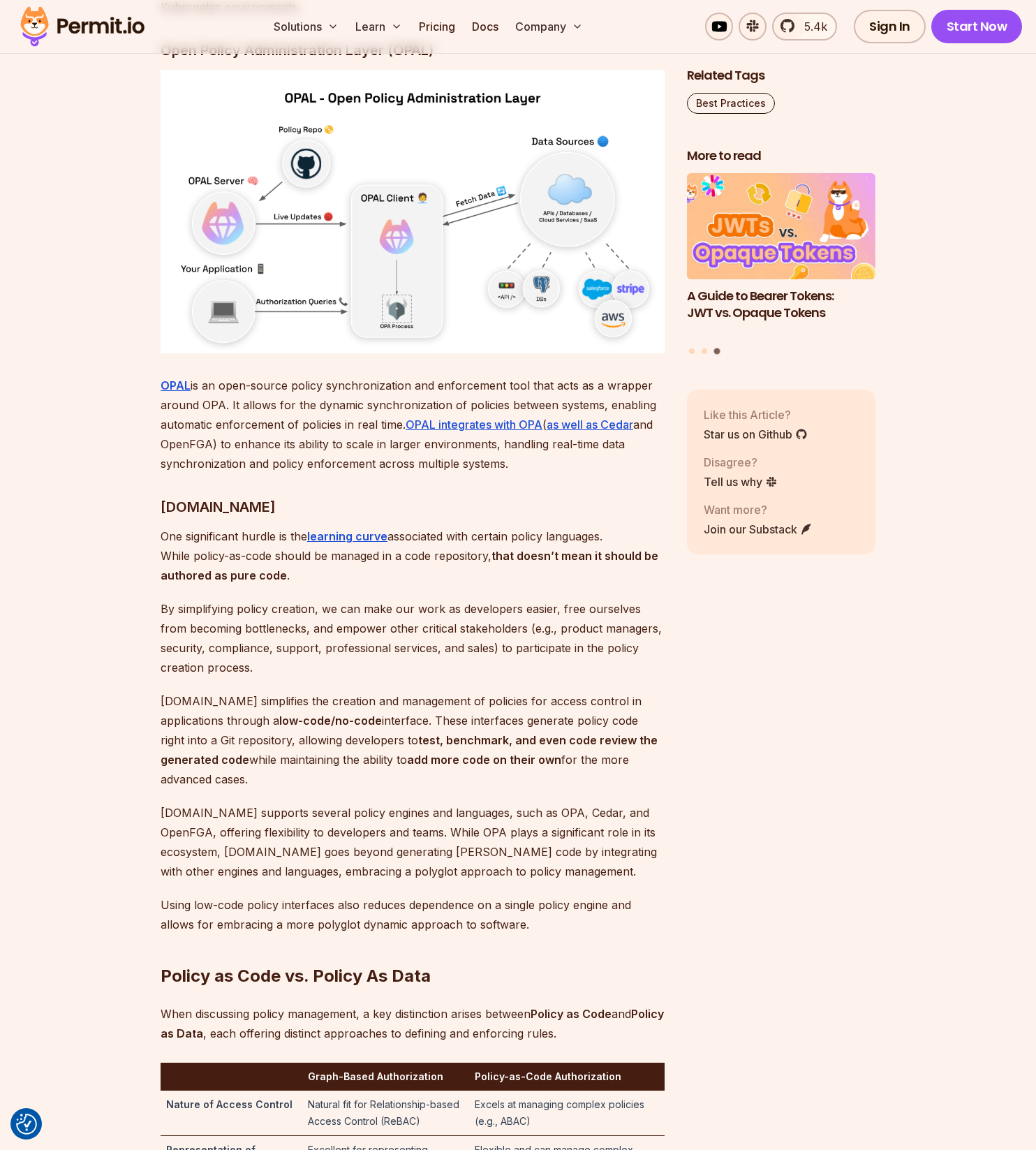
click at [318, 654] on div "Policy as Code is a practice in which rules and conditions are defined through …" at bounding box center [413, 212] width 504 height 6110
click at [340, 543] on strong "learning curve" at bounding box center [347, 536] width 80 height 14
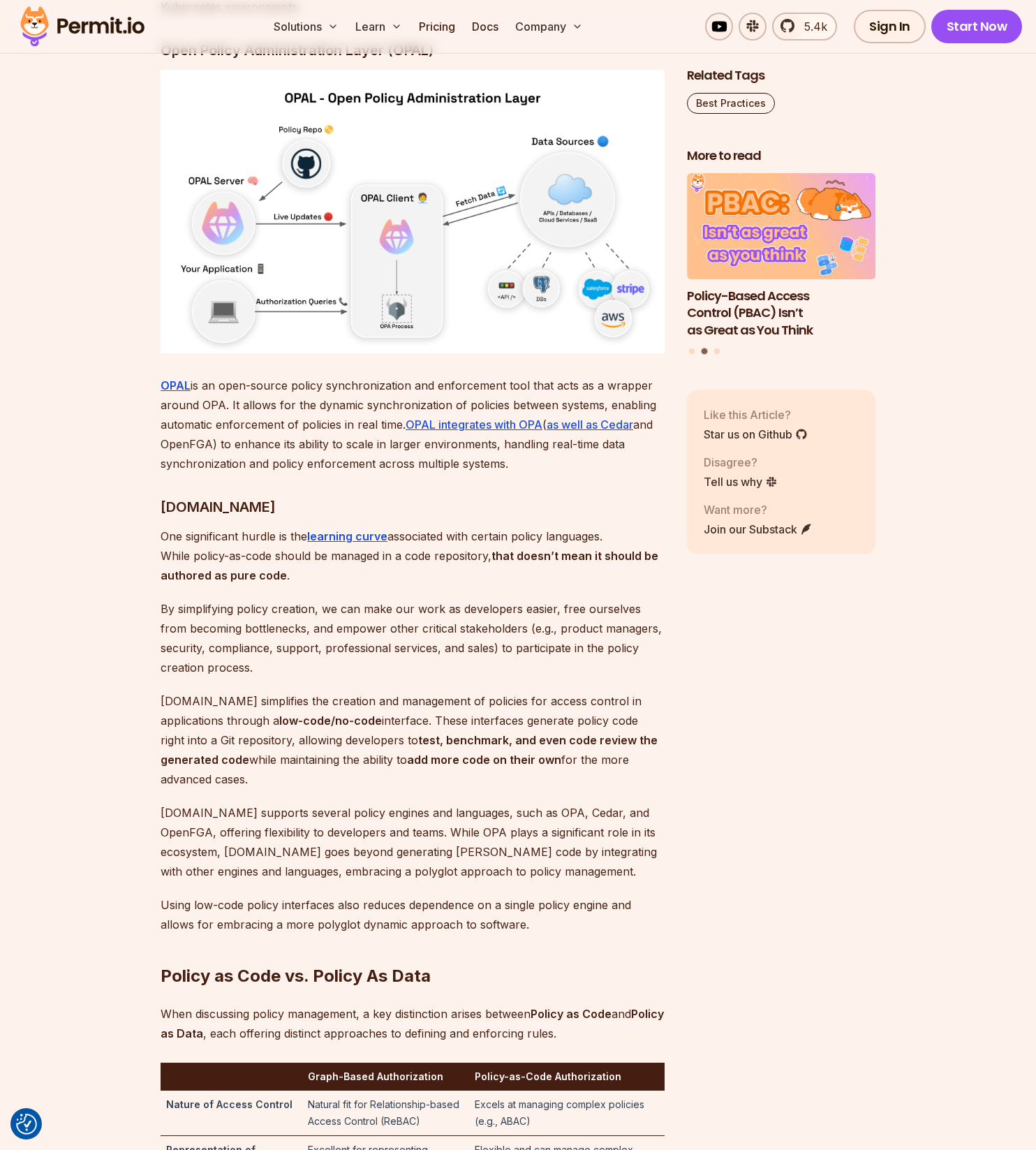
click at [606, 861] on p "[DOMAIN_NAME] supports several policy engines and languages, such as OPA, Cedar…" at bounding box center [413, 842] width 504 height 78
copy p "OpenFGA"
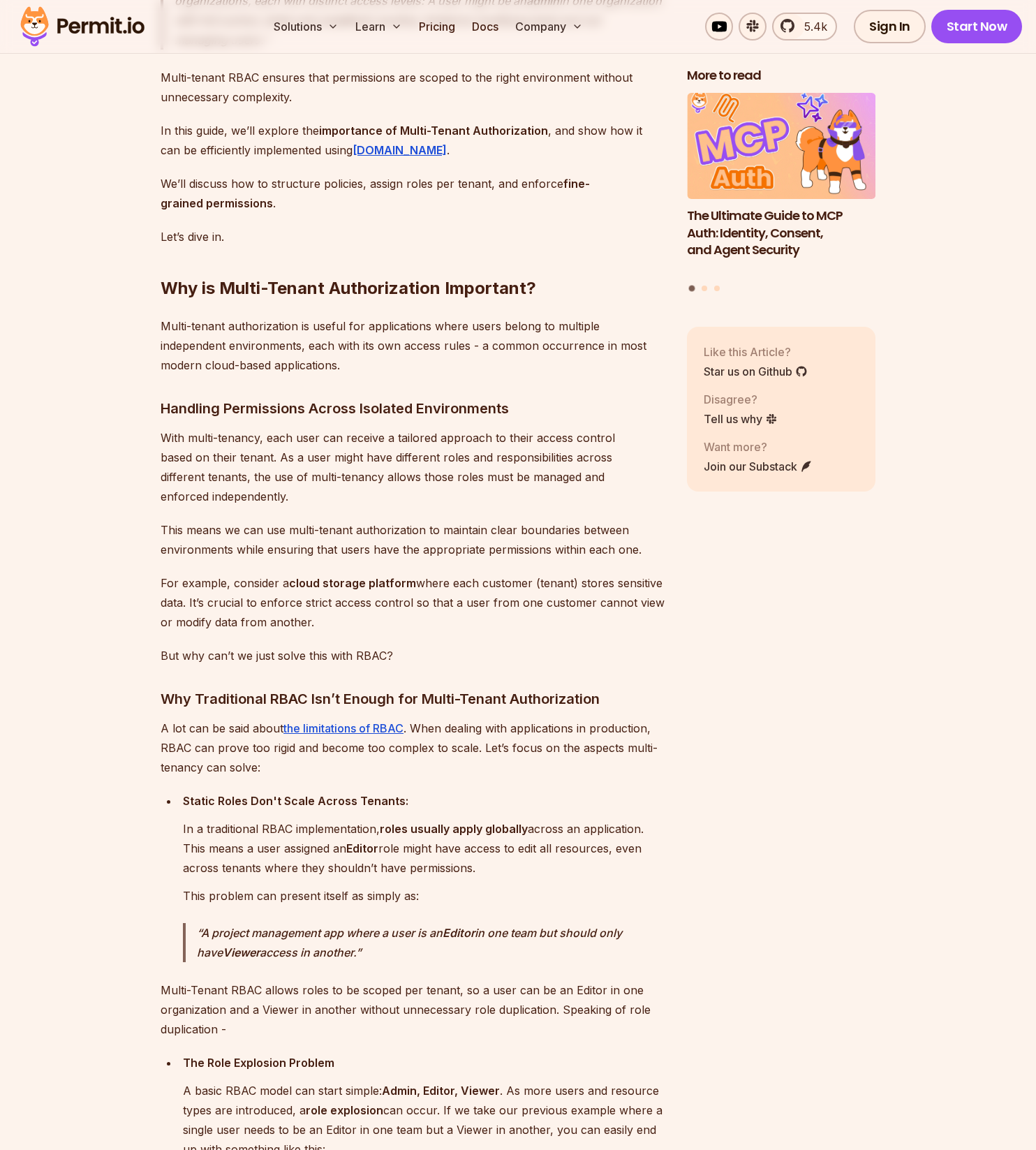
scroll to position [1452, 0]
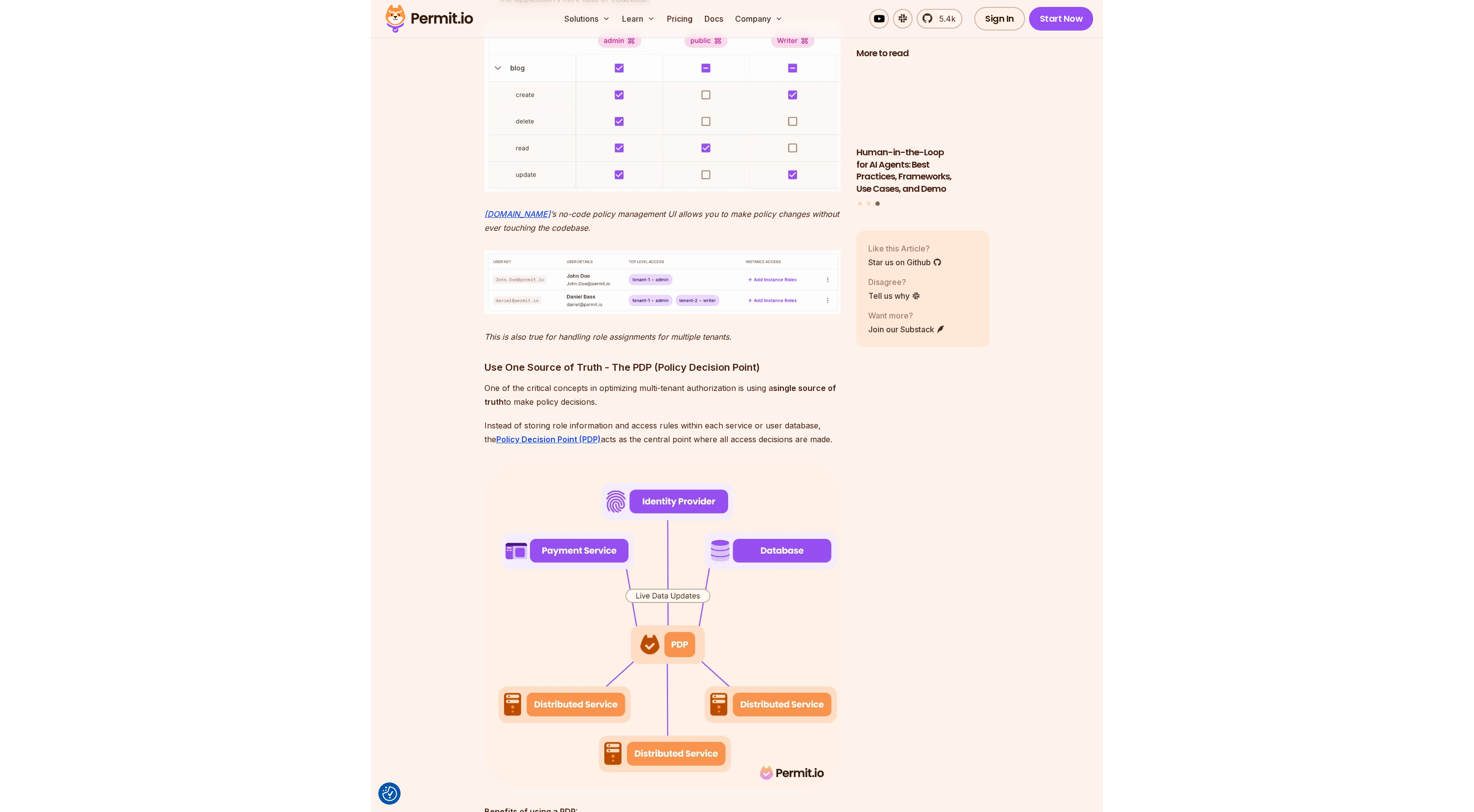
scroll to position [2826, 0]
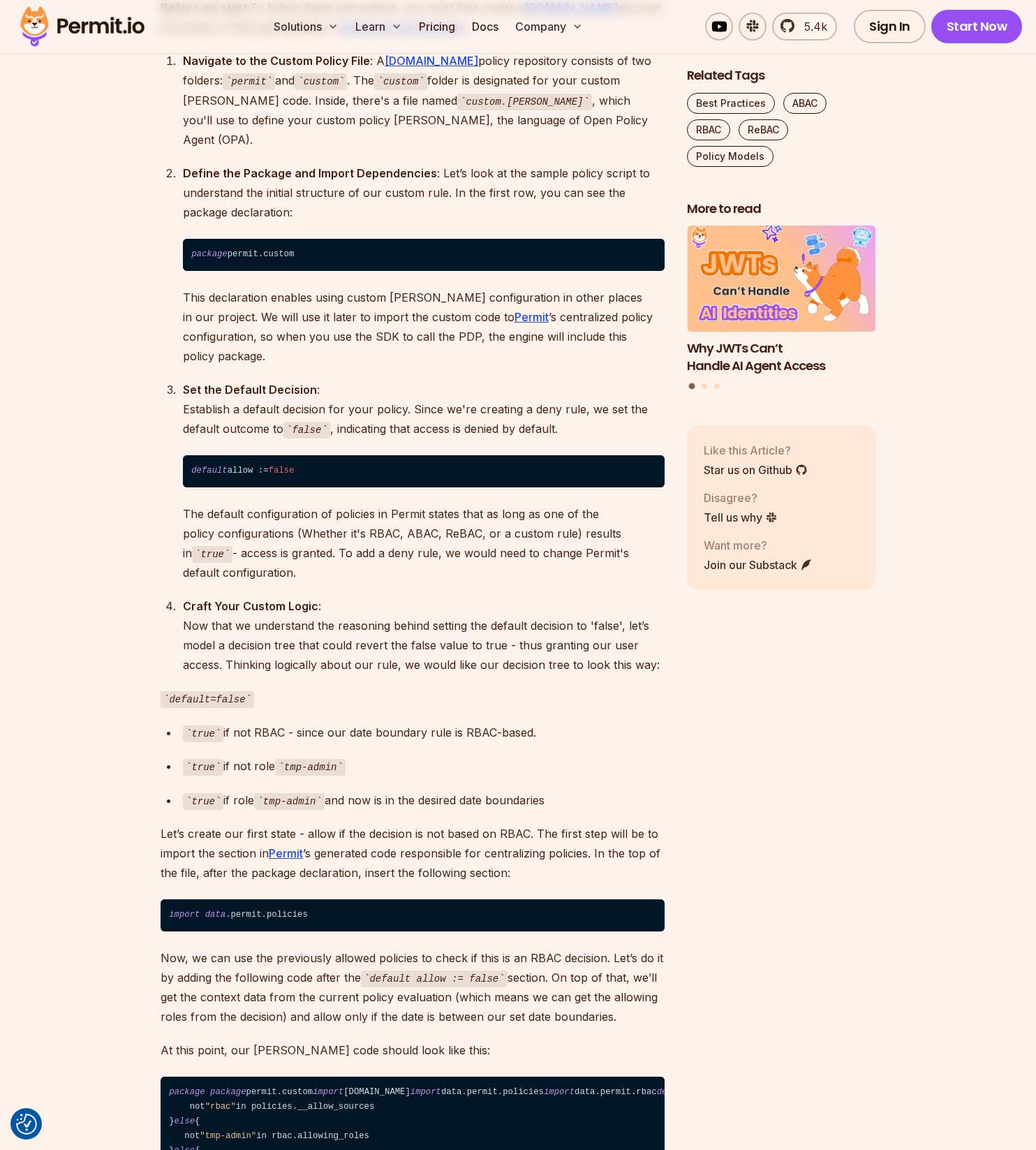
scroll to position [3521, 0]
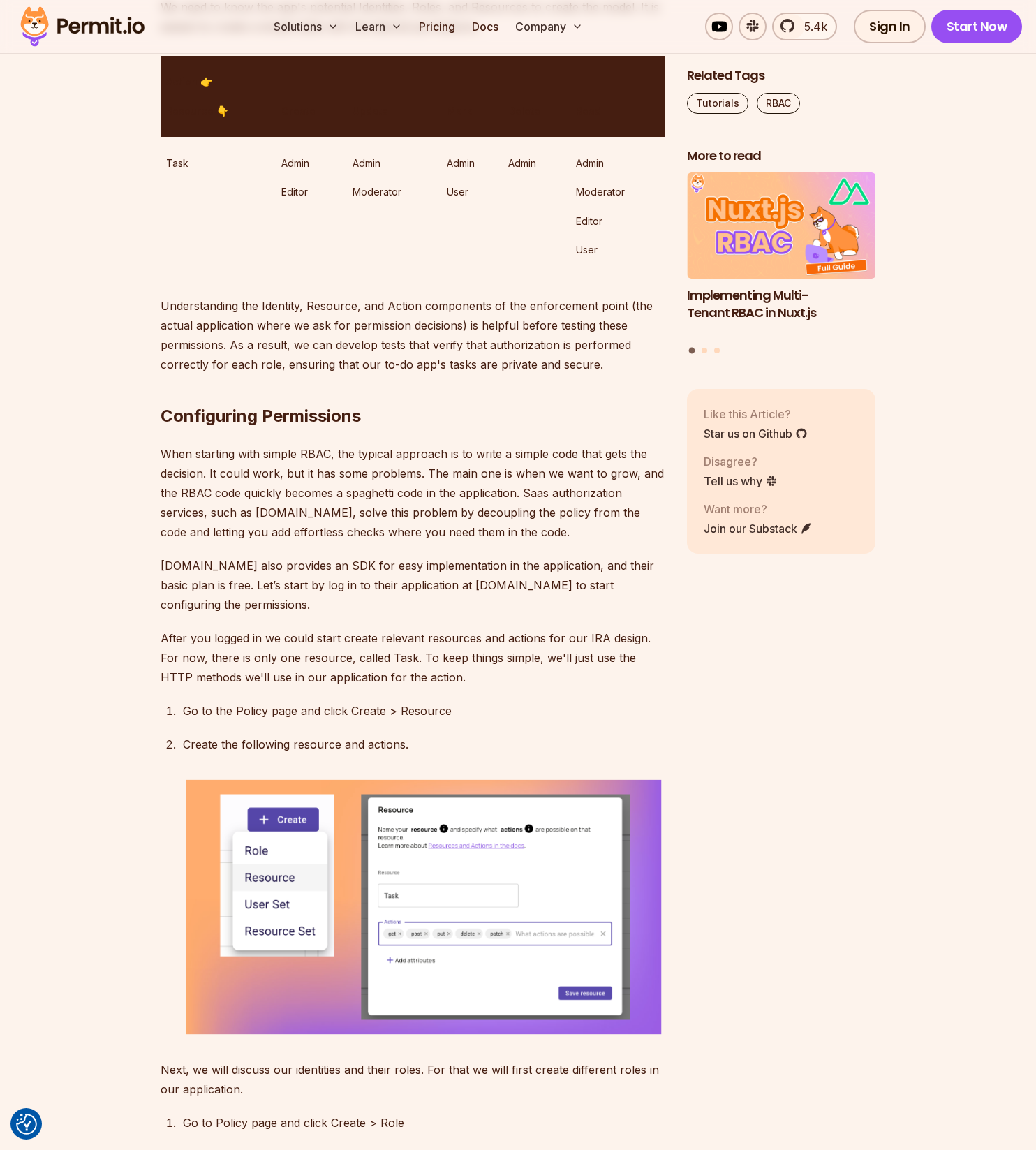
scroll to position [1670, 0]
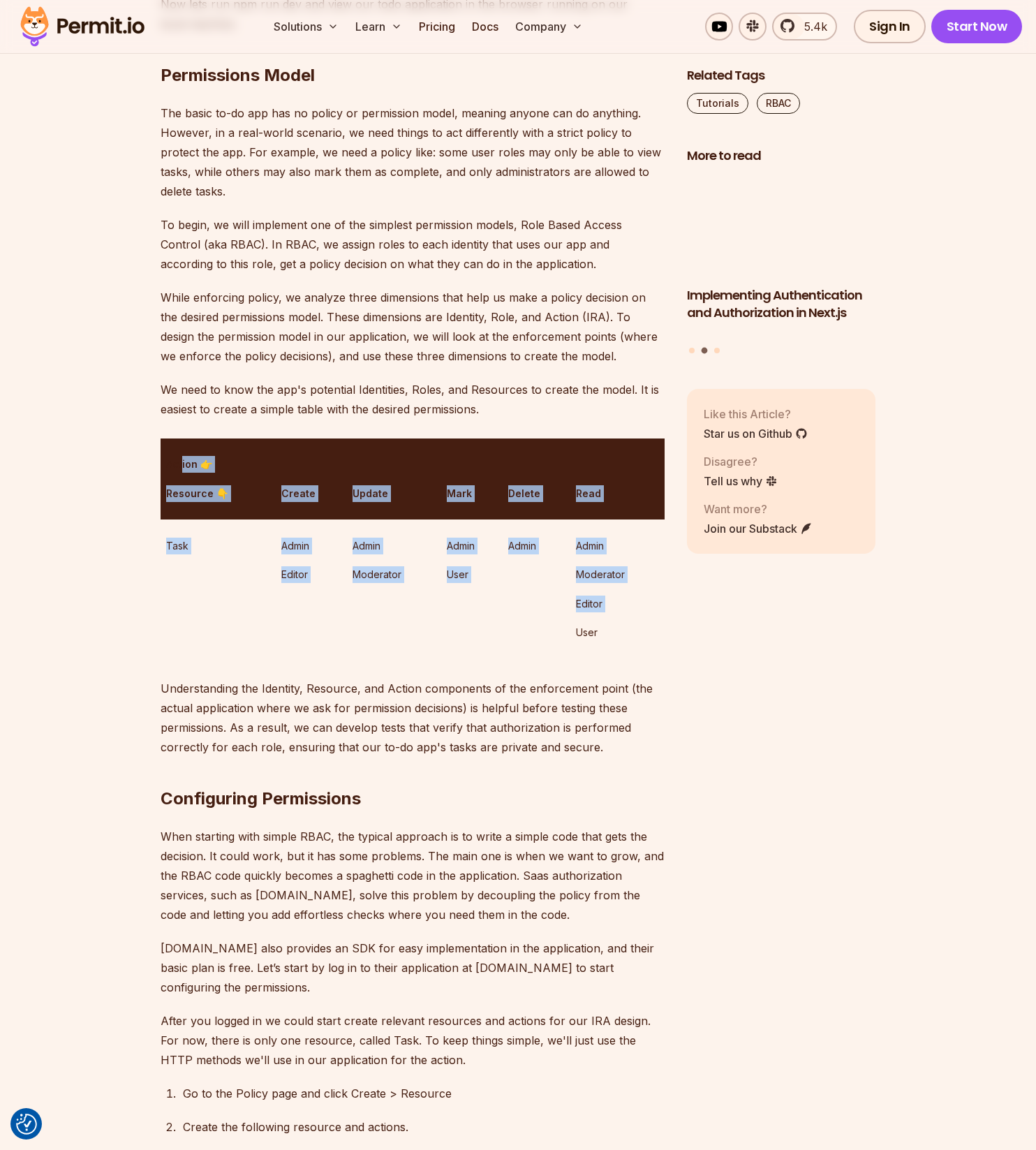
drag, startPoint x: 183, startPoint y: 469, endPoint x: 637, endPoint y: 622, distance: 479.1
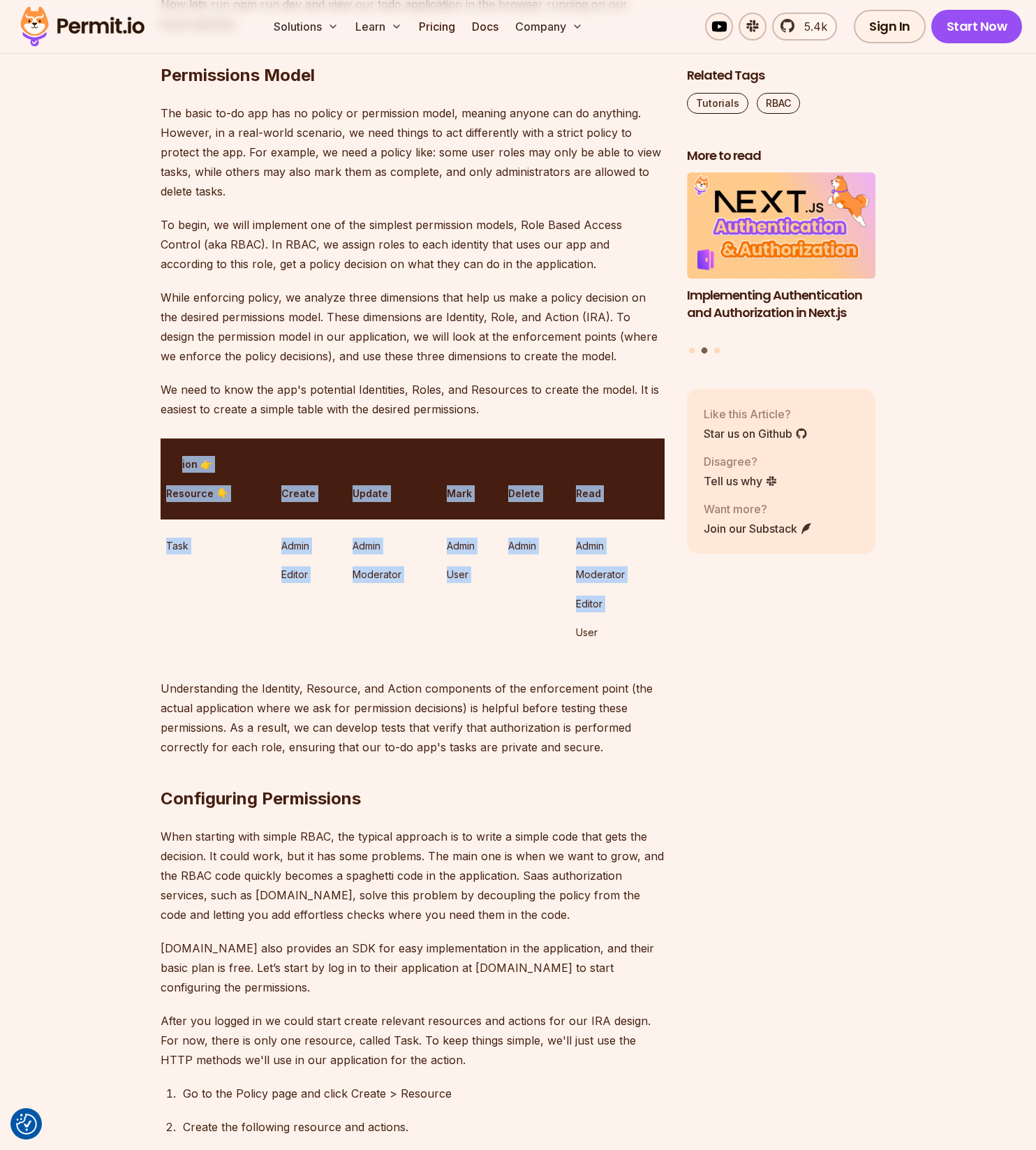
click at [637, 622] on table "Action 👉 Resource 👇 Create Update Mark Delete Read Task Admin Editor Admin Mode…" at bounding box center [413, 548] width 504 height 221
click at [368, 627] on td "Admin Moderator" at bounding box center [393, 590] width 94 height 140
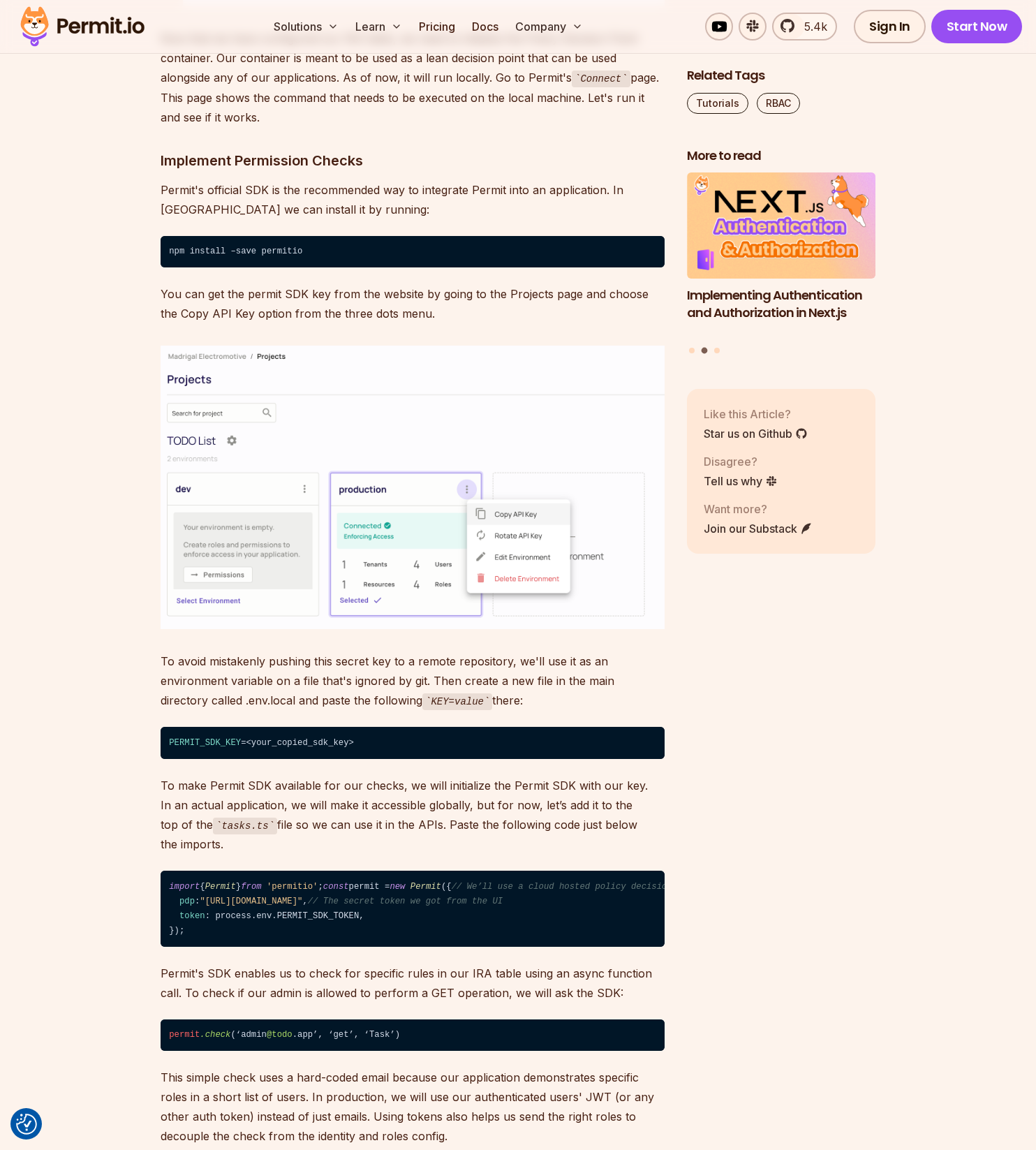
scroll to position [3820, 0]
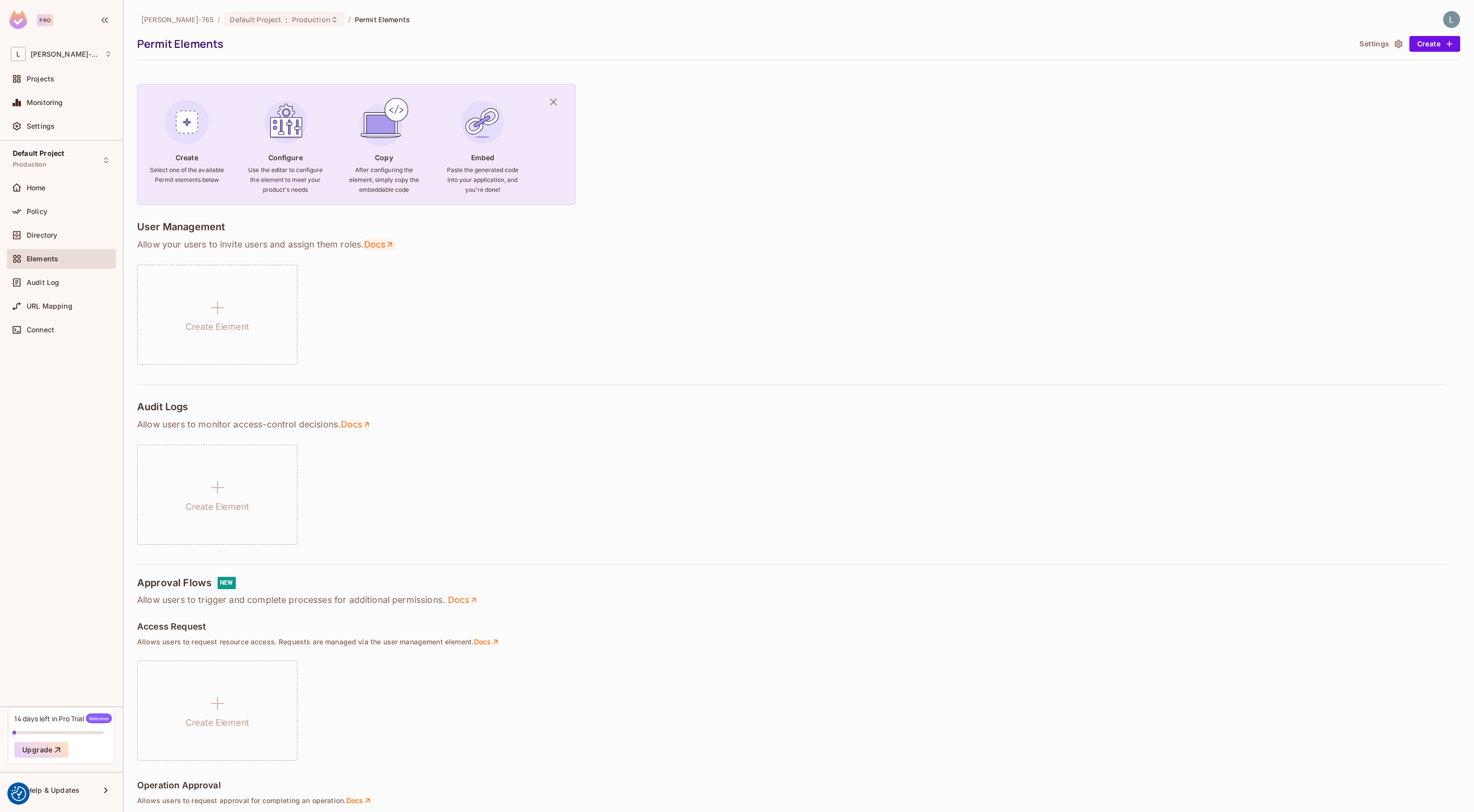
click at [385, 249] on link "Docs" at bounding box center [379, 244] width 31 height 12
click at [446, 530] on div "Create Element" at bounding box center [798, 495] width 1323 height 100
click at [66, 281] on div "Audit Log" at bounding box center [70, 282] width 85 height 8
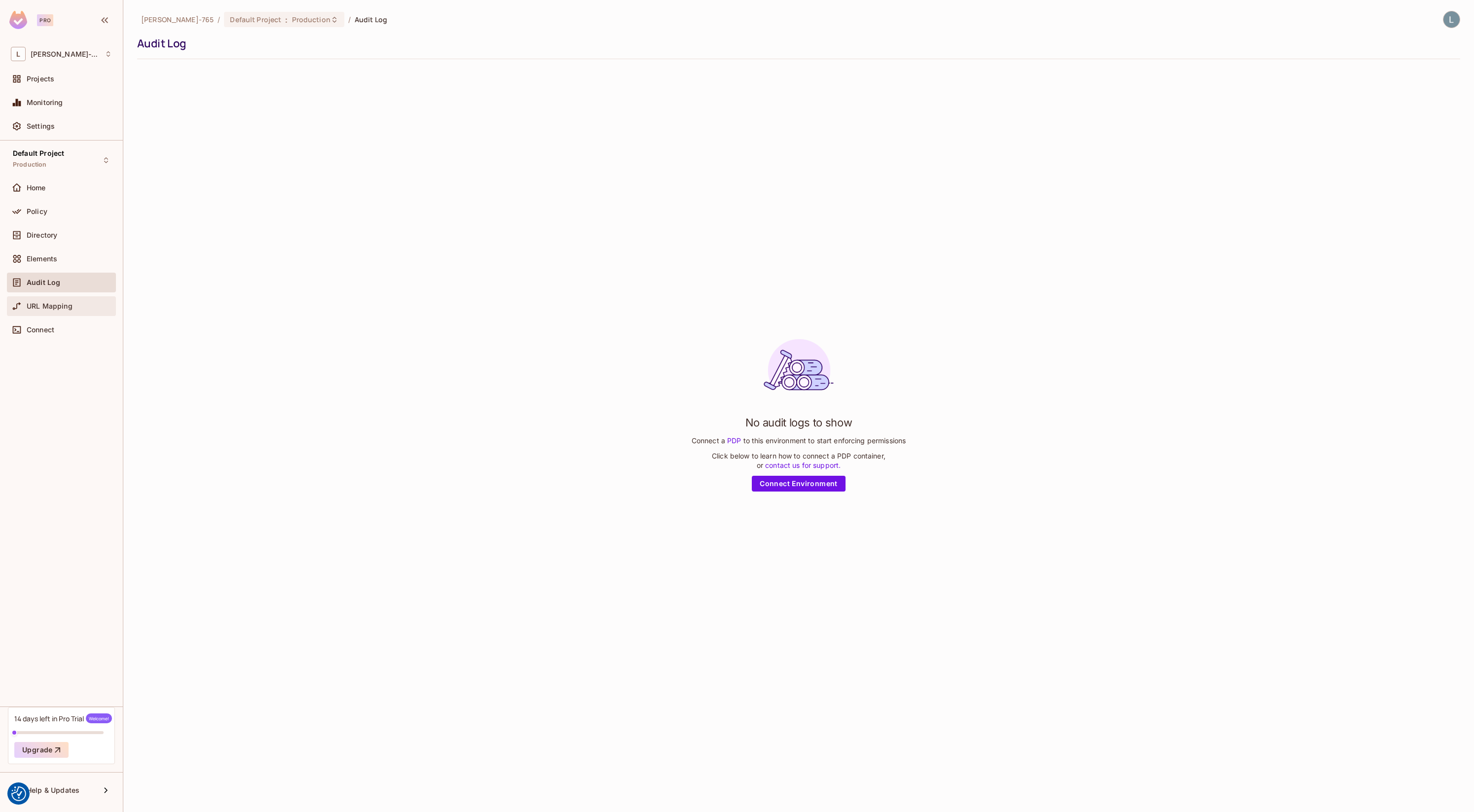
click at [56, 305] on span "URL Mapping" at bounding box center [50, 306] width 46 height 8
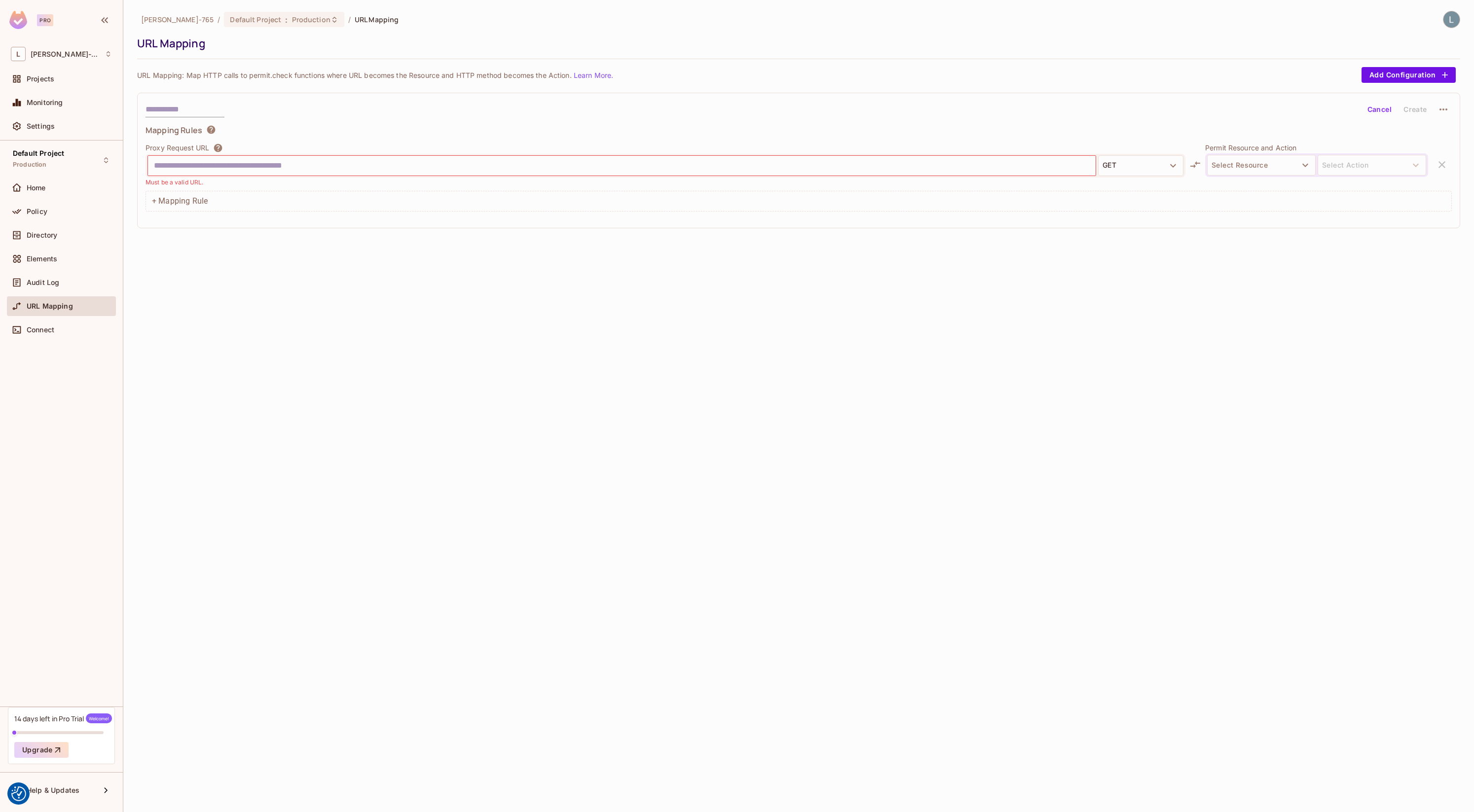
click at [307, 445] on div "Lars-765 / Default Project : Production / URL Mapping URL Mapping URL Mapping: …" at bounding box center [798, 406] width 1350 height 812
click at [284, 177] on div "Must be a valid URL." at bounding box center [665, 182] width 1040 height 9
click at [283, 173] on div at bounding box center [622, 166] width 948 height 20
click at [1239, 167] on button "Select Resource" at bounding box center [1261, 166] width 108 height 21
drag, startPoint x: 969, startPoint y: 313, endPoint x: 960, endPoint y: 313, distance: 9.0
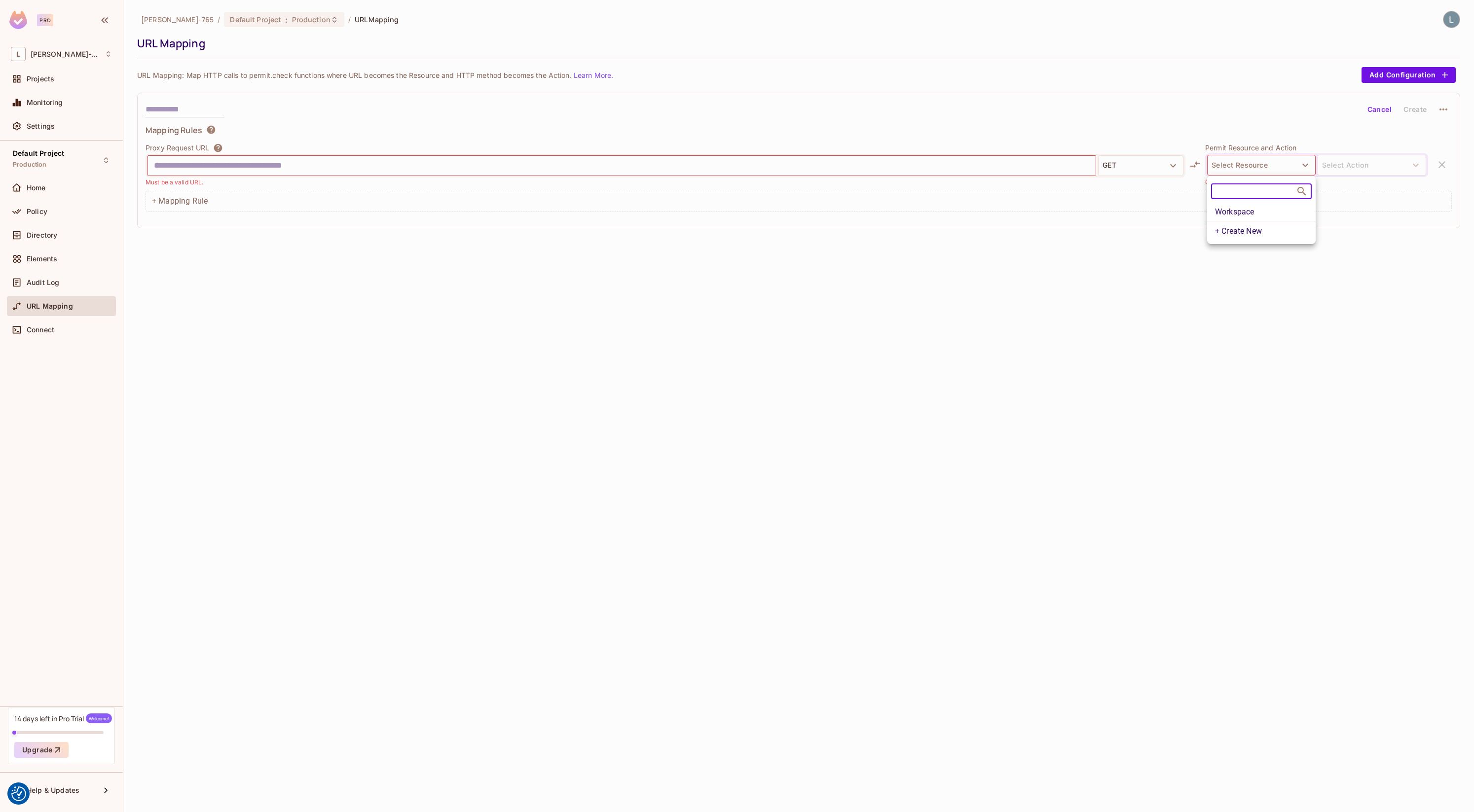
click at [969, 313] on div at bounding box center [737, 406] width 1474 height 812
click at [1237, 162] on button "Select Resource" at bounding box center [1261, 166] width 108 height 21
click at [1238, 217] on li "Workspace" at bounding box center [1261, 212] width 108 height 18
click at [1279, 167] on button "Workspace" at bounding box center [1261, 166] width 108 height 21
click at [1345, 162] on div at bounding box center [737, 406] width 1474 height 812
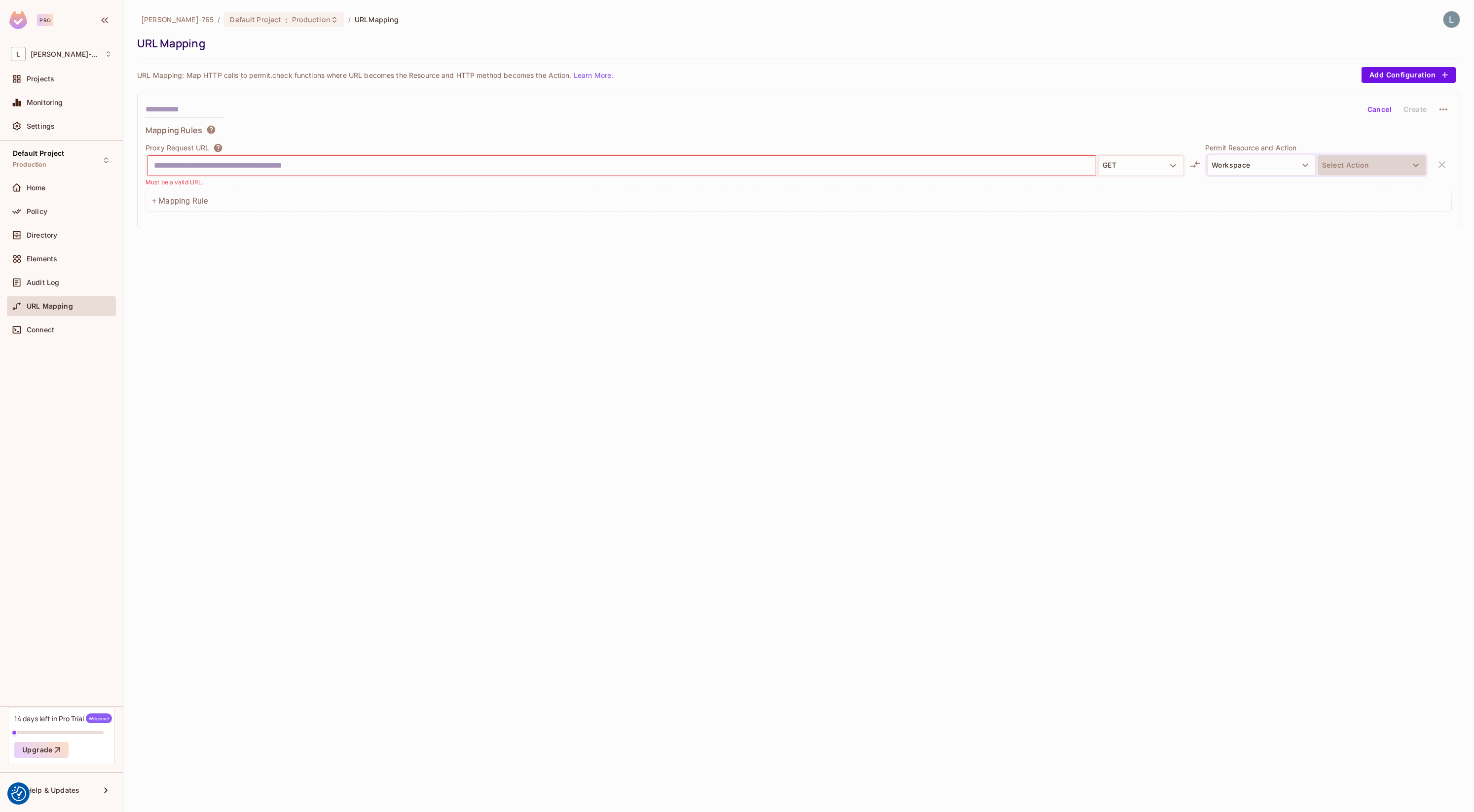
click at [1350, 168] on button "Select Action" at bounding box center [1371, 166] width 108 height 21
click at [1349, 208] on li "create" at bounding box center [1371, 206] width 108 height 18
click at [1357, 168] on button "create" at bounding box center [1371, 166] width 108 height 21
click at [992, 286] on div at bounding box center [737, 406] width 1474 height 812
click at [315, 171] on input "text" at bounding box center [622, 166] width 936 height 16
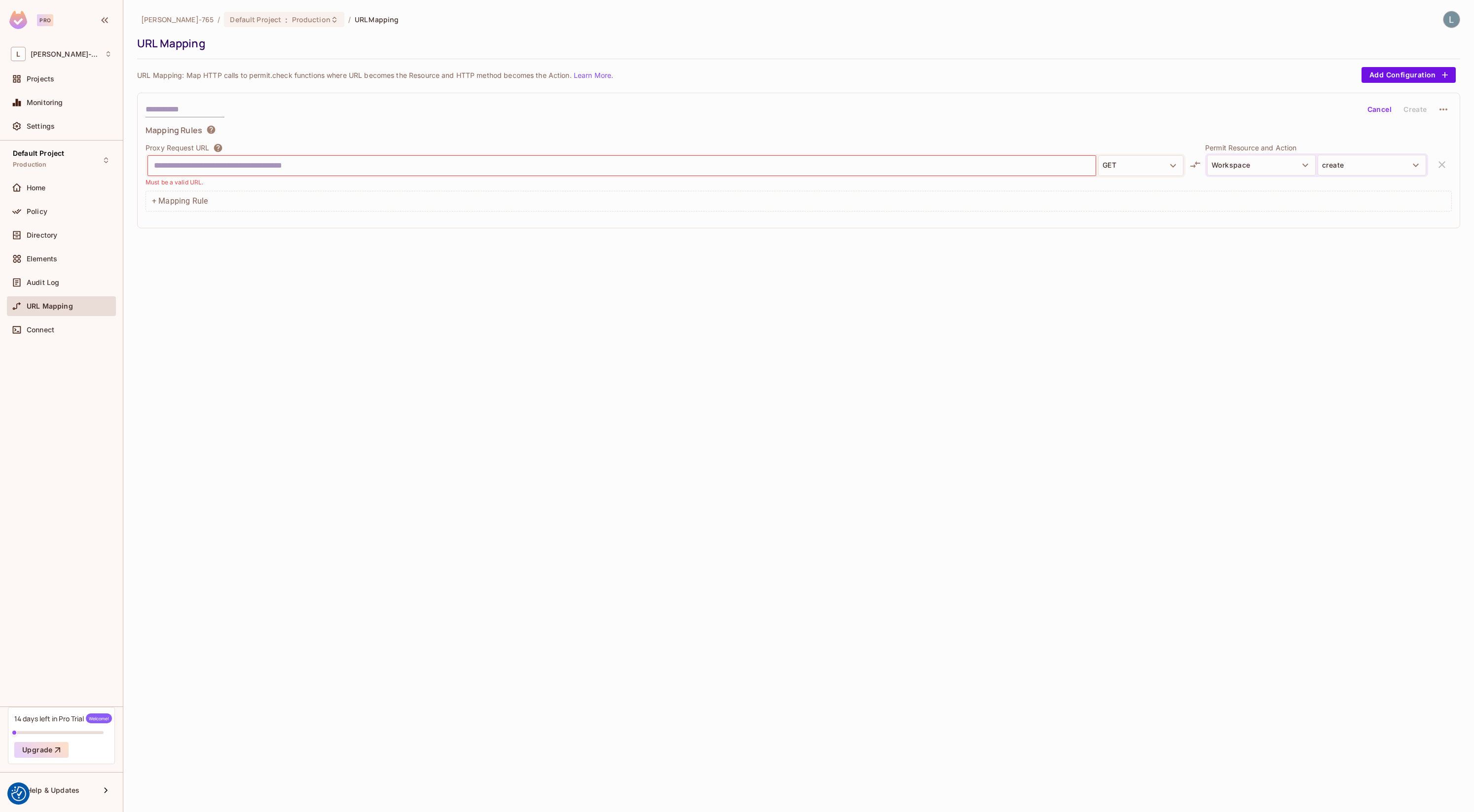
click at [270, 270] on div "Lars-765 / Default Project : Production / URL Mapping URL Mapping URL Mapping: …" at bounding box center [798, 406] width 1350 height 812
click at [46, 330] on span "Connect" at bounding box center [41, 330] width 28 height 8
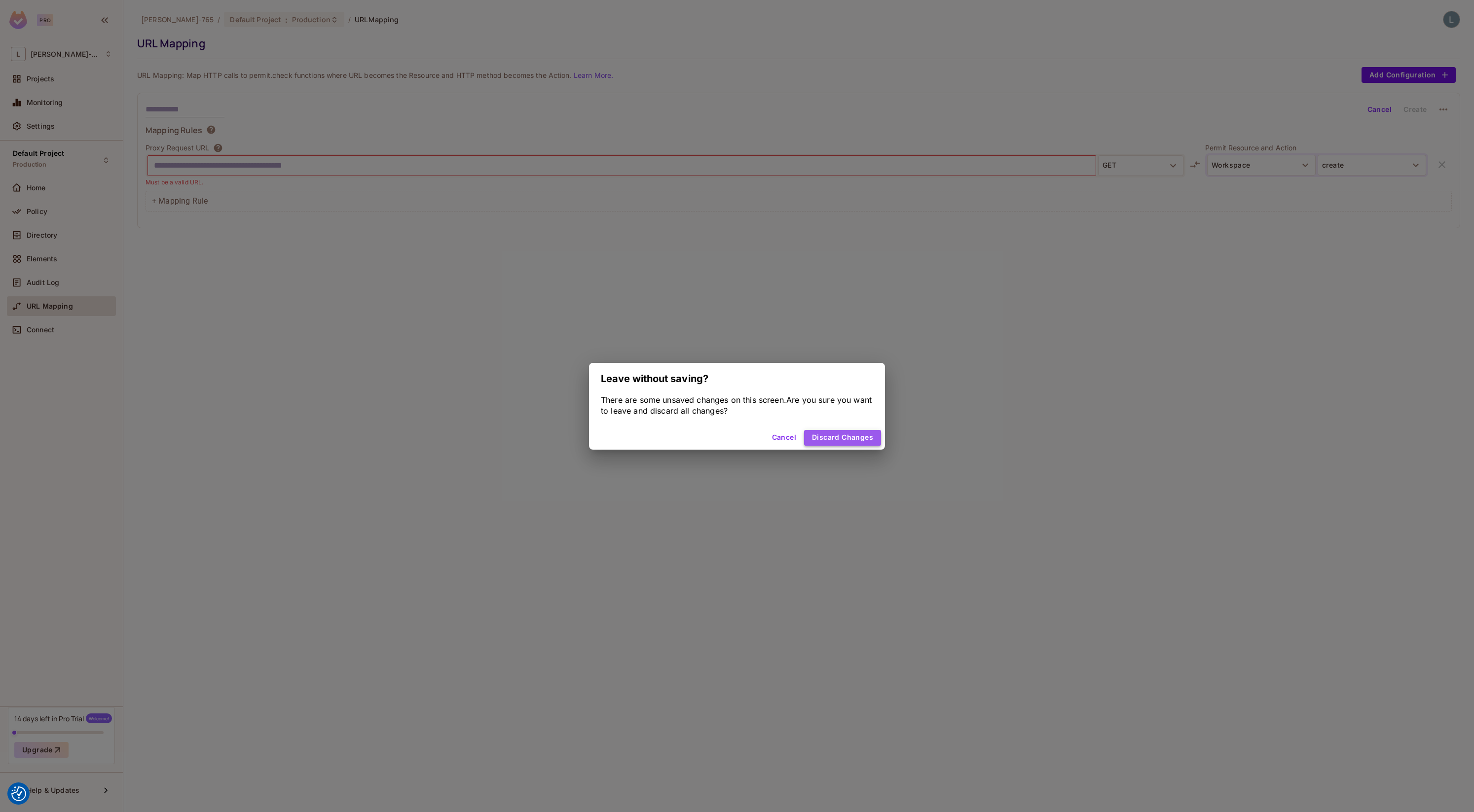
click at [830, 434] on button "Discard Changes" at bounding box center [842, 438] width 77 height 16
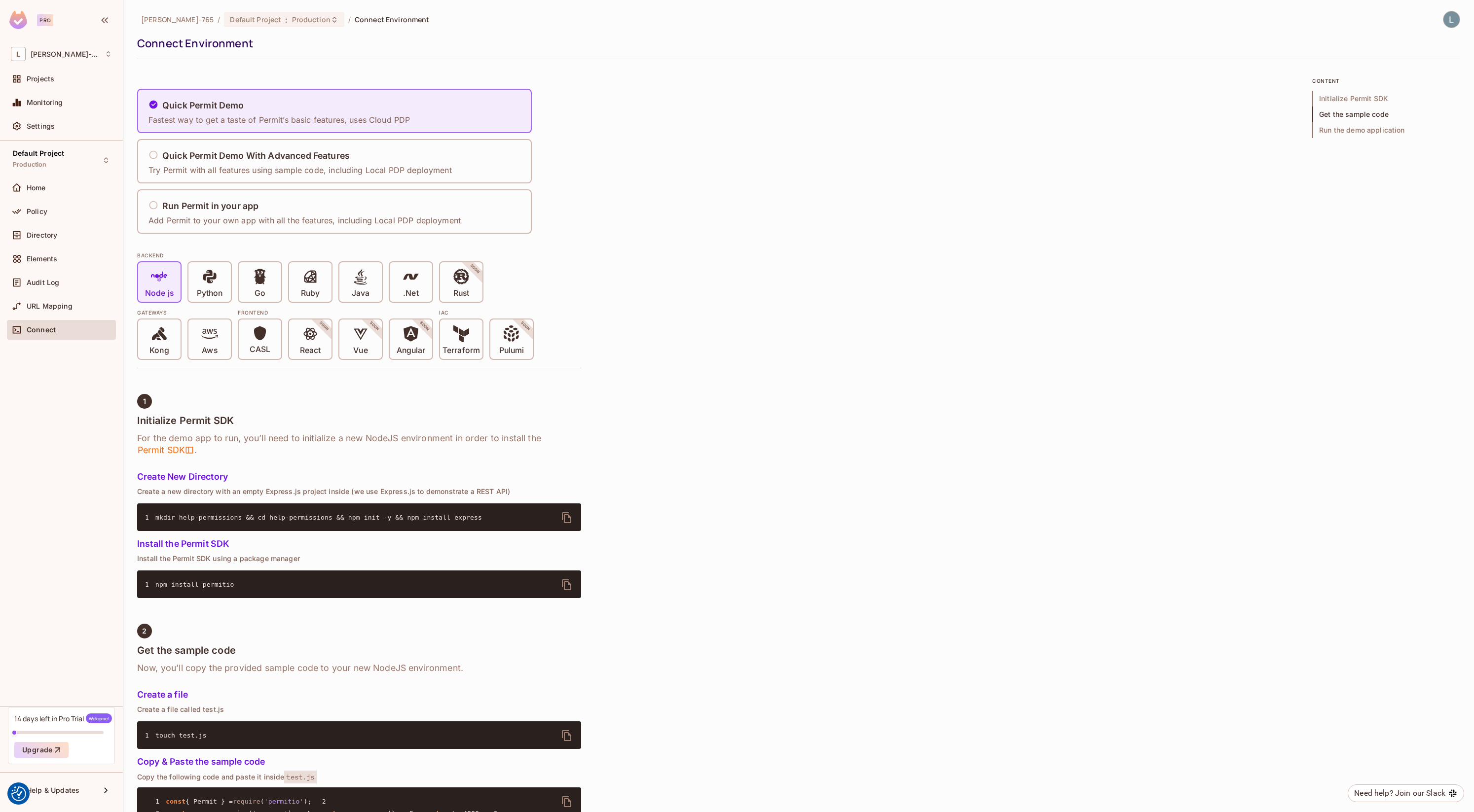
click at [49, 198] on div "Home" at bounding box center [62, 190] width 109 height 24
click at [52, 192] on div "Home" at bounding box center [62, 188] width 101 height 12
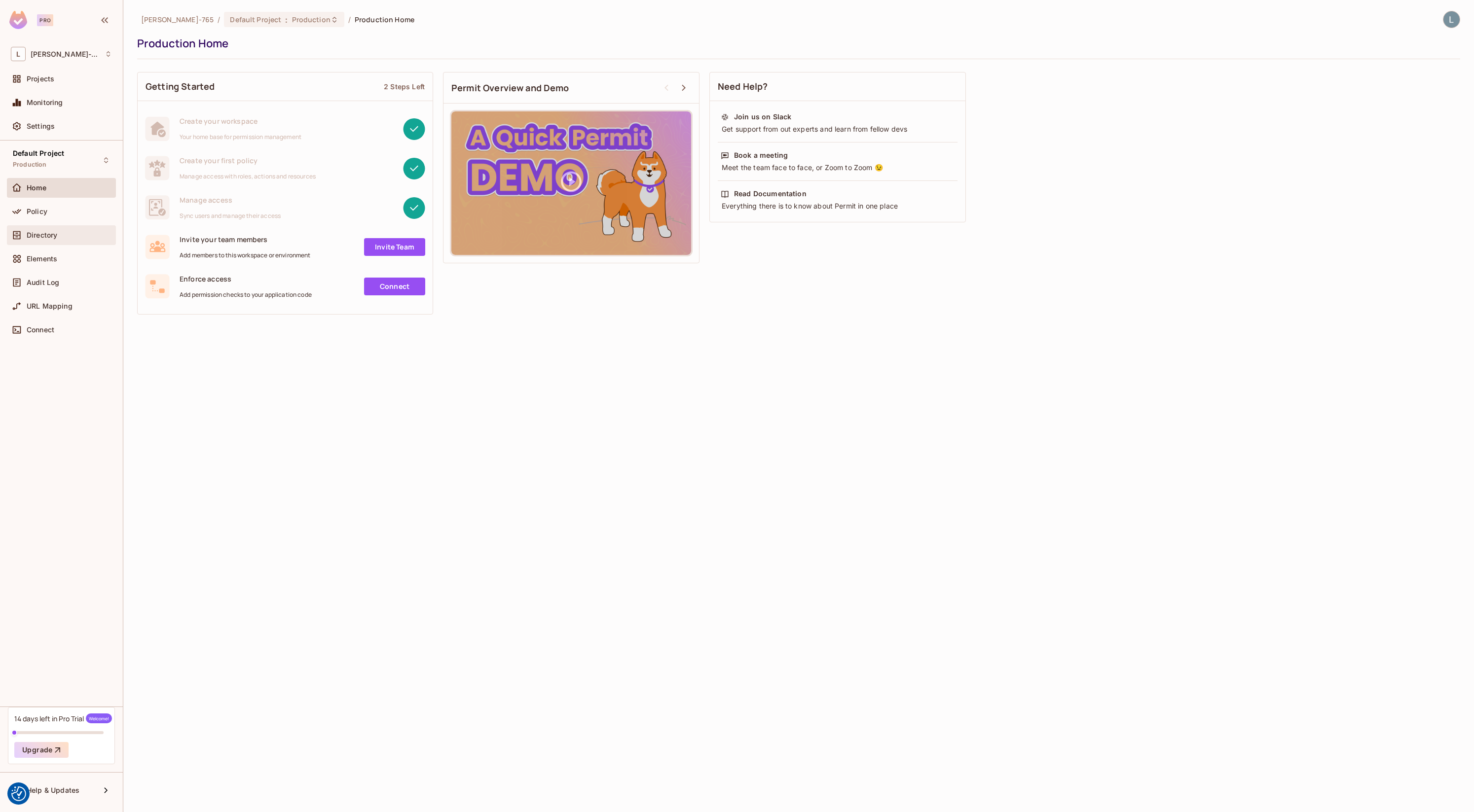
click at [57, 235] on span "Directory" at bounding box center [42, 235] width 31 height 8
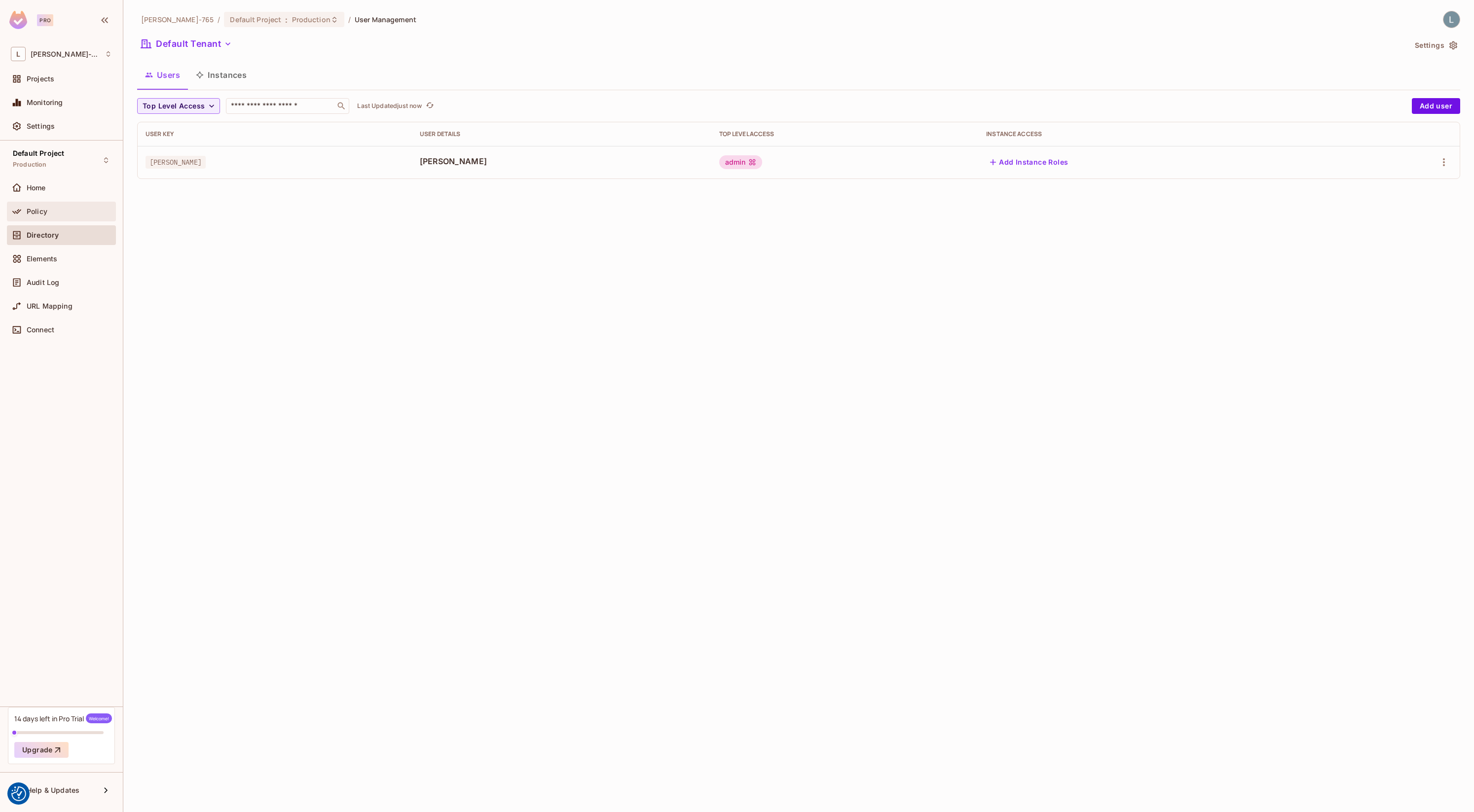
click at [68, 215] on div "Policy" at bounding box center [70, 212] width 85 height 8
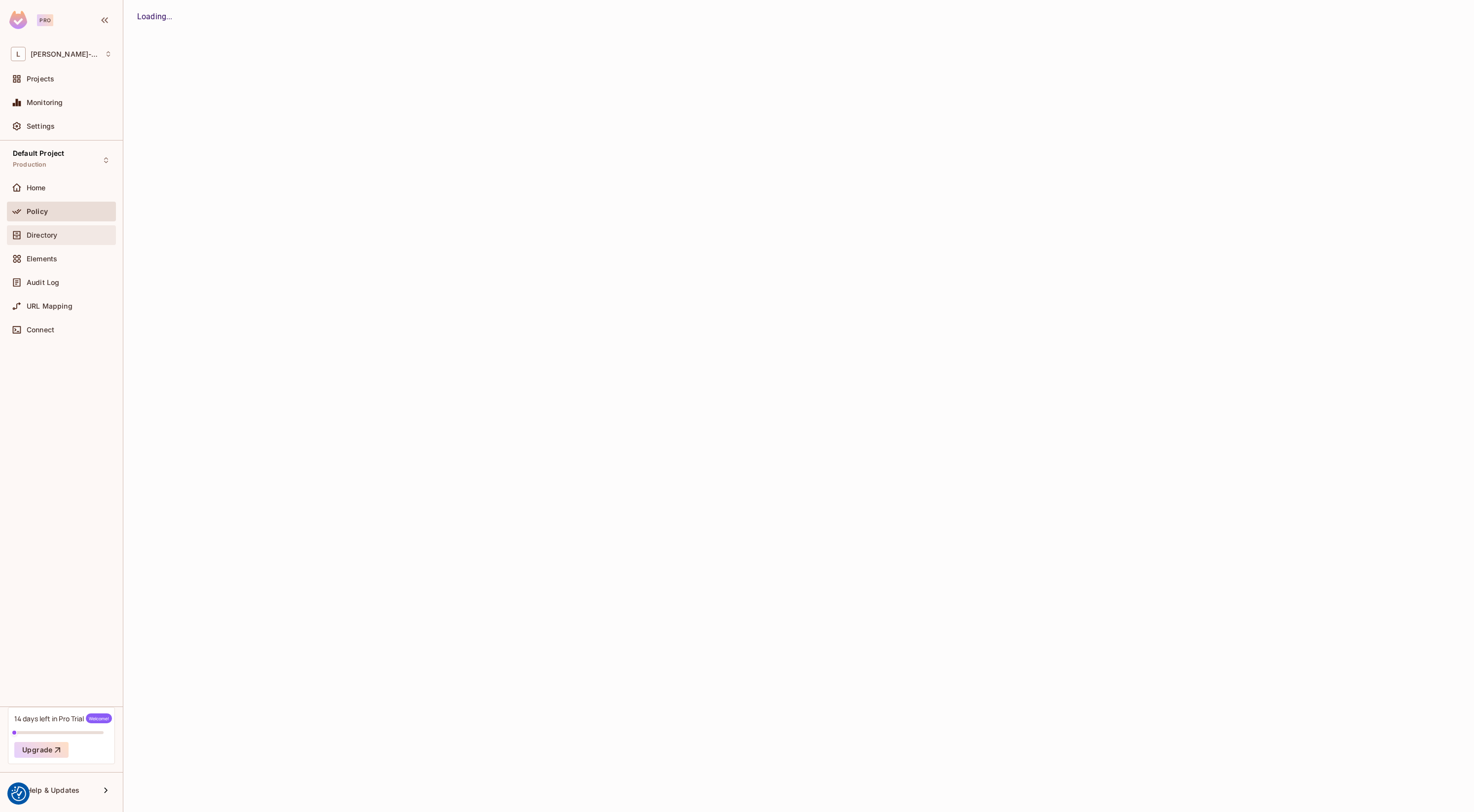
click at [62, 235] on div "Directory" at bounding box center [70, 235] width 85 height 8
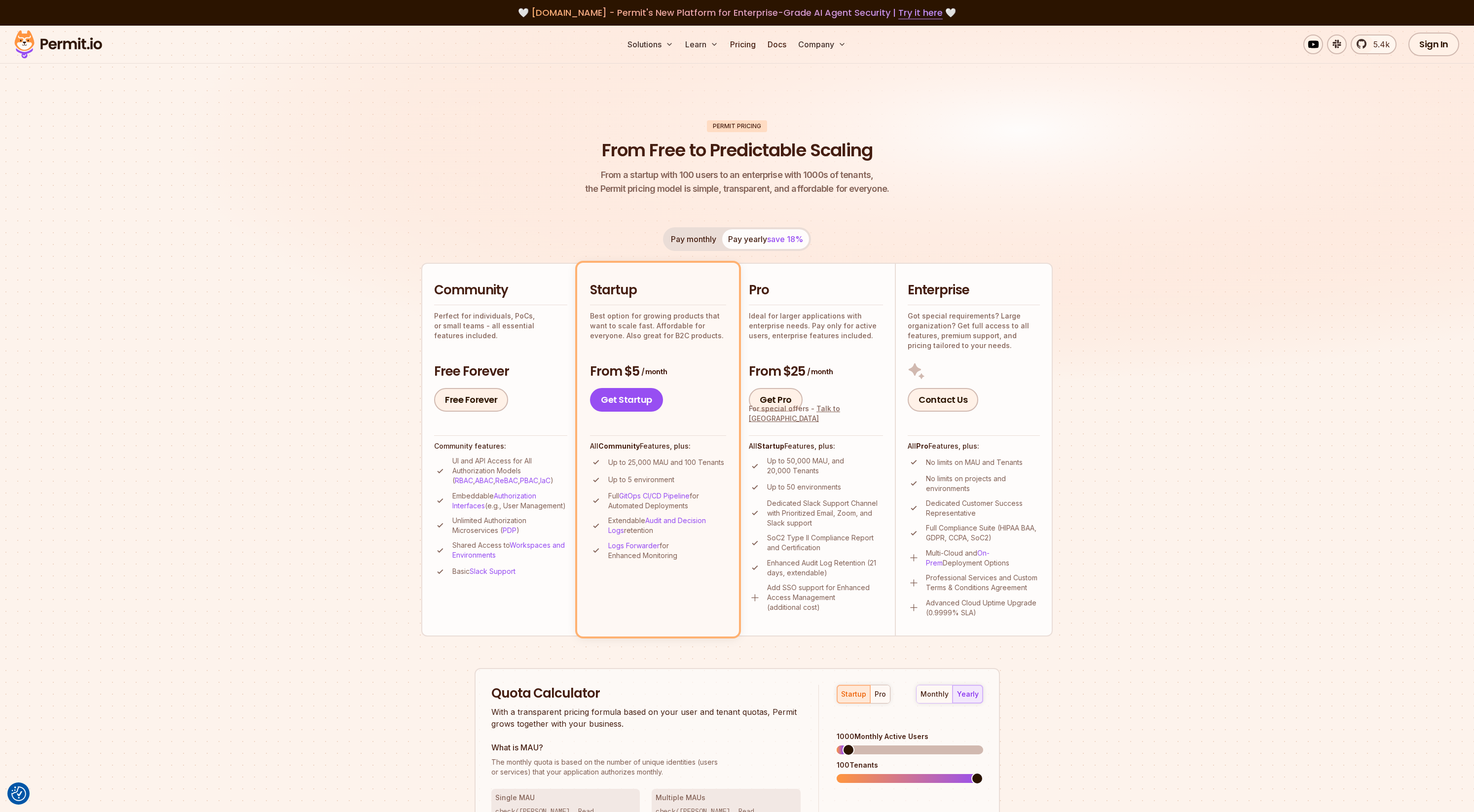
click at [963, 365] on div "Contact Us" at bounding box center [973, 387] width 132 height 49
click at [341, 377] on img at bounding box center [737, 222] width 1474 height 393
click at [304, 430] on section "Permit Pricing From Free to Predictable Scaling From a startup with 100 users t…" at bounding box center [737, 559] width 1474 height 1068
click at [319, 485] on section "Permit Pricing From Free to Predictable Scaling From a startup with 100 users t…" at bounding box center [737, 559] width 1474 height 1068
click at [278, 363] on img at bounding box center [737, 222] width 1474 height 393
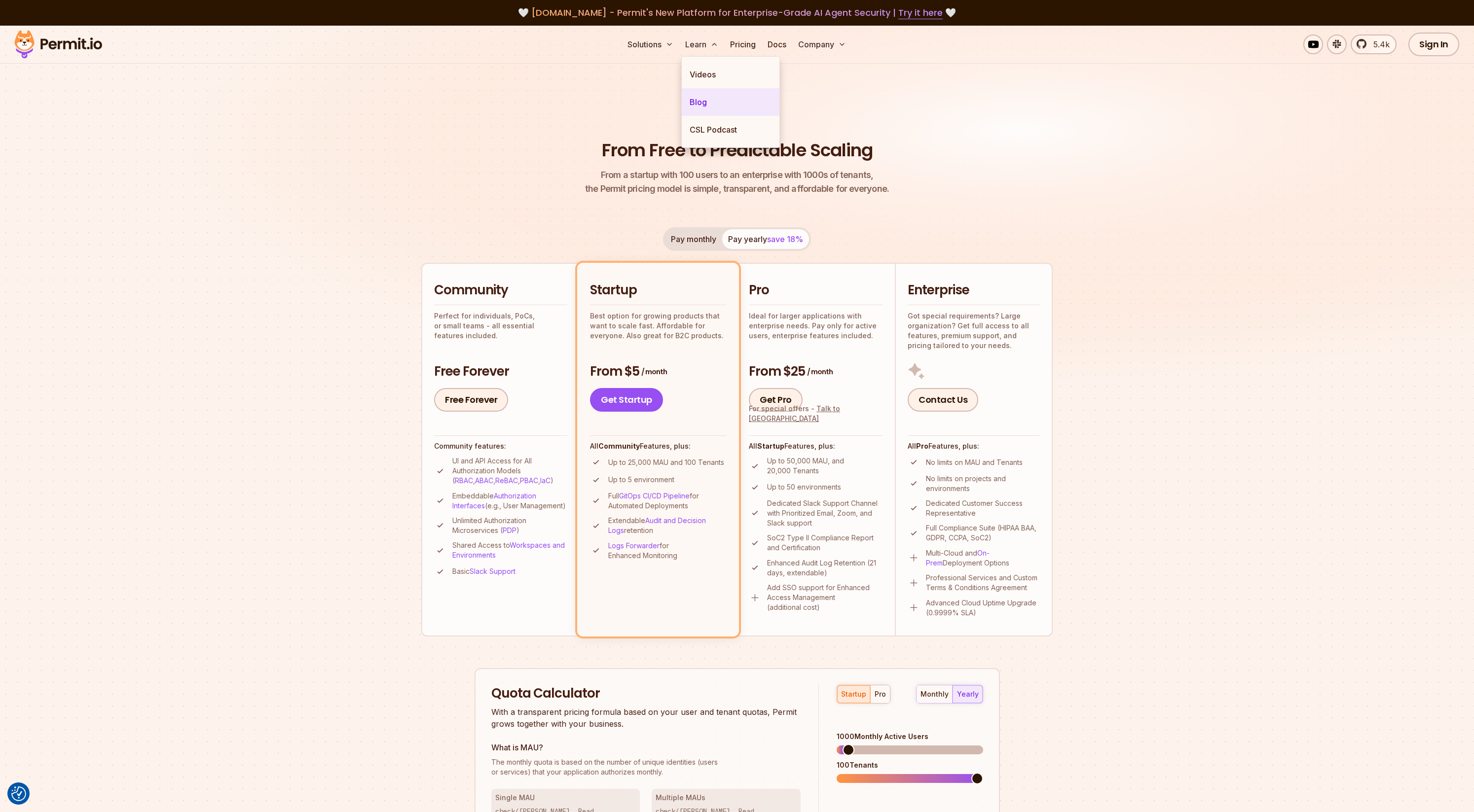
click at [708, 104] on link "Blog" at bounding box center [730, 102] width 98 height 28
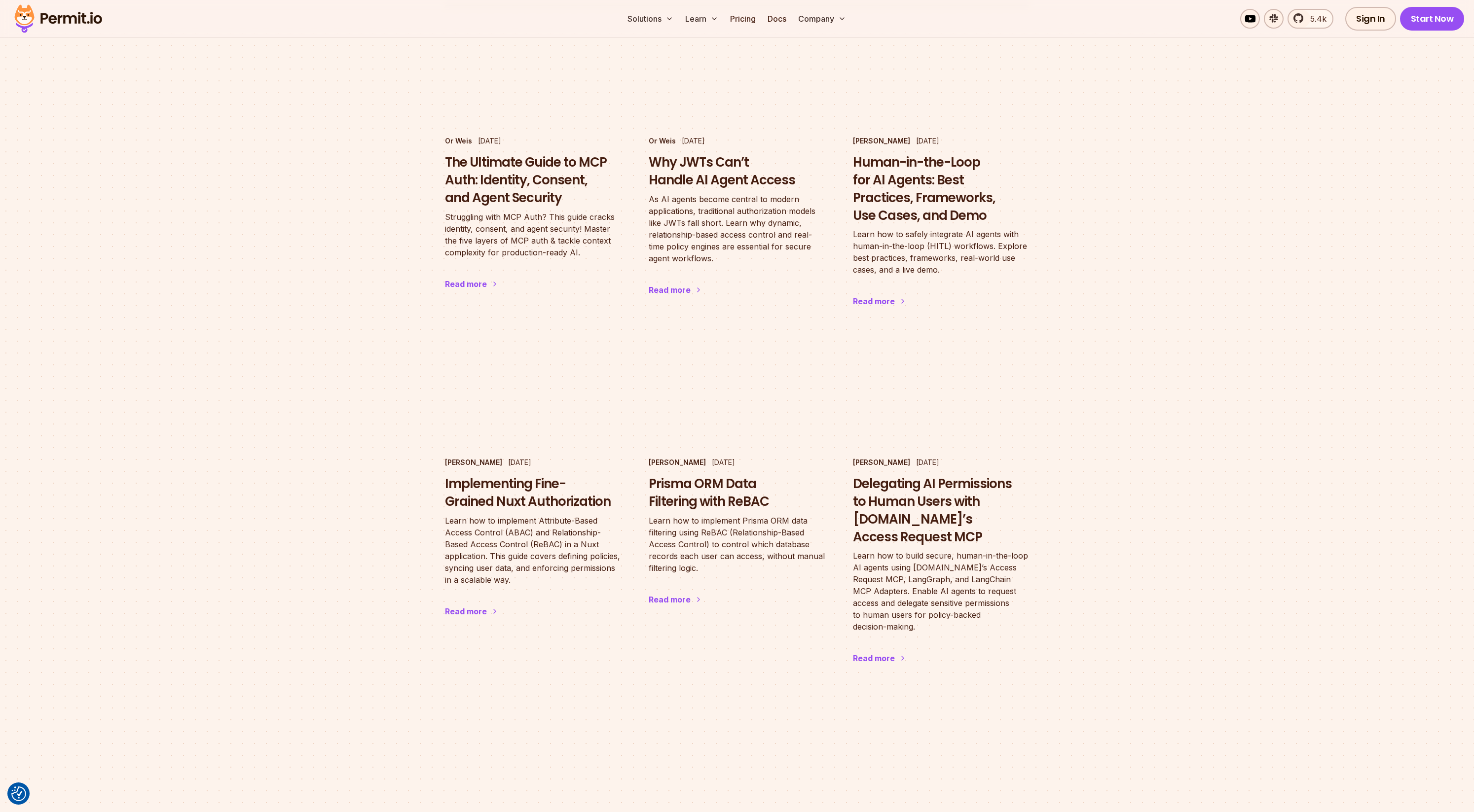
scroll to position [1453, 0]
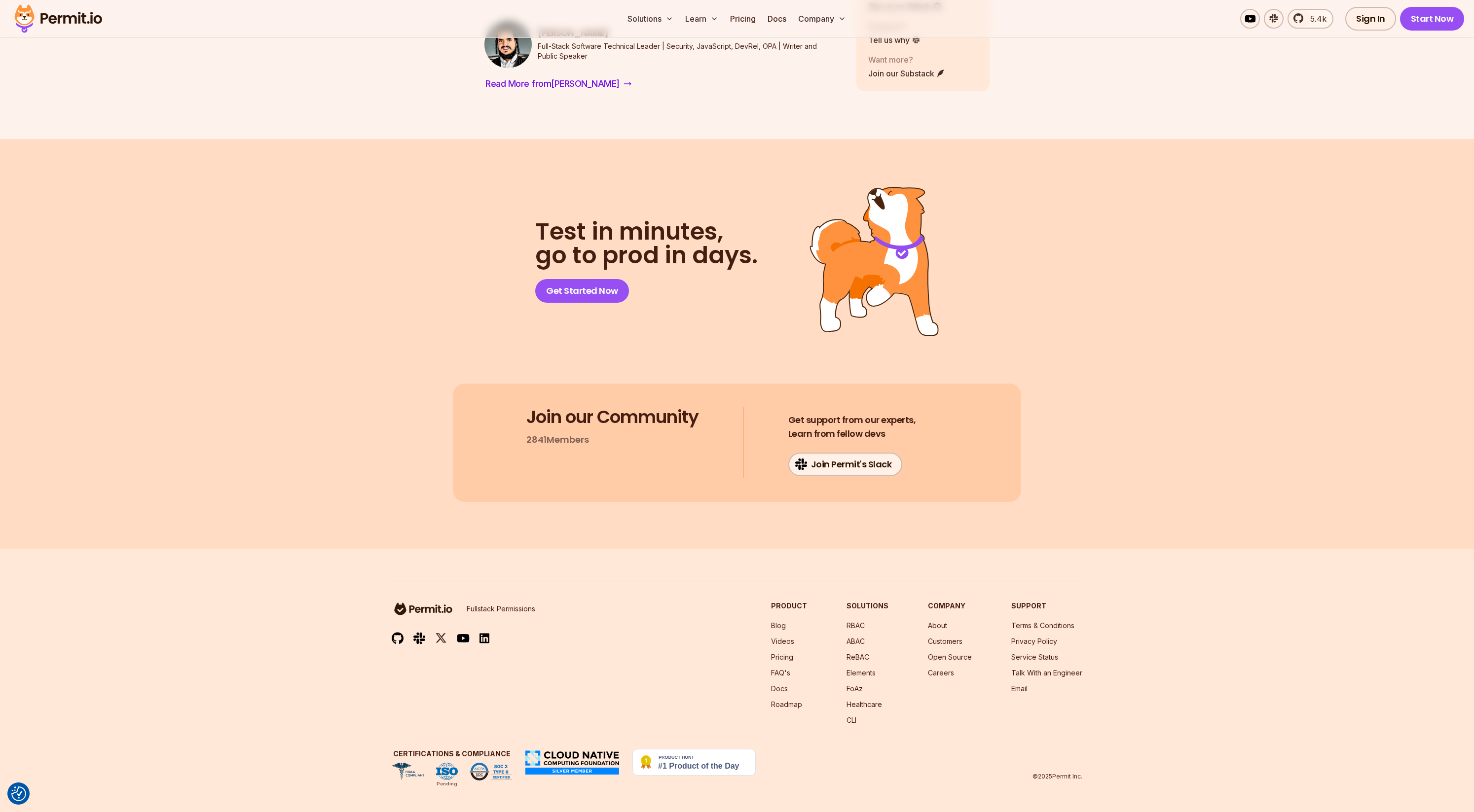
scroll to position [11752, 0]
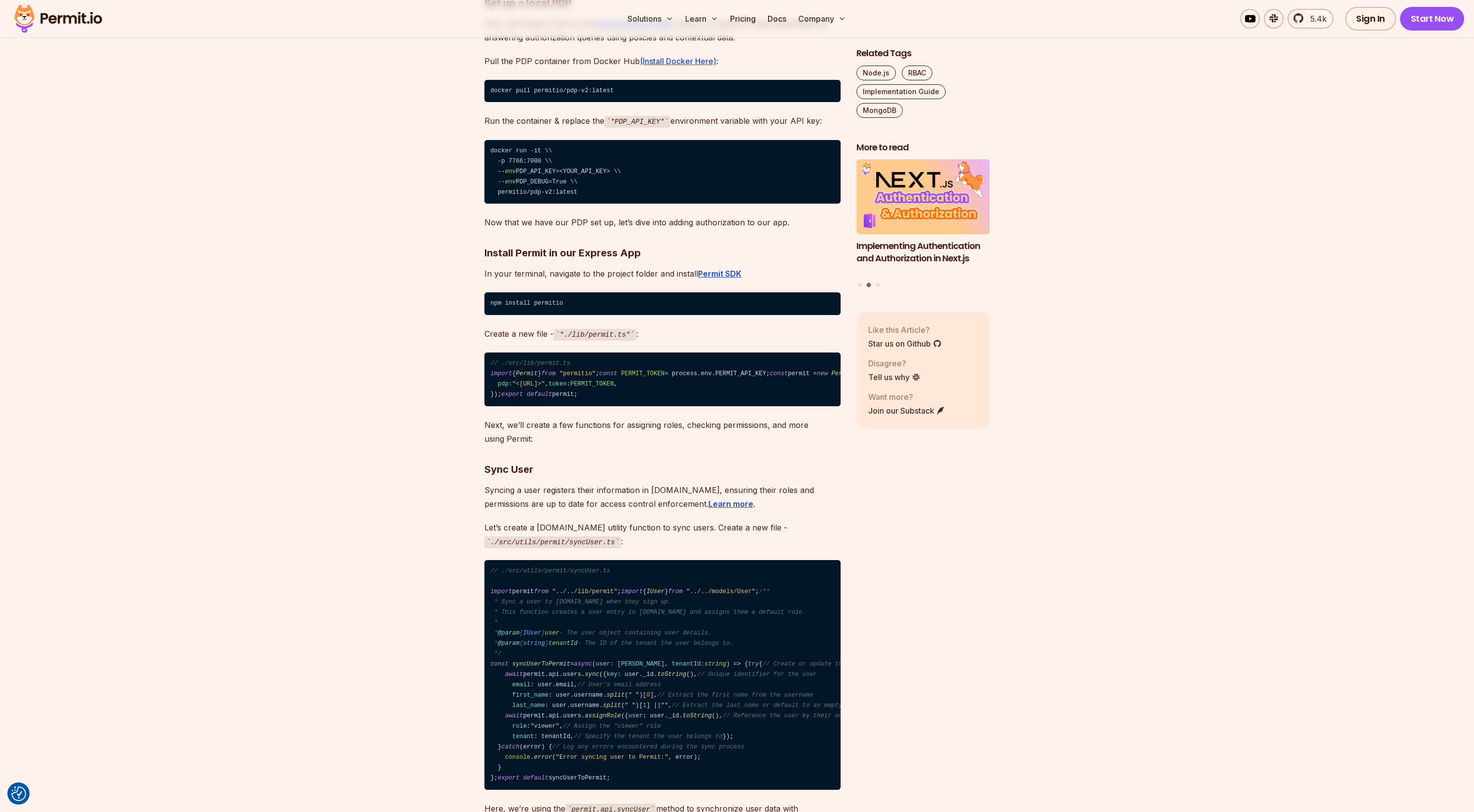
drag, startPoint x: 214, startPoint y: 336, endPoint x: 212, endPoint y: 331, distance: 5.4
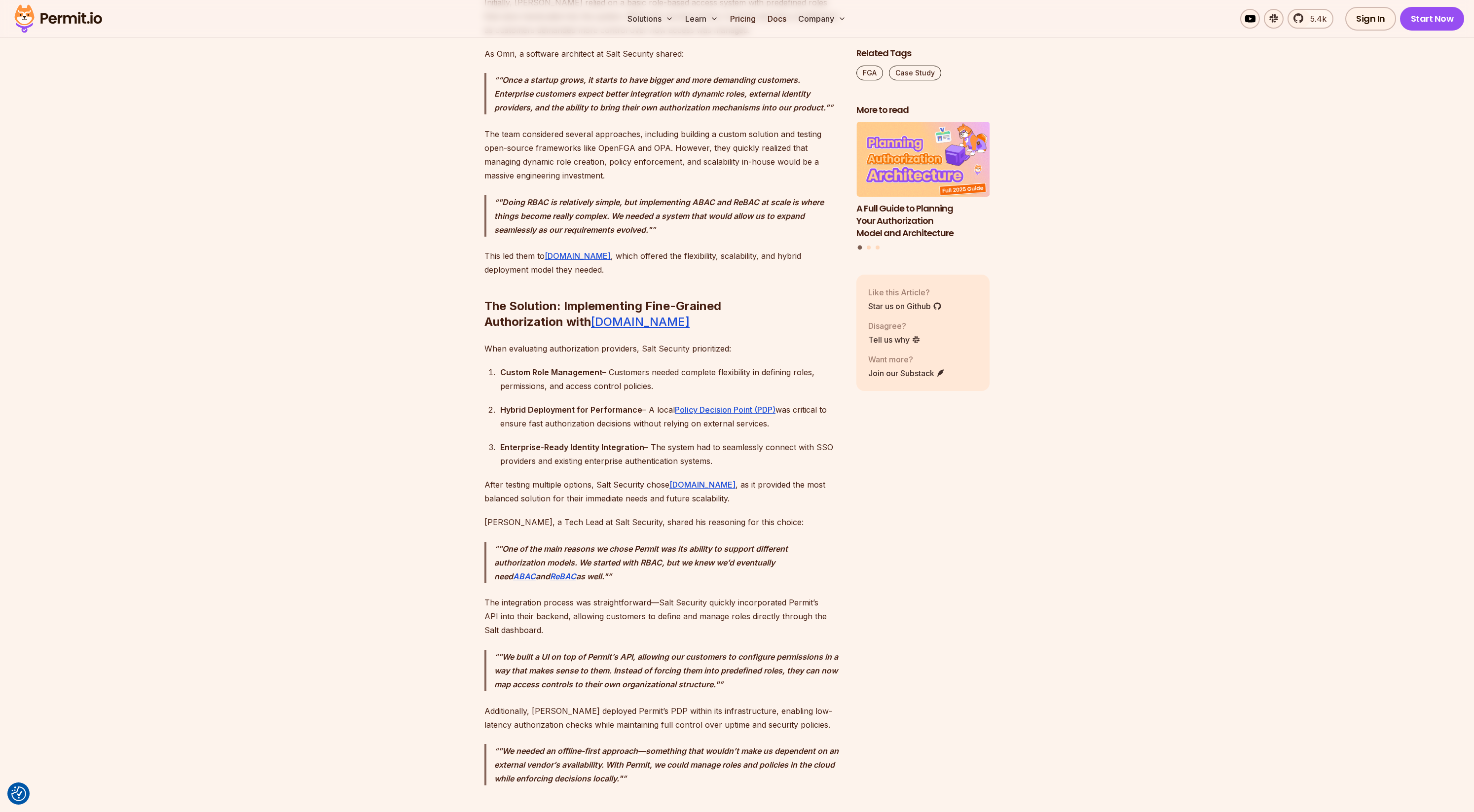
scroll to position [1305, 0]
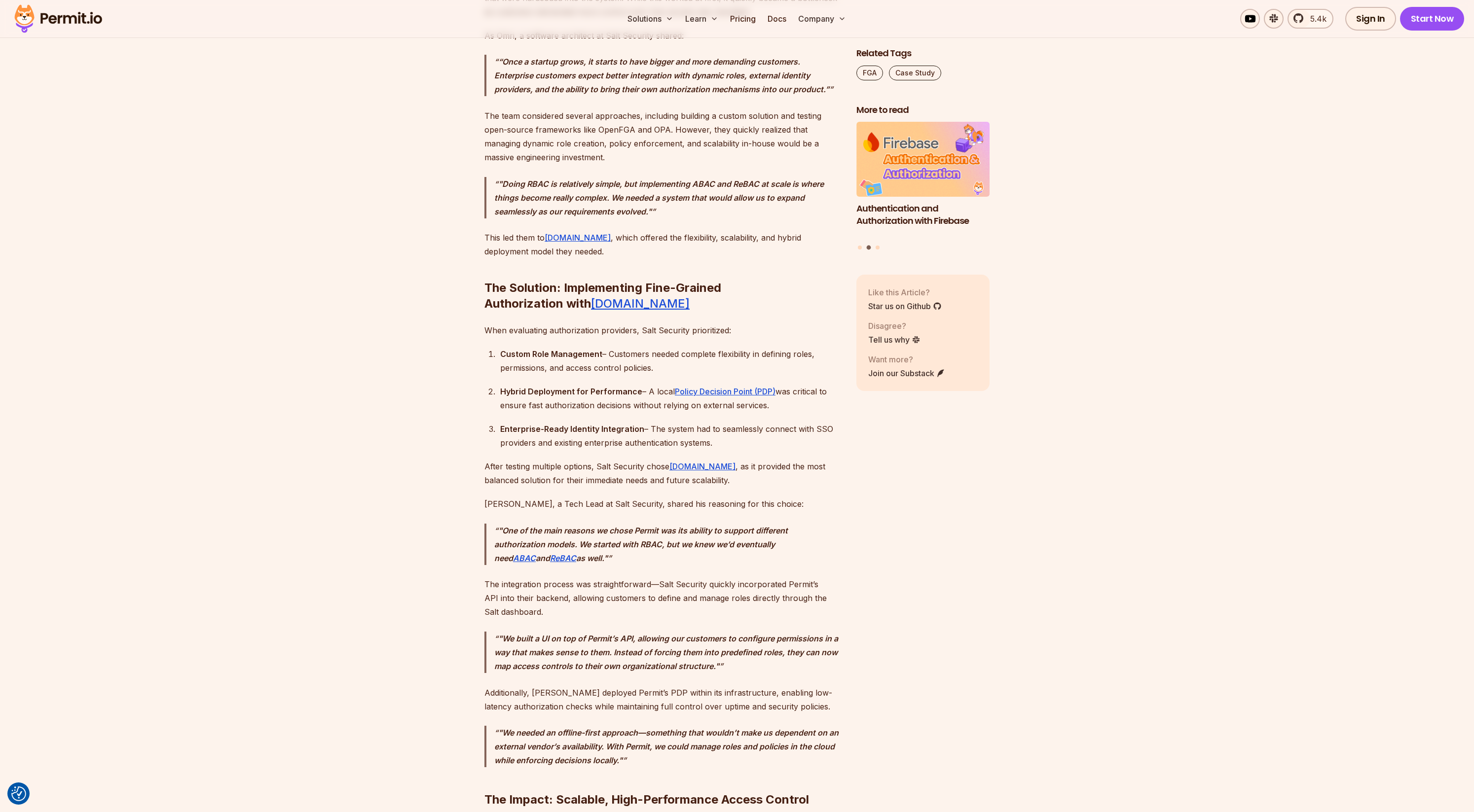
click at [263, 515] on section "Table of Contents Salt Security just took enterprise API protection one step fu…" at bounding box center [737, 574] width 1474 height 2594
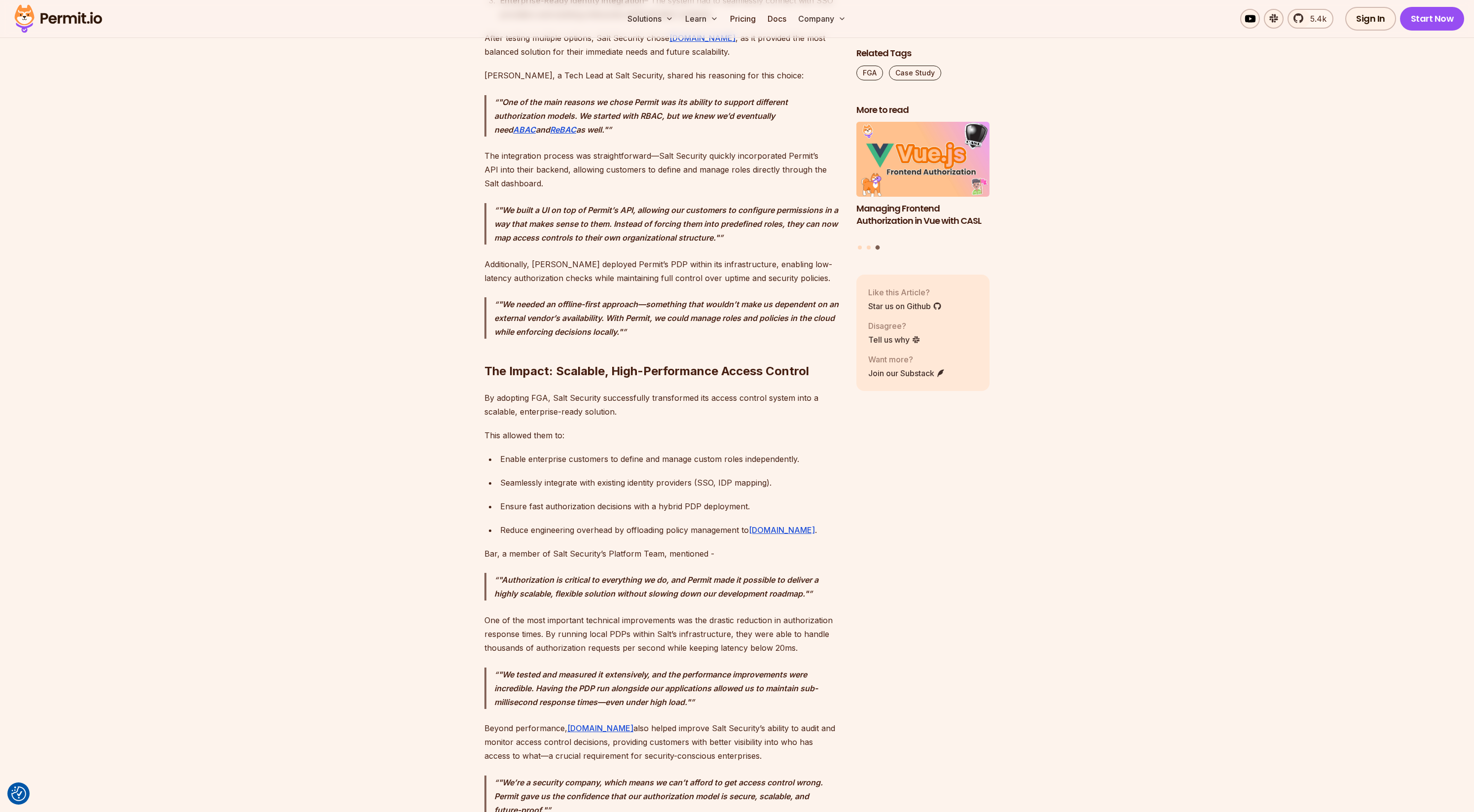
scroll to position [1732, 0]
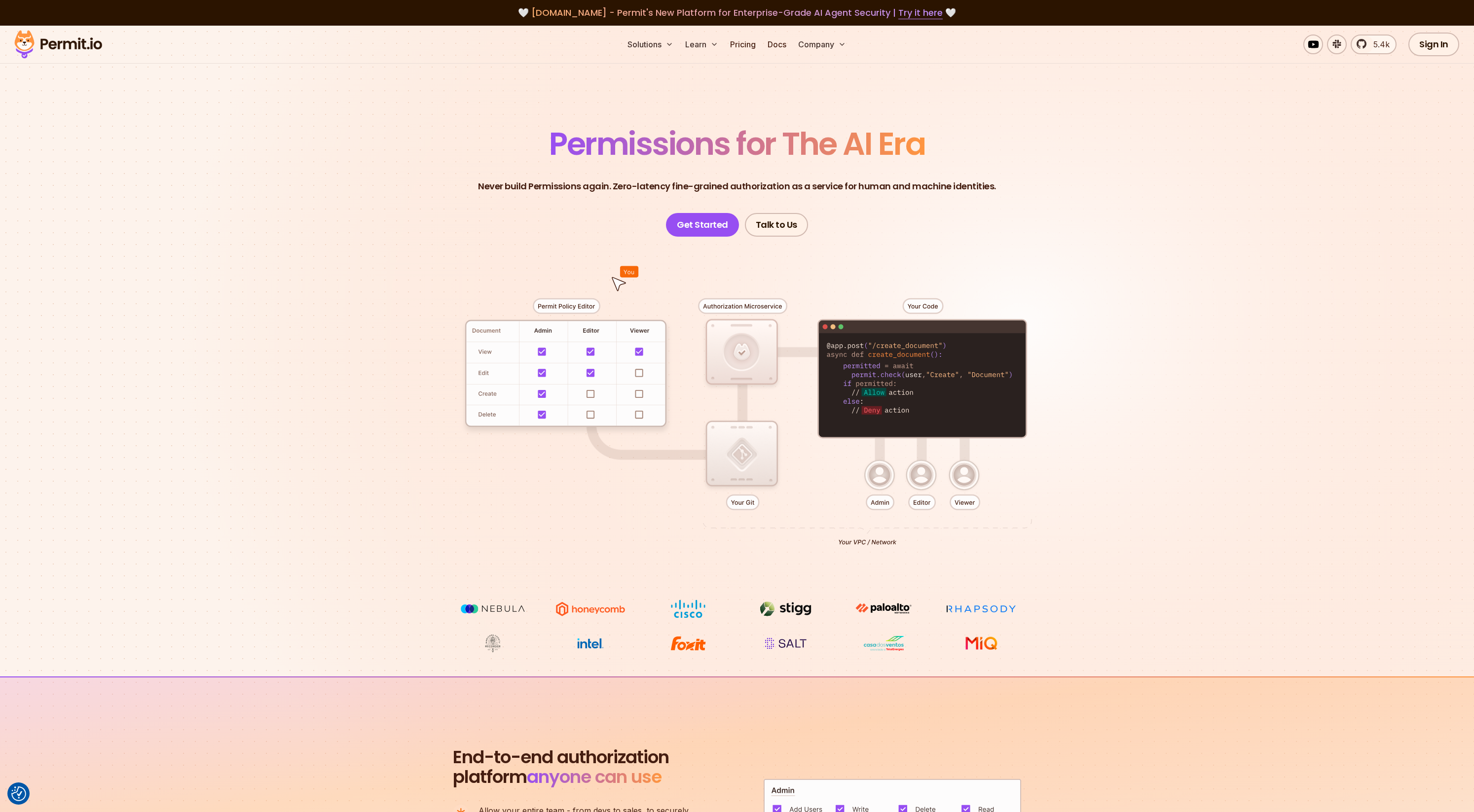
click at [593, 395] on div at bounding box center [737, 418] width 691 height 363
click at [589, 394] on div at bounding box center [737, 418] width 691 height 363
click at [346, 325] on section "Permissions for The AI Era Never build Permissions again. Zero-latency fine-gra…" at bounding box center [737, 351] width 1474 height 651
click at [1410, 44] on div "5.4k Sign In Start Now" at bounding box center [1415, 45] width 224 height 24
click at [1424, 45] on link "Sign In" at bounding box center [1433, 45] width 51 height 24
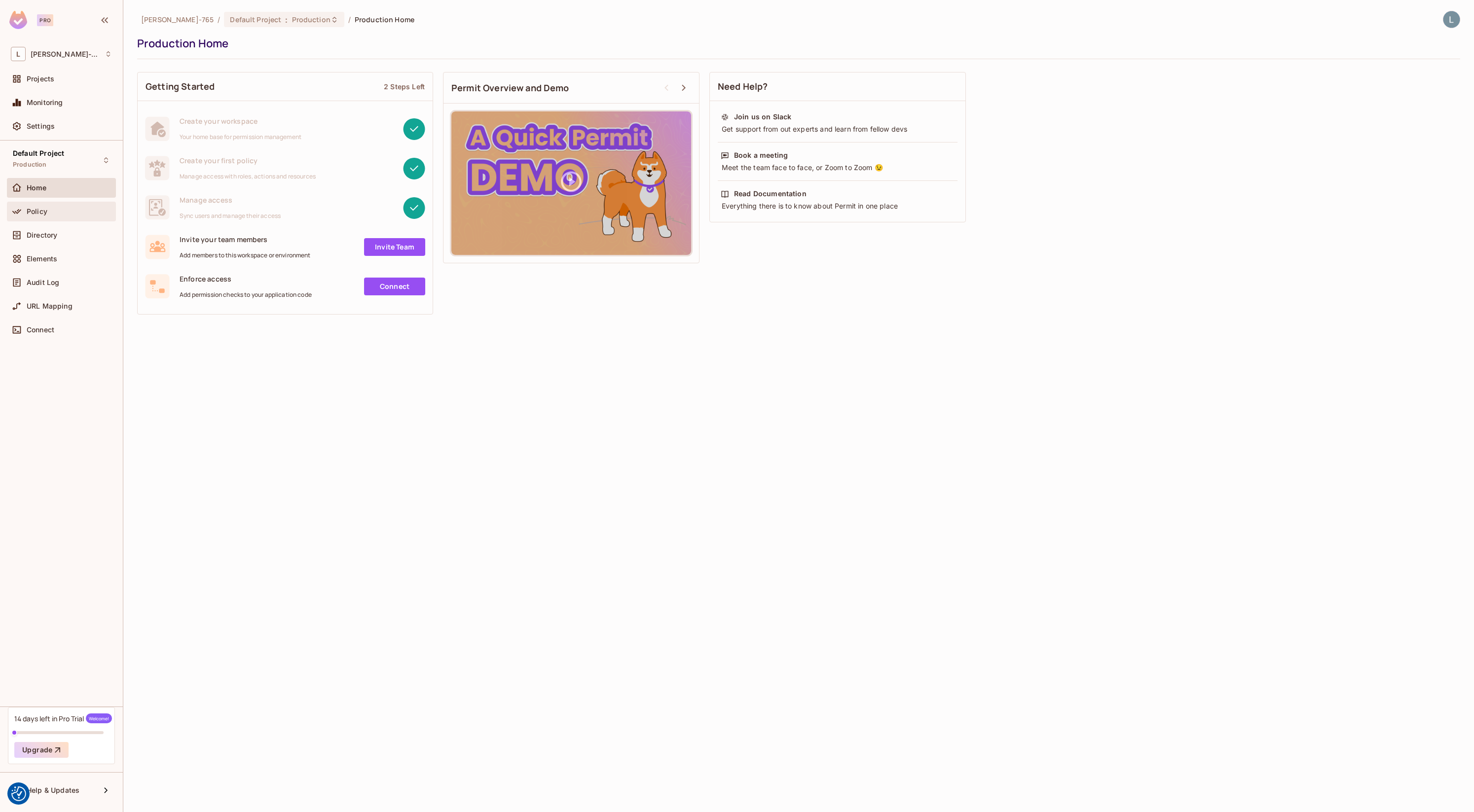
click at [65, 217] on div "Policy" at bounding box center [62, 212] width 101 height 12
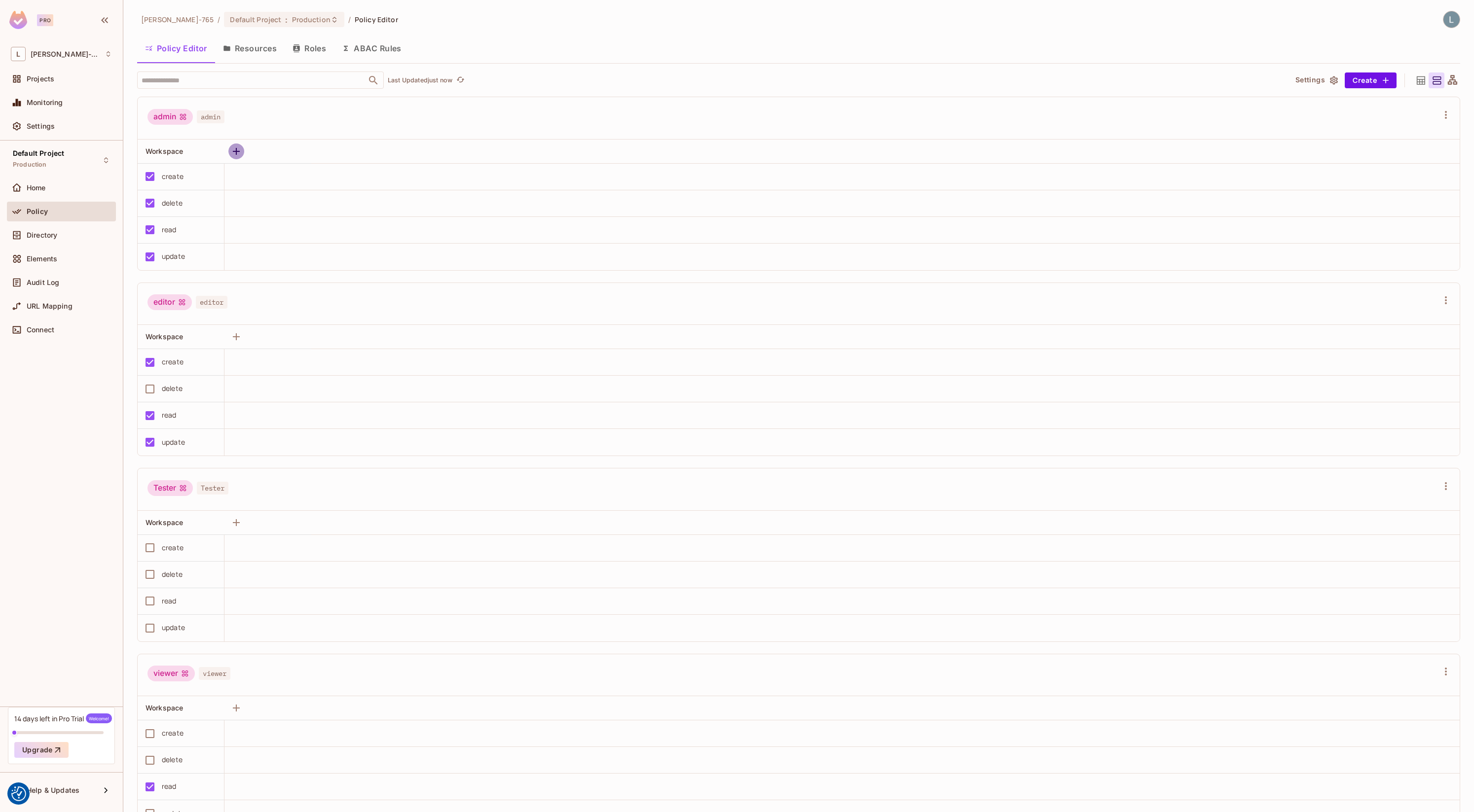
click at [239, 154] on icon "button" at bounding box center [237, 151] width 12 height 12
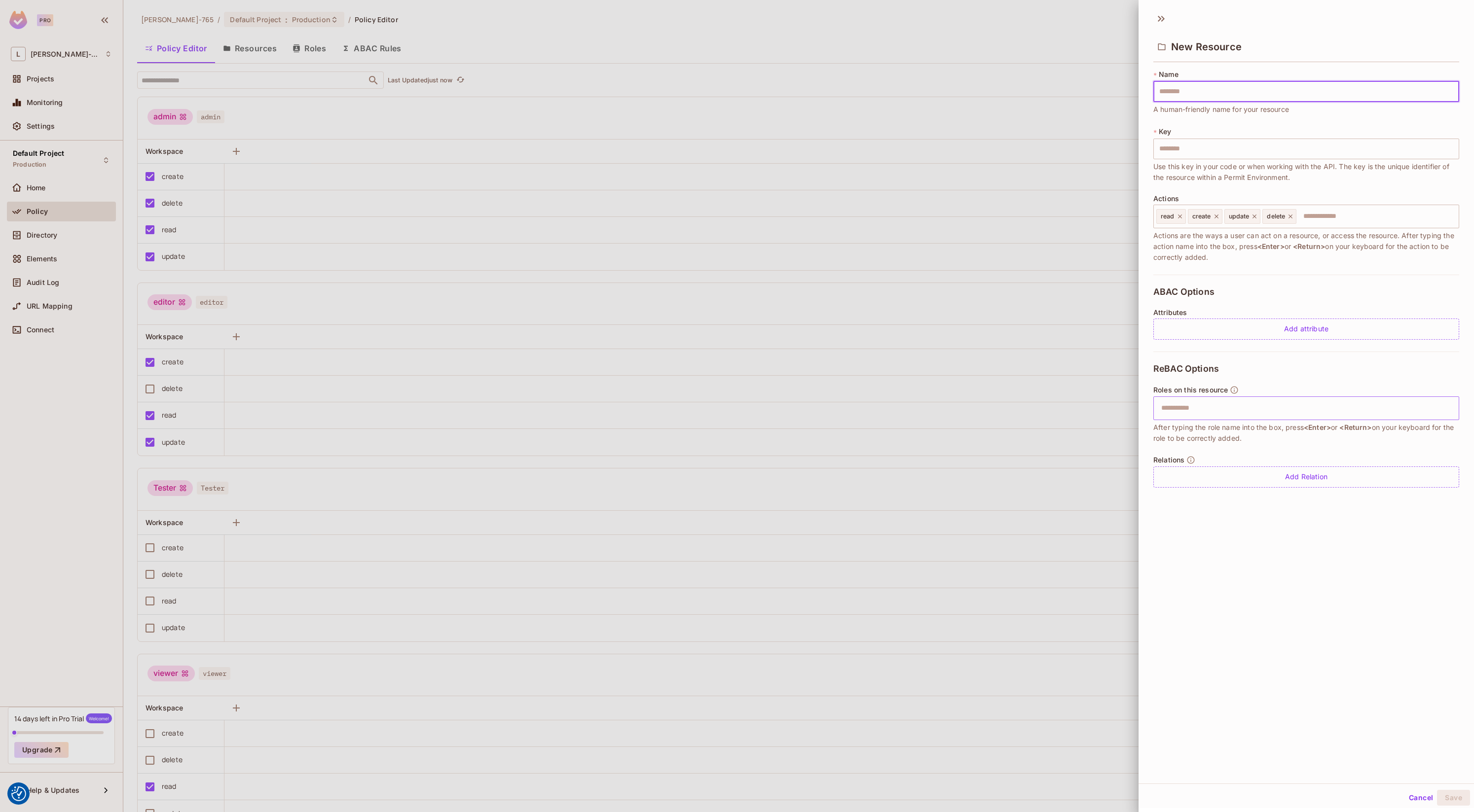
click at [1192, 409] on input "text" at bounding box center [1305, 409] width 300 height 20
click at [1196, 470] on div "Add Relation" at bounding box center [1306, 477] width 306 height 21
click at [1301, 483] on body "We use cookies to enhance your browsing experience, serve personalized ads or c…" at bounding box center [737, 406] width 1474 height 812
click at [1289, 571] on li "Add Custom Relation" at bounding box center [1289, 569] width 91 height 18
click at [1279, 482] on body "We use cookies to enhance your browsing experience, serve personalized ads or c…" at bounding box center [737, 406] width 1474 height 812
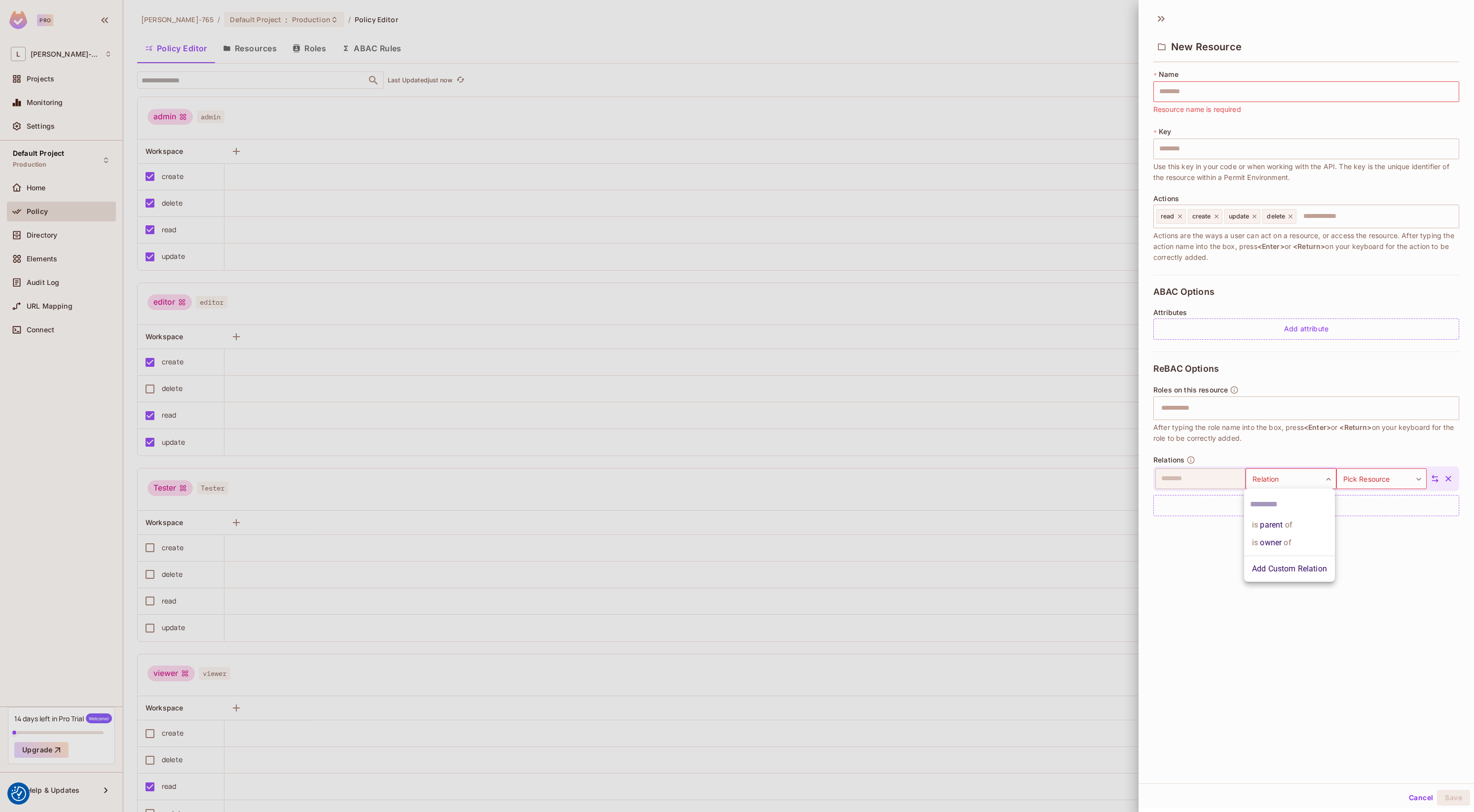
click at [1283, 528] on span "of" at bounding box center [1287, 525] width 9 height 12
click at [1379, 480] on body "We use cookies to enhance your browsing experience, serve personalized ads or c…" at bounding box center [737, 406] width 1474 height 812
click at [1220, 543] on div at bounding box center [737, 406] width 1474 height 812
click at [1378, 483] on body "We use cookies to enhance your browsing experience, serve personalized ads or c…" at bounding box center [737, 406] width 1474 height 812
click at [1368, 528] on li "Workspace" at bounding box center [1380, 525] width 91 height 18
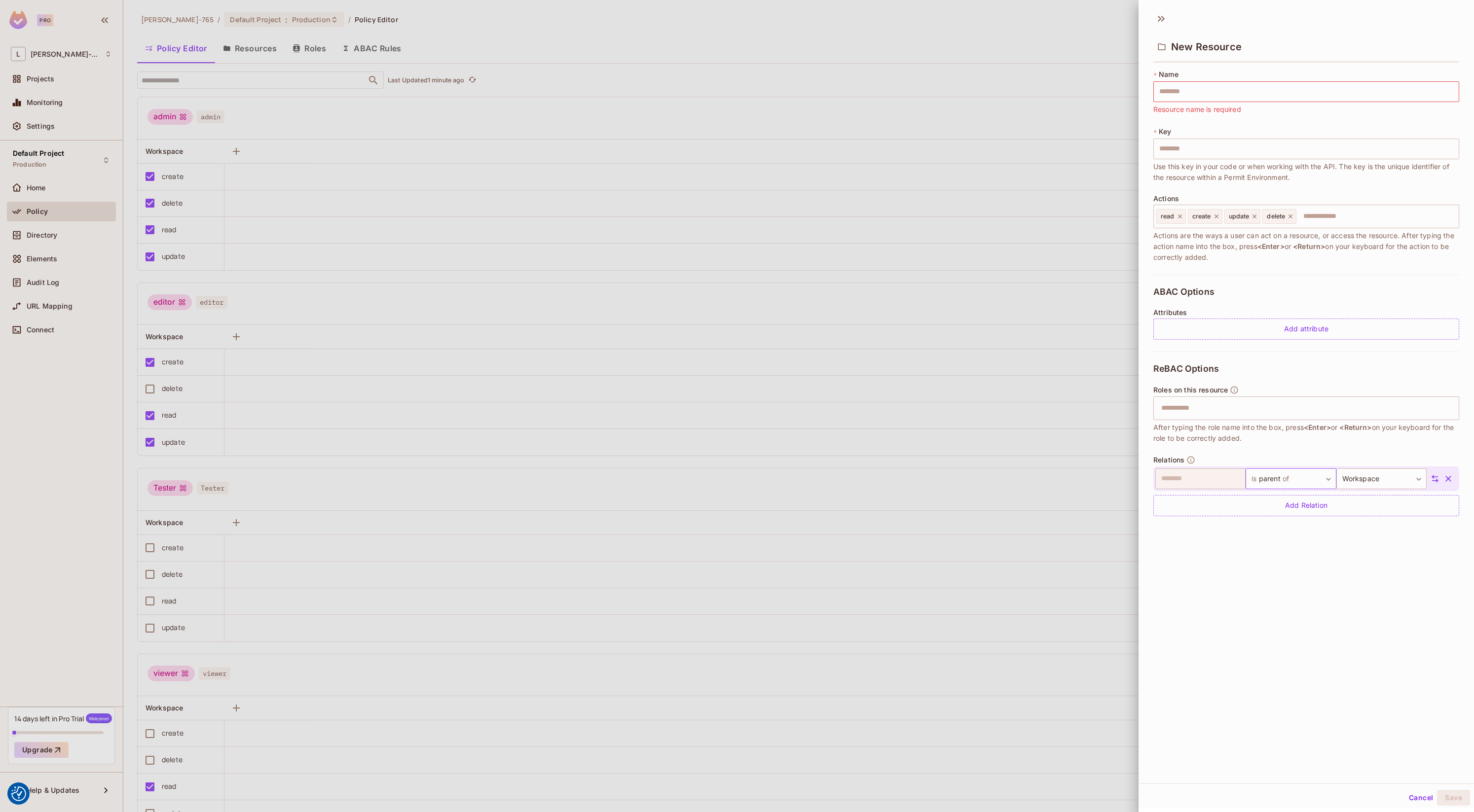
click at [1299, 480] on body "We use cookies to enhance your browsing experience, serve personalized ads or c…" at bounding box center [737, 406] width 1474 height 812
click at [1283, 547] on span "of" at bounding box center [1286, 543] width 9 height 12
click at [1372, 480] on body "We use cookies to enhance your browsing experience, serve personalized ads or c…" at bounding box center [737, 406] width 1474 height 812
click at [1266, 545] on div at bounding box center [737, 406] width 1474 height 812
click at [1305, 510] on div "Add Relation" at bounding box center [1306, 506] width 306 height 21
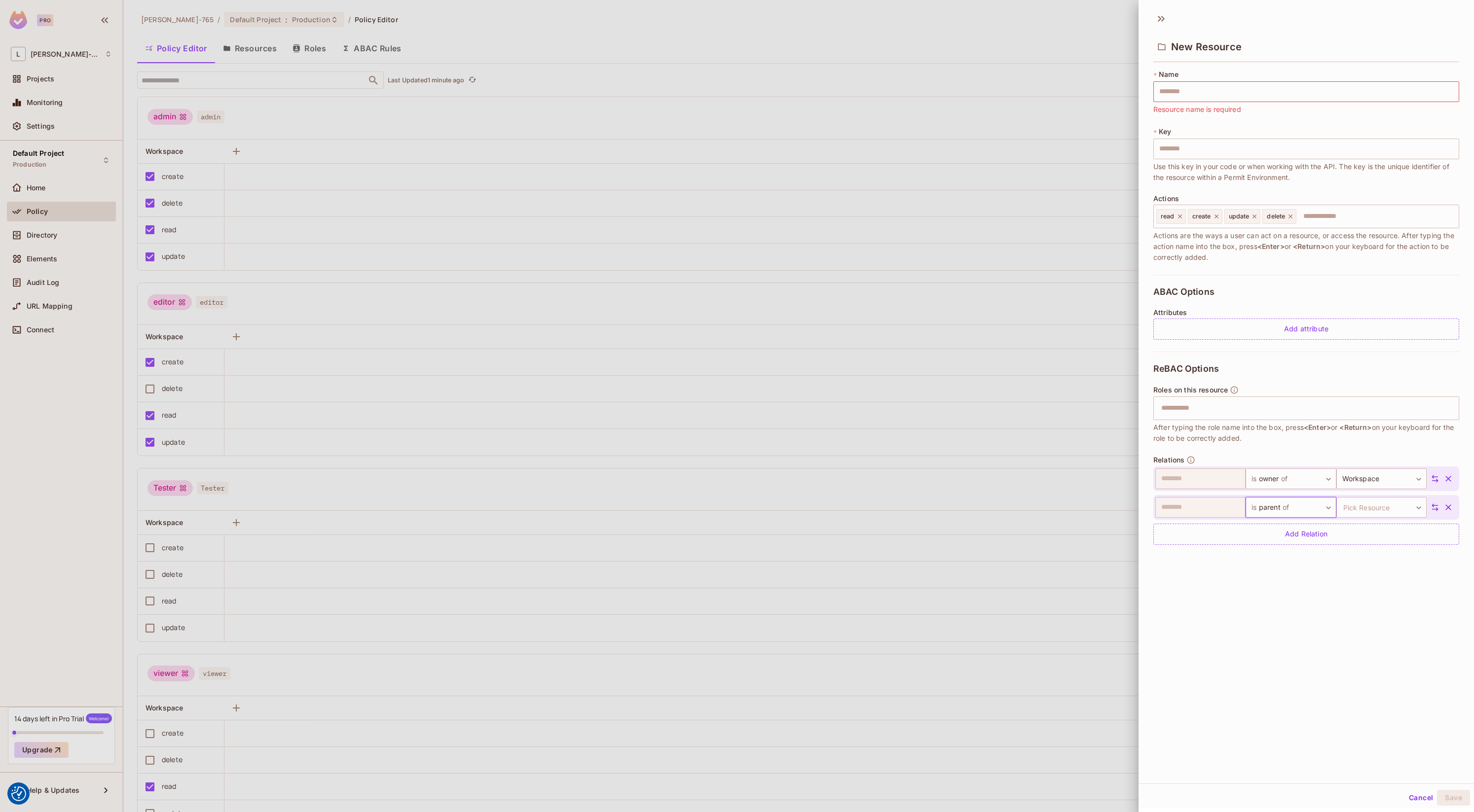
click at [1448, 505] on icon "button" at bounding box center [1448, 507] width 10 height 10
click at [1337, 675] on div "New Resource * Name ​ Resource name is required * Key ​ Use this key in your co…" at bounding box center [1306, 395] width 335 height 777
click at [1200, 93] on input "text" at bounding box center [1306, 92] width 306 height 21
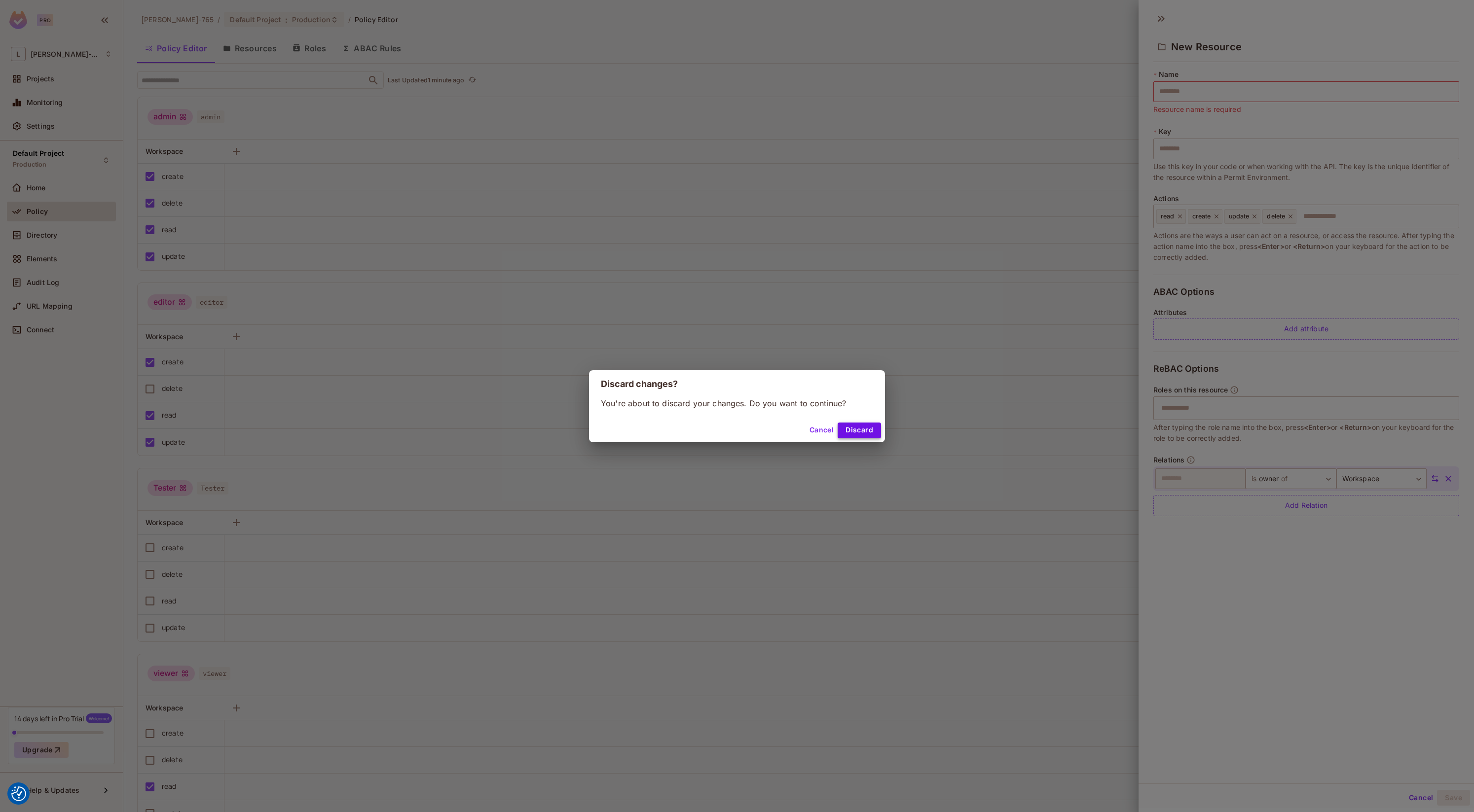
click at [862, 434] on button "Discard" at bounding box center [860, 430] width 43 height 16
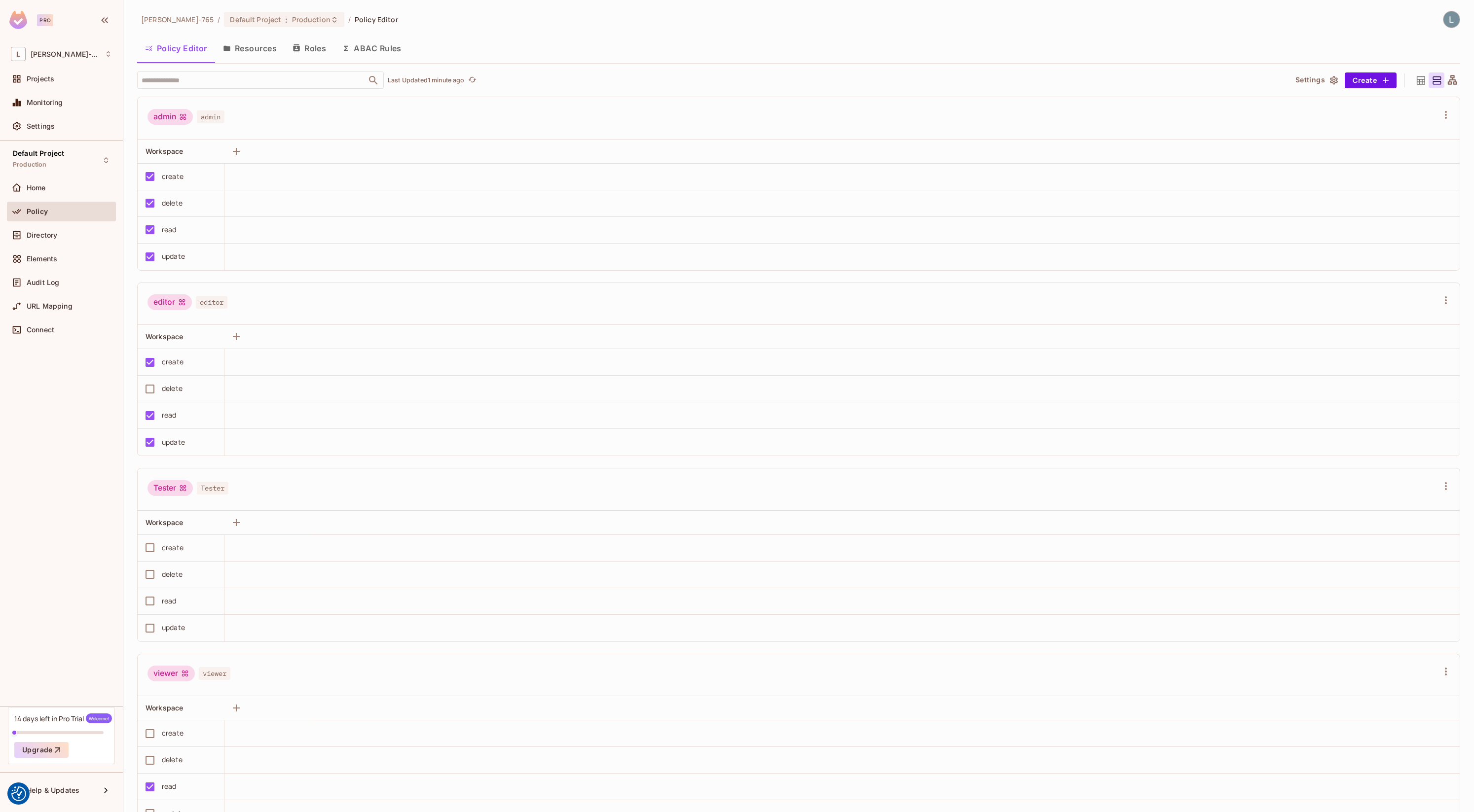
click at [244, 43] on button "Resources" at bounding box center [250, 49] width 70 height 25
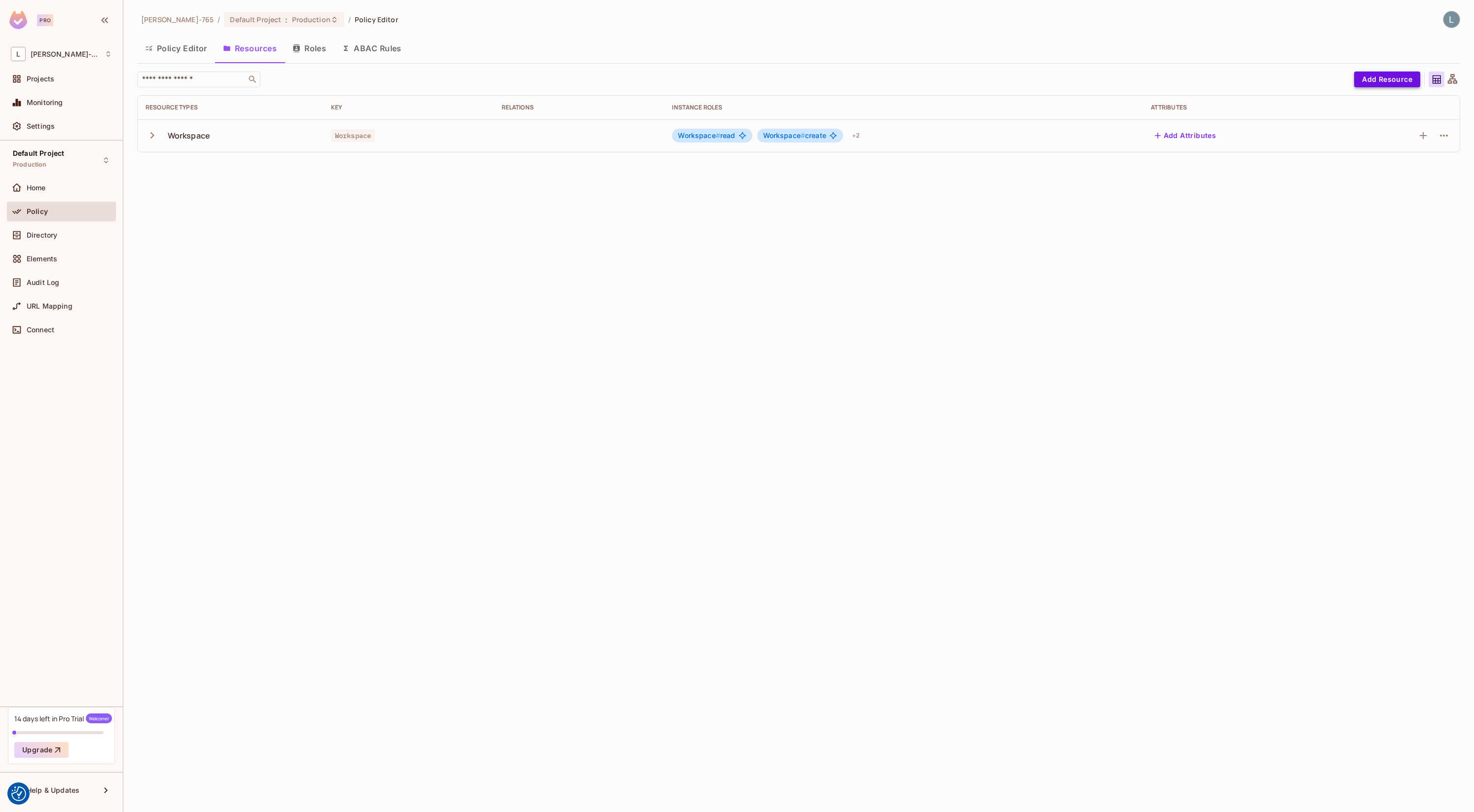
click at [1368, 78] on button "Add Resource" at bounding box center [1387, 79] width 66 height 16
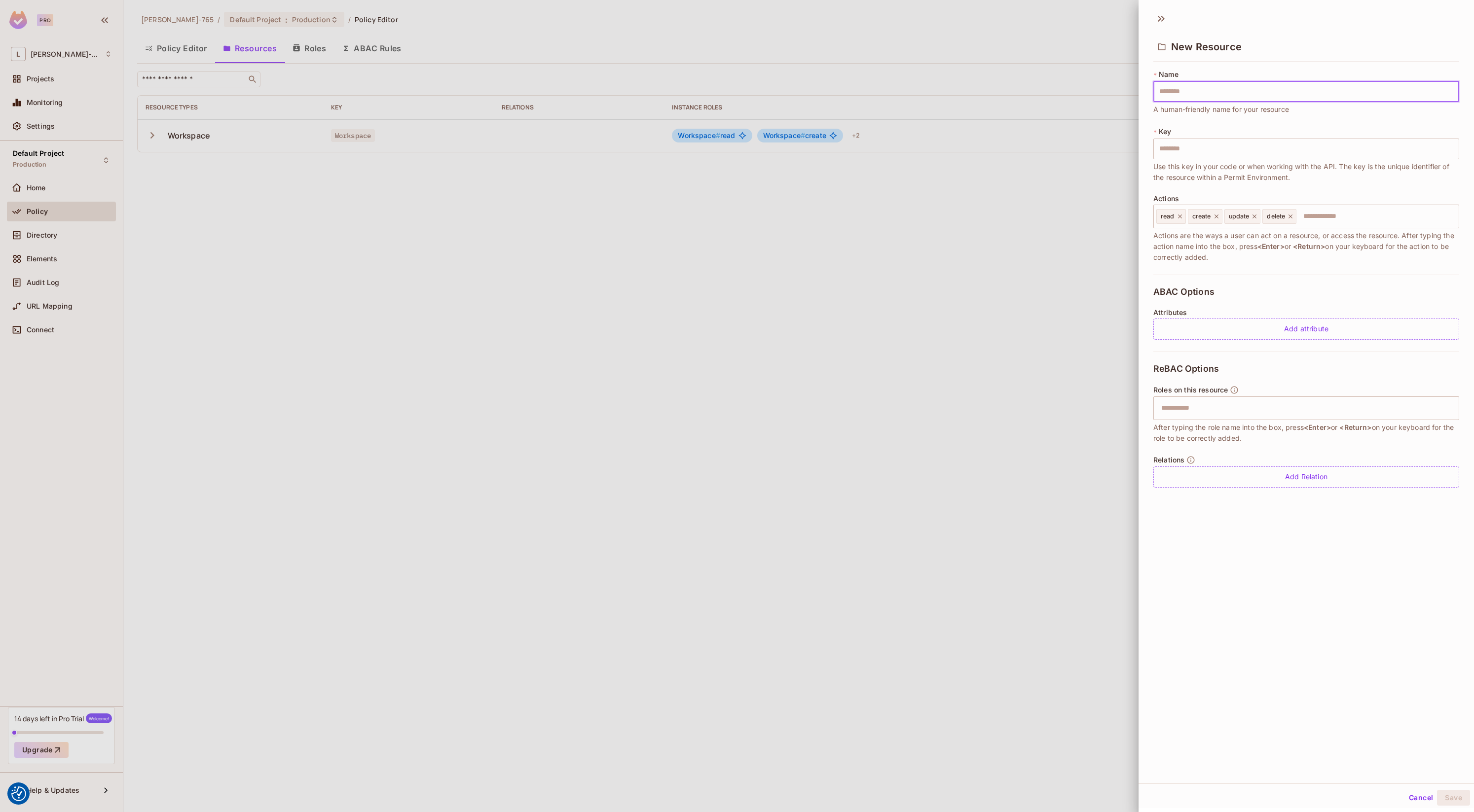
type input "*"
type input "**"
type input "***"
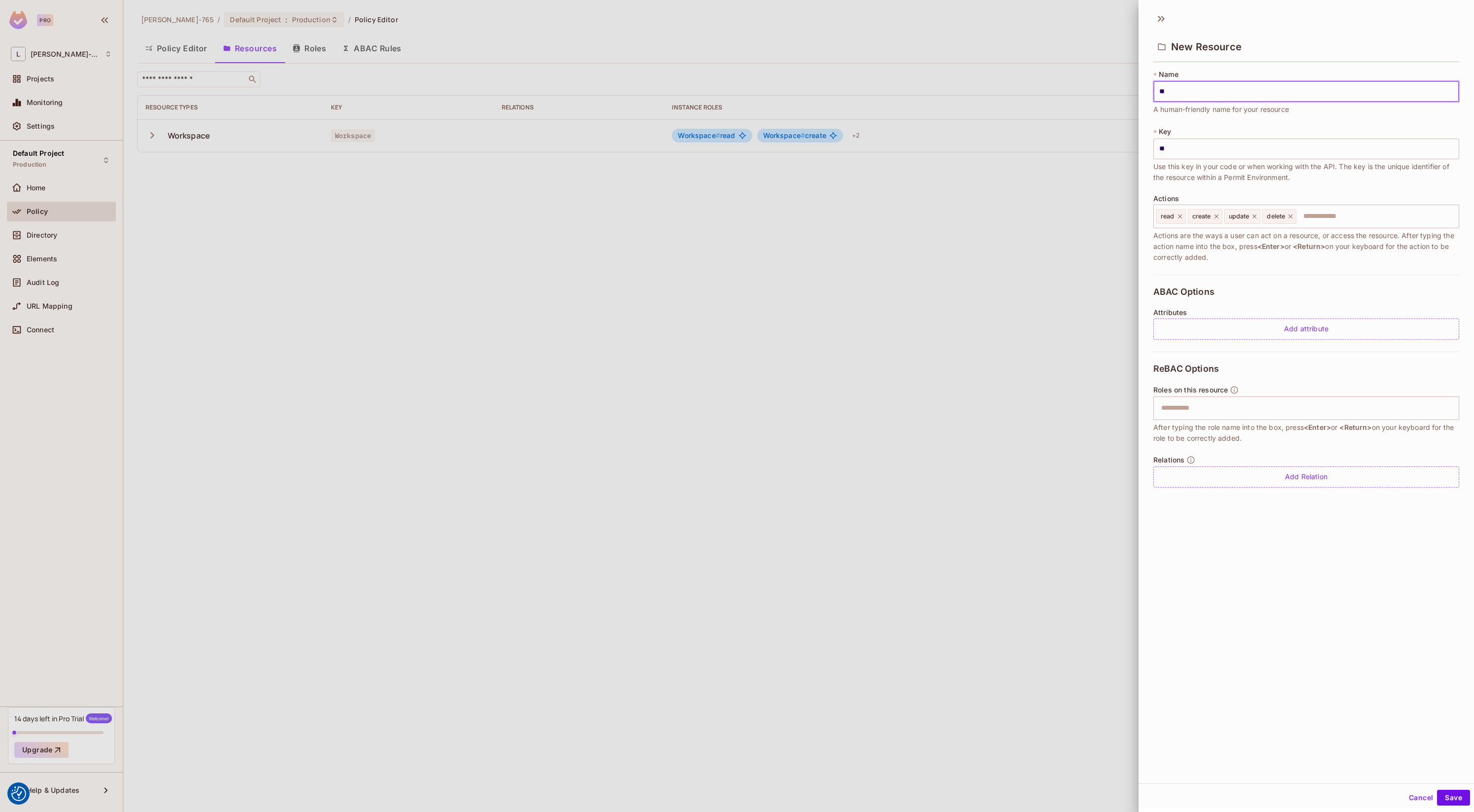
type input "***"
type input "****"
type input "*"
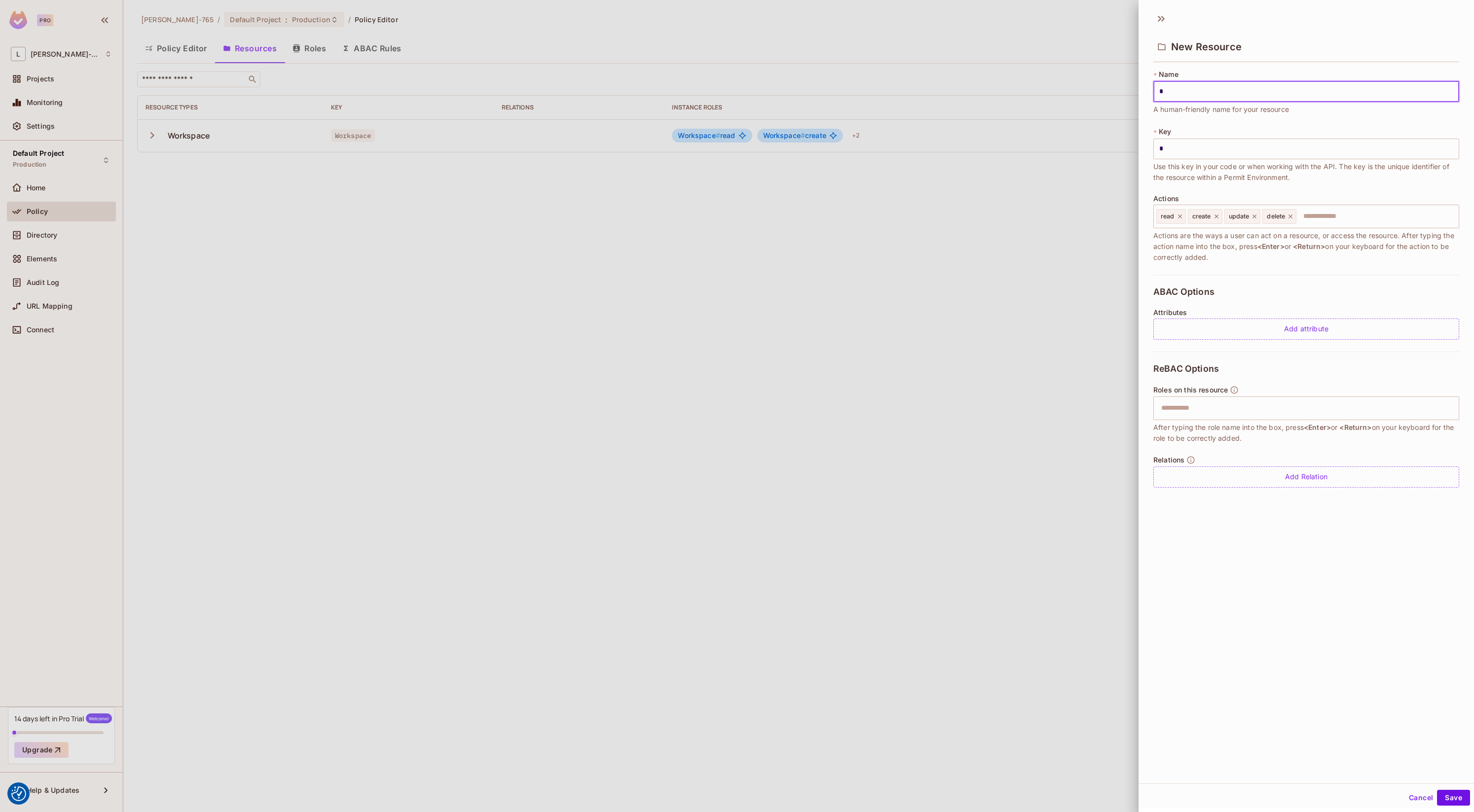
type input "**"
type input "***"
type input "****"
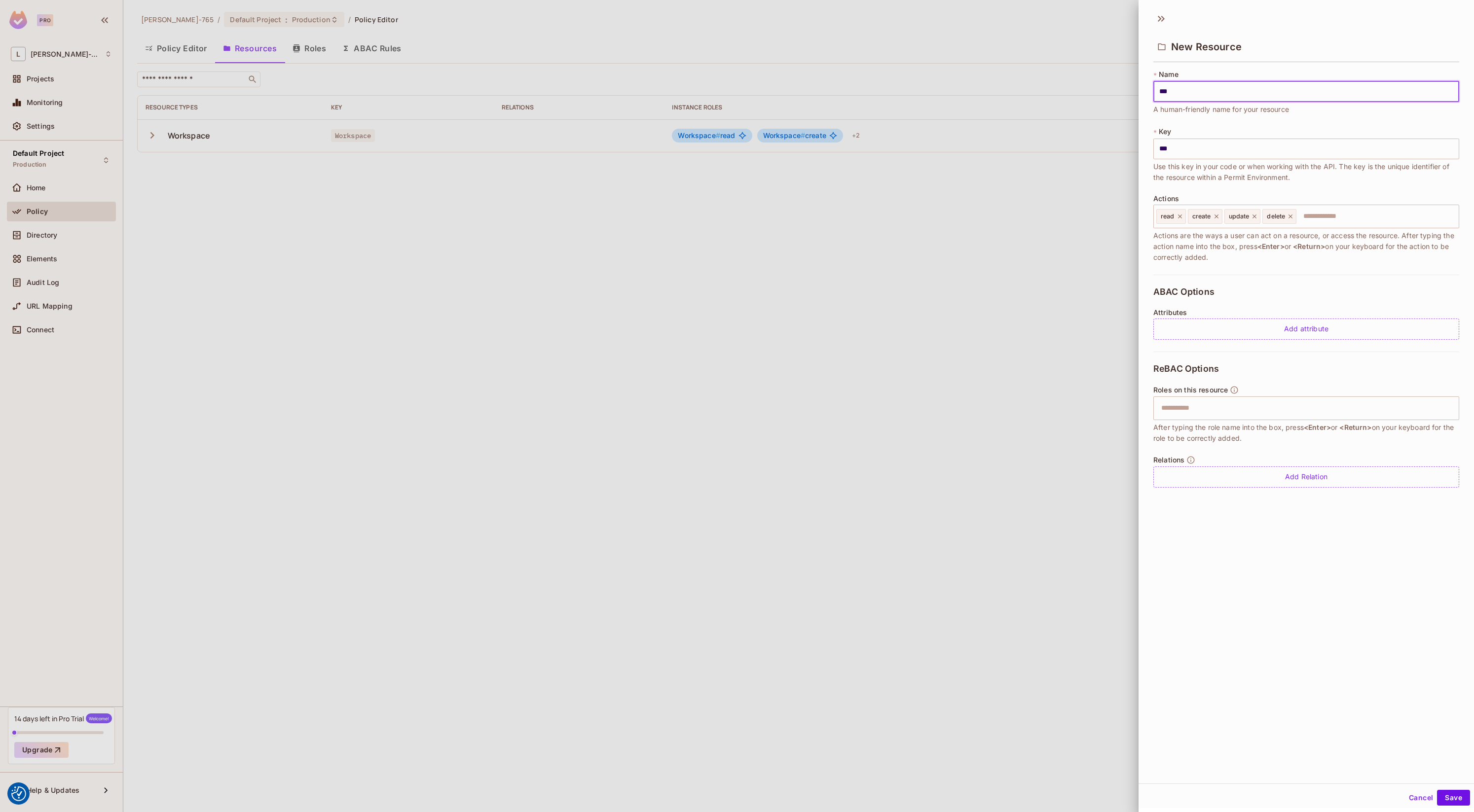
type input "****"
type input "*****"
type input "******"
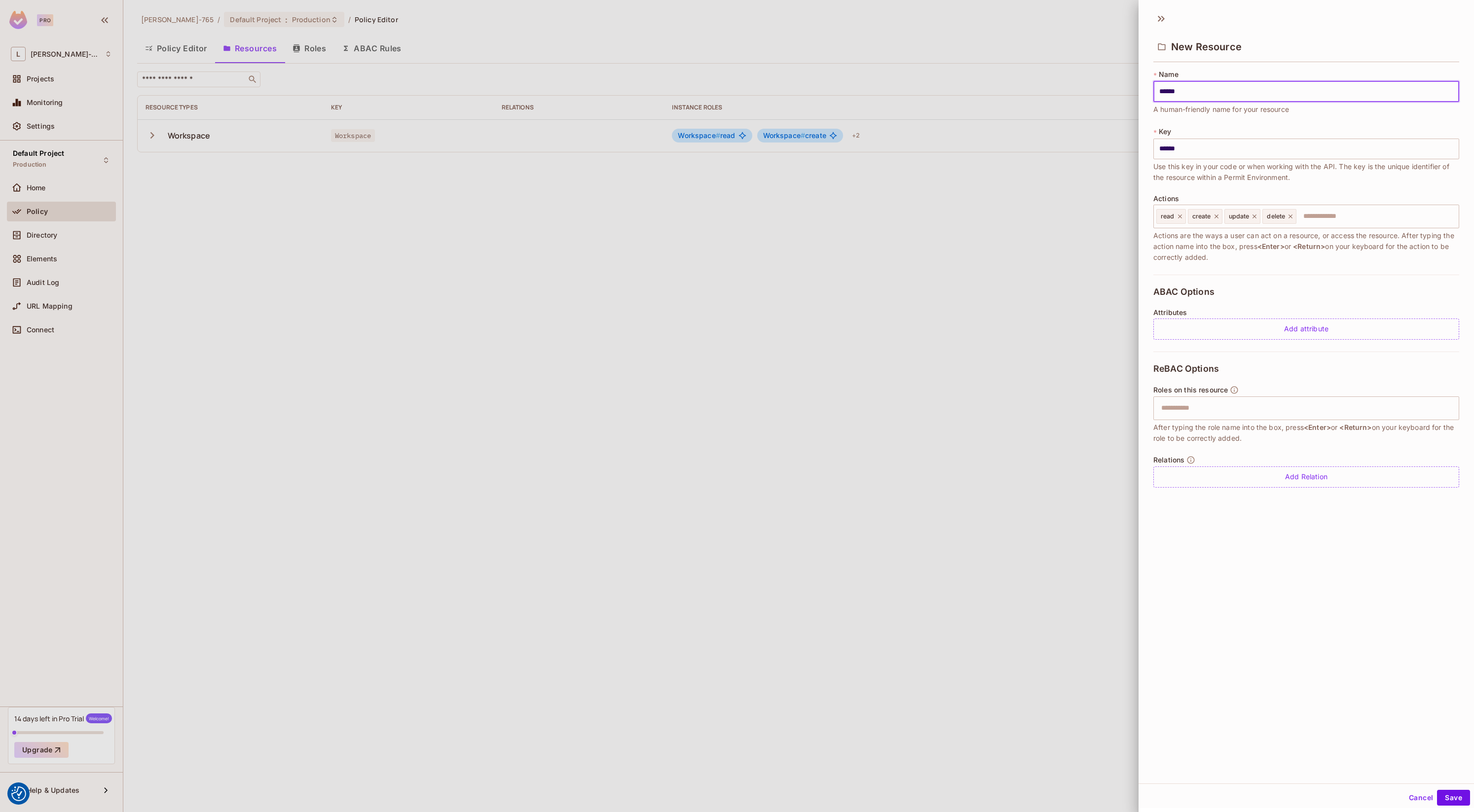
type input "*******"
type input "********"
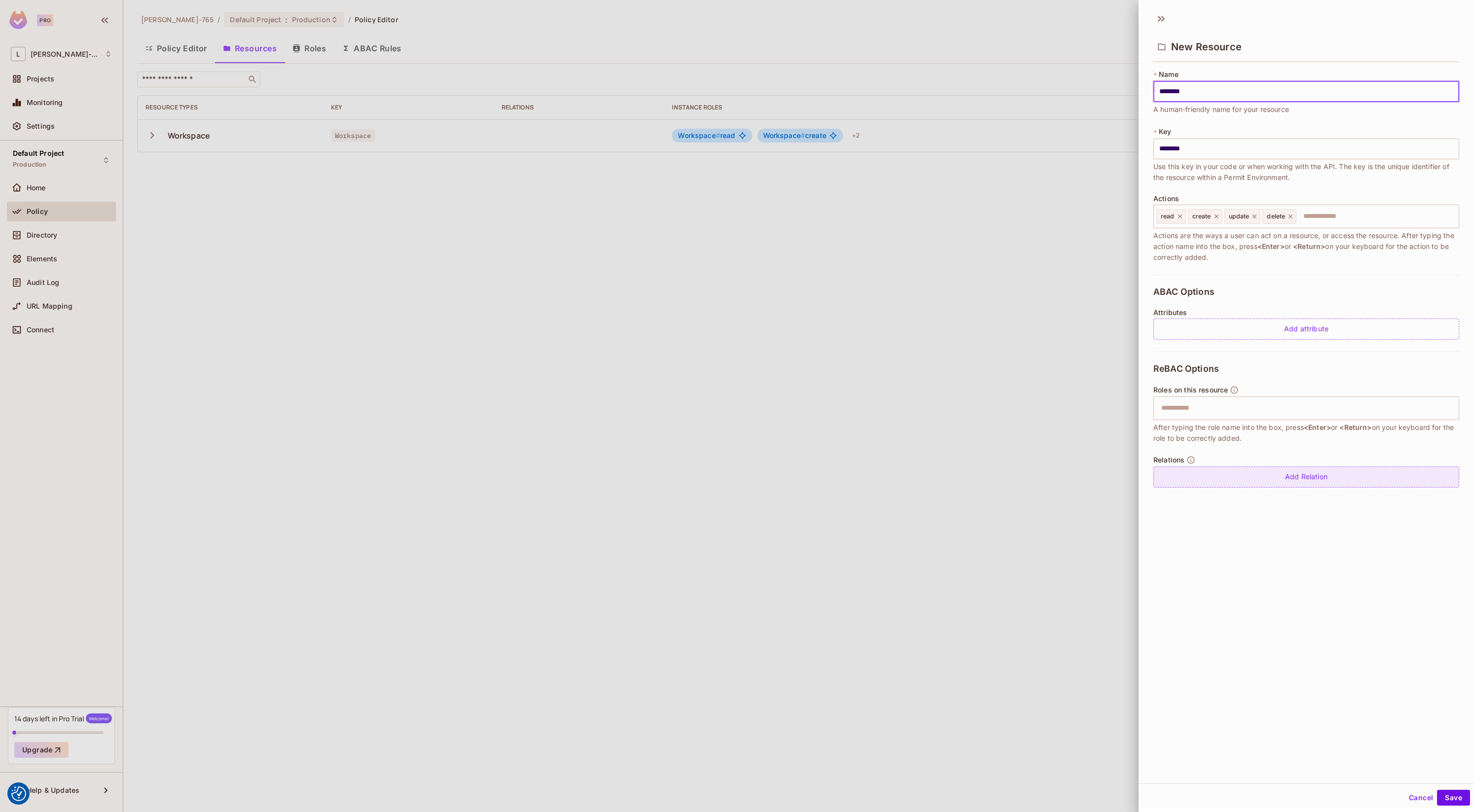
click at [1232, 476] on div "Add Relation" at bounding box center [1306, 477] width 306 height 21
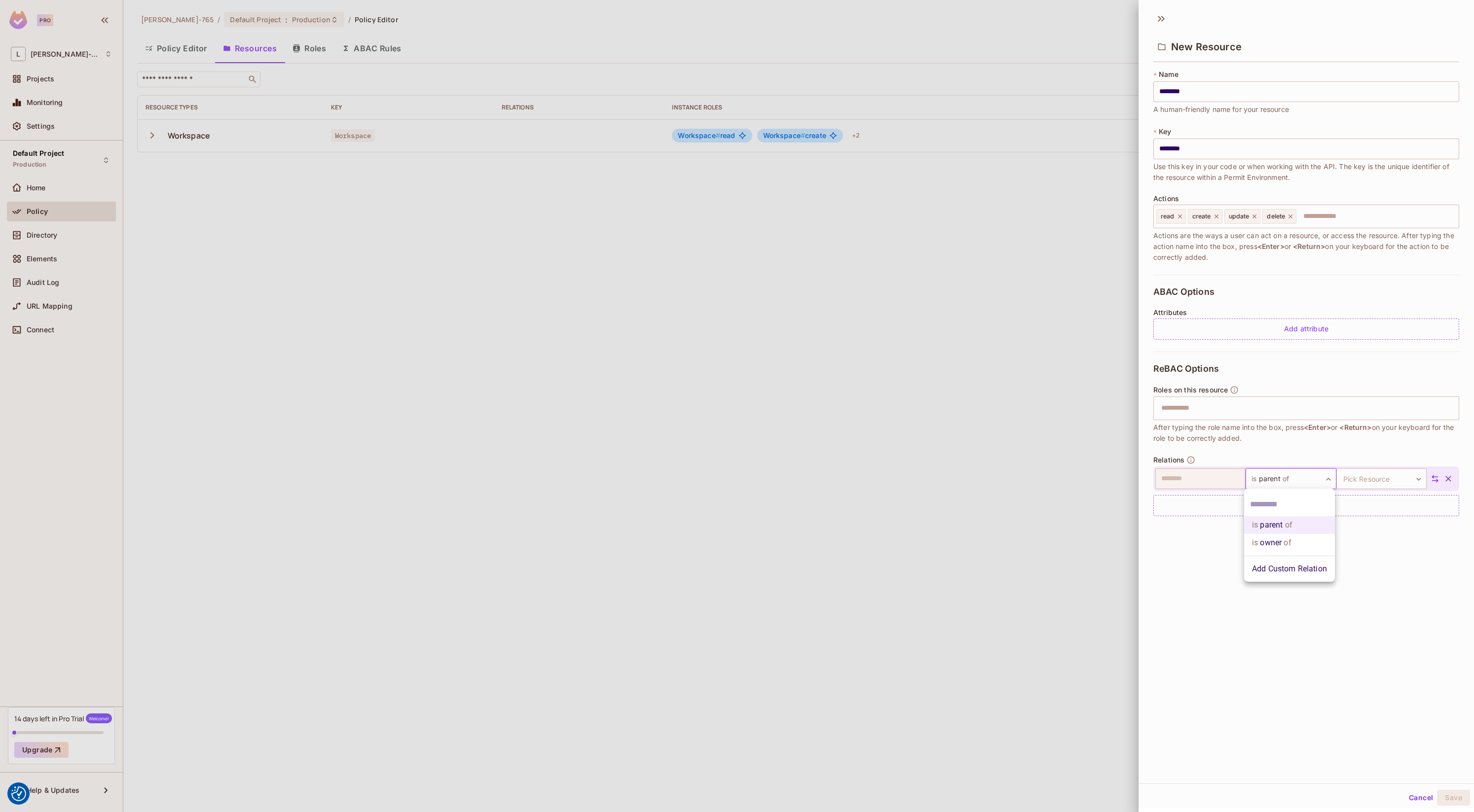
click at [1282, 478] on body "We use cookies to enhance your browsing experience, serve personalized ads or c…" at bounding box center [737, 406] width 1474 height 812
click at [1204, 545] on div at bounding box center [737, 406] width 1474 height 812
click at [1454, 480] on button "button" at bounding box center [1448, 478] width 18 height 18
click at [1457, 801] on button "Save" at bounding box center [1454, 798] width 33 height 16
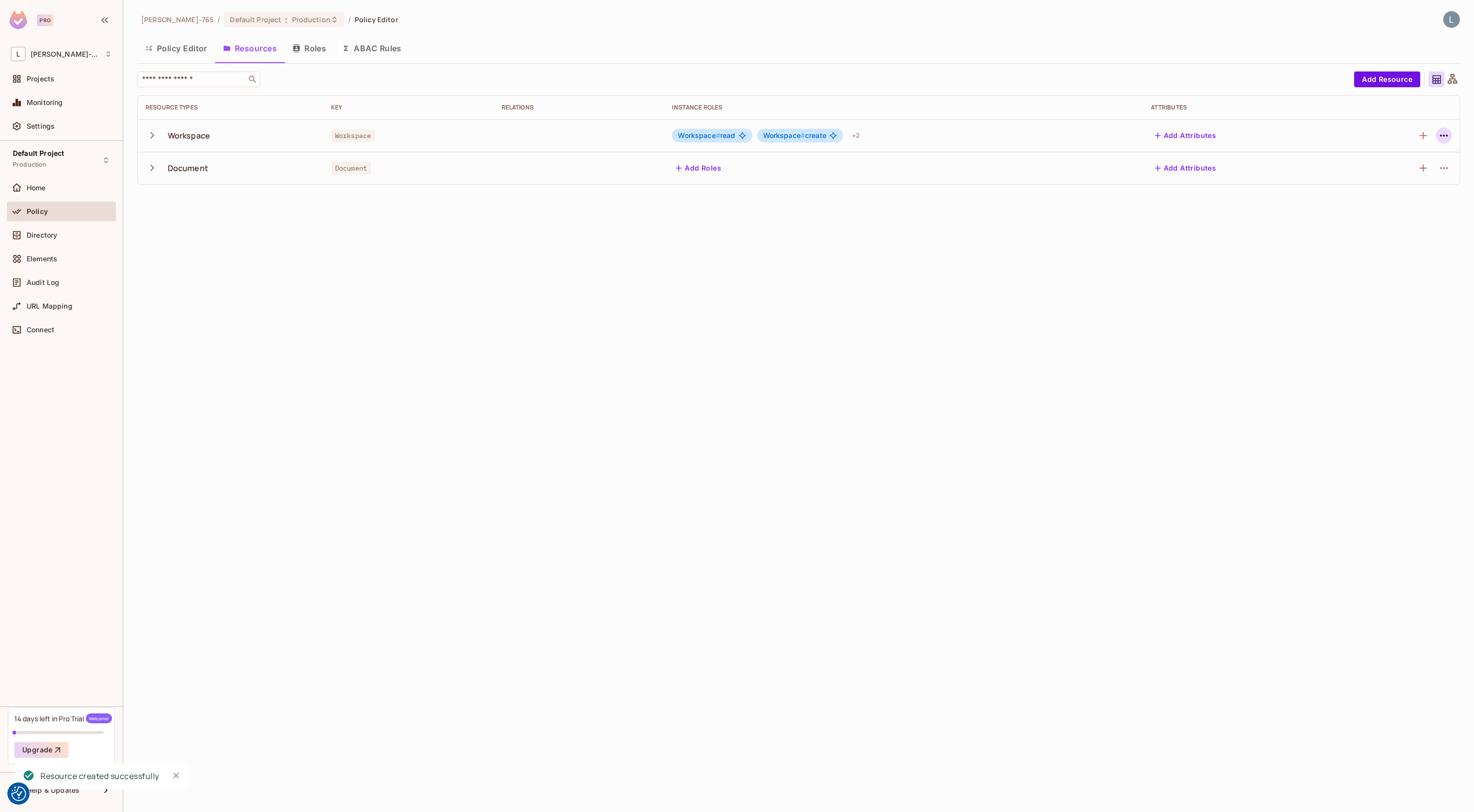
click at [1444, 137] on icon "button" at bounding box center [1444, 135] width 12 height 12
click at [1402, 175] on div "Edit Resource" at bounding box center [1401, 174] width 47 height 10
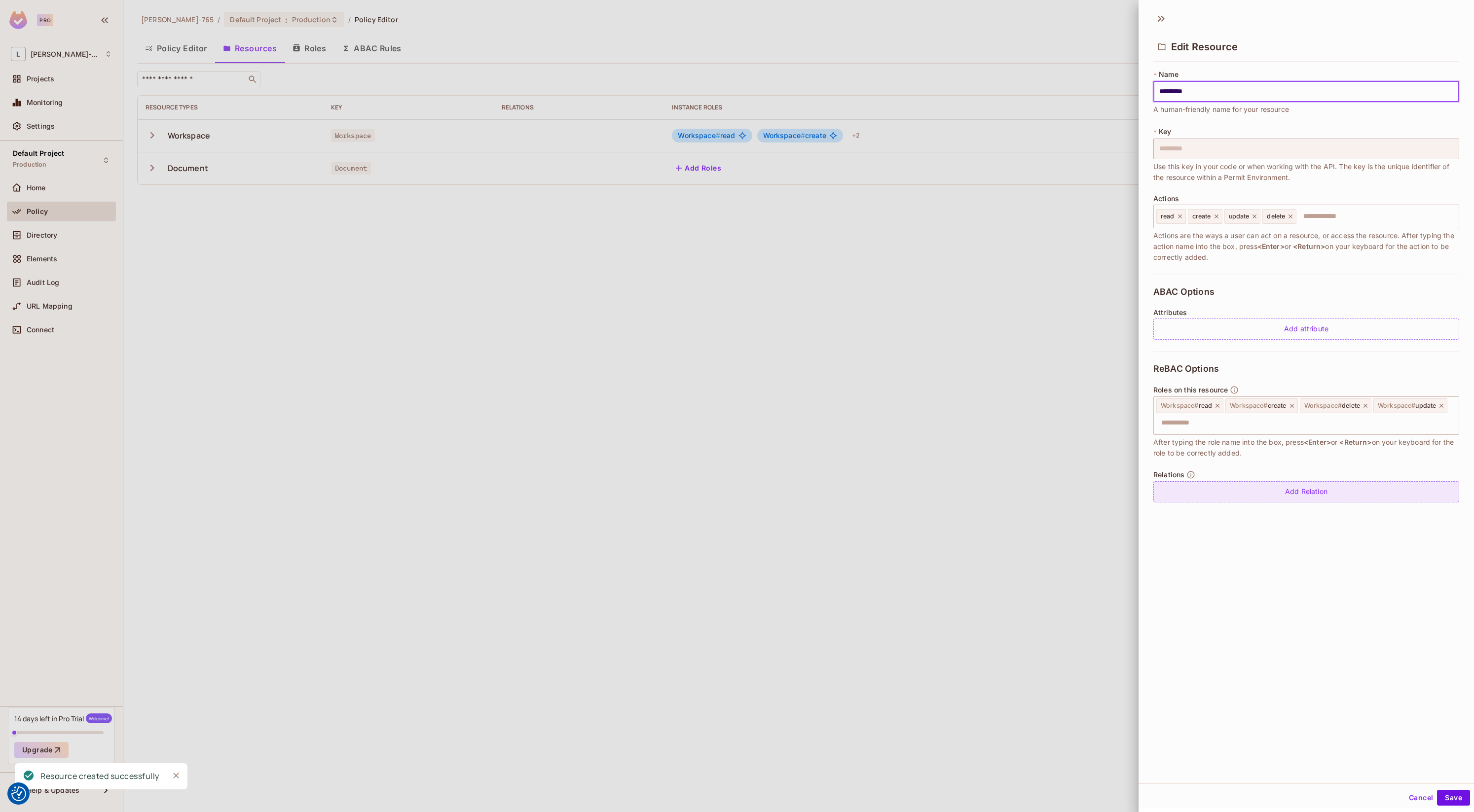
click at [1258, 488] on div "Add Relation" at bounding box center [1306, 492] width 306 height 21
click at [1381, 497] on body "We use cookies to enhance your browsing experience, serve personalized ads or c…" at bounding box center [737, 406] width 1474 height 812
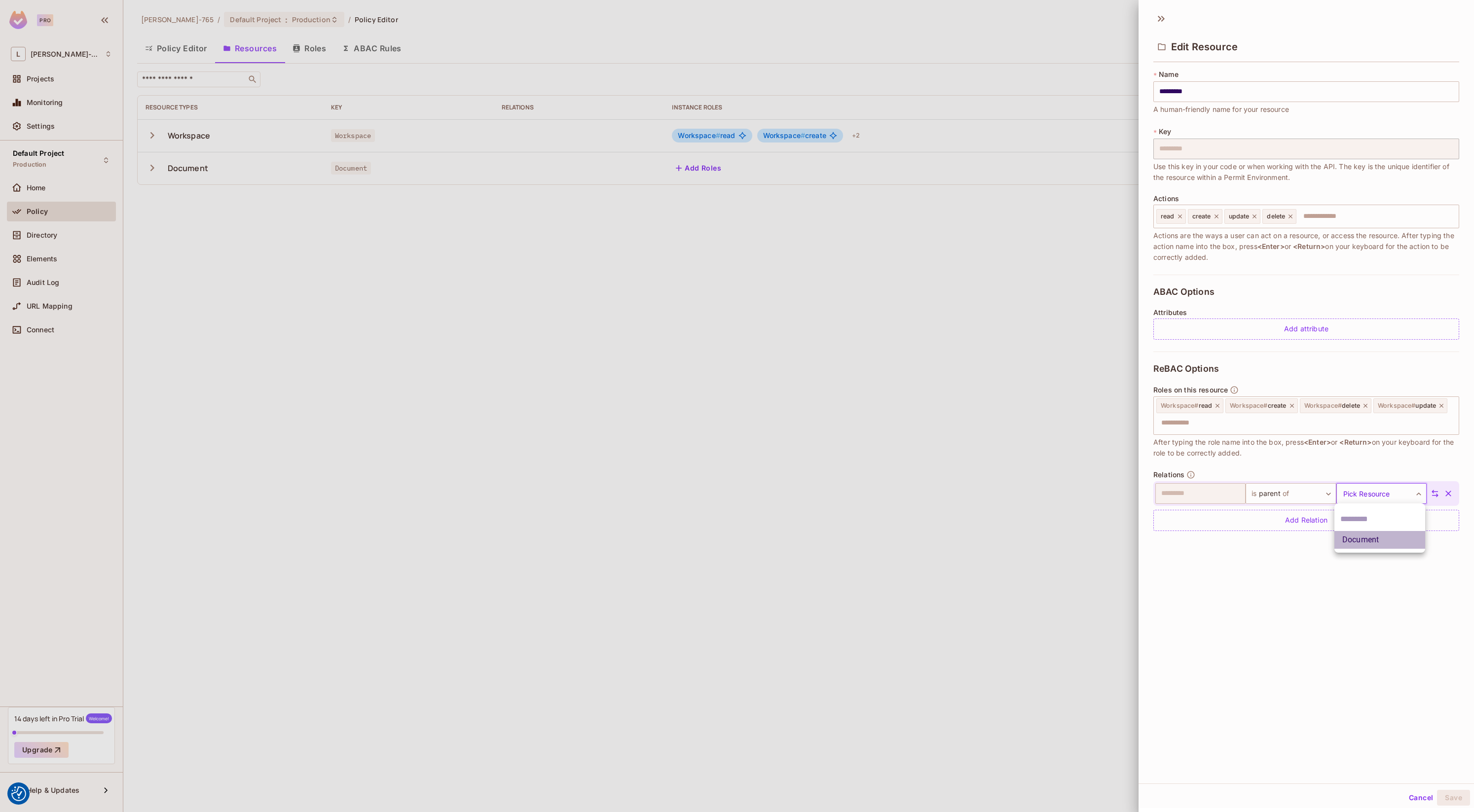
click at [1373, 537] on li "Document" at bounding box center [1380, 540] width 91 height 18
click at [1295, 490] on body "We use cookies to enhance your browsing experience, serve personalized ads or c…" at bounding box center [737, 406] width 1474 height 812
click at [1287, 556] on span "of" at bounding box center [1286, 558] width 9 height 12
click at [1289, 485] on body "We use cookies to enhance your browsing experience, serve personalized ads or c…" at bounding box center [737, 406] width 1474 height 812
click at [1279, 543] on li "is parent of" at bounding box center [1289, 540] width 91 height 18
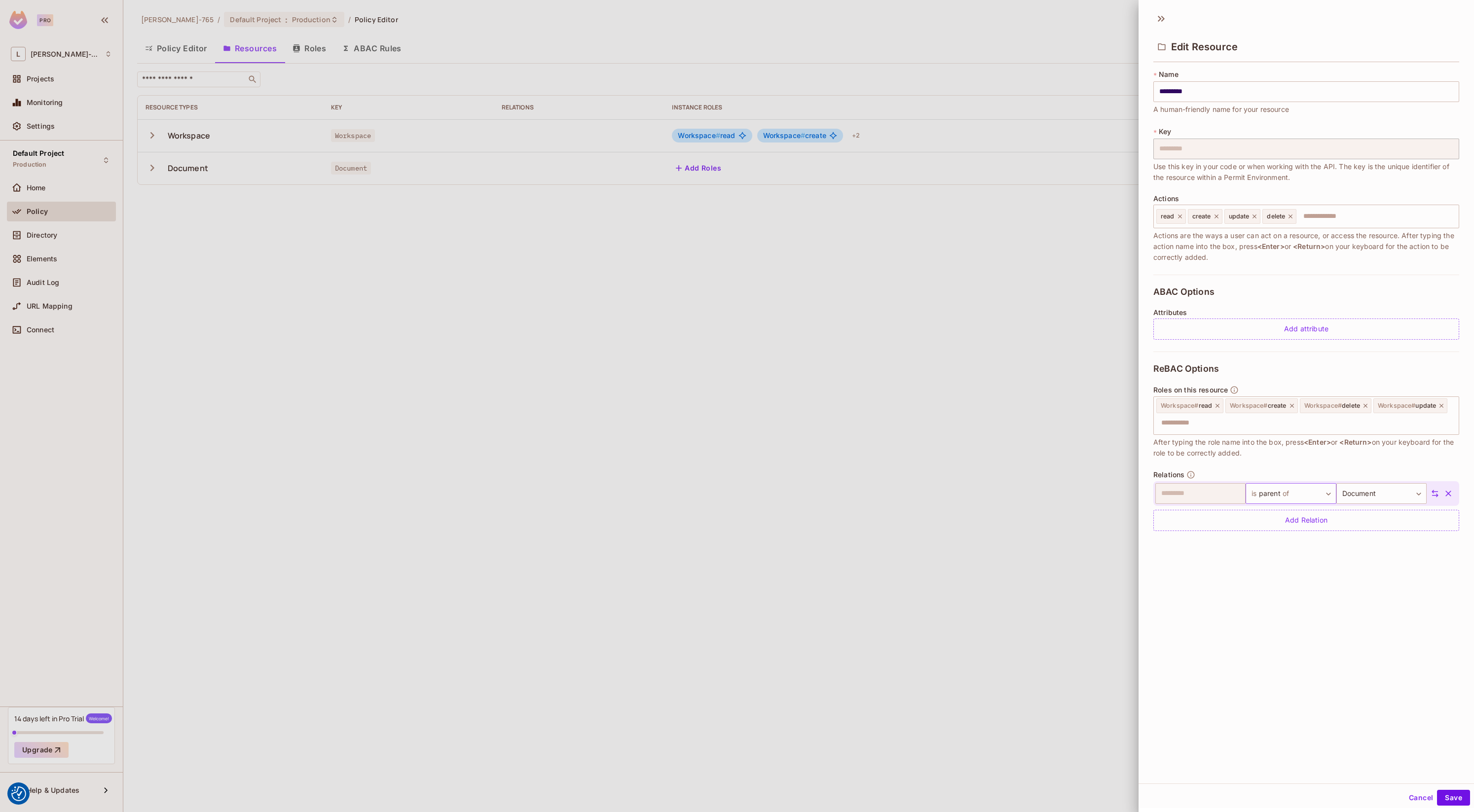
click at [1279, 496] on body "We use cookies to enhance your browsing experience, serve personalized ads or c…" at bounding box center [737, 406] width 1474 height 812
click at [1287, 539] on span "of" at bounding box center [1287, 540] width 9 height 12
click at [1456, 798] on button "Save" at bounding box center [1454, 798] width 33 height 16
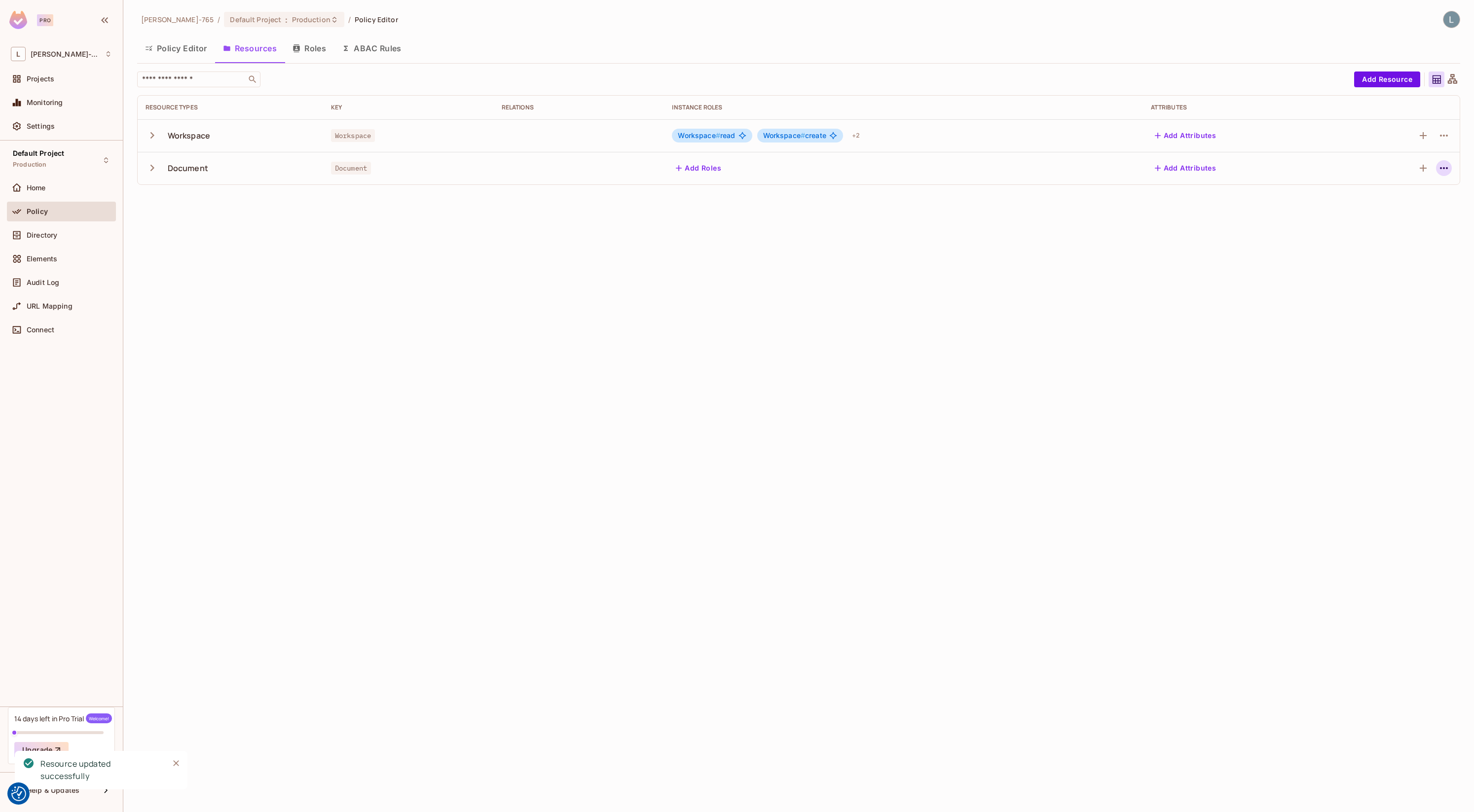
click at [1439, 173] on icon "button" at bounding box center [1444, 168] width 12 height 12
click at [1406, 202] on span "Edit Resource" at bounding box center [1401, 207] width 53 height 16
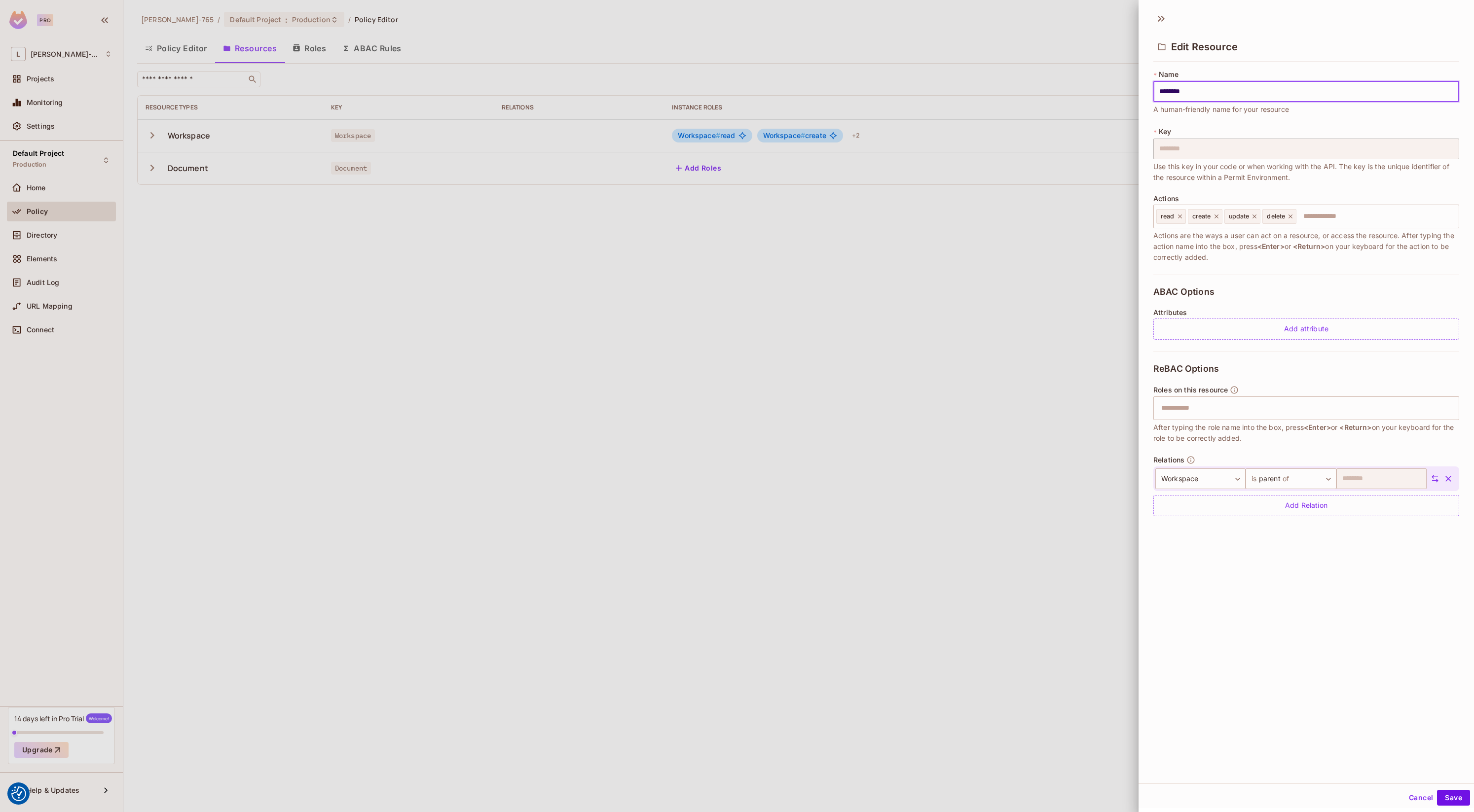
click at [947, 423] on div at bounding box center [737, 406] width 1474 height 812
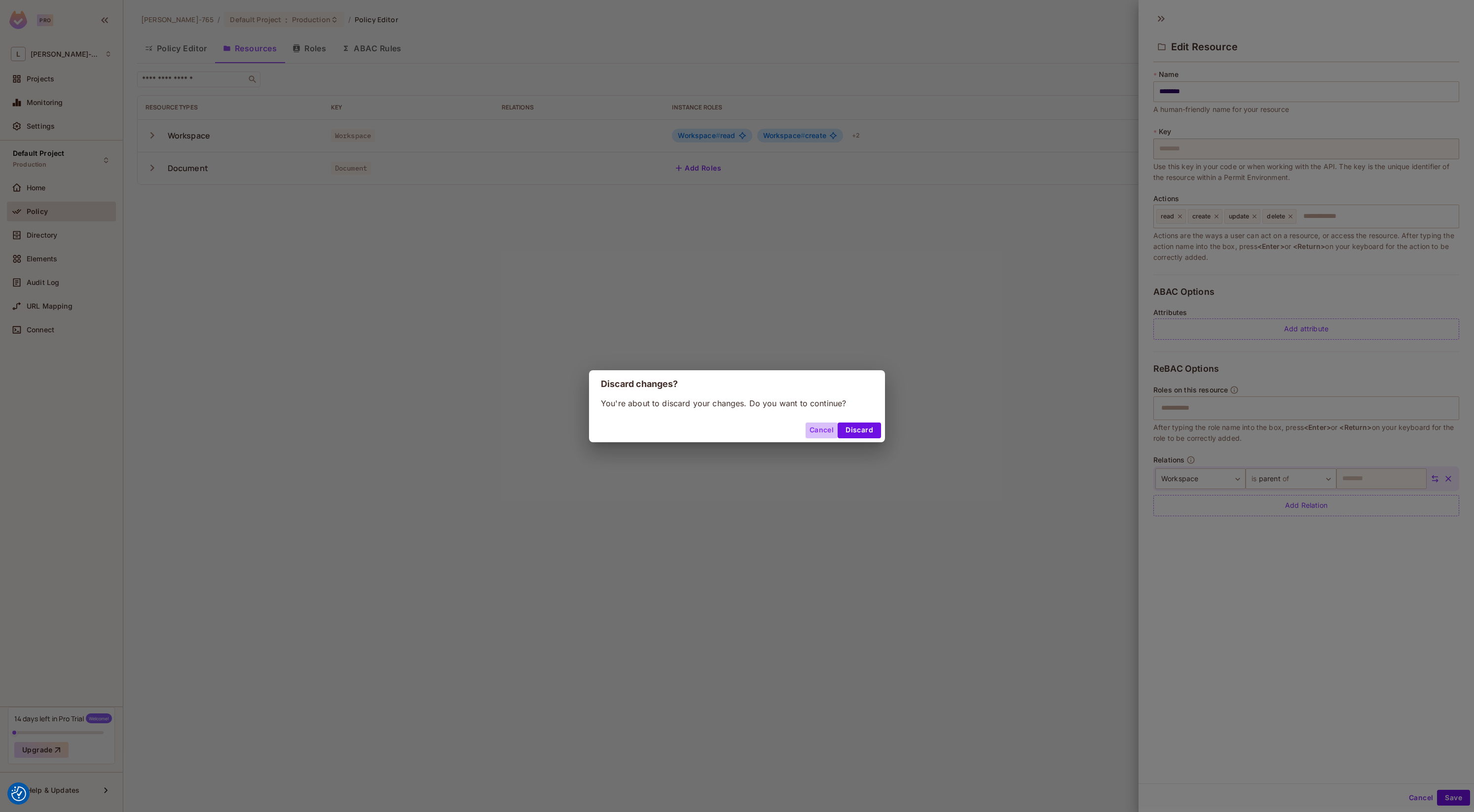
click at [823, 435] on button "Cancel" at bounding box center [821, 430] width 32 height 16
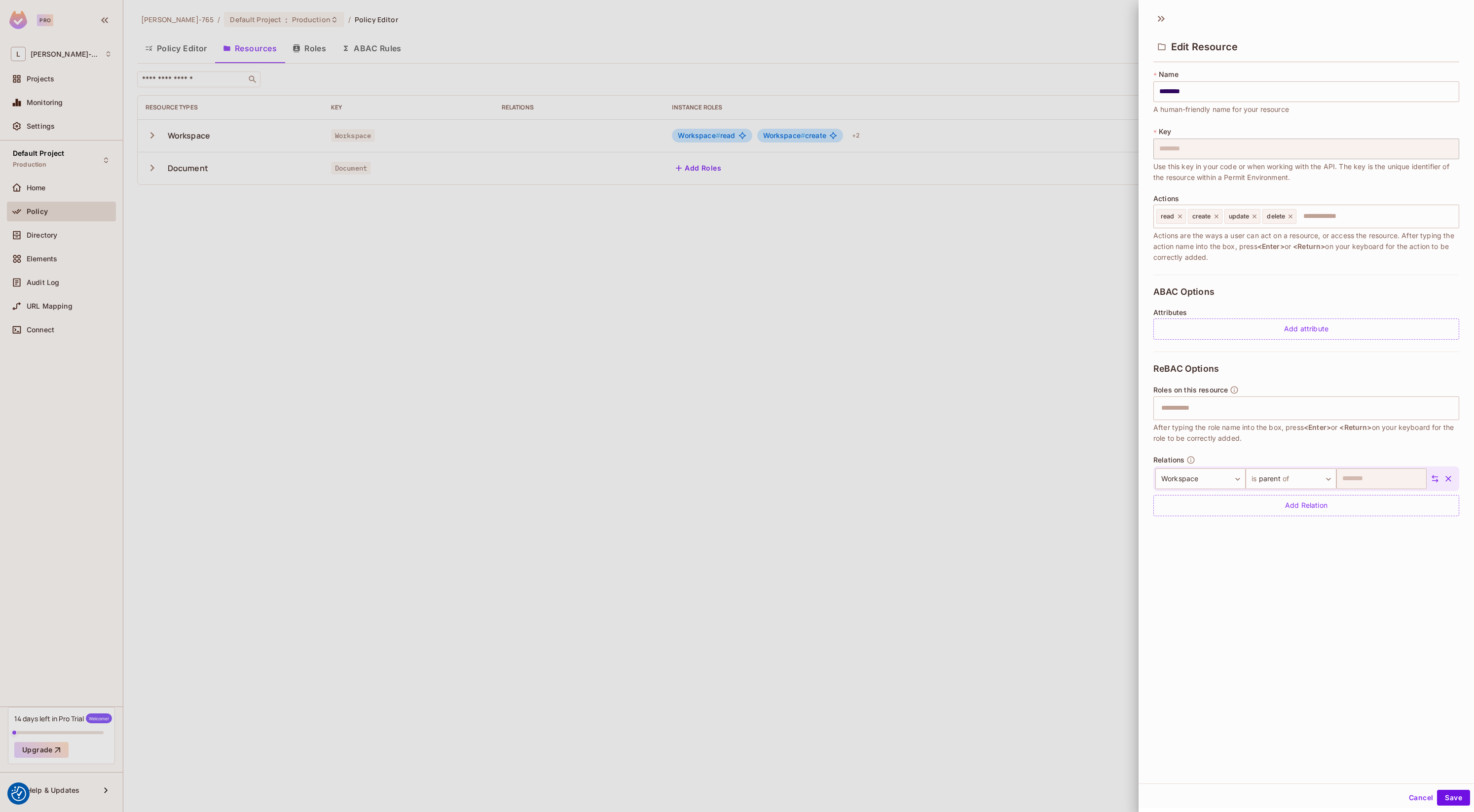
click at [416, 381] on div at bounding box center [737, 406] width 1474 height 812
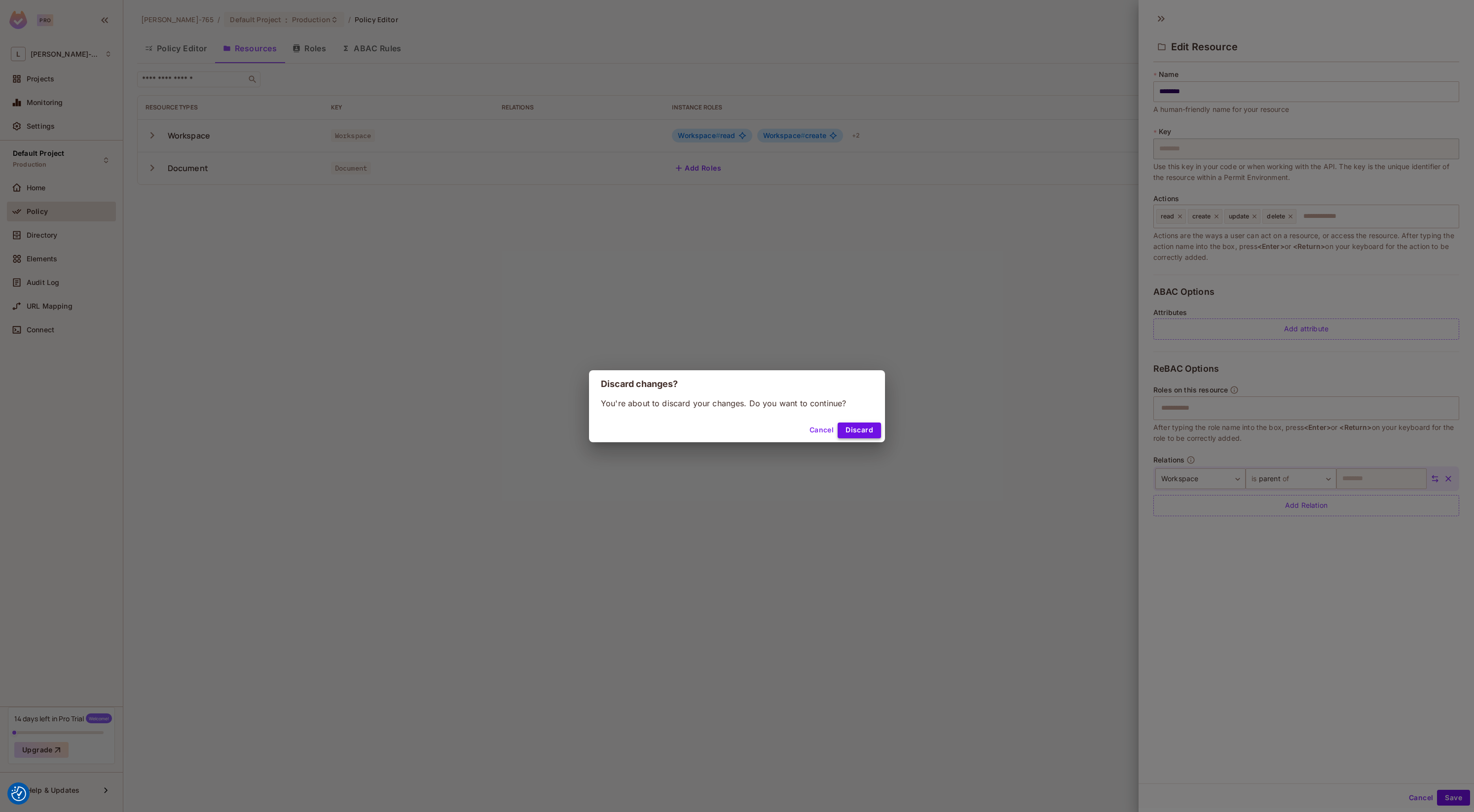
click at [850, 431] on button "Discard" at bounding box center [860, 430] width 43 height 16
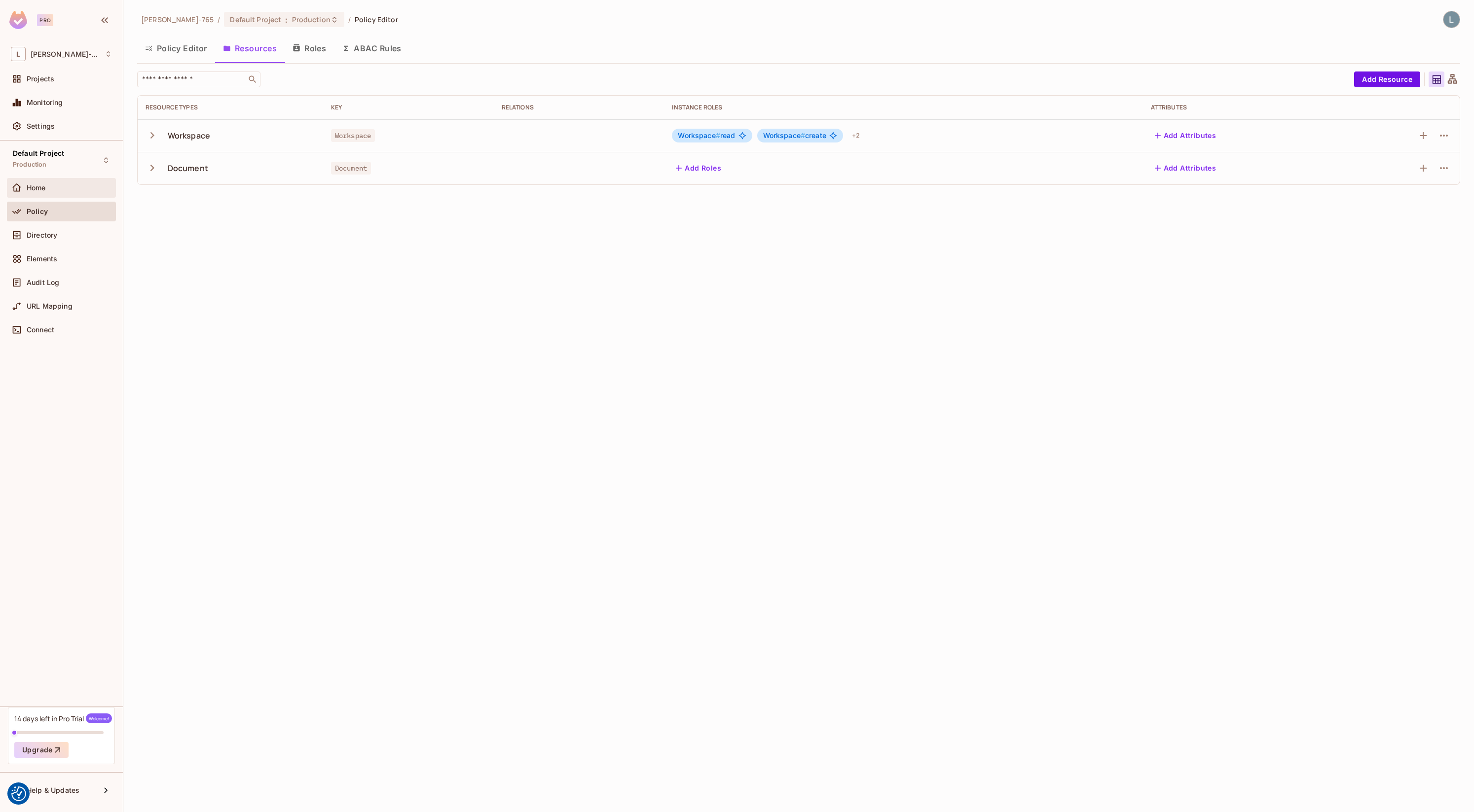
click at [49, 194] on div "Home" at bounding box center [62, 188] width 109 height 20
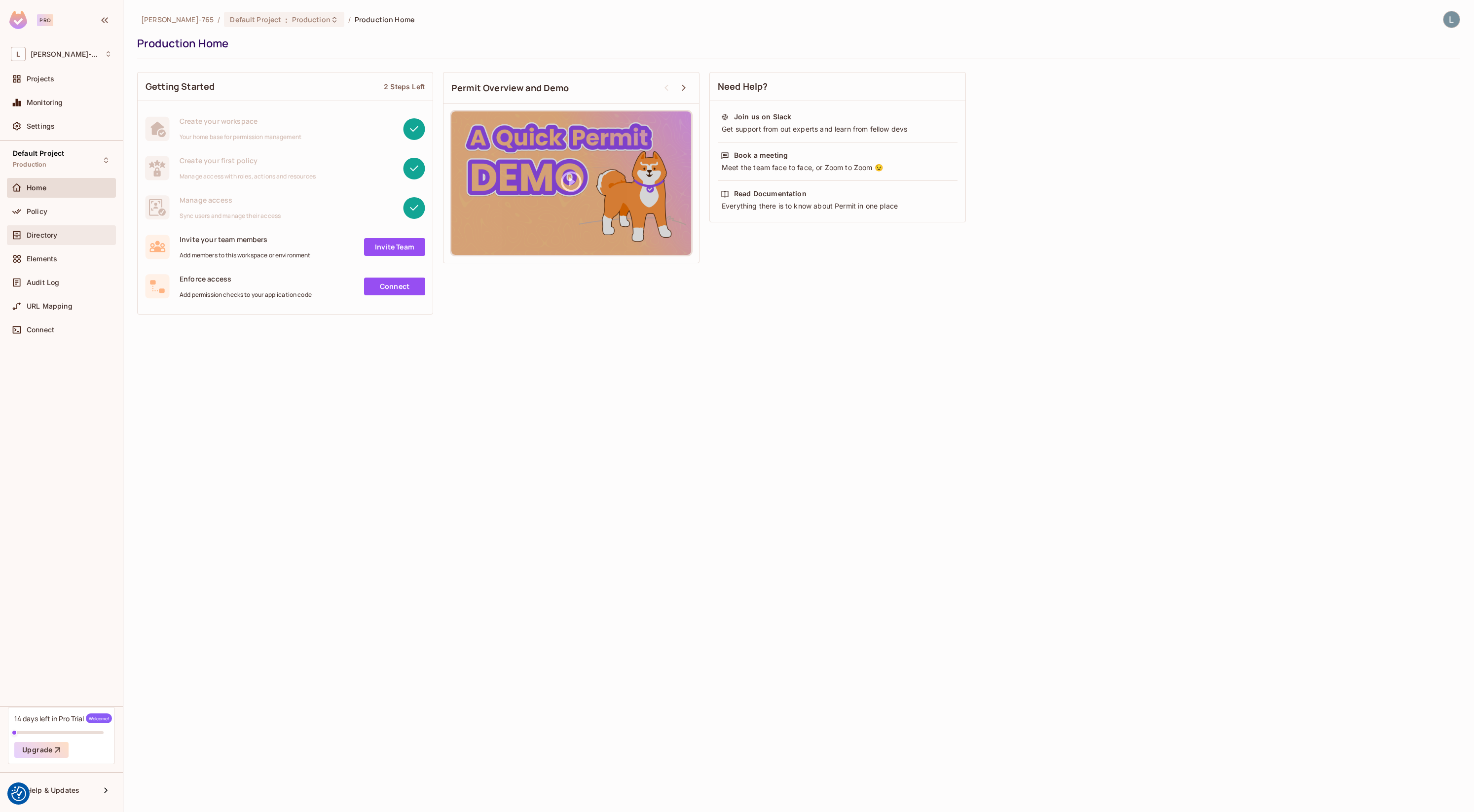
click at [49, 235] on span "Directory" at bounding box center [42, 235] width 31 height 8
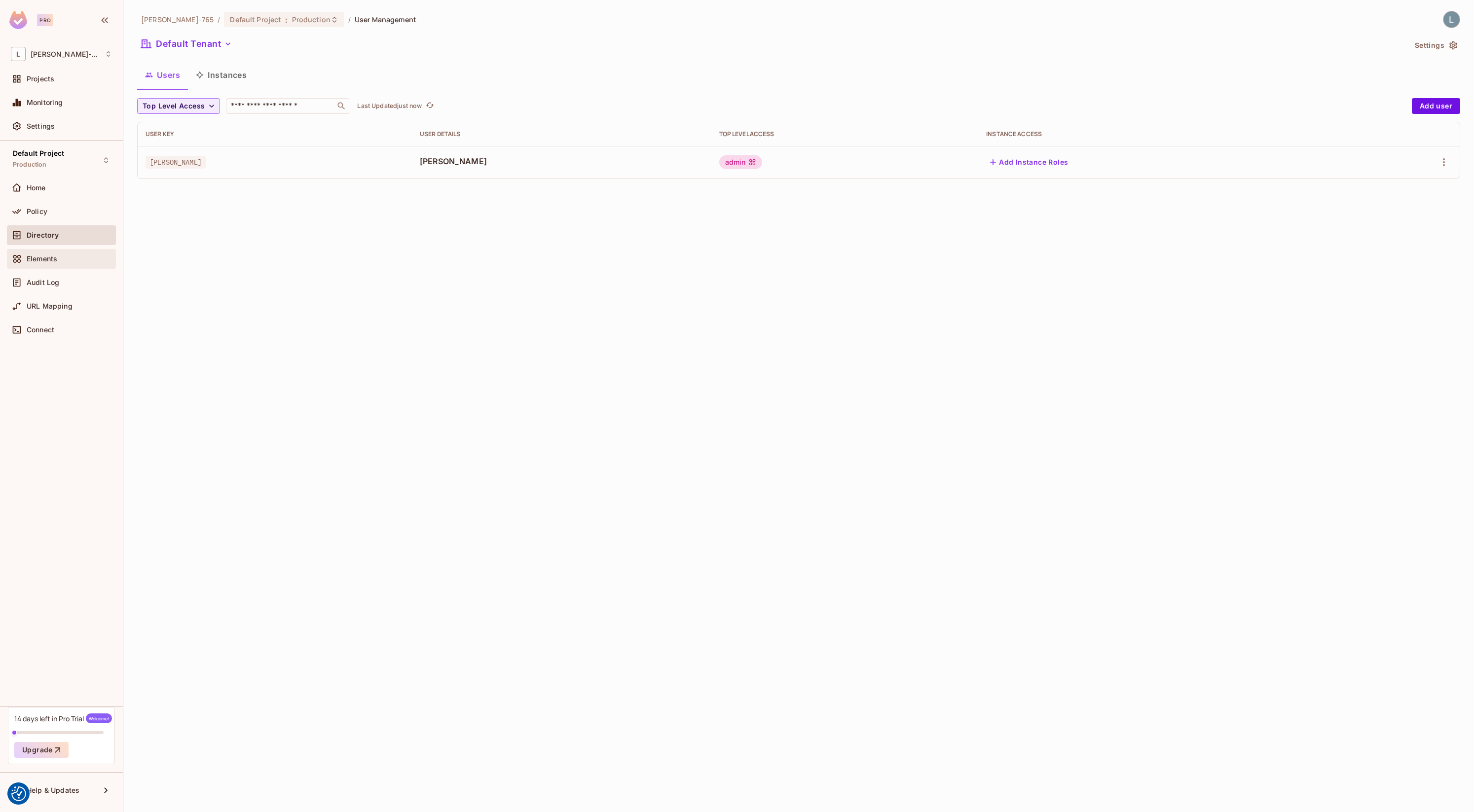
click at [53, 261] on span "Elements" at bounding box center [42, 259] width 31 height 8
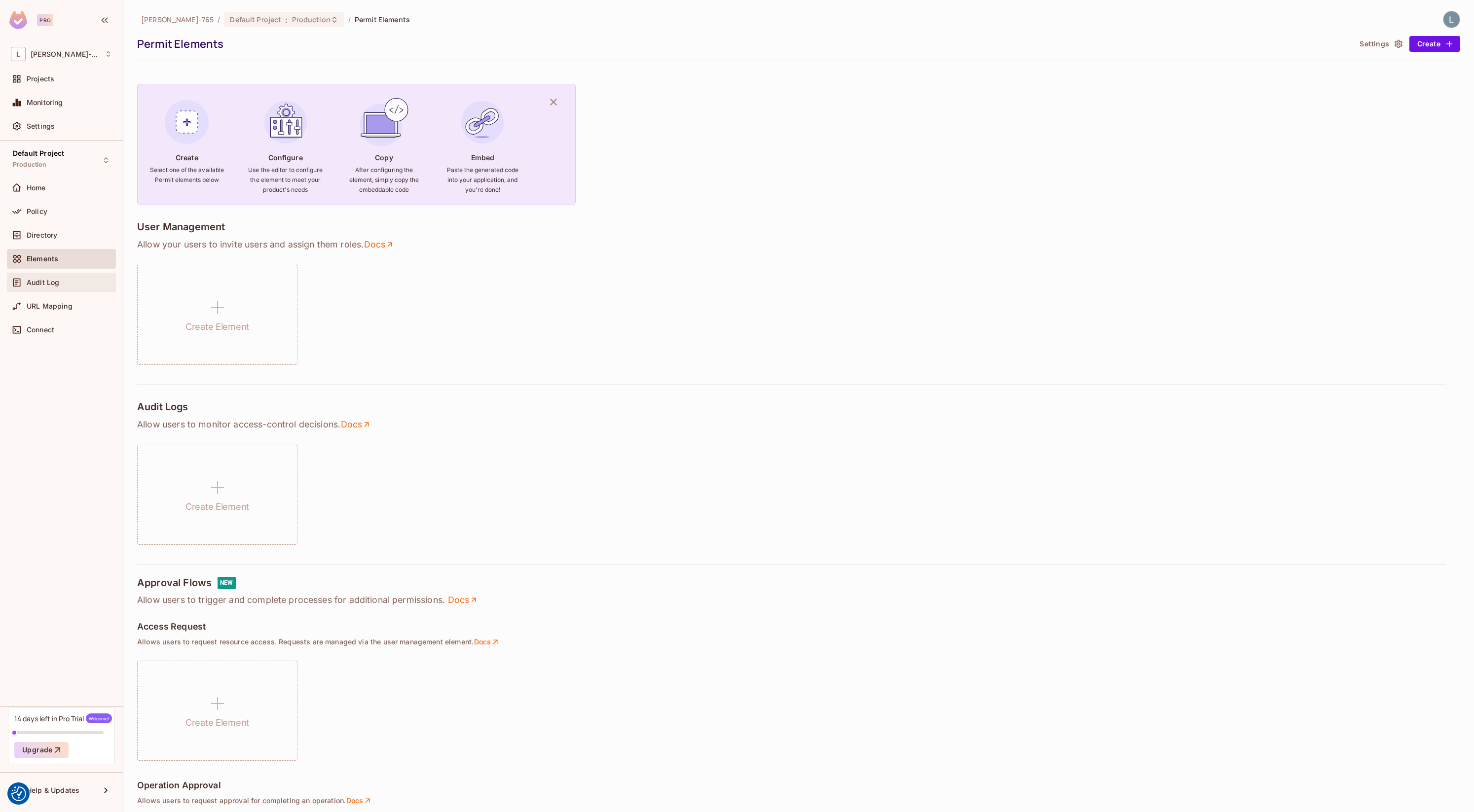
click at [49, 285] on span "Audit Log" at bounding box center [43, 282] width 33 height 8
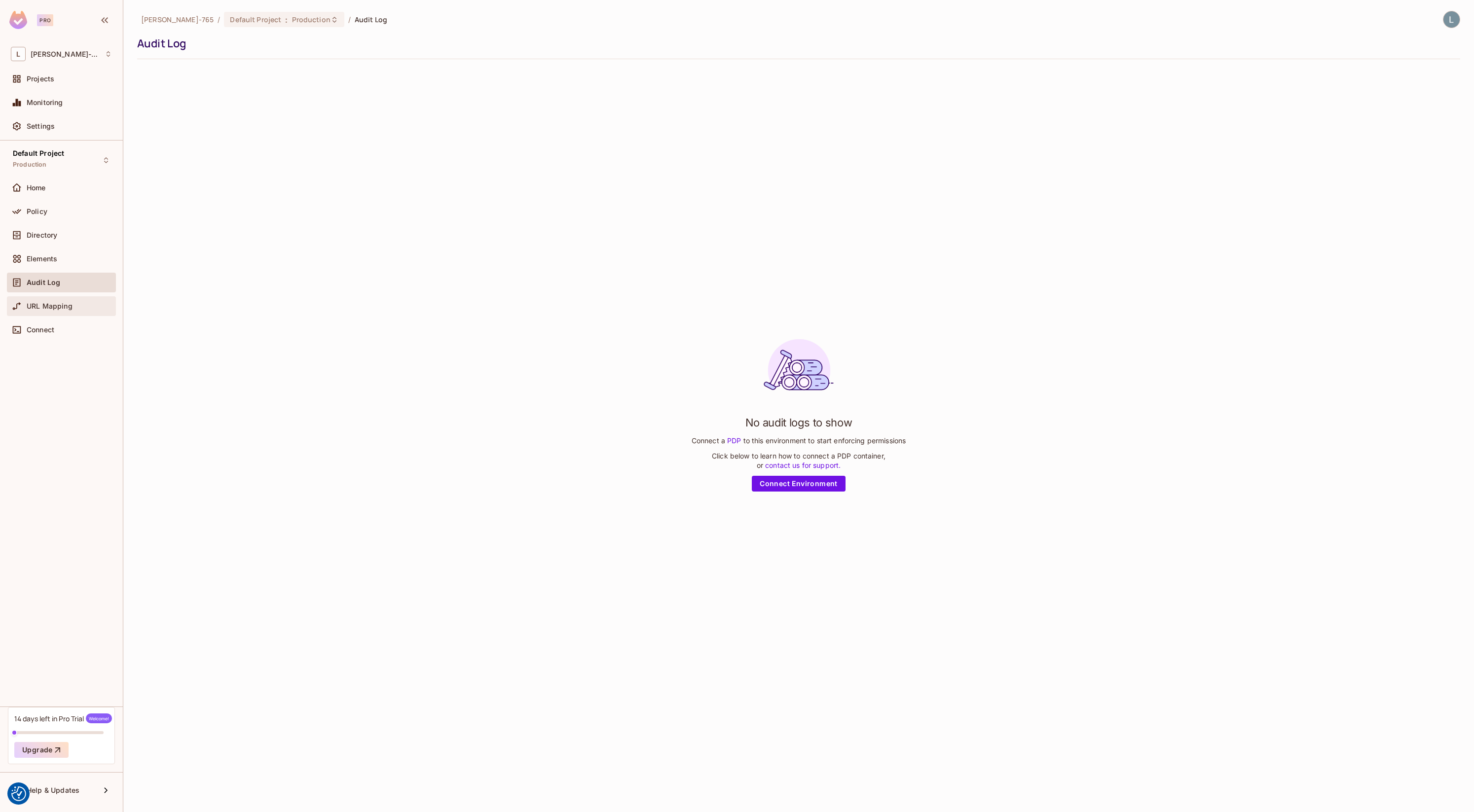
click at [53, 305] on span "URL Mapping" at bounding box center [50, 306] width 46 height 8
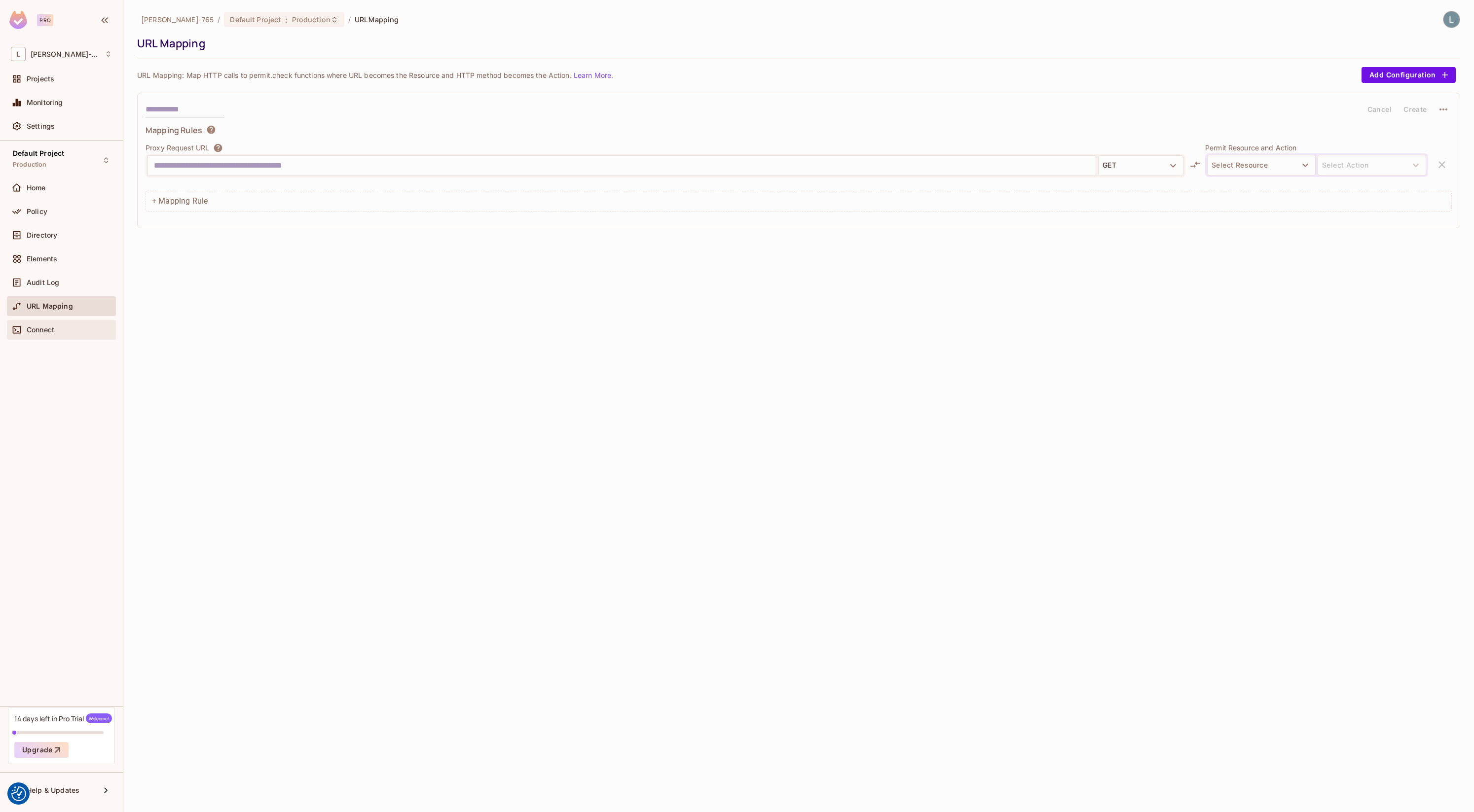
click at [58, 327] on div "Connect" at bounding box center [70, 330] width 85 height 8
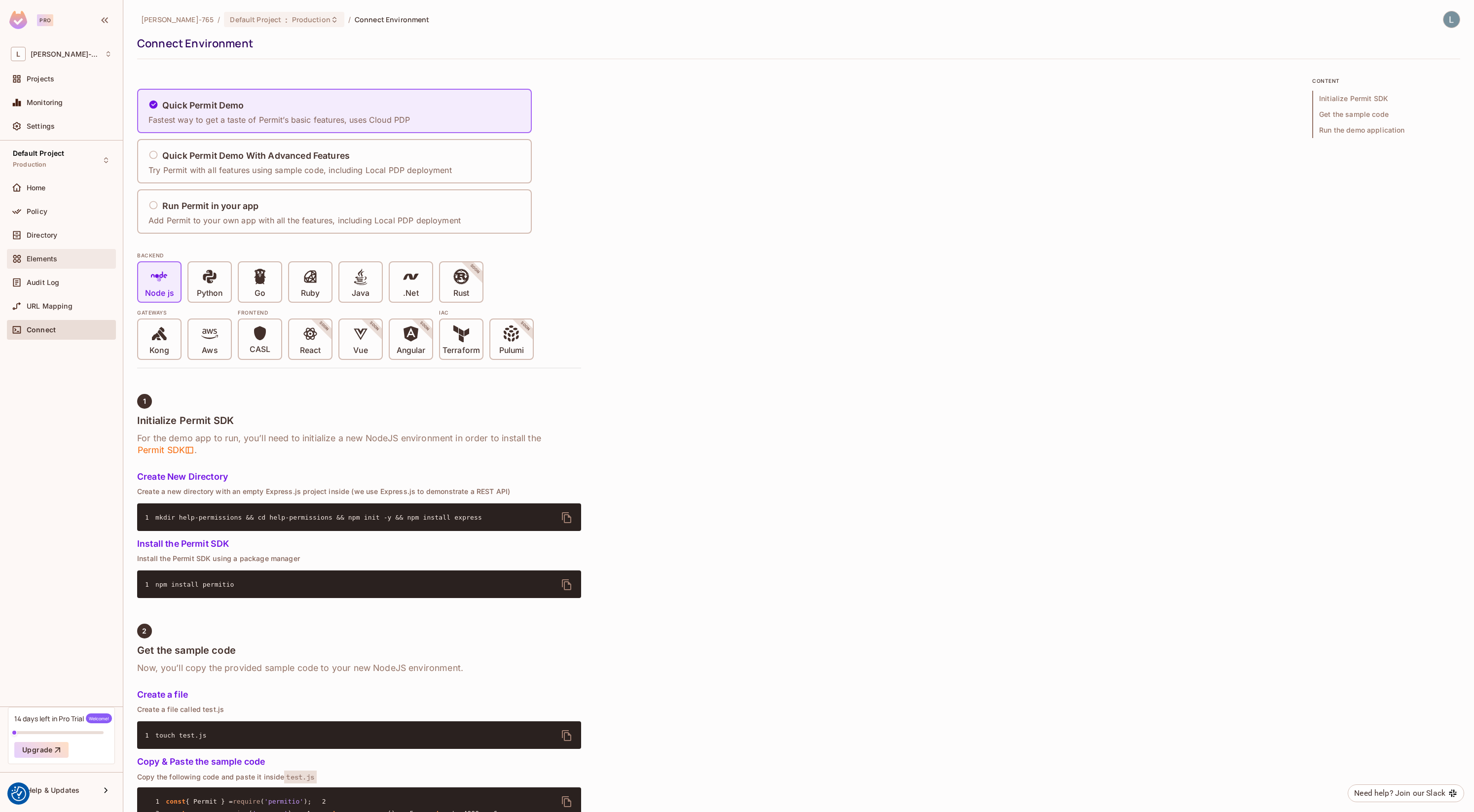
click at [52, 252] on div "Elements" at bounding box center [62, 259] width 109 height 20
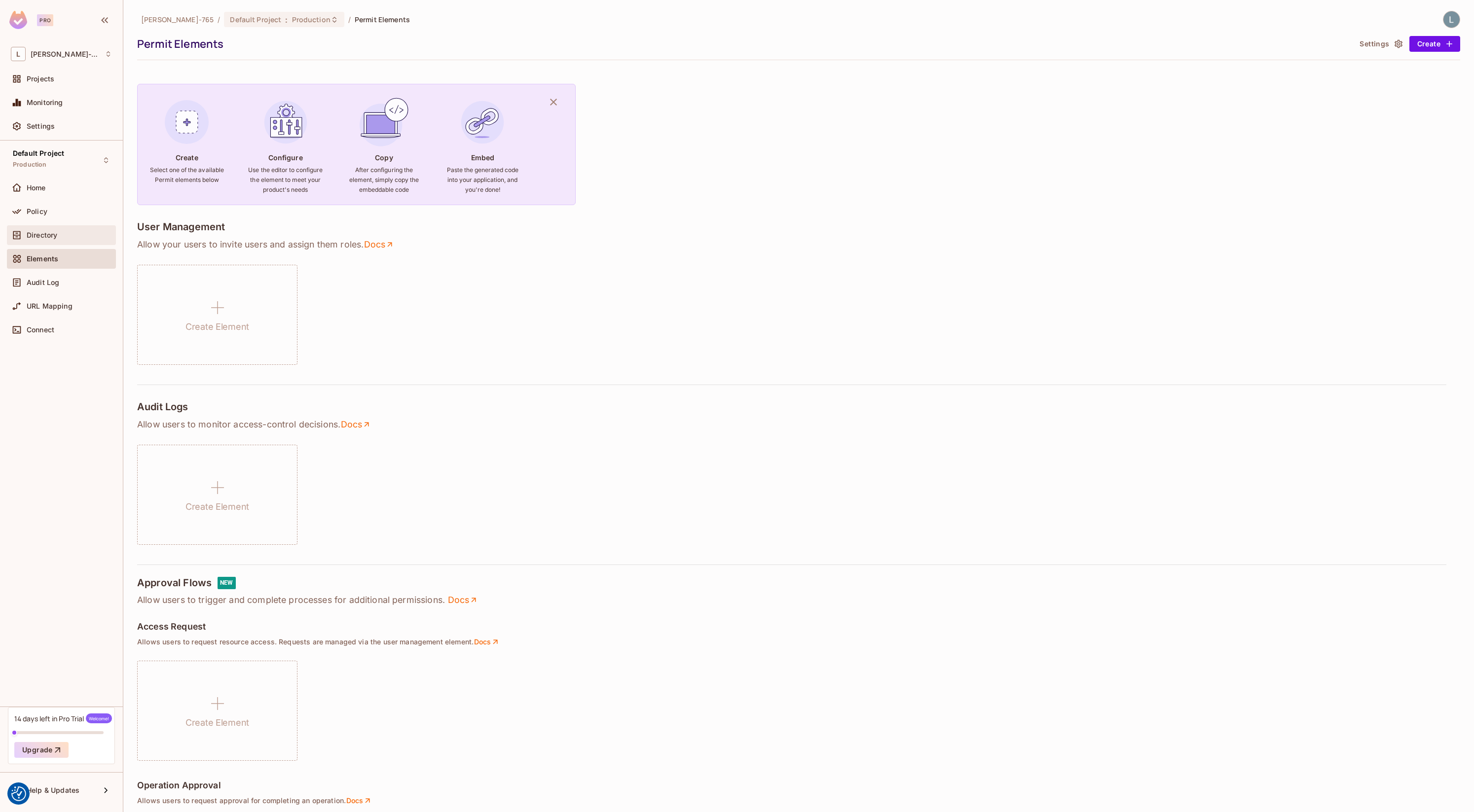
click at [55, 238] on span "Directory" at bounding box center [42, 235] width 31 height 8
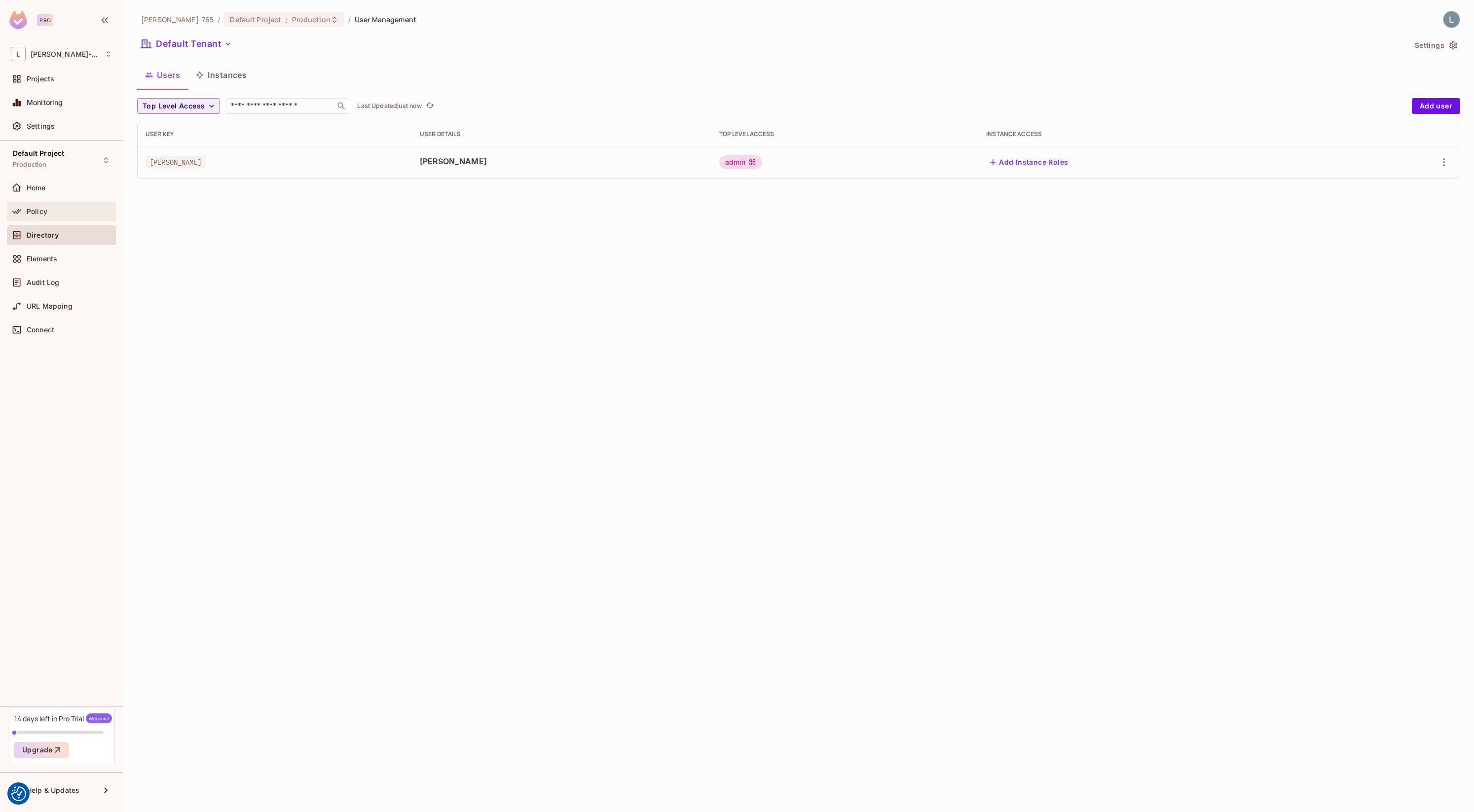
click at [59, 217] on div "Policy" at bounding box center [62, 212] width 101 height 12
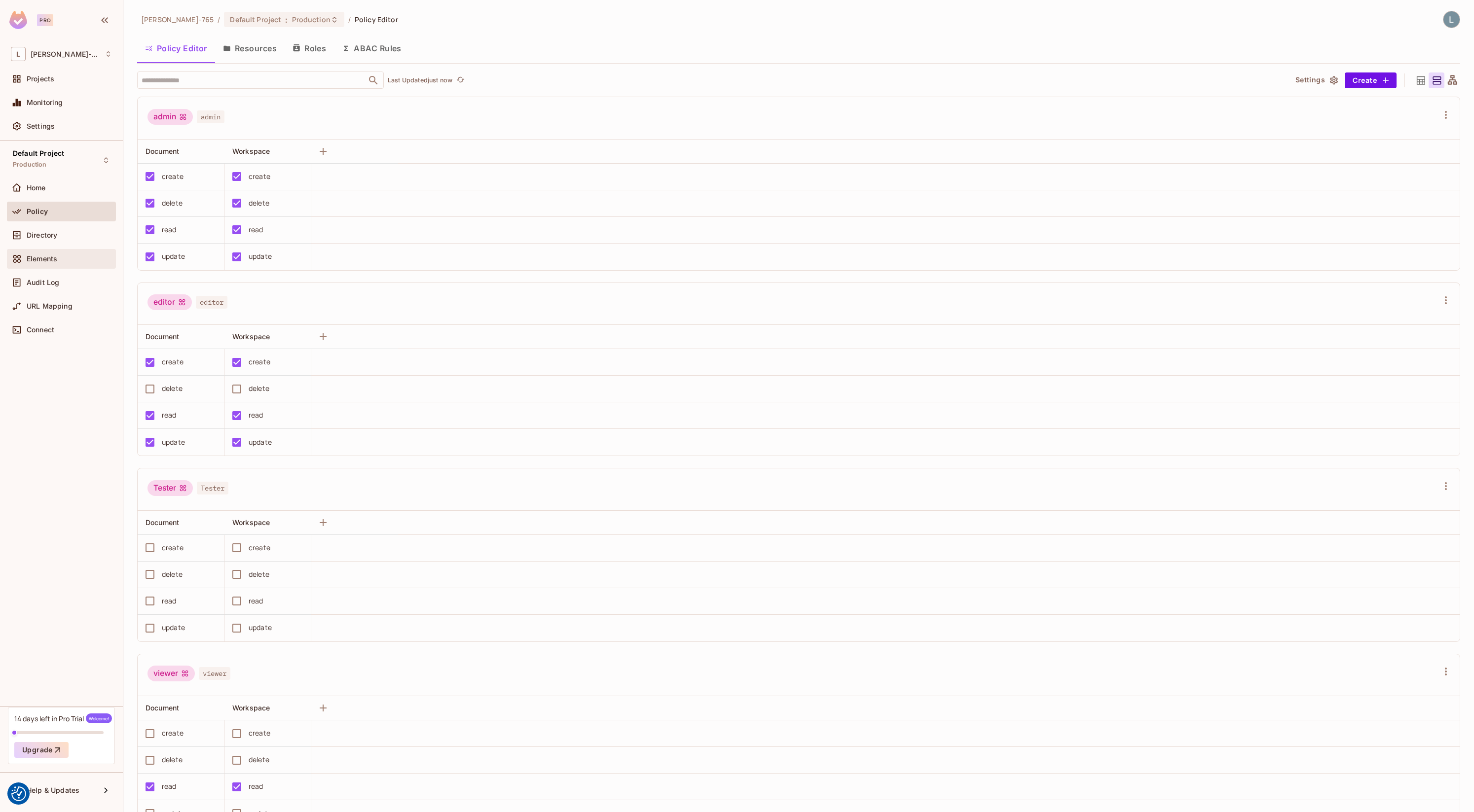
click at [55, 261] on span "Elements" at bounding box center [42, 259] width 31 height 8
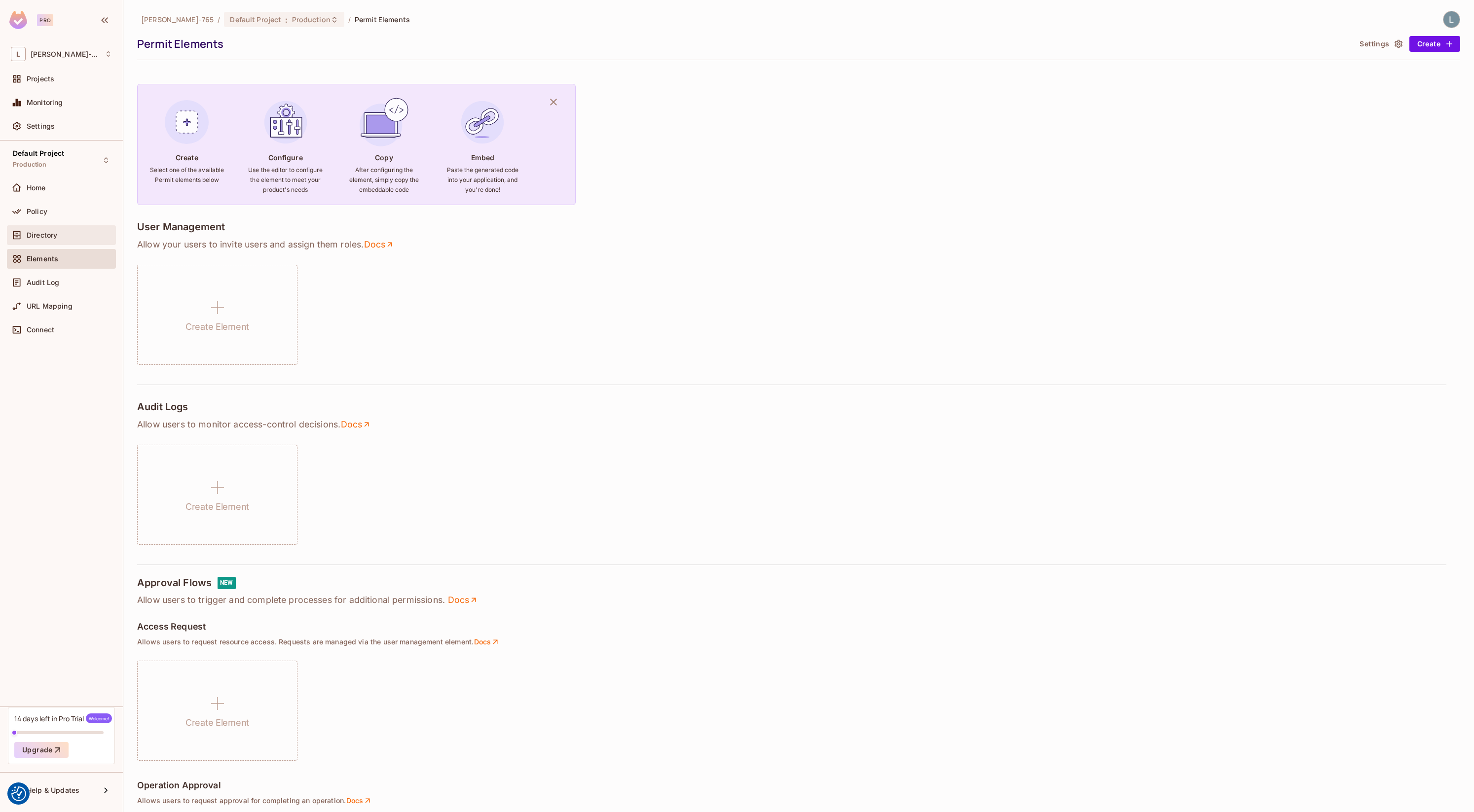
click at [51, 236] on span "Directory" at bounding box center [42, 235] width 31 height 8
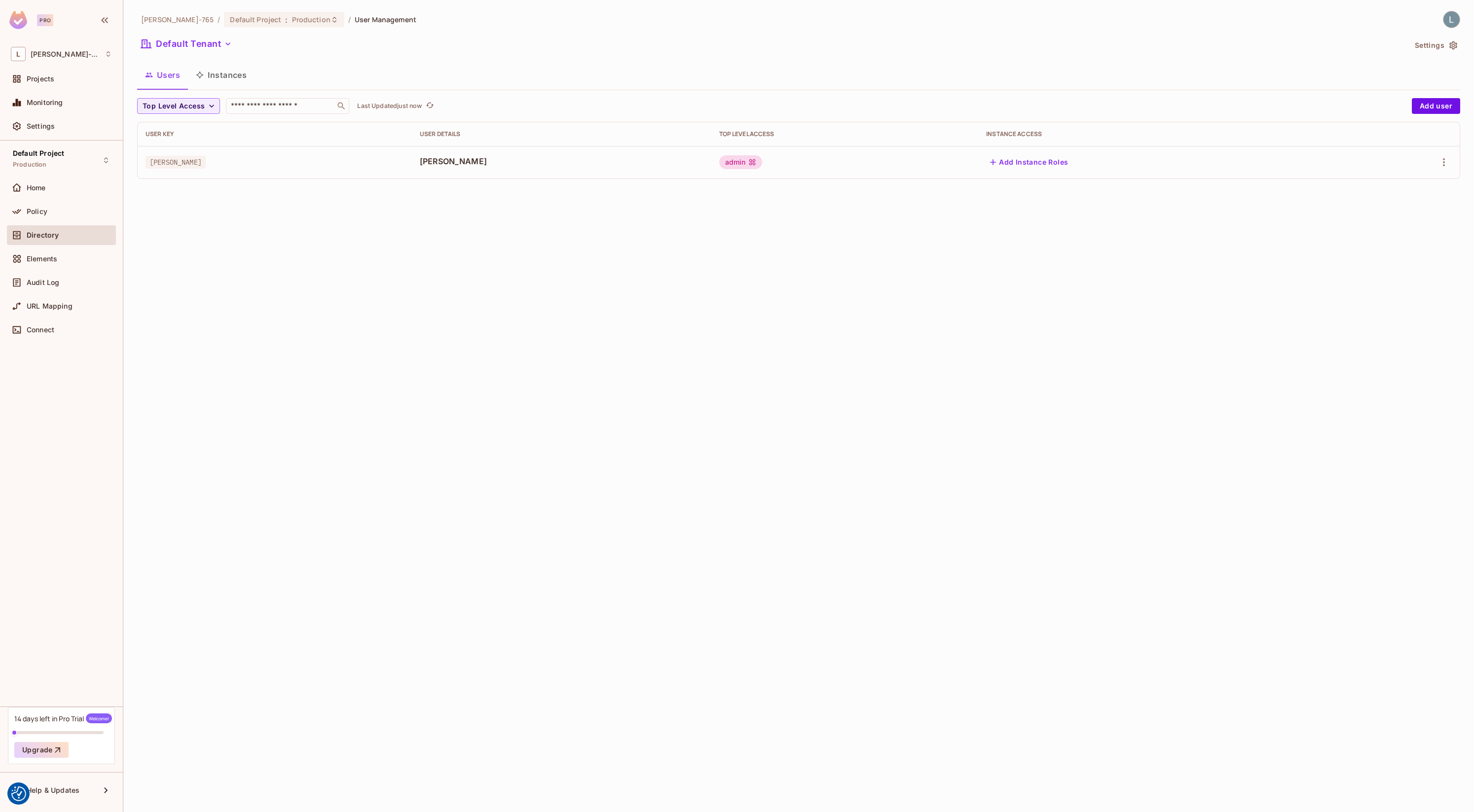
click at [216, 81] on button "Instances" at bounding box center [221, 75] width 66 height 25
click at [1436, 111] on button "Add Instance" at bounding box center [1429, 106] width 63 height 16
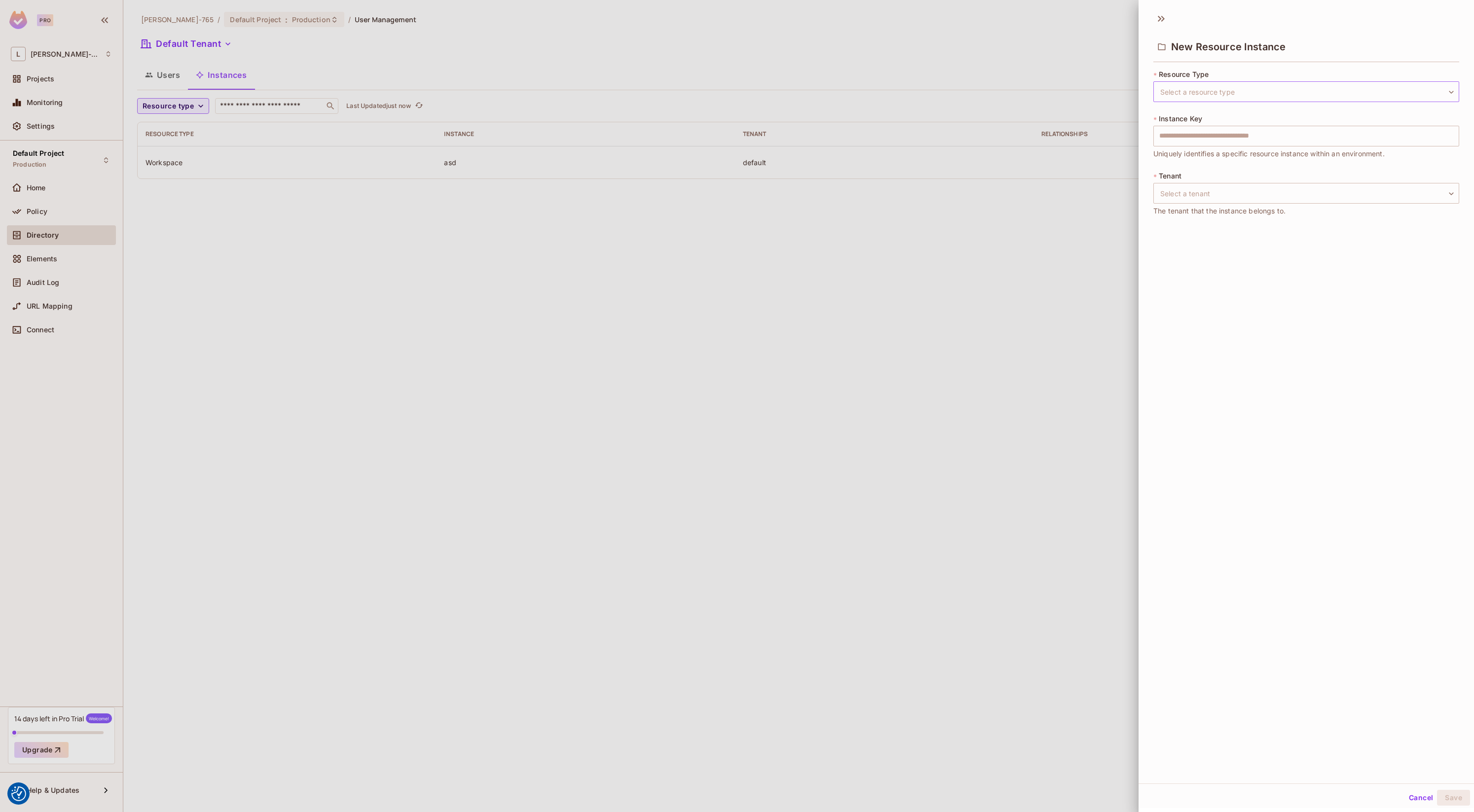
click at [1224, 94] on body "We use cookies to enhance your browsing experience, serve personalized ads or c…" at bounding box center [737, 406] width 1474 height 812
click at [1203, 154] on li "Document" at bounding box center [1306, 156] width 306 height 18
type input "********"
click at [1184, 197] on body "We use cookies to enhance your browsing experience, serve personalized ads or c…" at bounding box center [737, 406] width 1474 height 812
click at [392, 325] on div at bounding box center [737, 406] width 1474 height 812
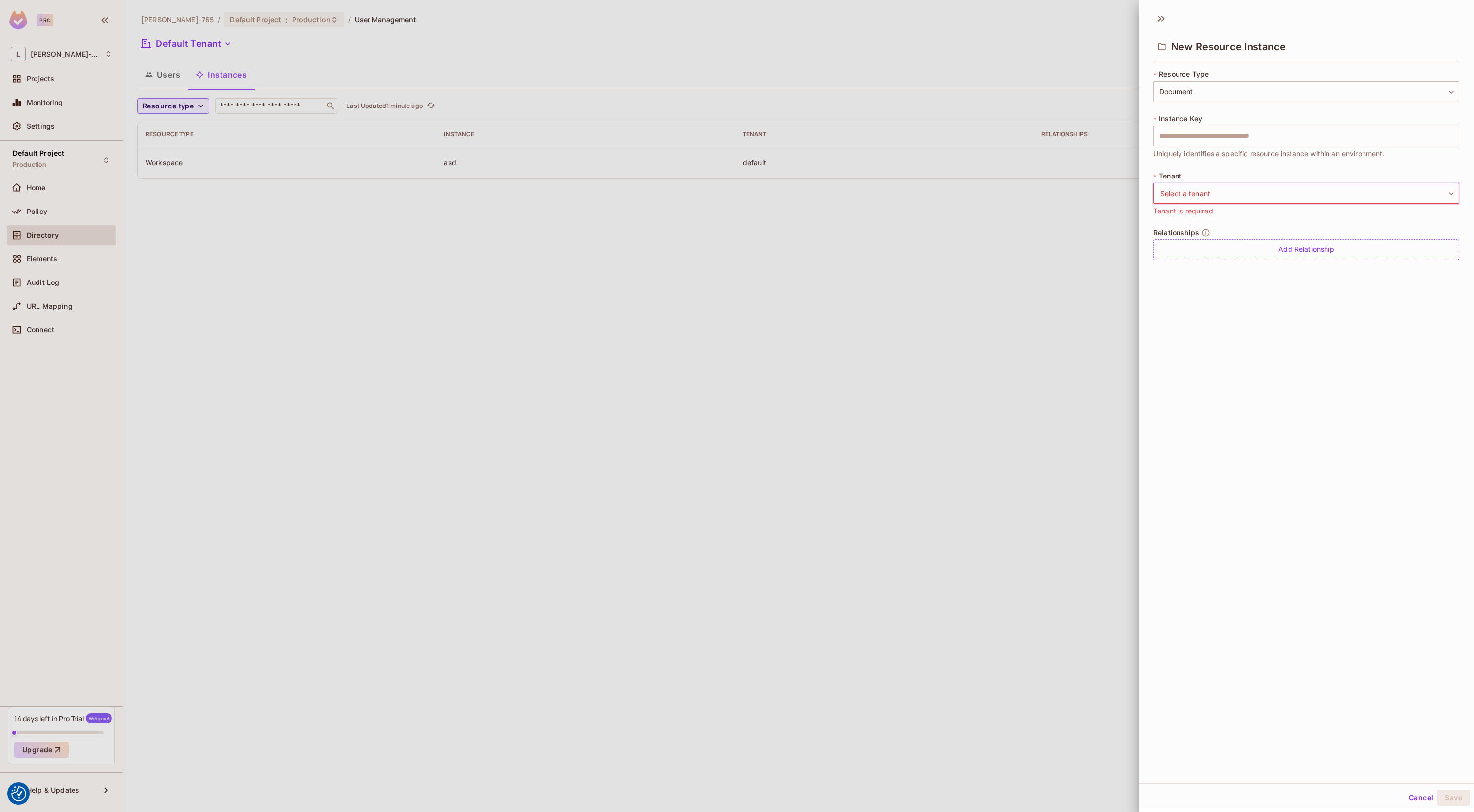
click at [349, 495] on div at bounding box center [737, 406] width 1474 height 812
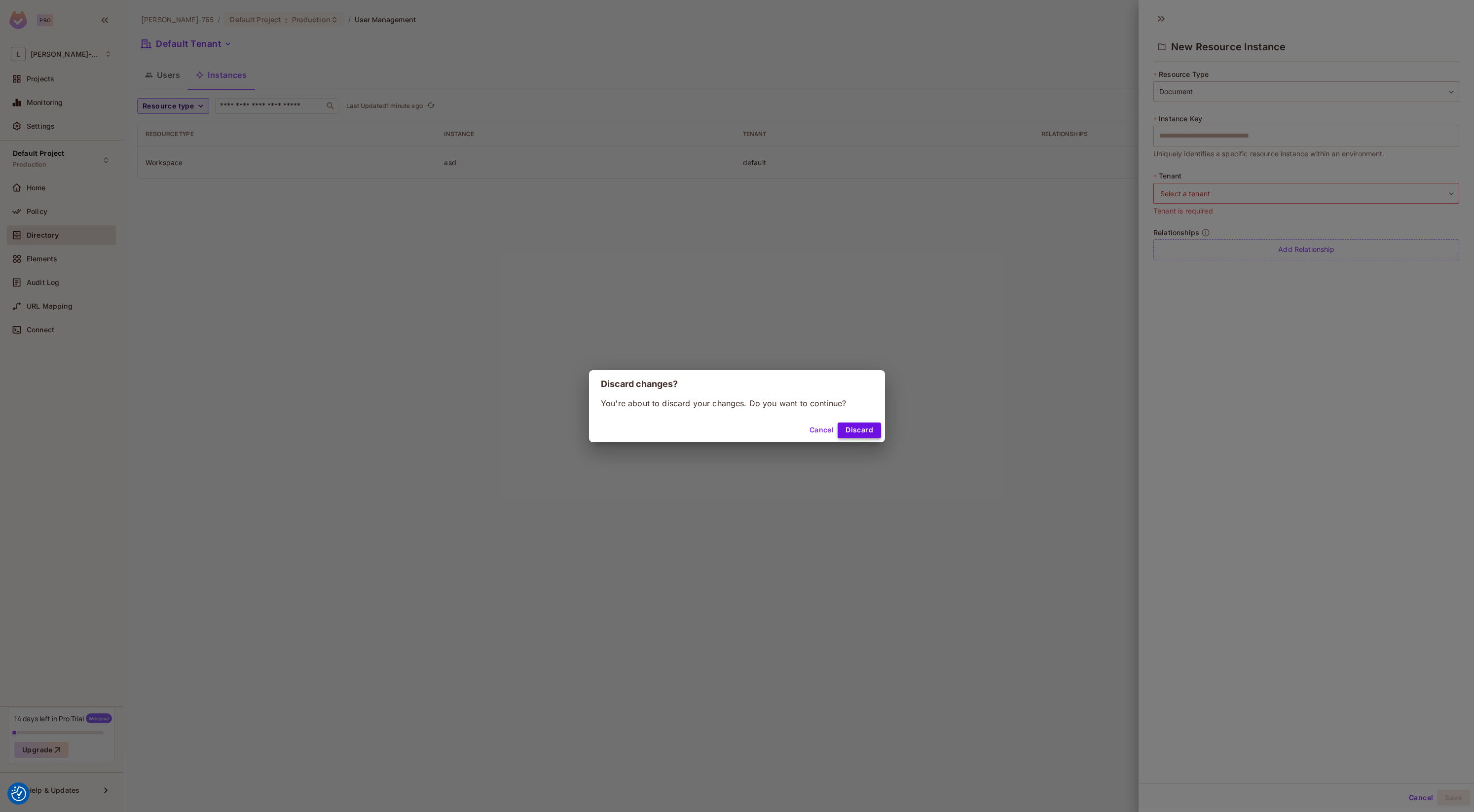
click at [856, 433] on button "Discard" at bounding box center [860, 430] width 43 height 16
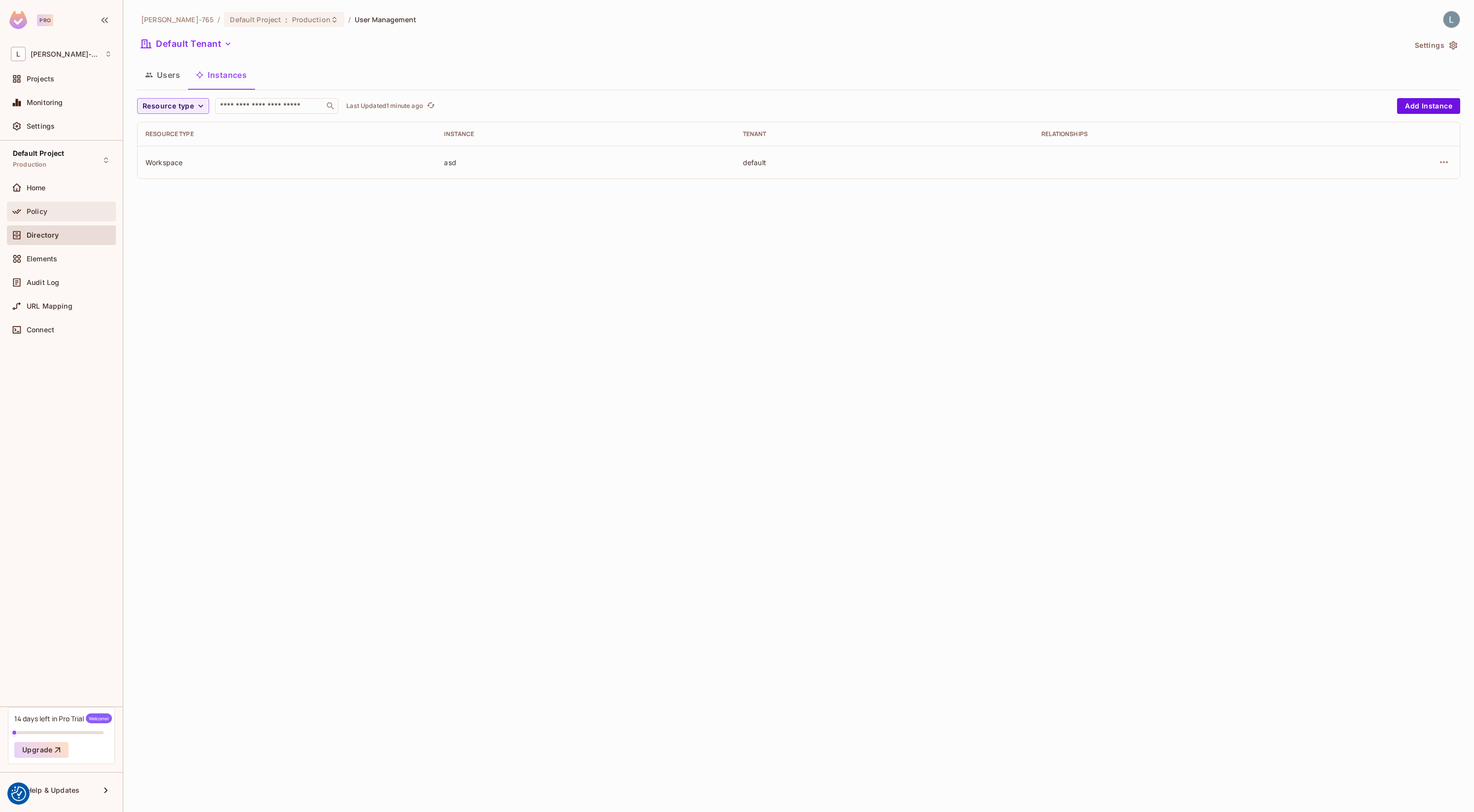
click at [60, 219] on div "Policy" at bounding box center [62, 212] width 109 height 20
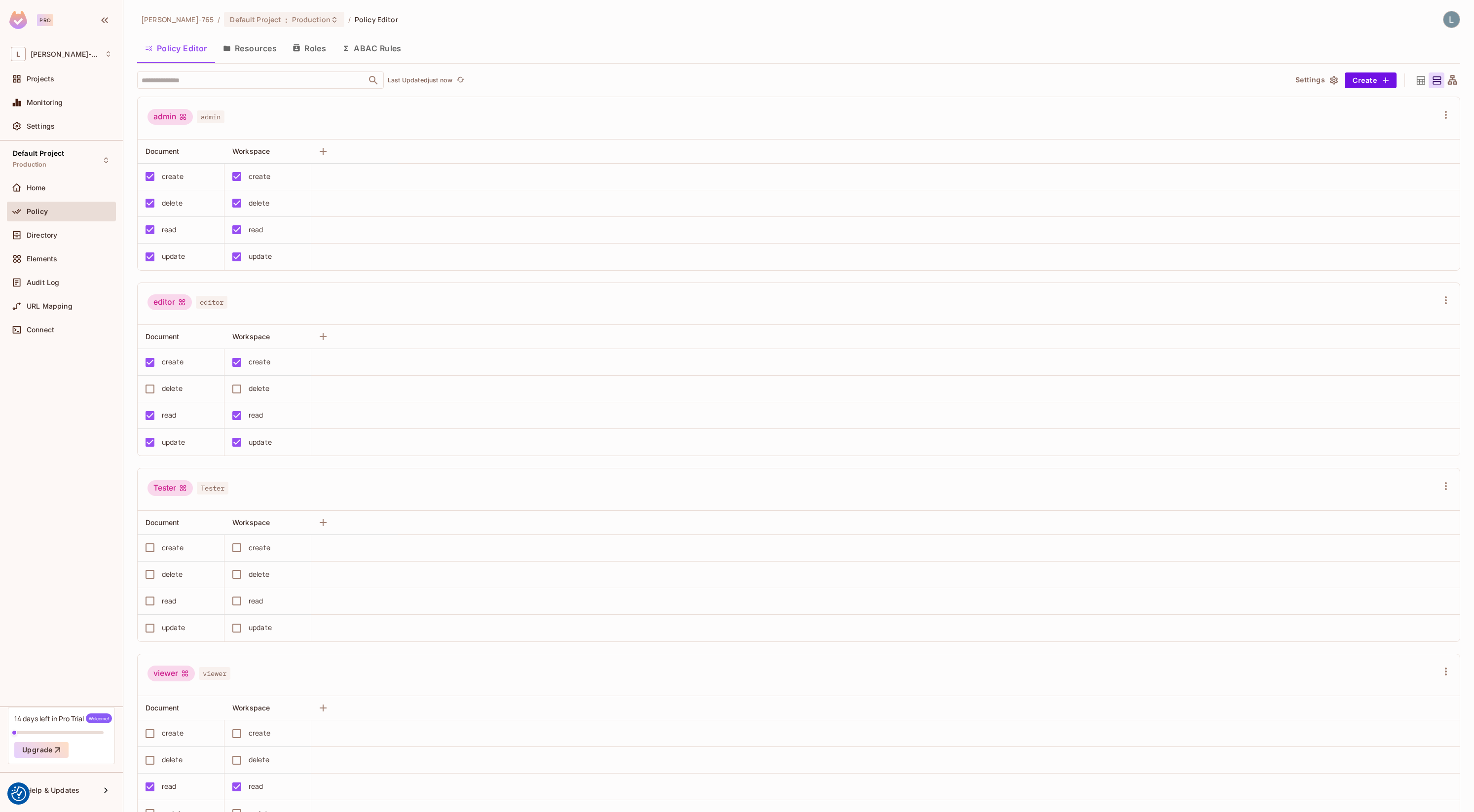
click at [56, 196] on div "Home" at bounding box center [62, 188] width 109 height 20
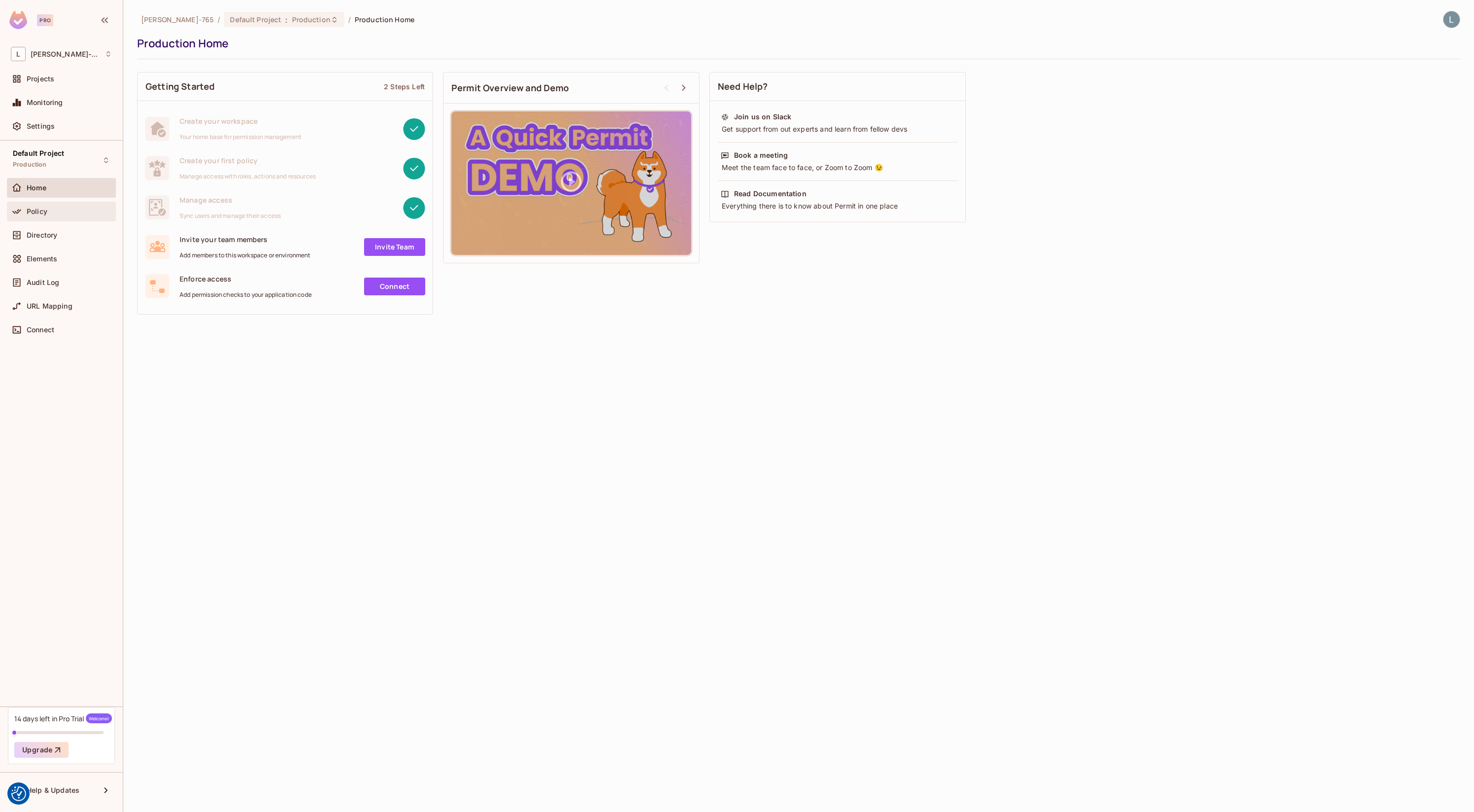
click at [46, 213] on span "Policy" at bounding box center [37, 212] width 21 height 8
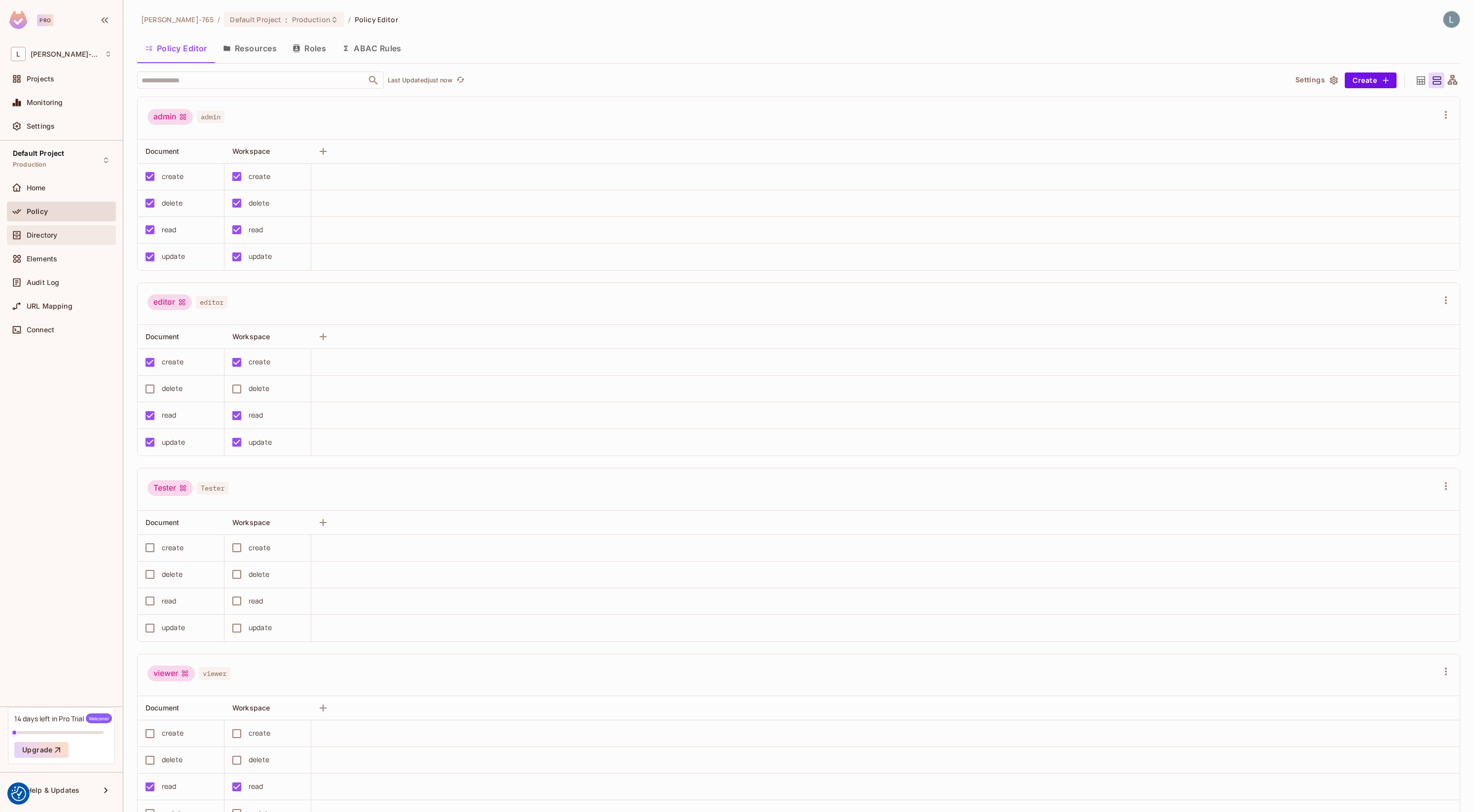
click at [54, 240] on div "Directory" at bounding box center [62, 235] width 109 height 20
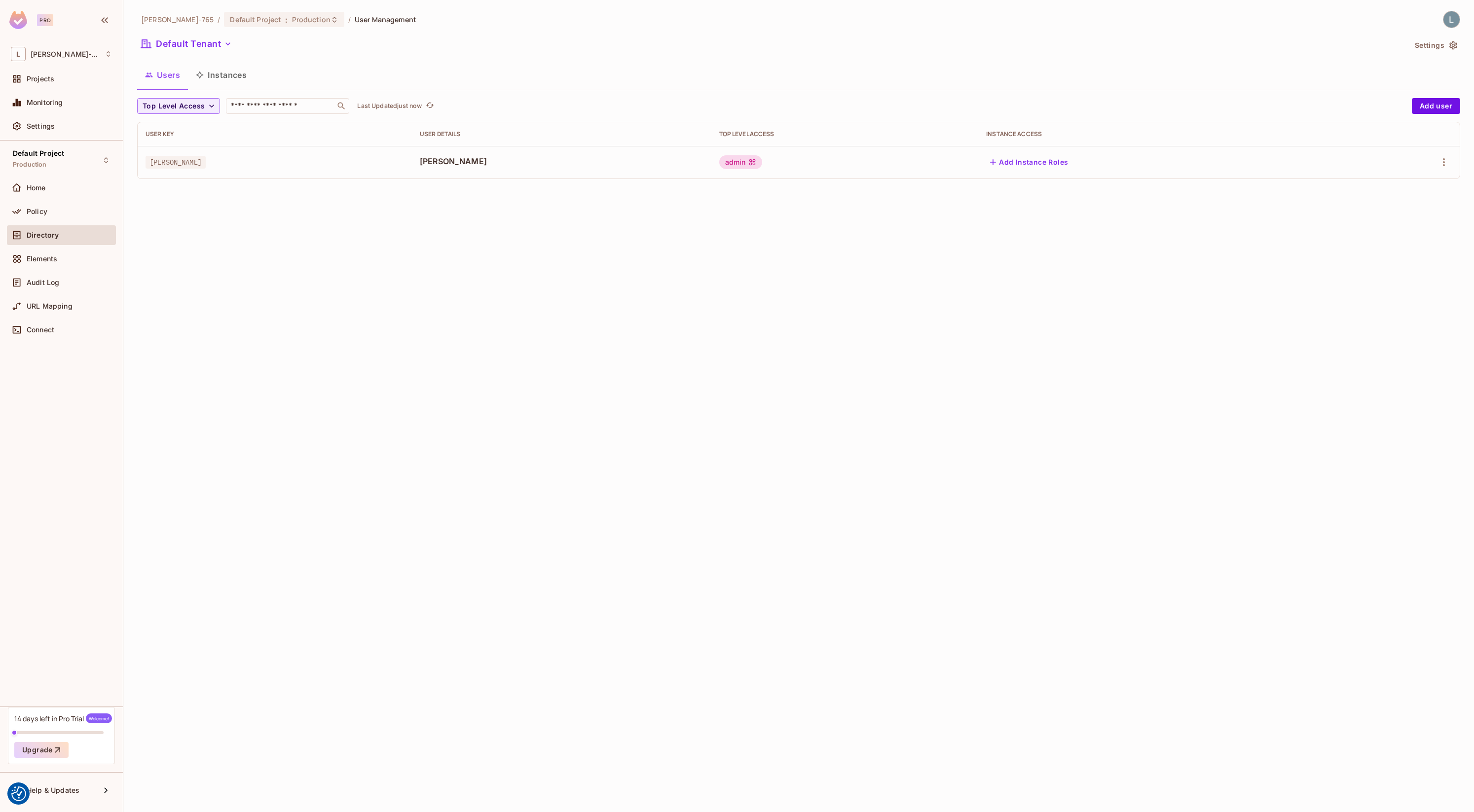
click at [426, 162] on span "Lars Tester" at bounding box center [562, 161] width 284 height 11
click at [993, 157] on button "Add Instance Roles" at bounding box center [1029, 162] width 86 height 16
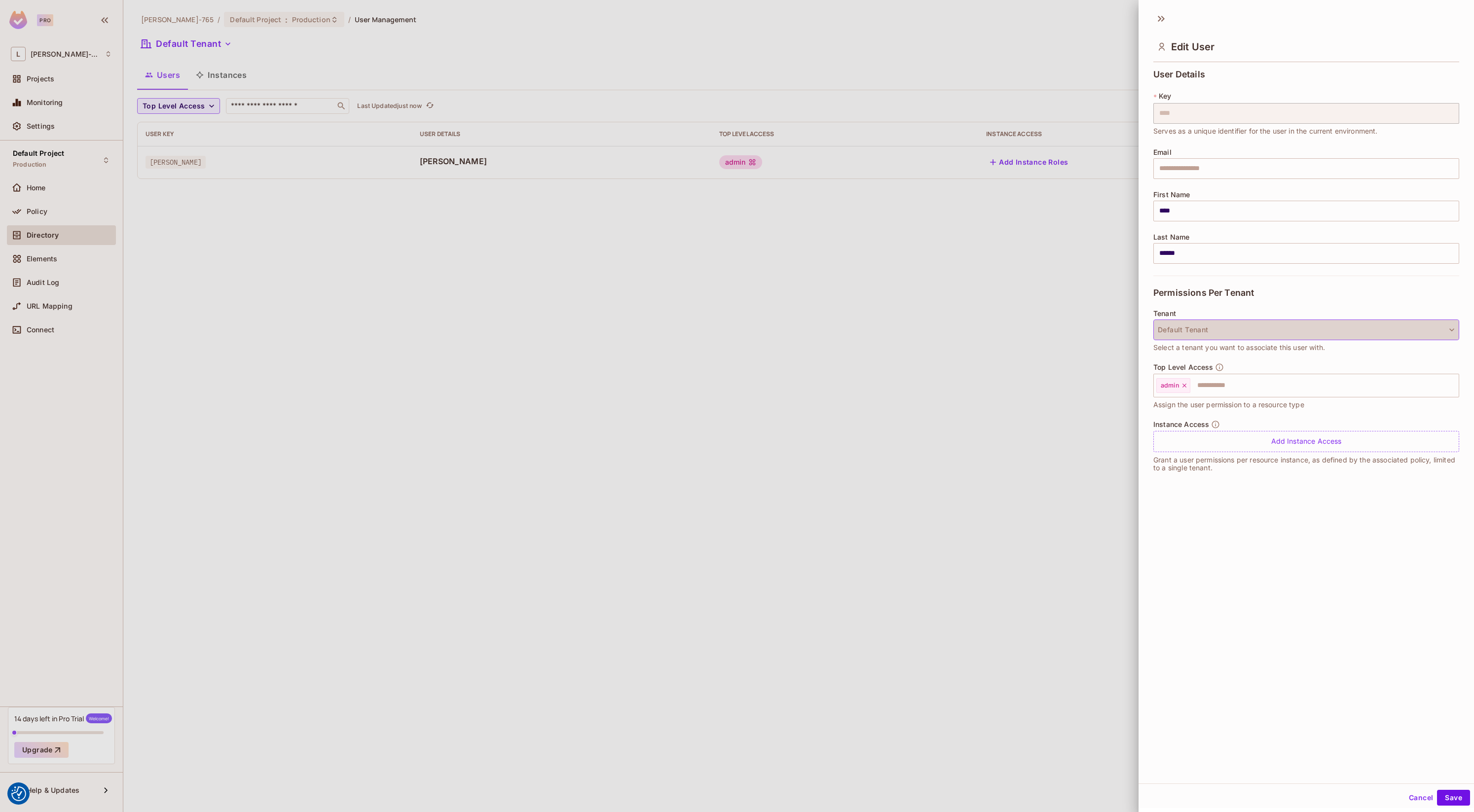
click at [1205, 333] on button "Default Tenant" at bounding box center [1306, 330] width 306 height 21
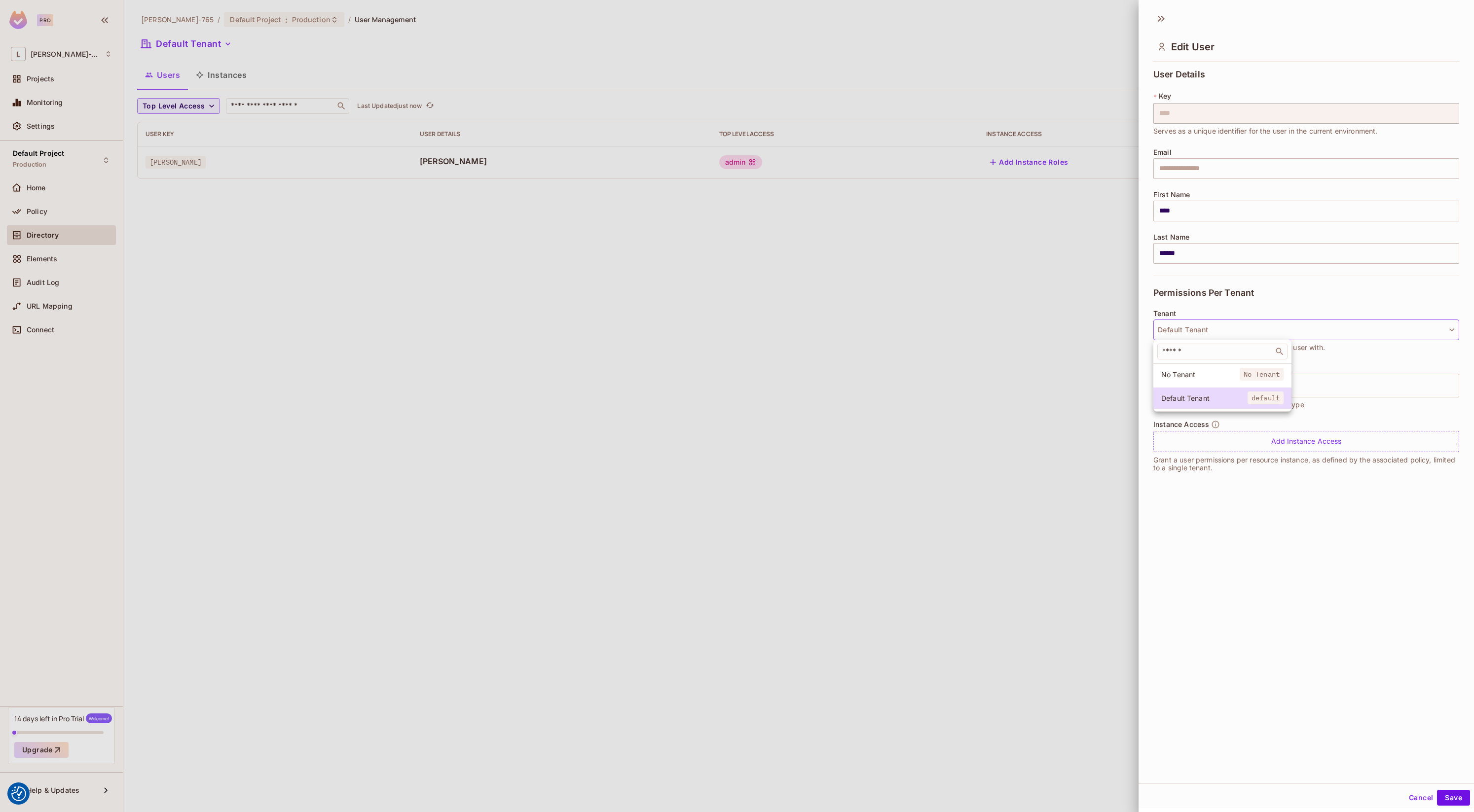
click at [1216, 310] on div at bounding box center [737, 406] width 1474 height 812
click at [1224, 444] on div "Add Instance Access" at bounding box center [1306, 441] width 306 height 21
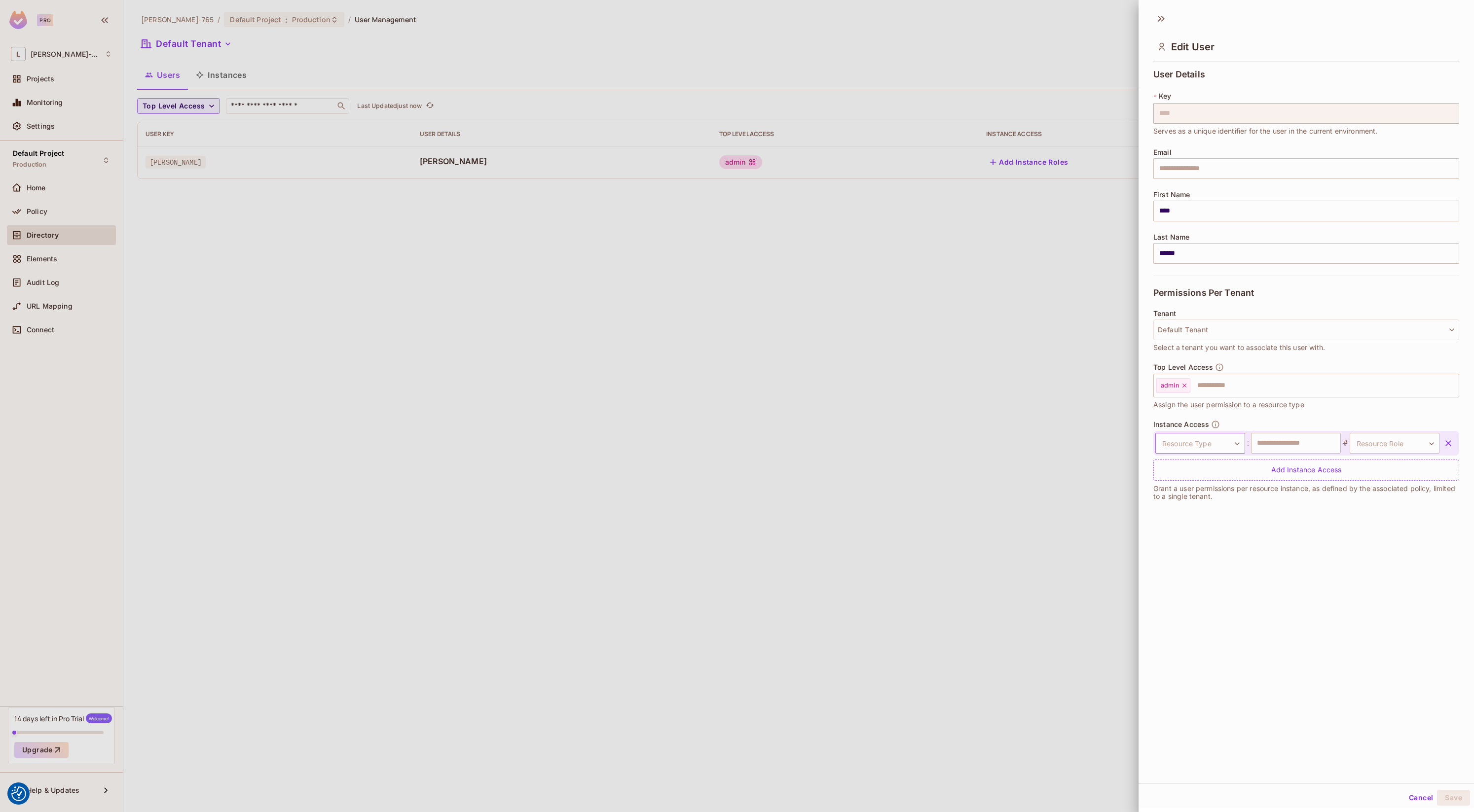
click at [1230, 445] on body "We use cookies to enhance your browsing experience, serve personalized ads or c…" at bounding box center [737, 406] width 1474 height 812
click at [1313, 518] on div at bounding box center [737, 406] width 1474 height 812
click at [1303, 445] on input "text" at bounding box center [1296, 443] width 90 height 21
click at [1370, 447] on body "We use cookies to enhance your browsing experience, serve personalized ads or c…" at bounding box center [737, 406] width 1474 height 812
click at [1448, 442] on div at bounding box center [737, 406] width 1474 height 812
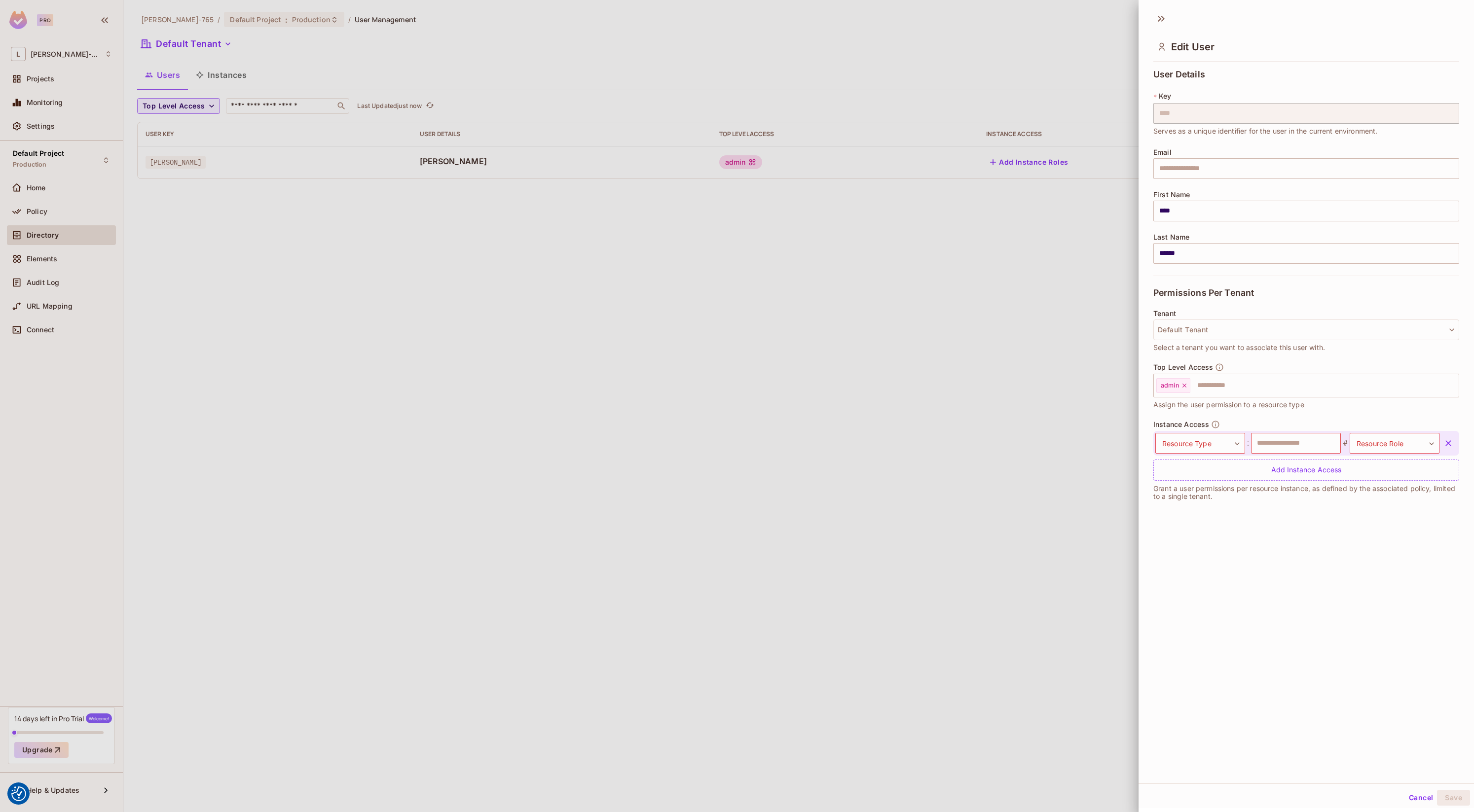
click at [1450, 440] on icon "button" at bounding box center [1448, 443] width 10 height 10
click at [908, 462] on div at bounding box center [737, 406] width 1474 height 812
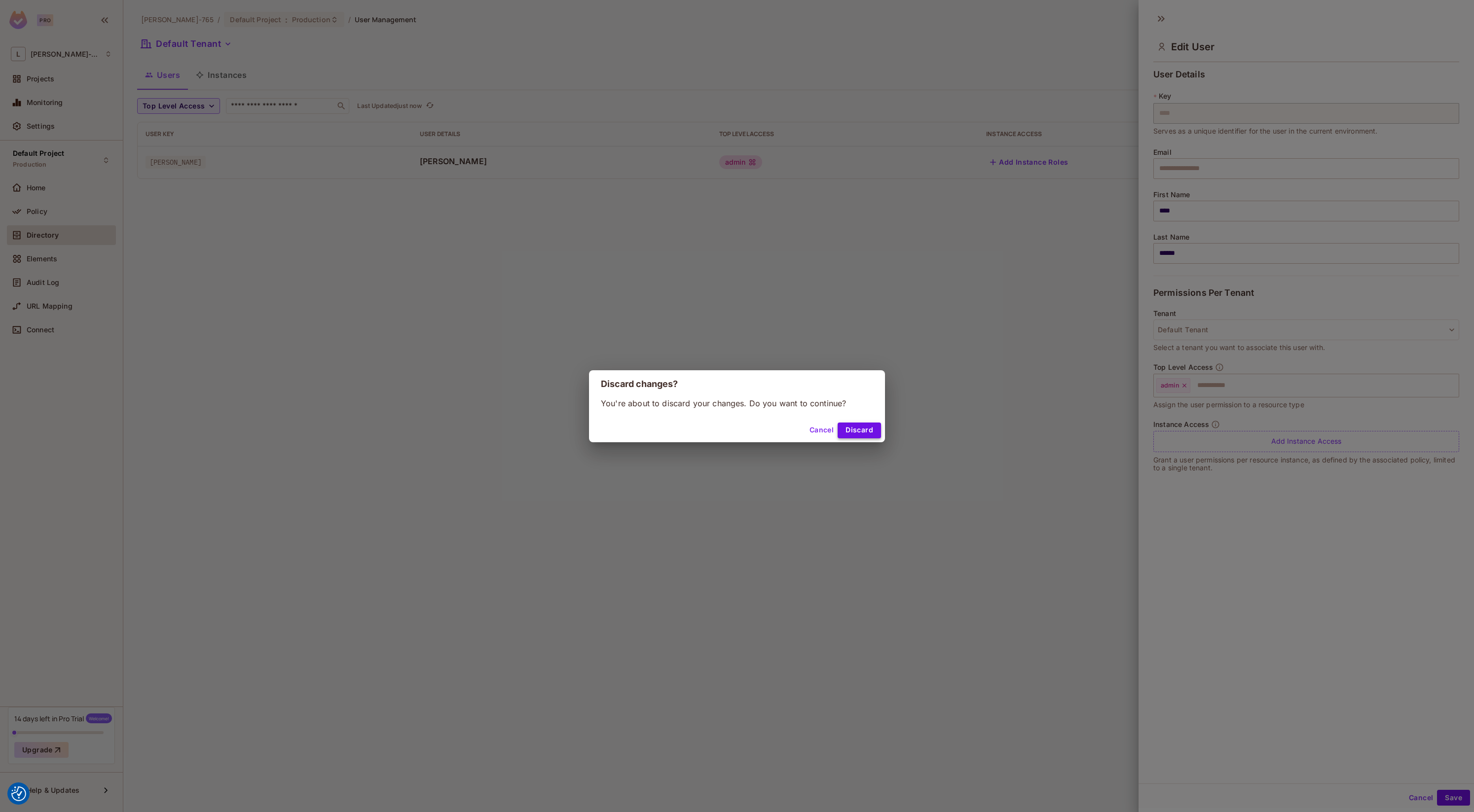
click at [875, 438] on button "Discard" at bounding box center [860, 430] width 43 height 16
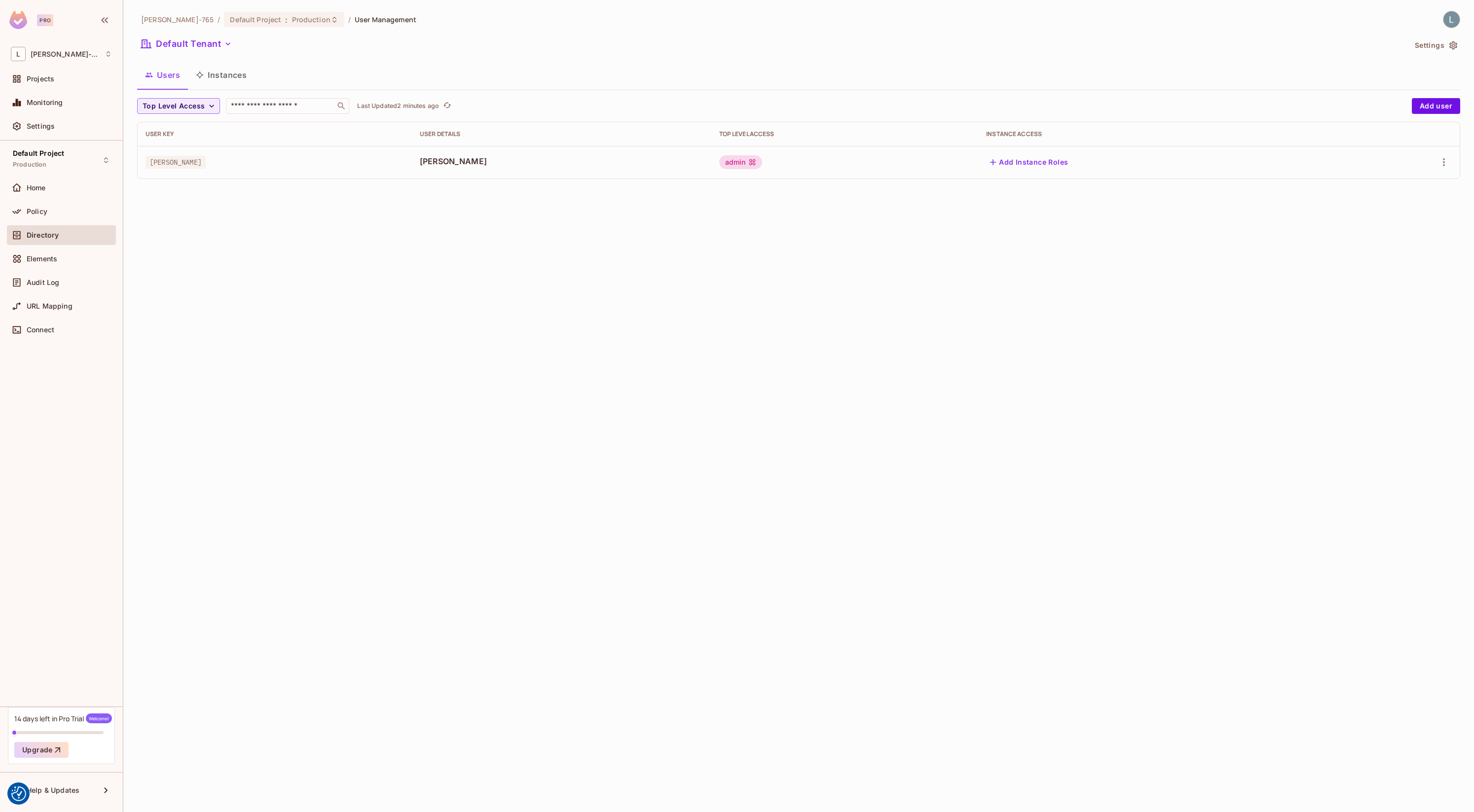
click at [305, 296] on div "Lars-765 / Default Project : Production / User Management Default Tenant Settin…" at bounding box center [798, 406] width 1350 height 812
click at [1432, 106] on button "Add user" at bounding box center [1437, 106] width 49 height 16
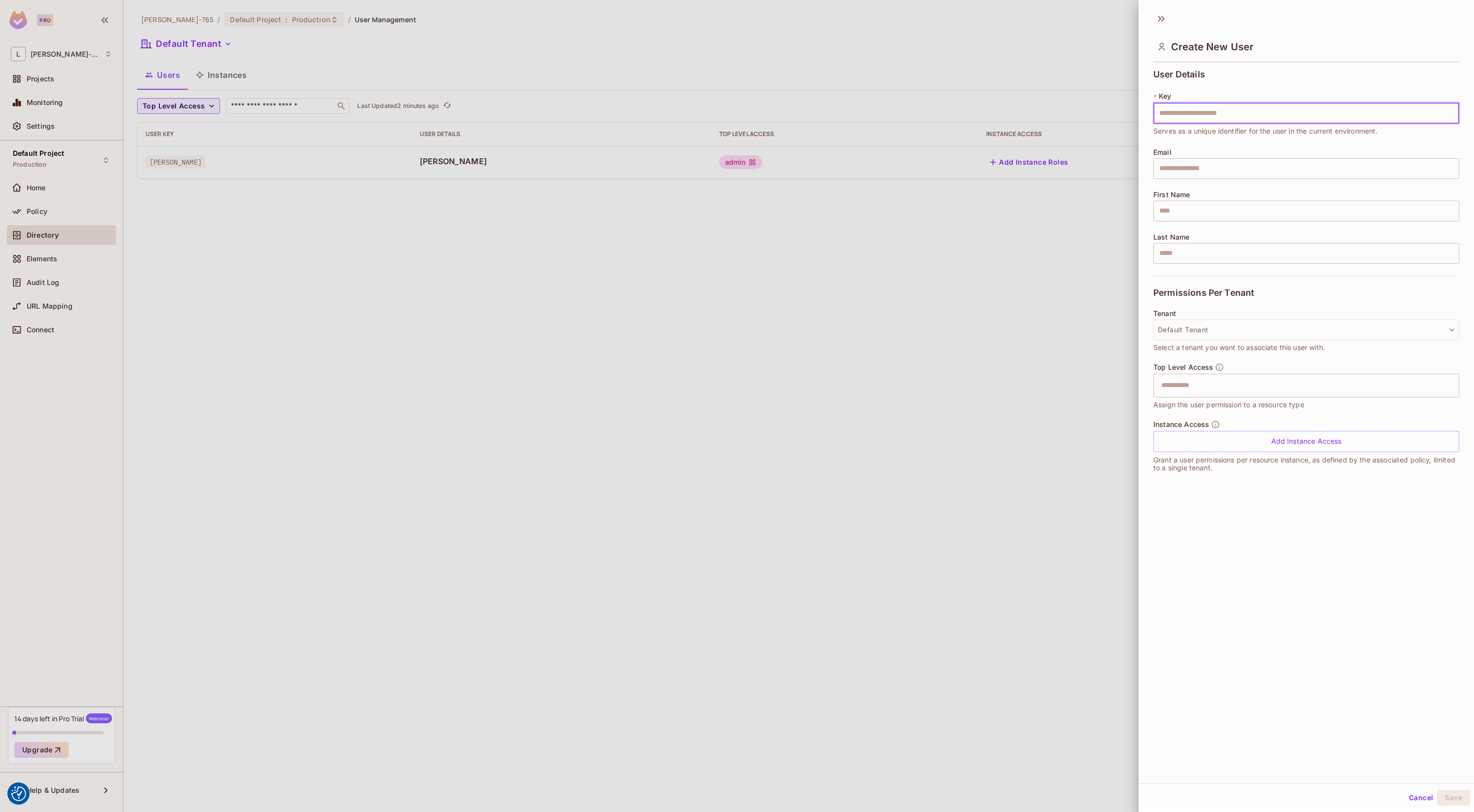
click at [745, 245] on div at bounding box center [737, 406] width 1474 height 812
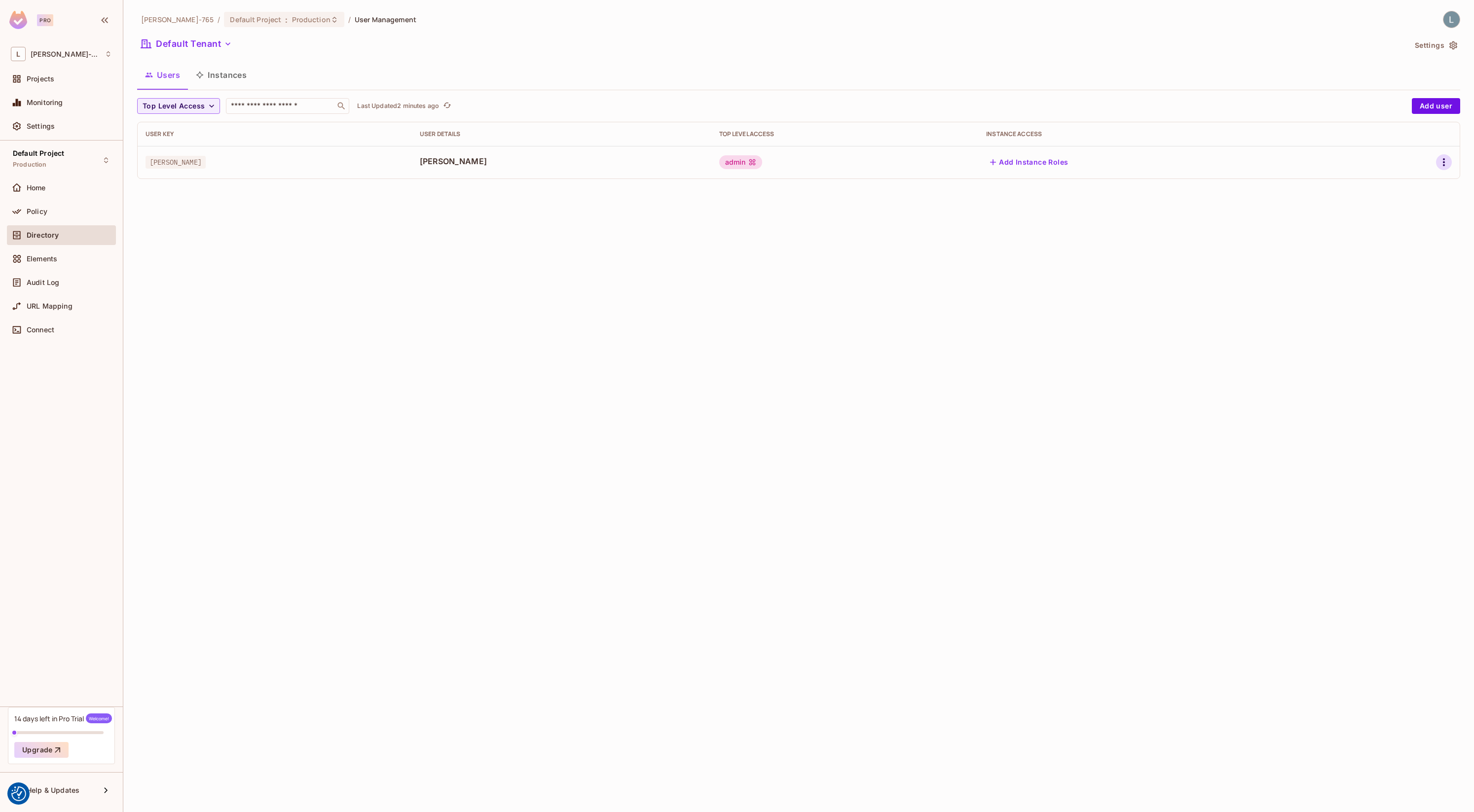
click at [1436, 161] on button "button" at bounding box center [1444, 162] width 16 height 16
click at [1400, 190] on span "Edit" at bounding box center [1391, 185] width 19 height 16
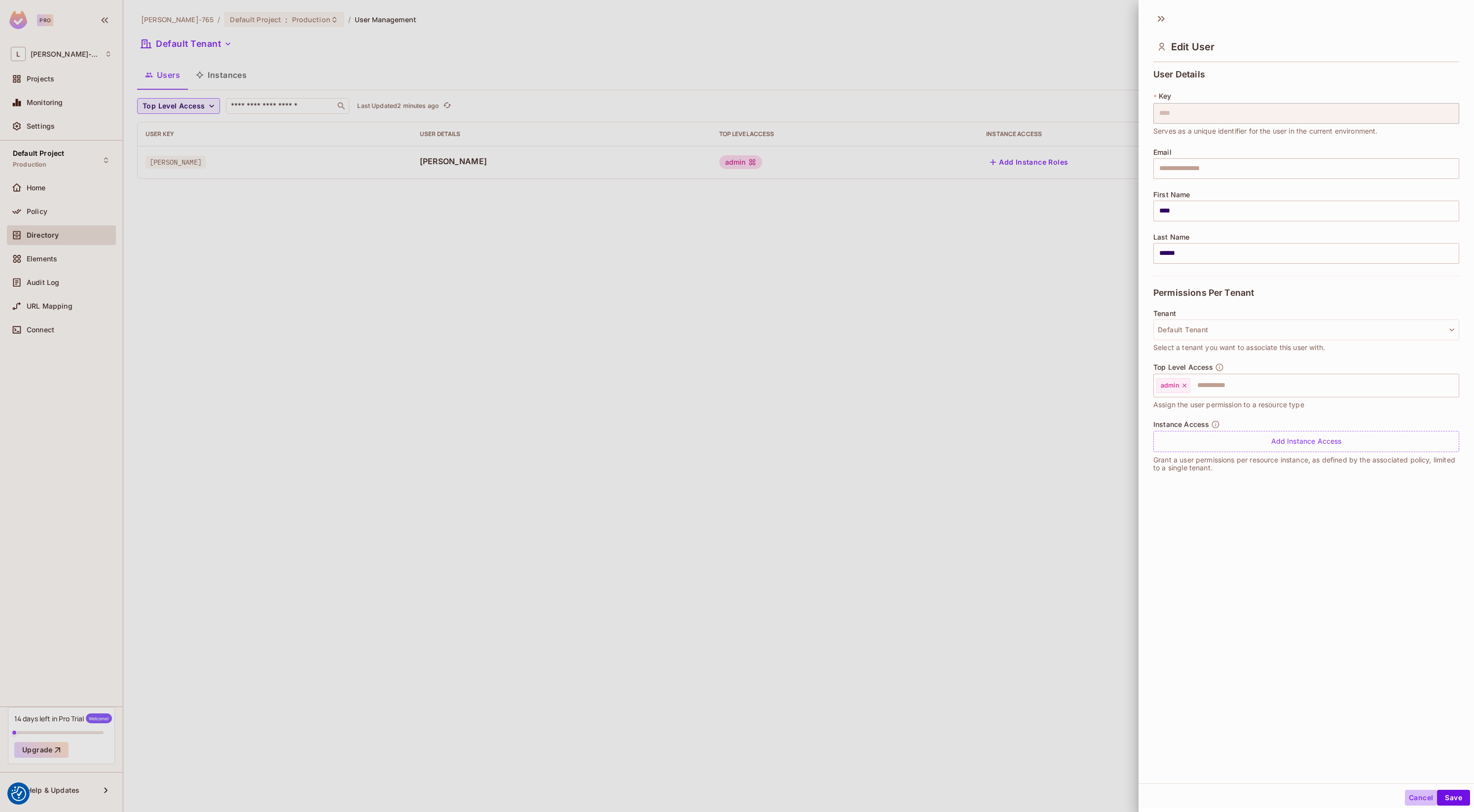
click at [1410, 795] on button "Cancel" at bounding box center [1421, 798] width 32 height 16
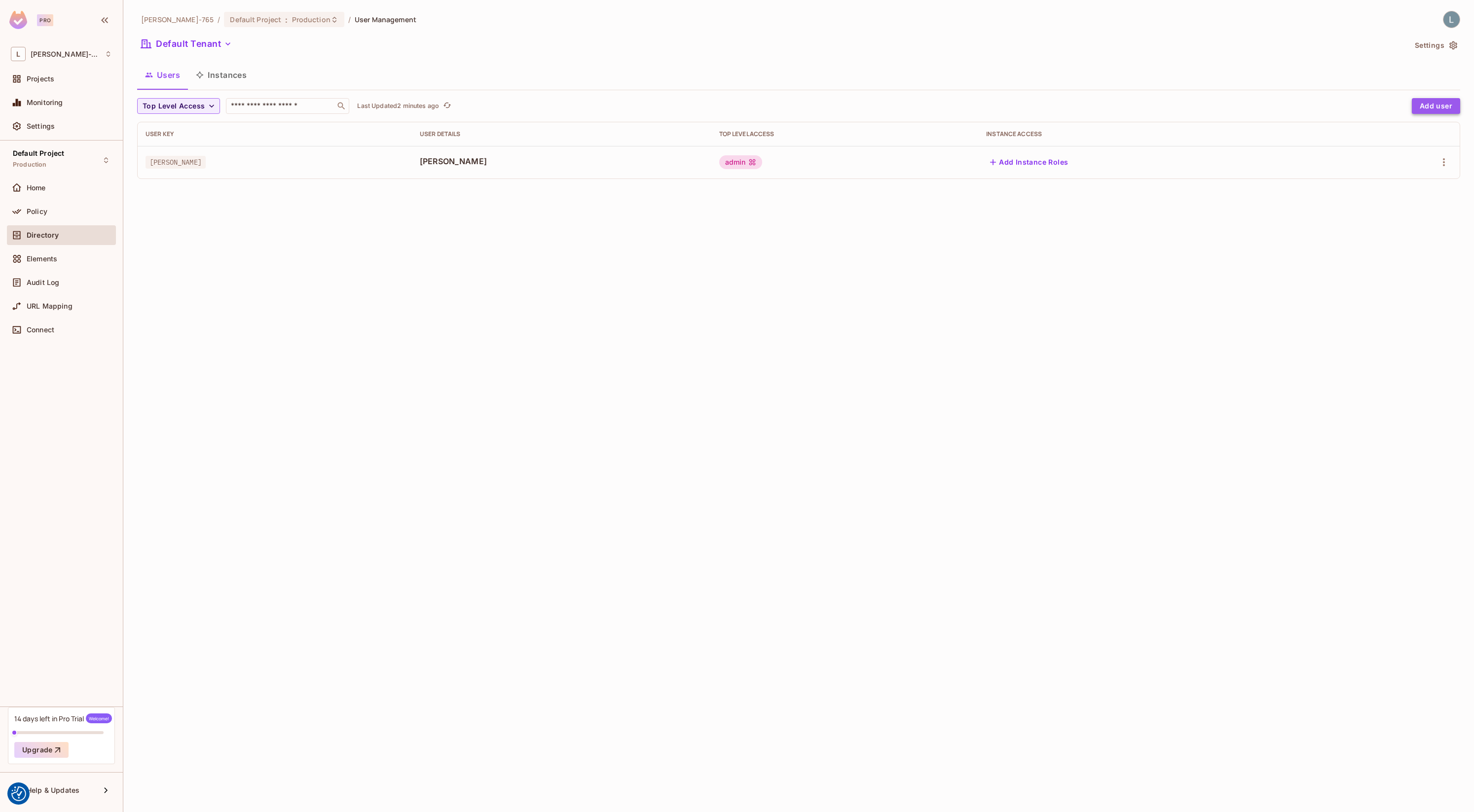
click at [1439, 102] on button "Add user" at bounding box center [1437, 106] width 49 height 16
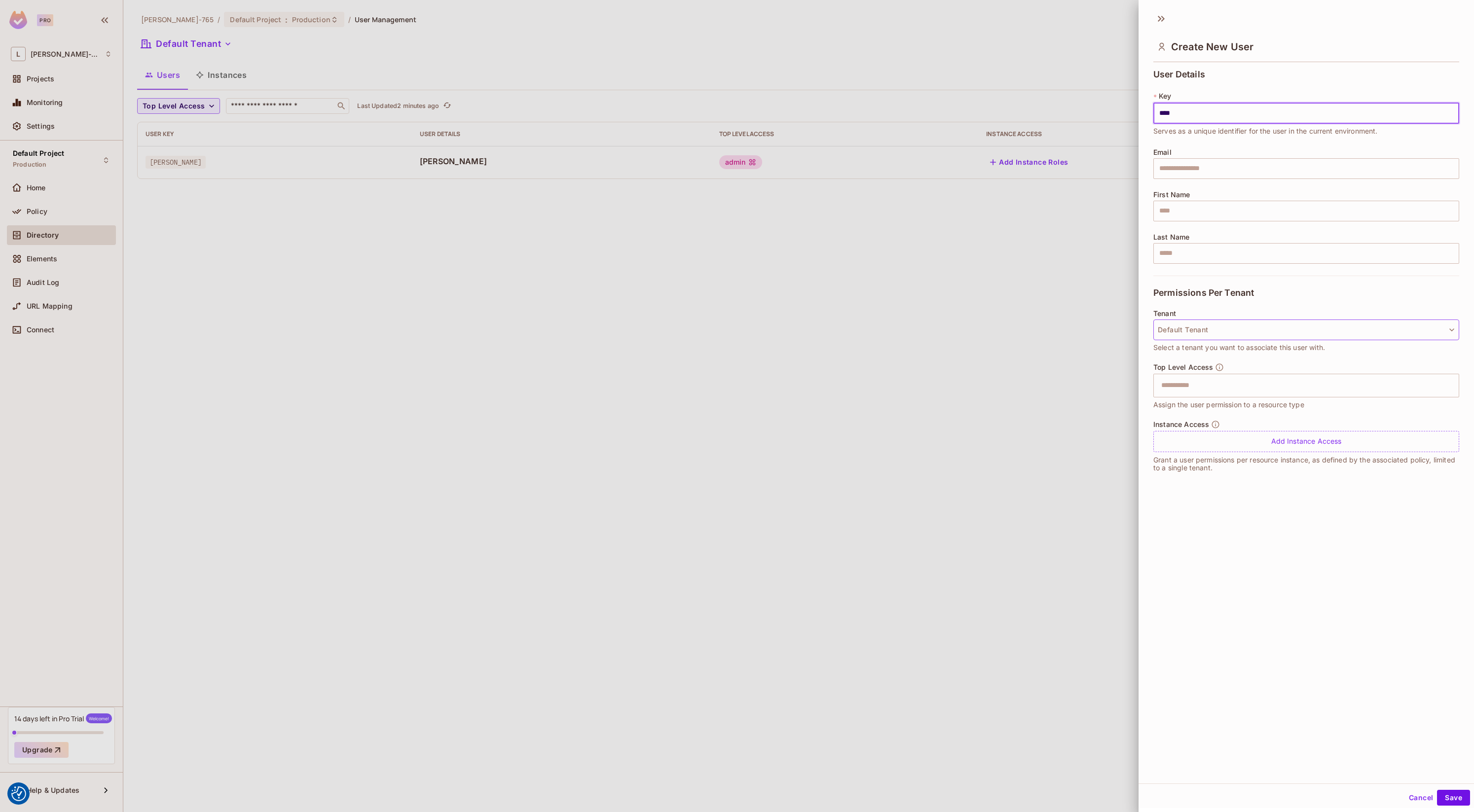
type input "****"
click at [1200, 333] on button "Default Tenant" at bounding box center [1306, 330] width 306 height 21
click at [1199, 372] on span "No Tenant" at bounding box center [1200, 374] width 78 height 9
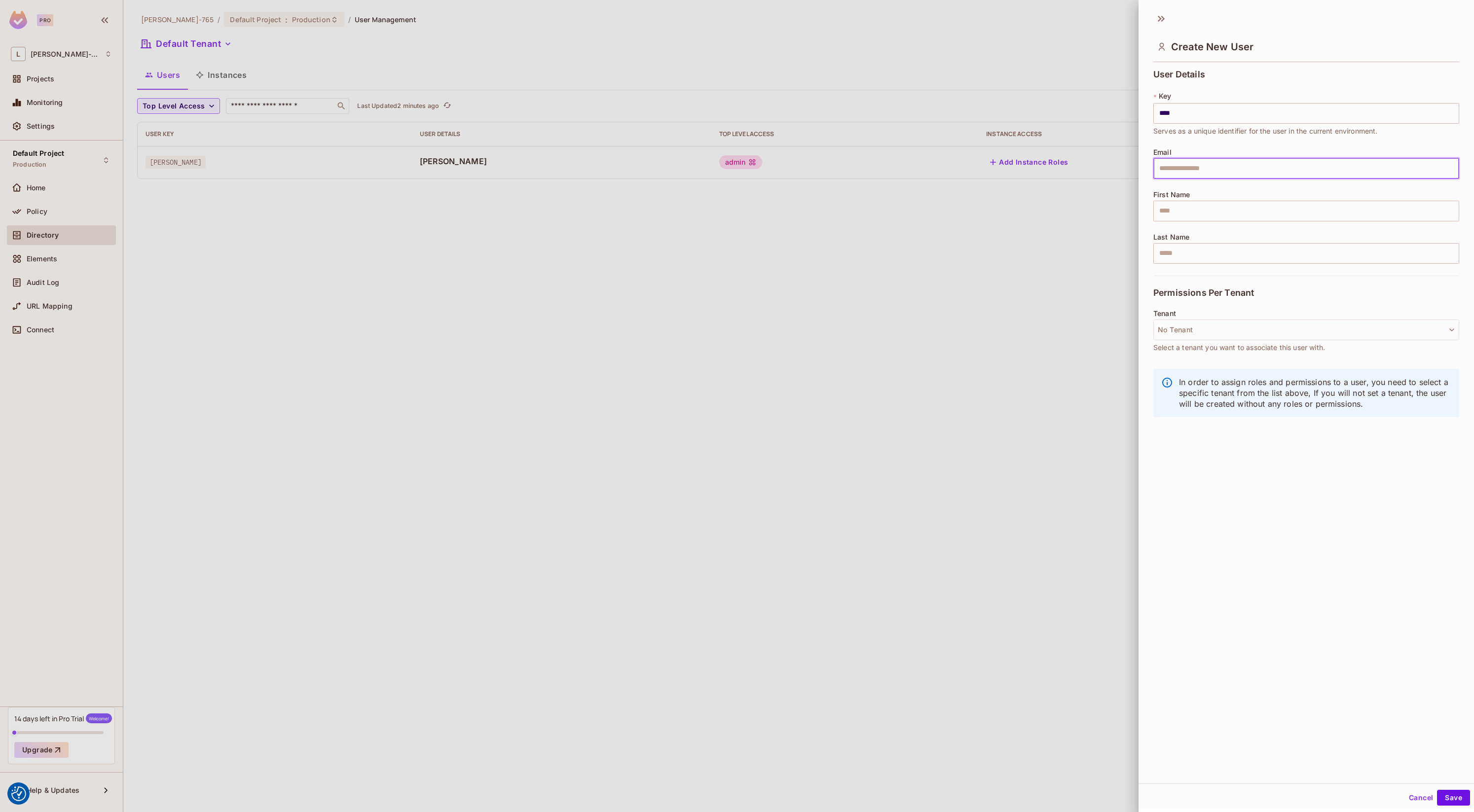
click at [1224, 169] on input "text" at bounding box center [1306, 169] width 306 height 21
type input "**********"
type input "*"
type input "****"
type input "******"
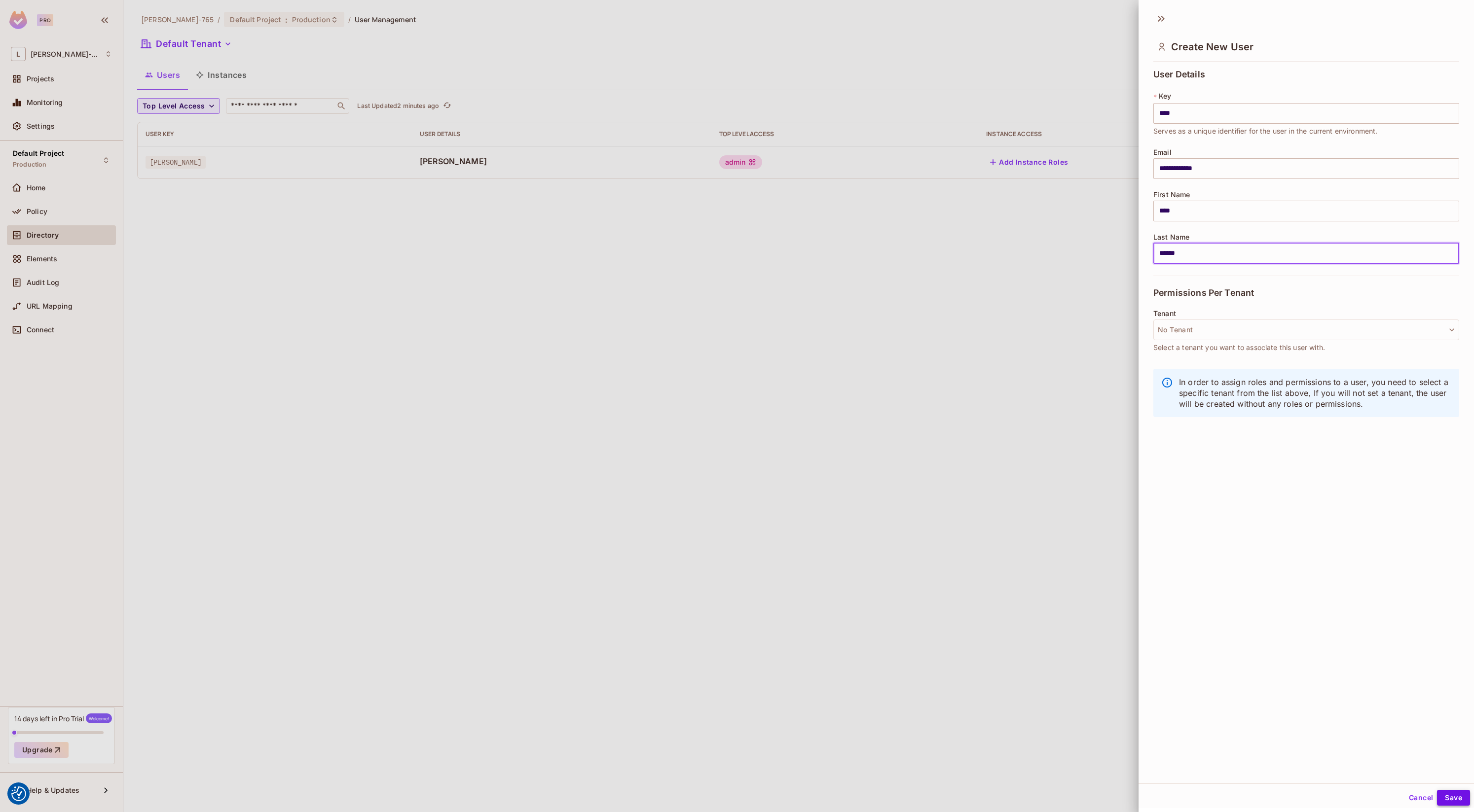
click at [1454, 794] on button "Save" at bounding box center [1454, 798] width 33 height 16
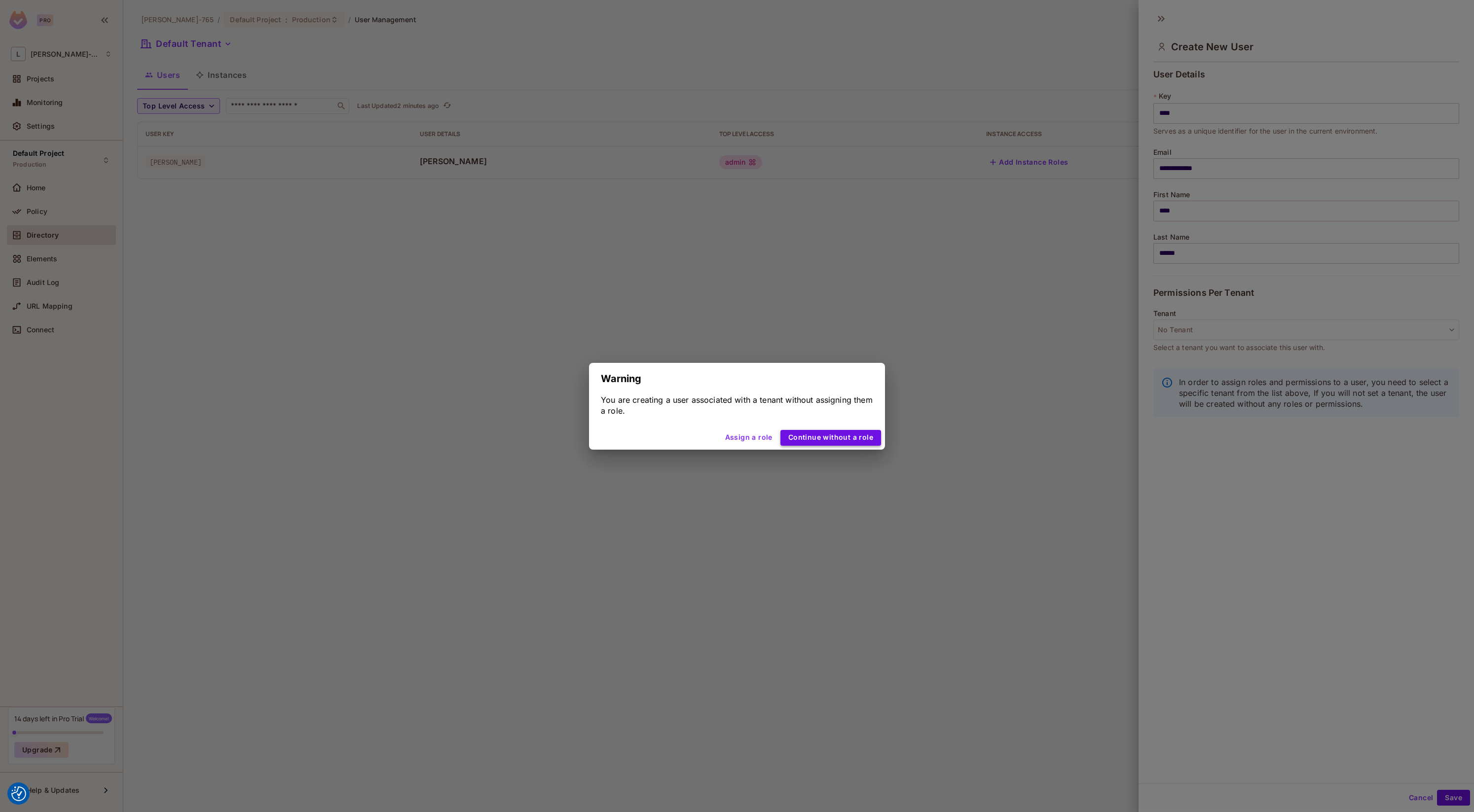
click at [809, 440] on button "Continue without a role" at bounding box center [831, 438] width 101 height 16
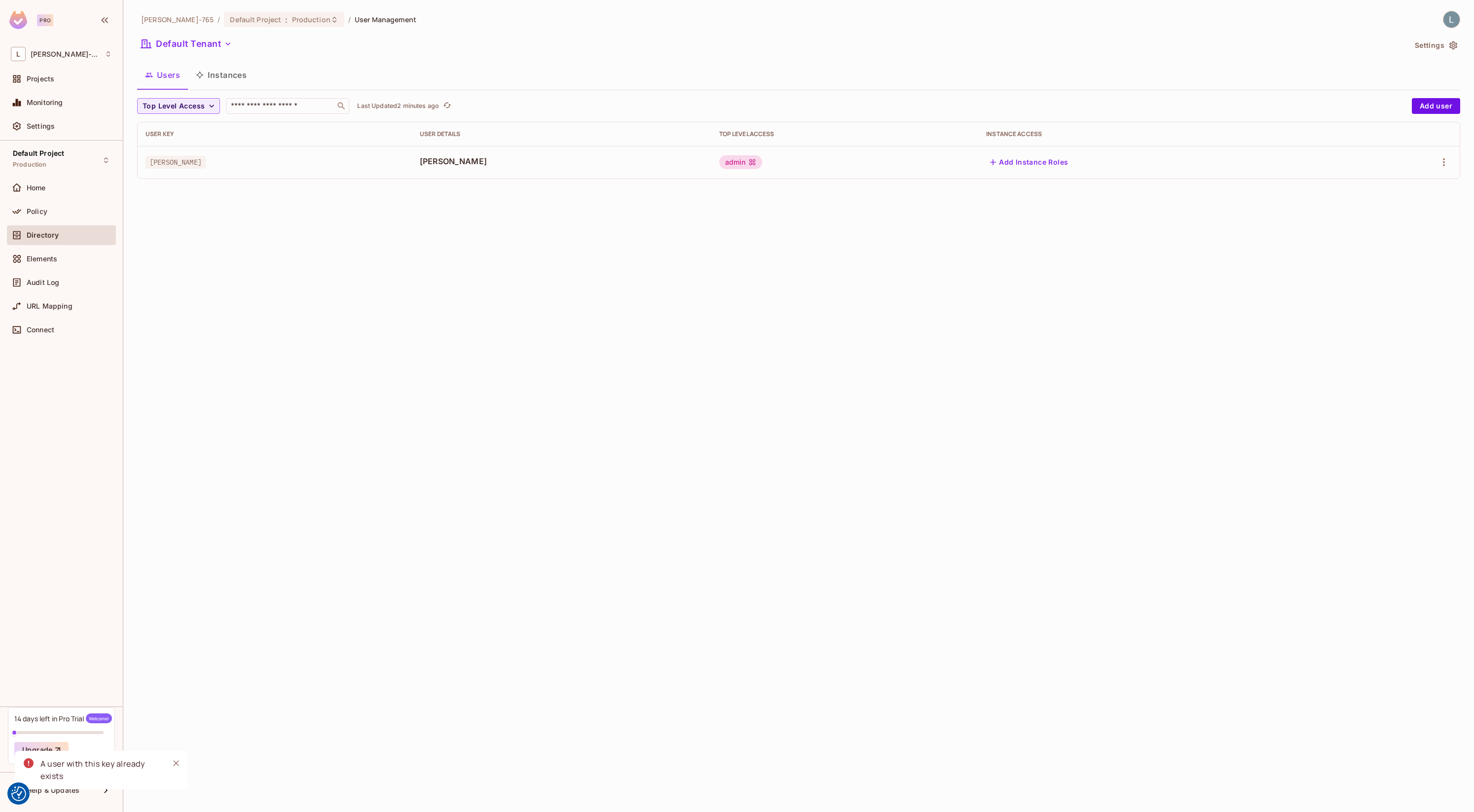
click at [175, 767] on icon "Close" at bounding box center [175, 763] width 10 height 10
click at [231, 75] on button "Instances" at bounding box center [221, 75] width 66 height 25
click at [163, 78] on button "Users" at bounding box center [162, 75] width 51 height 25
click at [211, 72] on button "Instances" at bounding box center [221, 75] width 66 height 25
click at [173, 78] on button "Users" at bounding box center [162, 75] width 51 height 25
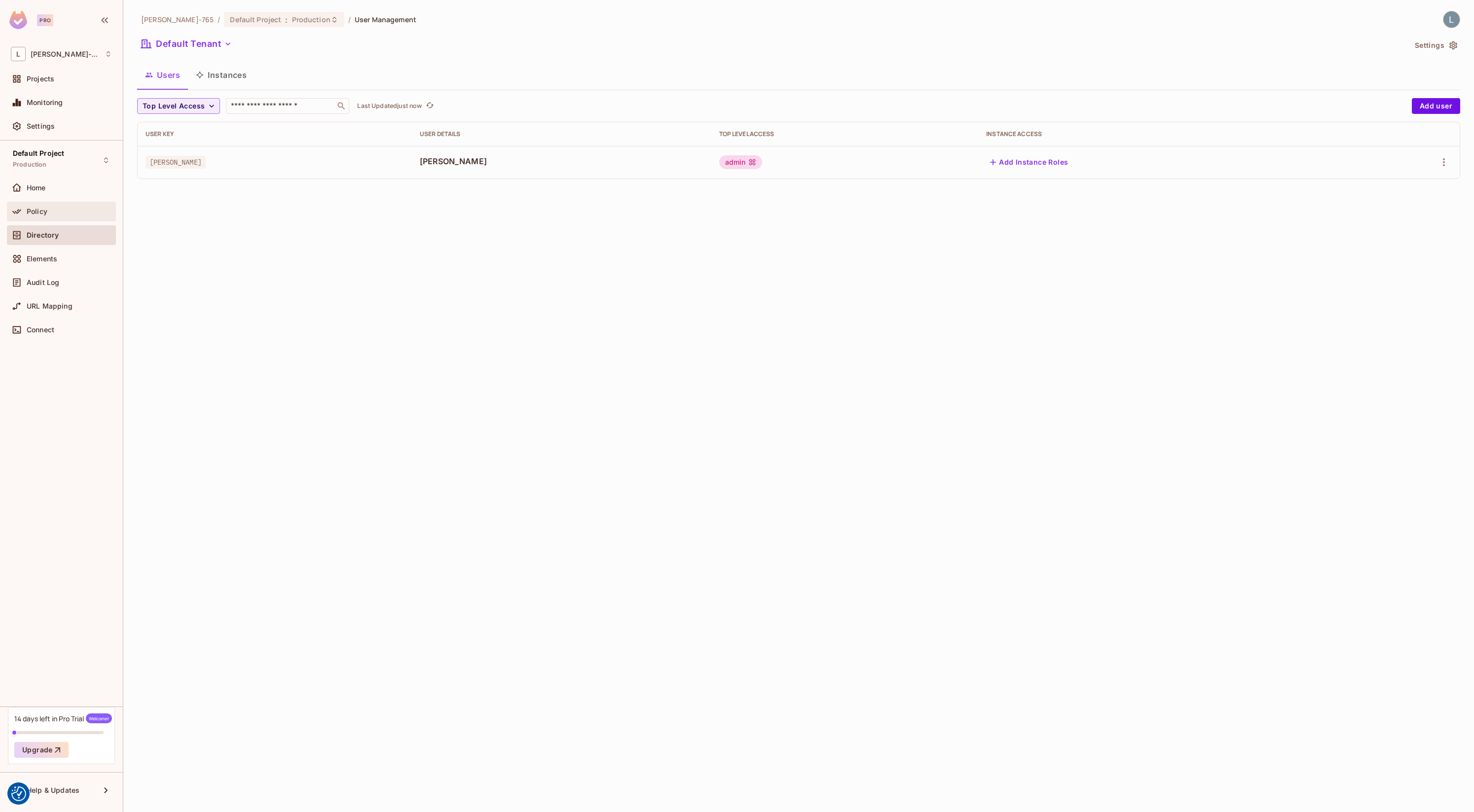
click at [66, 214] on div "Policy" at bounding box center [70, 212] width 85 height 8
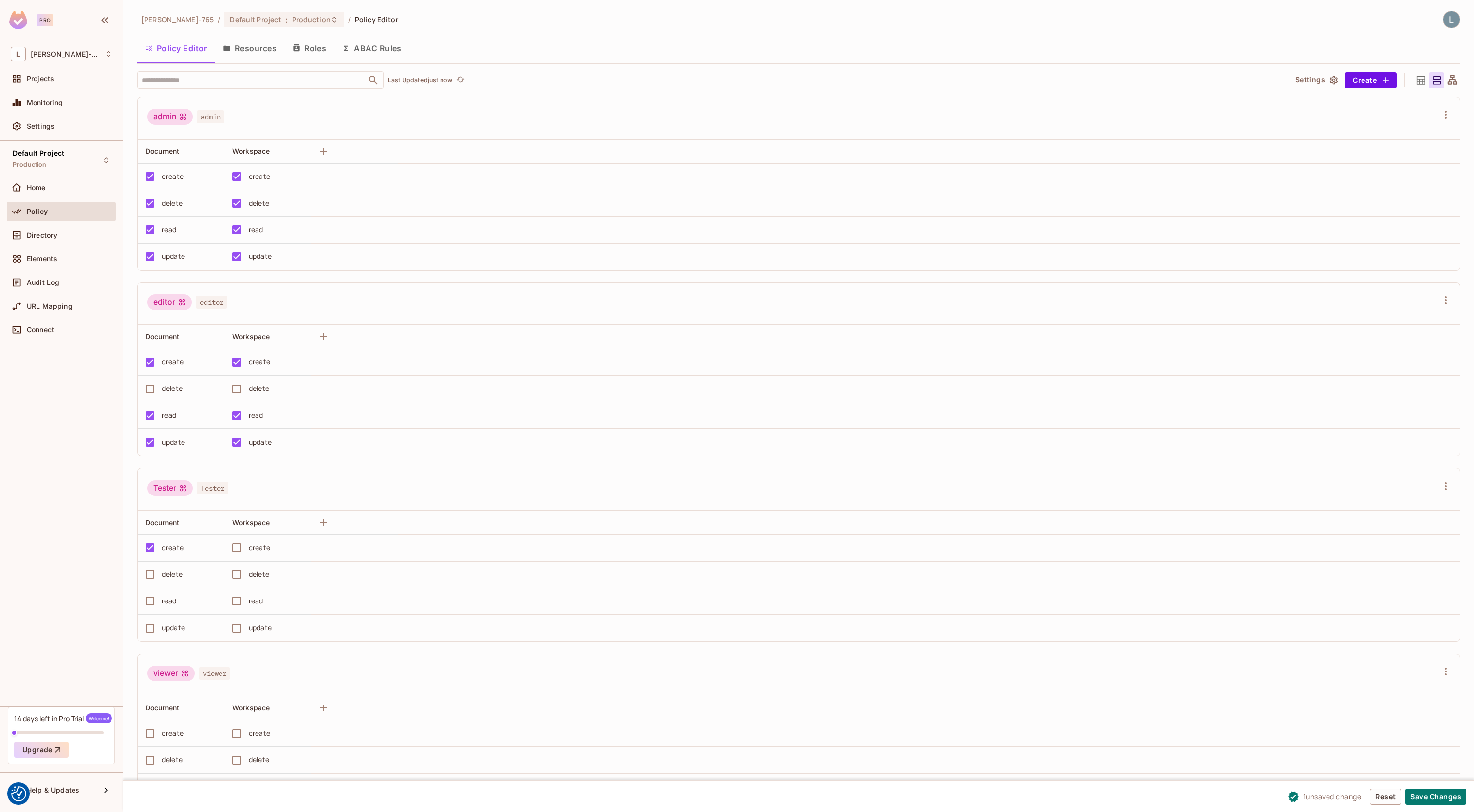
click at [150, 564] on td "delete" at bounding box center [181, 575] width 87 height 27
click at [58, 241] on div "Directory" at bounding box center [62, 235] width 109 height 20
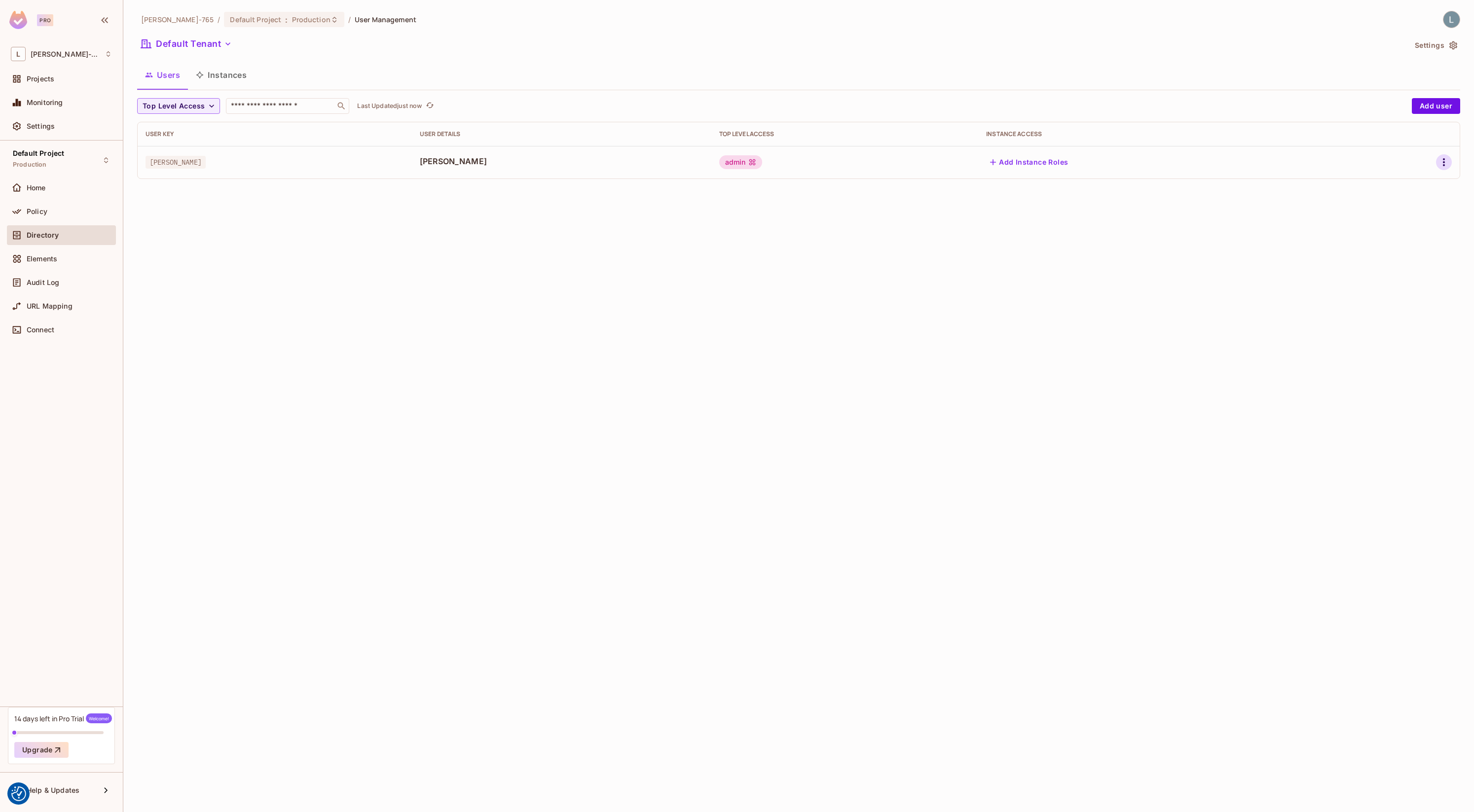
click at [1440, 168] on icon "button" at bounding box center [1444, 162] width 12 height 12
click at [1394, 189] on div "Edit" at bounding box center [1392, 185] width 13 height 10
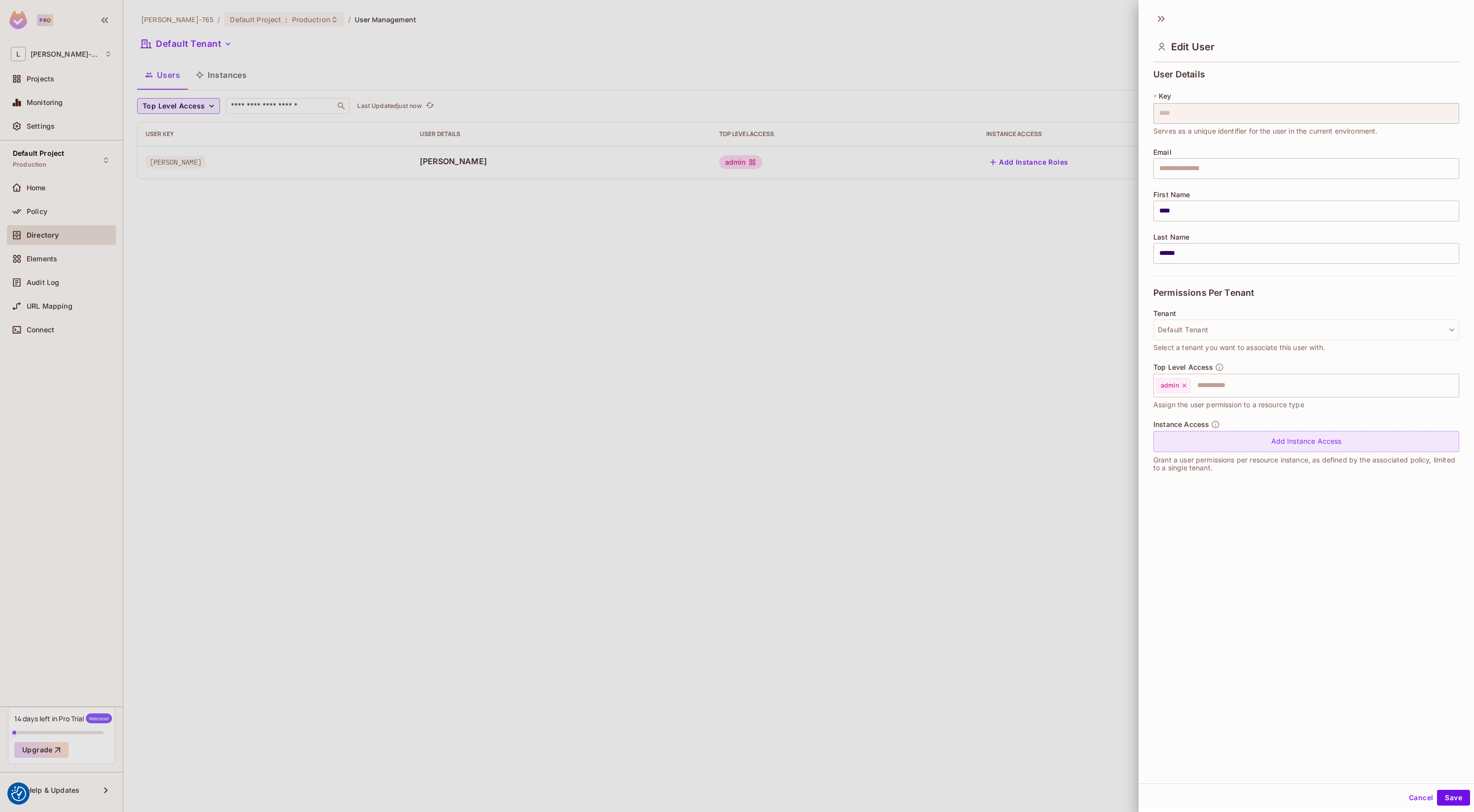
click at [1218, 440] on div "Add Instance Access" at bounding box center [1306, 441] width 306 height 21
click at [1208, 449] on body "We use cookies to enhance your browsing experience, serve personalized ads or c…" at bounding box center [737, 406] width 1474 height 812
click at [1197, 494] on li "Workspace" at bounding box center [1198, 489] width 91 height 18
click at [1304, 450] on input "text" at bounding box center [1296, 443] width 90 height 21
click at [1414, 446] on body "We use cookies to enhance your browsing experience, serve personalized ads or c…" at bounding box center [737, 406] width 1474 height 812
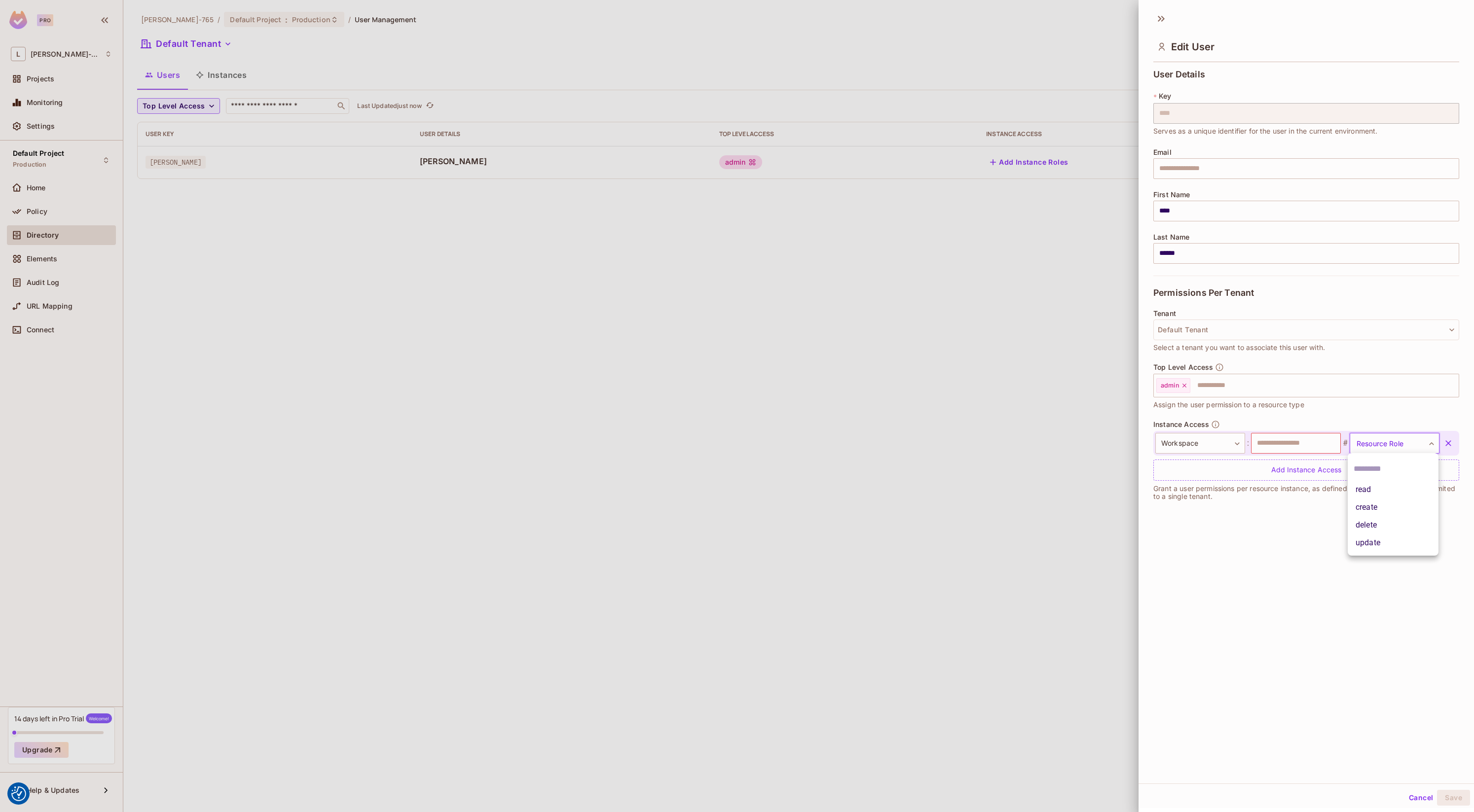
click at [1279, 524] on div at bounding box center [737, 406] width 1474 height 812
click at [1291, 442] on input "text" at bounding box center [1296, 443] width 90 height 21
click at [1393, 443] on body "We use cookies to enhance your browsing experience, serve personalized ads or c…" at bounding box center [737, 406] width 1474 height 812
click at [1379, 513] on li "create" at bounding box center [1393, 507] width 91 height 18
type input "******"
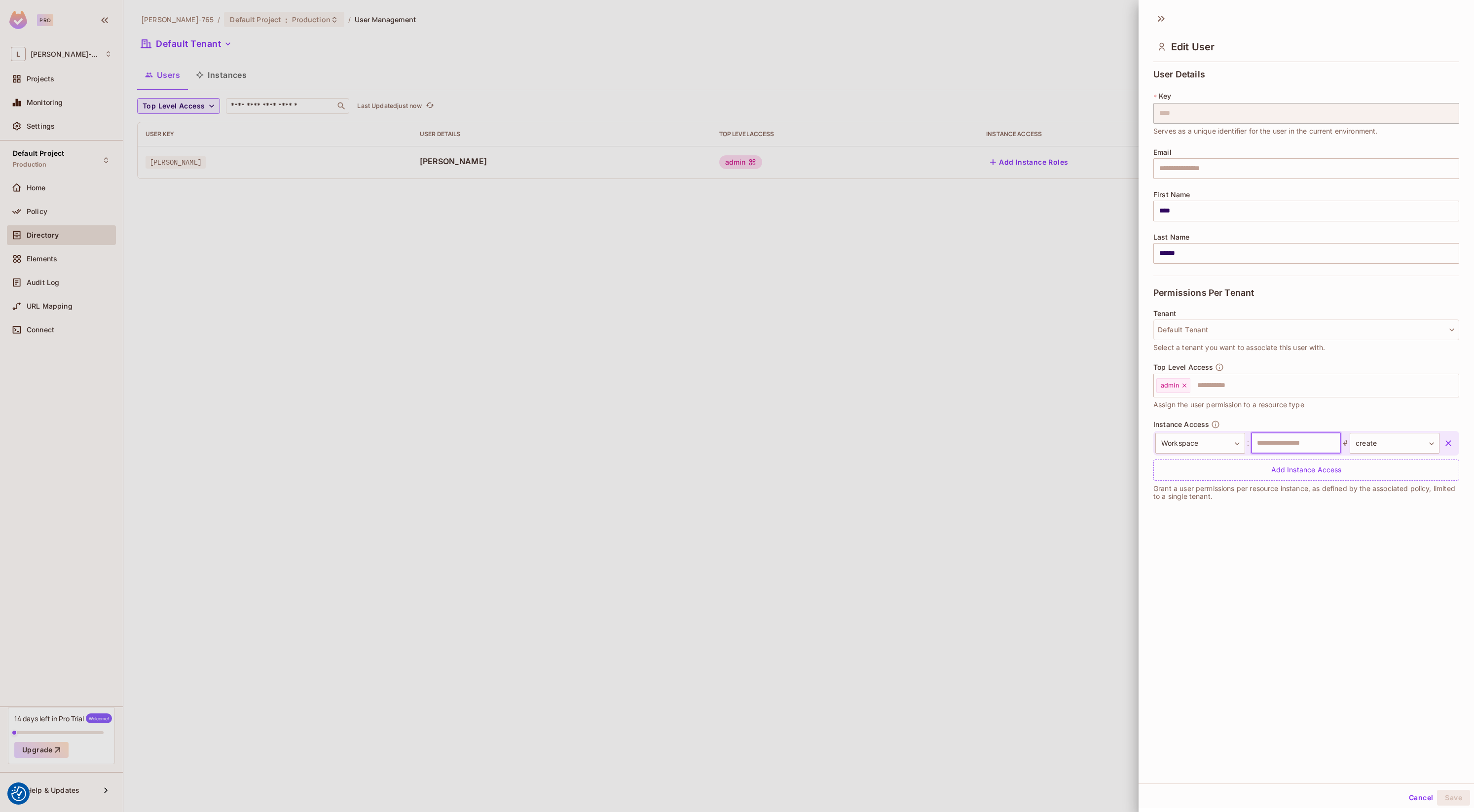
click at [1276, 446] on input "text" at bounding box center [1296, 443] width 90 height 21
click at [1191, 447] on body "We use cookies to enhance your browsing experience, serve personalized ads or c…" at bounding box center [737, 406] width 1474 height 812
click at [1195, 511] on li "Document" at bounding box center [1198, 507] width 91 height 18
click at [698, 485] on div at bounding box center [737, 406] width 1474 height 812
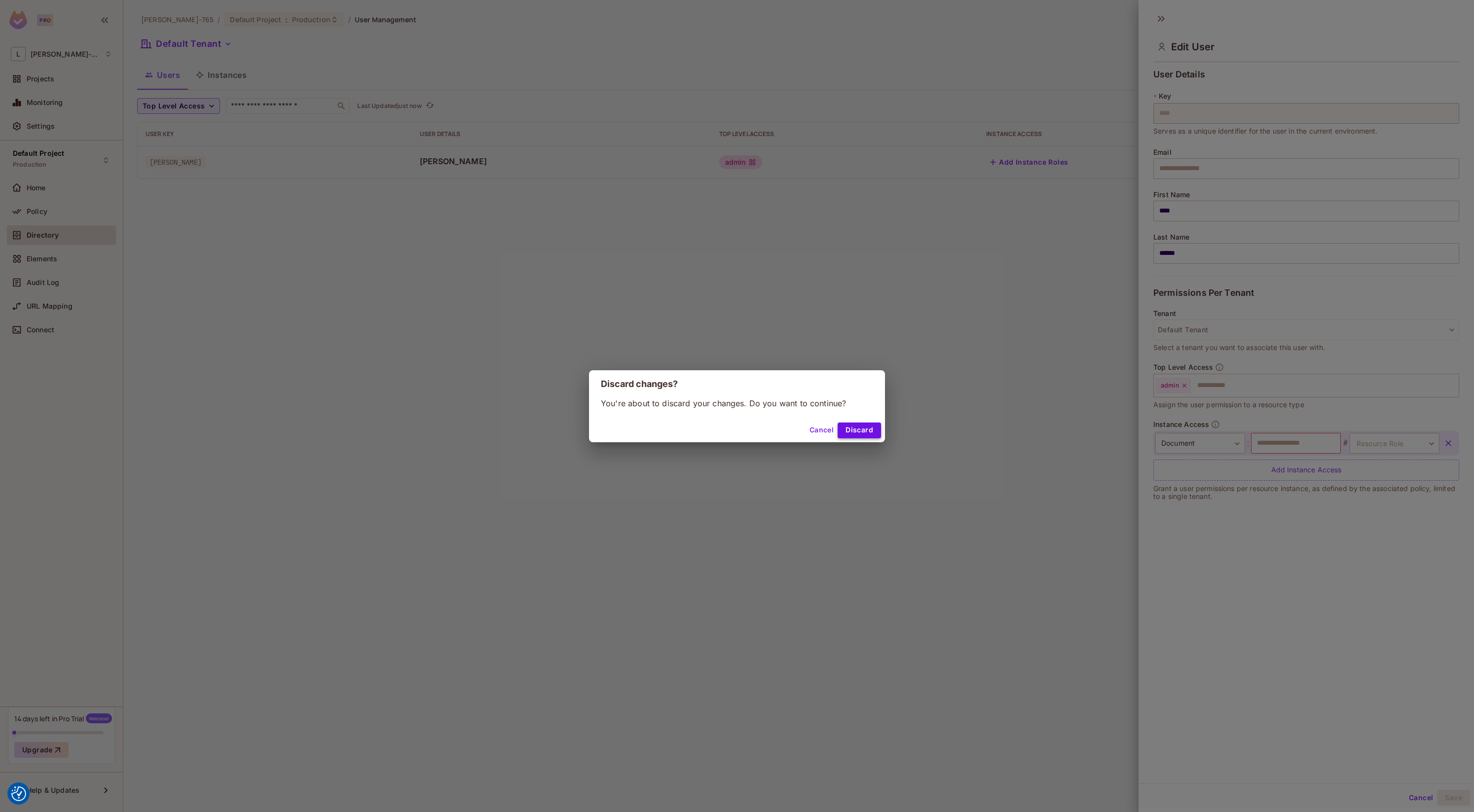
click at [868, 435] on button "Discard" at bounding box center [860, 430] width 43 height 16
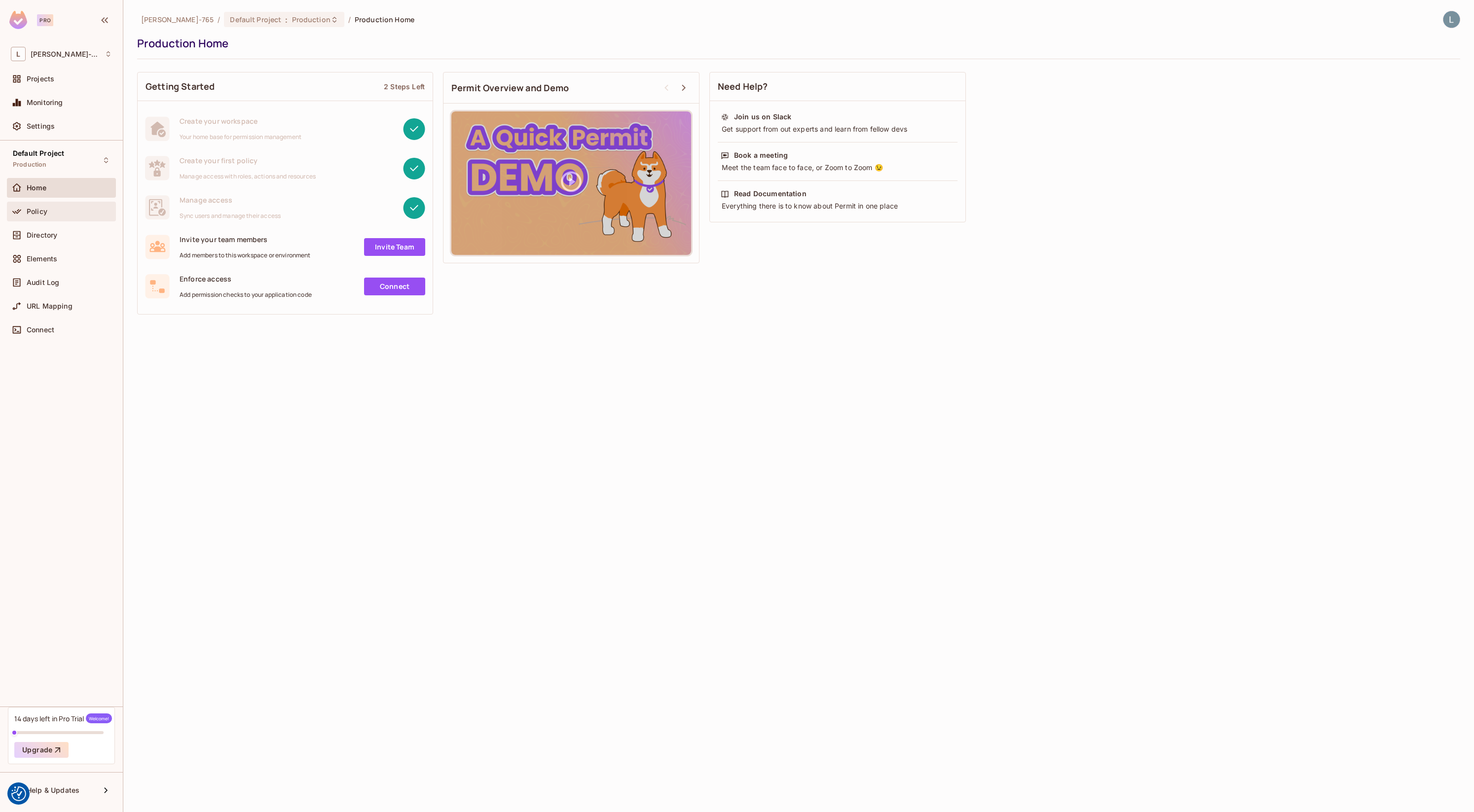
click at [66, 213] on div "Policy" at bounding box center [70, 212] width 85 height 8
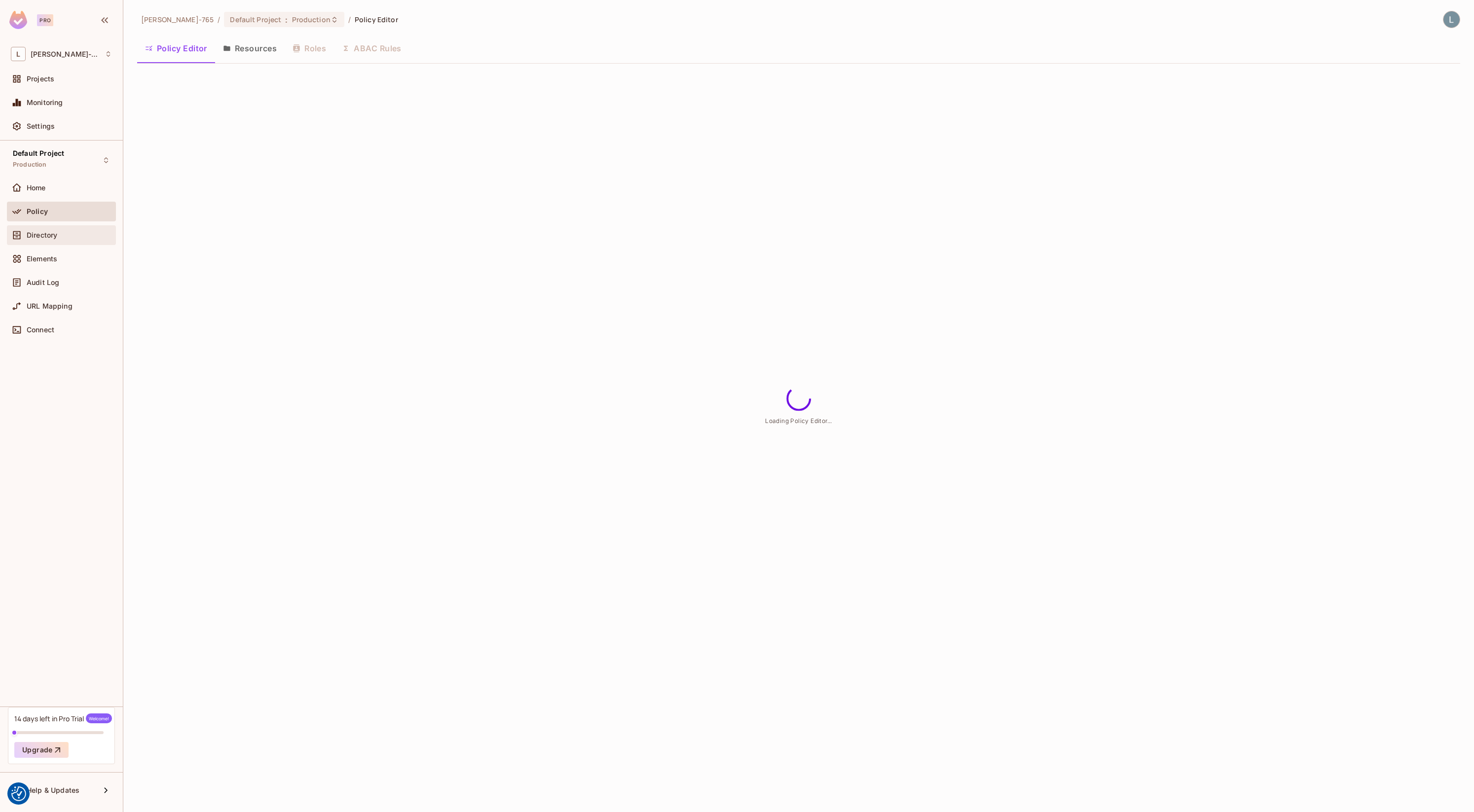
click at [61, 238] on div "Directory" at bounding box center [70, 235] width 85 height 8
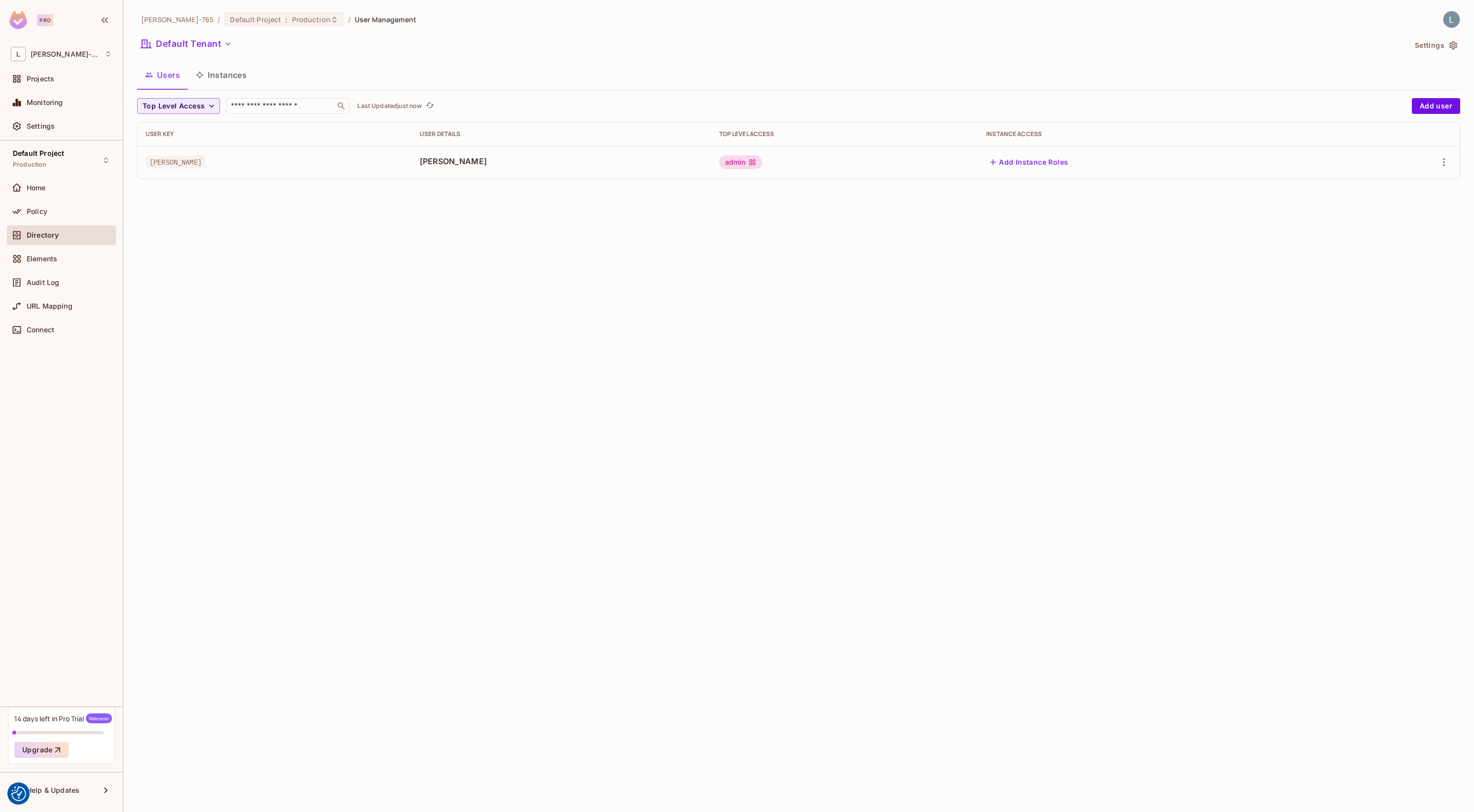
click at [272, 349] on div "[PERSON_NAME]-765 / Default Project : Production / User Management Default Tena…" at bounding box center [798, 406] width 1350 height 812
click at [224, 81] on button "Instances" at bounding box center [221, 75] width 66 height 25
click at [1414, 108] on button "Add Instance" at bounding box center [1429, 106] width 63 height 16
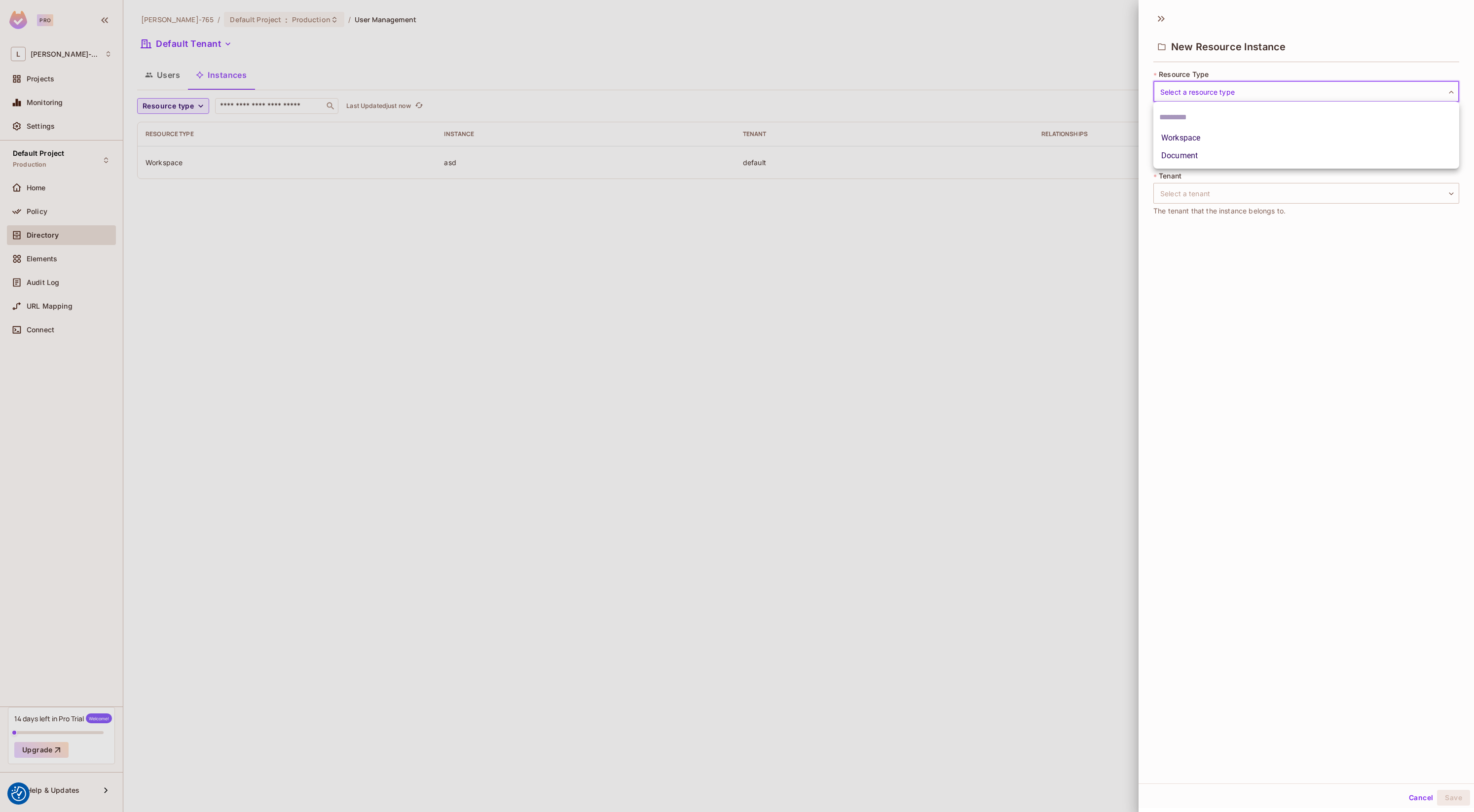
click at [1239, 81] on body "We use cookies to enhance your browsing experience, serve personalized ads or c…" at bounding box center [737, 406] width 1474 height 812
click at [1209, 142] on li "Workspace" at bounding box center [1306, 138] width 306 height 18
type input "*********"
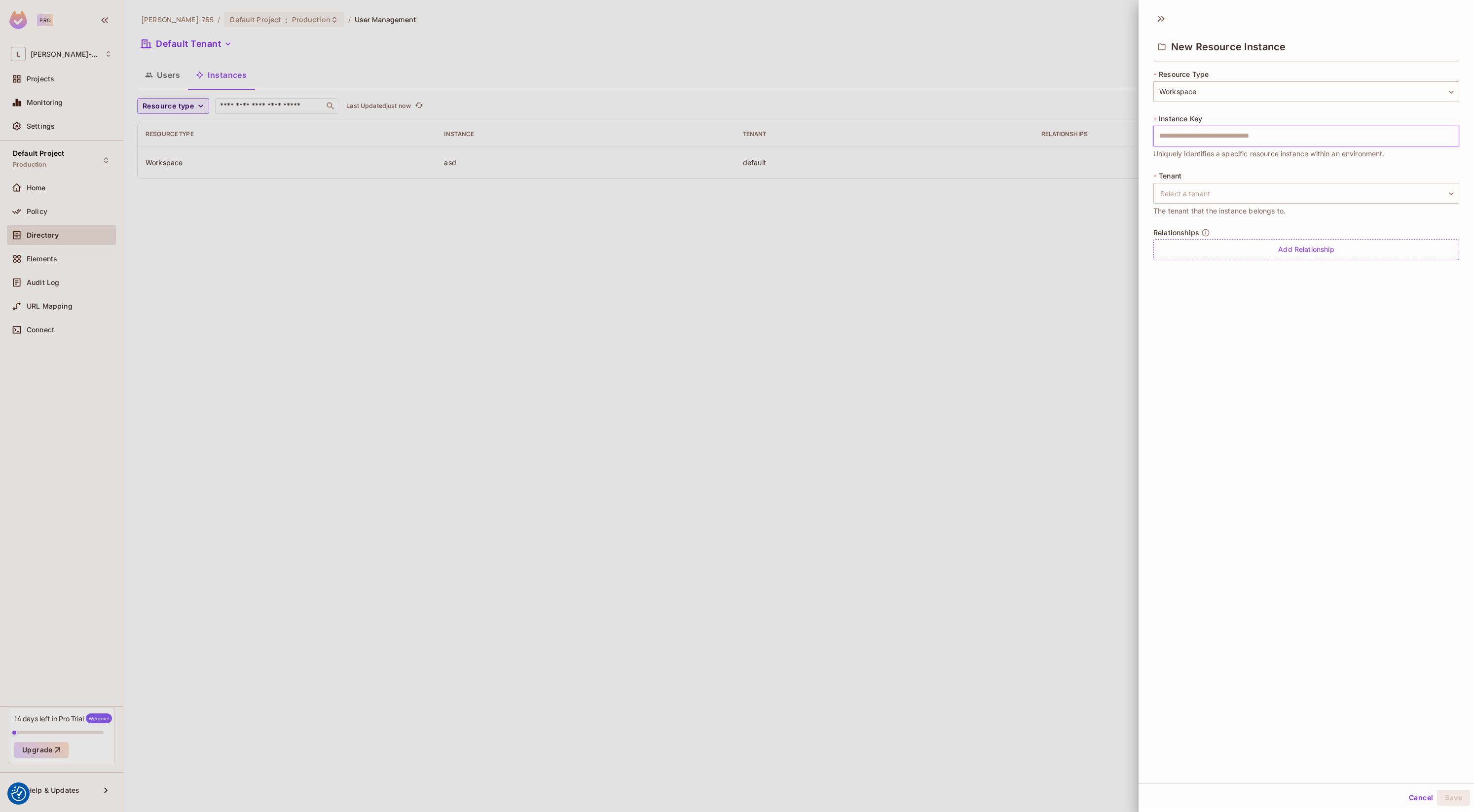
click at [1224, 137] on input "text" at bounding box center [1306, 136] width 306 height 21
click at [1194, 202] on body "We use cookies to enhance your browsing experience, serve personalized ads or c…" at bounding box center [737, 406] width 1474 height 812
click at [1195, 240] on li "Default Tenant" at bounding box center [1306, 239] width 306 height 18
type input "*******"
click at [1210, 135] on input "text" at bounding box center [1306, 136] width 306 height 21
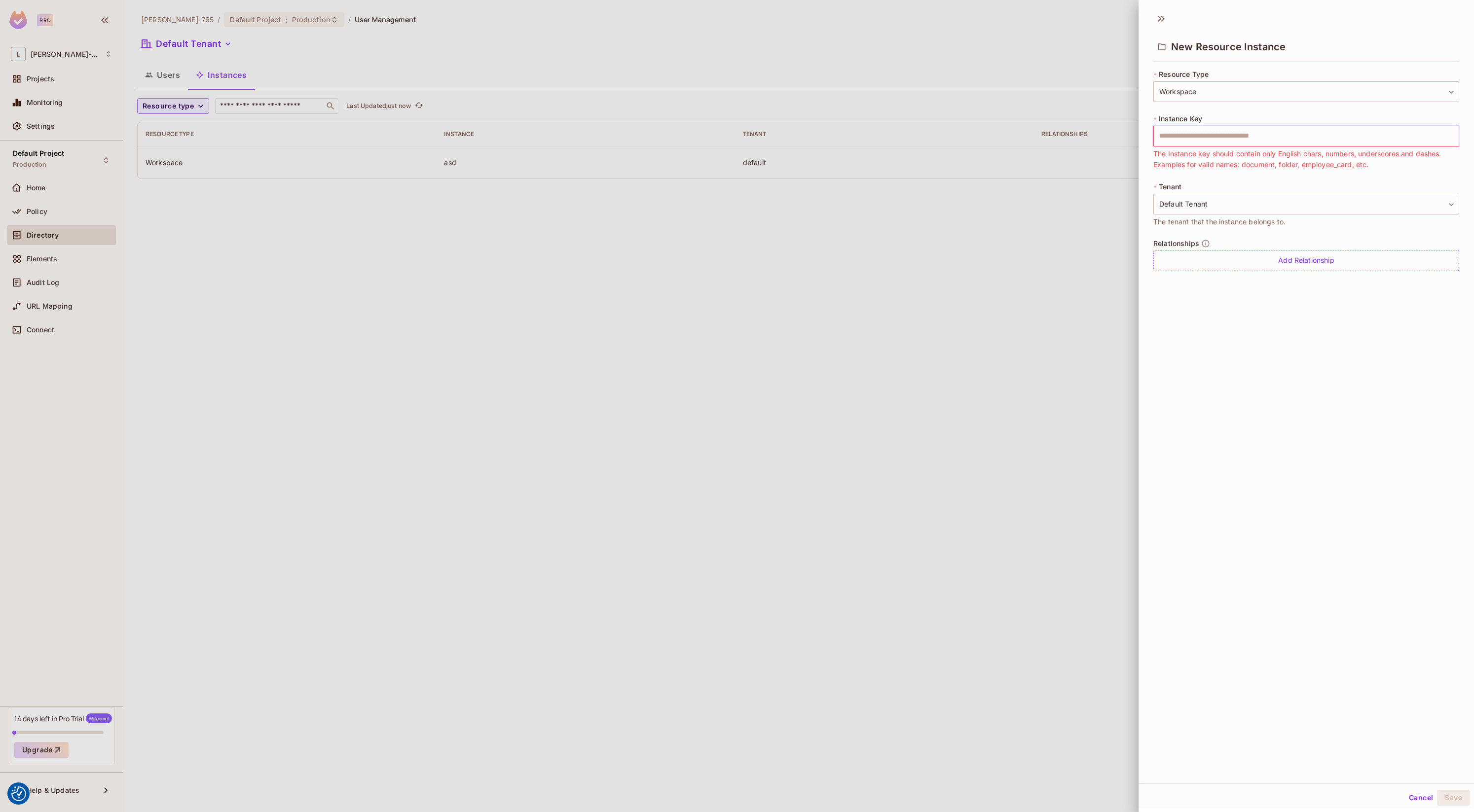
click at [914, 311] on div at bounding box center [737, 406] width 1474 height 812
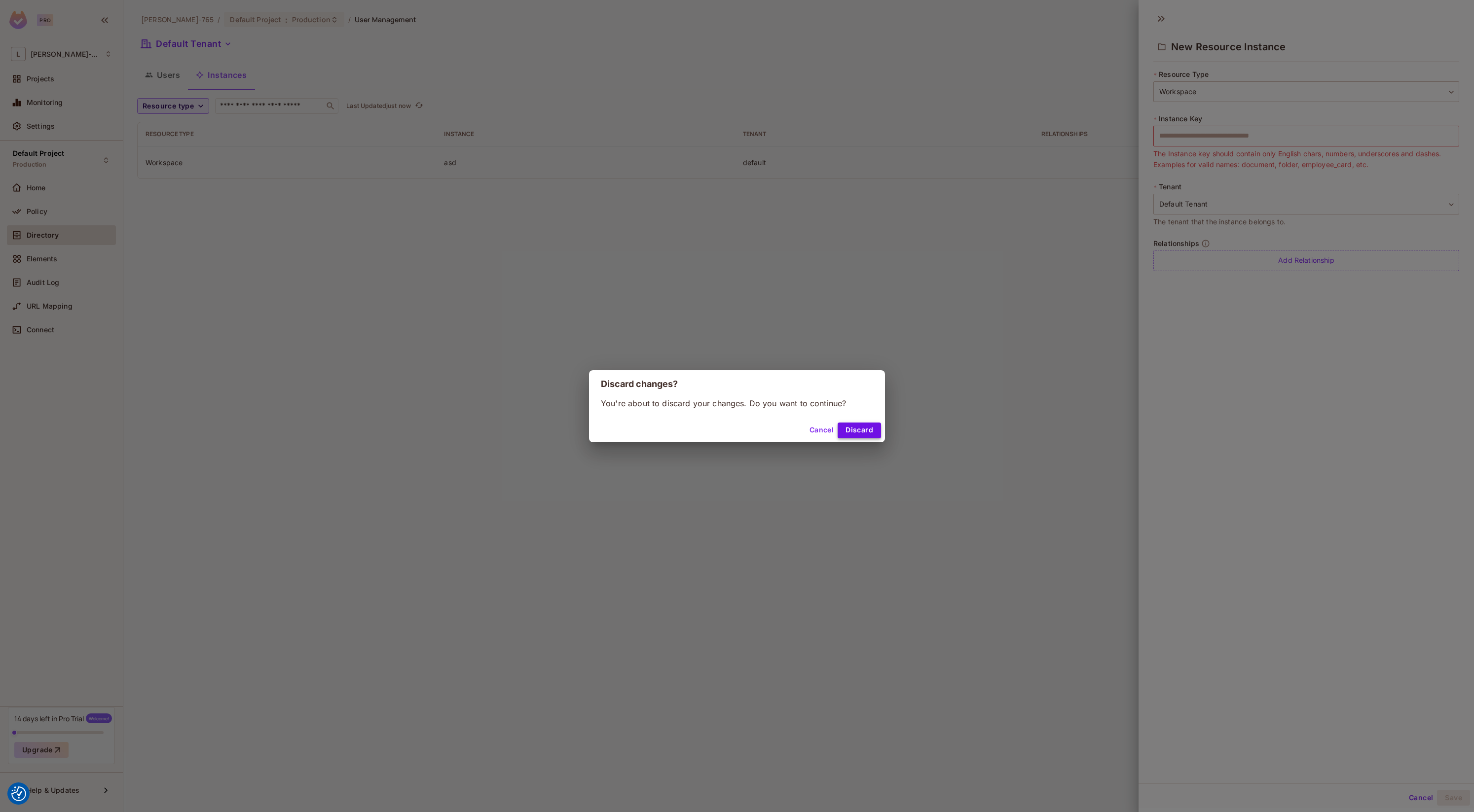
click at [850, 430] on button "Discard" at bounding box center [860, 430] width 43 height 16
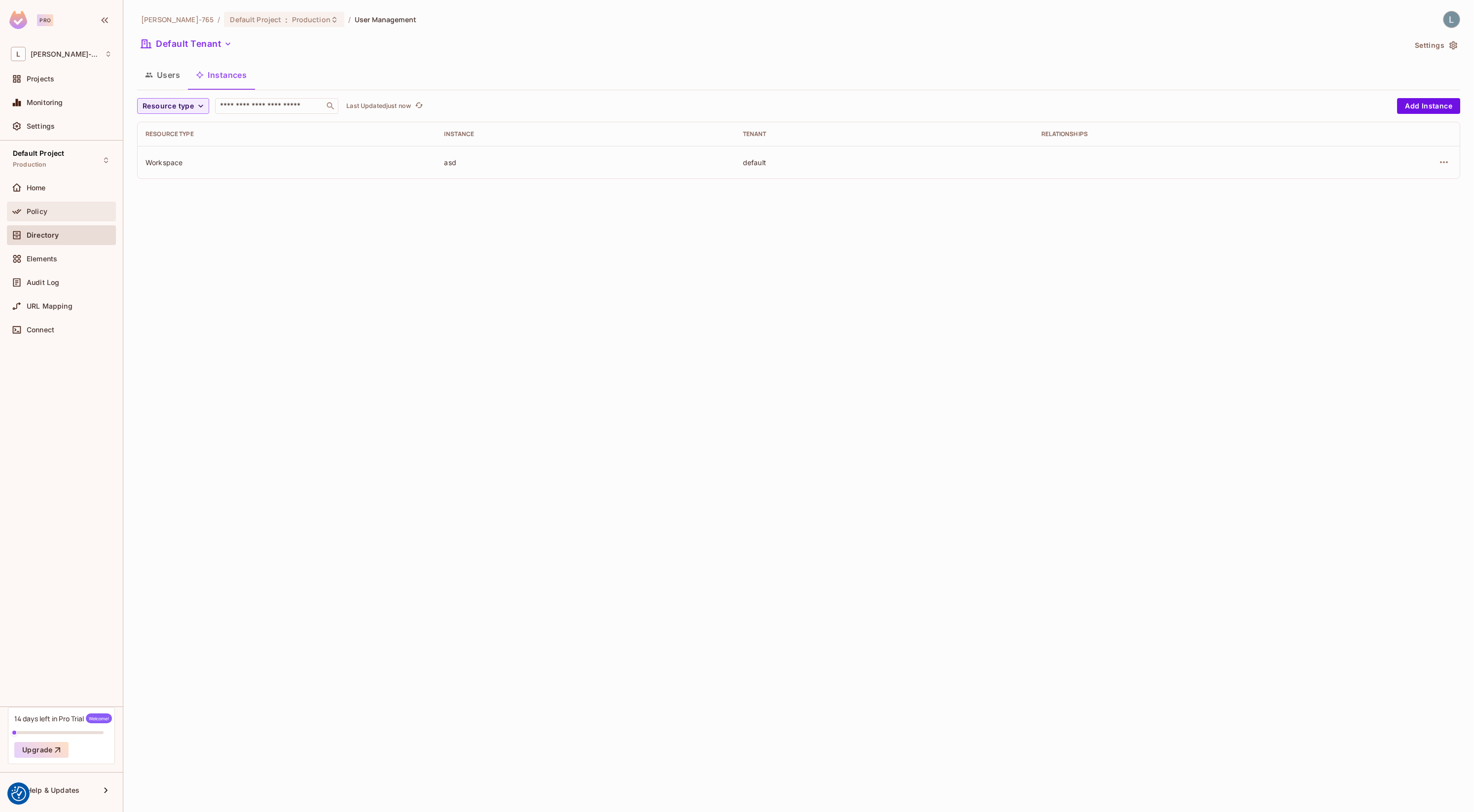
click at [46, 211] on span "Policy" at bounding box center [37, 212] width 21 height 8
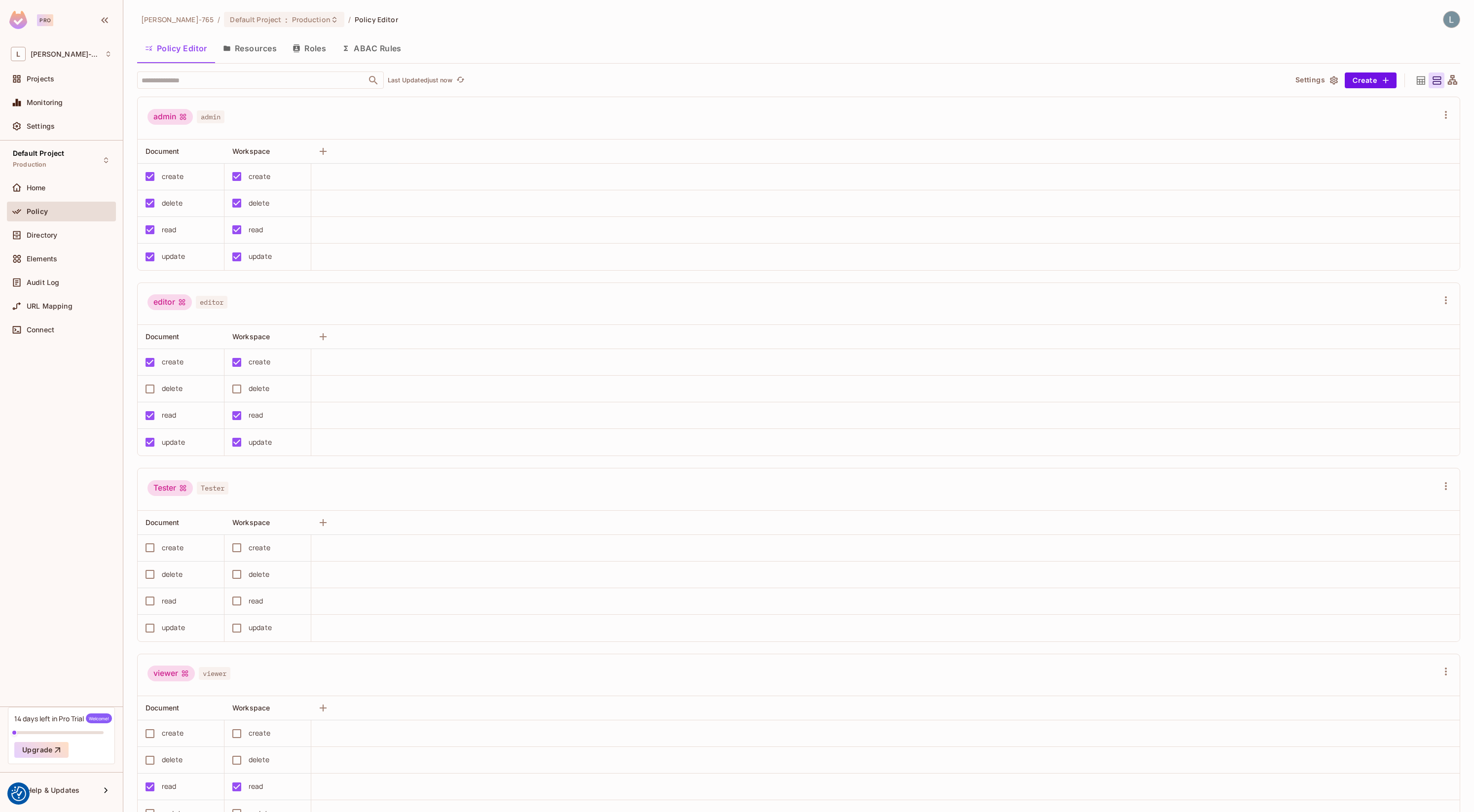
click at [47, 20] on div "Pro" at bounding box center [45, 20] width 16 height 12
click at [22, 27] on img at bounding box center [18, 20] width 18 height 18
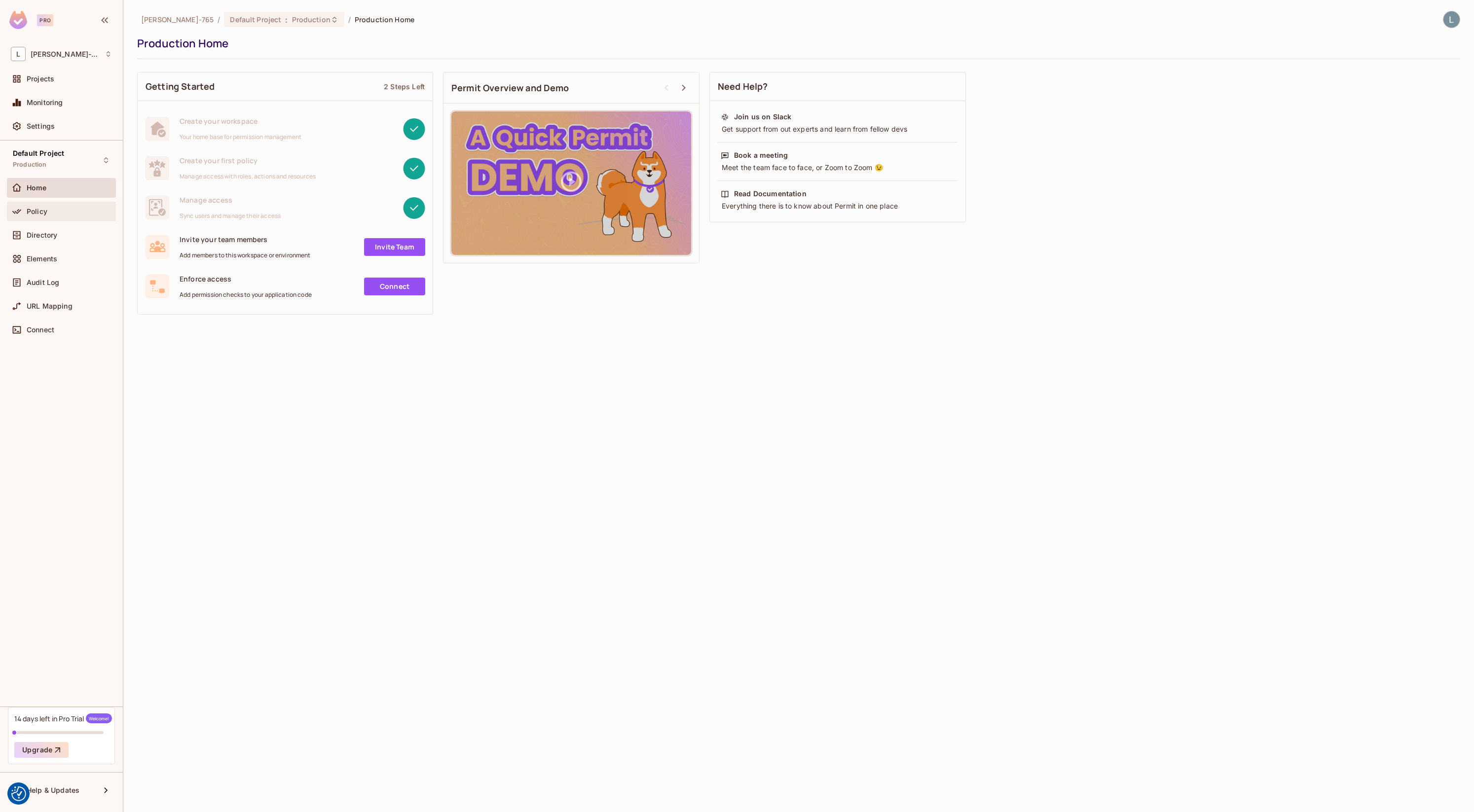
click at [61, 206] on div "Policy" at bounding box center [62, 212] width 101 height 12
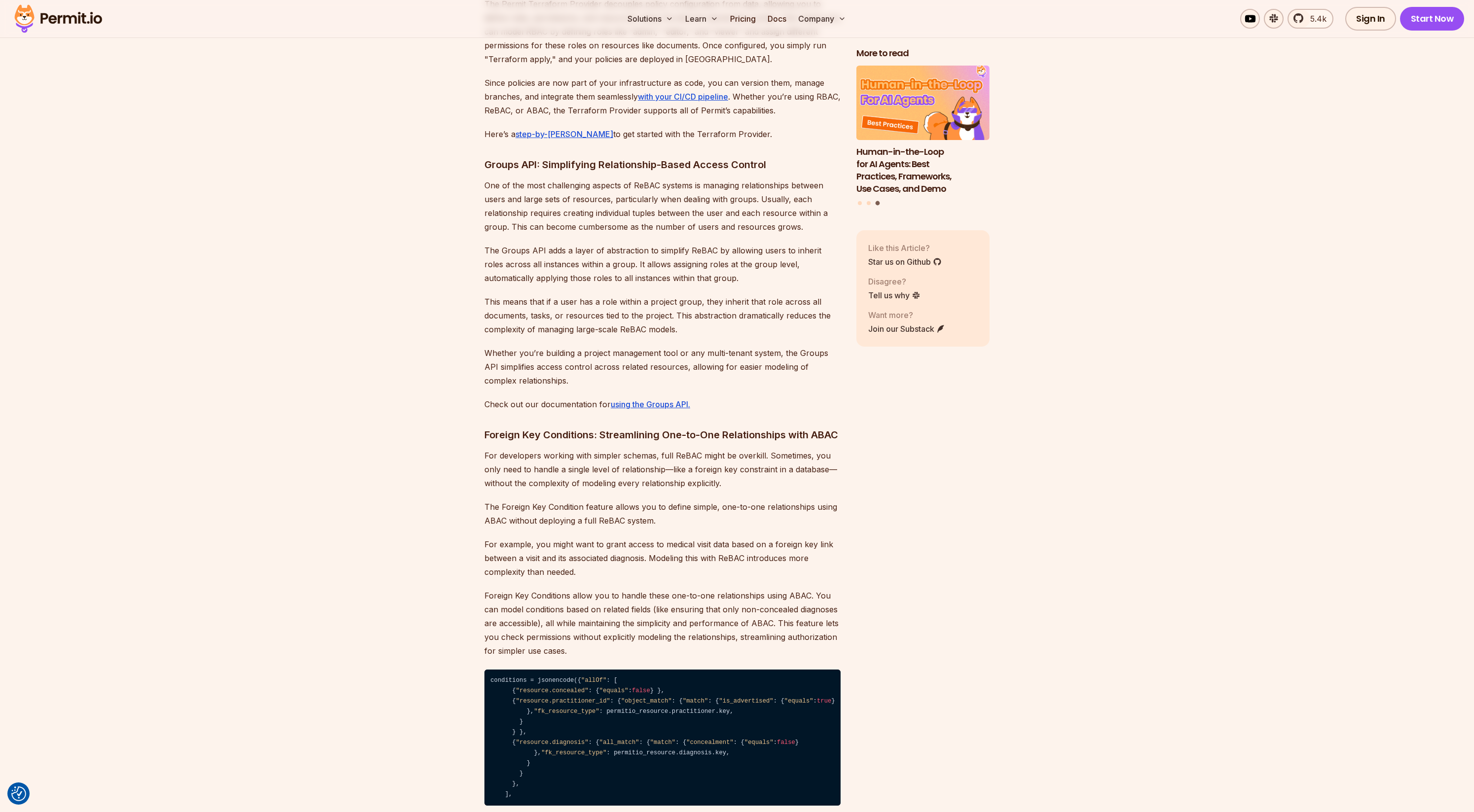
scroll to position [1936, 0]
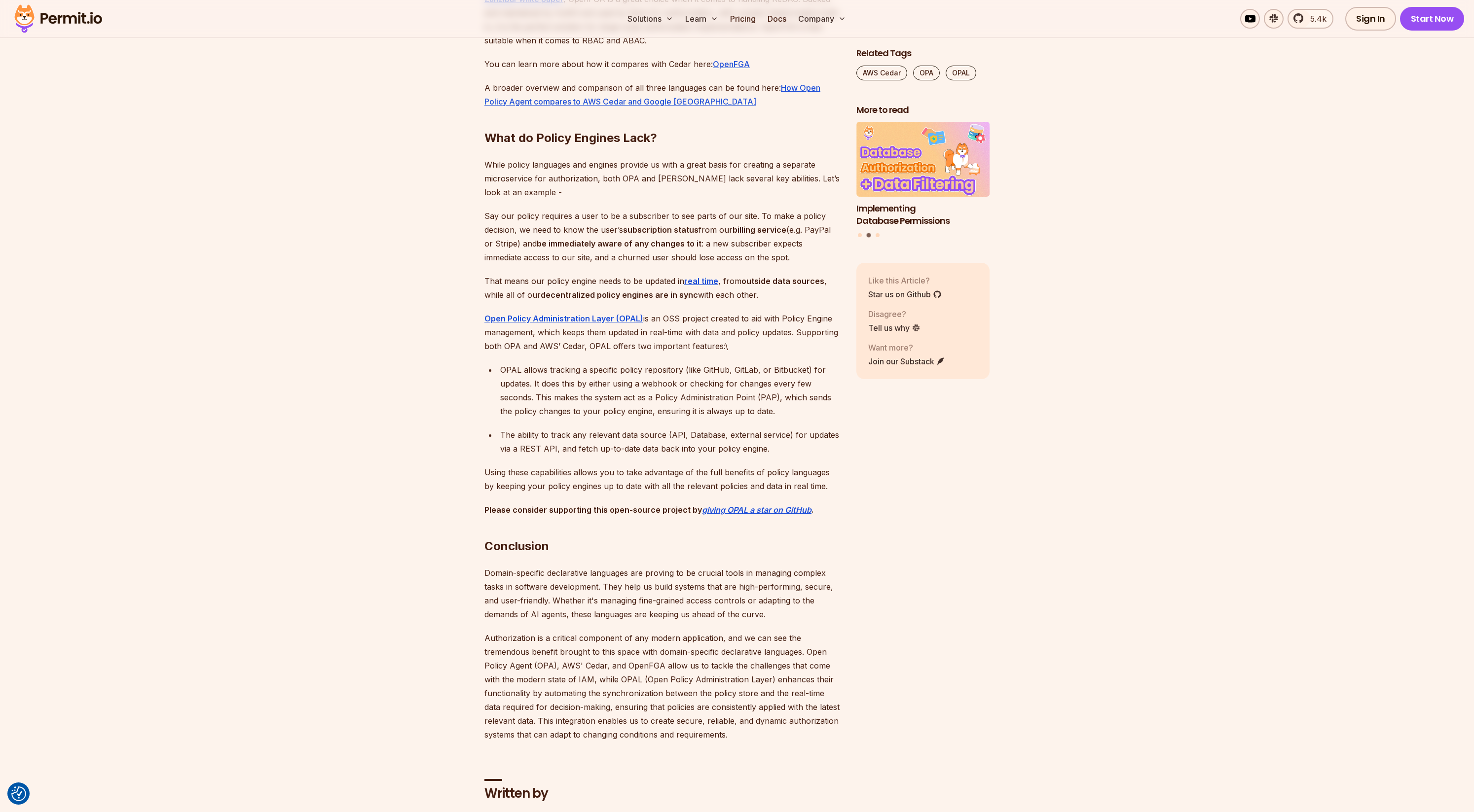
scroll to position [4103, 0]
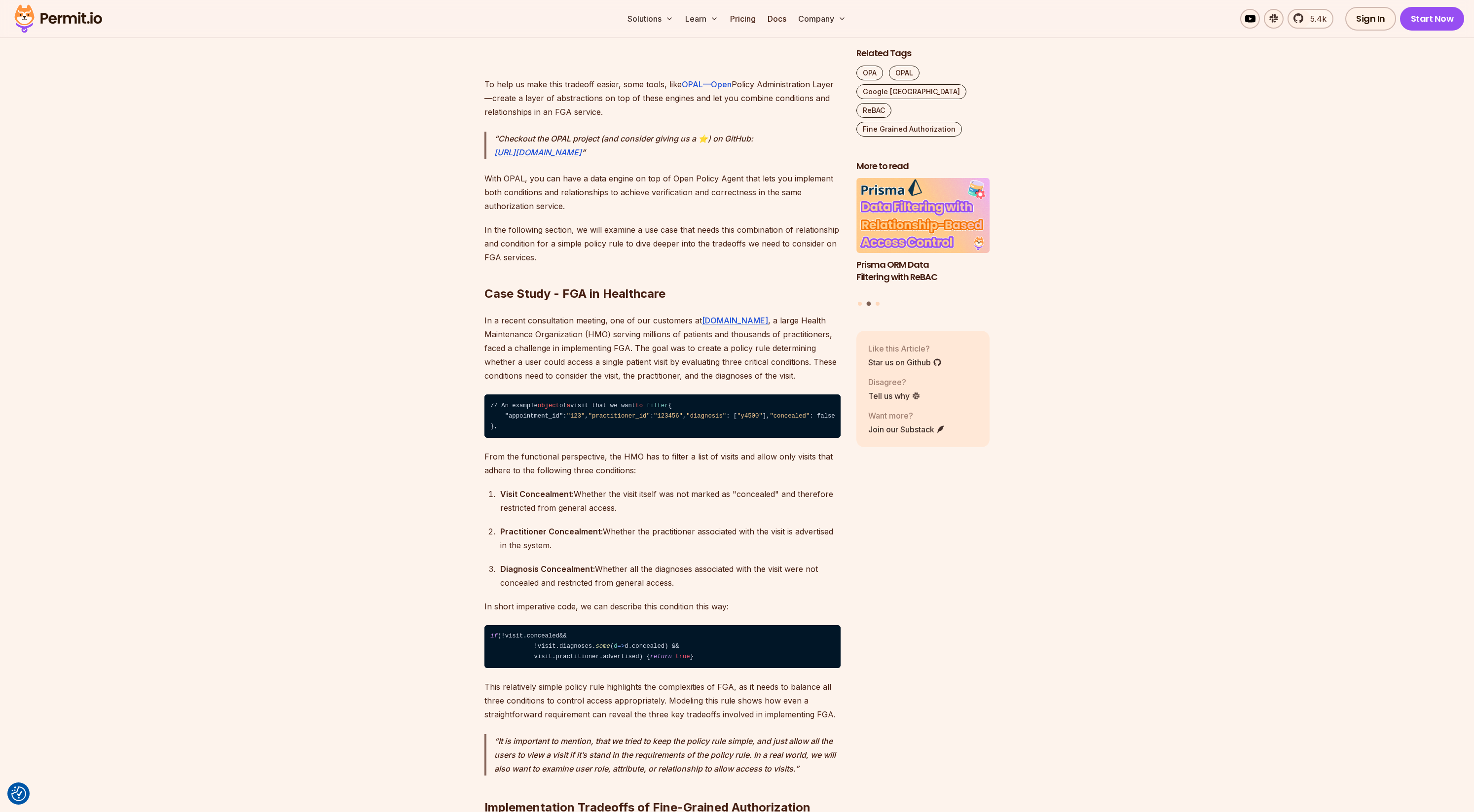
scroll to position [2510, 0]
click at [681, 355] on p "In a recent consultation meeting, one of our customers at [DOMAIN_NAME] , a lar…" at bounding box center [662, 348] width 356 height 69
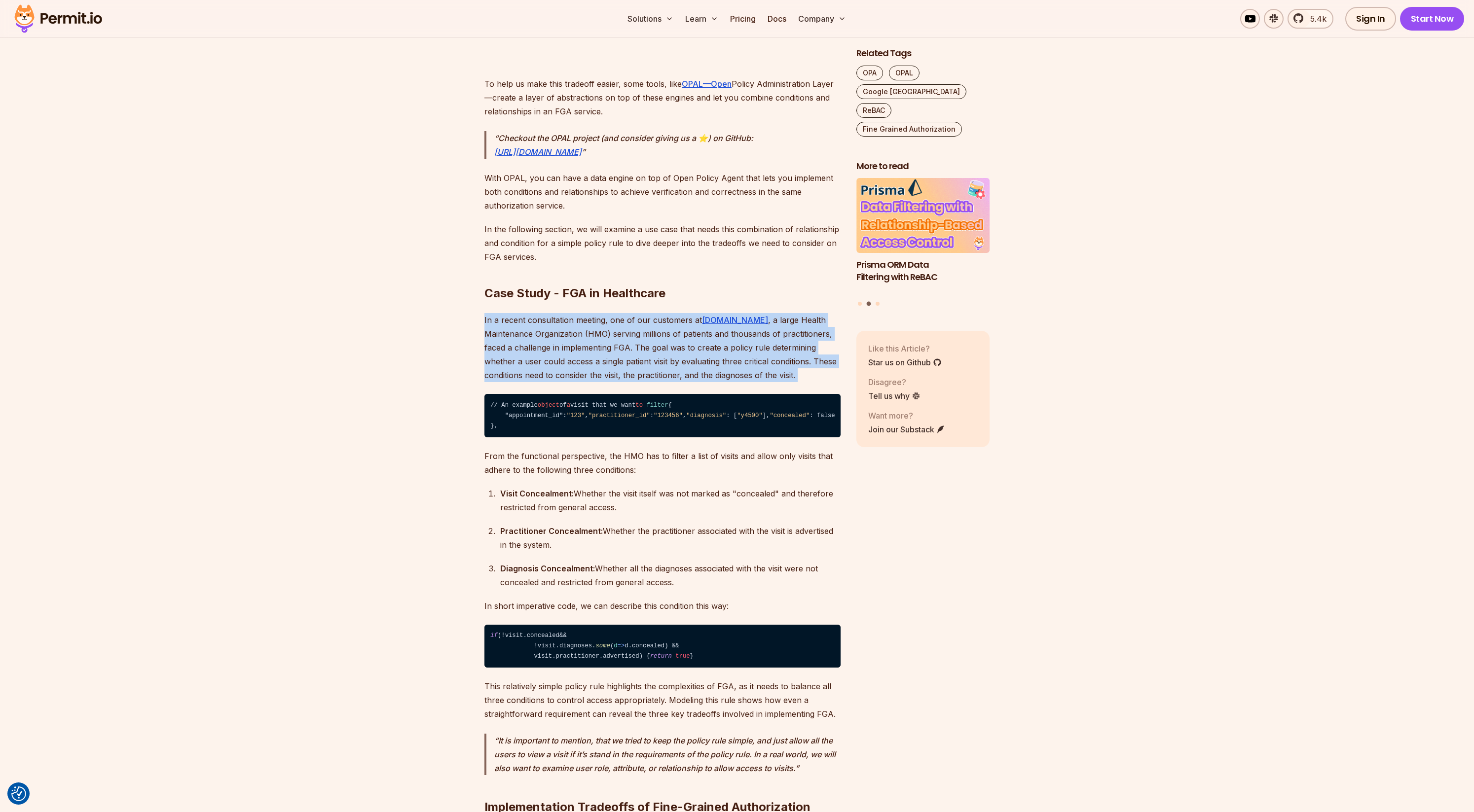
click at [681, 355] on p "In a recent consultation meeting, one of our customers at [DOMAIN_NAME] , a lar…" at bounding box center [662, 348] width 356 height 69
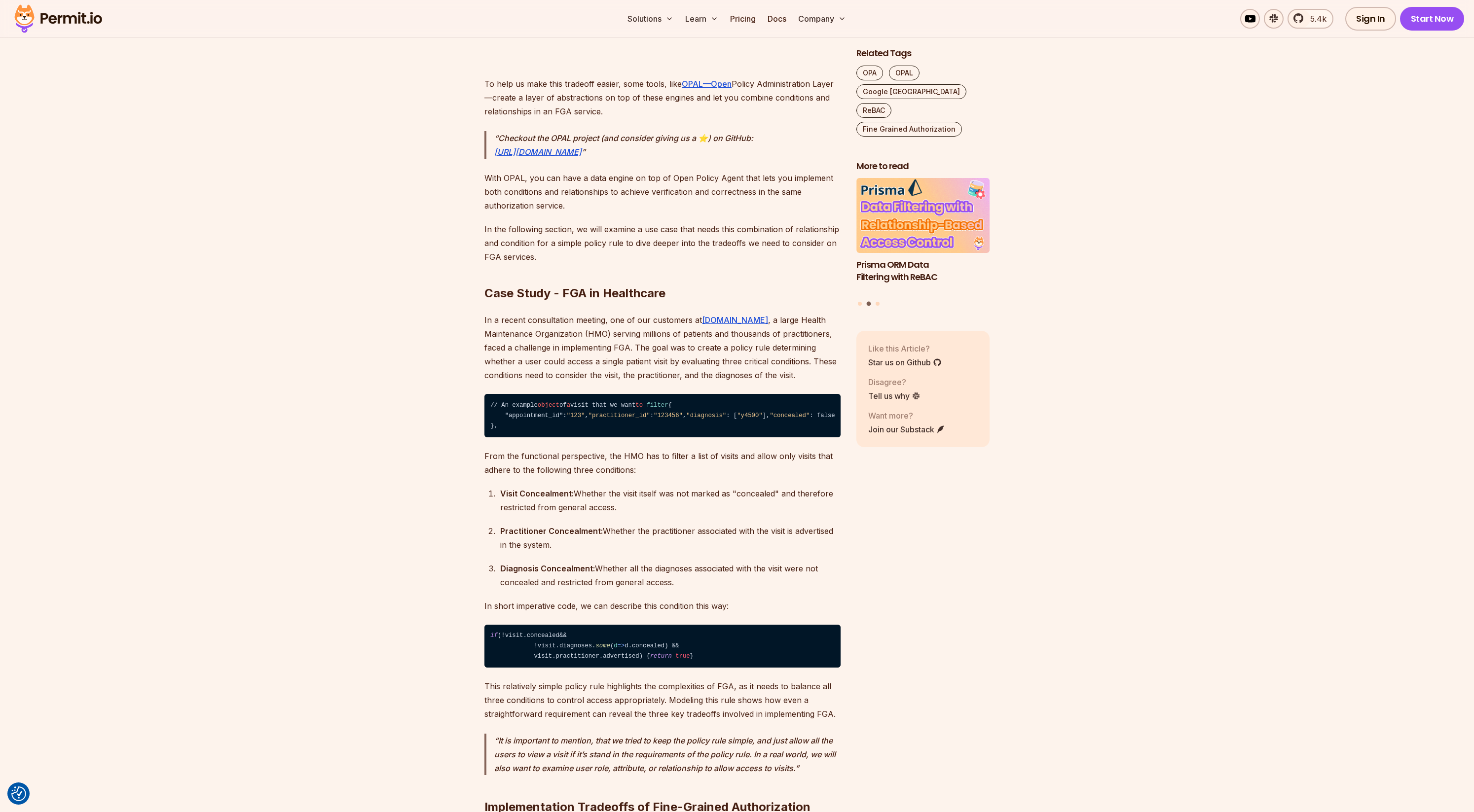
click at [668, 357] on p "In a recent consultation meeting, one of our customers at [DOMAIN_NAME] , a lar…" at bounding box center [662, 348] width 356 height 69
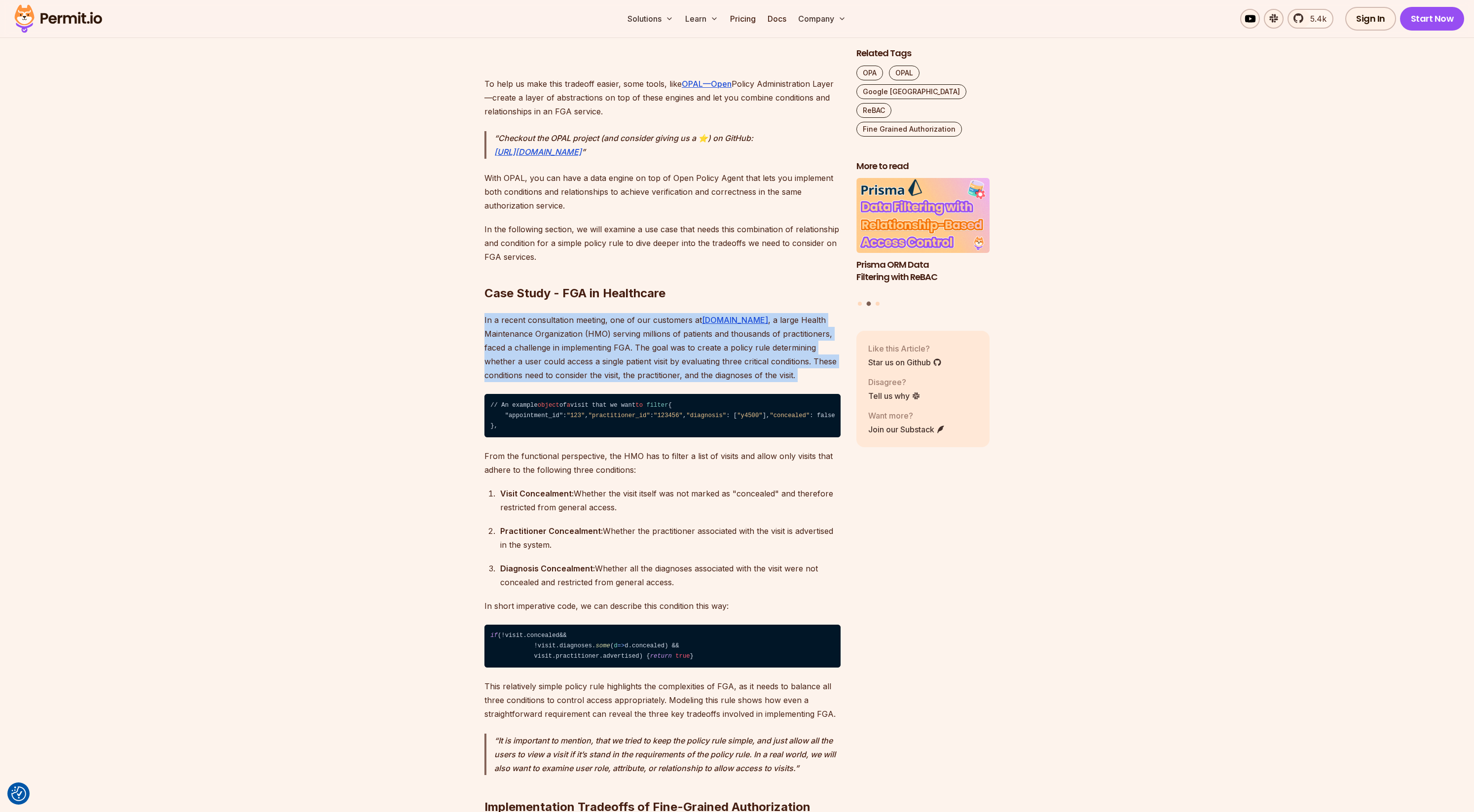
click at [668, 357] on p "In a recent consultation meeting, one of our customers at [DOMAIN_NAME] , a lar…" at bounding box center [662, 348] width 356 height 69
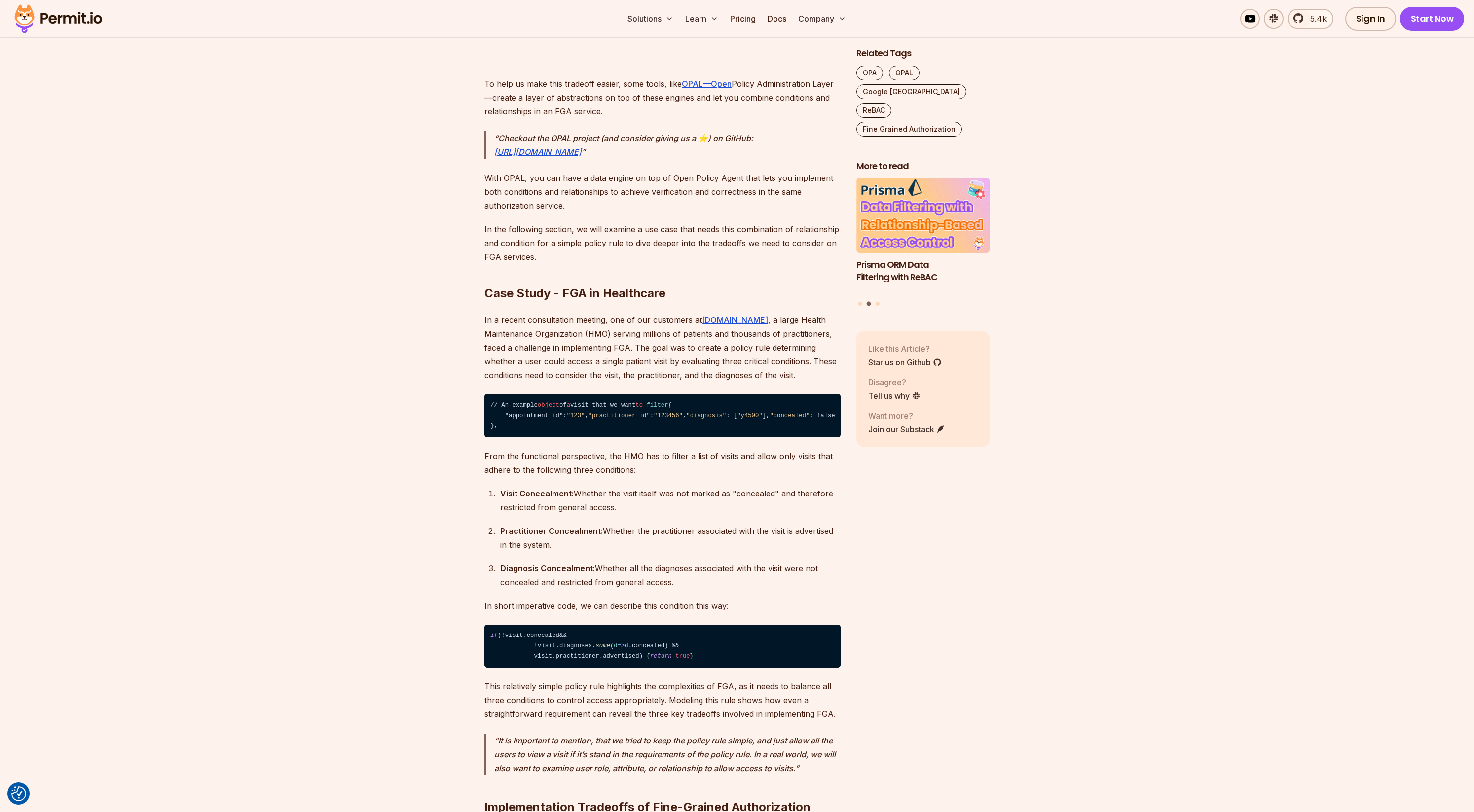
click at [666, 347] on p "In a recent consultation meeting, one of our customers at [DOMAIN_NAME] , a lar…" at bounding box center [662, 348] width 356 height 69
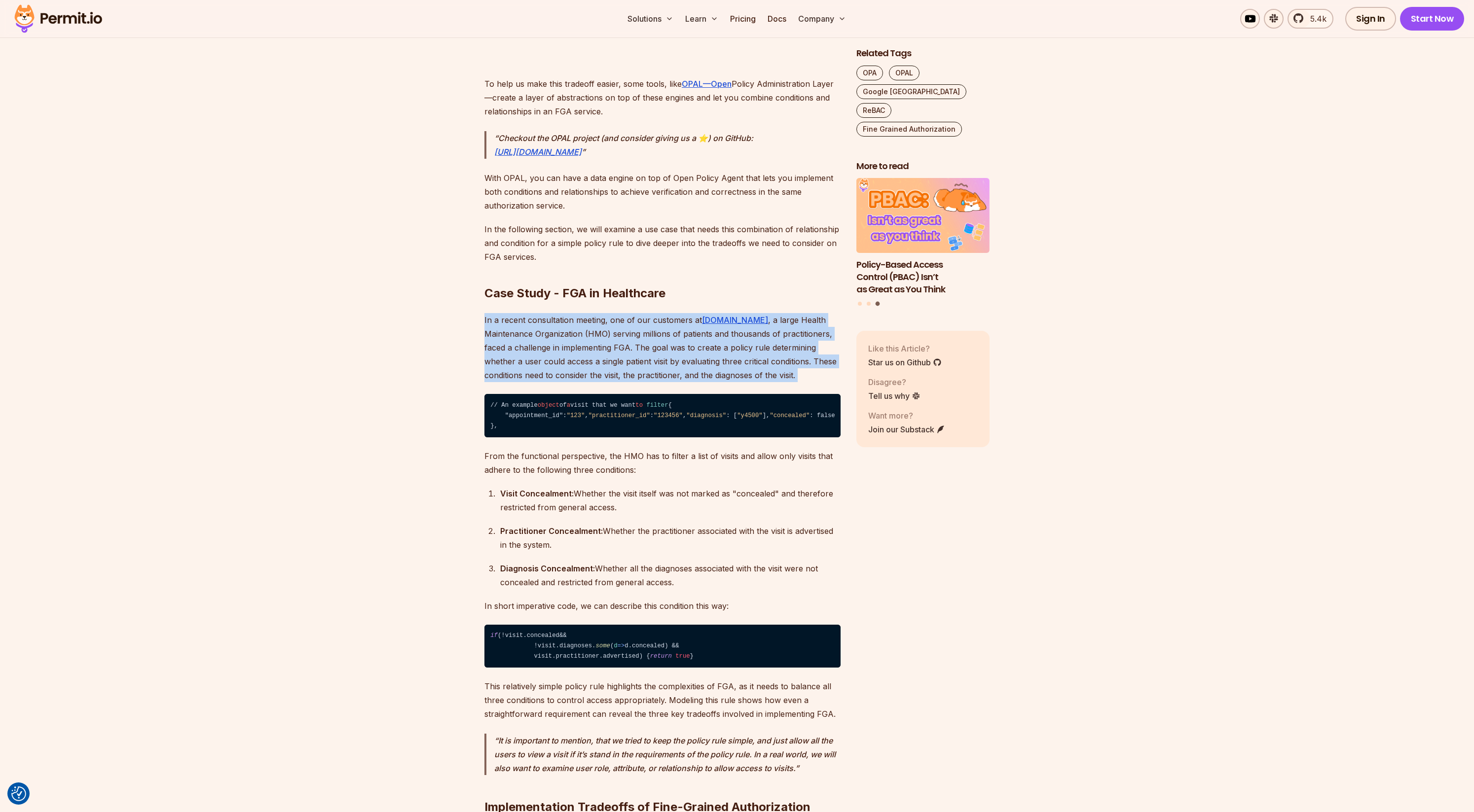
click at [666, 347] on p "In a recent consultation meeting, one of our customers at [DOMAIN_NAME] , a lar…" at bounding box center [662, 348] width 356 height 69
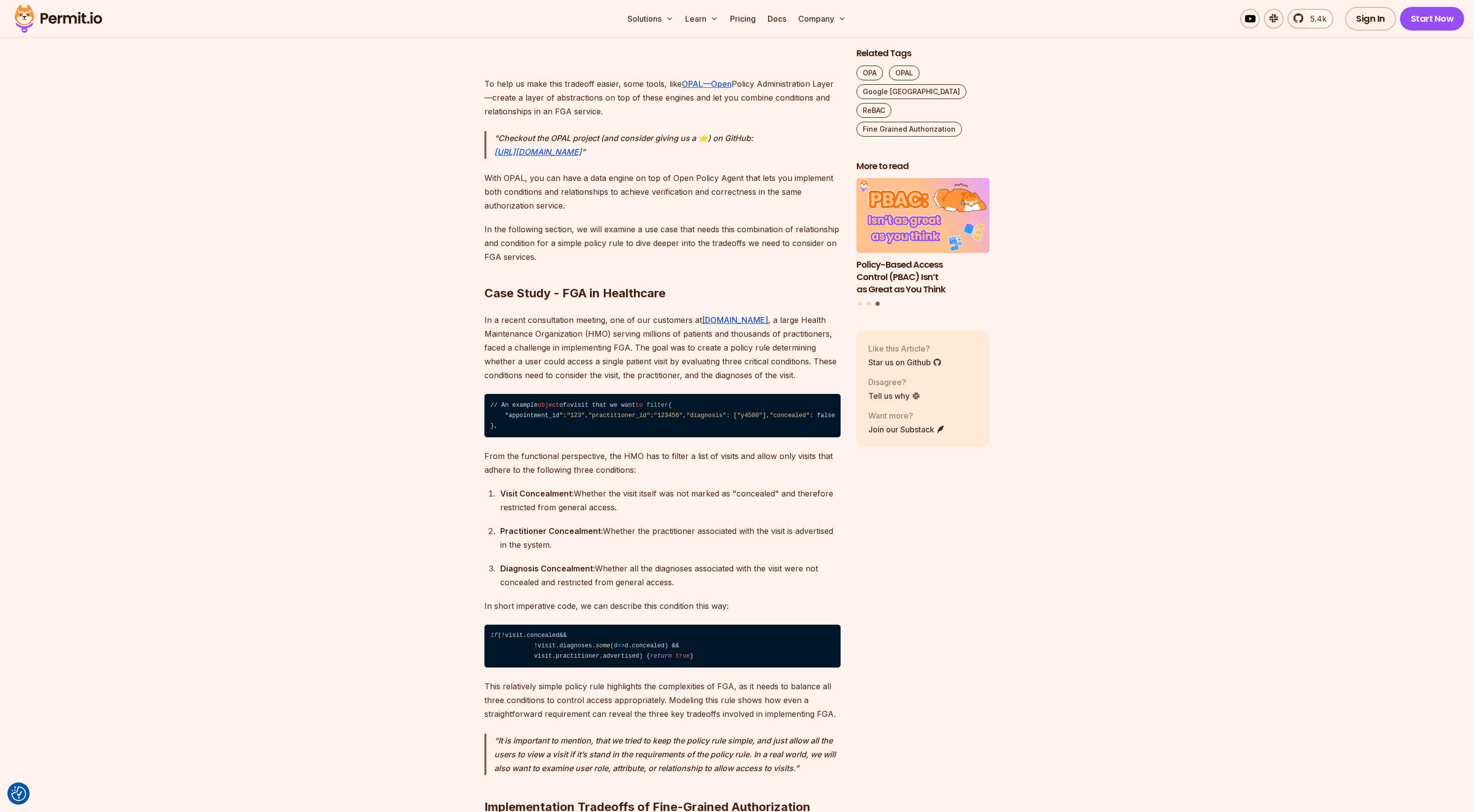
click at [655, 341] on p "In a recent consultation meeting, one of our customers at [DOMAIN_NAME] , a lar…" at bounding box center [662, 348] width 356 height 69
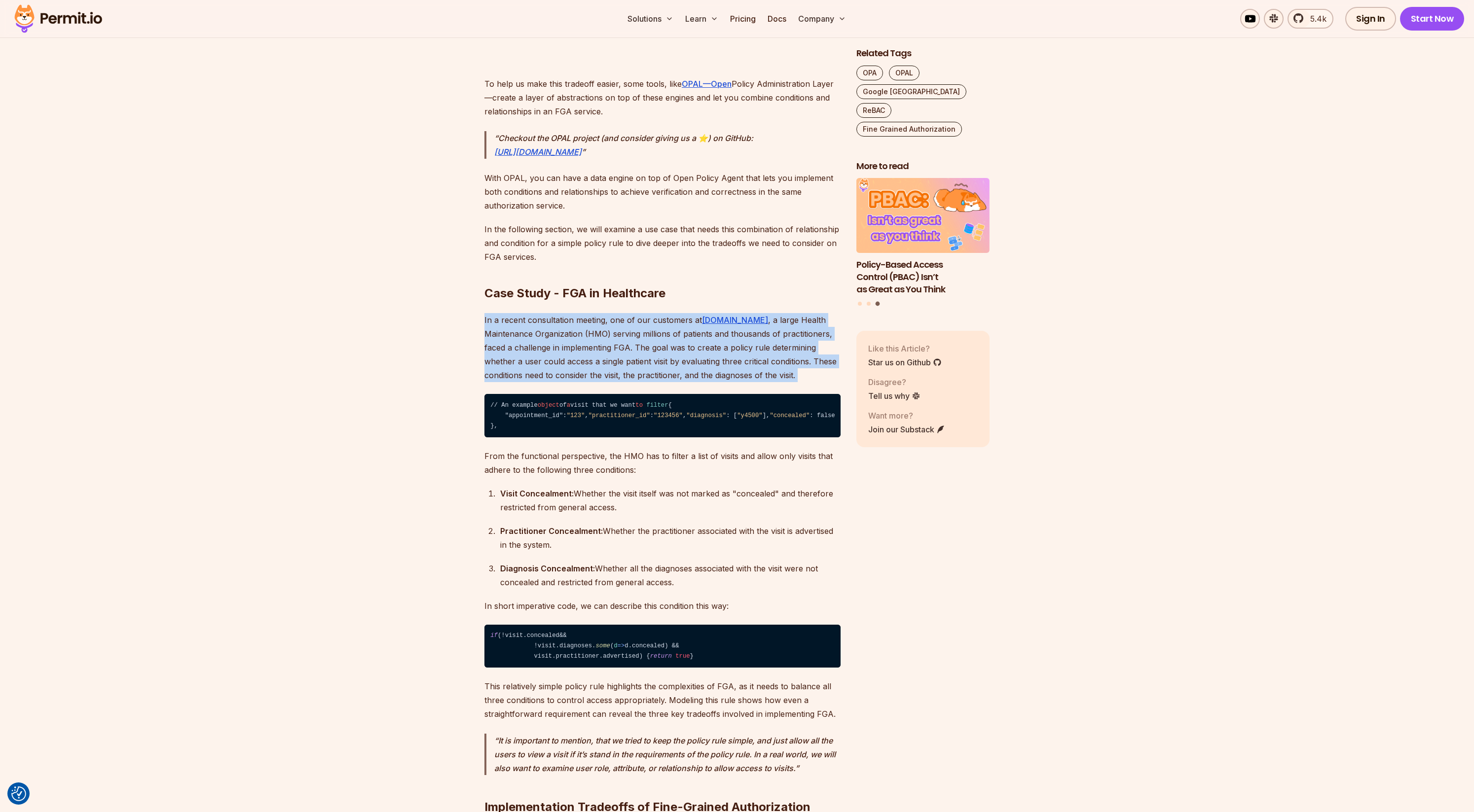
click at [655, 341] on p "In a recent consultation meeting, one of our customers at [DOMAIN_NAME] , a lar…" at bounding box center [662, 348] width 356 height 69
click at [654, 345] on p "In a recent consultation meeting, one of our customers at [DOMAIN_NAME] , a lar…" at bounding box center [662, 348] width 356 height 69
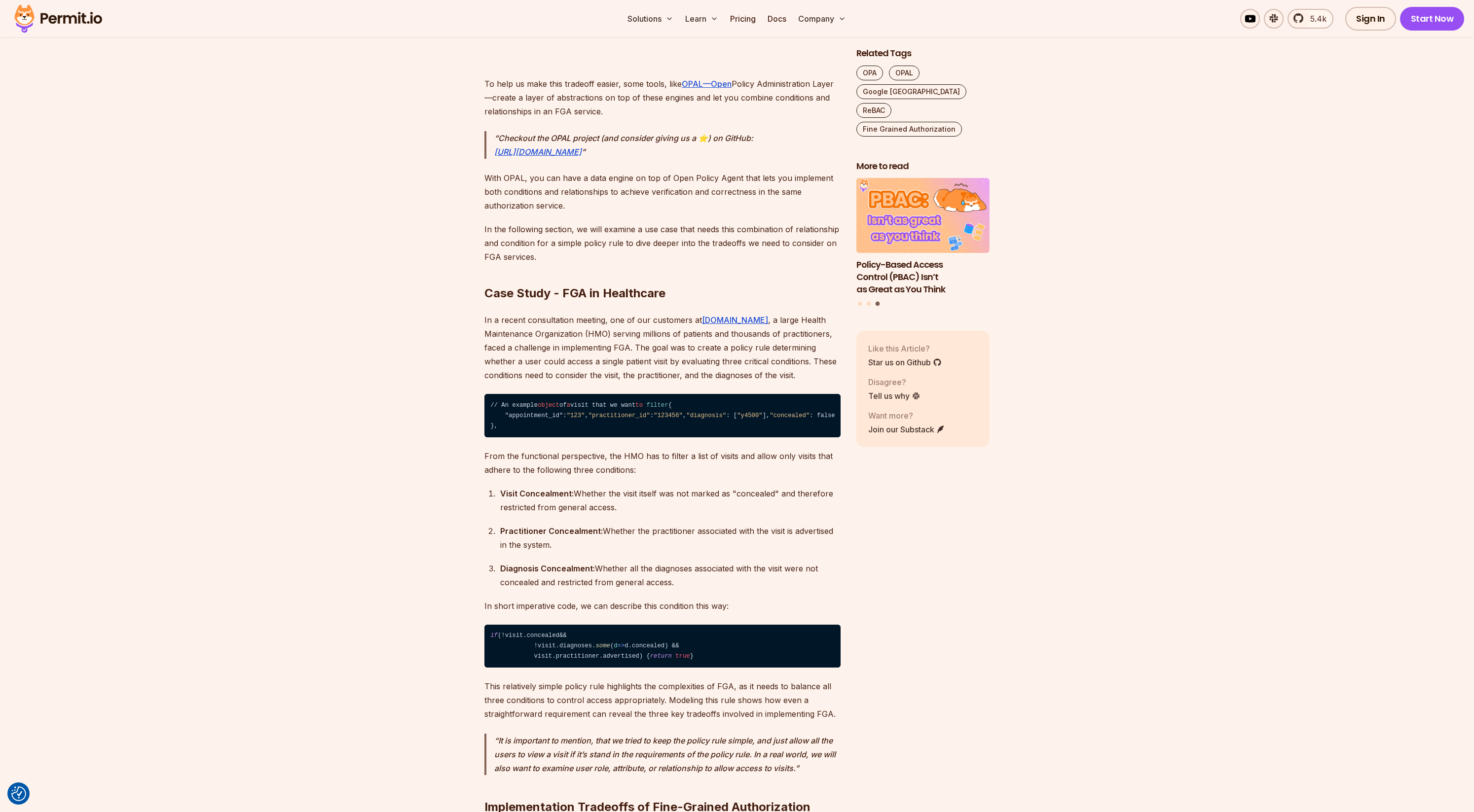
click at [651, 345] on p "In a recent consultation meeting, one of our customers at [DOMAIN_NAME] , a lar…" at bounding box center [662, 348] width 356 height 69
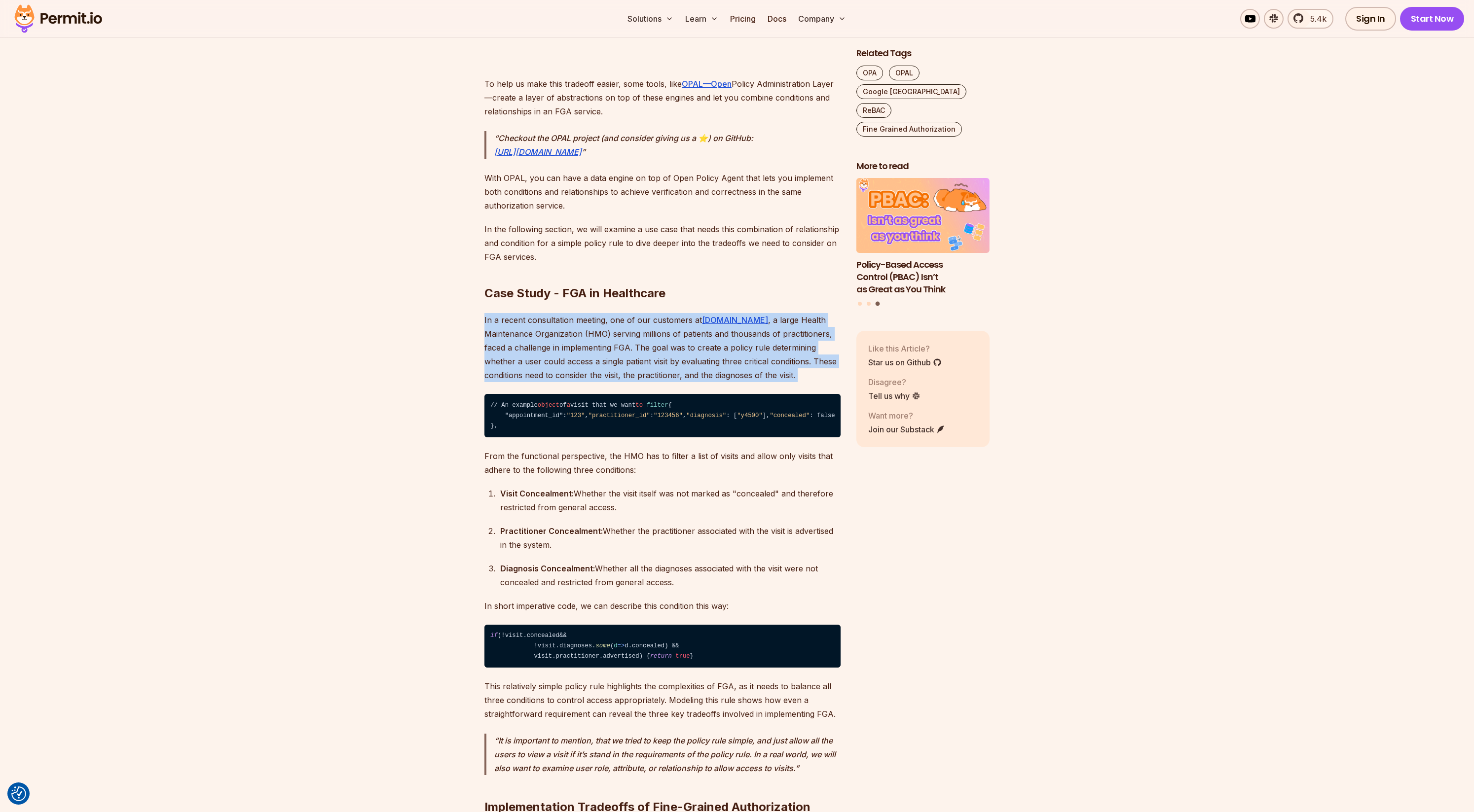
click at [651, 345] on p "In a recent consultation meeting, one of our customers at [DOMAIN_NAME] , a lar…" at bounding box center [662, 348] width 356 height 69
click at [650, 351] on p "In a recent consultation meeting, one of our customers at [DOMAIN_NAME] , a lar…" at bounding box center [662, 348] width 356 height 69
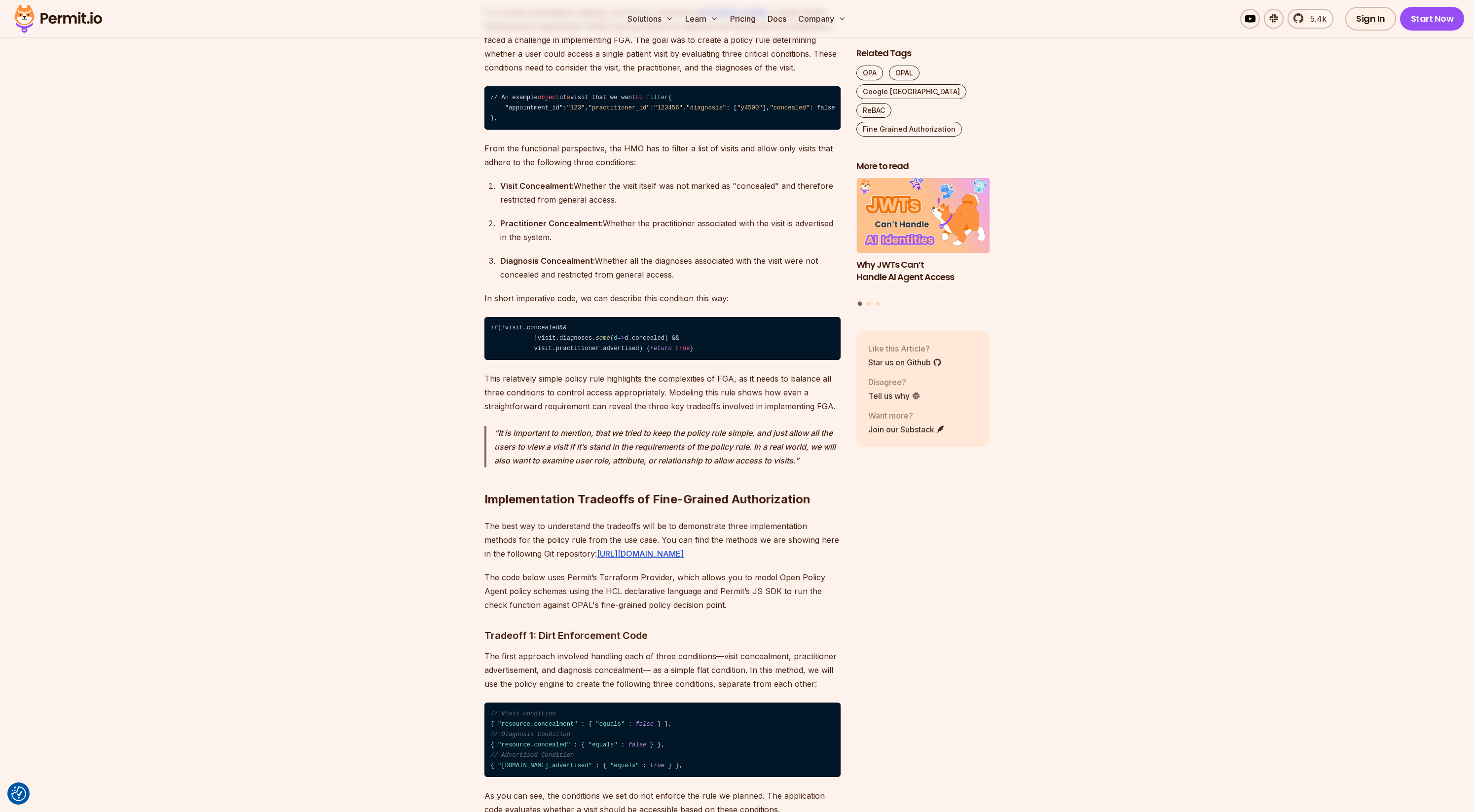
scroll to position [2820, 0]
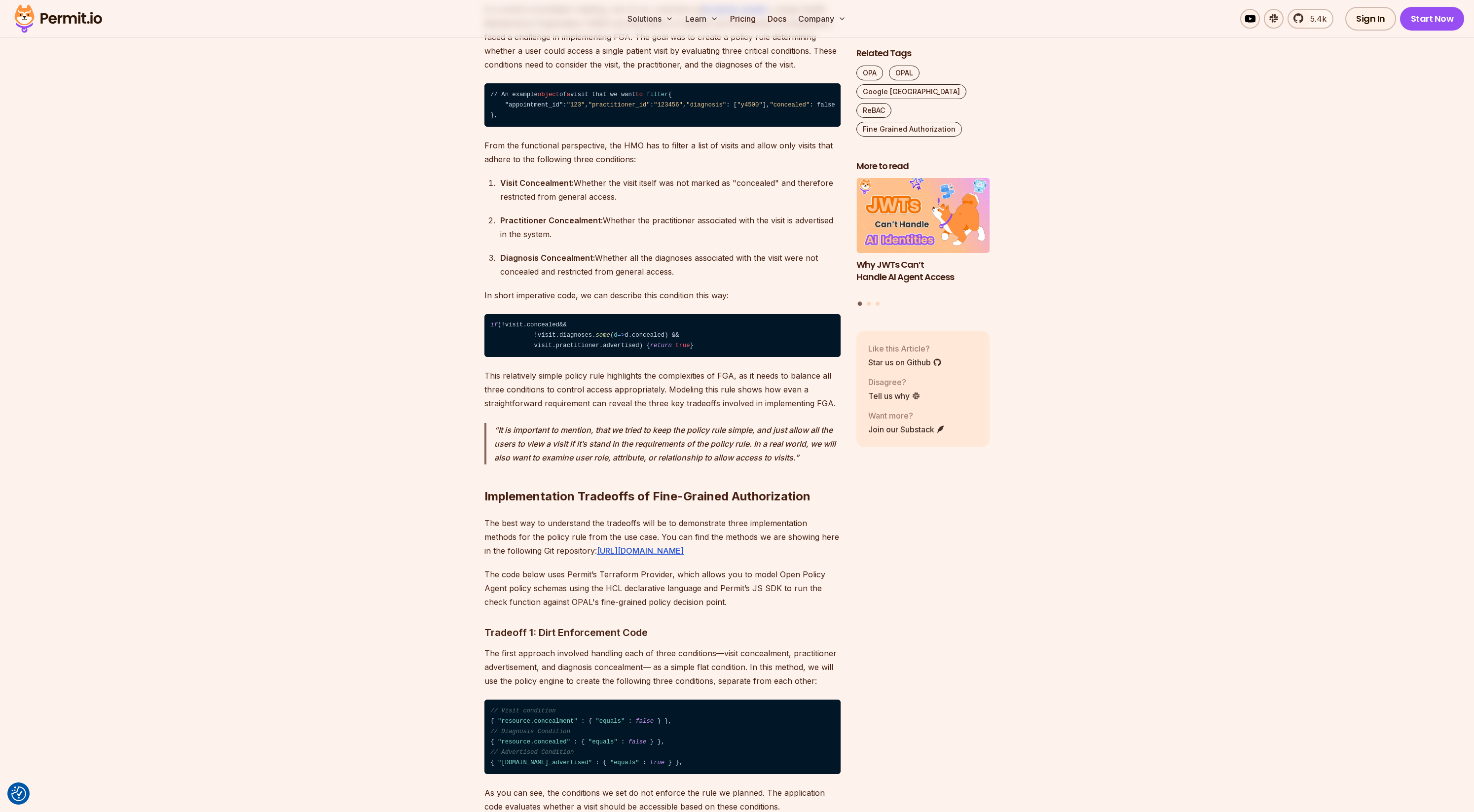
drag, startPoint x: 515, startPoint y: 413, endPoint x: 480, endPoint y: 359, distance: 64.4
click at [529, 357] on code "if (!visit. concealed && !visit. diagnoses . some ( d => d. concealed ) && visi…" at bounding box center [662, 336] width 356 height 43
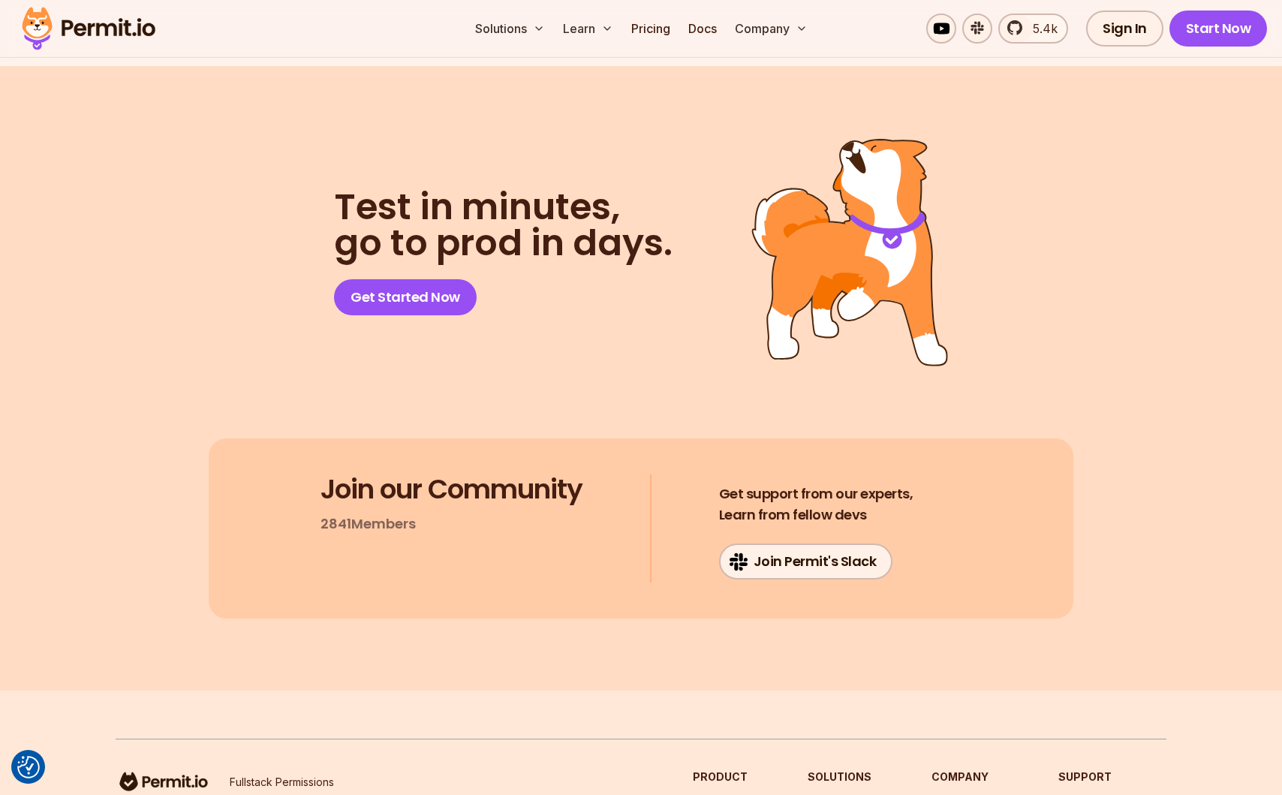
scroll to position [10168, 0]
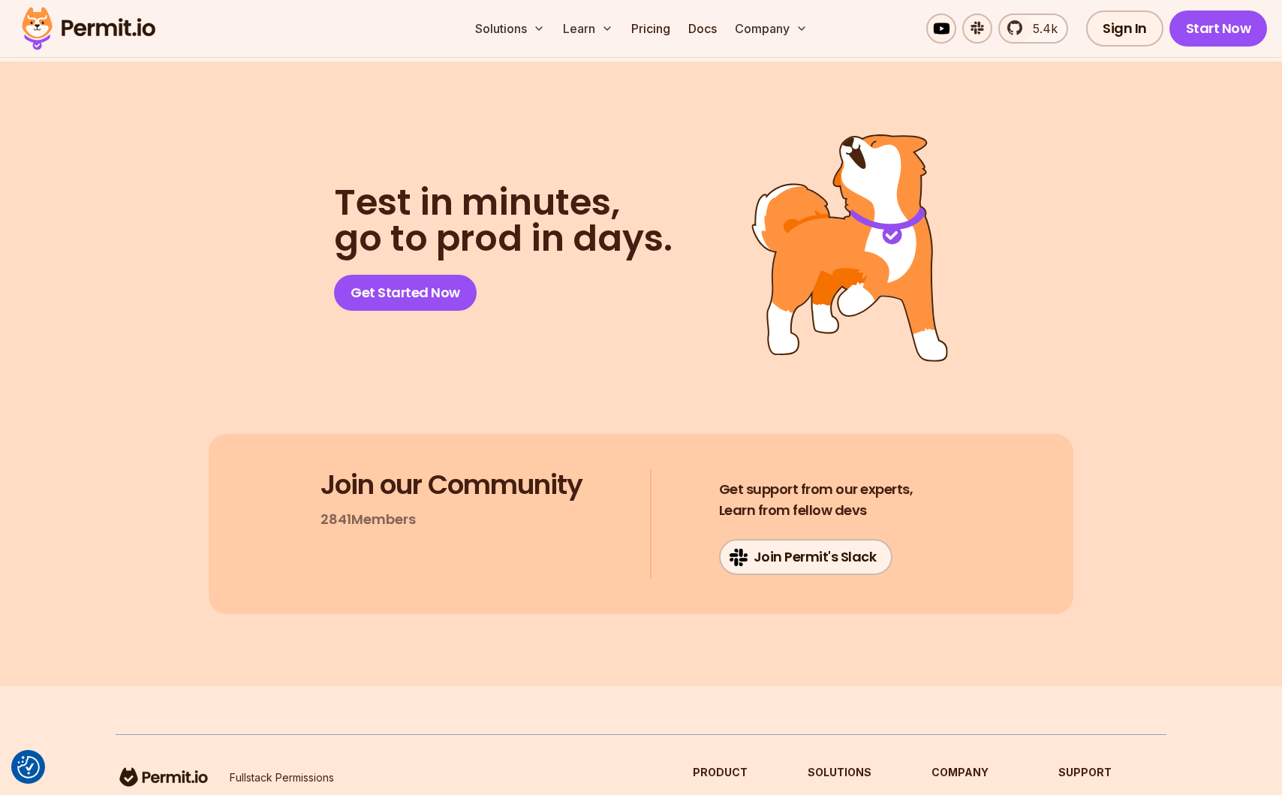
drag, startPoint x: 277, startPoint y: 428, endPoint x: 236, endPoint y: 144, distance: 286.6
drag, startPoint x: 248, startPoint y: 130, endPoint x: 728, endPoint y: 429, distance: 565.1
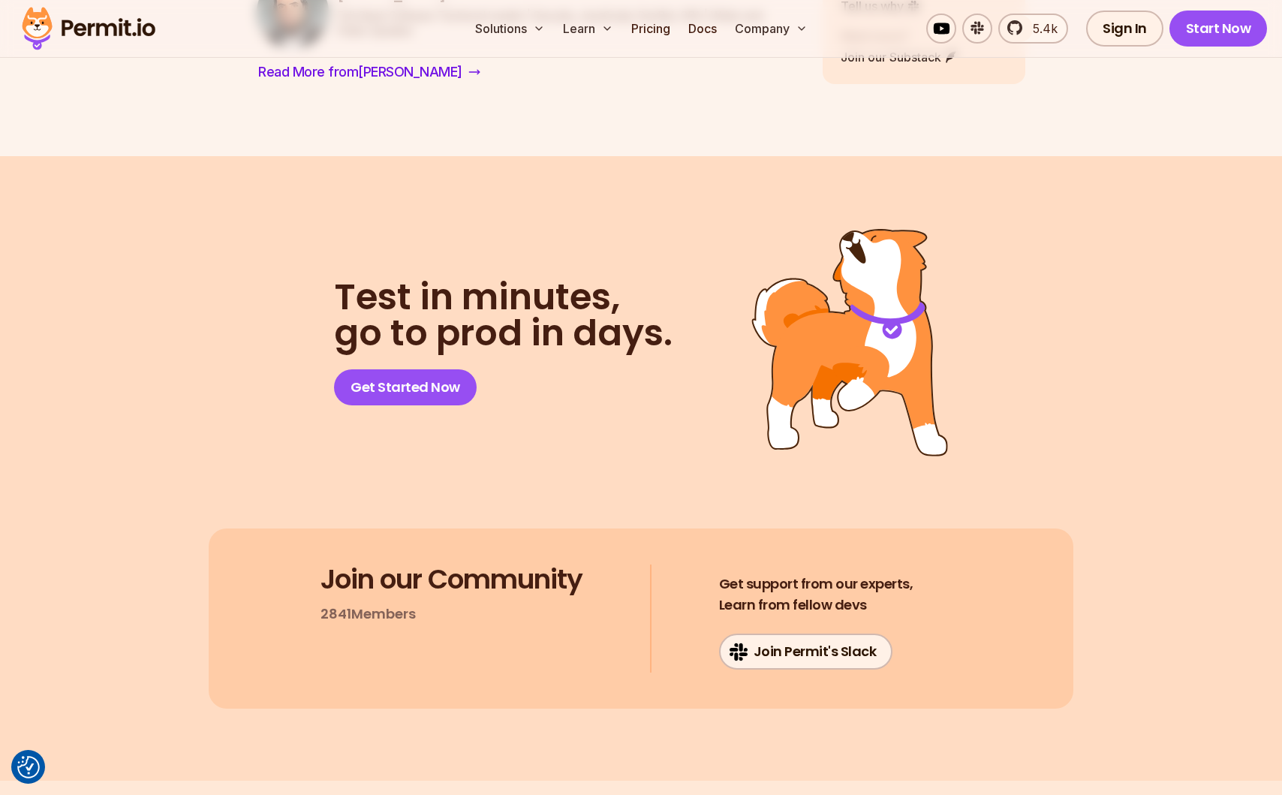
scroll to position [10068, 0]
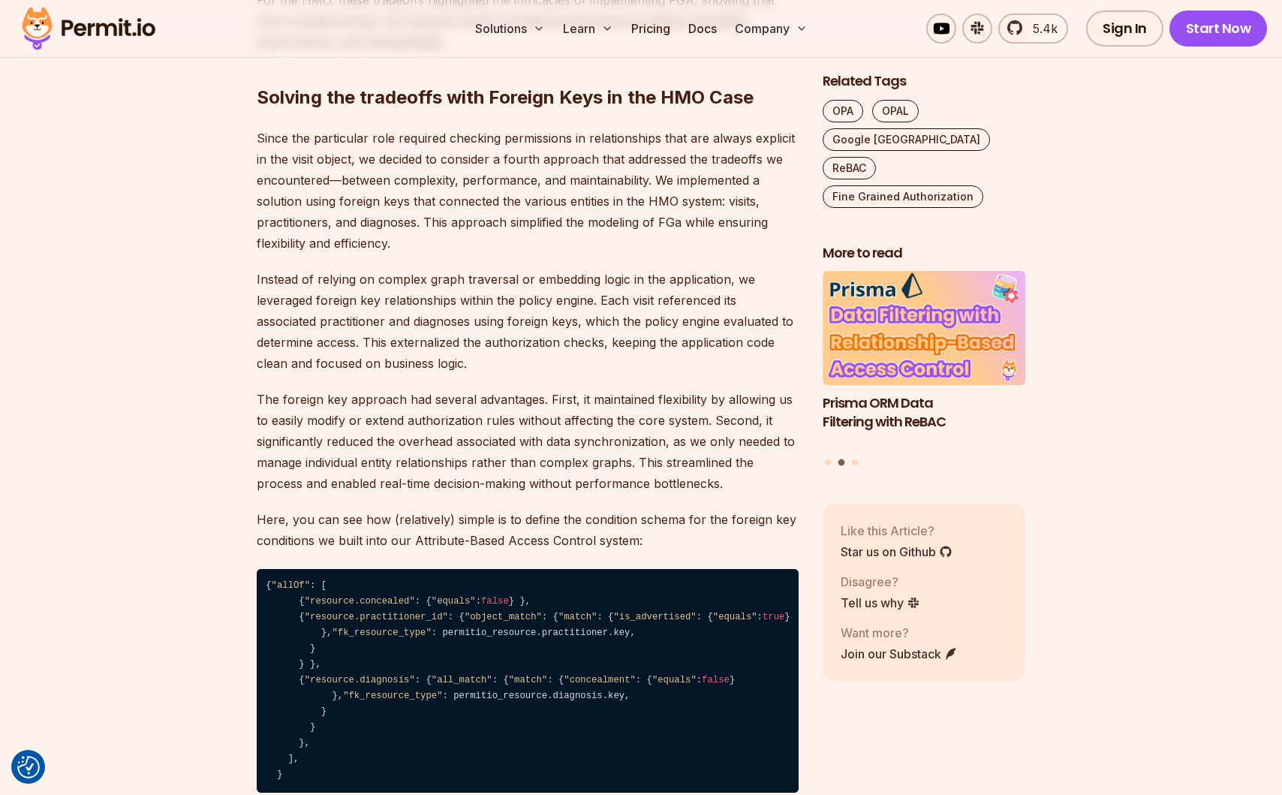
scroll to position [8222, 0]
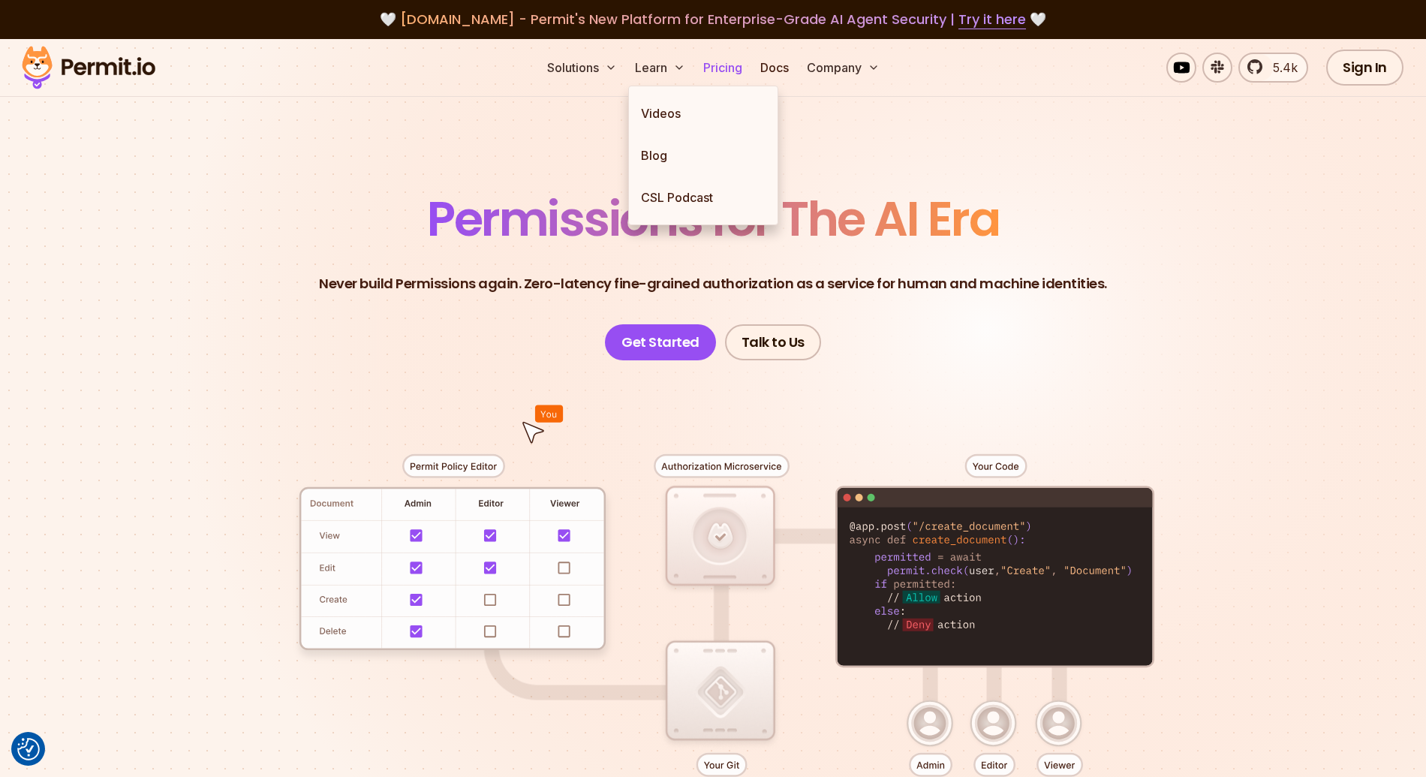
click link "Pricing"
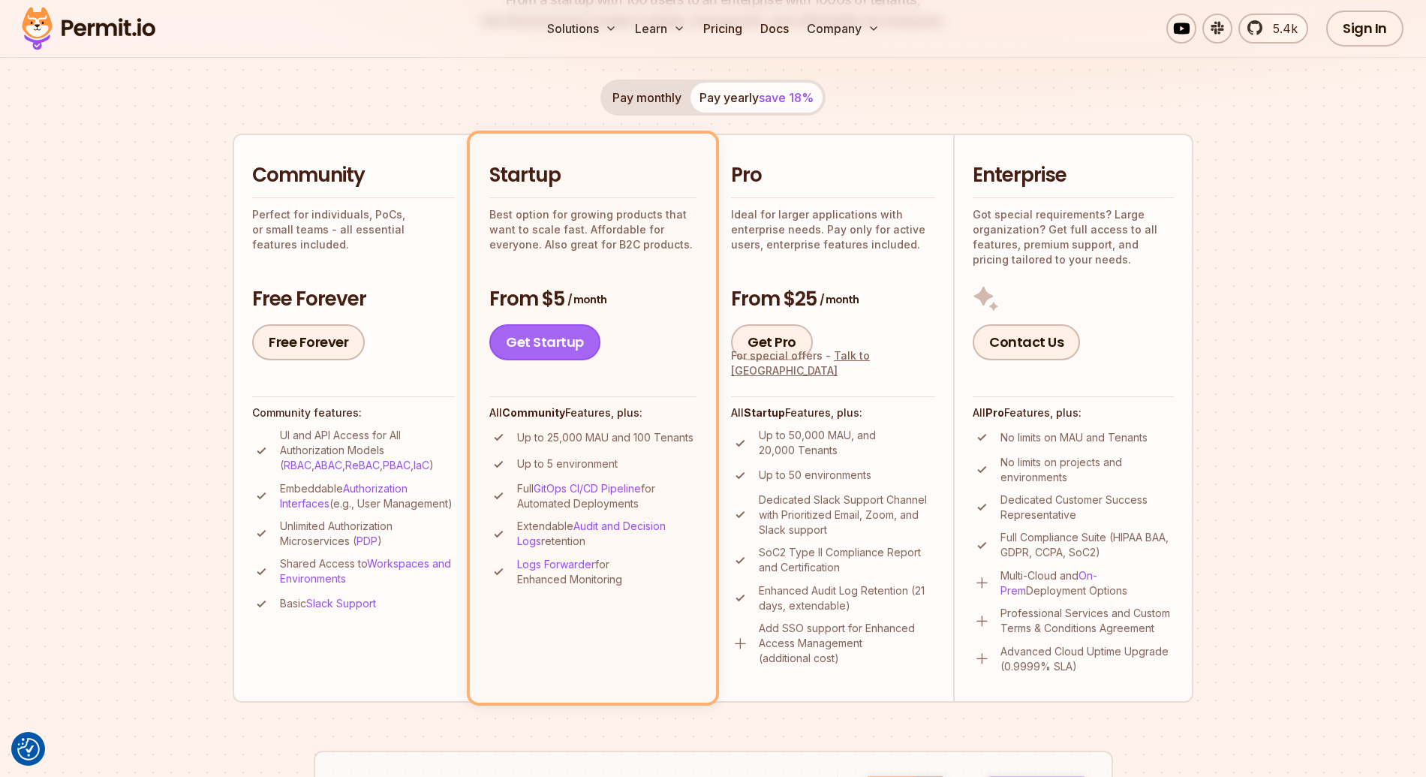
scroll to position [267, 0]
click span "/ month"
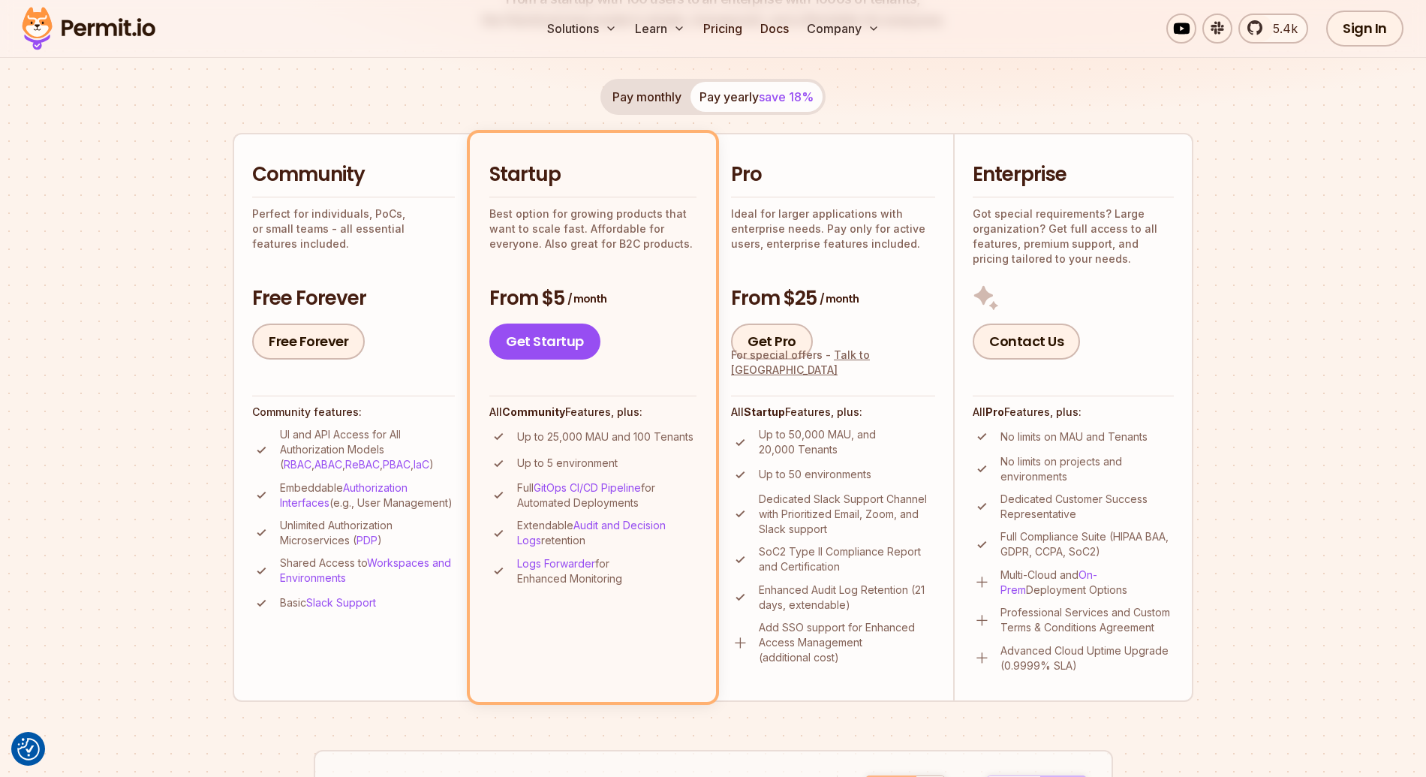
click span "/ month"
drag, startPoint x: 620, startPoint y: 295, endPoint x: 510, endPoint y: 295, distance: 109.6
click h3 "From $5 / month"
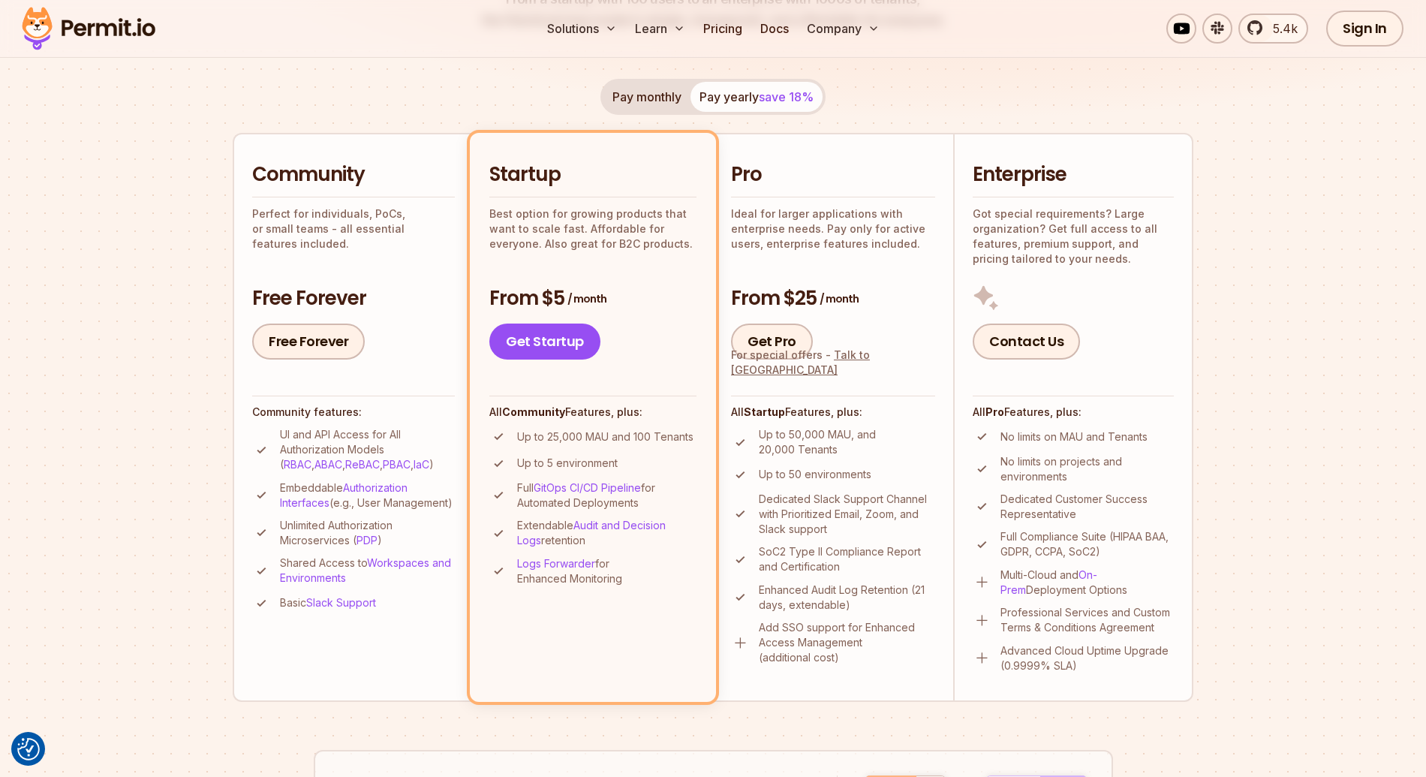
click p "Up to 25,000 MAU and 100 Tenants"
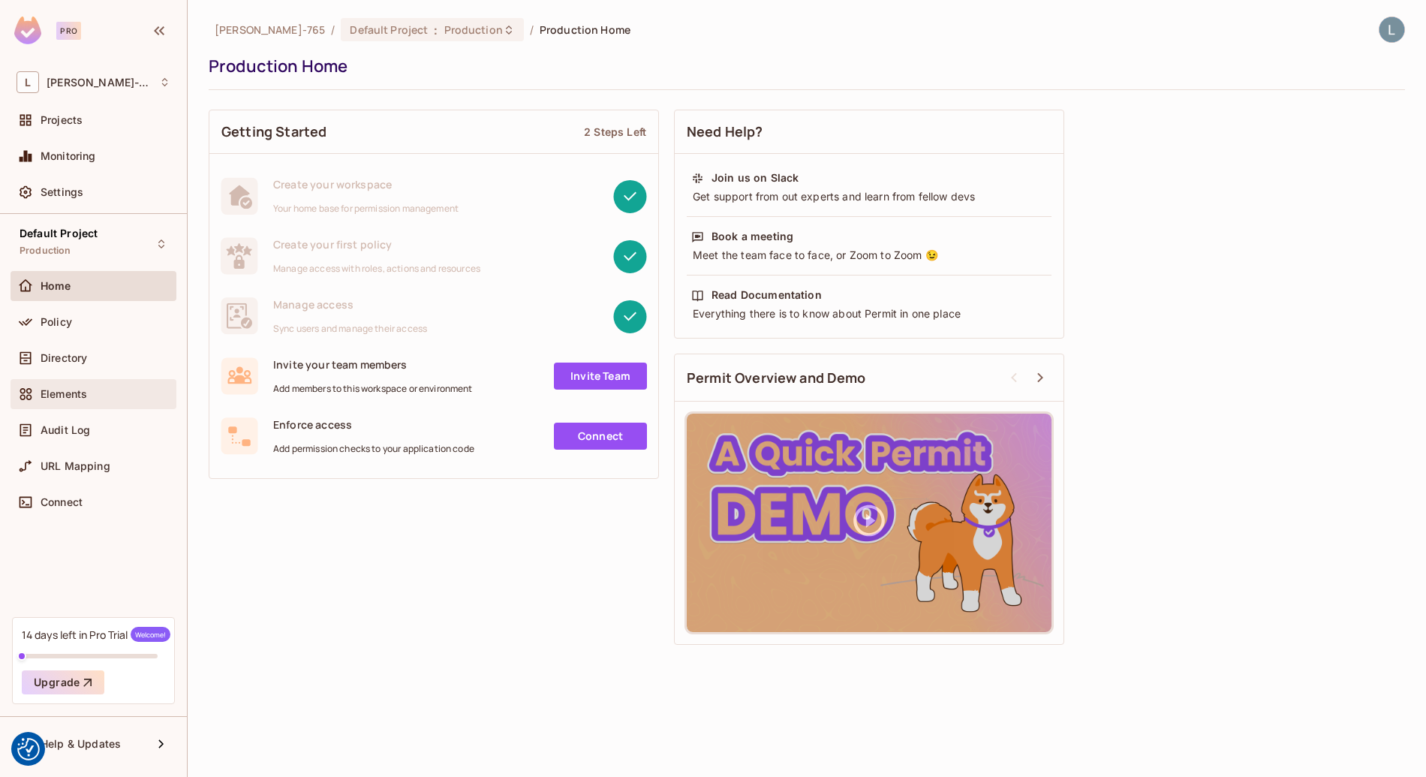
click at [110, 399] on div "Elements" at bounding box center [94, 394] width 154 height 18
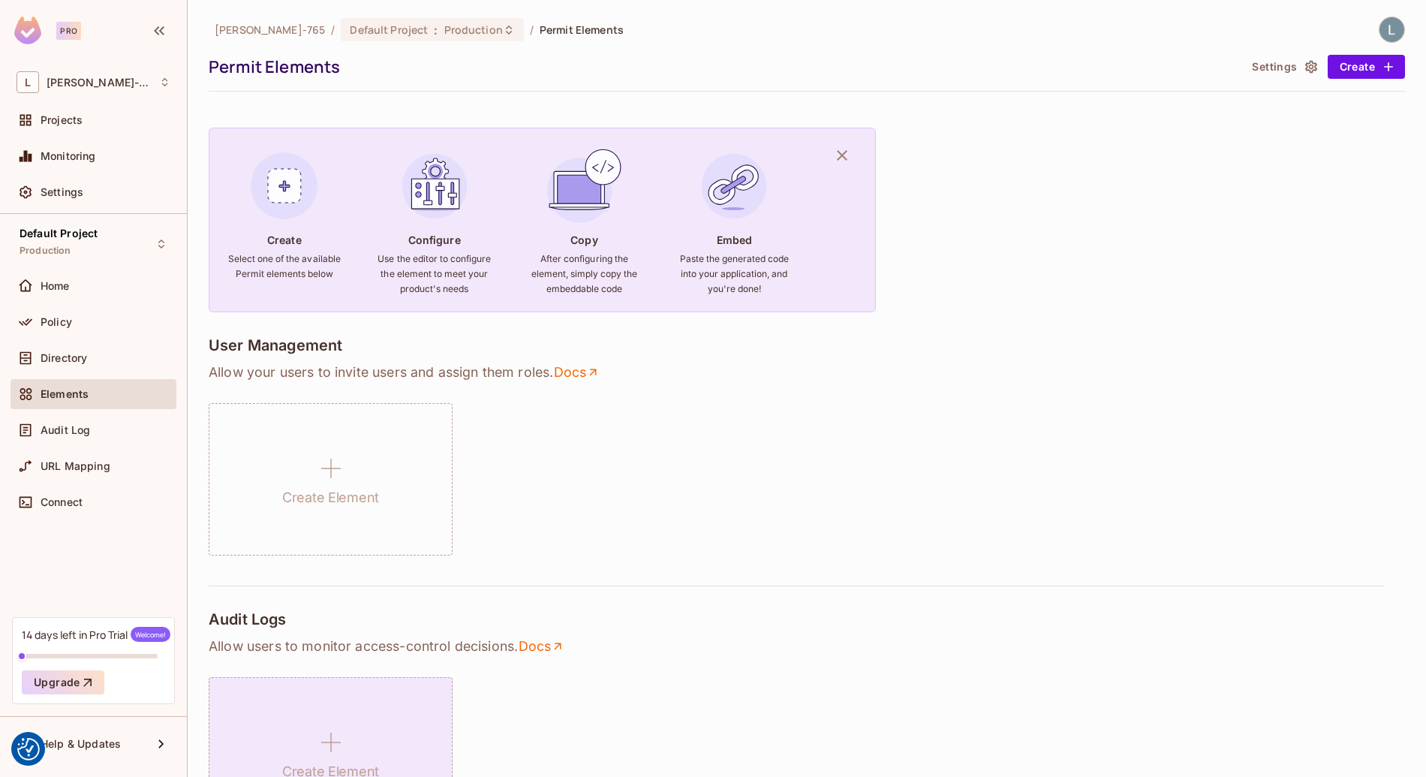
click at [399, 510] on div "Create Element" at bounding box center [331, 479] width 244 height 152
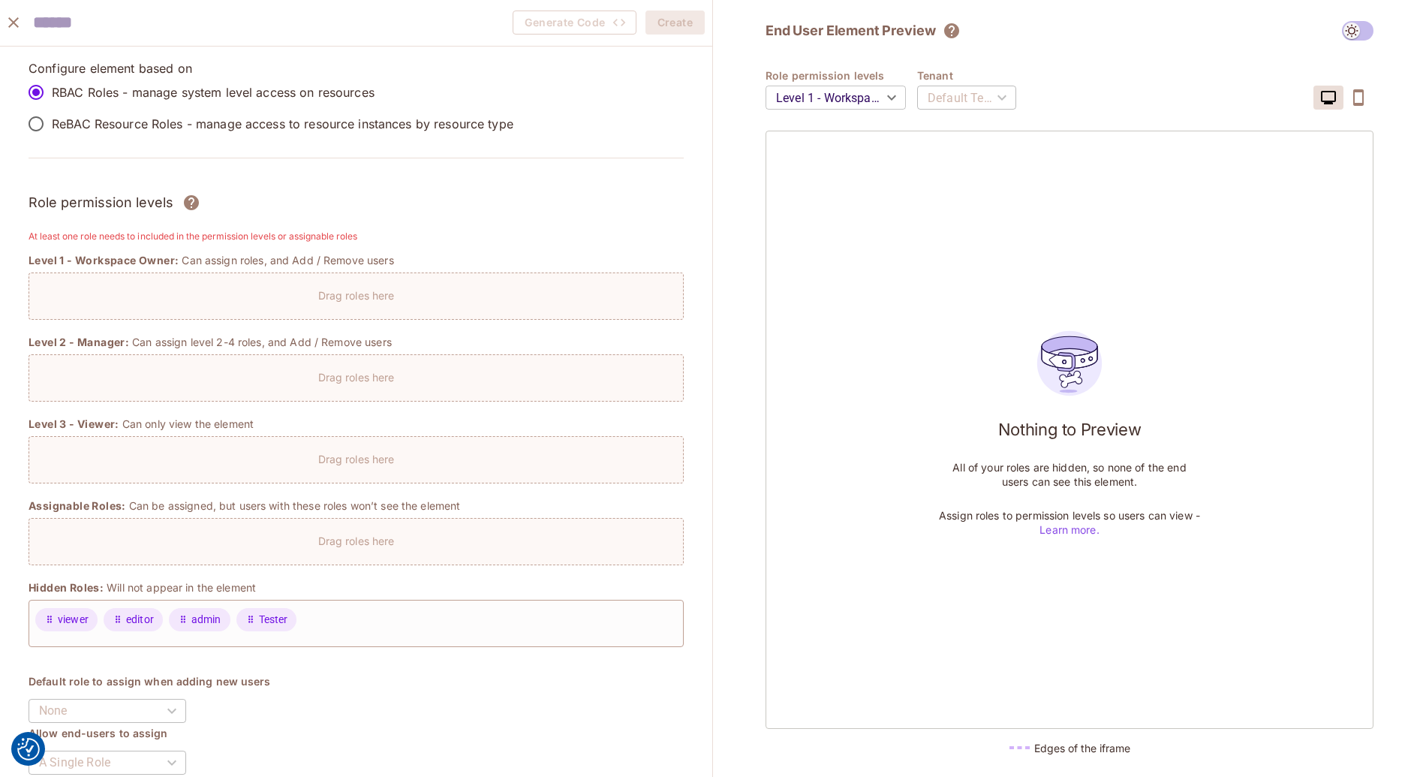
click at [206, 288] on div "Drag roles here" at bounding box center [356, 292] width 654 height 22
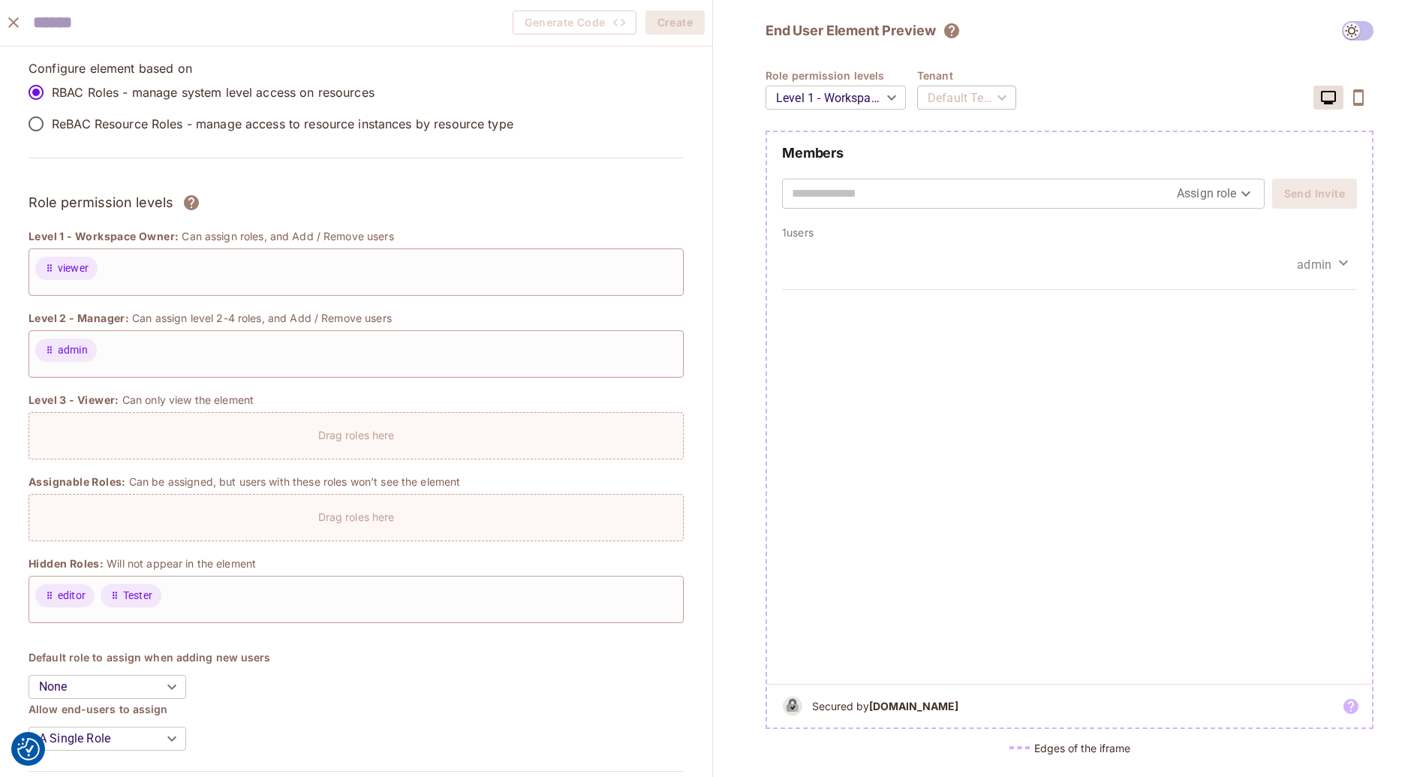
click at [903, 194] on input "text" at bounding box center [984, 194] width 385 height 24
click at [1295, 381] on div "admin" at bounding box center [1069, 461] width 605 height 444
click at [965, 185] on input "text" at bounding box center [984, 194] width 385 height 24
type input "**********"
click at [1233, 190] on body "We use cookies to enhance your browsing experience, serve personalized ads or c…" at bounding box center [713, 388] width 1426 height 777
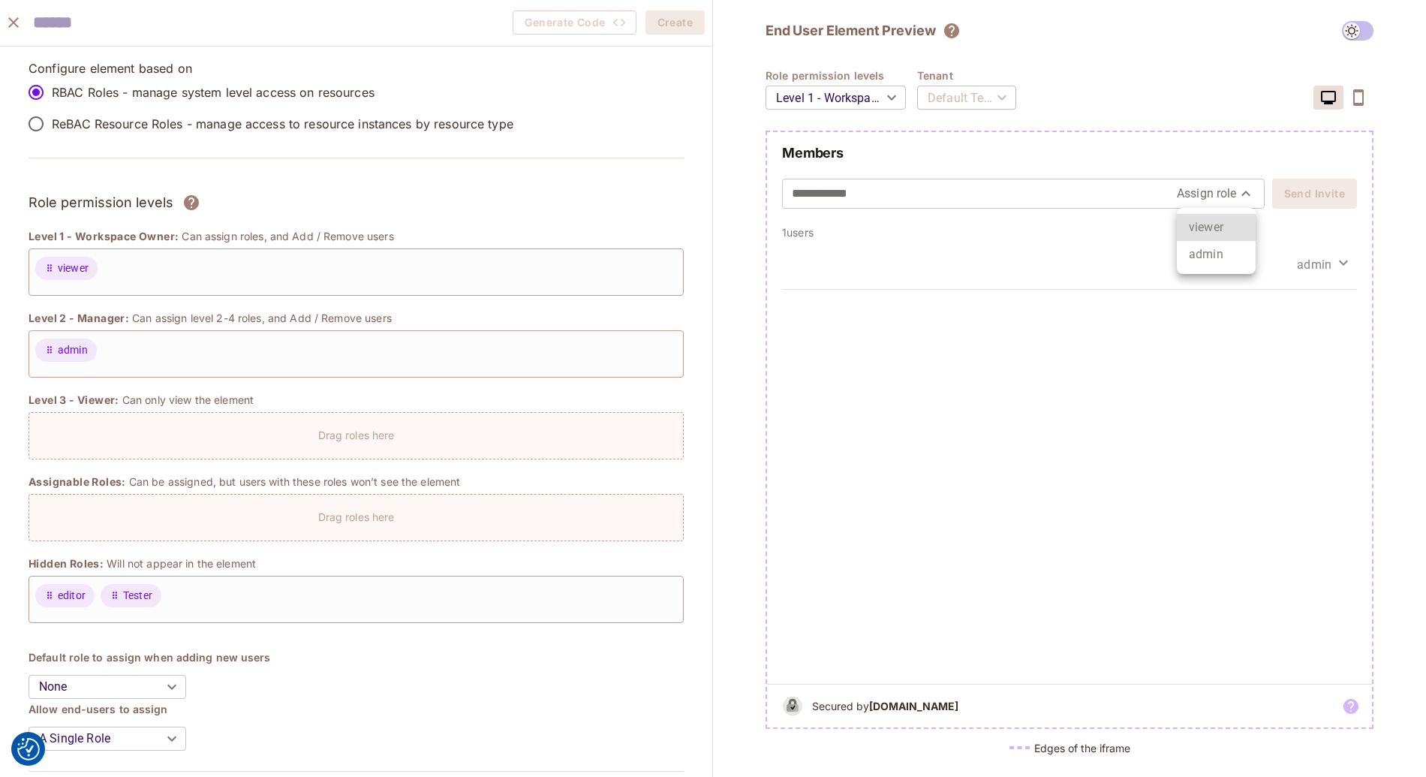
click at [1217, 251] on li "admin" at bounding box center [1216, 254] width 79 height 27
type input "*****"
